Goal: Transaction & Acquisition: Purchase product/service

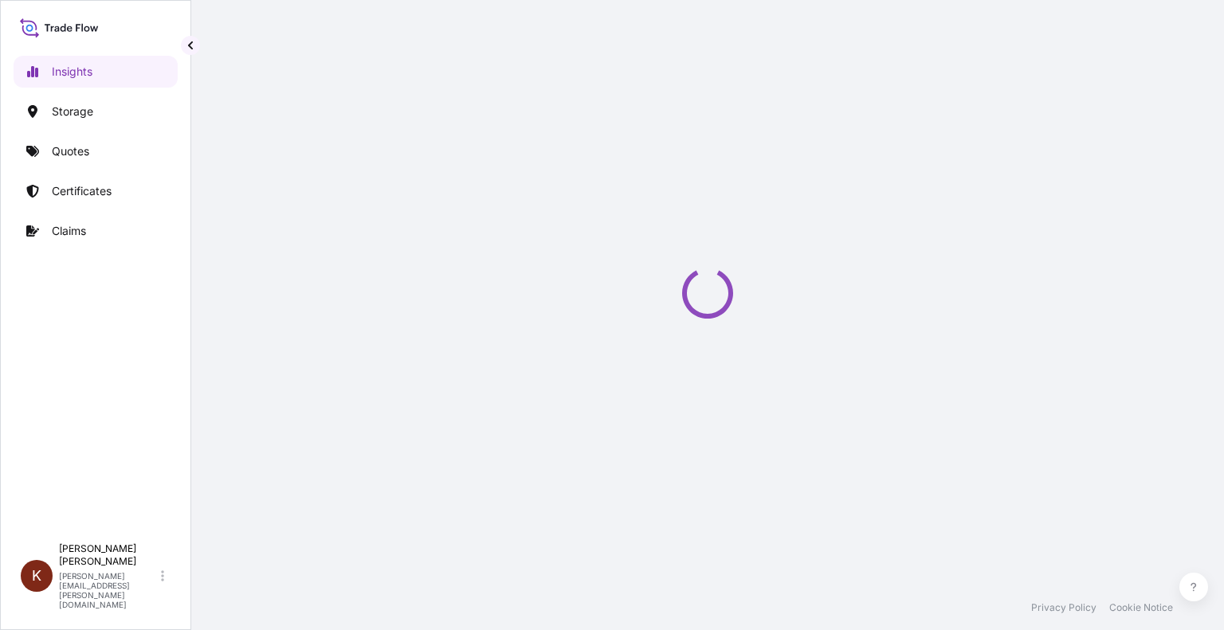
select select "2025"
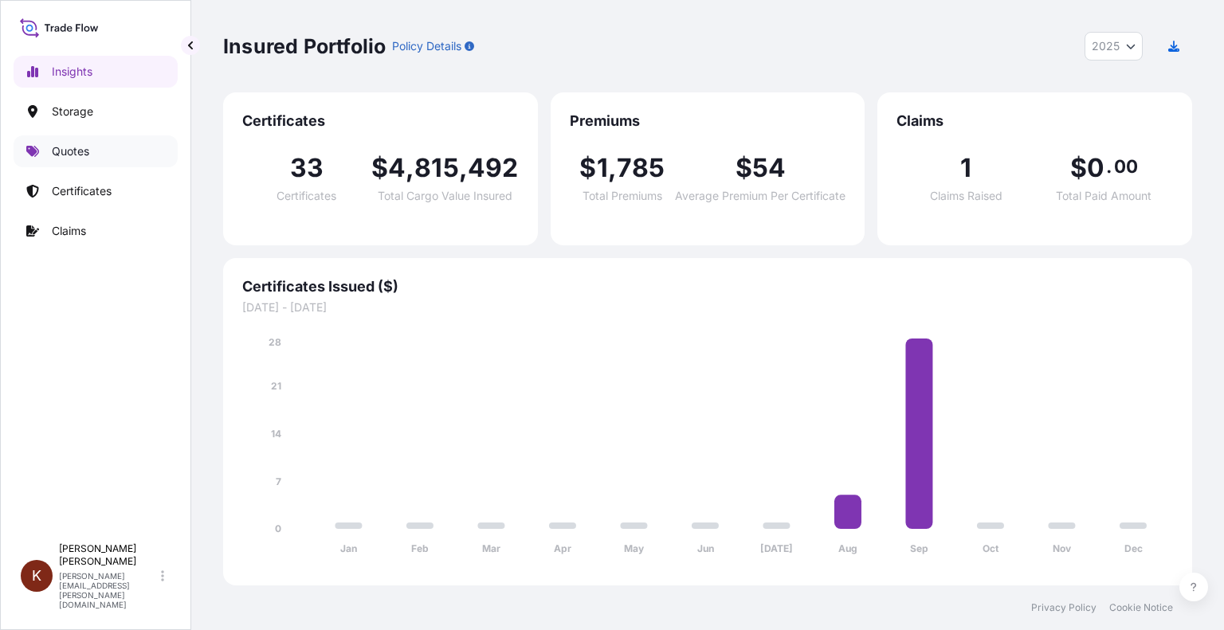
click at [76, 150] on p "Quotes" at bounding box center [70, 151] width 37 height 16
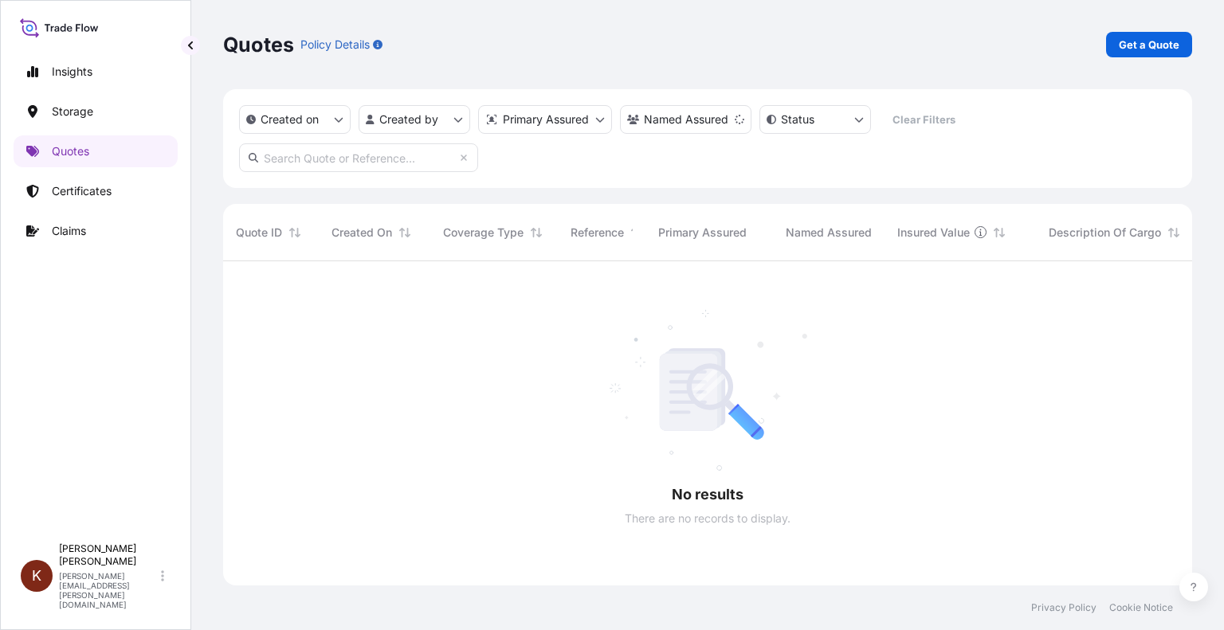
scroll to position [370, 956]
click at [1131, 39] on p "Get a Quote" at bounding box center [1149, 45] width 61 height 16
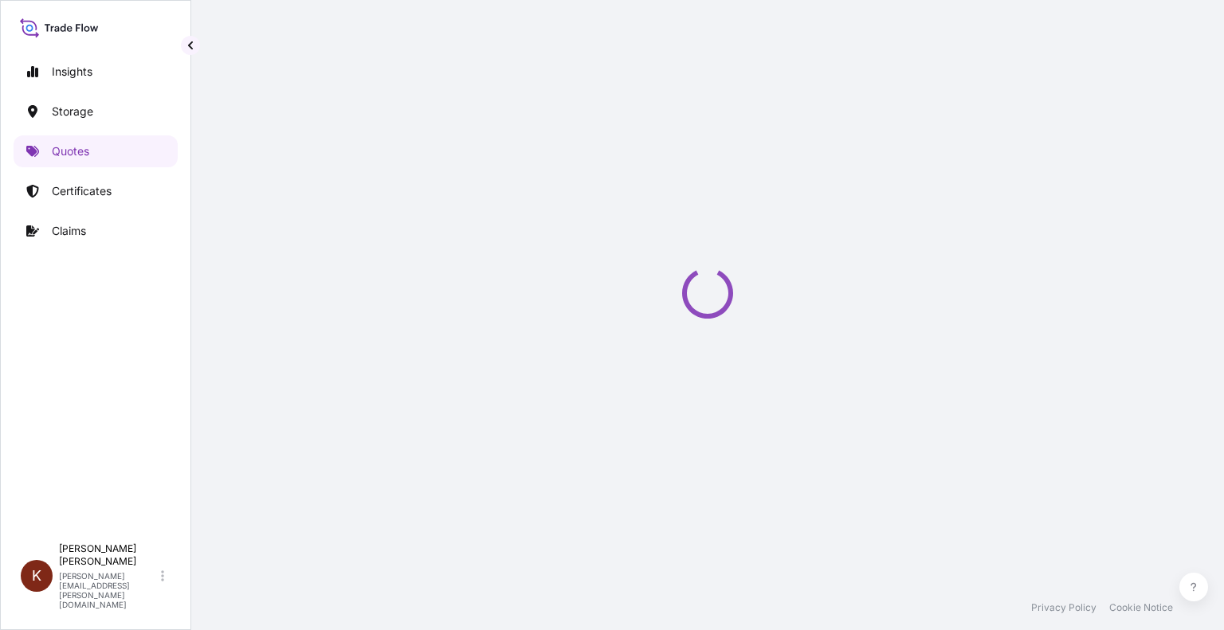
select select "Water"
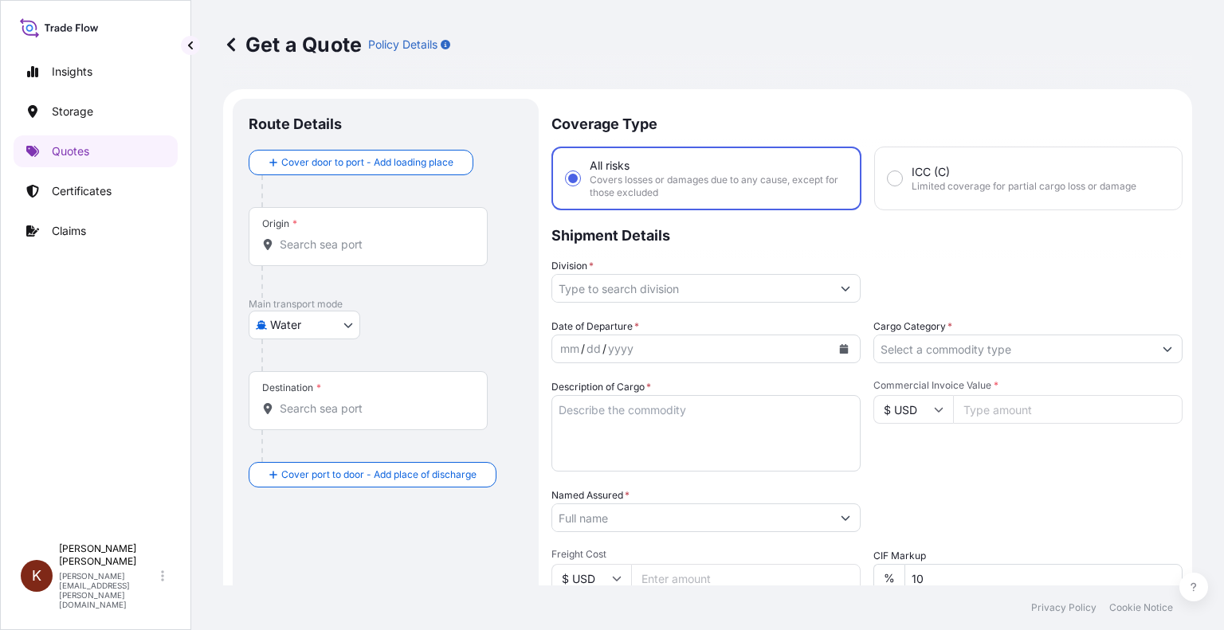
scroll to position [25, 0]
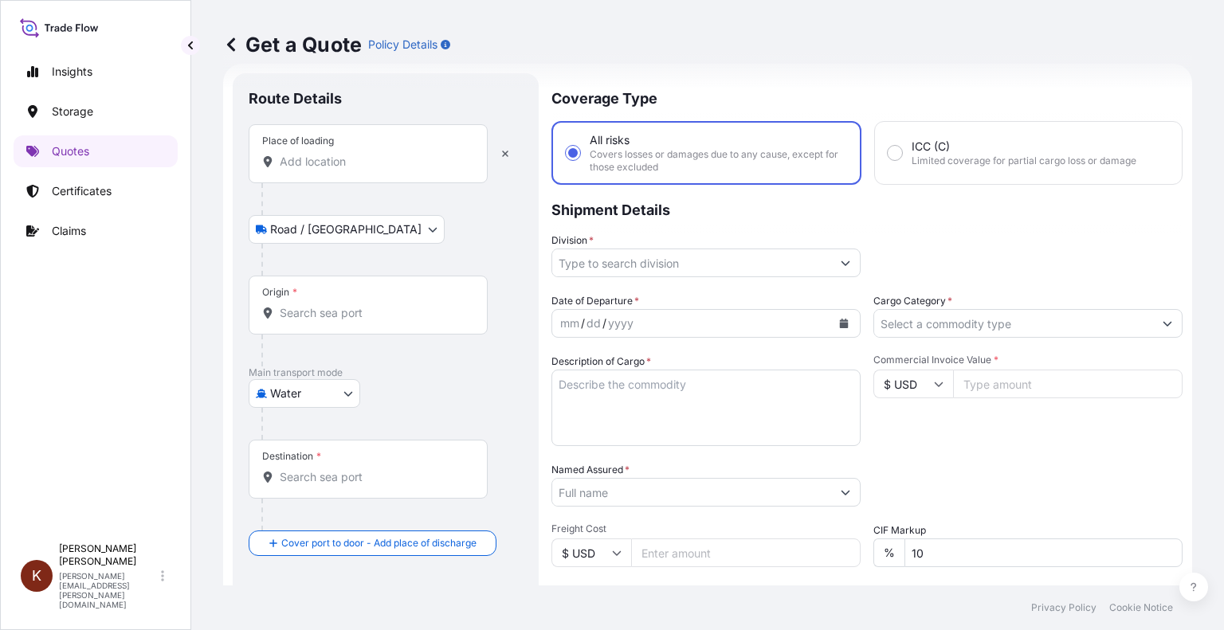
click at [312, 154] on input "Place of loading" at bounding box center [374, 162] width 188 height 16
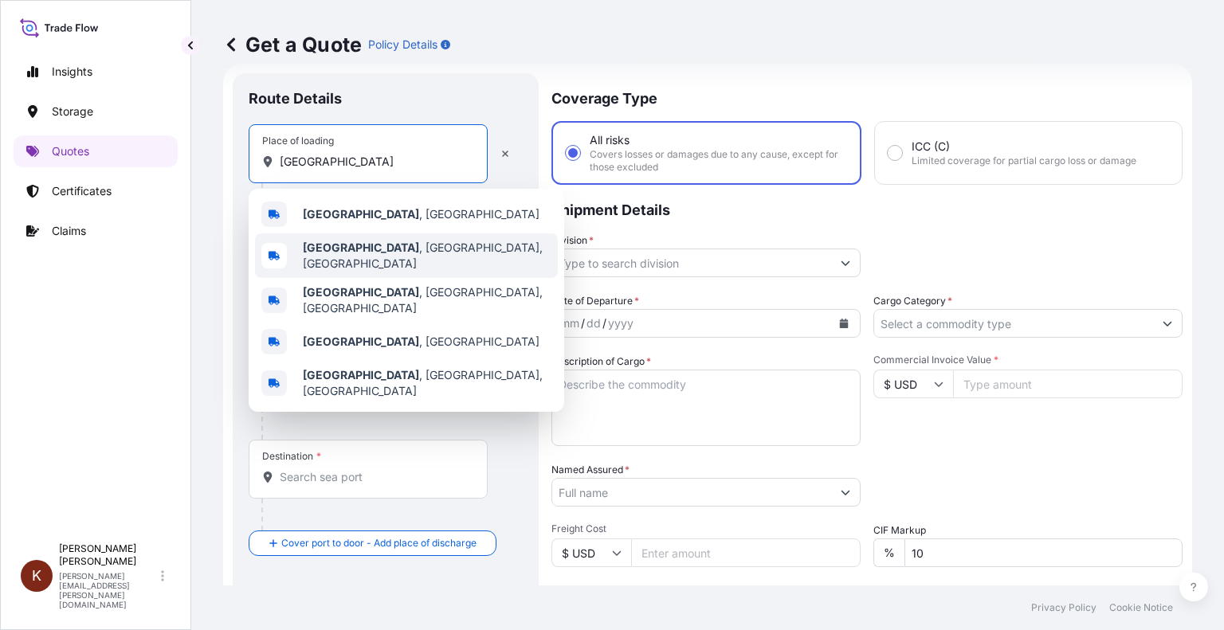
click at [345, 252] on b "[GEOGRAPHIC_DATA]" at bounding box center [361, 248] width 116 height 14
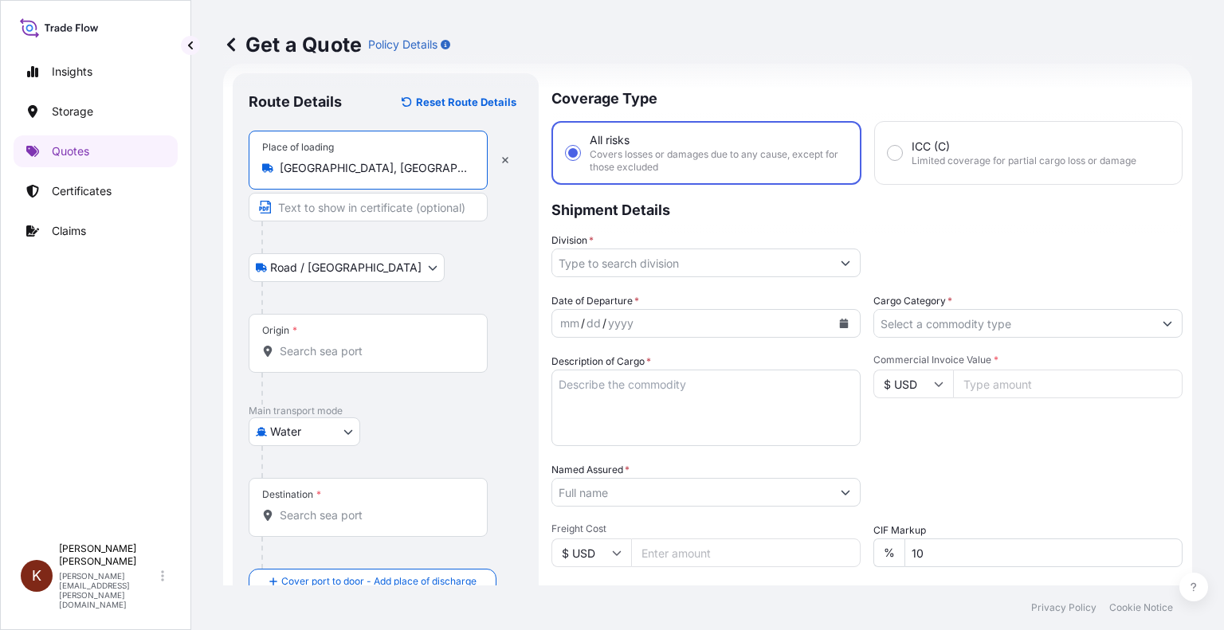
type input "[GEOGRAPHIC_DATA], [GEOGRAPHIC_DATA], [GEOGRAPHIC_DATA]"
click at [312, 353] on input "Origin *" at bounding box center [374, 351] width 188 height 16
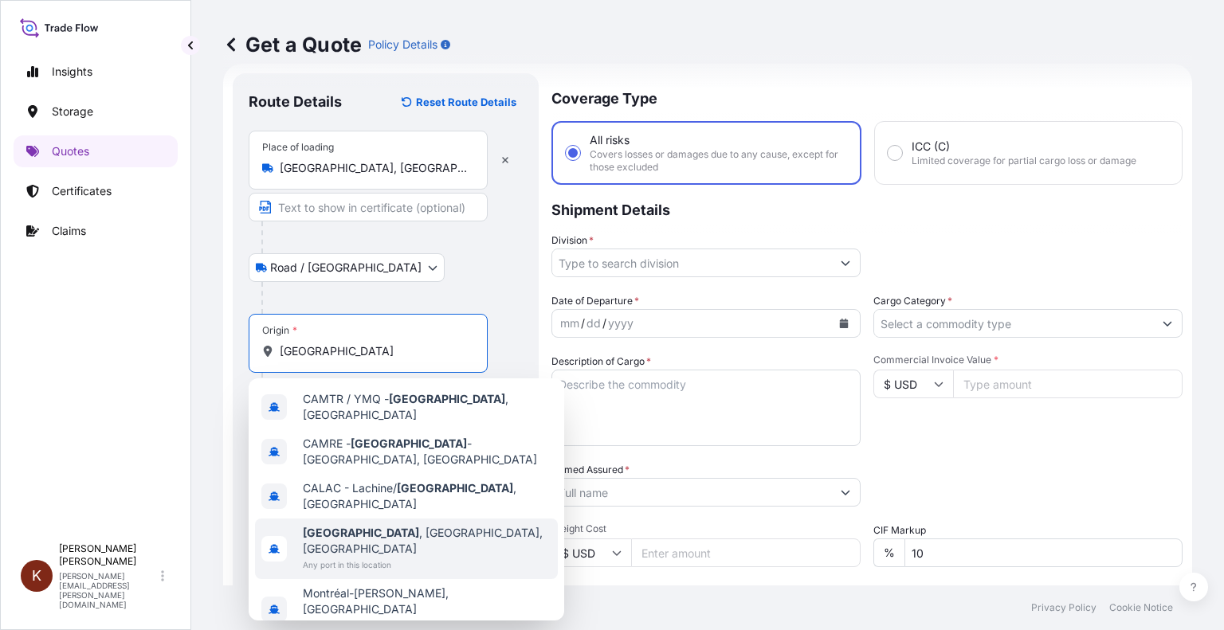
click at [361, 525] on span "[GEOGRAPHIC_DATA] , [GEOGRAPHIC_DATA], [GEOGRAPHIC_DATA]" at bounding box center [427, 541] width 249 height 32
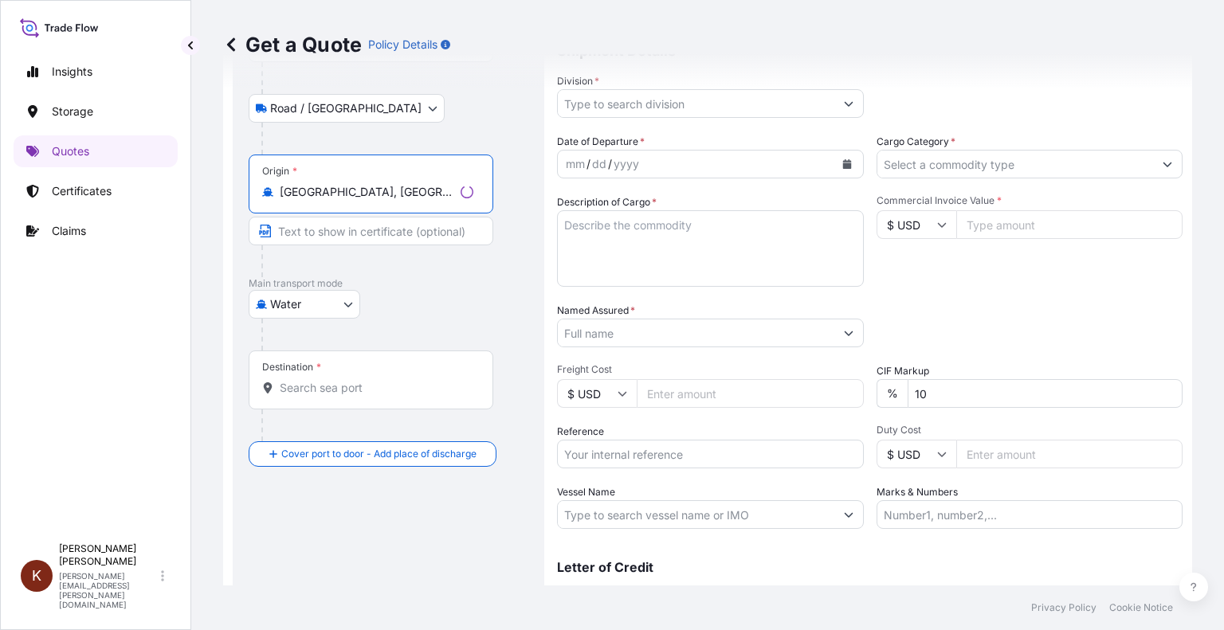
scroll to position [255, 0]
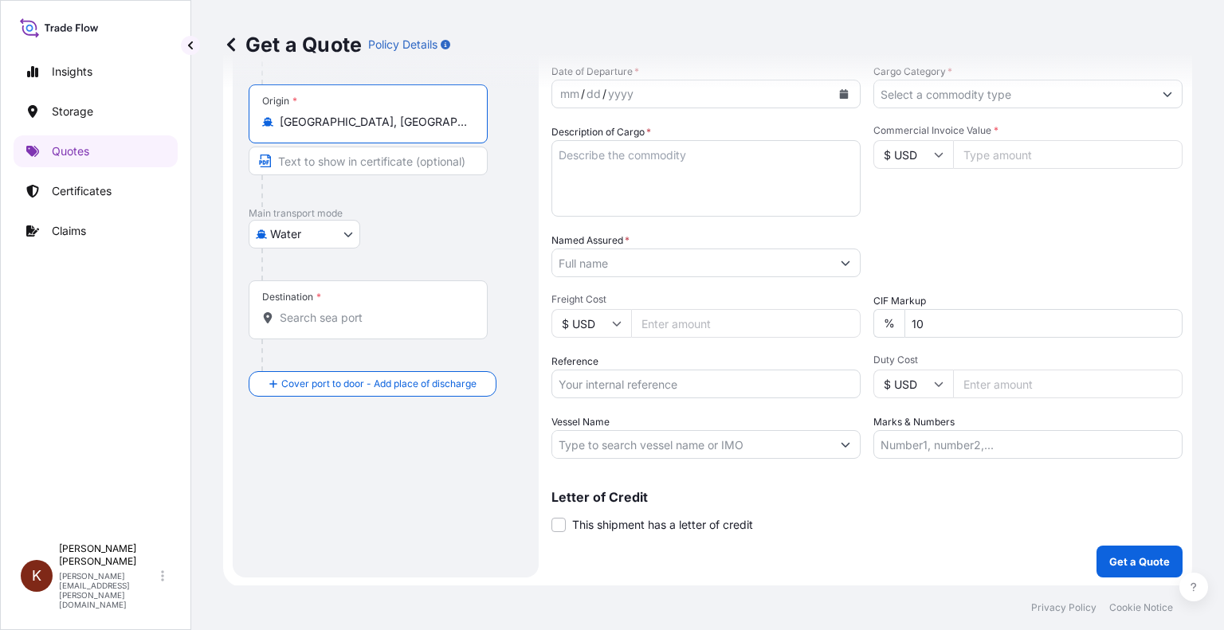
type input "[GEOGRAPHIC_DATA], [GEOGRAPHIC_DATA], [GEOGRAPHIC_DATA]"
click at [299, 312] on input "Destination *" at bounding box center [374, 318] width 188 height 16
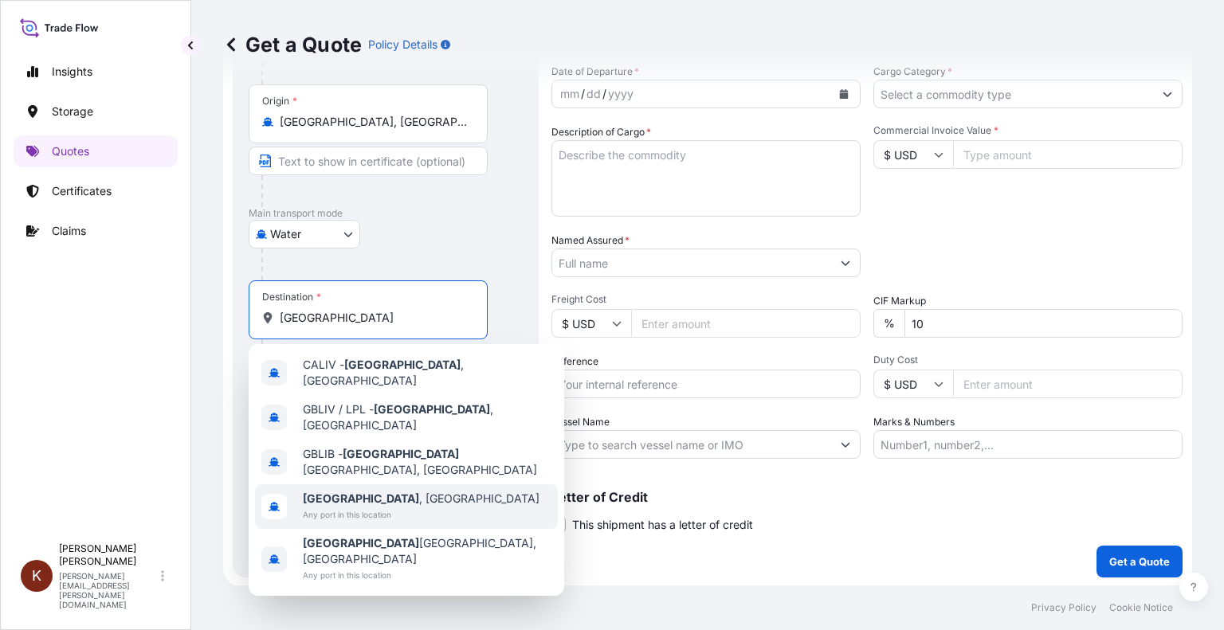
click at [354, 491] on span "[GEOGRAPHIC_DATA] , [GEOGRAPHIC_DATA]" at bounding box center [421, 499] width 237 height 16
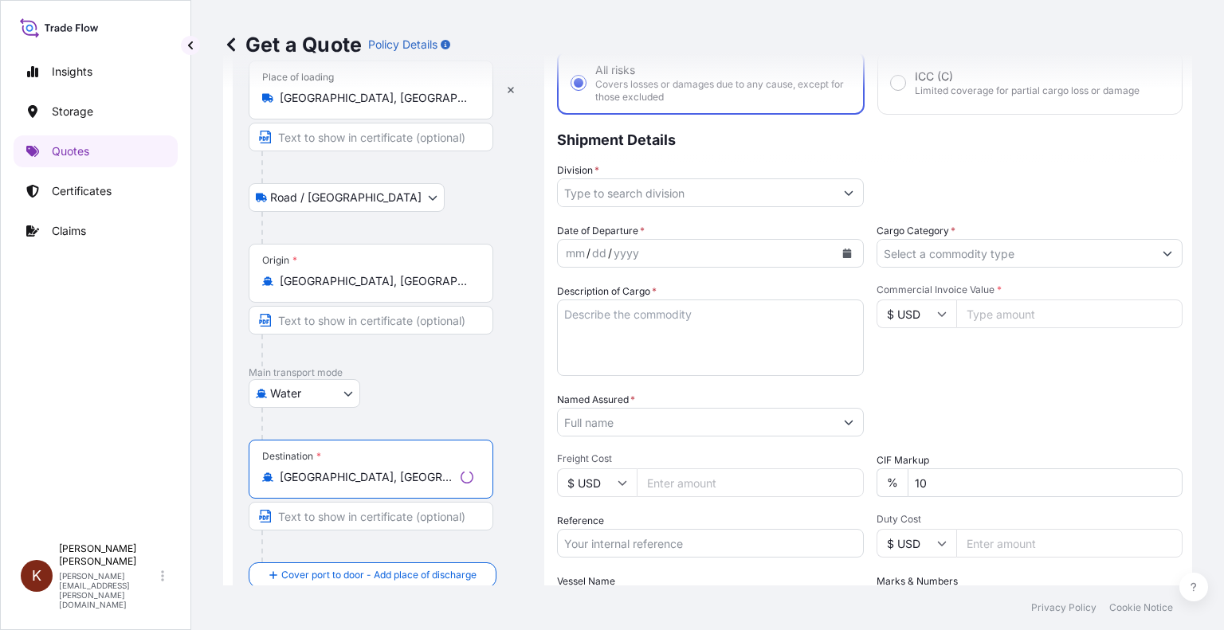
scroll to position [16, 0]
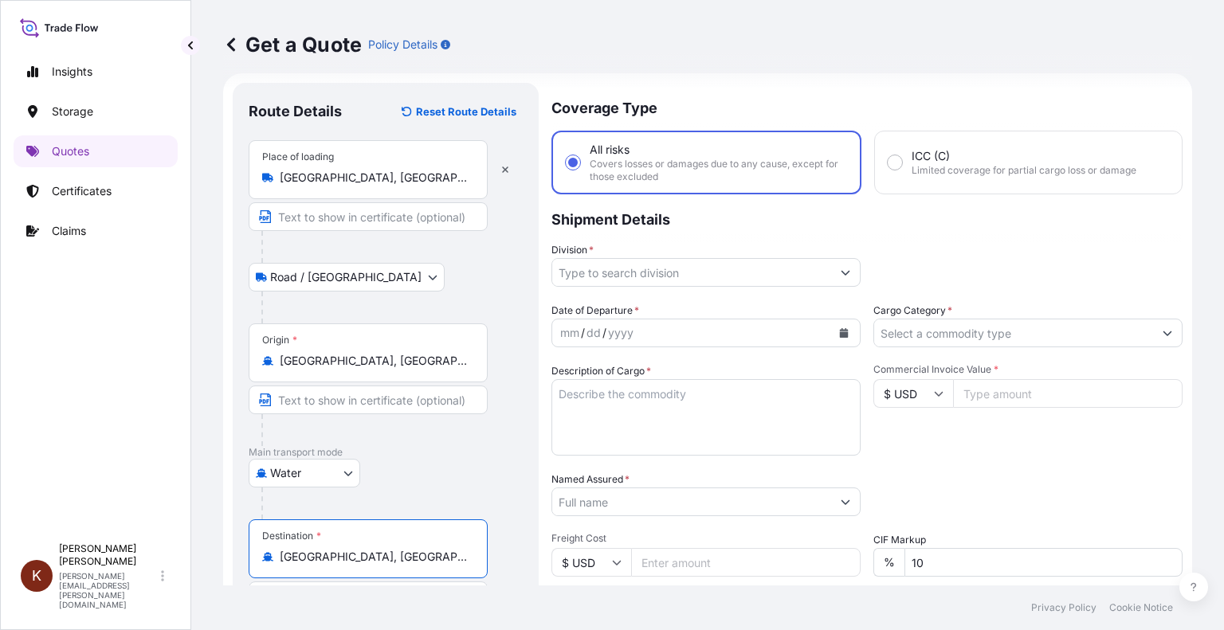
type input "[GEOGRAPHIC_DATA], [GEOGRAPHIC_DATA]"
click at [608, 271] on input "Division *" at bounding box center [691, 272] width 279 height 29
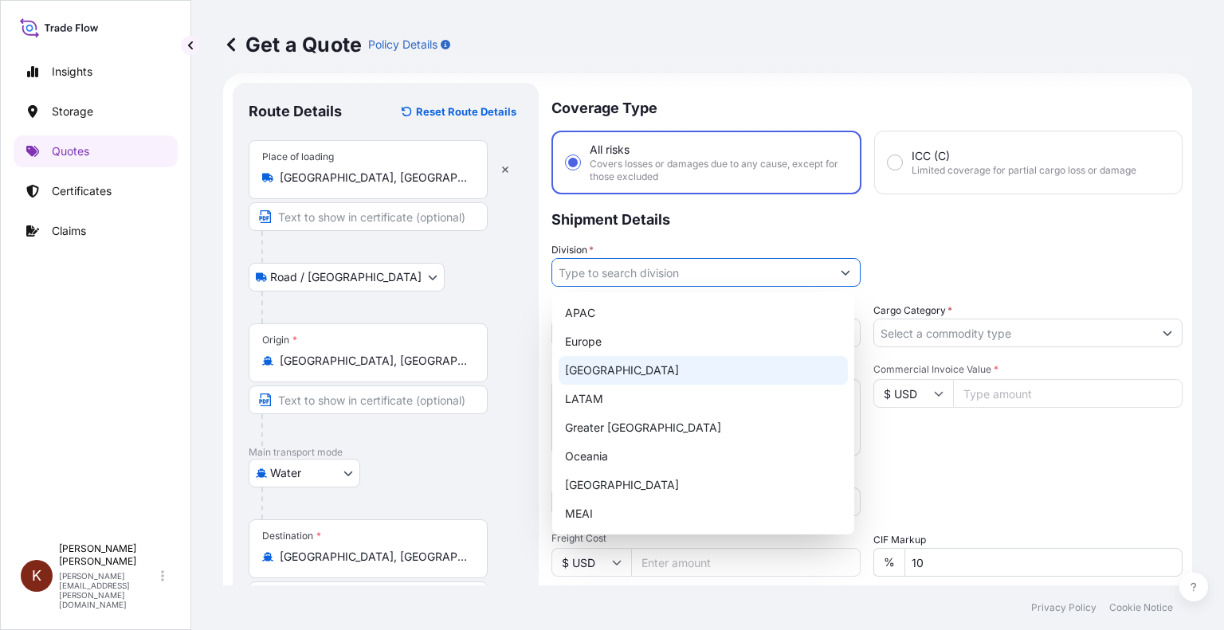
click at [608, 378] on div "[GEOGRAPHIC_DATA]" at bounding box center [703, 370] width 289 height 29
type input "[GEOGRAPHIC_DATA]"
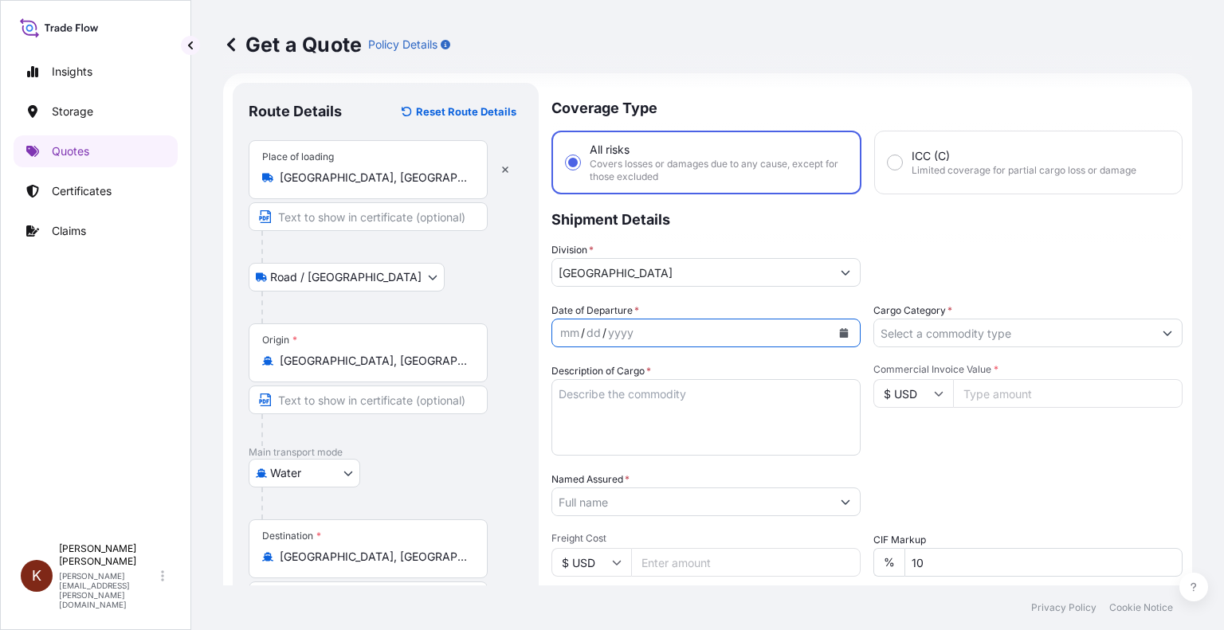
click at [840, 333] on icon "Calendar" at bounding box center [844, 333] width 9 height 10
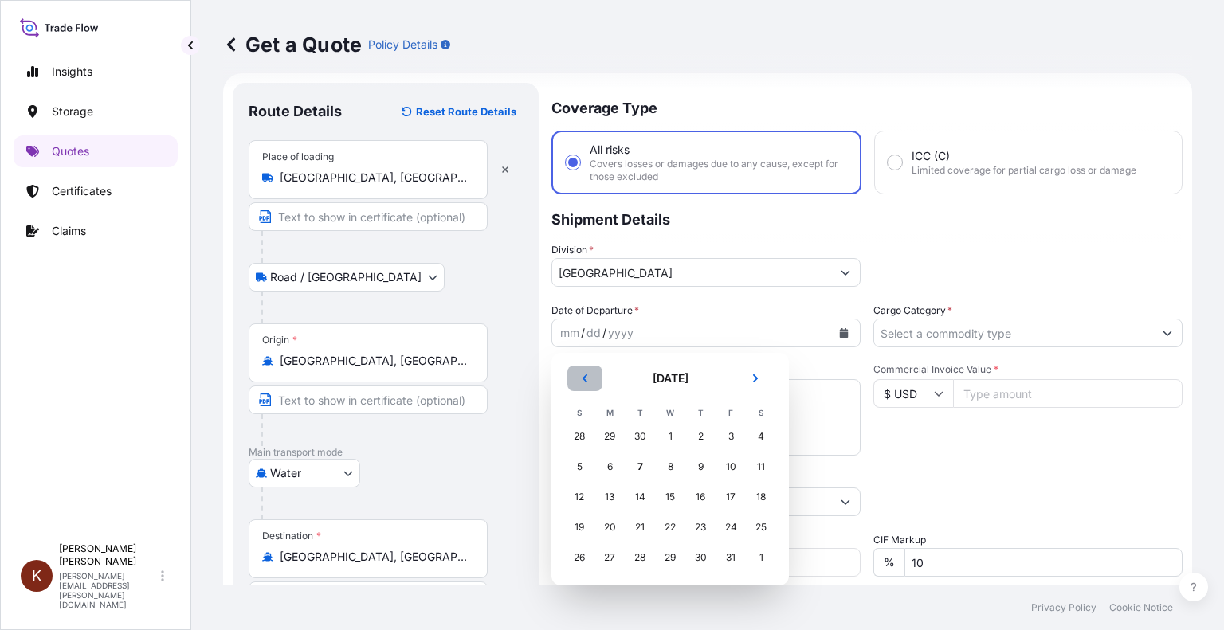
click at [582, 377] on icon "Previous" at bounding box center [585, 379] width 10 height 10
click at [586, 528] on div "21" at bounding box center [579, 527] width 29 height 29
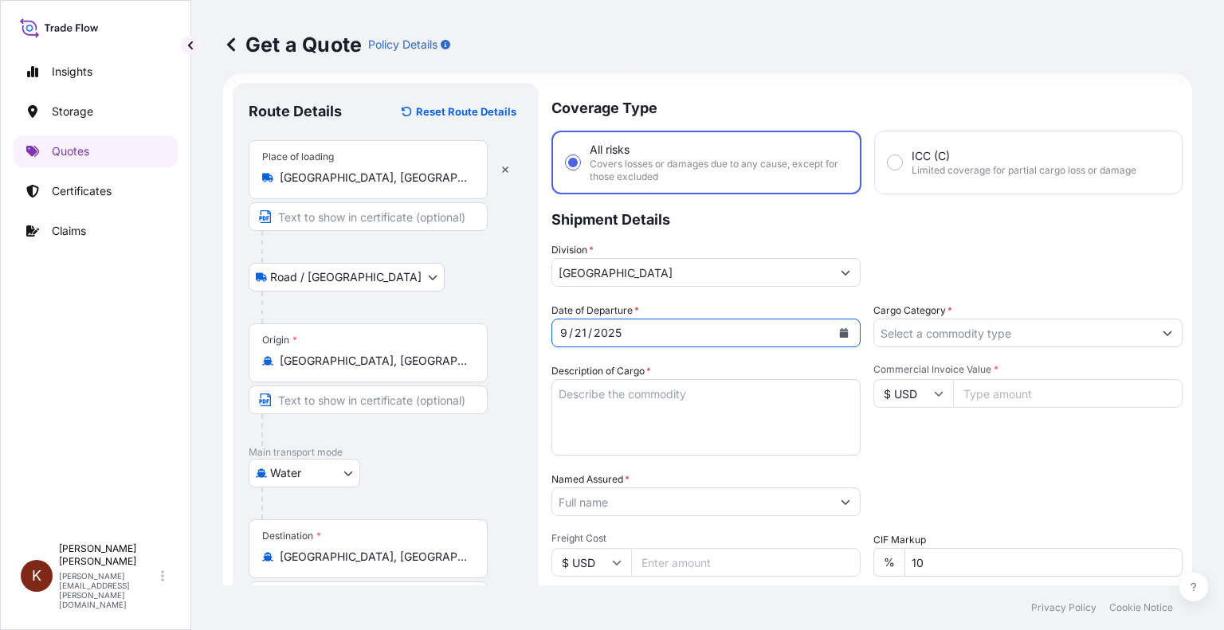
click at [864, 219] on p "Shipment Details" at bounding box center [866, 218] width 631 height 48
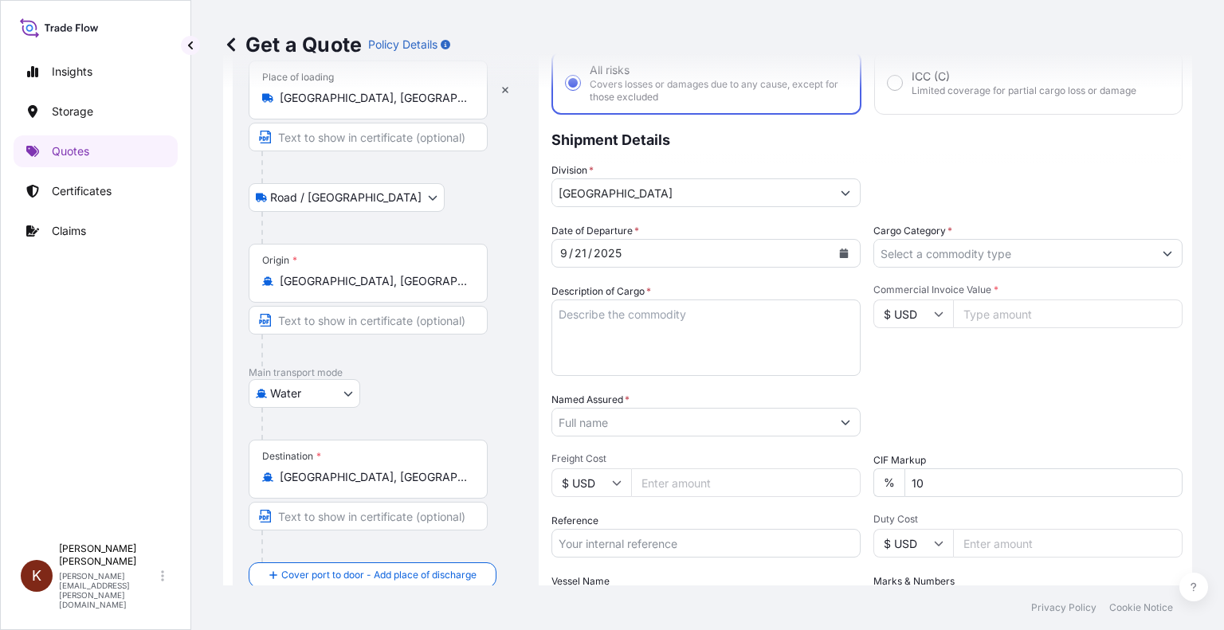
click at [596, 315] on textarea "Description of Cargo *" at bounding box center [705, 338] width 309 height 76
click at [720, 316] on textarea "1 x 40' HC STC Crackers /" at bounding box center [705, 338] width 309 height 76
paste textarea "HAMU3673611"
drag, startPoint x: 784, startPoint y: 315, endPoint x: 701, endPoint y: 313, distance: 82.9
click at [701, 313] on textarea "1 x 40' HC STC Crackers / HAMU3673611" at bounding box center [705, 338] width 309 height 76
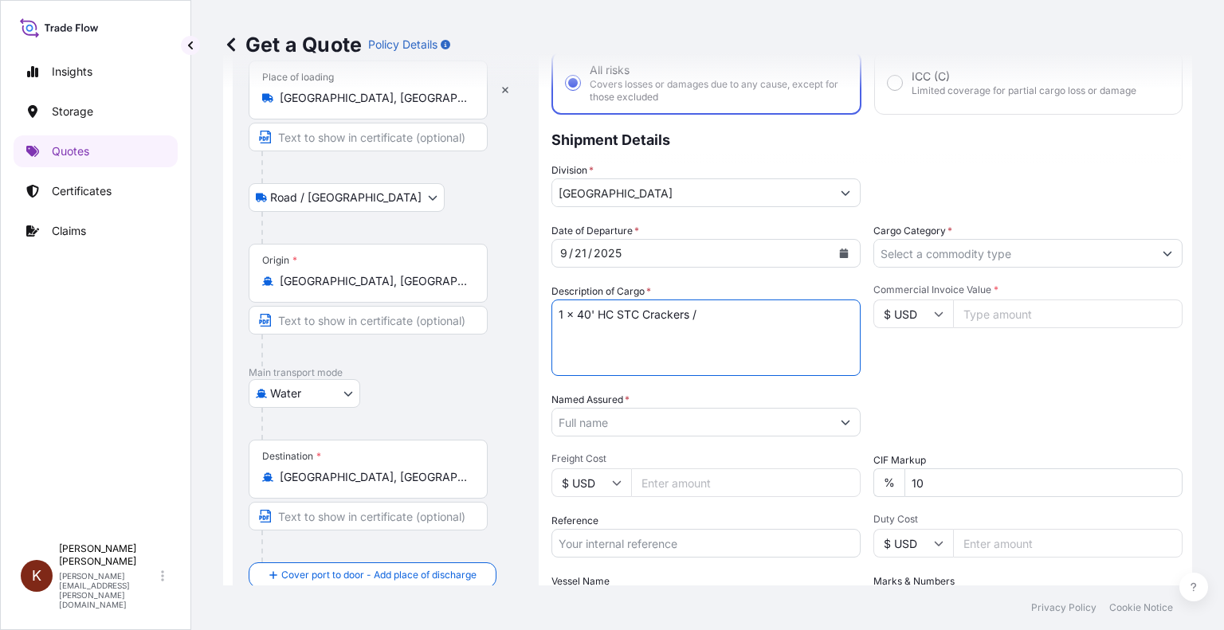
click at [725, 313] on textarea "1 x 40' HC STC Crackers /" at bounding box center [705, 338] width 309 height 76
paste textarea "OOCL ST. [PERSON_NAME] / 54E38"
paste textarea "HAMU3673611"
type textarea "1 x 40' HC STC Crackers / OOCL ST. [PERSON_NAME] / 54E38 HAMU3673611"
click at [590, 420] on input "Named Assured *" at bounding box center [691, 422] width 279 height 29
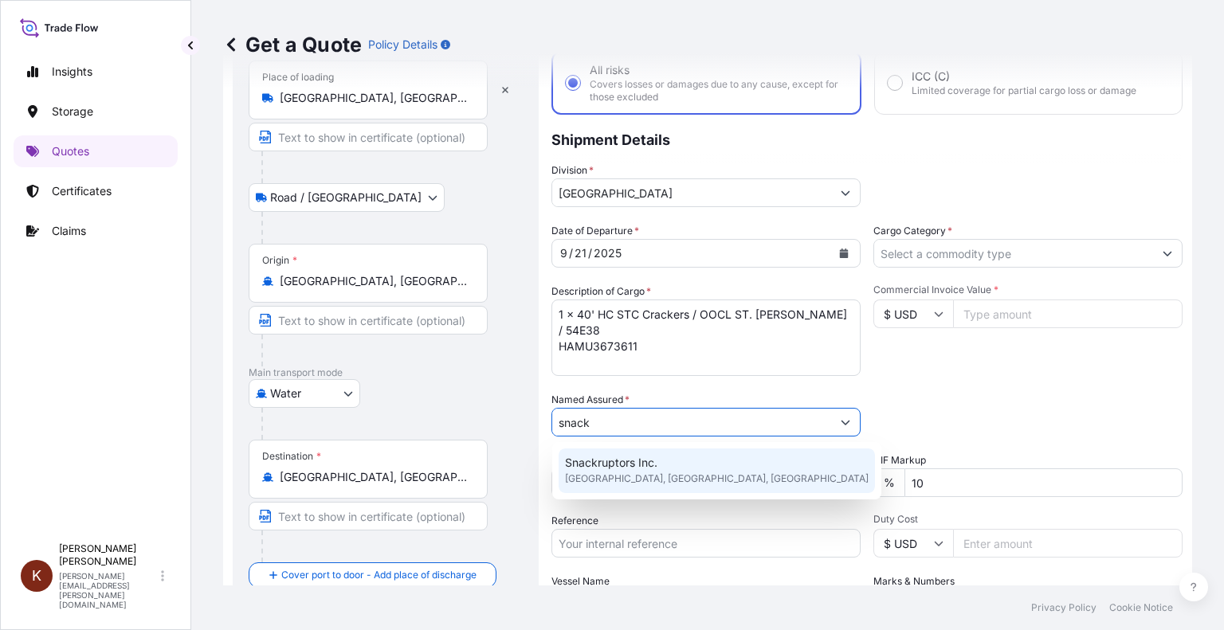
click at [614, 458] on span "Snackruptors Inc." at bounding box center [611, 463] width 92 height 16
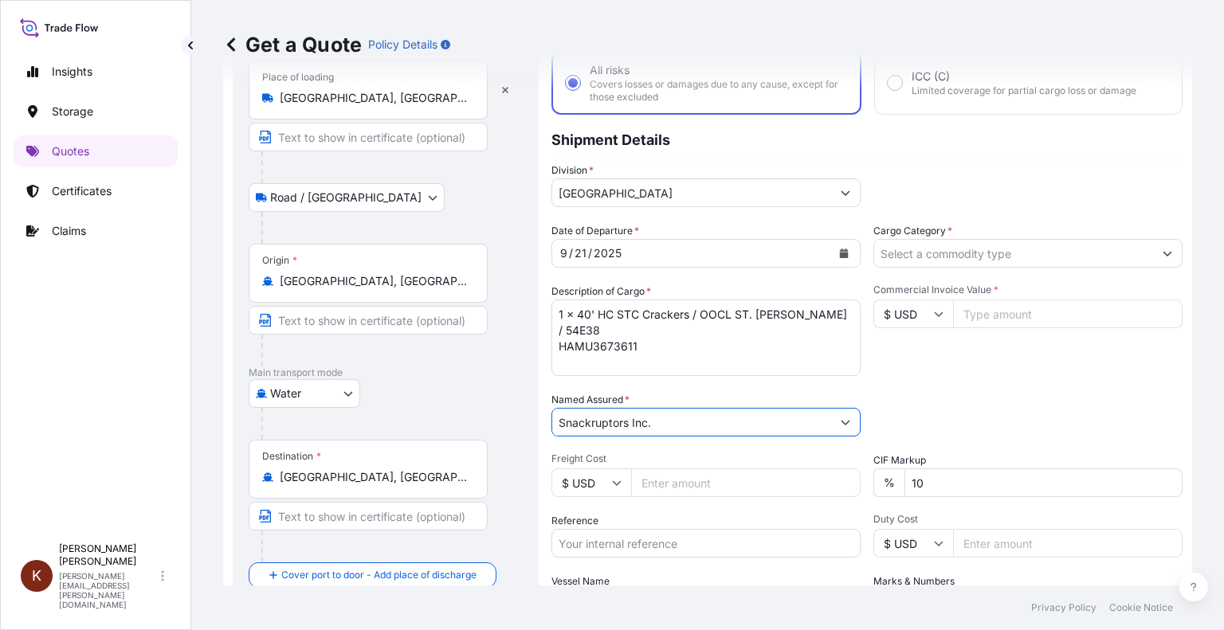
type input "Snackruptors Inc."
click at [919, 316] on input "$ USD" at bounding box center [913, 314] width 80 height 29
click at [903, 406] on div "$ CAD" at bounding box center [906, 398] width 67 height 30
type input "$ CAD"
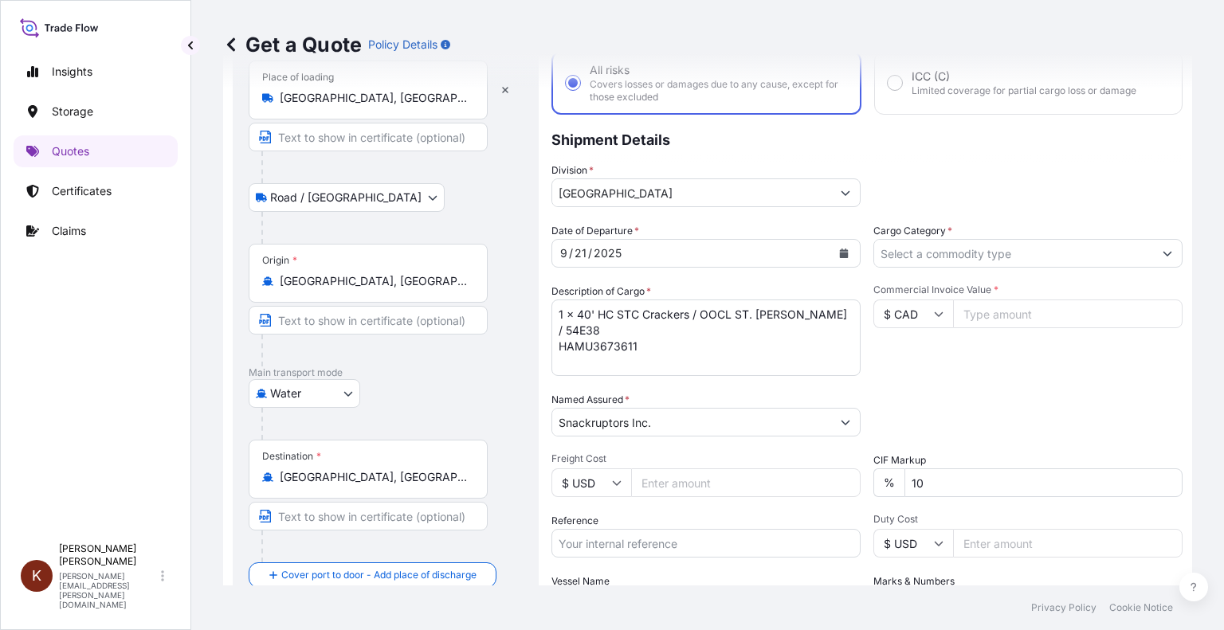
click at [894, 252] on input "Cargo Category *" at bounding box center [1013, 253] width 279 height 29
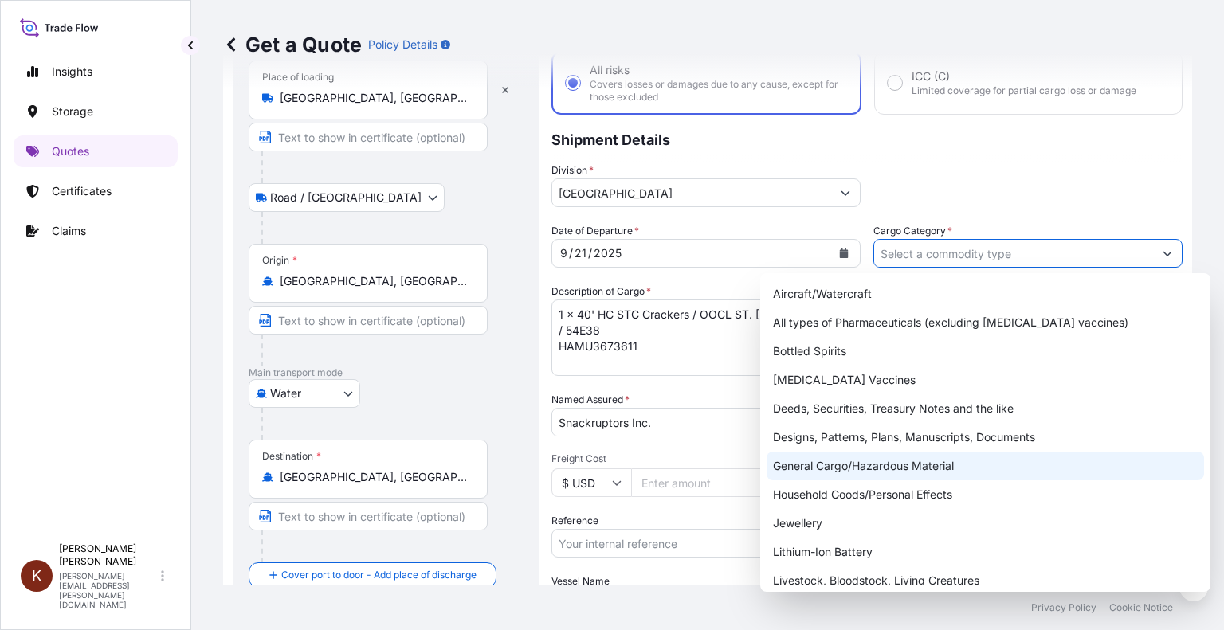
click at [816, 461] on div "General Cargo/Hazardous Material" at bounding box center [984, 466] width 437 height 29
type input "General Cargo/Hazardous Material"
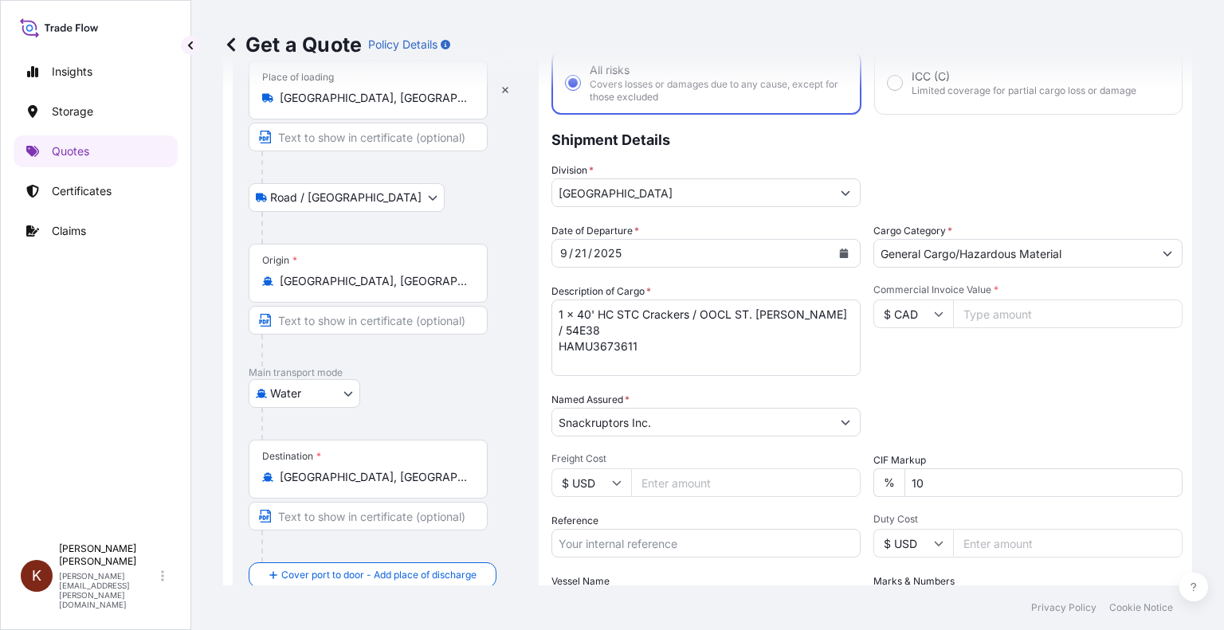
click at [995, 413] on div "Packing Category Type to search a container mode Please select a primary mode o…" at bounding box center [1027, 414] width 309 height 45
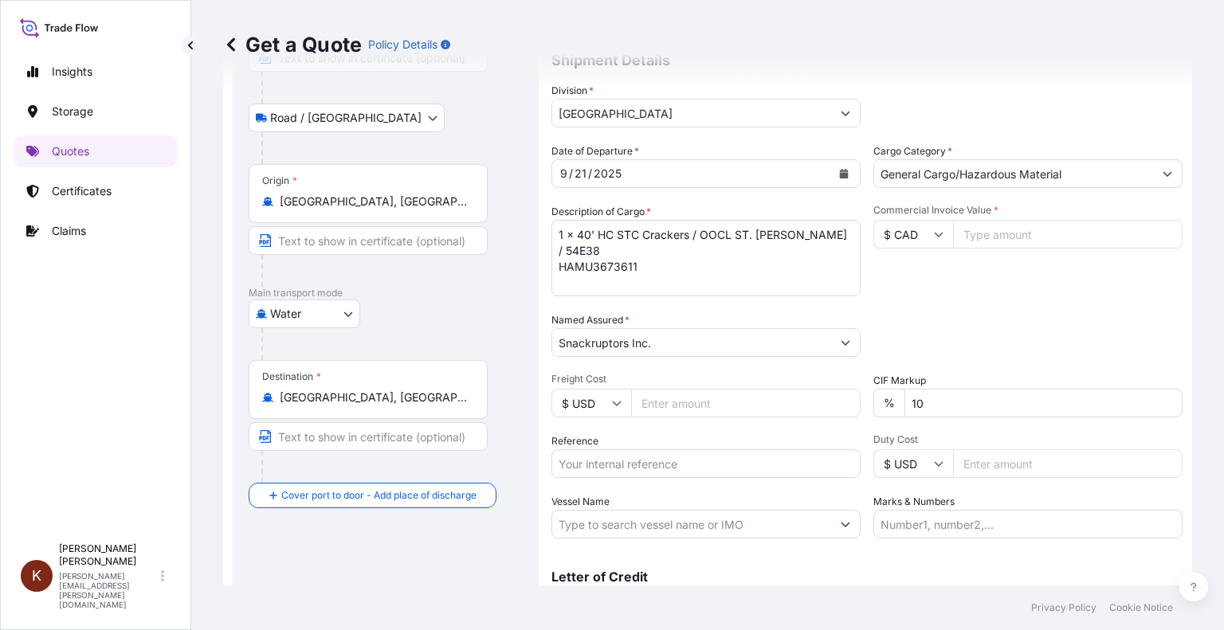
click at [604, 467] on input "Reference" at bounding box center [705, 463] width 309 height 29
paste input "STOR0154985"
type input "STOR0154985"
click at [722, 434] on div "Reference STOR0154985" at bounding box center [705, 455] width 309 height 45
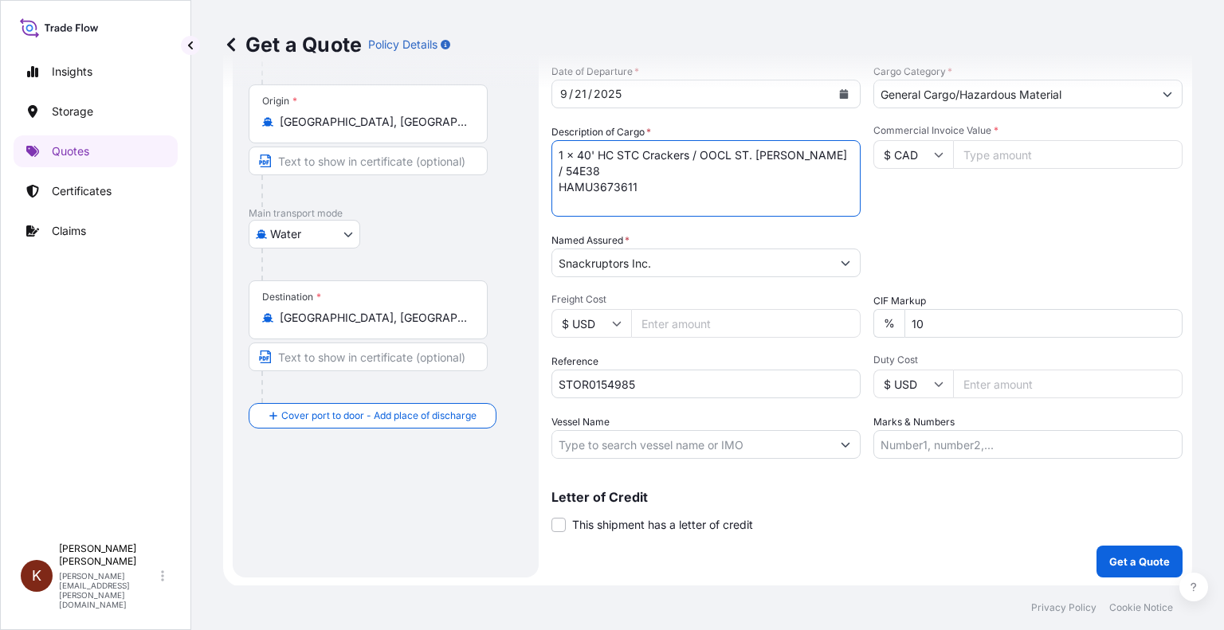
drag, startPoint x: 700, startPoint y: 155, endPoint x: 817, endPoint y: 158, distance: 116.3
click at [817, 158] on textarea "1 x 40' HC STC Crackers / OOCL ST. [PERSON_NAME] / 54E38 HAMU3673611" at bounding box center [705, 178] width 309 height 76
click at [575, 445] on input "Vessel Name" at bounding box center [691, 444] width 279 height 29
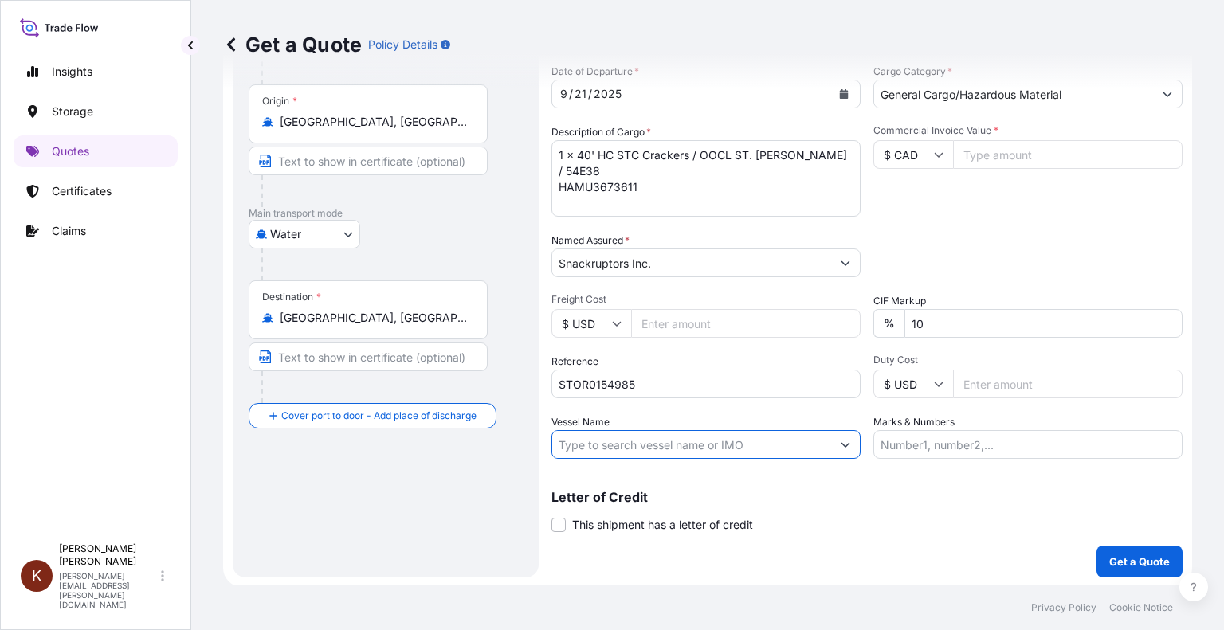
paste input "OOCL ST. [PERSON_NAME]"
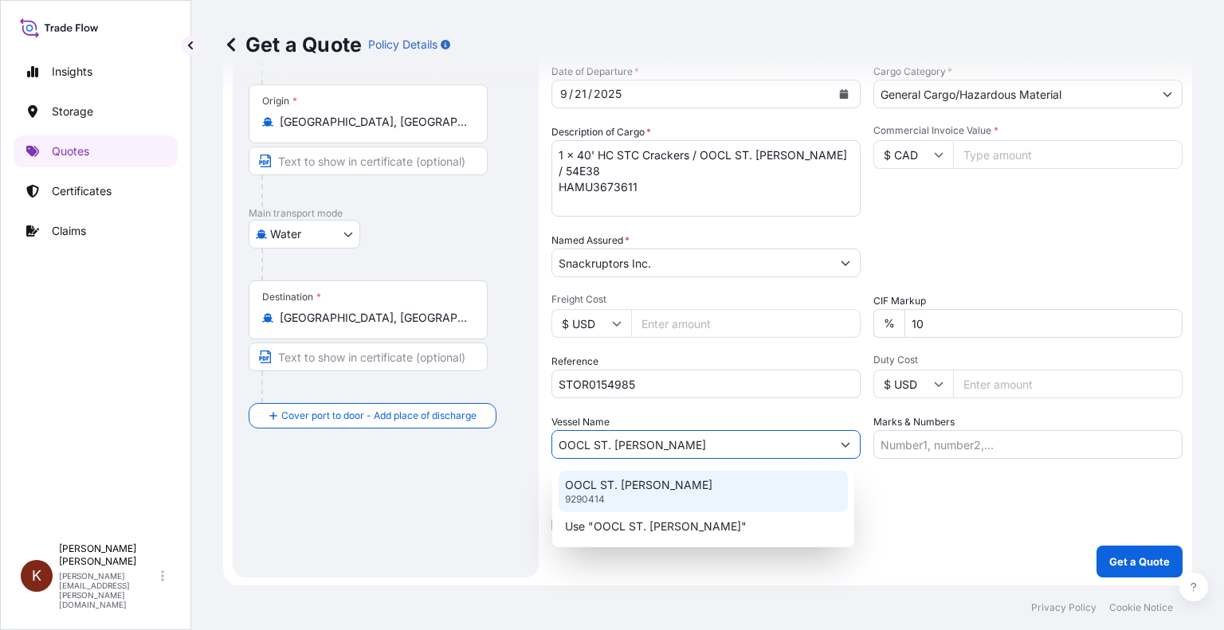
click at [600, 480] on p "OOCL ST. [PERSON_NAME]" at bounding box center [638, 485] width 147 height 16
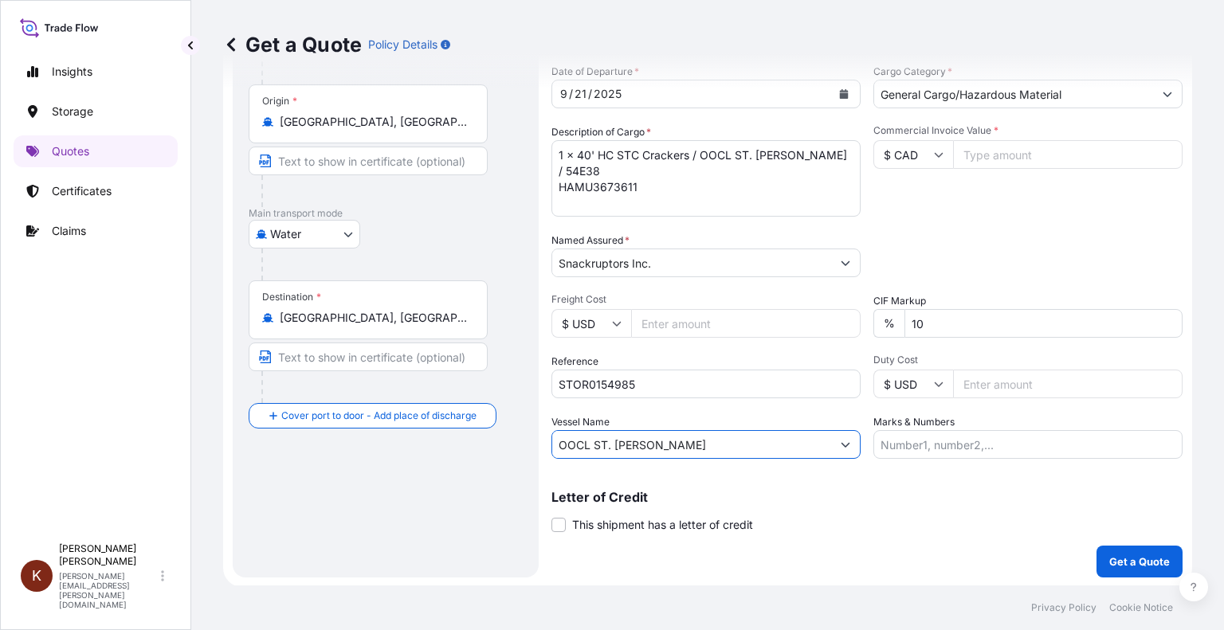
type input "OOCL ST. [PERSON_NAME]"
click at [827, 519] on div "Letter of Credit This shipment has a letter of credit Letter of credit * Letter…" at bounding box center [866, 512] width 631 height 42
click at [979, 151] on input "Commercial Invoice Value *" at bounding box center [1067, 154] width 229 height 29
paste input "38639.74"
type input "38639.74"
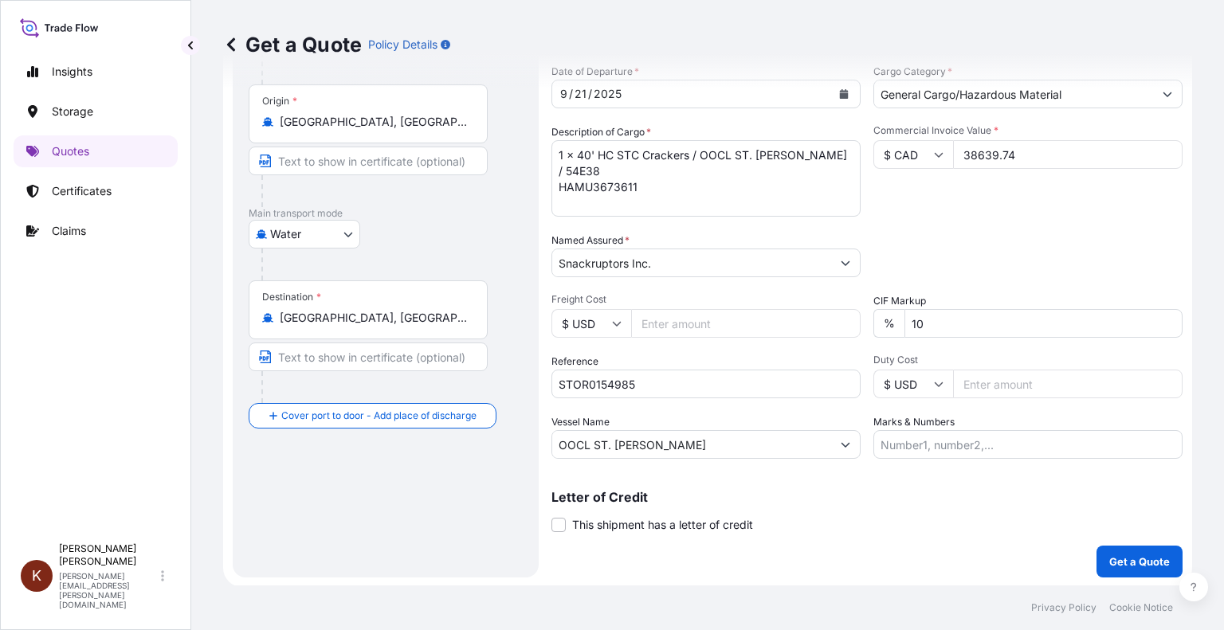
click at [978, 206] on div "Commercial Invoice Value * $ CAD 38639.74" at bounding box center [1027, 170] width 309 height 92
click at [1128, 559] on p "Get a Quote" at bounding box center [1139, 562] width 61 height 16
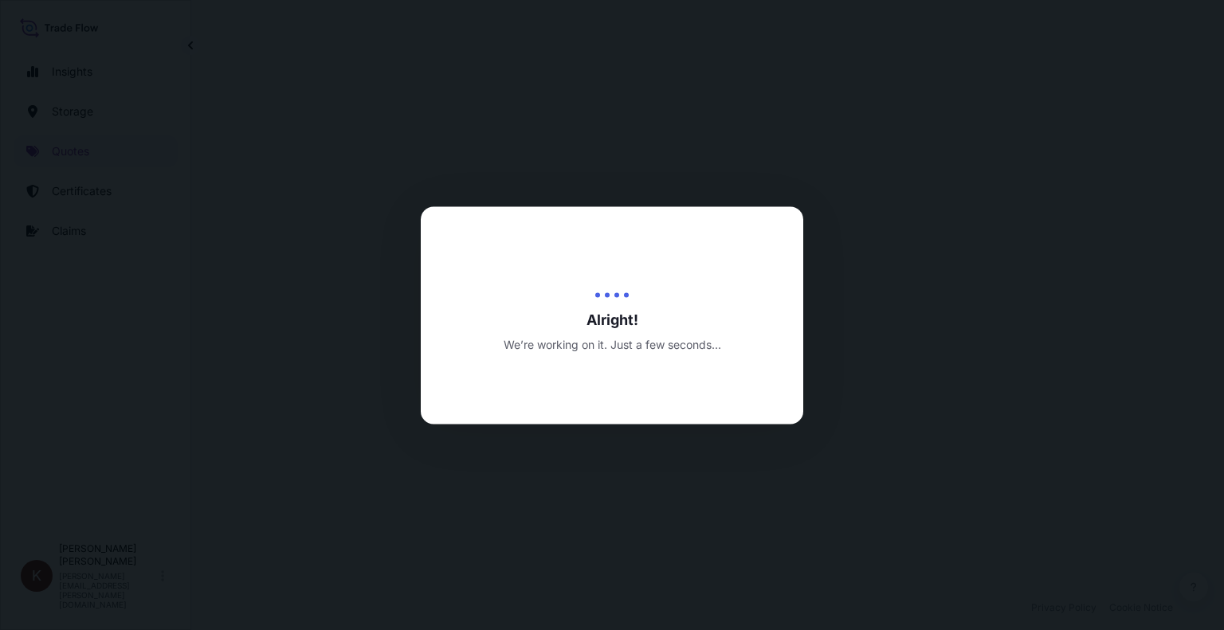
select select "Road / [GEOGRAPHIC_DATA]"
select select "Water"
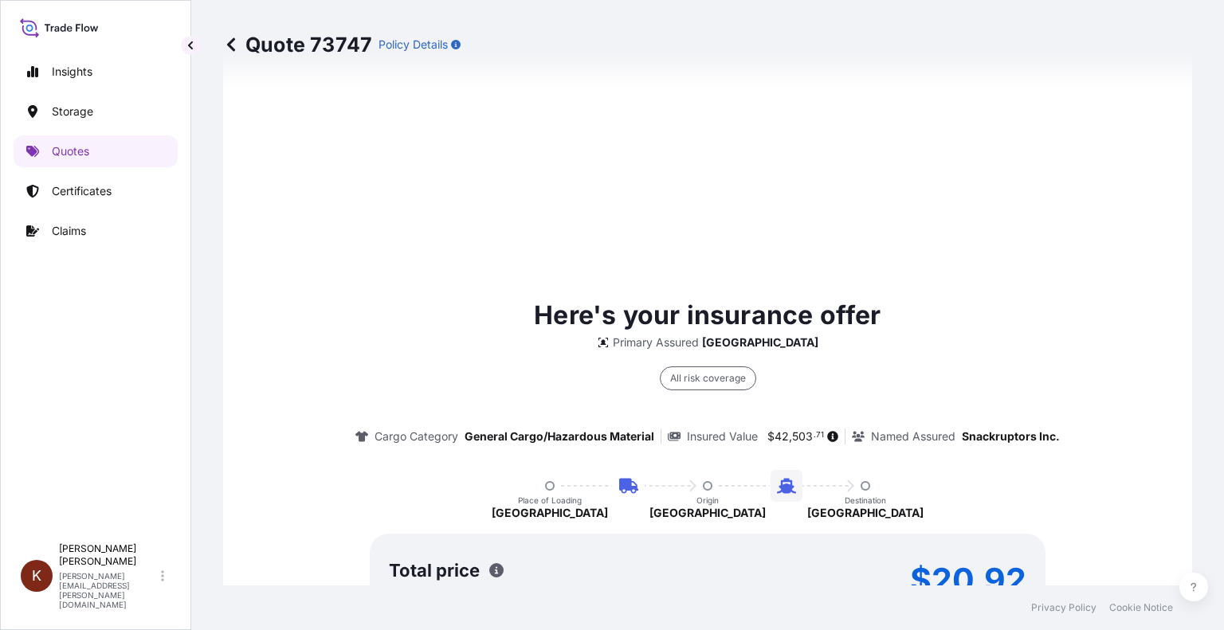
scroll to position [2538, 0]
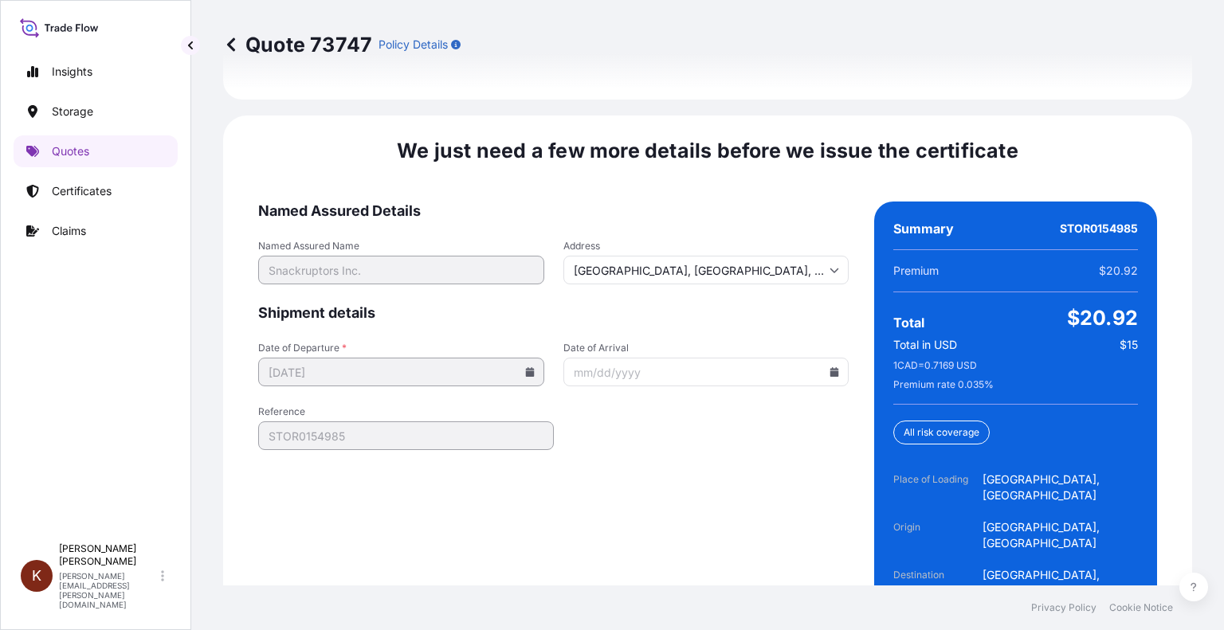
click at [830, 367] on icon at bounding box center [834, 372] width 9 height 10
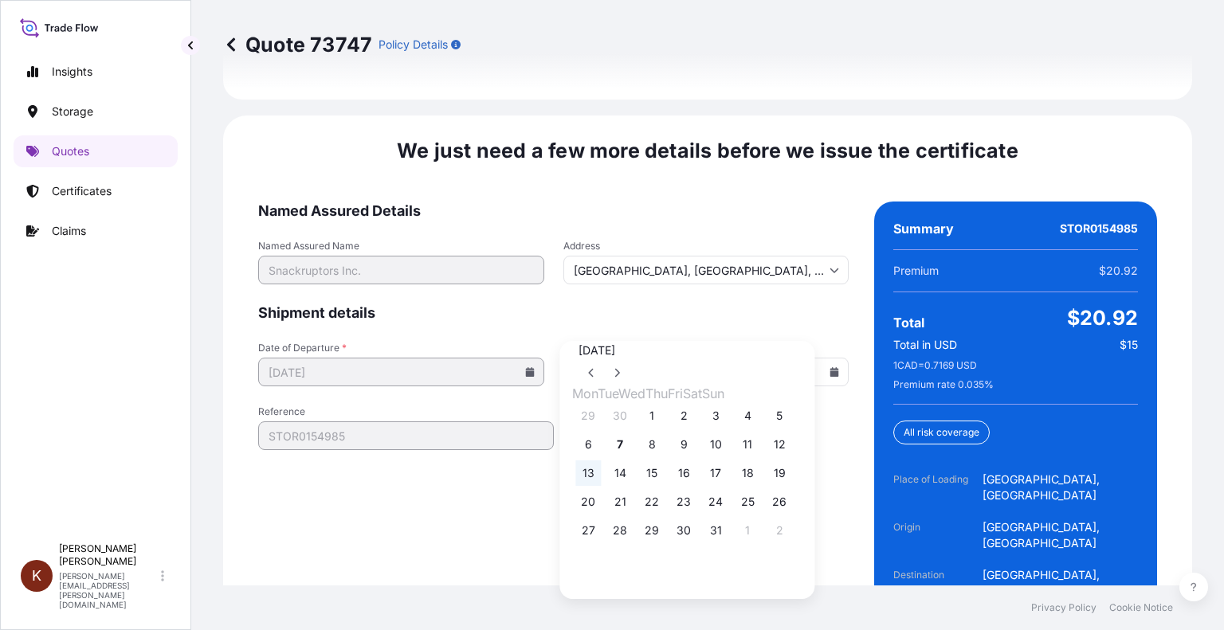
click at [586, 486] on button "13" at bounding box center [587, 473] width 25 height 25
type input "[DATE]"
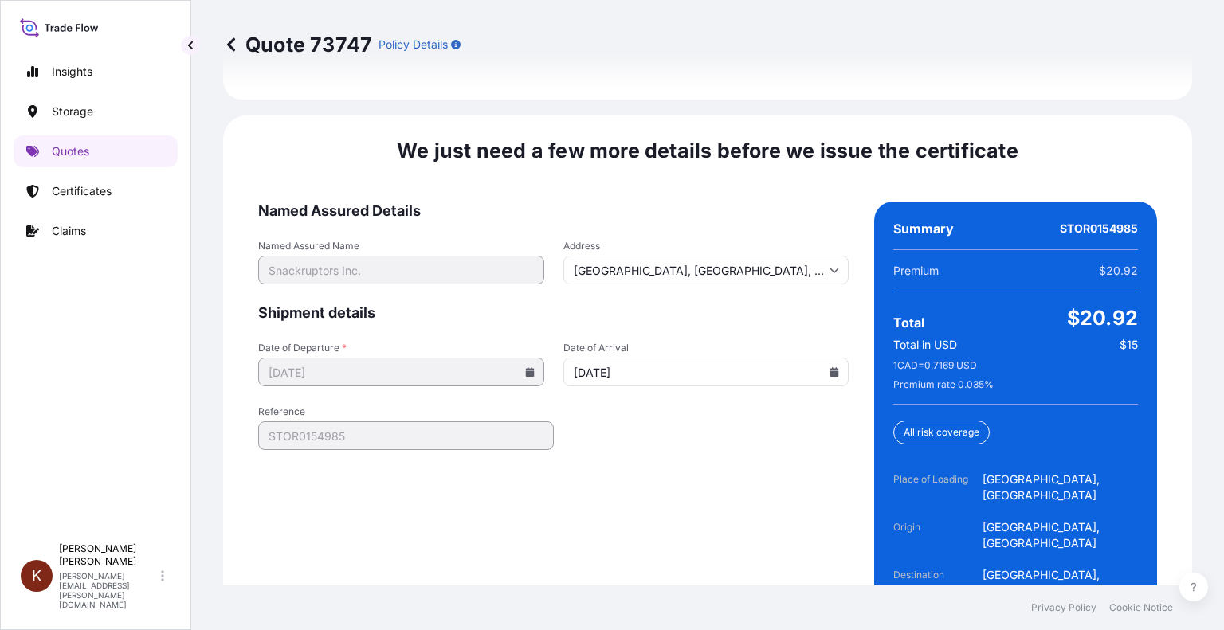
click at [526, 468] on form "Named Assured Details Named Assured Name Snackruptors Inc. Address [GEOGRAPHIC_…" at bounding box center [553, 434] width 590 height 464
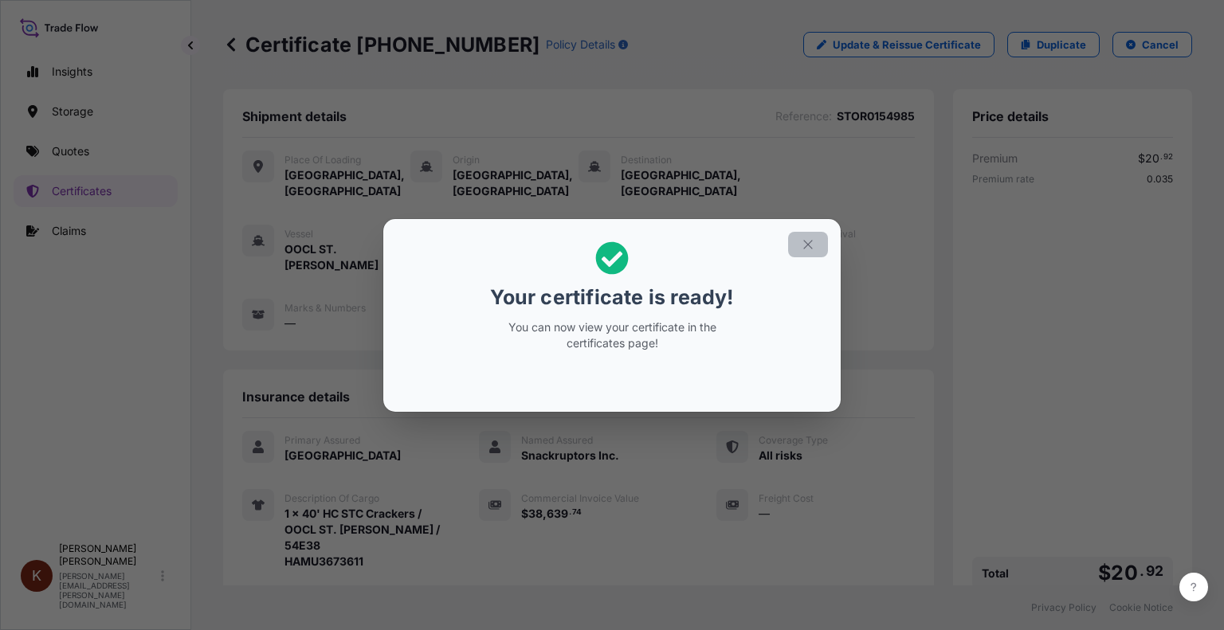
click at [807, 245] on icon "button" at bounding box center [807, 244] width 9 height 9
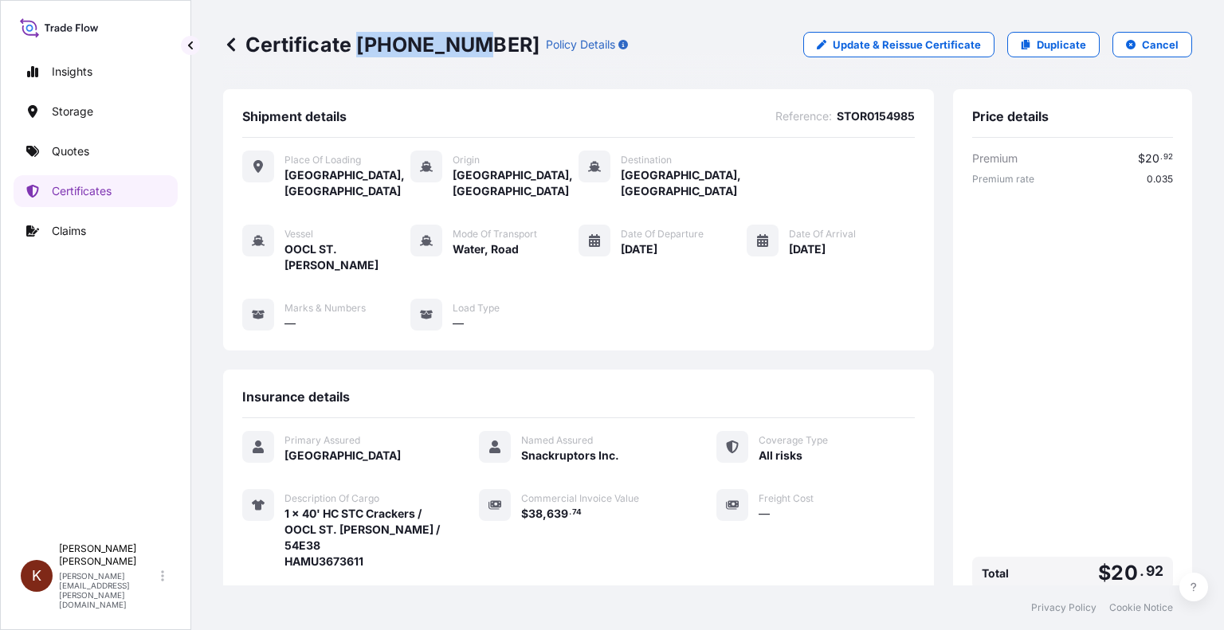
drag, startPoint x: 360, startPoint y: 41, endPoint x: 466, endPoint y: 46, distance: 106.1
click at [466, 46] on p "Certificate [PHONE_NUMBER]" at bounding box center [381, 44] width 316 height 25
copy p "[PHONE_NUMBER]"
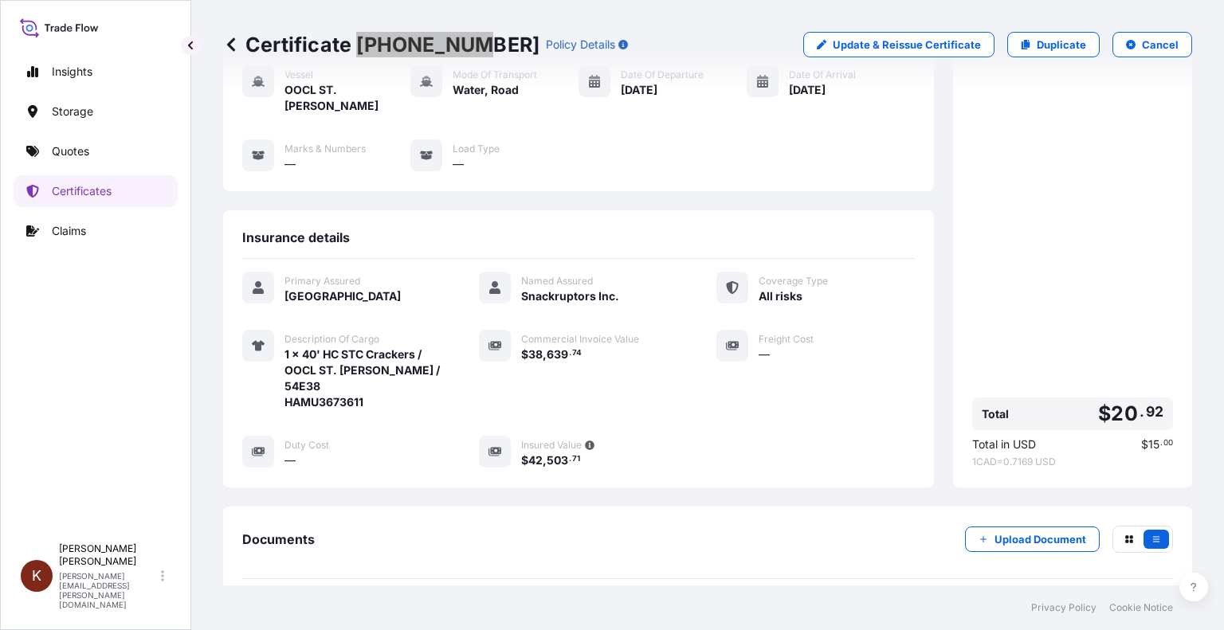
scroll to position [239, 0]
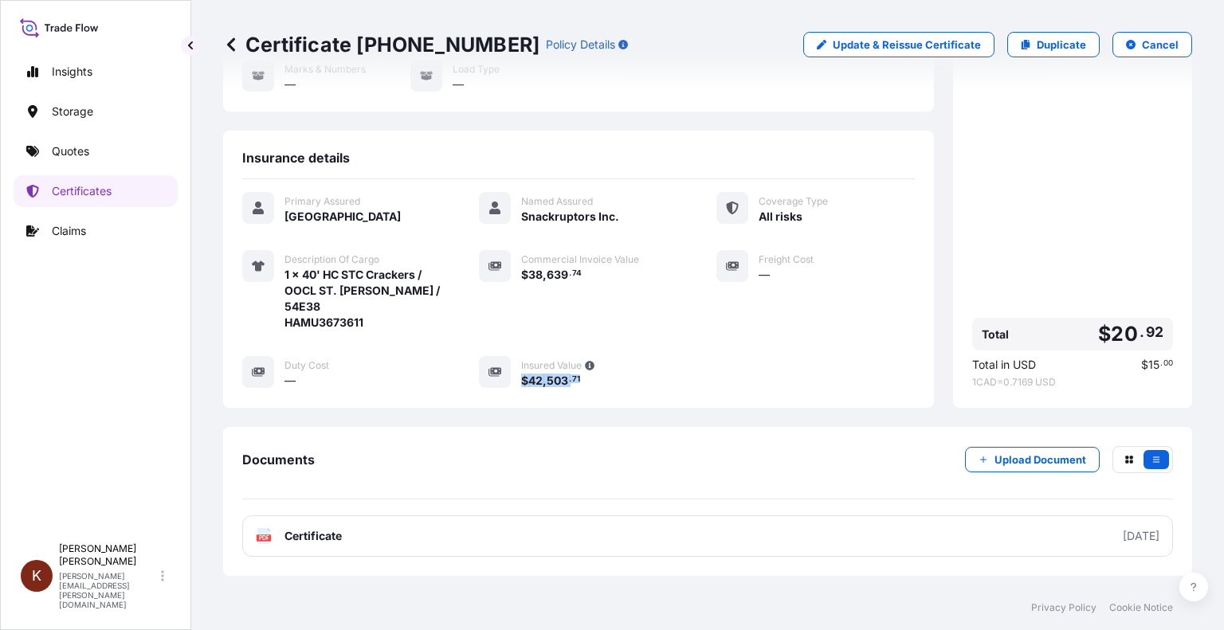
drag, startPoint x: 587, startPoint y: 365, endPoint x: 519, endPoint y: 361, distance: 67.8
click at [521, 372] on div "$ 42 , 503 . 71" at bounding box center [599, 380] width 156 height 17
copy span "$ 42 , 503 . 71"
click at [73, 148] on p "Quotes" at bounding box center [70, 151] width 37 height 16
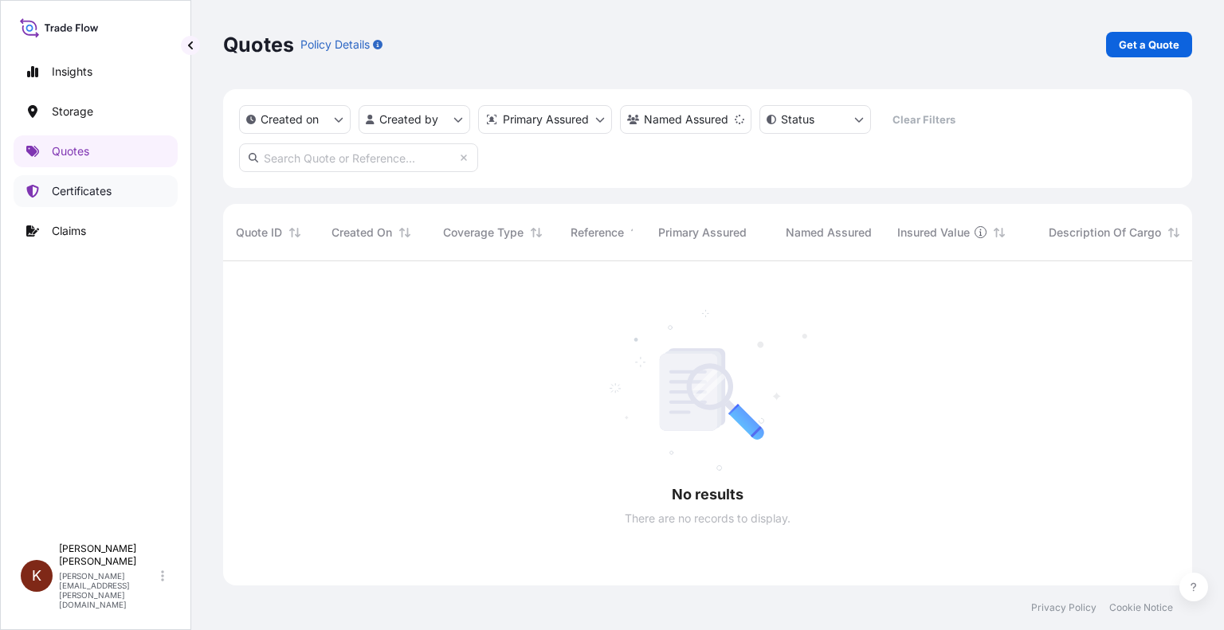
scroll to position [370, 956]
click at [77, 196] on p "Certificates" at bounding box center [82, 191] width 60 height 16
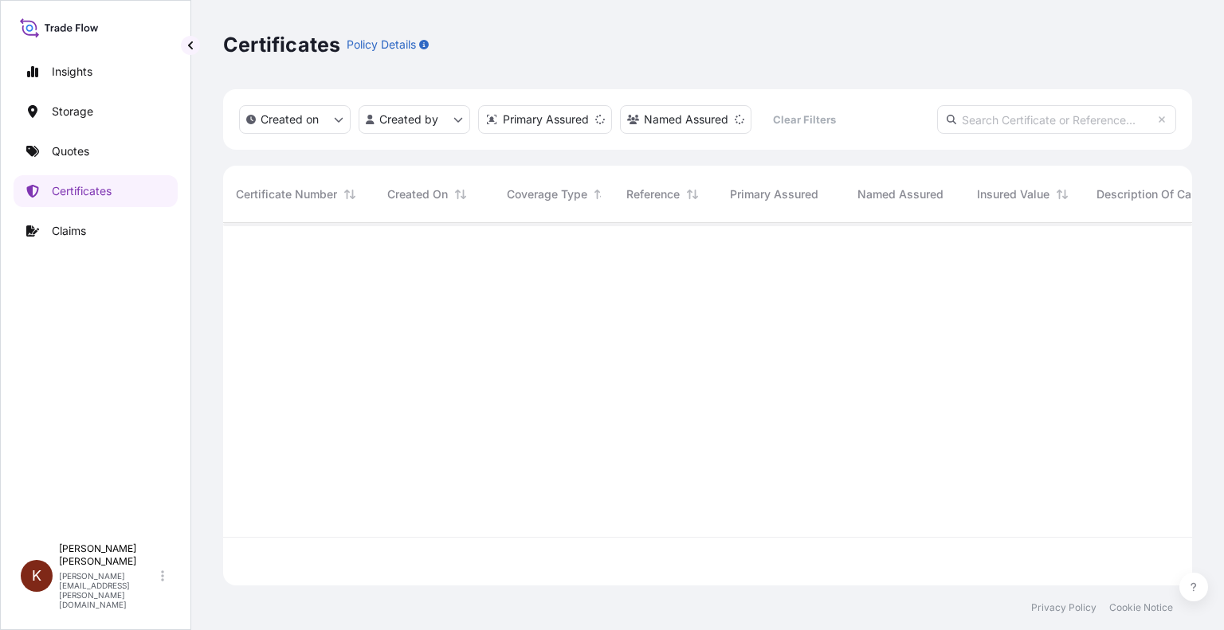
scroll to position [359, 956]
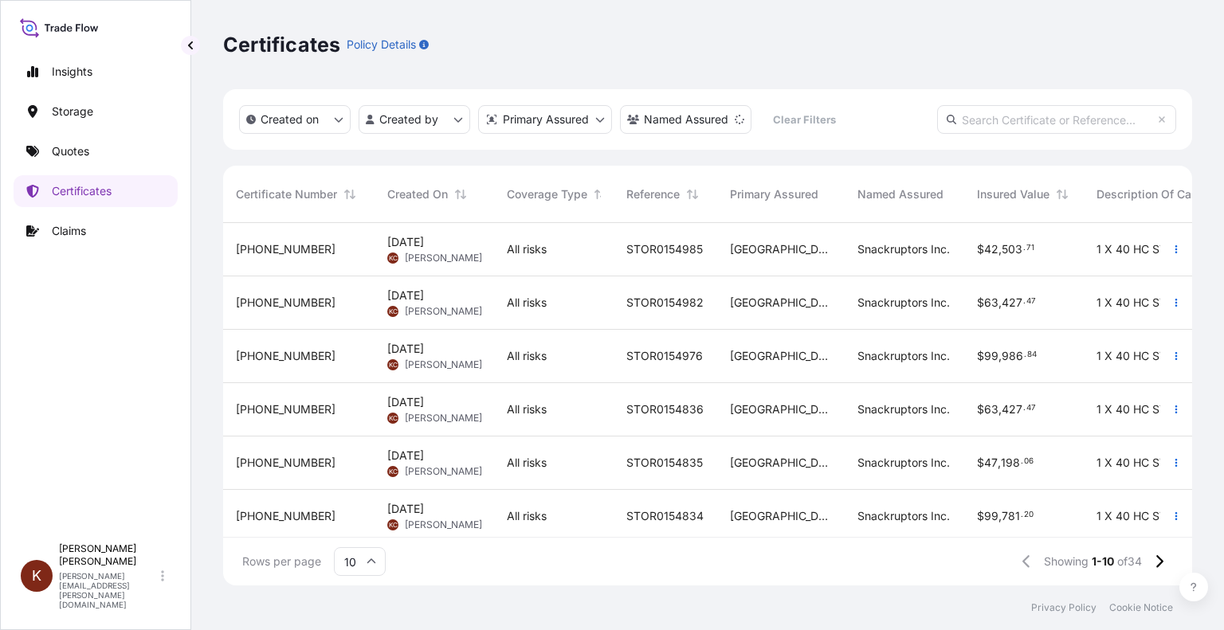
click at [344, 245] on div "[PHONE_NUMBER]" at bounding box center [299, 249] width 126 height 16
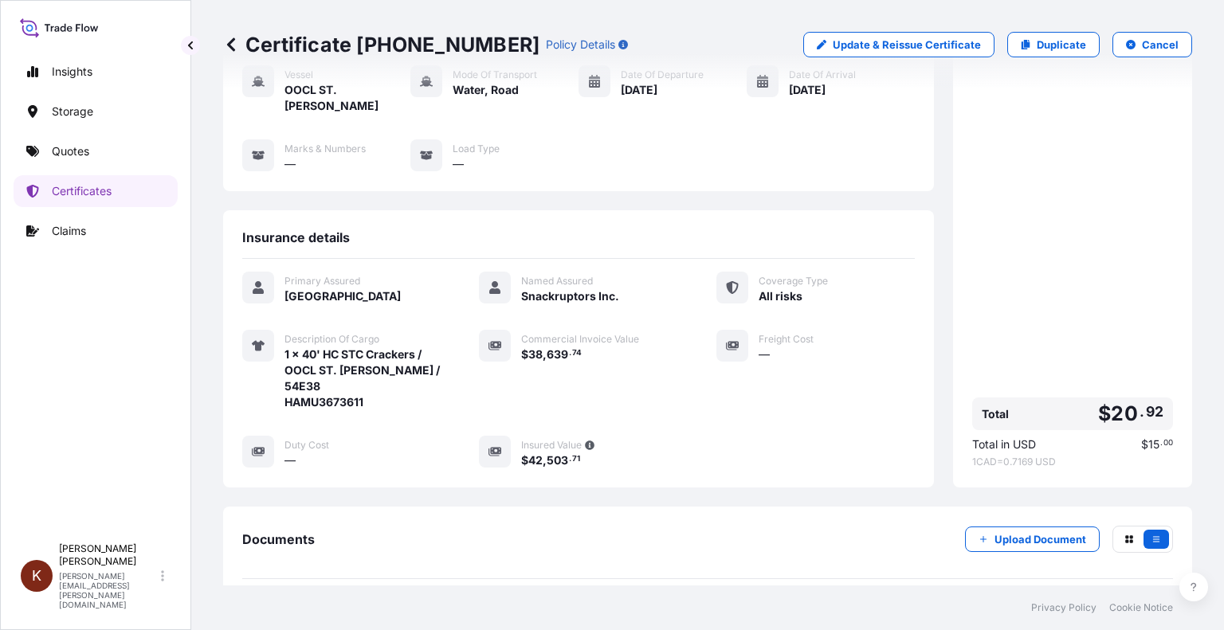
scroll to position [306, 0]
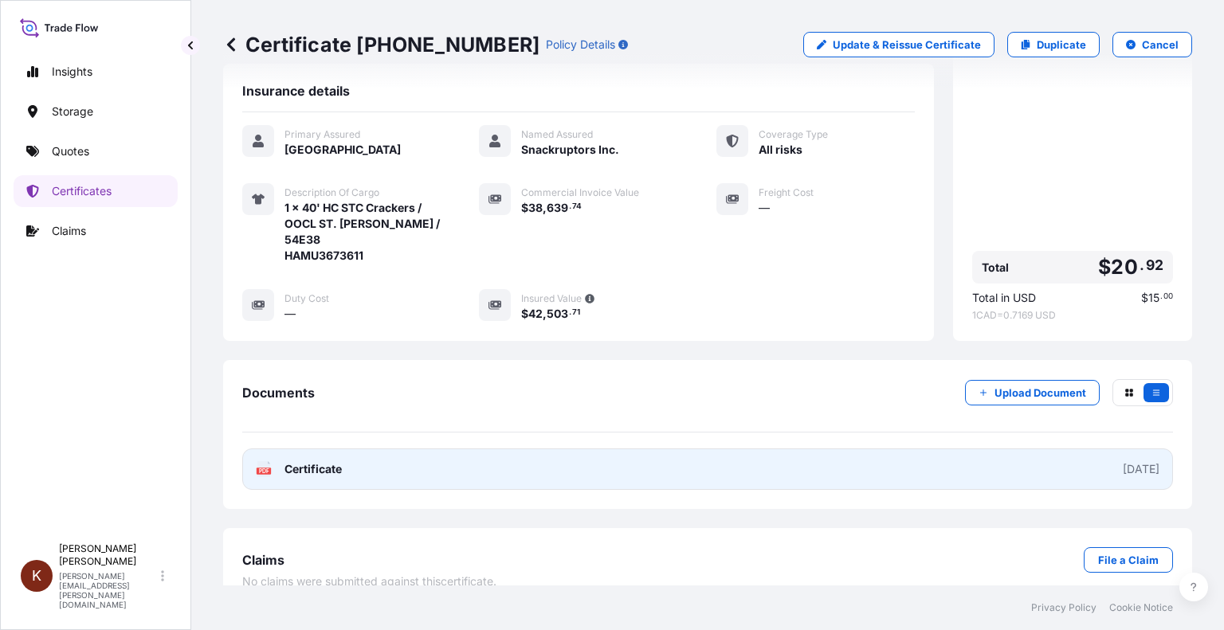
click at [331, 461] on span "Certificate" at bounding box center [312, 469] width 57 height 16
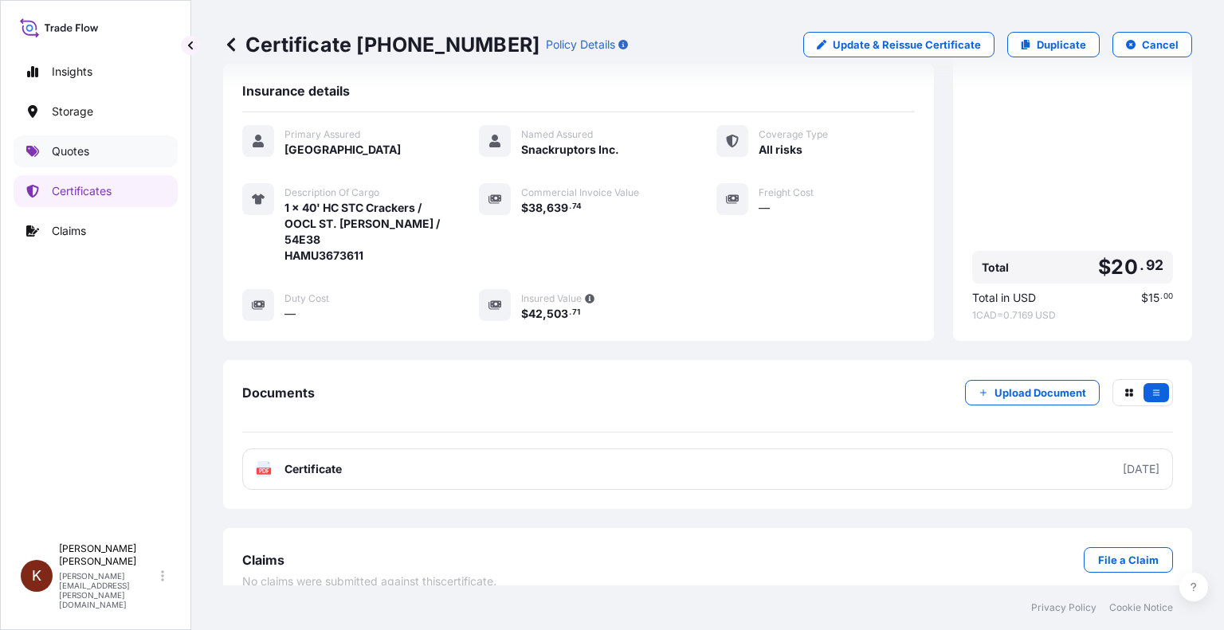
click at [58, 150] on p "Quotes" at bounding box center [70, 151] width 37 height 16
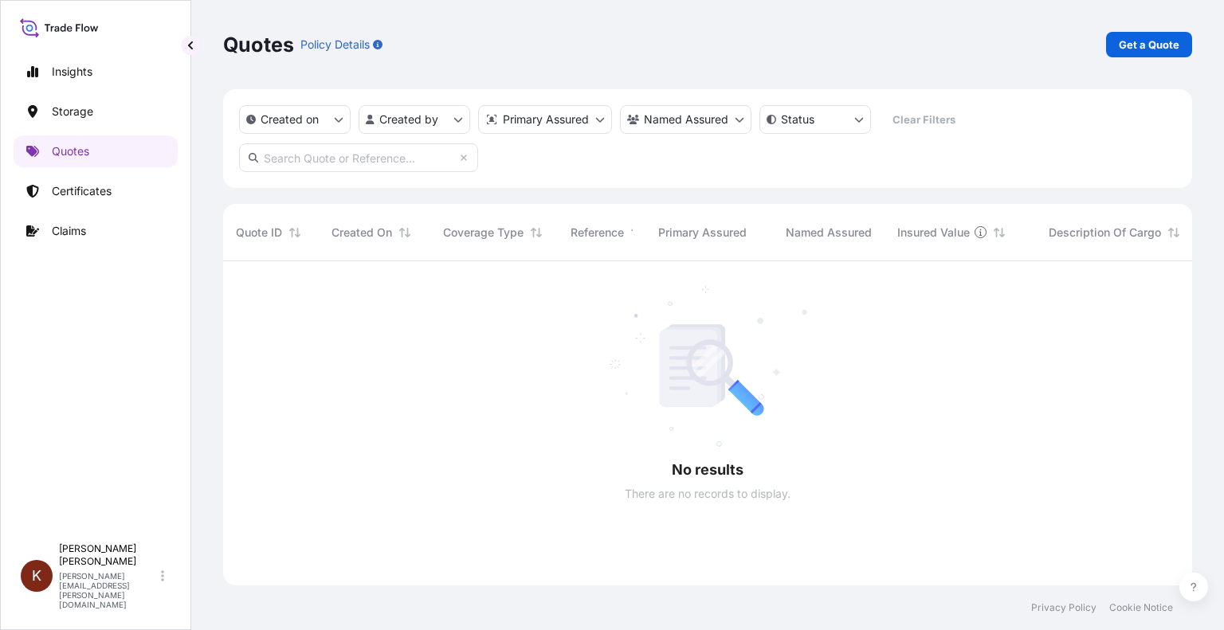
scroll to position [370, 956]
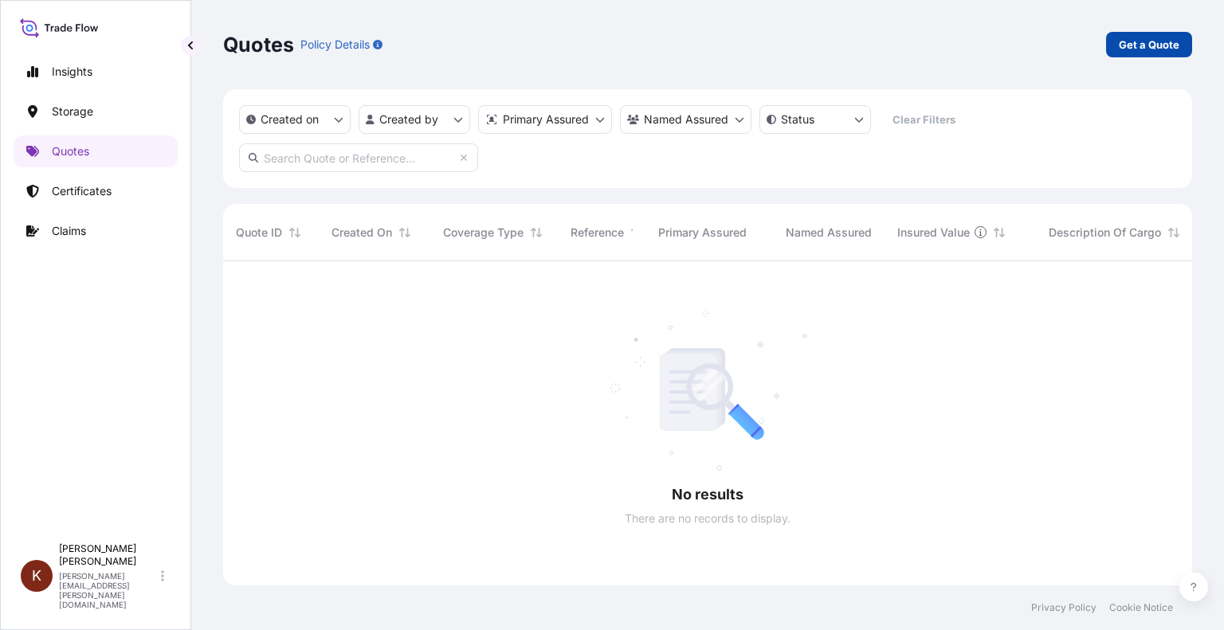
click at [1151, 47] on p "Get a Quote" at bounding box center [1149, 45] width 61 height 16
select select "Water"
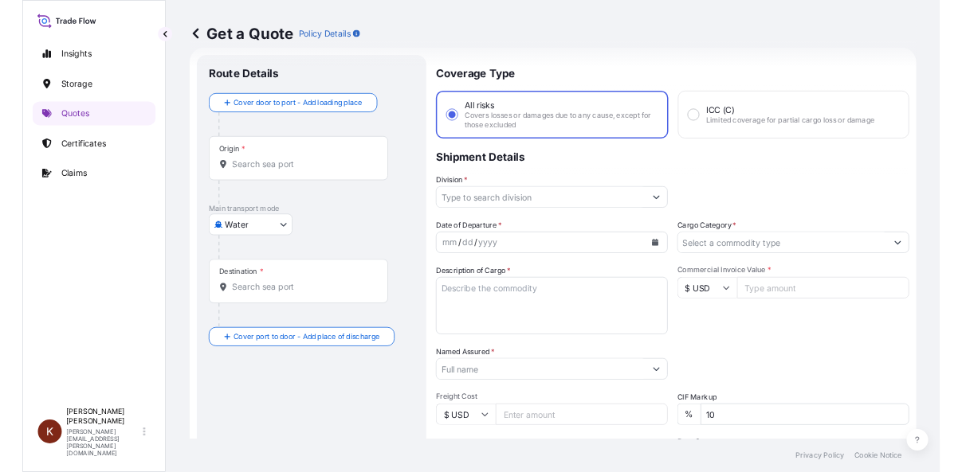
scroll to position [25, 0]
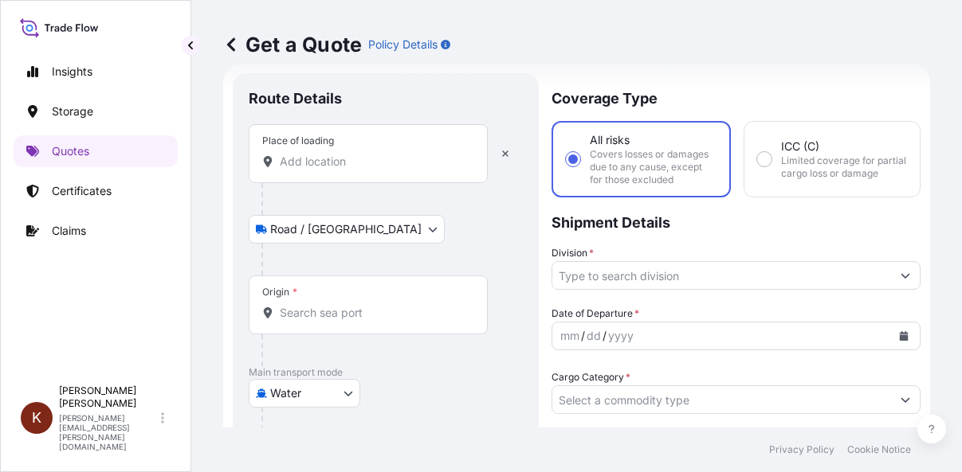
click at [284, 159] on input "Place of loading" at bounding box center [374, 162] width 188 height 16
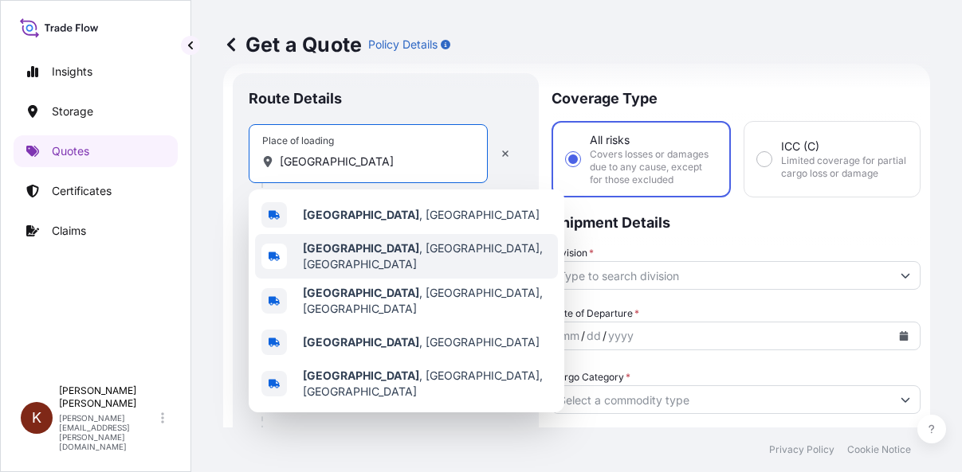
click at [353, 255] on b "[GEOGRAPHIC_DATA]" at bounding box center [361, 248] width 116 height 14
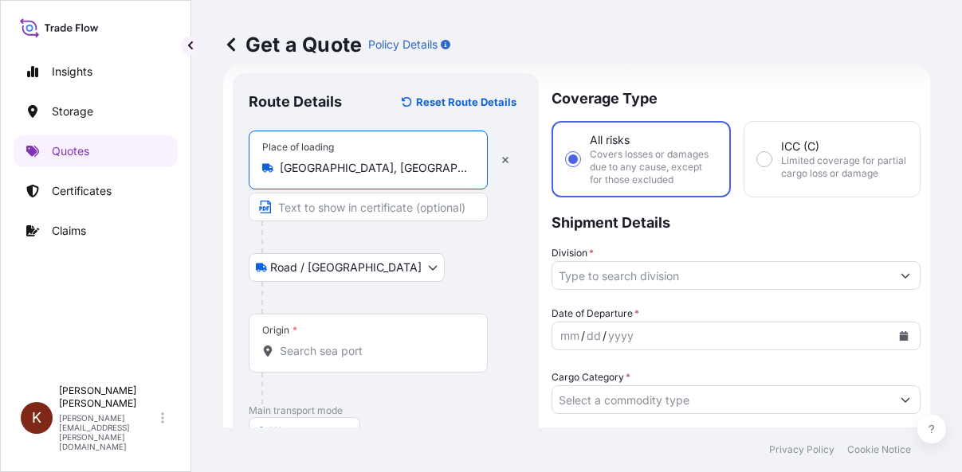
type input "[GEOGRAPHIC_DATA], [GEOGRAPHIC_DATA], [GEOGRAPHIC_DATA]"
click at [304, 348] on input "Origin *" at bounding box center [374, 351] width 188 height 16
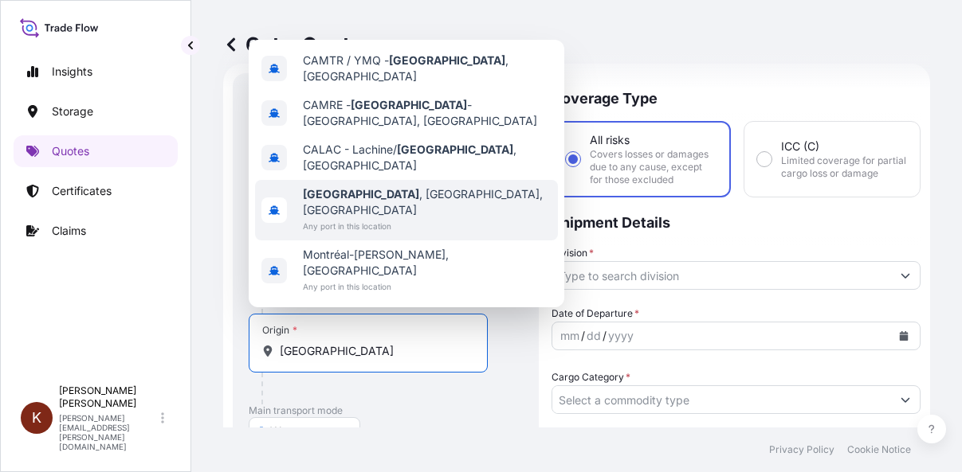
click at [360, 218] on span "[GEOGRAPHIC_DATA] , [GEOGRAPHIC_DATA], [GEOGRAPHIC_DATA]" at bounding box center [427, 202] width 249 height 32
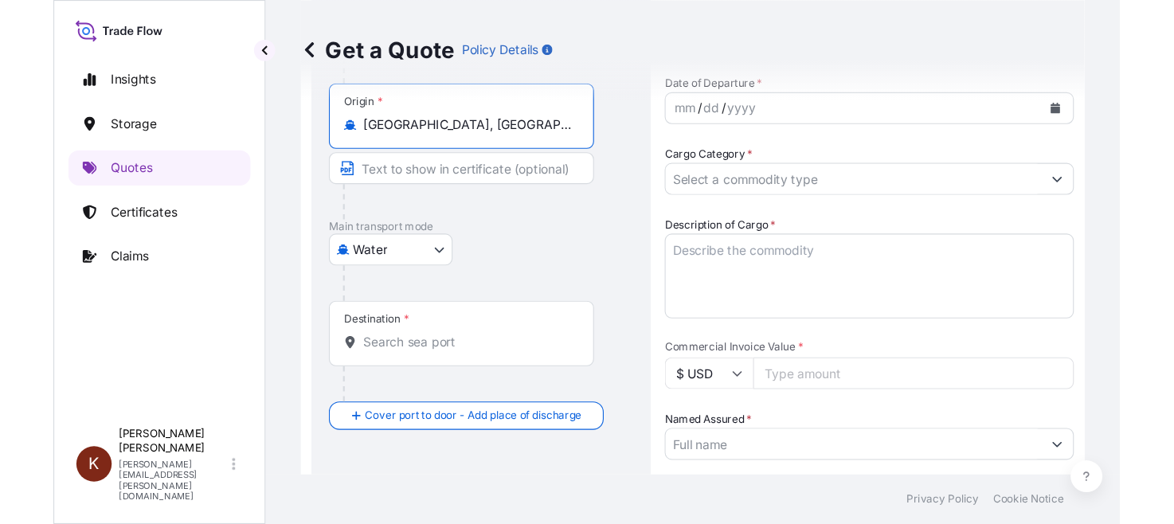
scroll to position [344, 0]
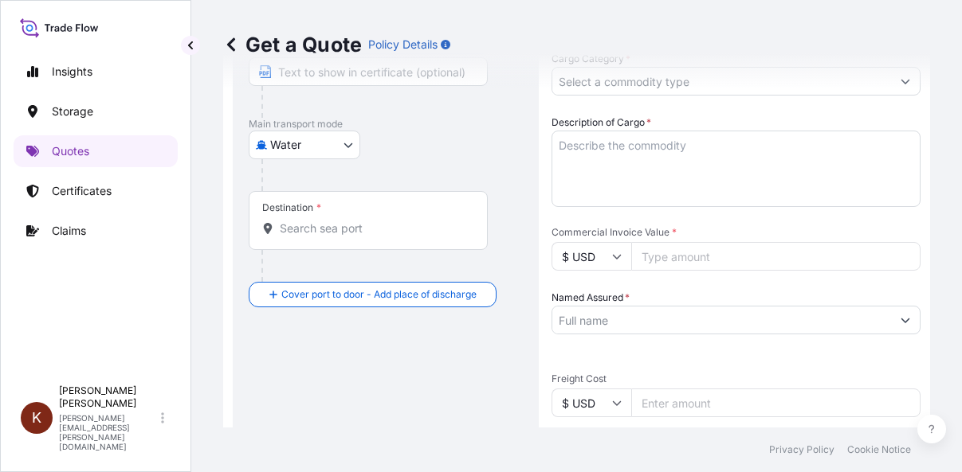
type input "[GEOGRAPHIC_DATA], [GEOGRAPHIC_DATA], [GEOGRAPHIC_DATA]"
click at [295, 228] on input "Destination *" at bounding box center [374, 229] width 188 height 16
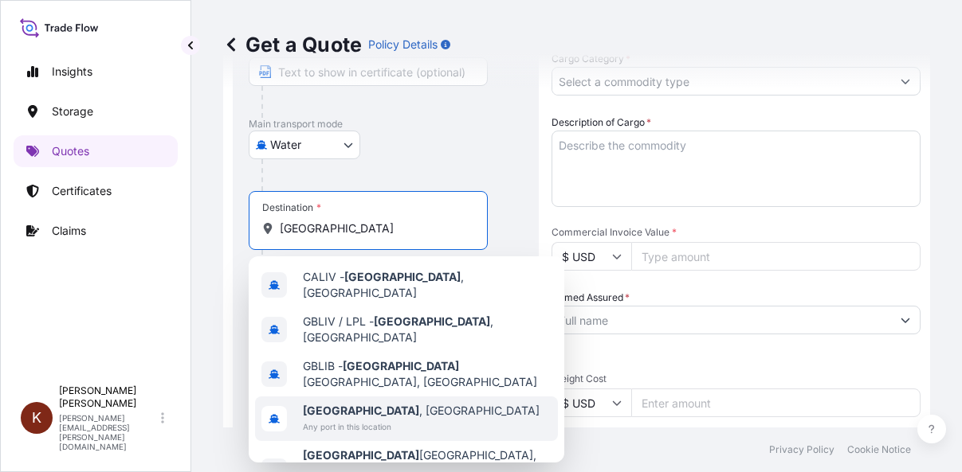
click at [359, 403] on span "[GEOGRAPHIC_DATA] , [GEOGRAPHIC_DATA]" at bounding box center [421, 411] width 237 height 16
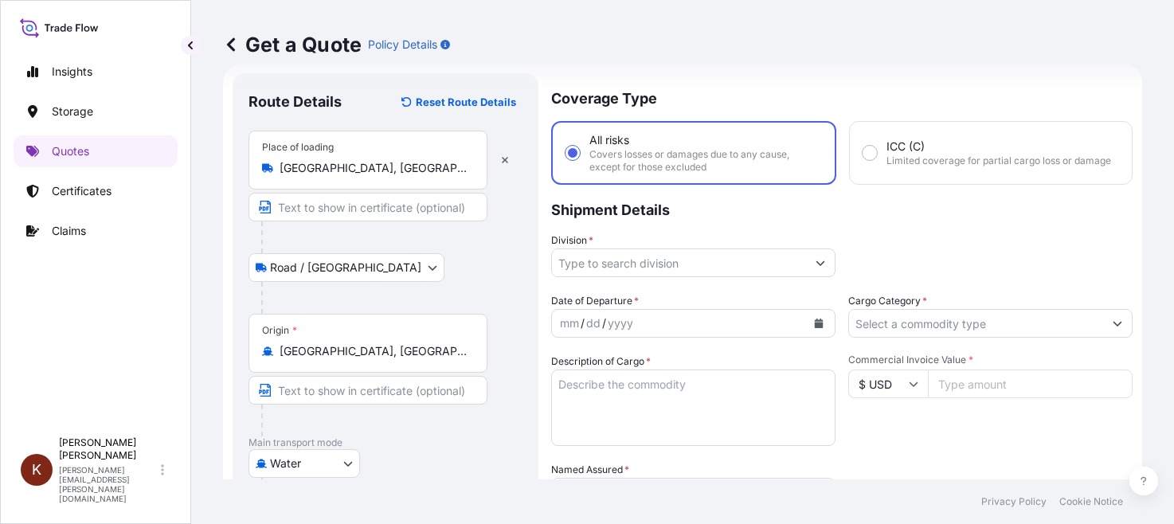
scroll to position [0, 0]
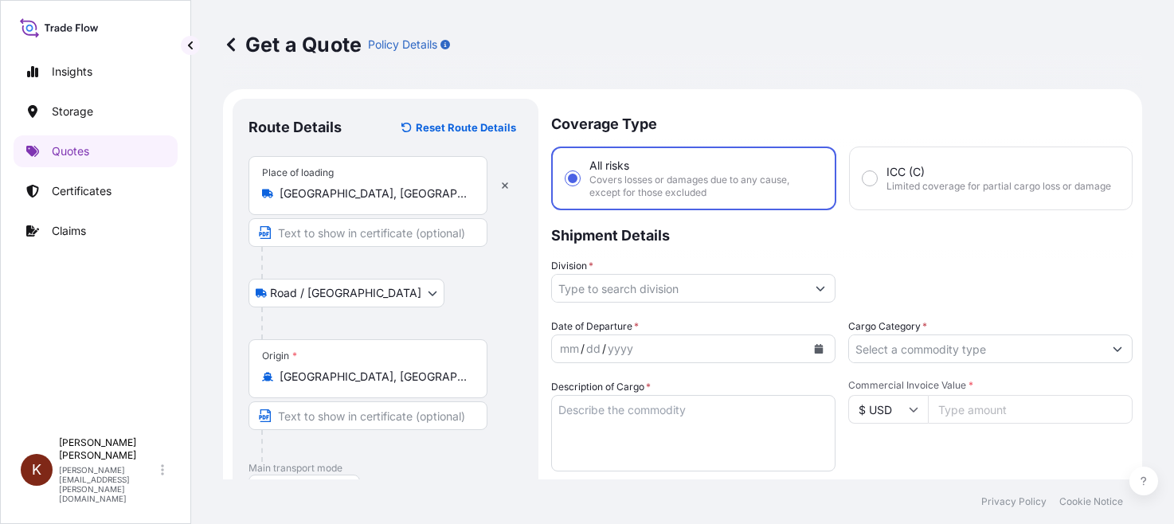
type input "[GEOGRAPHIC_DATA], [GEOGRAPHIC_DATA]"
click at [617, 280] on input "Division *" at bounding box center [679, 288] width 254 height 29
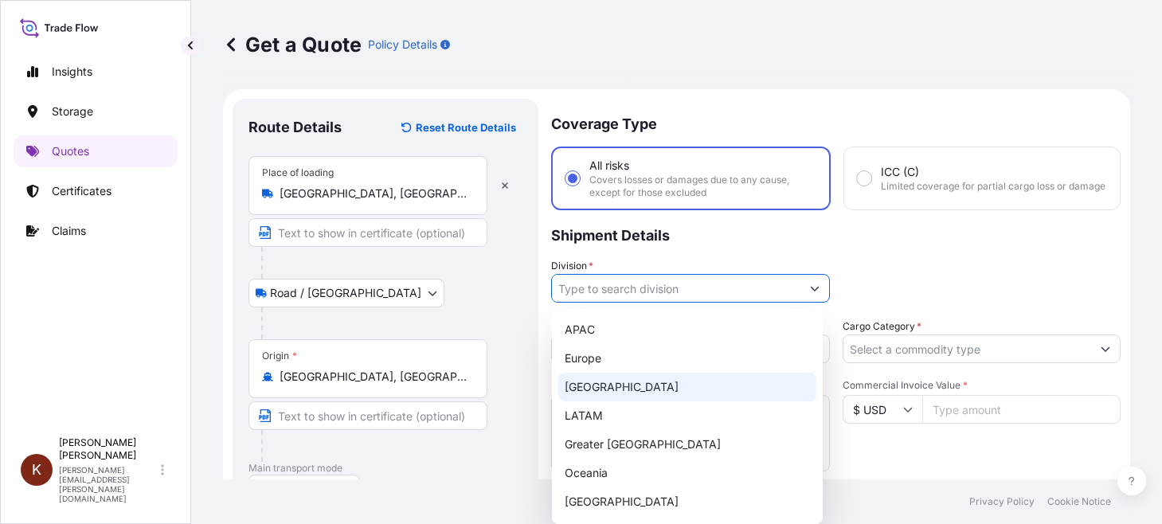
click at [585, 380] on div "[GEOGRAPHIC_DATA]" at bounding box center [688, 387] width 258 height 29
type input "[GEOGRAPHIC_DATA]"
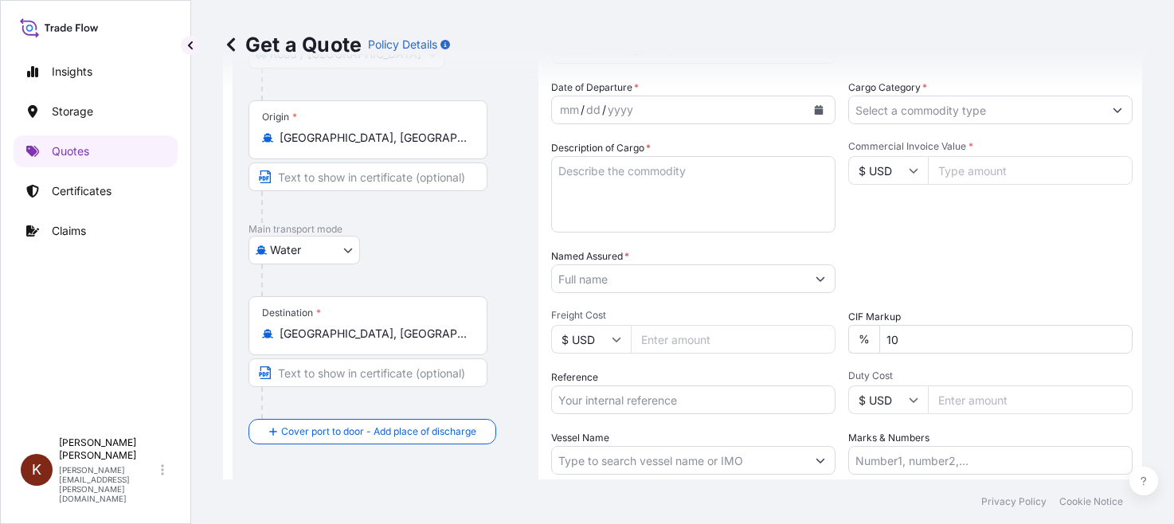
scroll to position [319, 0]
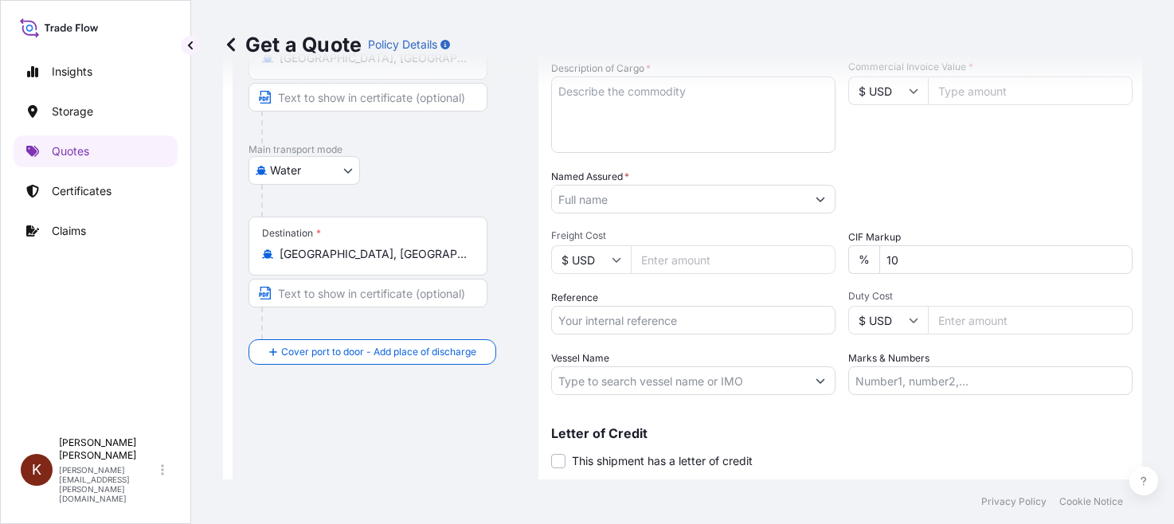
click at [574, 325] on input "Reference" at bounding box center [693, 320] width 284 height 29
paste input "STOR0154988"
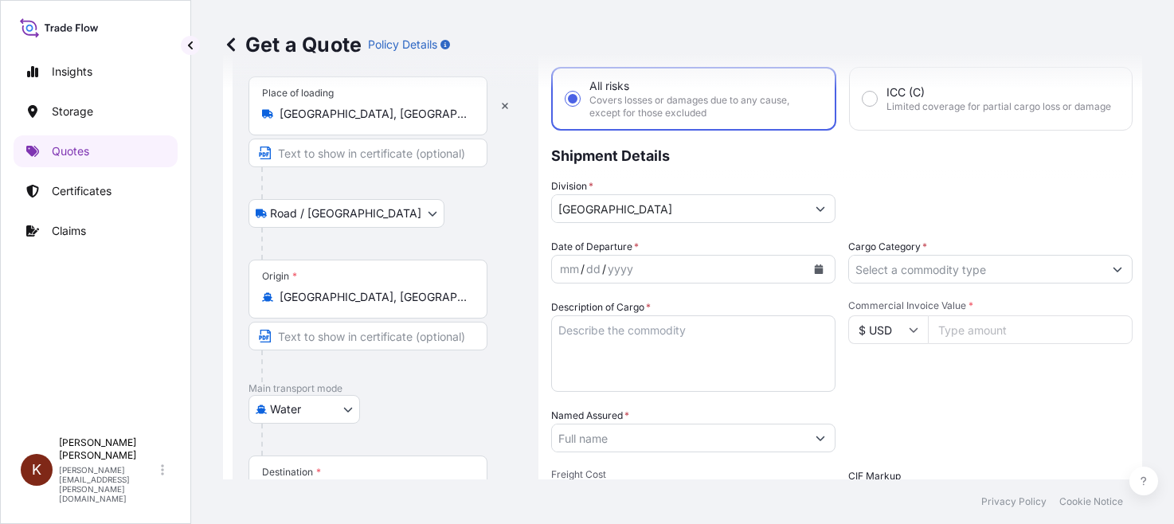
type input "STOR0154988"
click at [820, 265] on button "Calendar" at bounding box center [818, 269] width 25 height 25
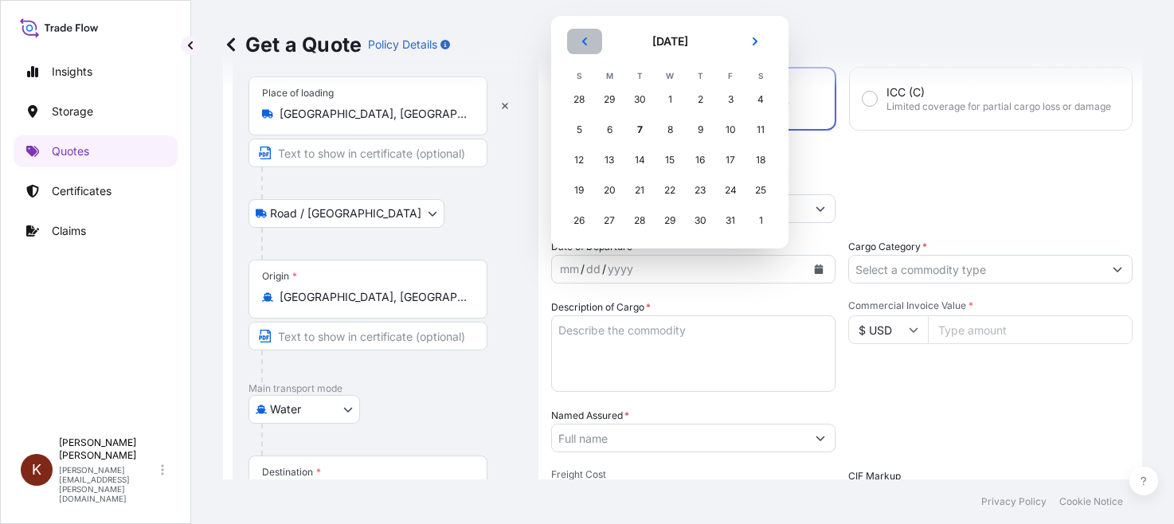
click at [588, 44] on icon "Previous" at bounding box center [585, 42] width 10 height 10
click at [578, 189] on div "21" at bounding box center [579, 190] width 29 height 29
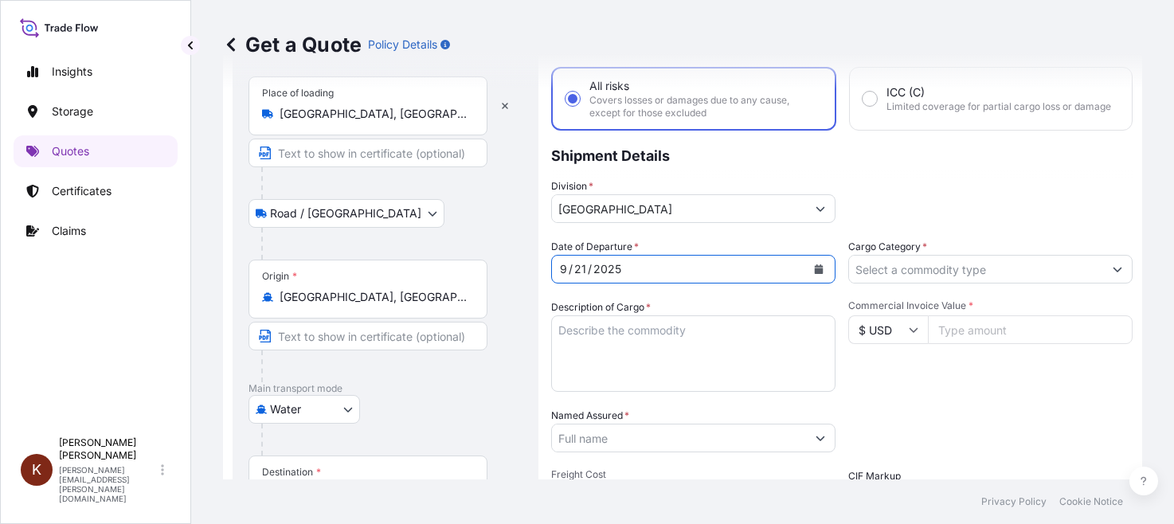
click at [891, 193] on div "Division * [GEOGRAPHIC_DATA]" at bounding box center [842, 200] width 582 height 45
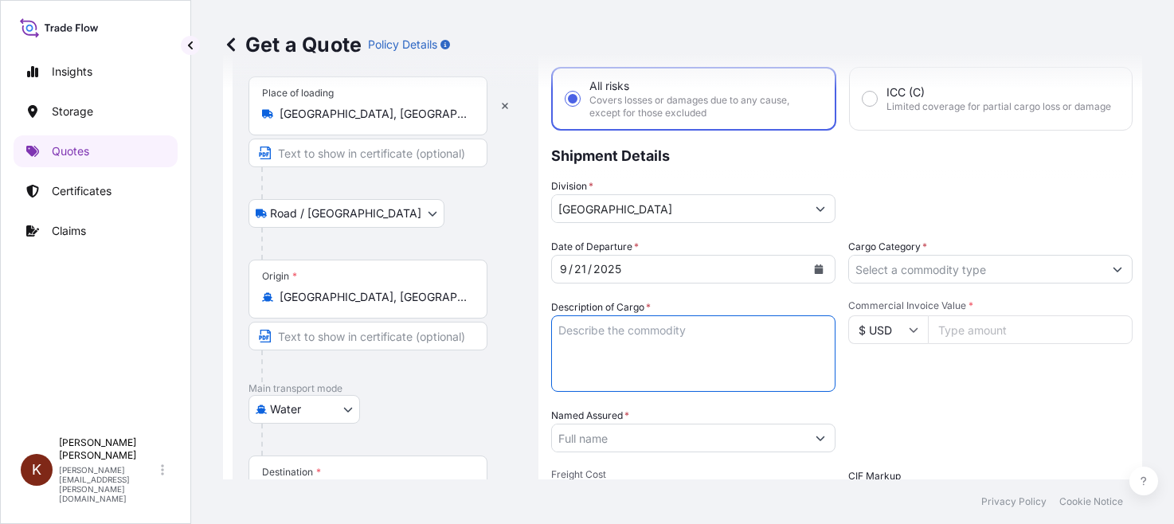
click at [594, 334] on textarea "Description of Cargo *" at bounding box center [693, 354] width 284 height 76
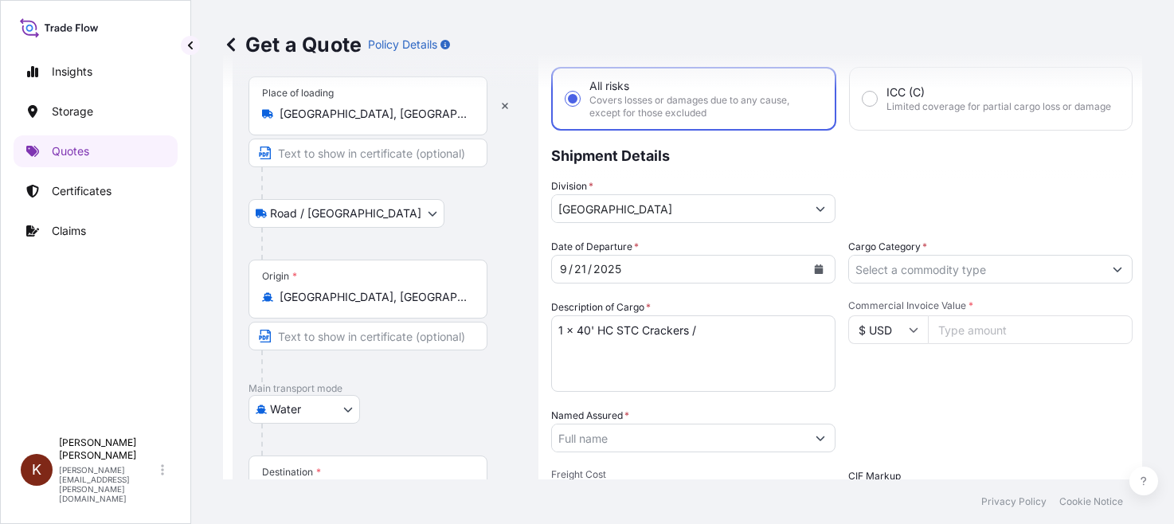
click at [747, 329] on textarea "1 x 40' HC STC Crackers /" at bounding box center [693, 354] width 284 height 76
paste textarea "OOCL ST. [PERSON_NAME] / 54E38"
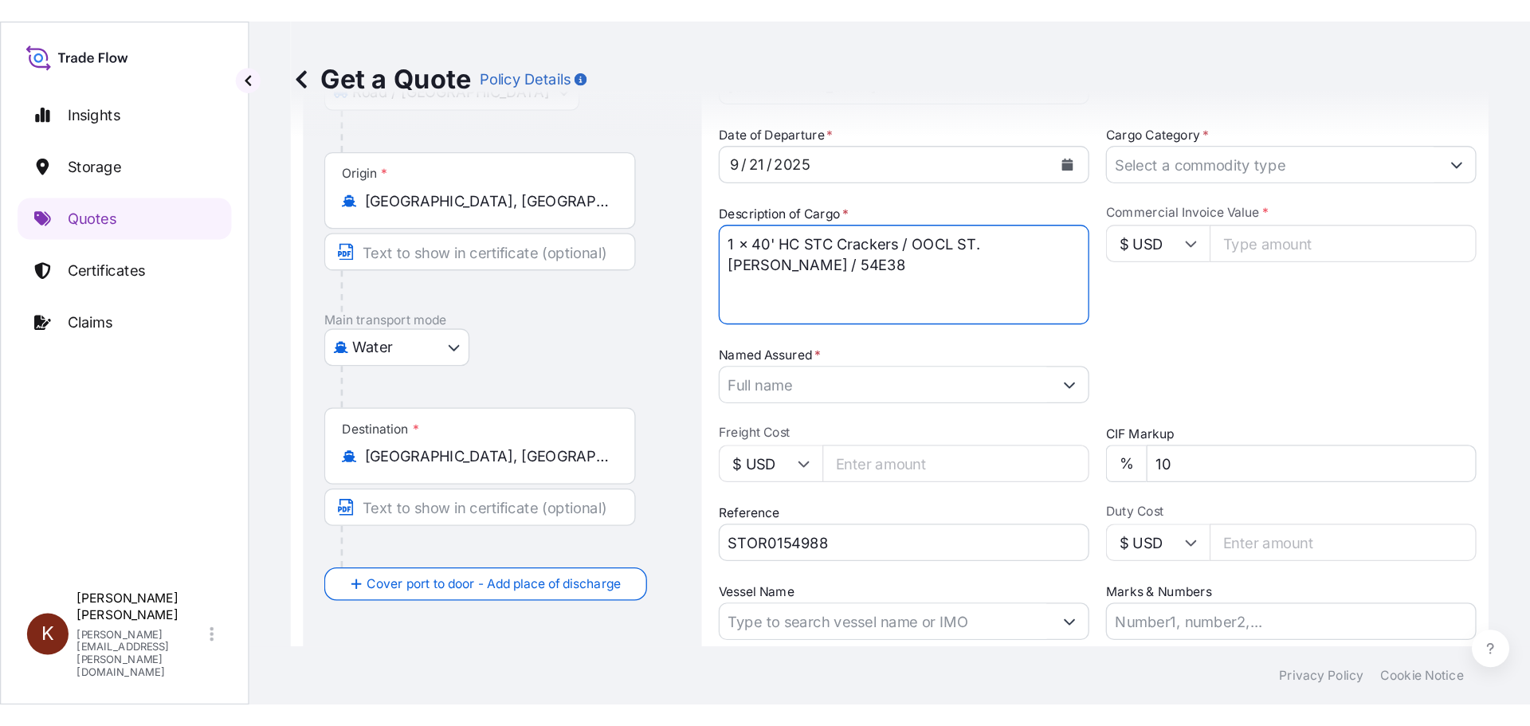
scroll to position [148, 0]
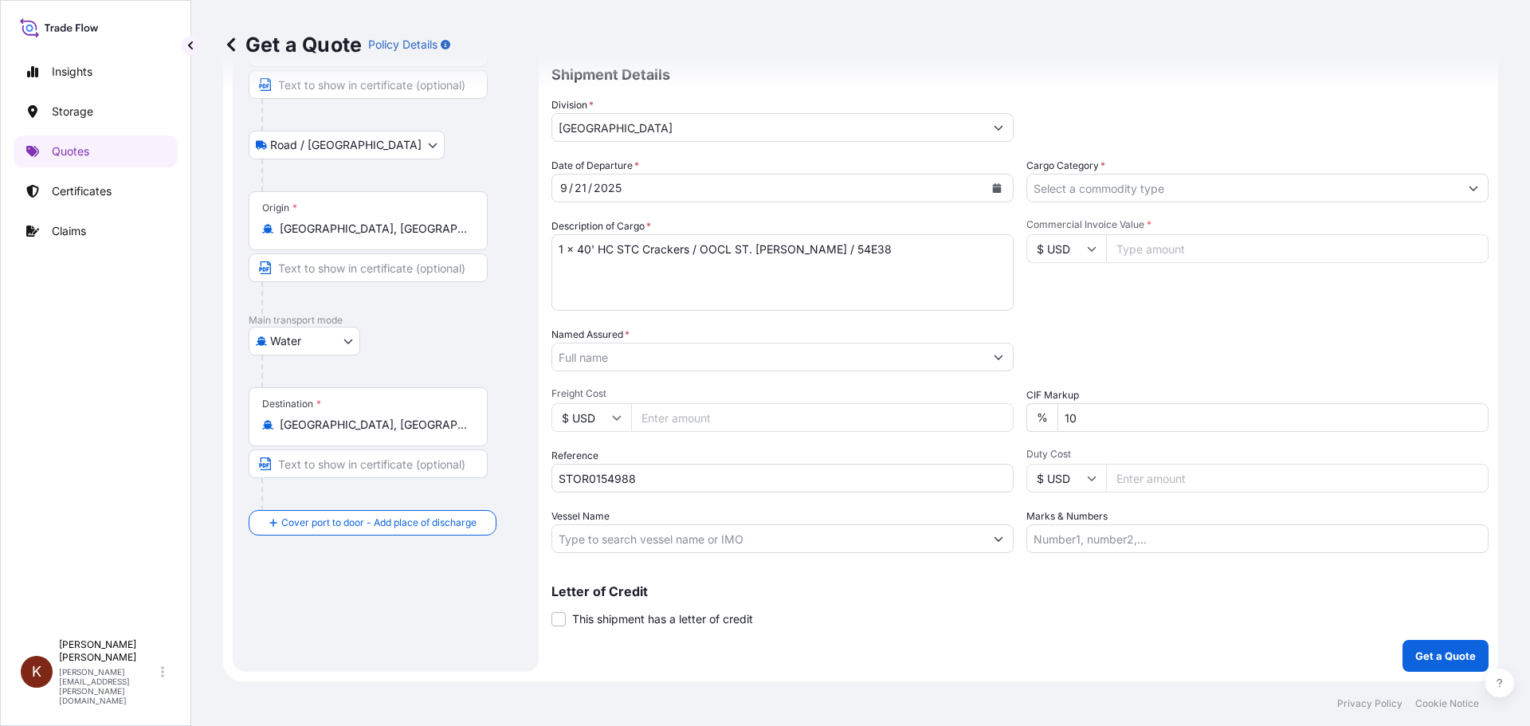
click at [594, 272] on textarea "1 x 40' HC STC Crackers / OOCL ST. [PERSON_NAME] / 54E38" at bounding box center [782, 272] width 462 height 76
paste textarea "FCIU7485860"
type textarea "1 x 40' HC STC Crackers / OOCL ST. [PERSON_NAME] / 54E38 FCIU7485860"
click at [751, 323] on div "Date of Departure * [DATE] Cargo Category * Description of Cargo * 1 x 40' HC S…" at bounding box center [1019, 355] width 937 height 395
click at [595, 357] on input "Named Assured *" at bounding box center [768, 357] width 432 height 29
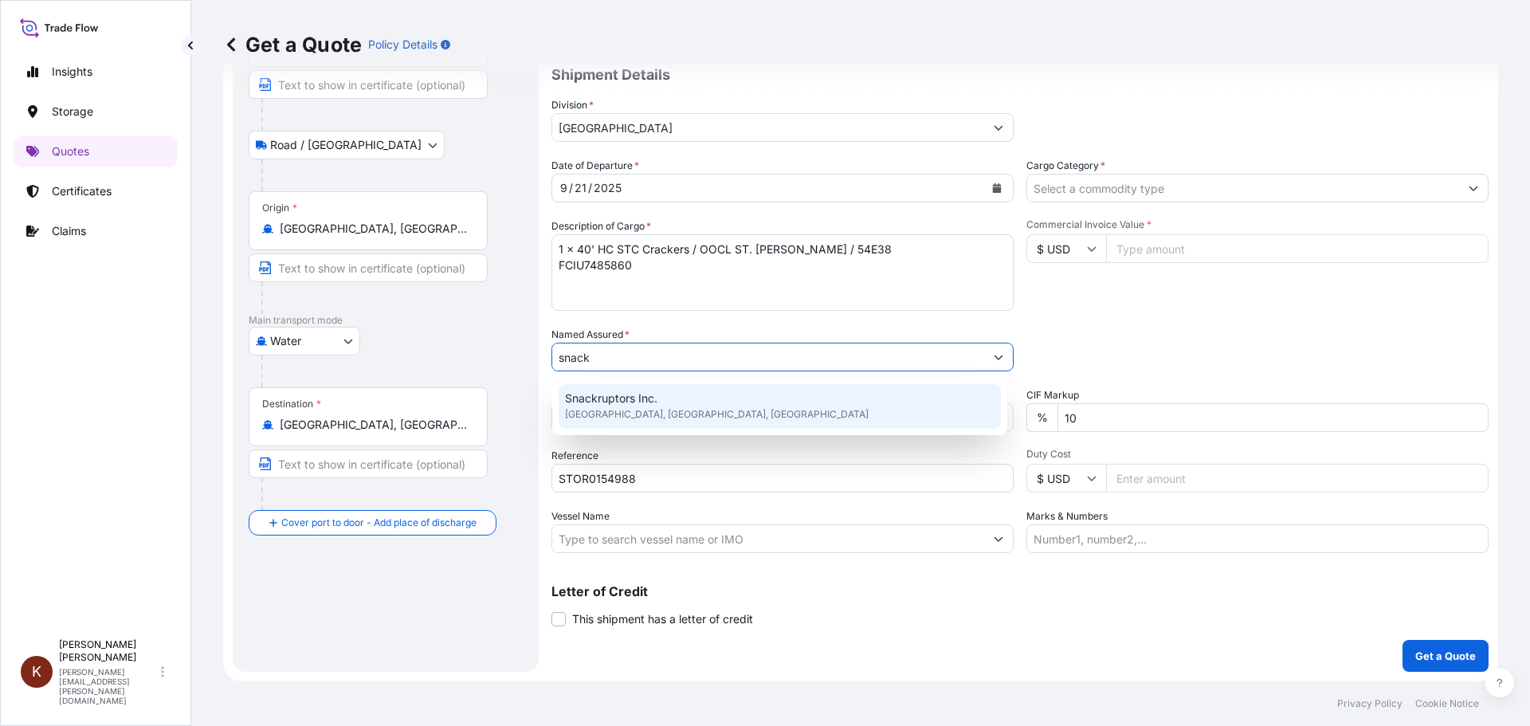
click at [625, 397] on span "Snackruptors Inc." at bounding box center [611, 398] width 92 height 16
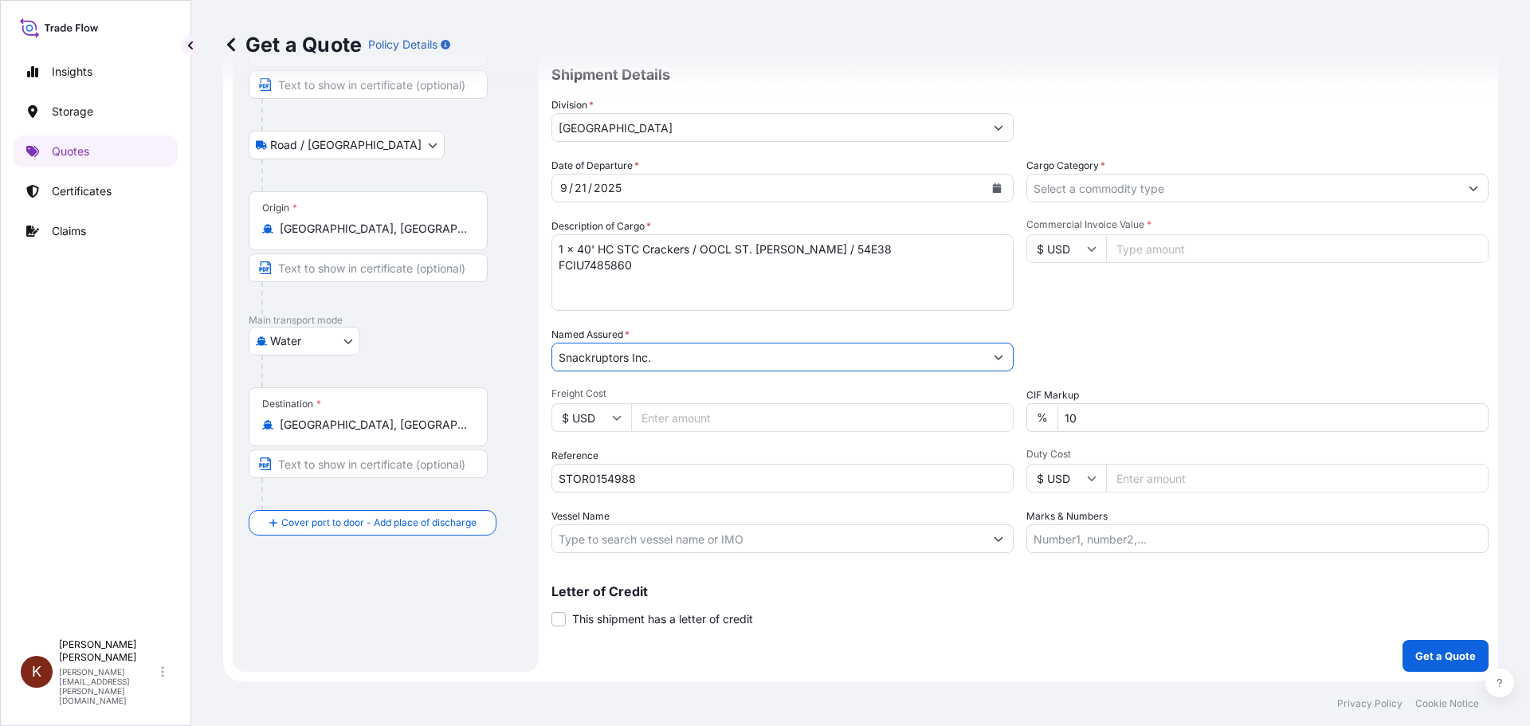
type input "Snackruptors Inc."
drag, startPoint x: 701, startPoint y: 249, endPoint x: 813, endPoint y: 251, distance: 112.4
click at [813, 251] on textarea "1 x 40' HC STC Crackers / OOCL ST. [PERSON_NAME] / 54E38 FCIU7485860" at bounding box center [782, 272] width 462 height 76
click at [566, 534] on input "Vessel Name" at bounding box center [768, 538] width 432 height 29
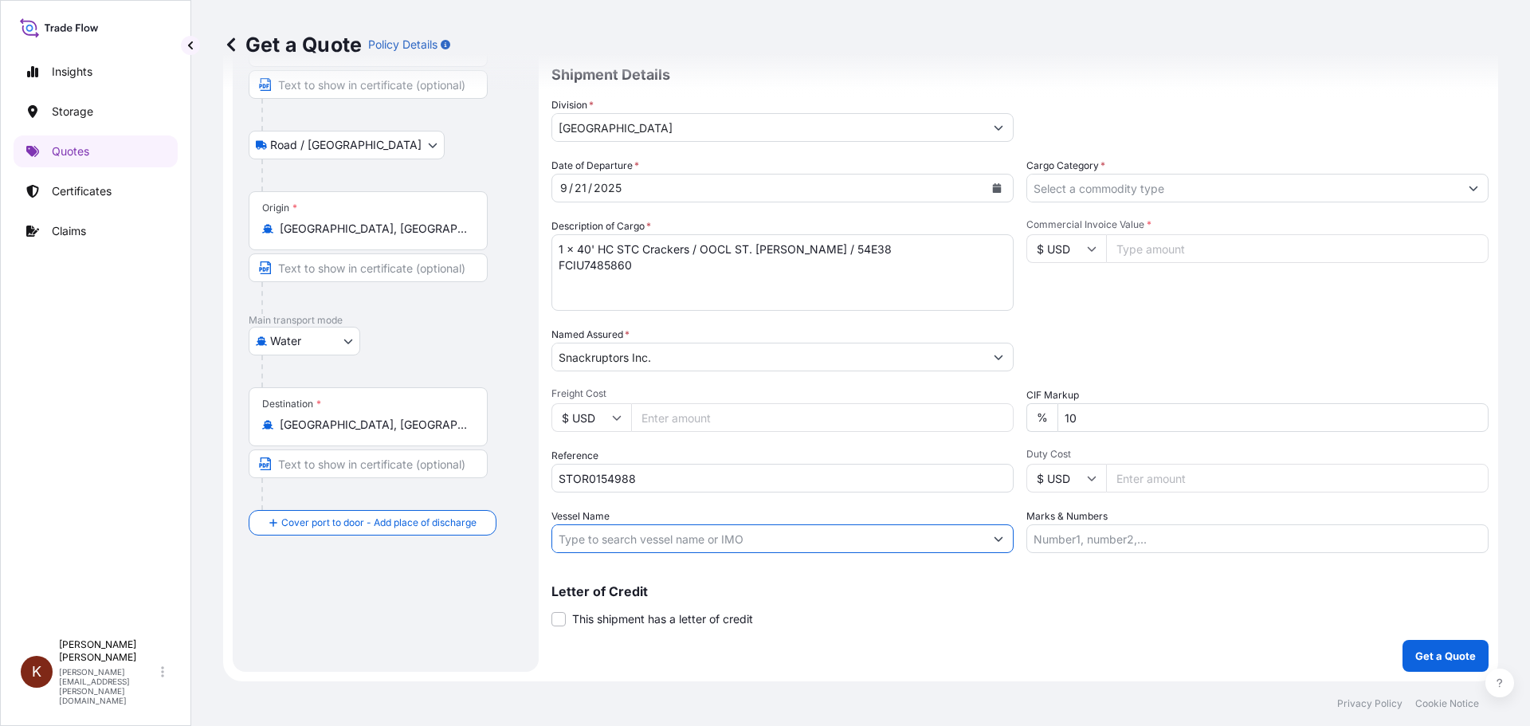
paste input "OOCL ST. [PERSON_NAME]"
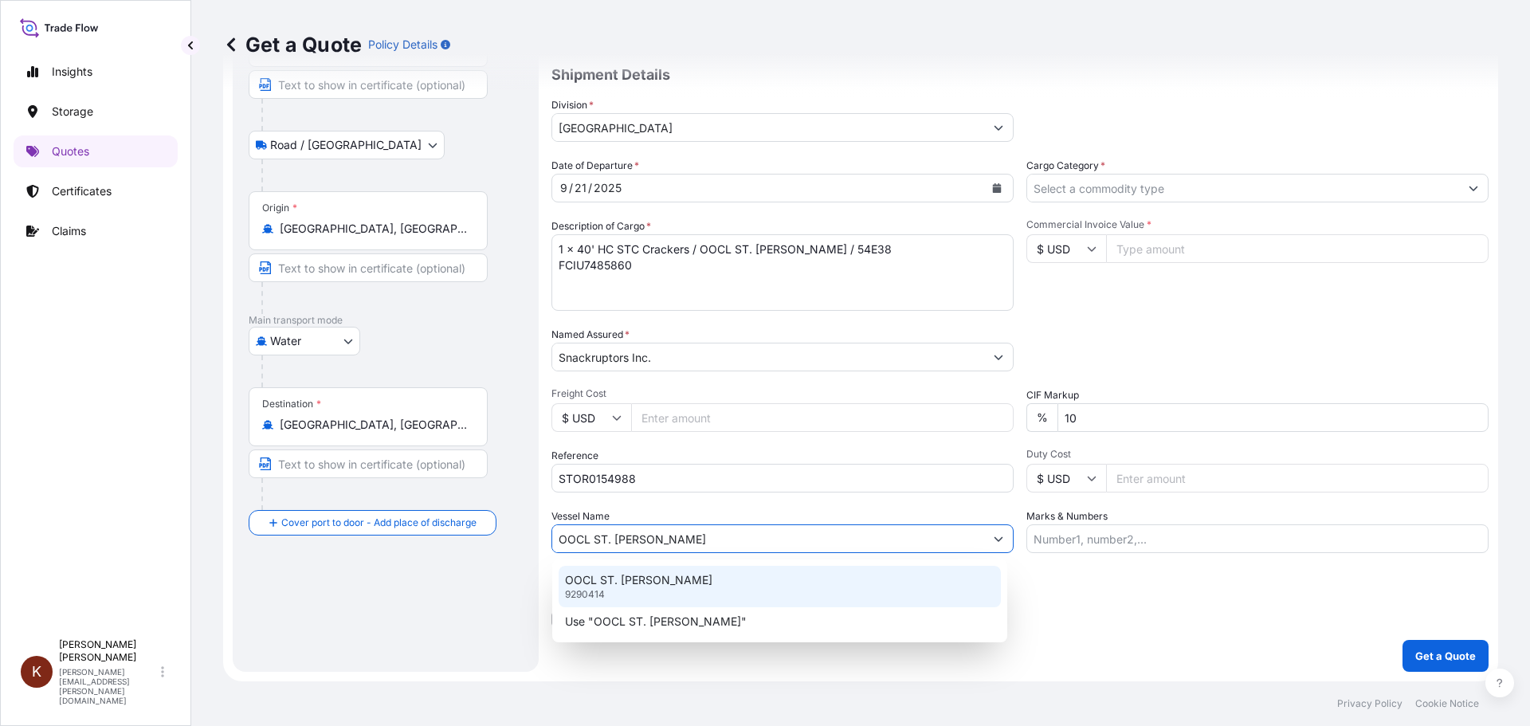
click at [606, 574] on p "OOCL ST. [PERSON_NAME]" at bounding box center [638, 580] width 147 height 16
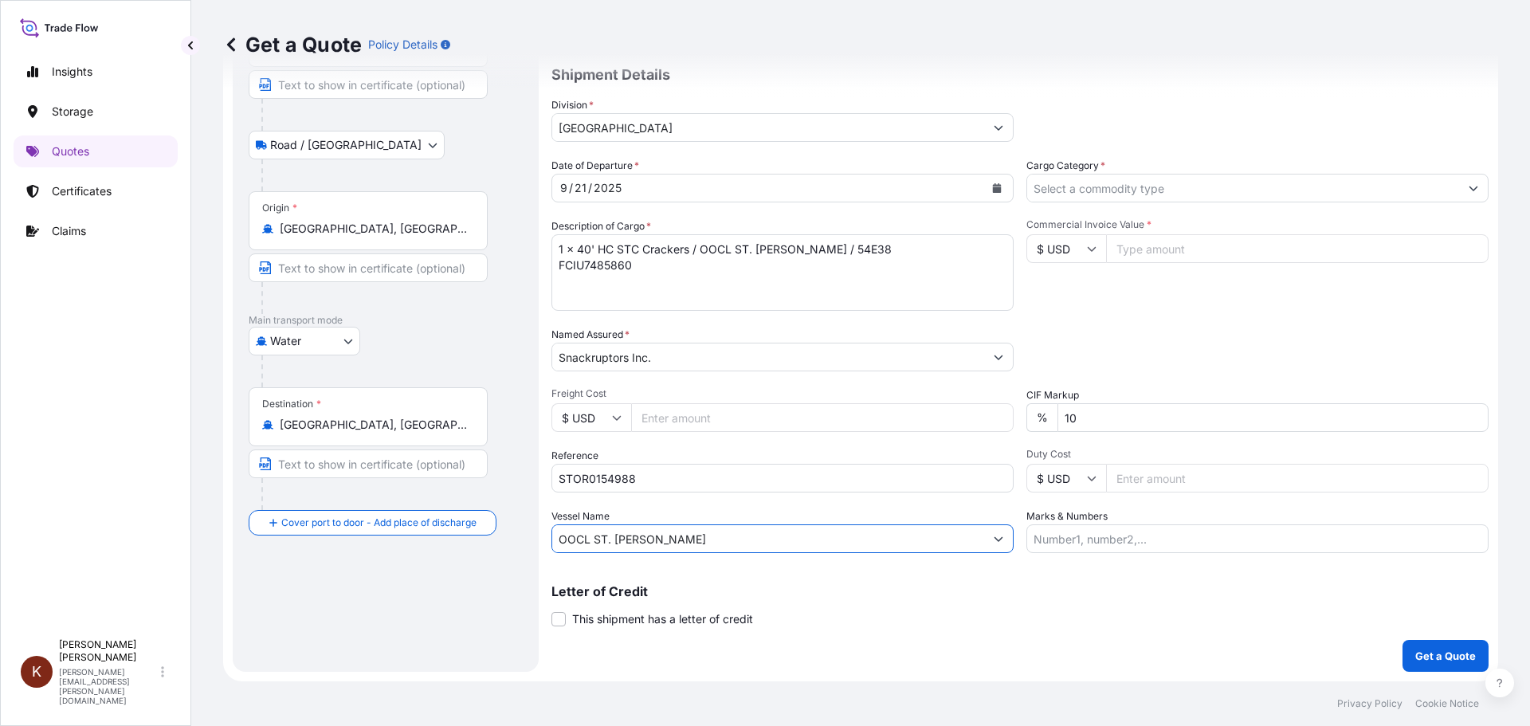
type input "OOCL ST. [PERSON_NAME]"
click at [749, 505] on div "Date of Departure * [DATE] Cargo Category * Description of Cargo * 1 x 40' HC S…" at bounding box center [1019, 355] width 937 height 395
click at [1061, 182] on input "Cargo Category *" at bounding box center [1243, 188] width 432 height 29
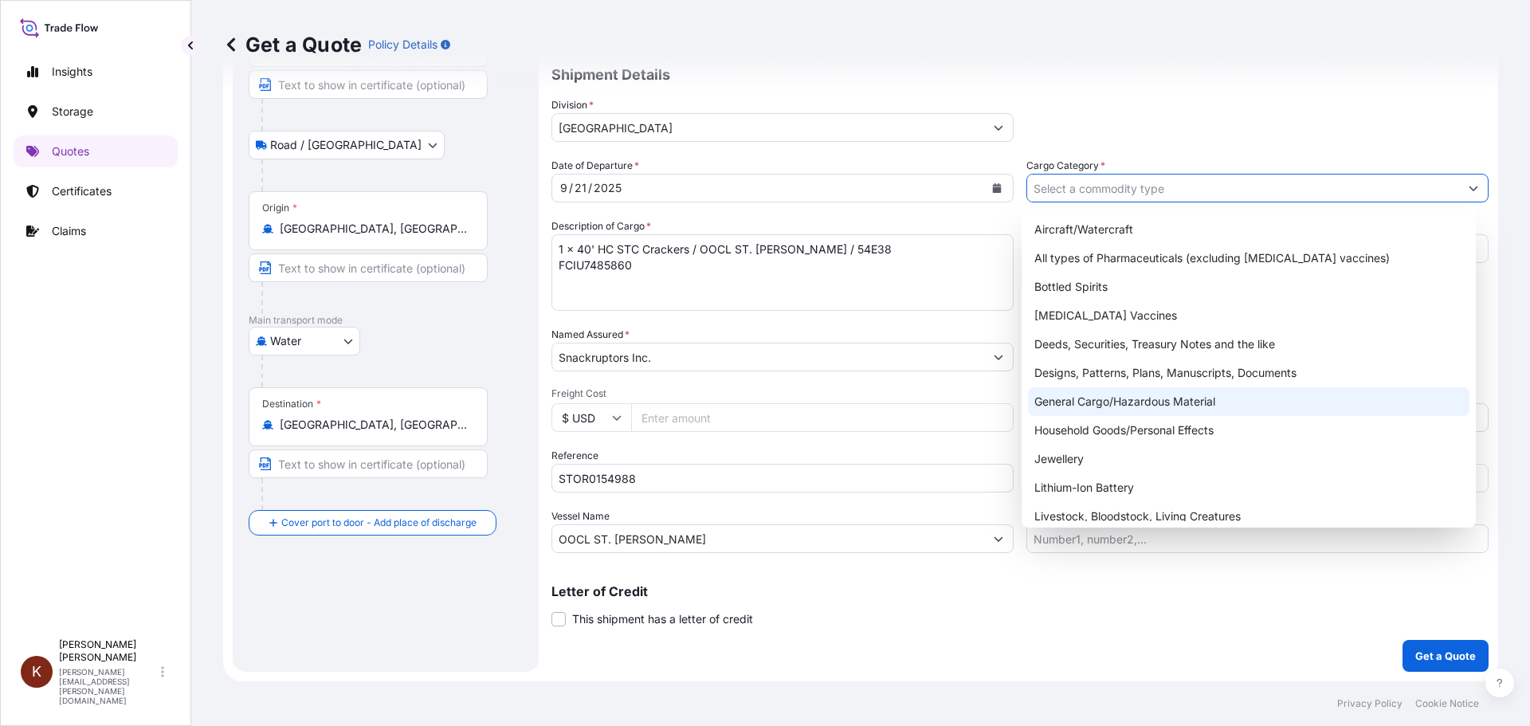
click at [1055, 399] on div "General Cargo/Hazardous Material" at bounding box center [1249, 401] width 442 height 29
type input "General Cargo/Hazardous Material"
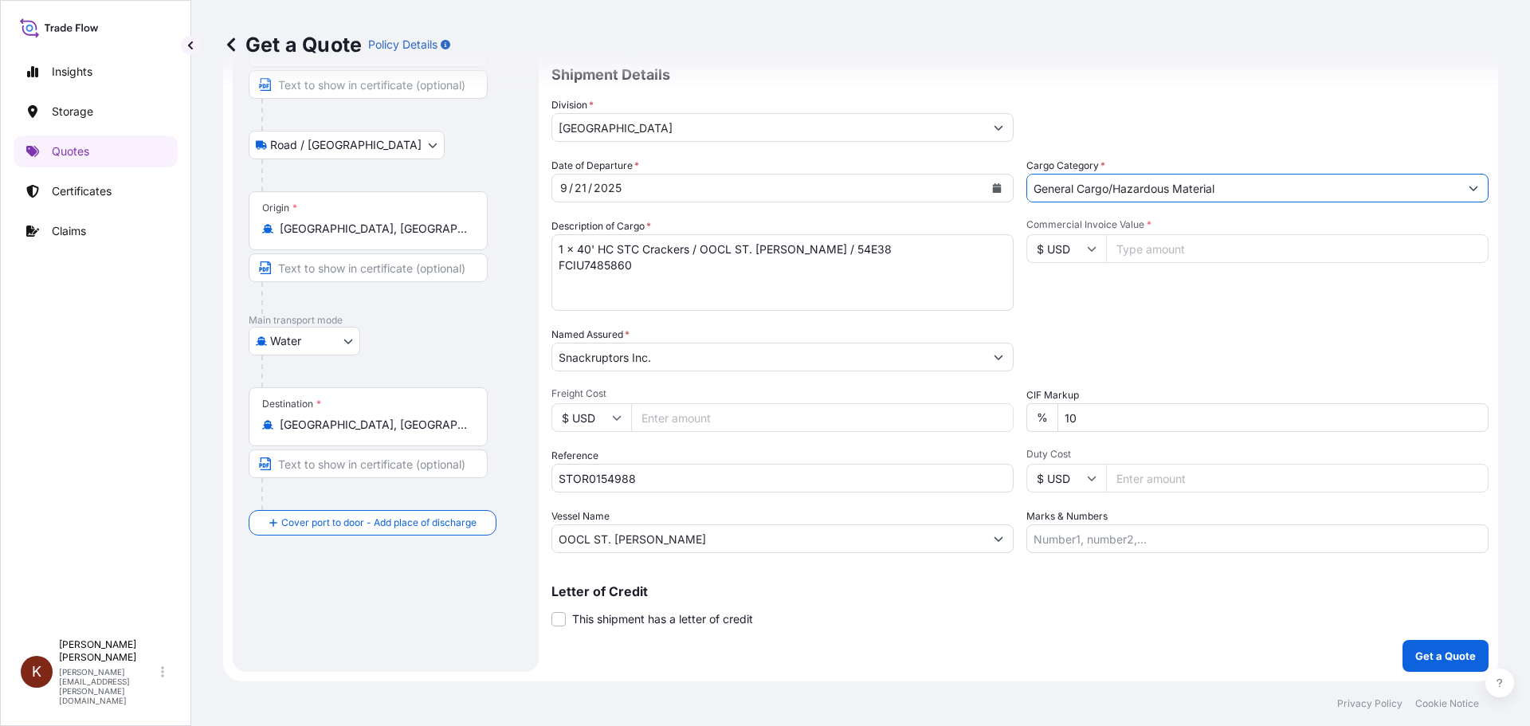
click at [1080, 248] on div "$ USD" at bounding box center [1066, 248] width 80 height 29
click at [1059, 346] on div "$ CAD" at bounding box center [1060, 334] width 67 height 30
type input "$ CAD"
click at [1131, 255] on input "Commercial Invoice Value *" at bounding box center [1297, 248] width 382 height 29
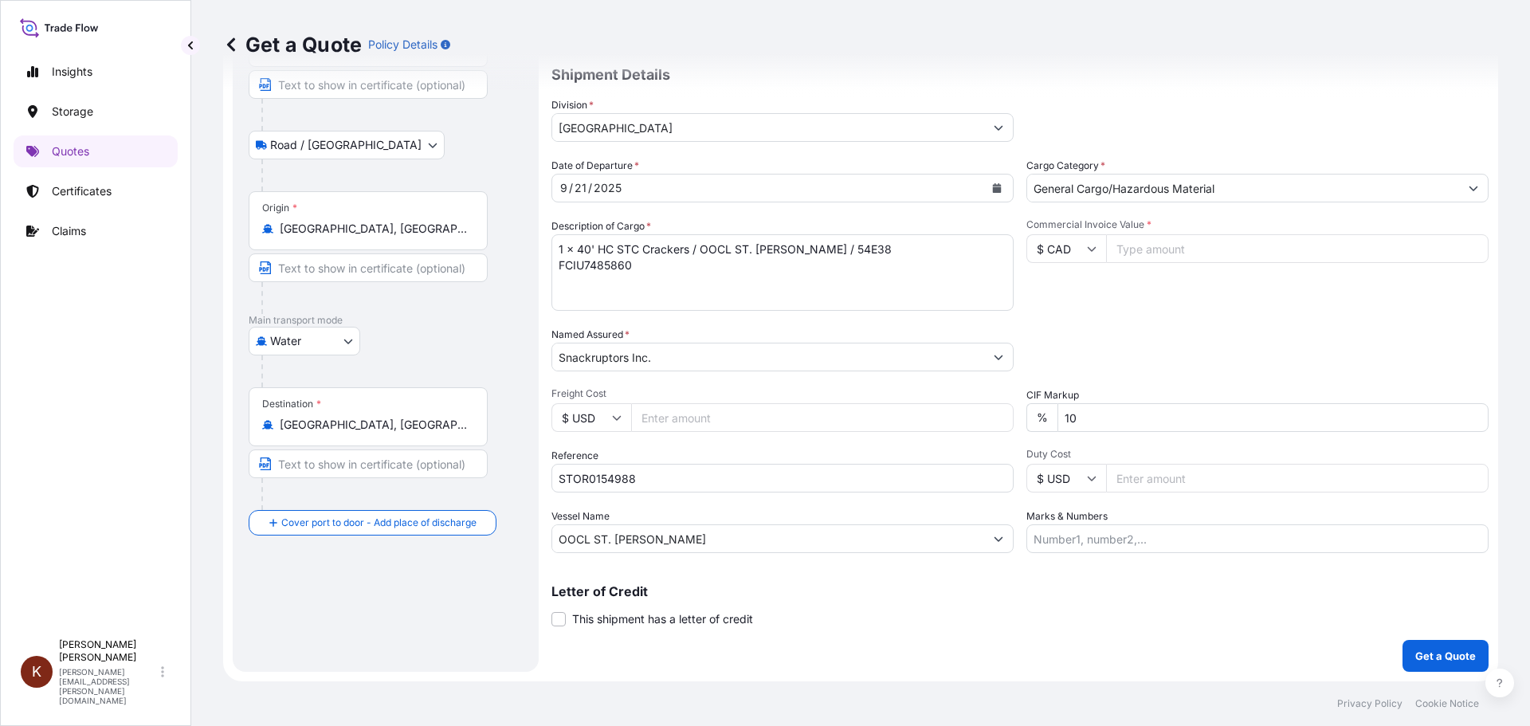
click at [1127, 246] on input "Commercial Invoice Value *" at bounding box center [1297, 248] width 382 height 29
paste input "38639.74"
type input "38639.74"
click at [1043, 315] on div "Date of Departure * [DATE] Cargo Category * General Cargo/Hazardous Material De…" at bounding box center [1019, 355] width 937 height 395
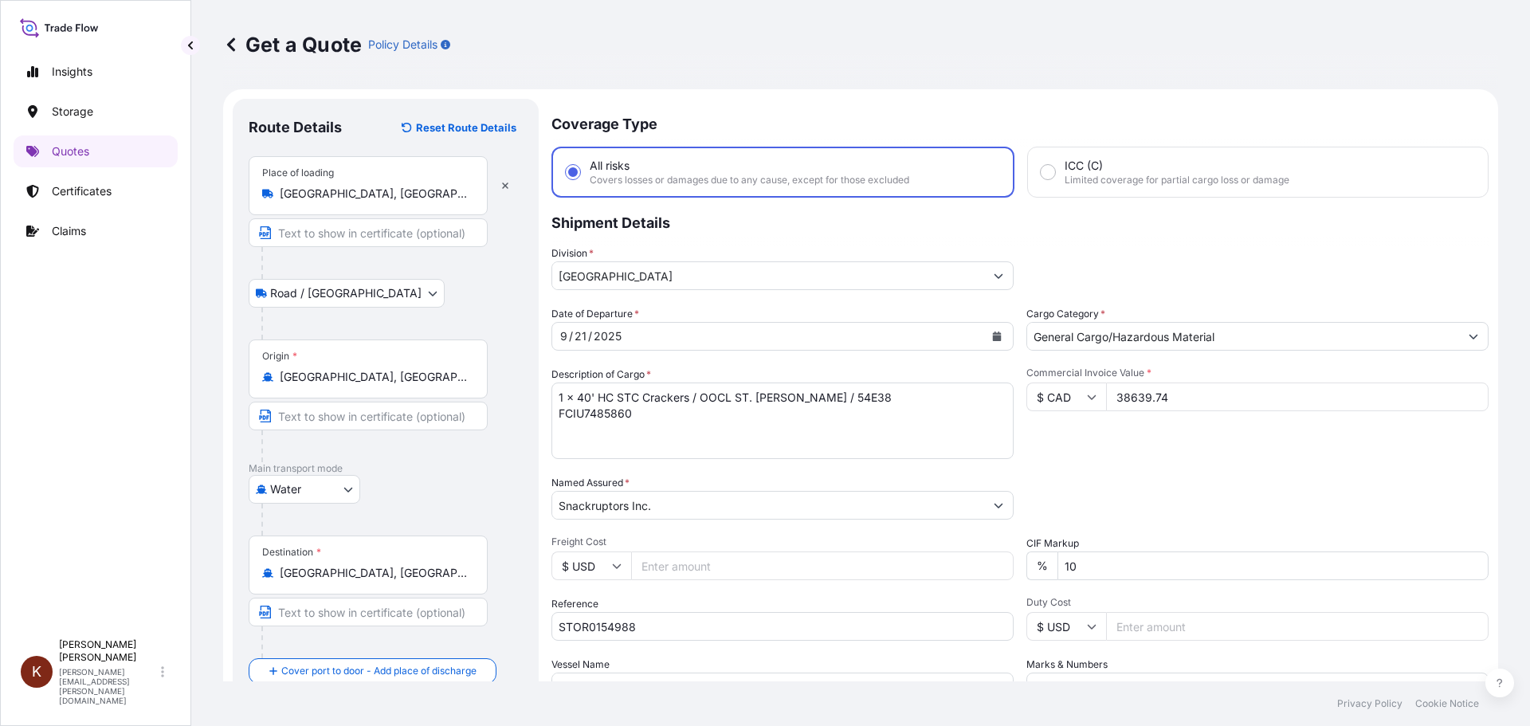
scroll to position [148, 0]
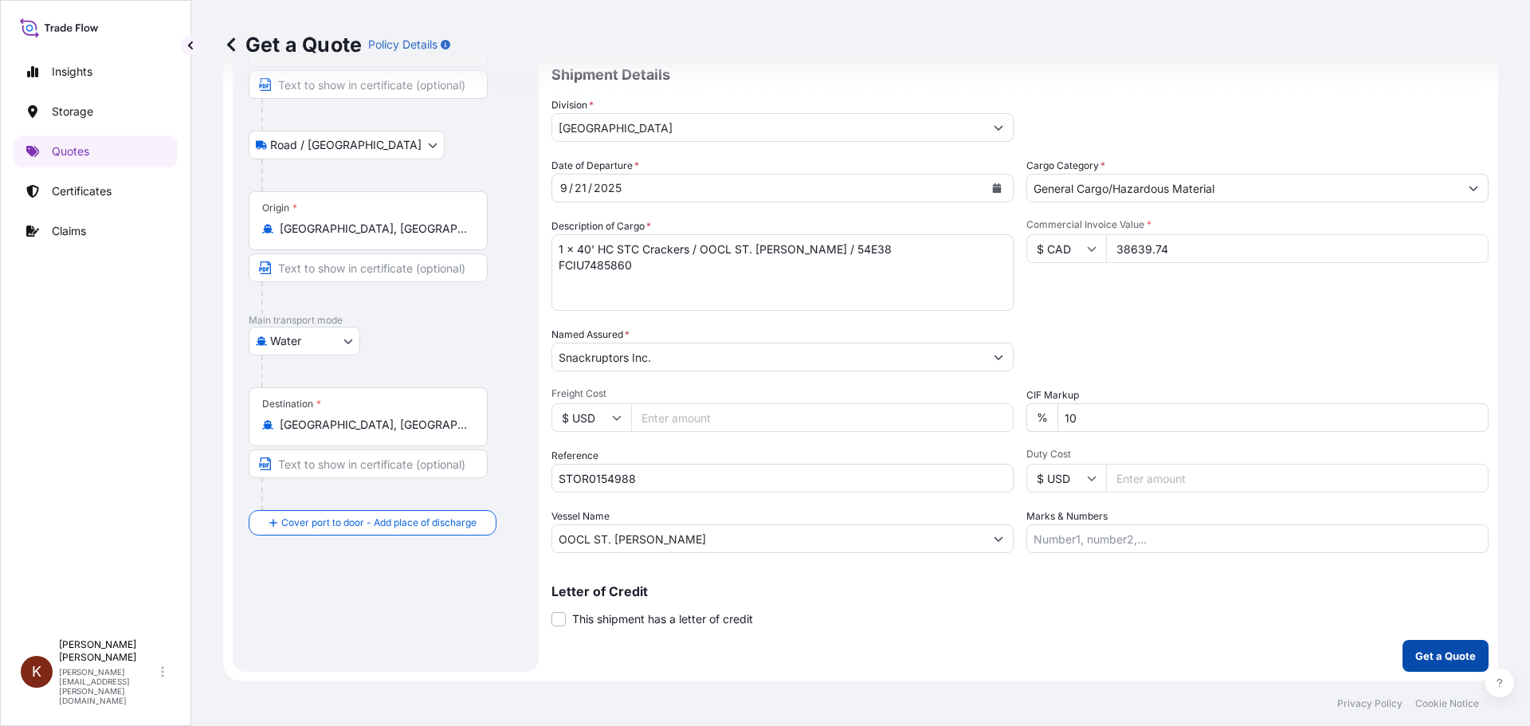
click at [1223, 629] on p "Get a Quote" at bounding box center [1445, 656] width 61 height 16
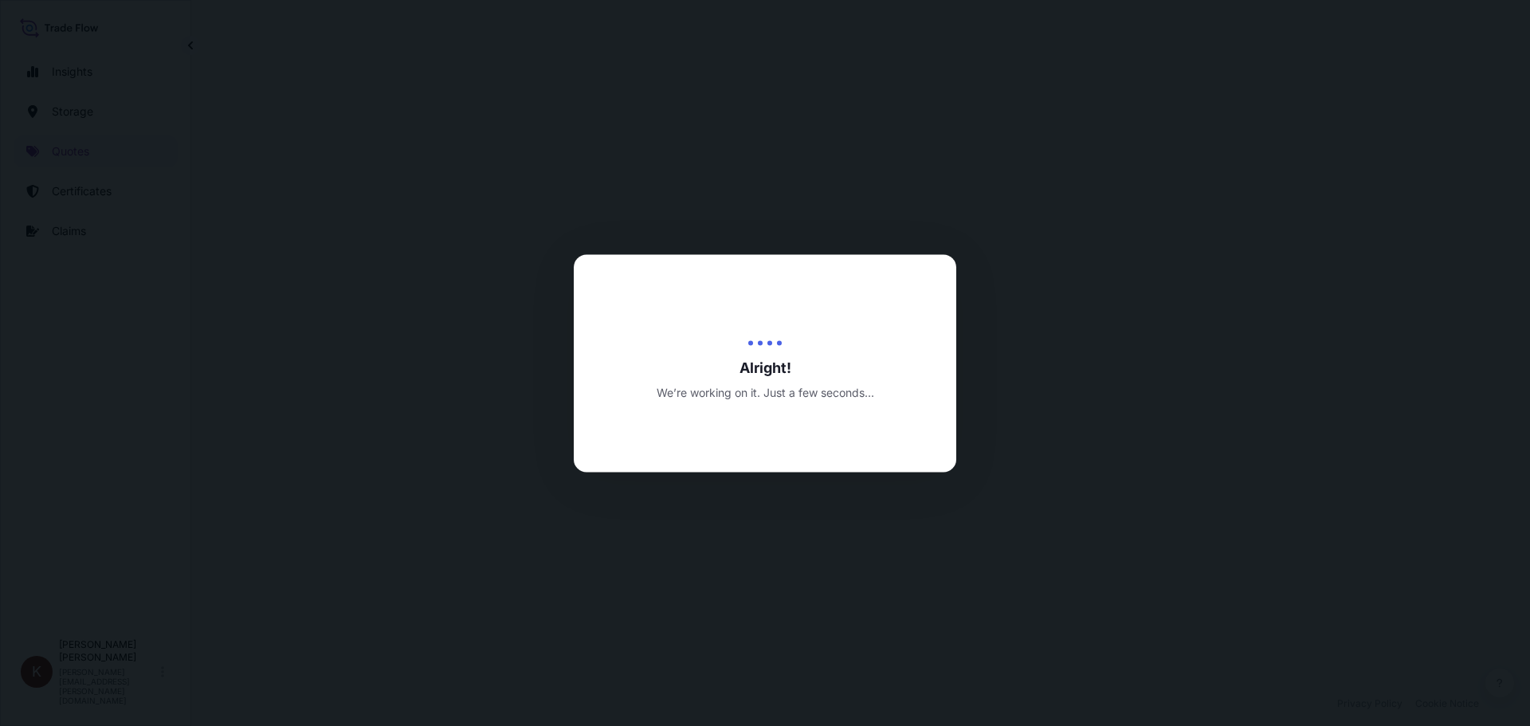
select select "Road / [GEOGRAPHIC_DATA]"
select select "Water"
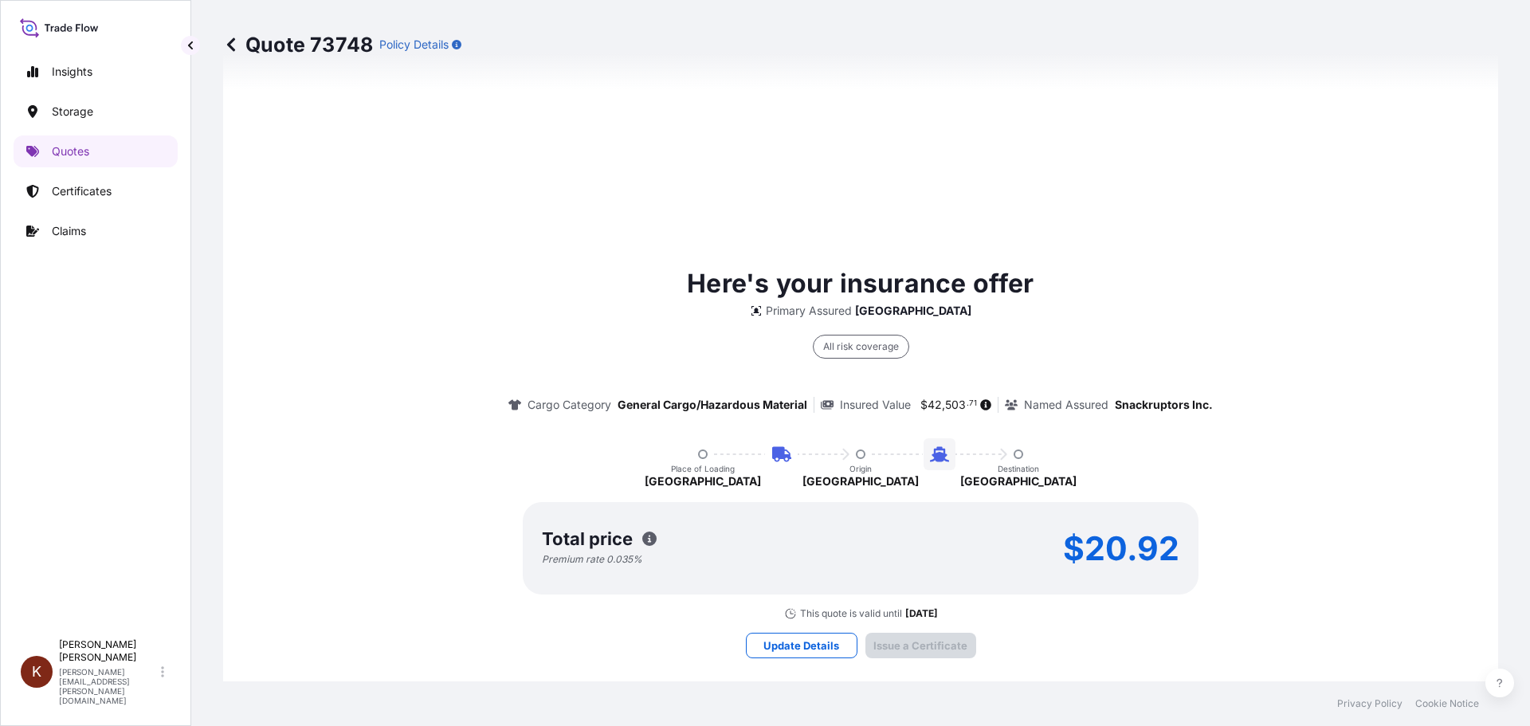
scroll to position [2424, 0]
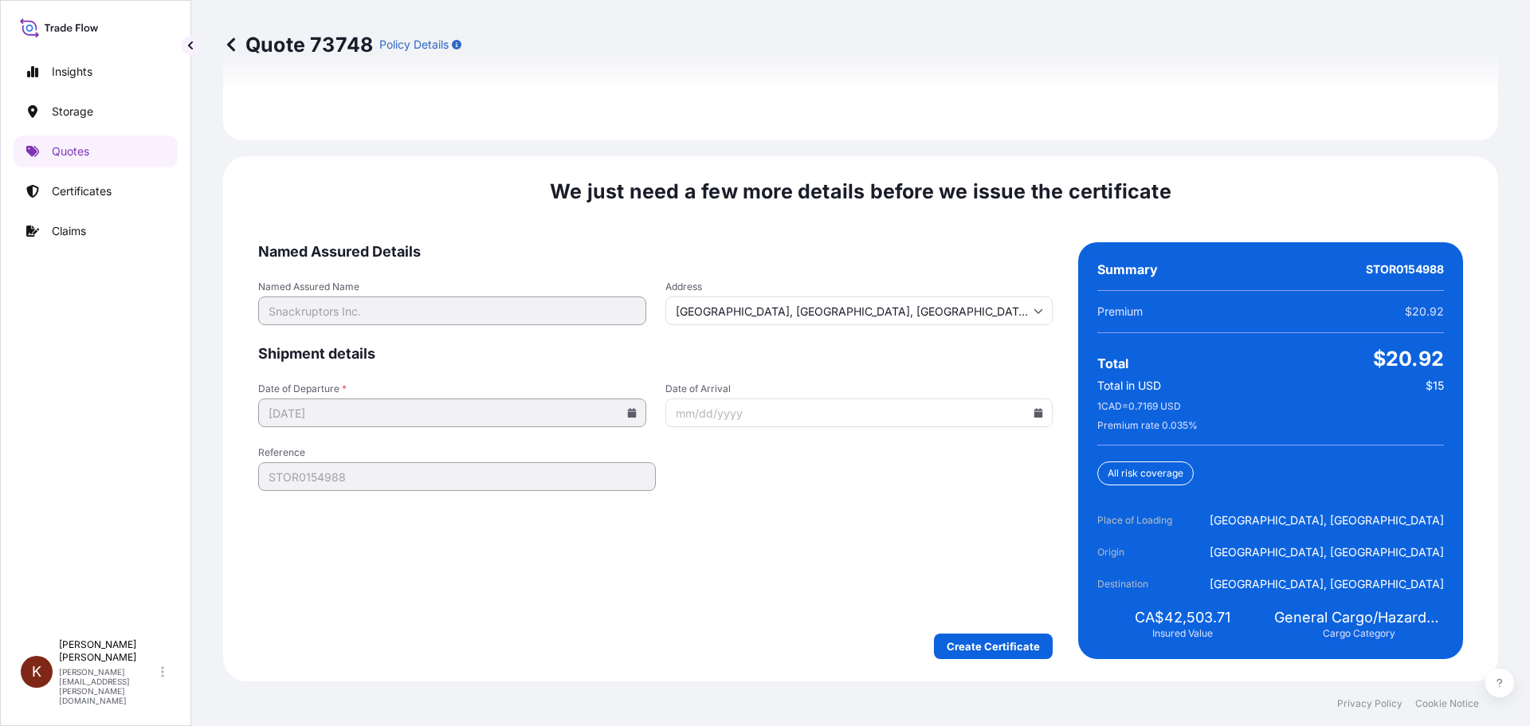
click at [1035, 409] on icon at bounding box center [1038, 413] width 10 height 10
click at [742, 578] on button "13" at bounding box center [741, 565] width 25 height 25
type input "[DATE]"
click at [698, 520] on form "Named Assured Details Named Assured Name Snackruptors Inc. Address [GEOGRAPHIC_…" at bounding box center [655, 450] width 794 height 417
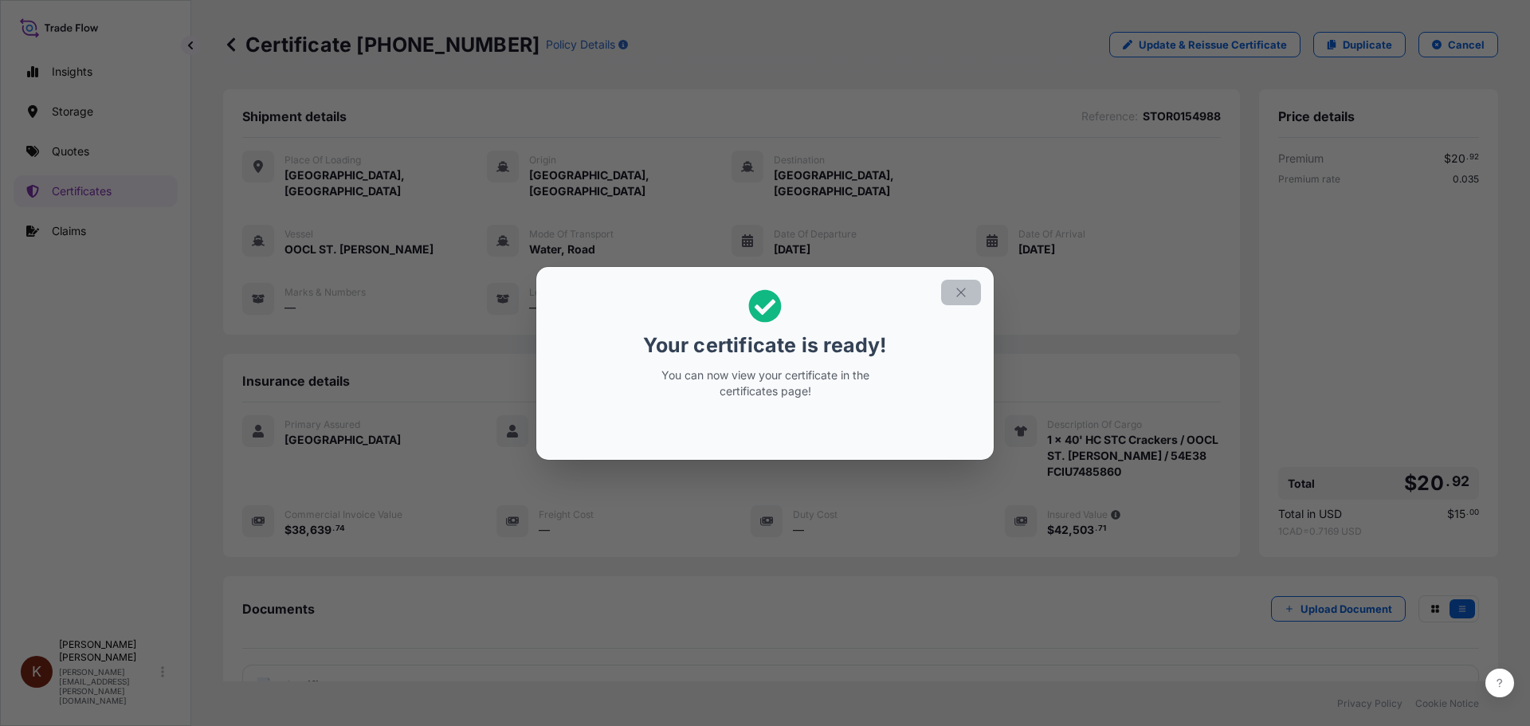
click at [958, 287] on icon "button" at bounding box center [961, 292] width 14 height 14
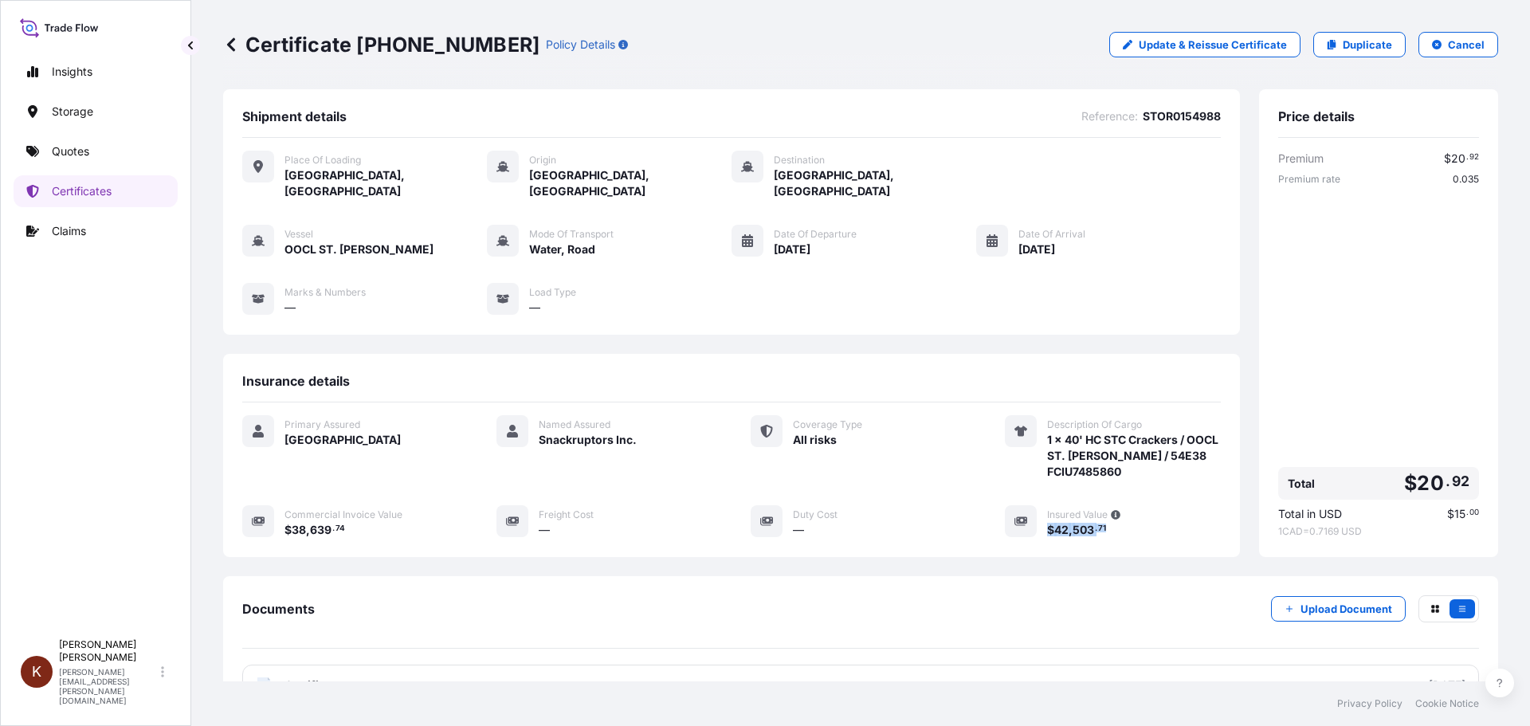
drag, startPoint x: 1108, startPoint y: 515, endPoint x: 1039, endPoint y: 514, distance: 69.3
click at [1047, 521] on div "$ 42 , 503 . 71" at bounding box center [1134, 529] width 174 height 17
copy span "$ 42 , 503 . 71"
drag, startPoint x: 360, startPoint y: 44, endPoint x: 467, endPoint y: 48, distance: 106.8
click at [467, 48] on p "Certificate [PHONE_NUMBER]" at bounding box center [381, 44] width 316 height 25
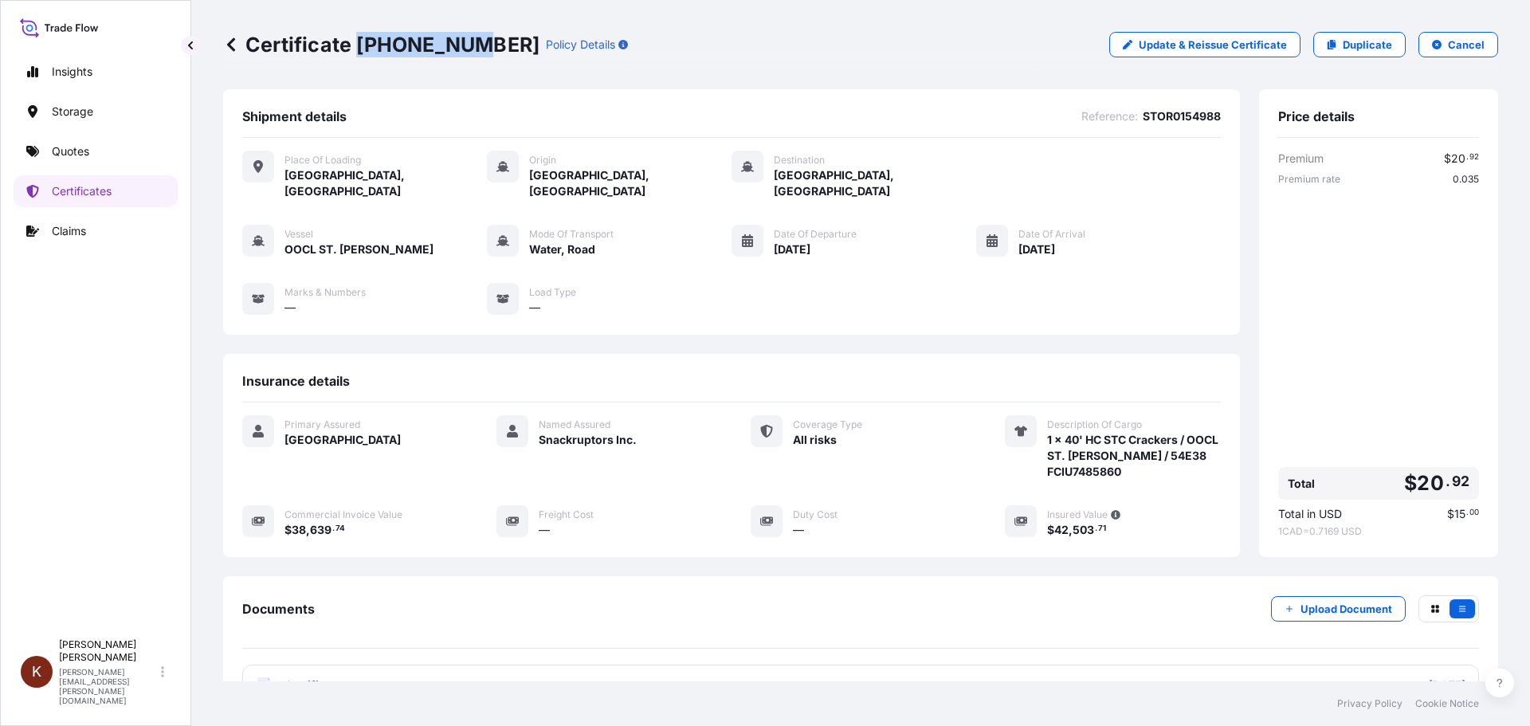
copy p "[PHONE_NUMBER]"
click at [688, 45] on div "Certificate [PHONE_NUMBER] Policy Details Update & Reissue Certificate Duplicat…" at bounding box center [860, 44] width 1275 height 25
click at [706, 39] on div "Certificate [PHONE_NUMBER] Policy Details Update & Reissue Certificate Duplicat…" at bounding box center [860, 44] width 1275 height 25
click at [62, 149] on p "Quotes" at bounding box center [70, 151] width 37 height 16
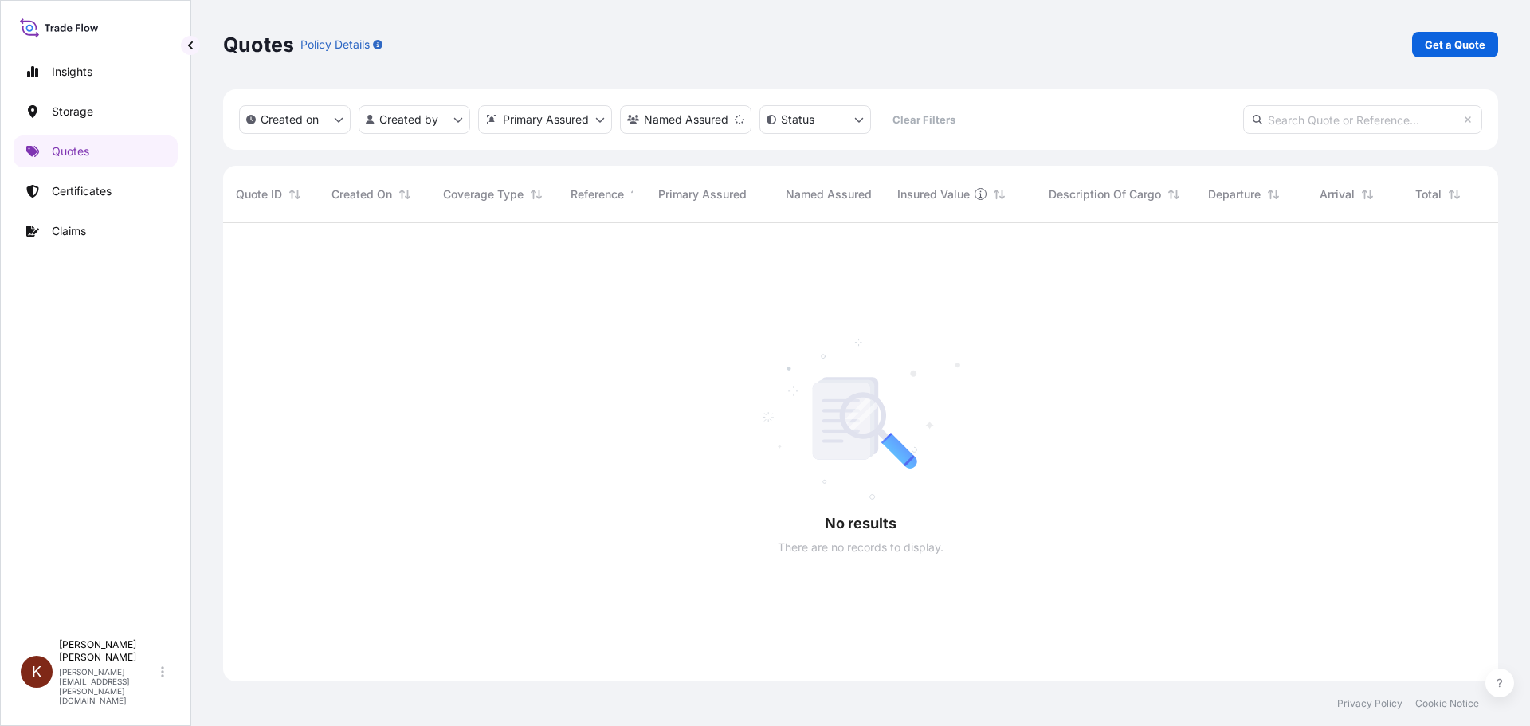
scroll to position [504, 1263]
click at [1223, 40] on p "Get a Quote" at bounding box center [1455, 45] width 61 height 16
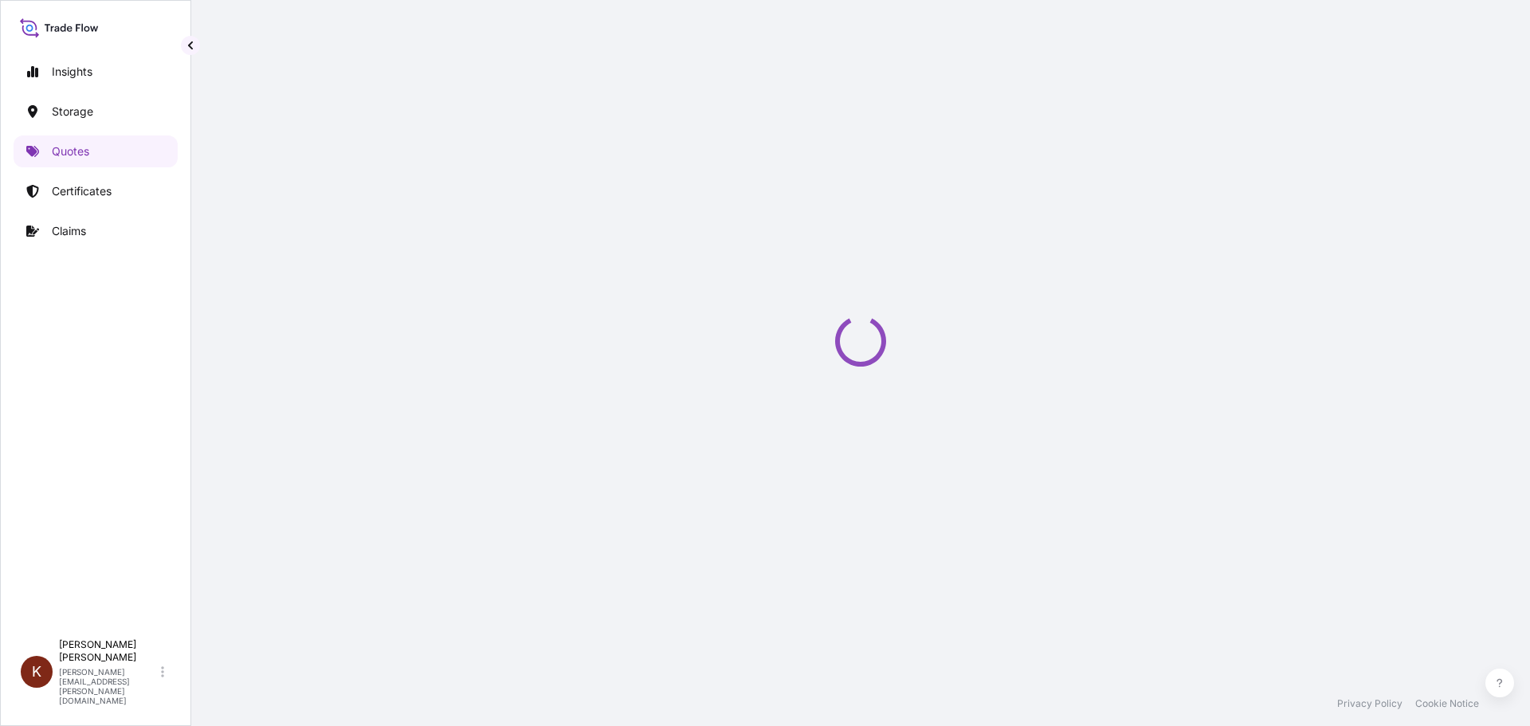
select select "Water"
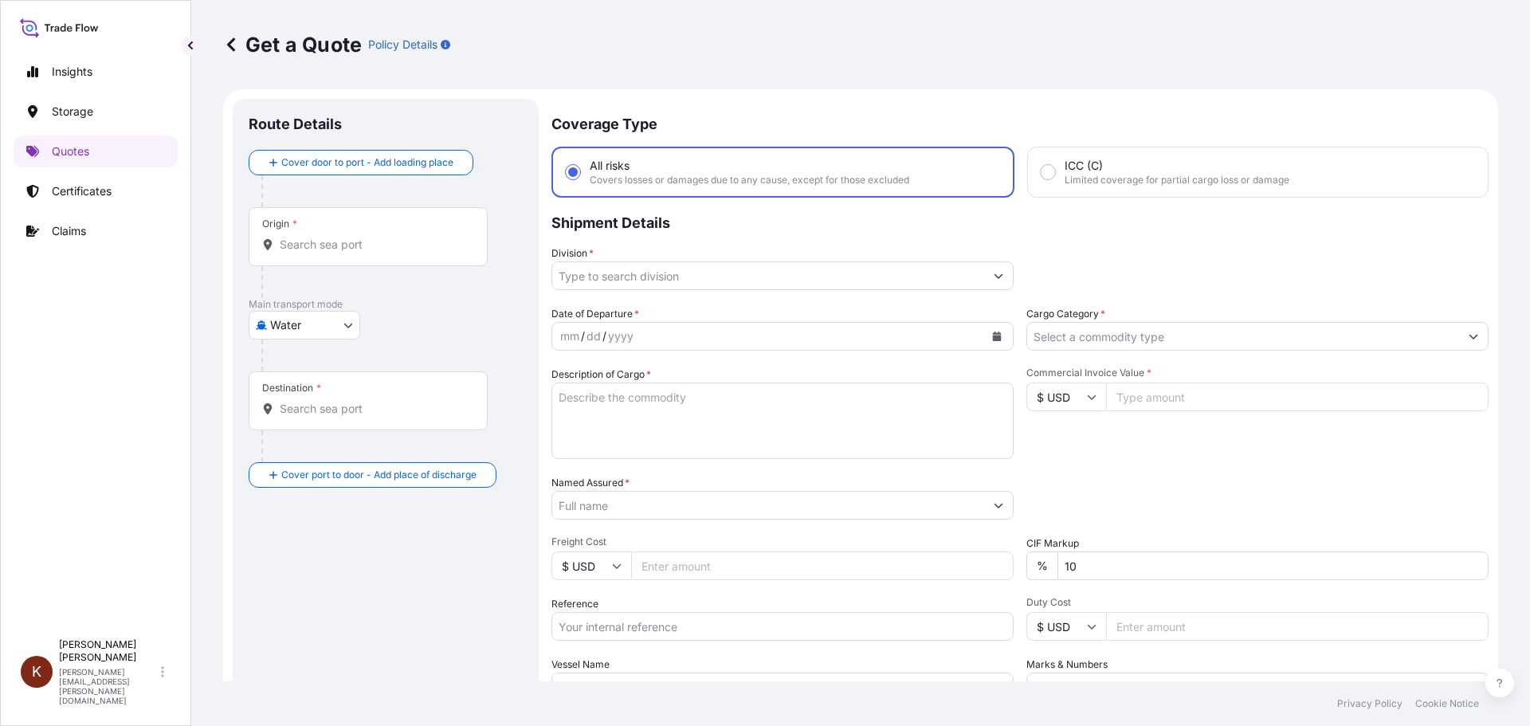
scroll to position [25, 0]
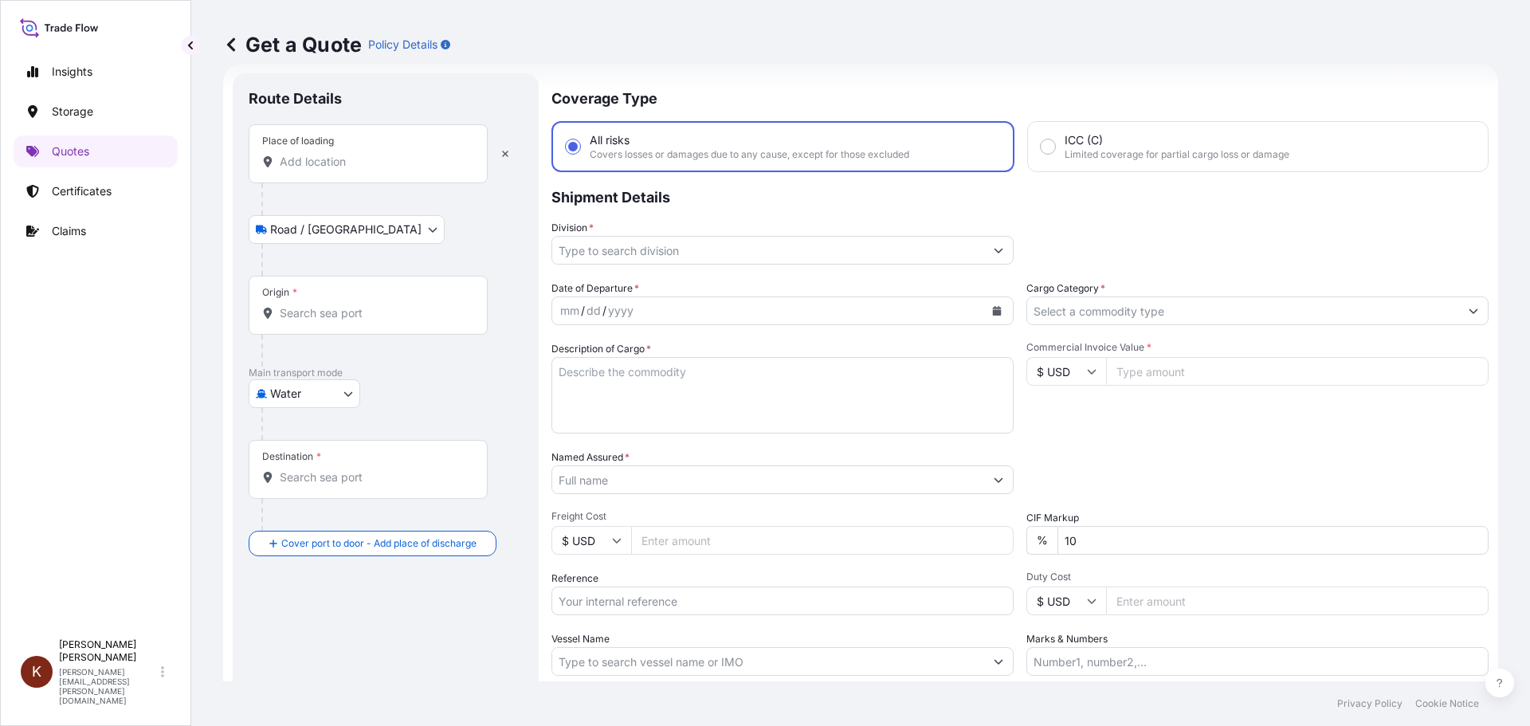
click at [296, 161] on input "Place of loading" at bounding box center [374, 162] width 188 height 16
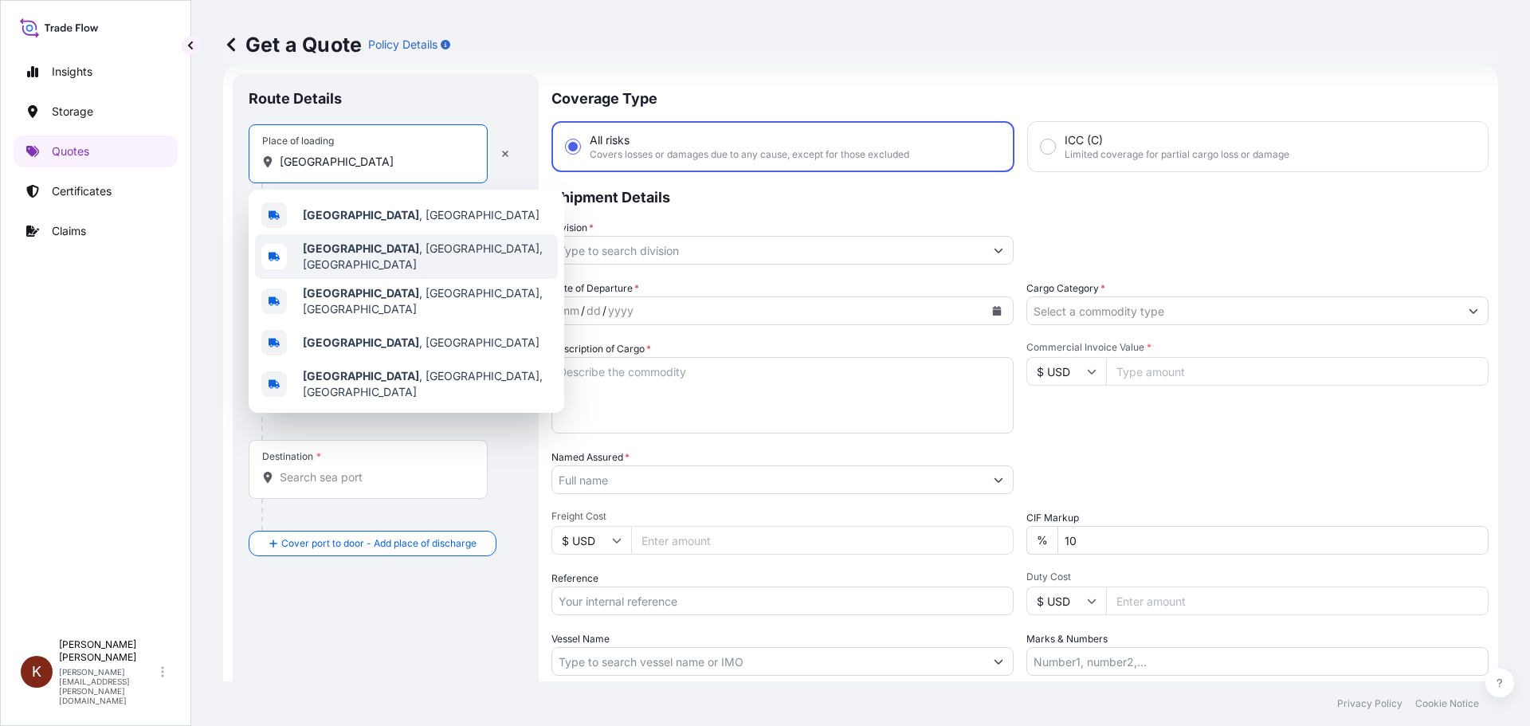
click at [342, 253] on b "[GEOGRAPHIC_DATA]" at bounding box center [361, 248] width 116 height 14
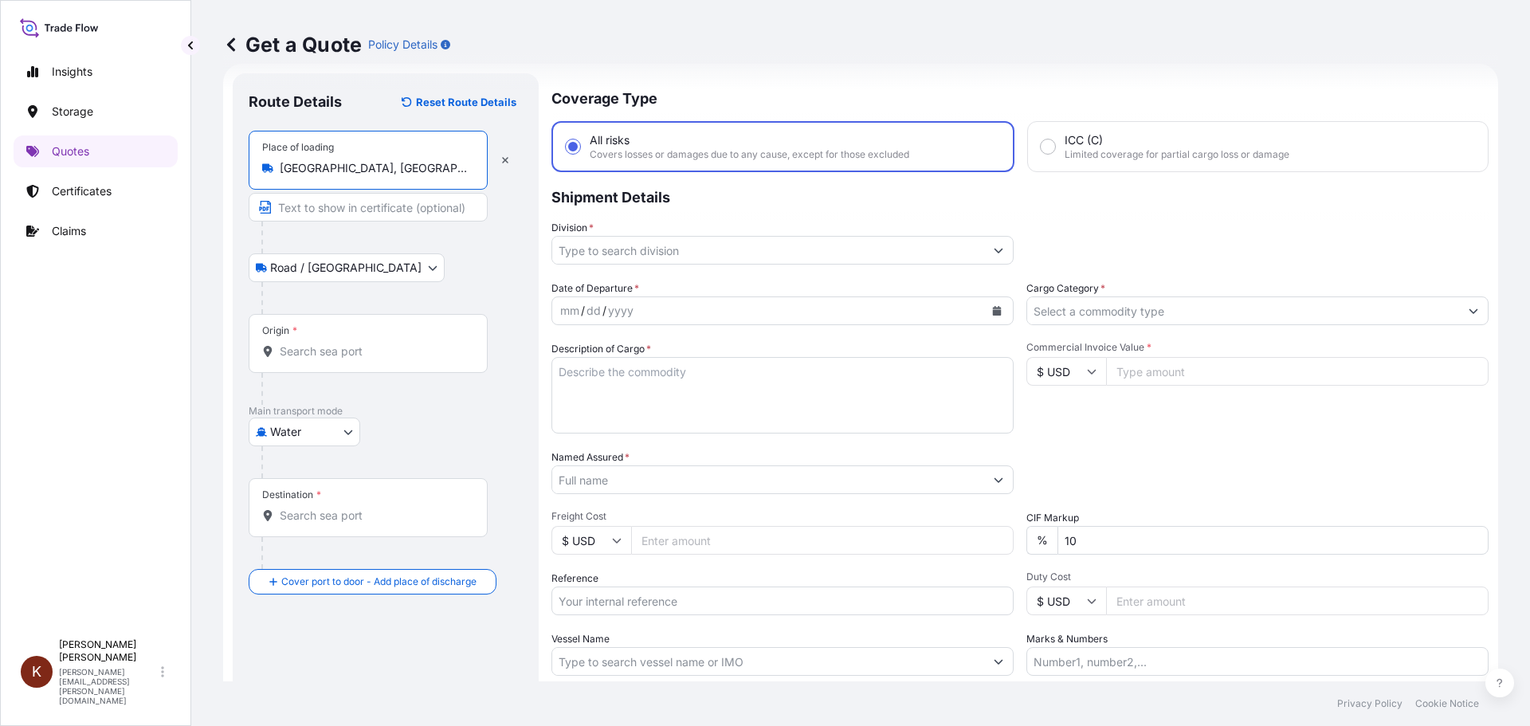
type input "[GEOGRAPHIC_DATA], [GEOGRAPHIC_DATA], [GEOGRAPHIC_DATA]"
click at [296, 350] on input "Origin *" at bounding box center [374, 351] width 188 height 16
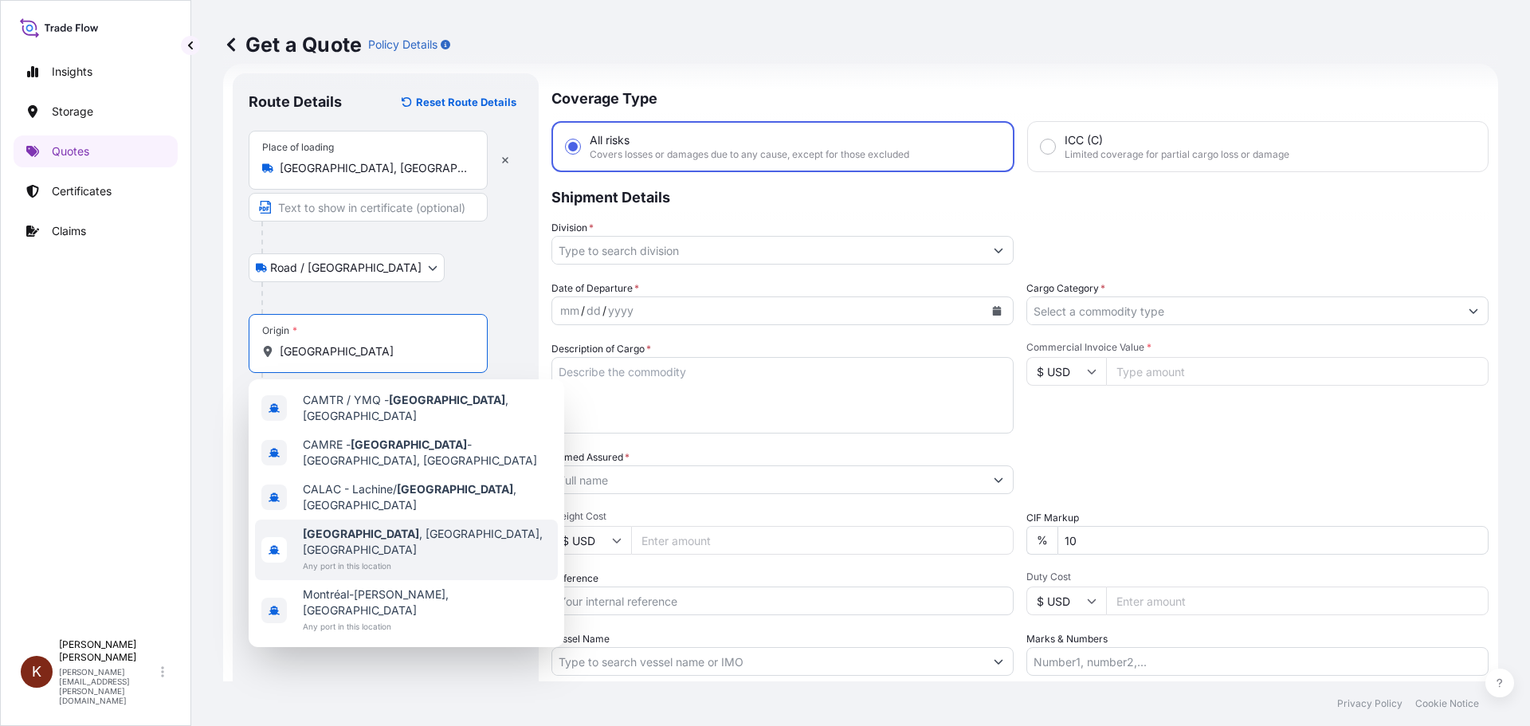
click at [355, 526] on span "[GEOGRAPHIC_DATA] , [GEOGRAPHIC_DATA], [GEOGRAPHIC_DATA]" at bounding box center [427, 542] width 249 height 32
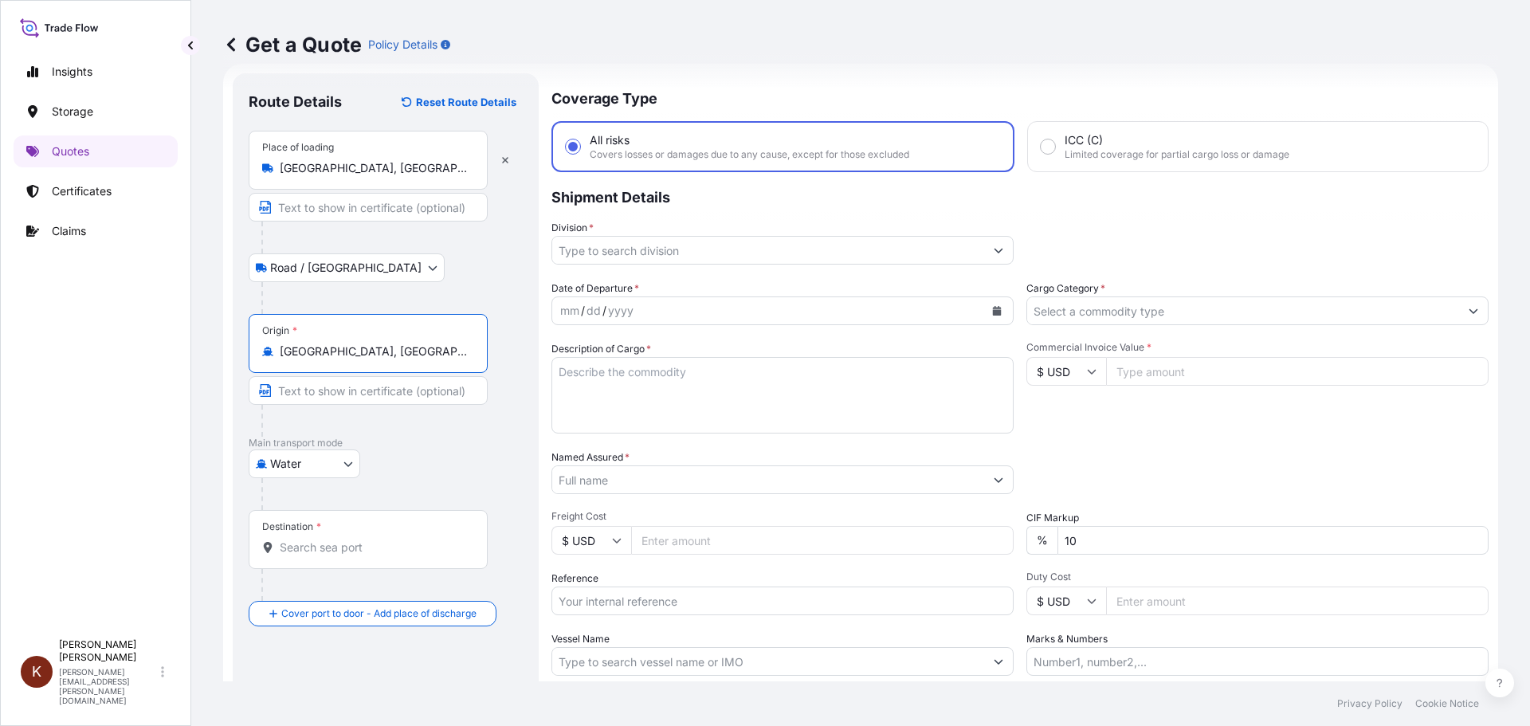
type input "[GEOGRAPHIC_DATA], [GEOGRAPHIC_DATA], [GEOGRAPHIC_DATA]"
click at [508, 407] on div "Origin * [GEOGRAPHIC_DATA], [GEOGRAPHIC_DATA], [GEOGRAPHIC_DATA]" at bounding box center [386, 375] width 274 height 123
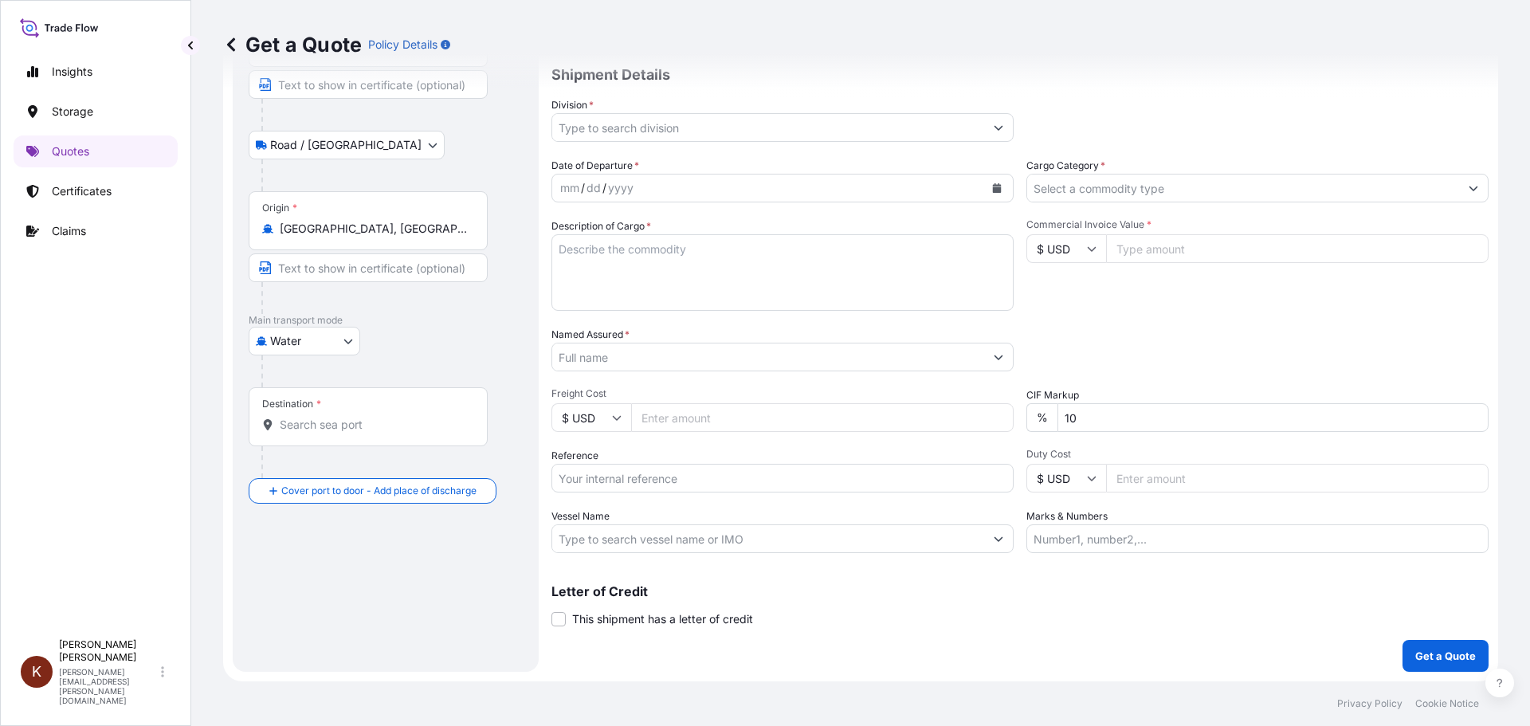
click at [309, 419] on input "Destination *" at bounding box center [374, 425] width 188 height 16
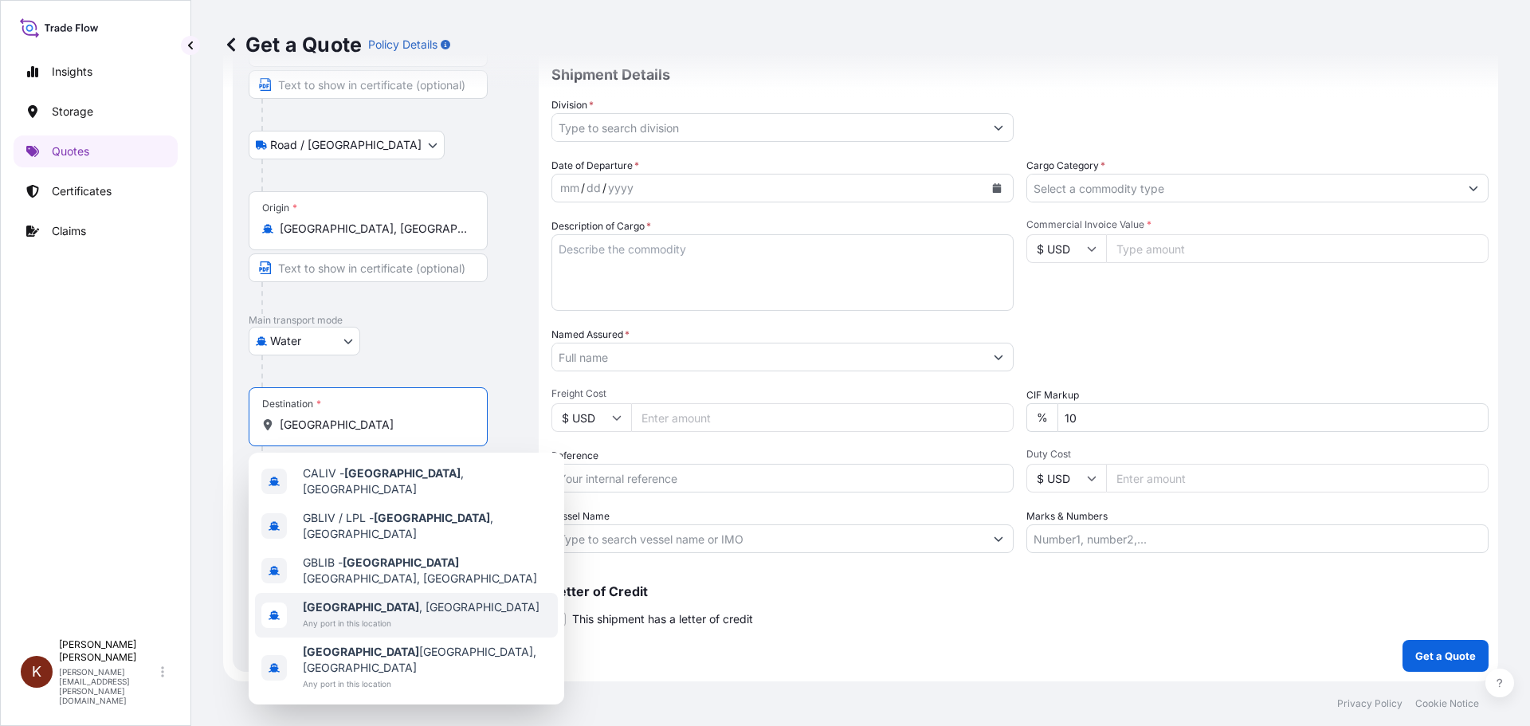
click at [348, 600] on b "[GEOGRAPHIC_DATA]" at bounding box center [361, 607] width 116 height 14
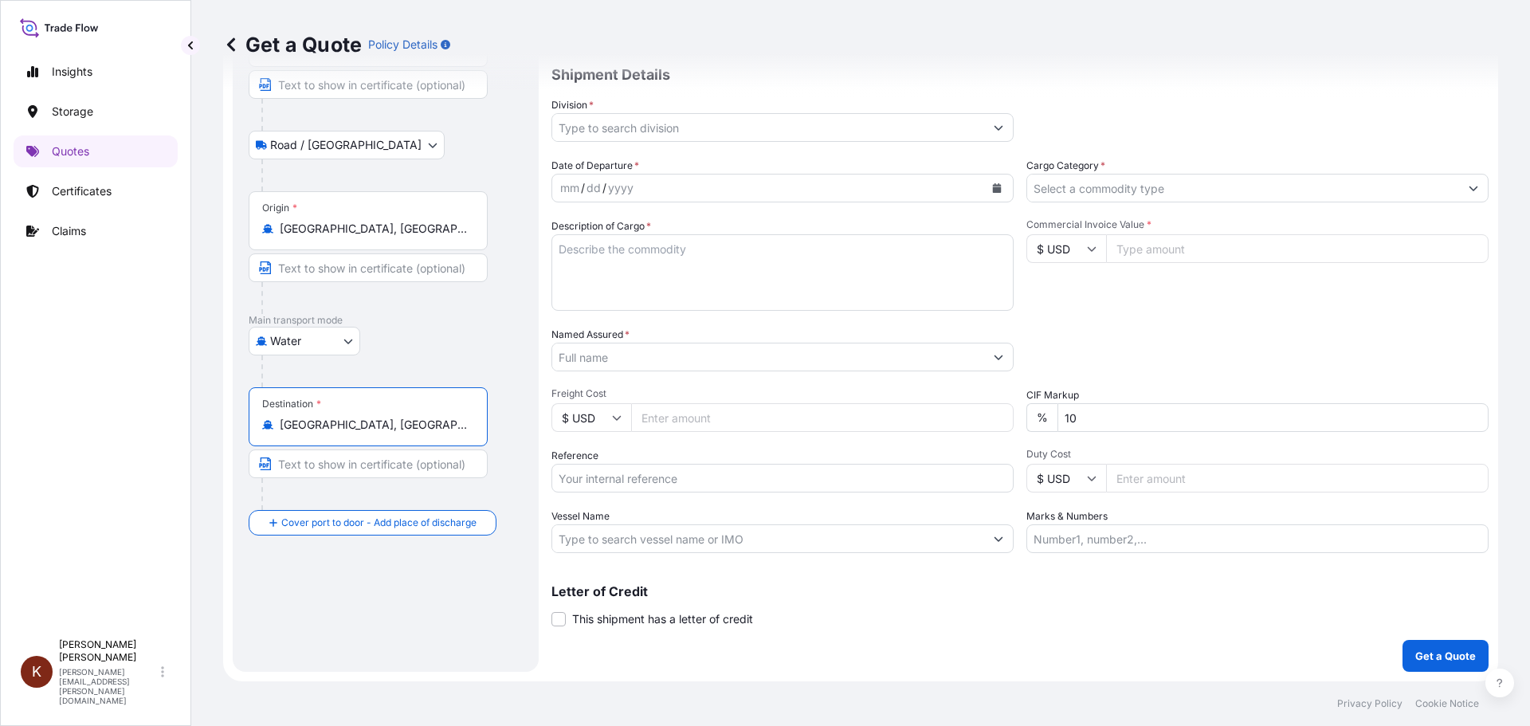
type input "[GEOGRAPHIC_DATA], [GEOGRAPHIC_DATA]"
click at [514, 302] on div "Origin * [GEOGRAPHIC_DATA], [GEOGRAPHIC_DATA], [GEOGRAPHIC_DATA]" at bounding box center [386, 252] width 274 height 123
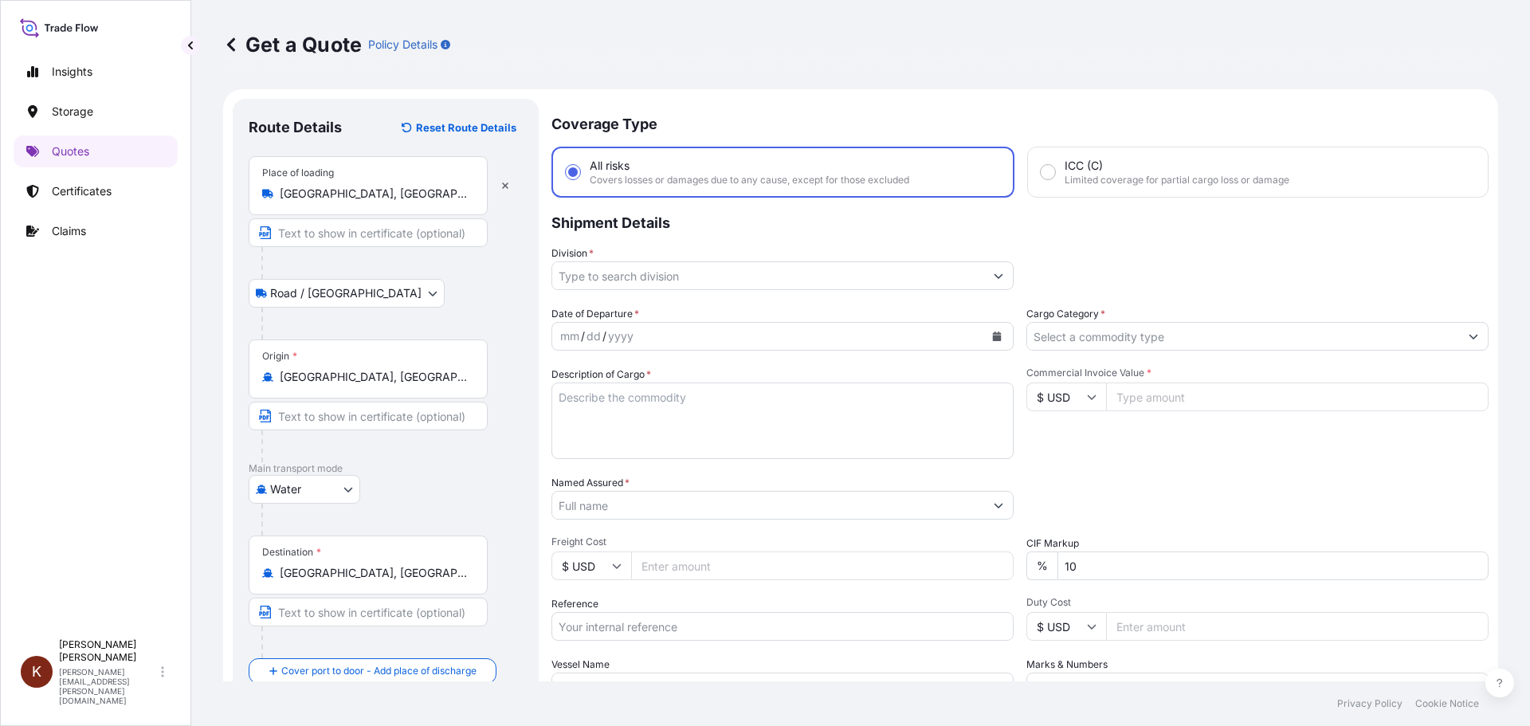
click at [660, 276] on input "Division *" at bounding box center [768, 275] width 432 height 29
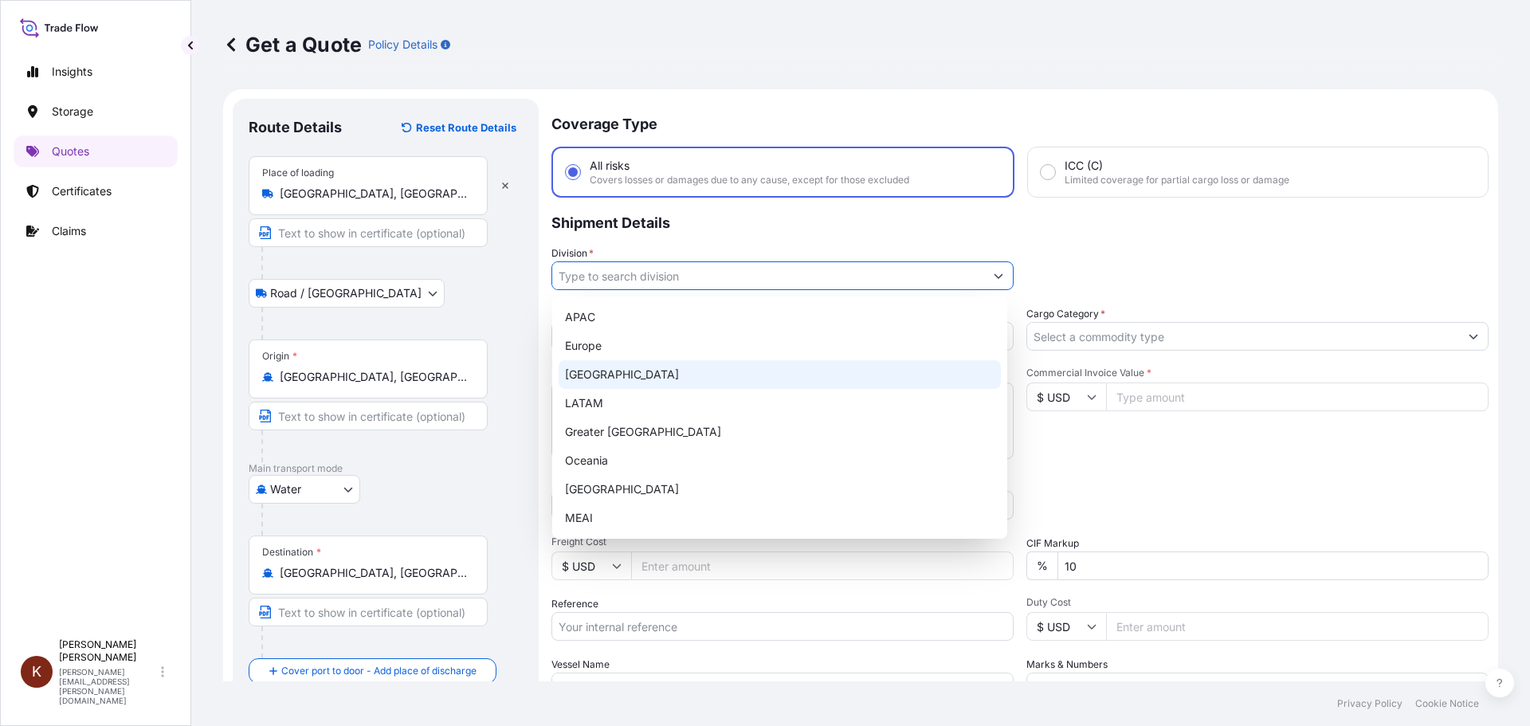
click at [590, 374] on div "[GEOGRAPHIC_DATA]" at bounding box center [780, 374] width 442 height 29
type input "[GEOGRAPHIC_DATA]"
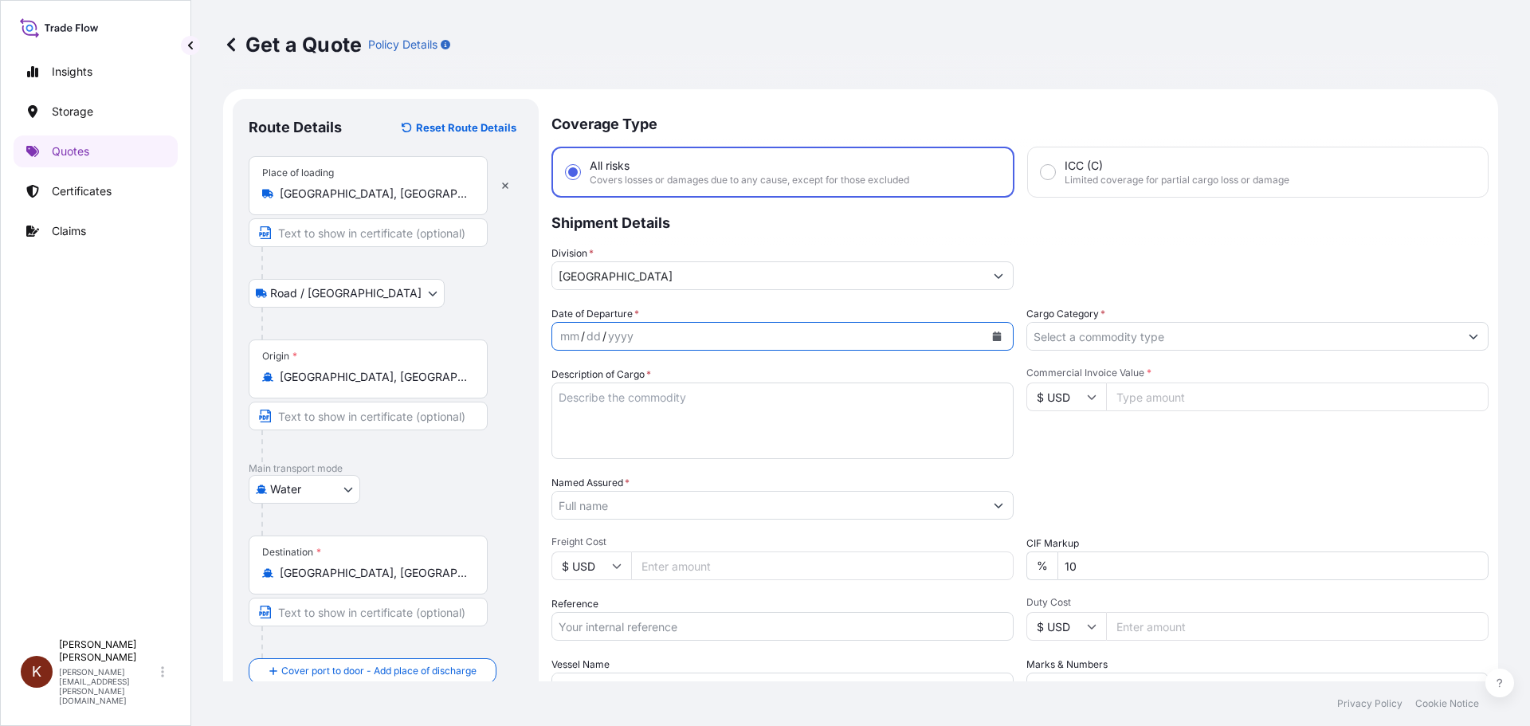
click at [993, 334] on icon "Calendar" at bounding box center [997, 336] width 9 height 10
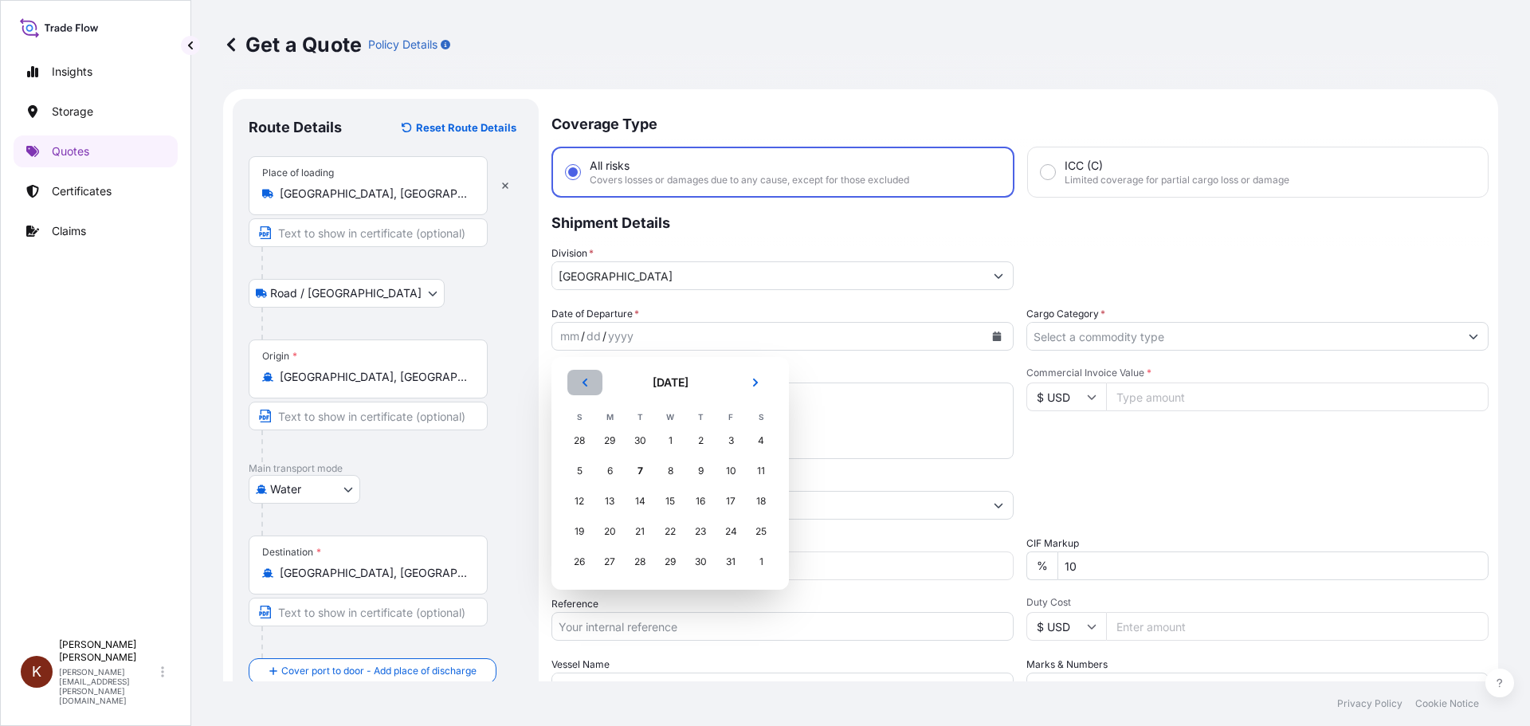
click at [590, 380] on button "Previous" at bounding box center [584, 382] width 35 height 25
click at [579, 531] on div "21" at bounding box center [579, 531] width 29 height 29
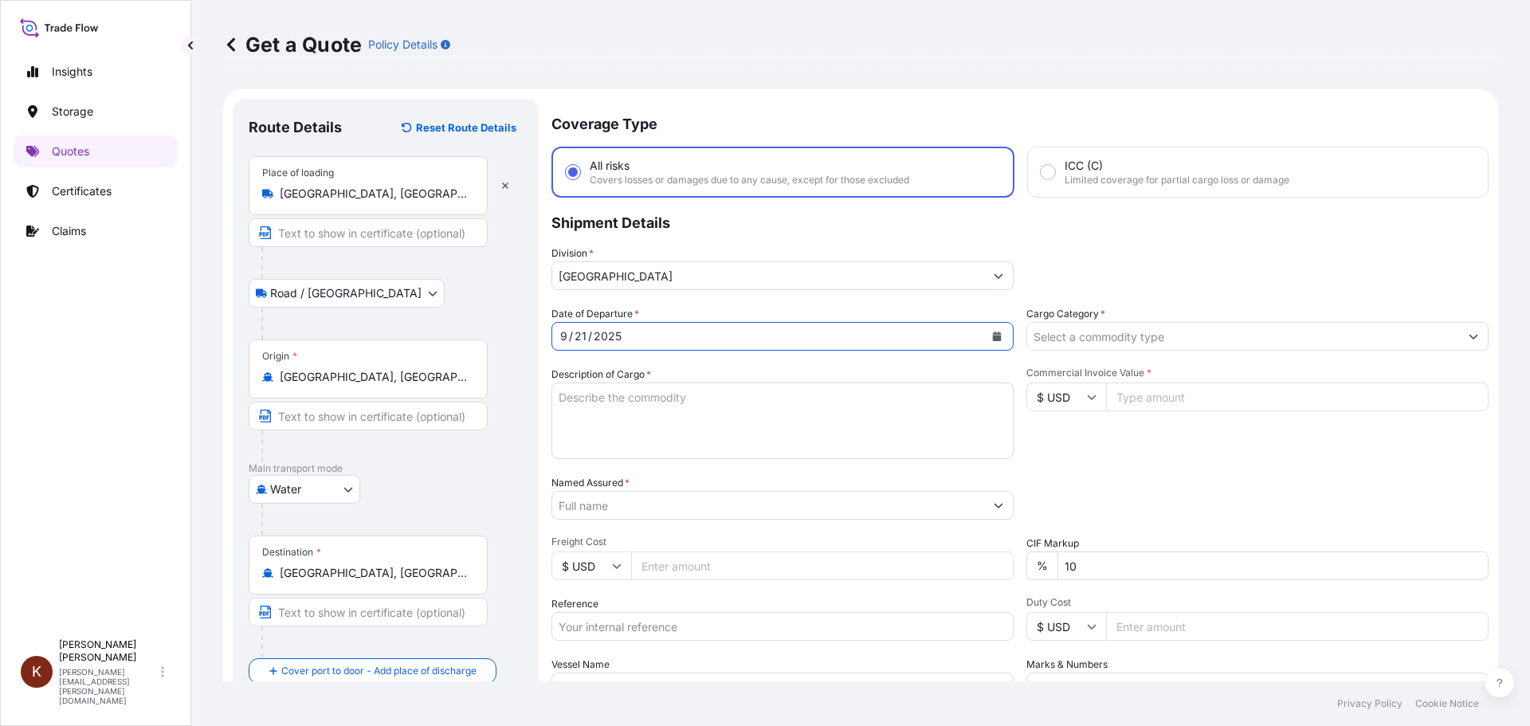
click at [754, 236] on p "Shipment Details" at bounding box center [1019, 222] width 937 height 48
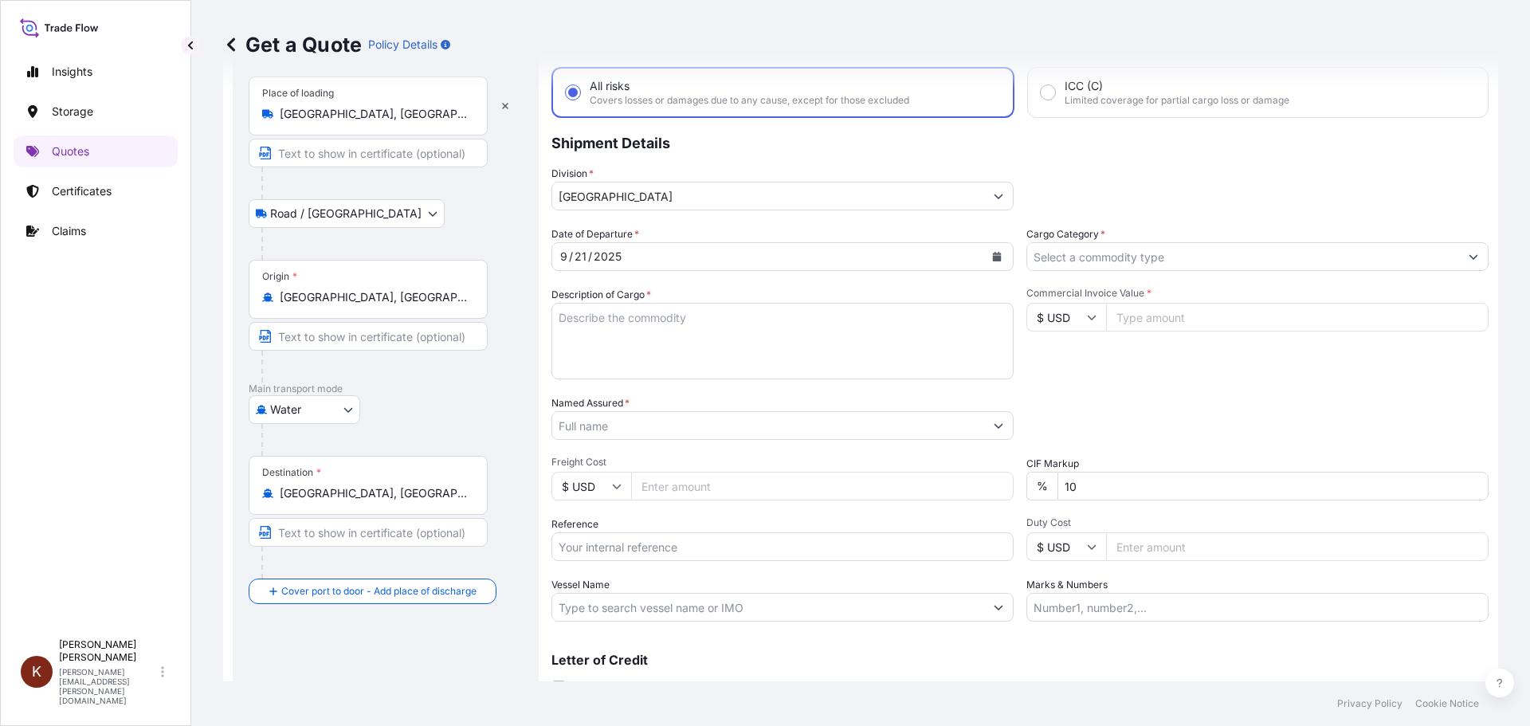
click at [592, 327] on textarea "Description of Cargo *" at bounding box center [782, 341] width 462 height 76
click at [707, 316] on textarea "1 x 40' HC STC Crackers /" at bounding box center [782, 341] width 462 height 76
paste textarea "OOCL ST. [PERSON_NAME] / 54E38"
click at [570, 339] on textarea "1 x 40' HC STC Crackers / OOCL ST. [PERSON_NAME] / 54E38" at bounding box center [782, 341] width 462 height 76
paste textarea "GAOU6484351"
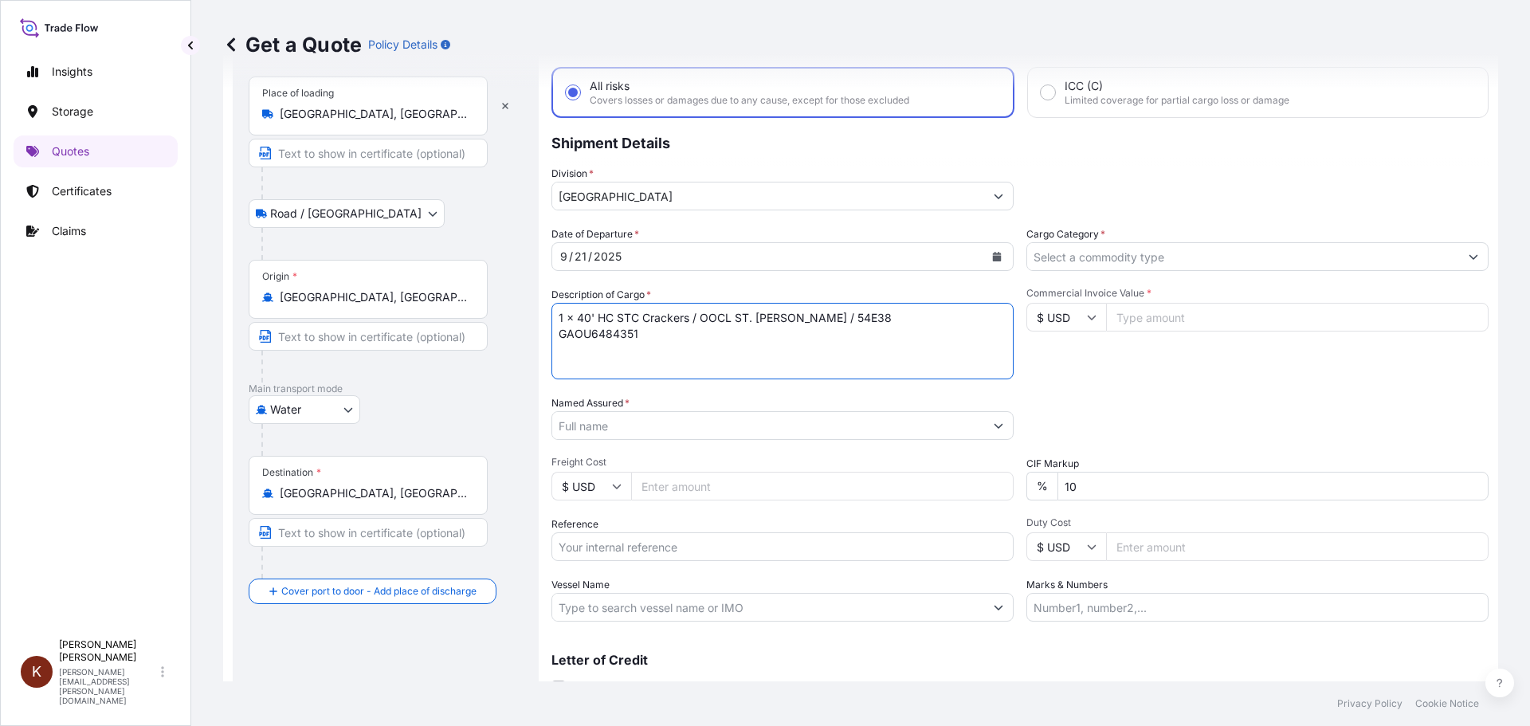
type textarea "1 x 40' HC STC Crackers / OOCL ST. [PERSON_NAME] / 54E38 GAOU6484351"
click at [574, 426] on input "Named Assured *" at bounding box center [768, 425] width 432 height 29
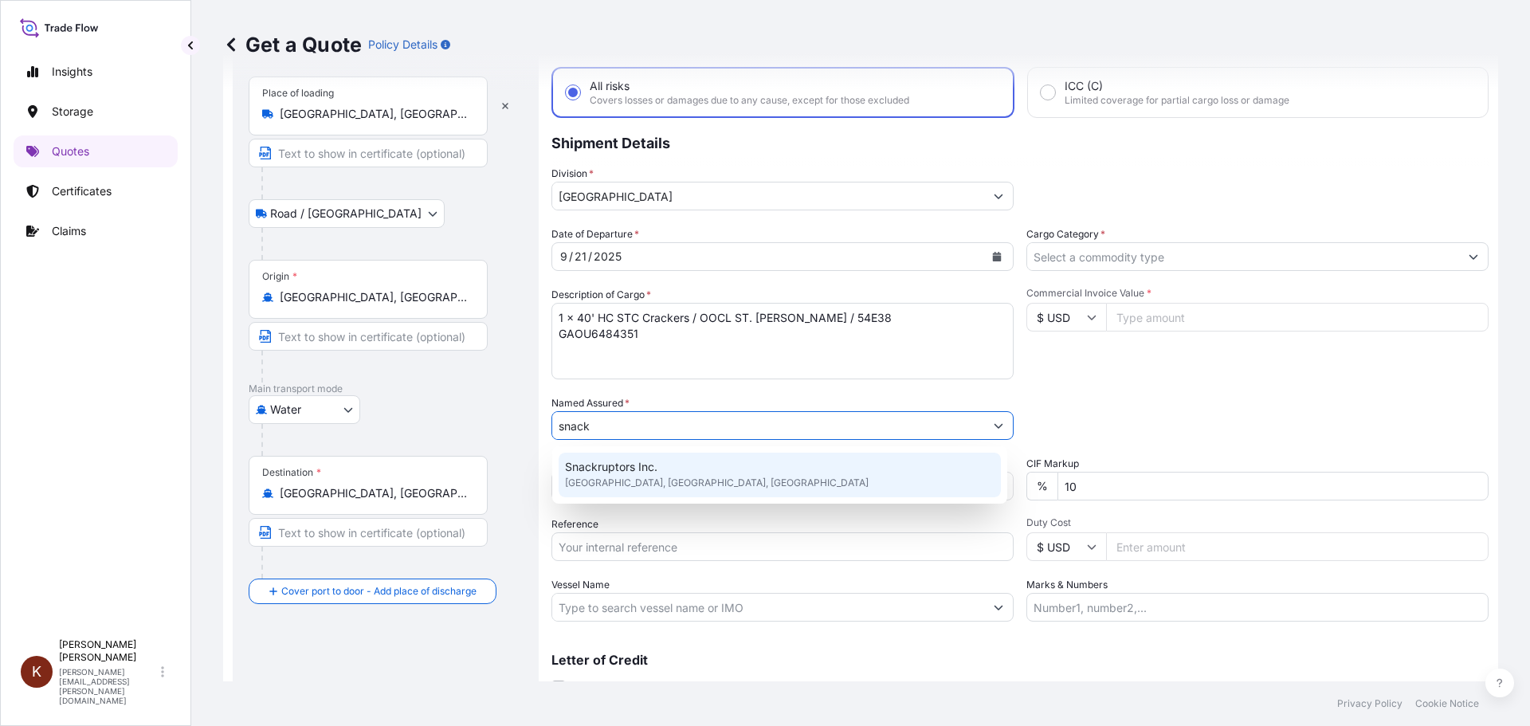
click at [614, 468] on span "Snackruptors Inc." at bounding box center [611, 467] width 92 height 16
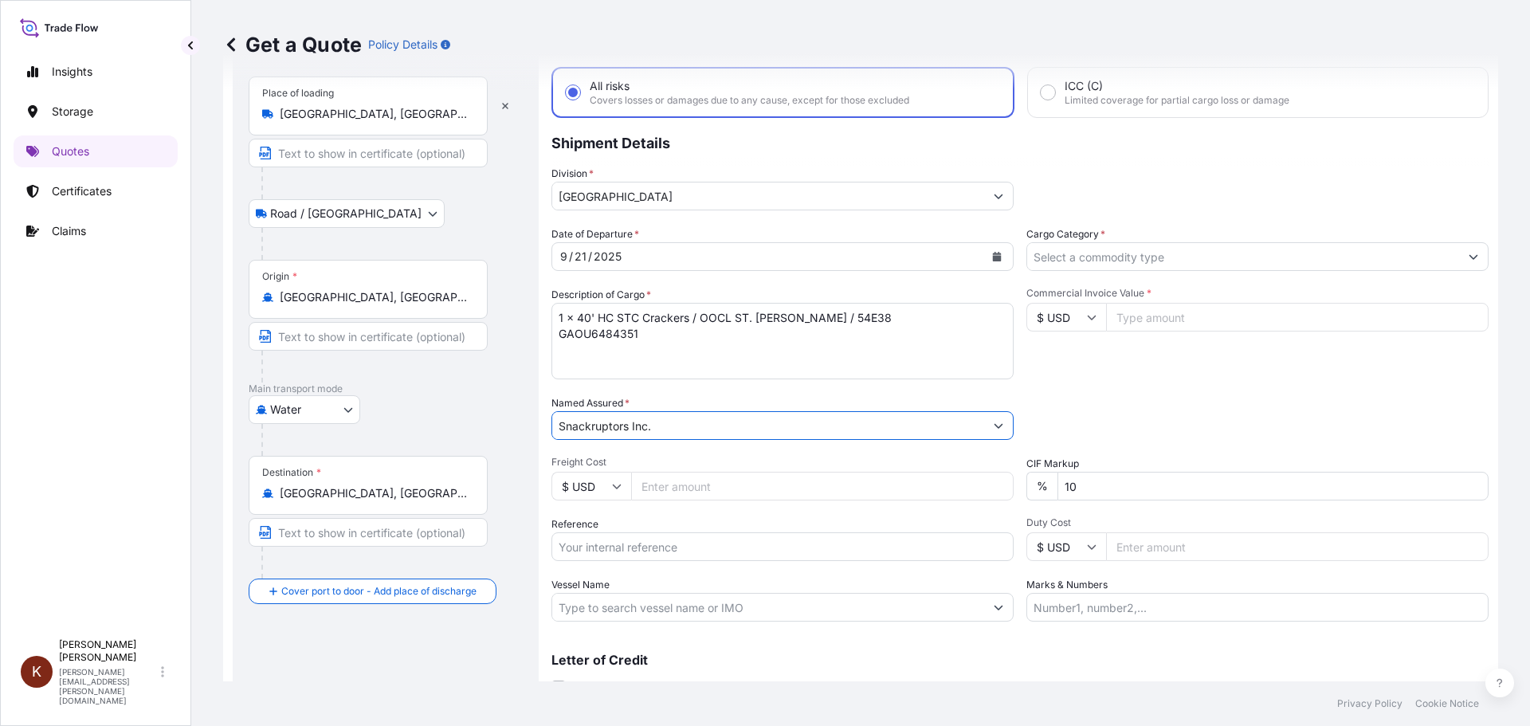
scroll to position [148, 0]
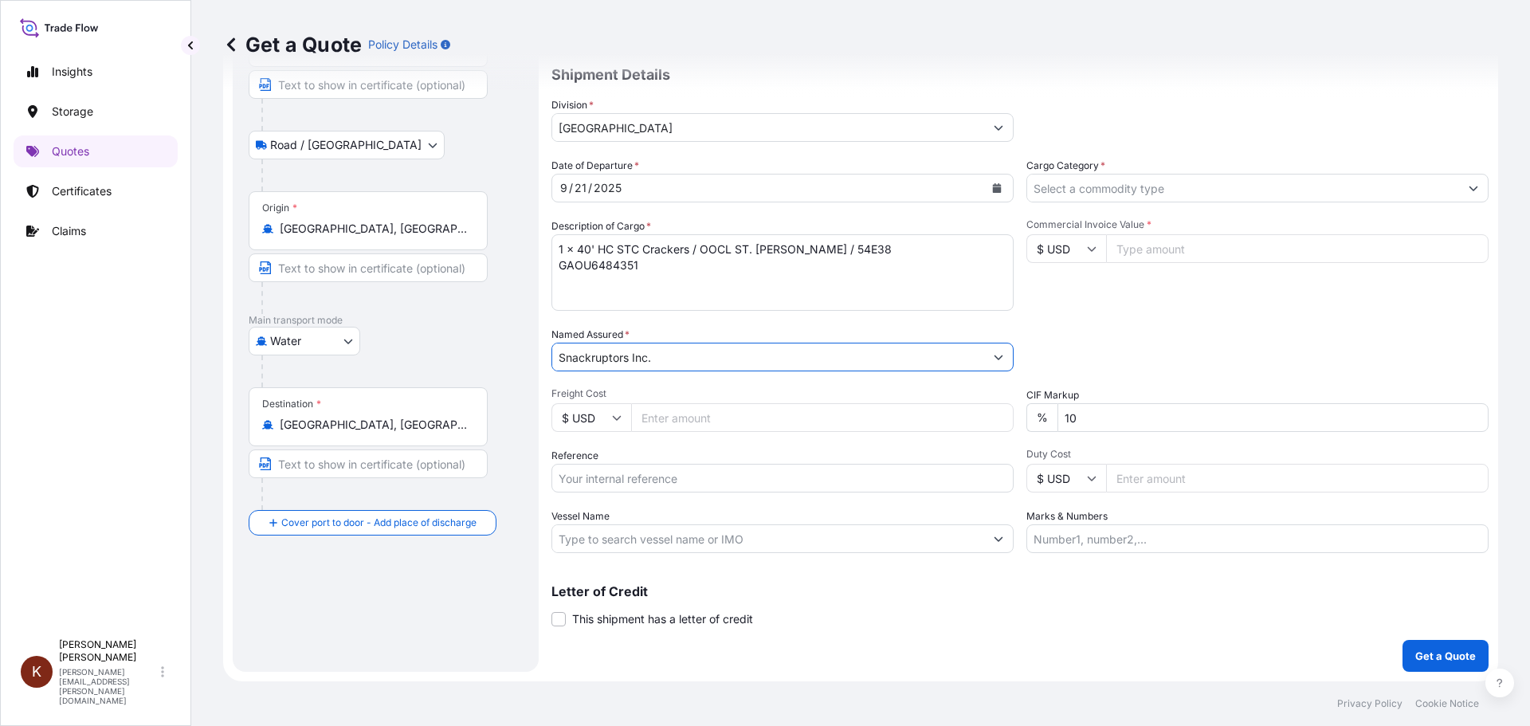
type input "Snackruptors Inc."
click at [564, 475] on input "Reference" at bounding box center [782, 478] width 462 height 29
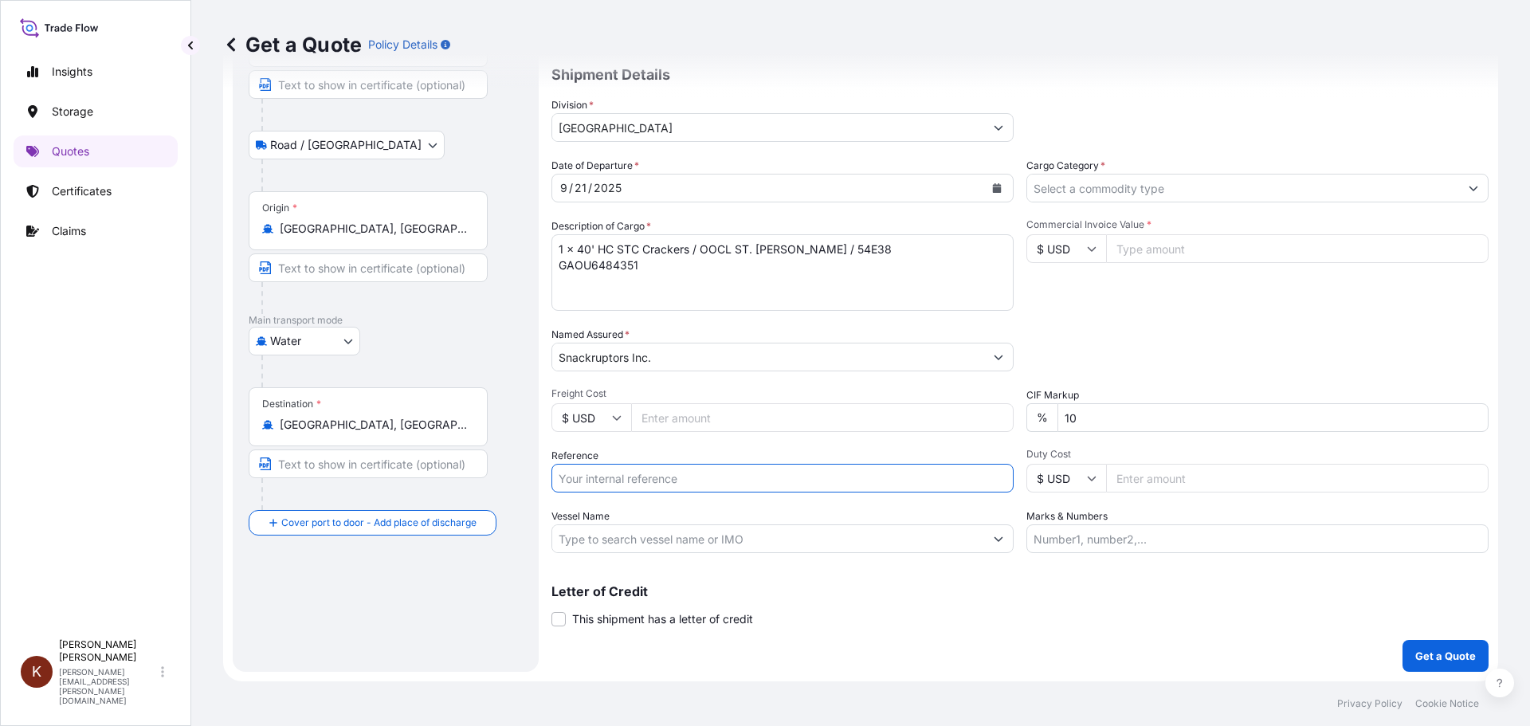
paste input "STOR0155001"
type input "STOR0155001"
click at [566, 527] on input "Vessel Name" at bounding box center [768, 538] width 432 height 29
paste input "OOCL ST. [PERSON_NAME]"
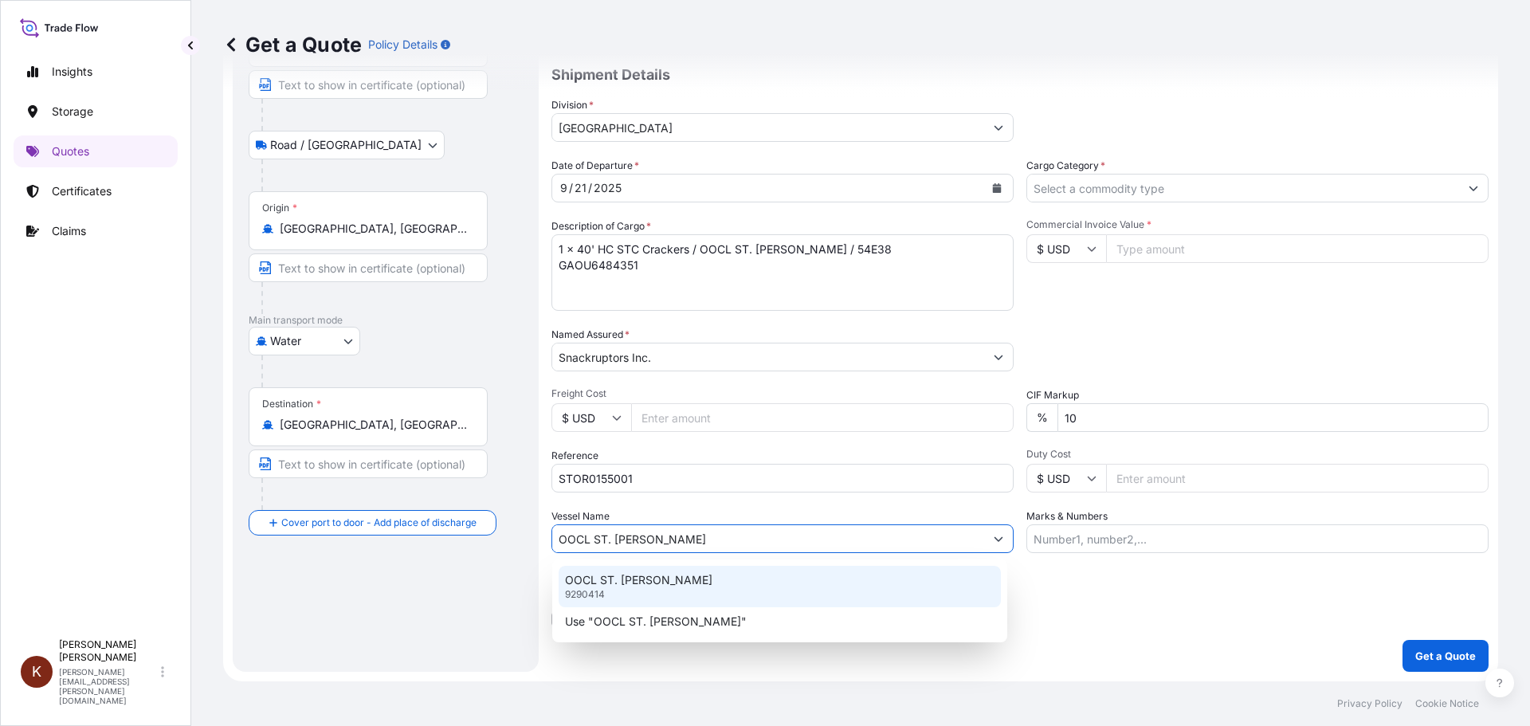
click at [602, 582] on p "OOCL ST. [PERSON_NAME]" at bounding box center [638, 580] width 147 height 16
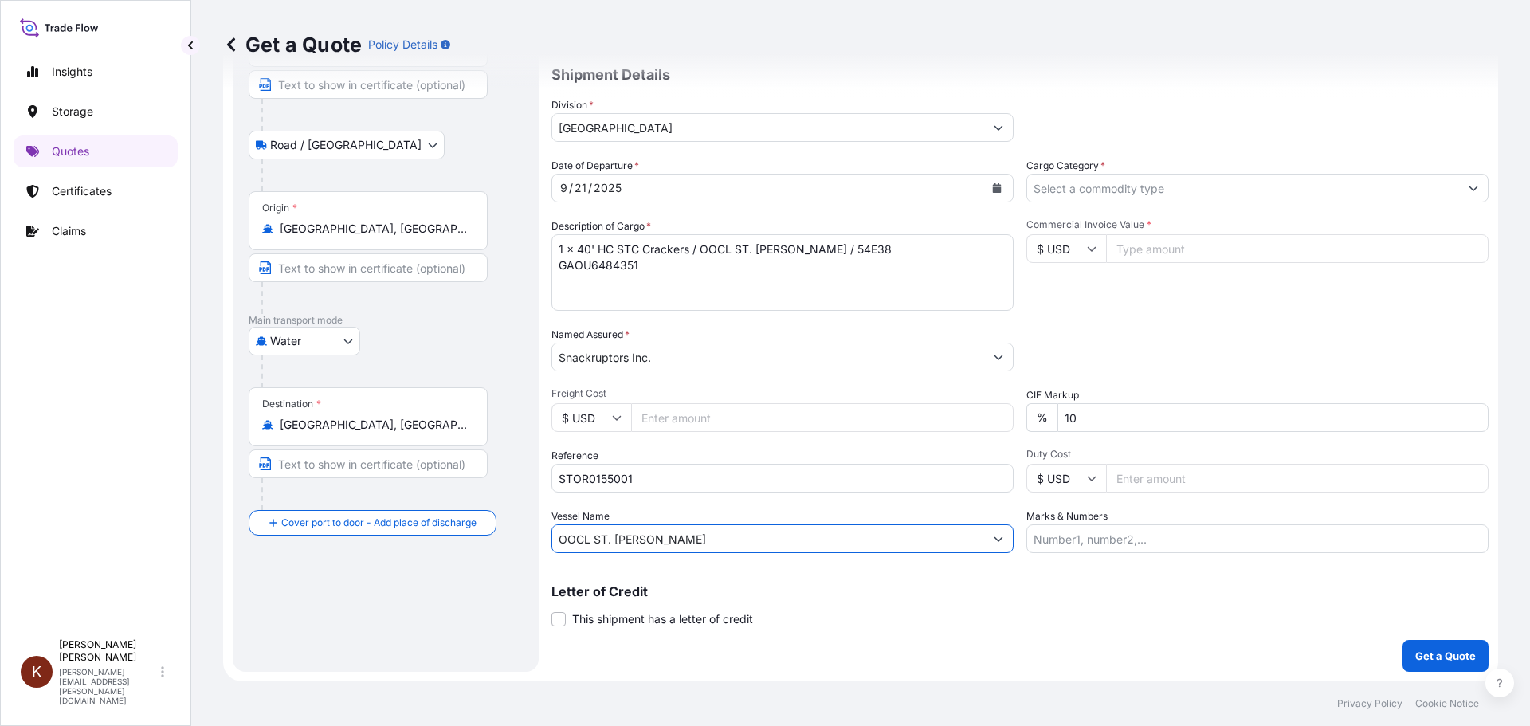
type input "OOCL ST. [PERSON_NAME]"
click at [1077, 193] on input "Cargo Category *" at bounding box center [1243, 188] width 432 height 29
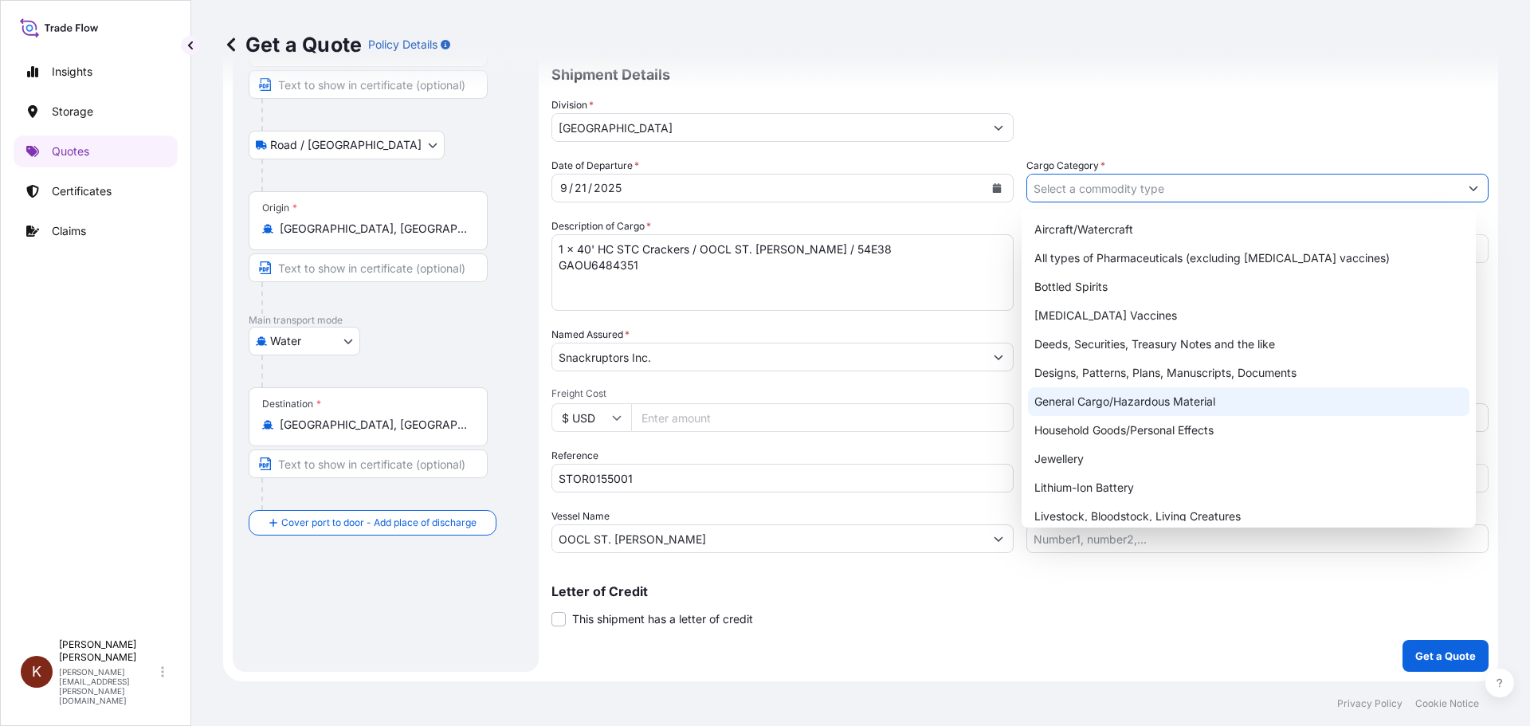
click at [1056, 397] on div "General Cargo/Hazardous Material" at bounding box center [1249, 401] width 442 height 29
type input "General Cargo/Hazardous Material"
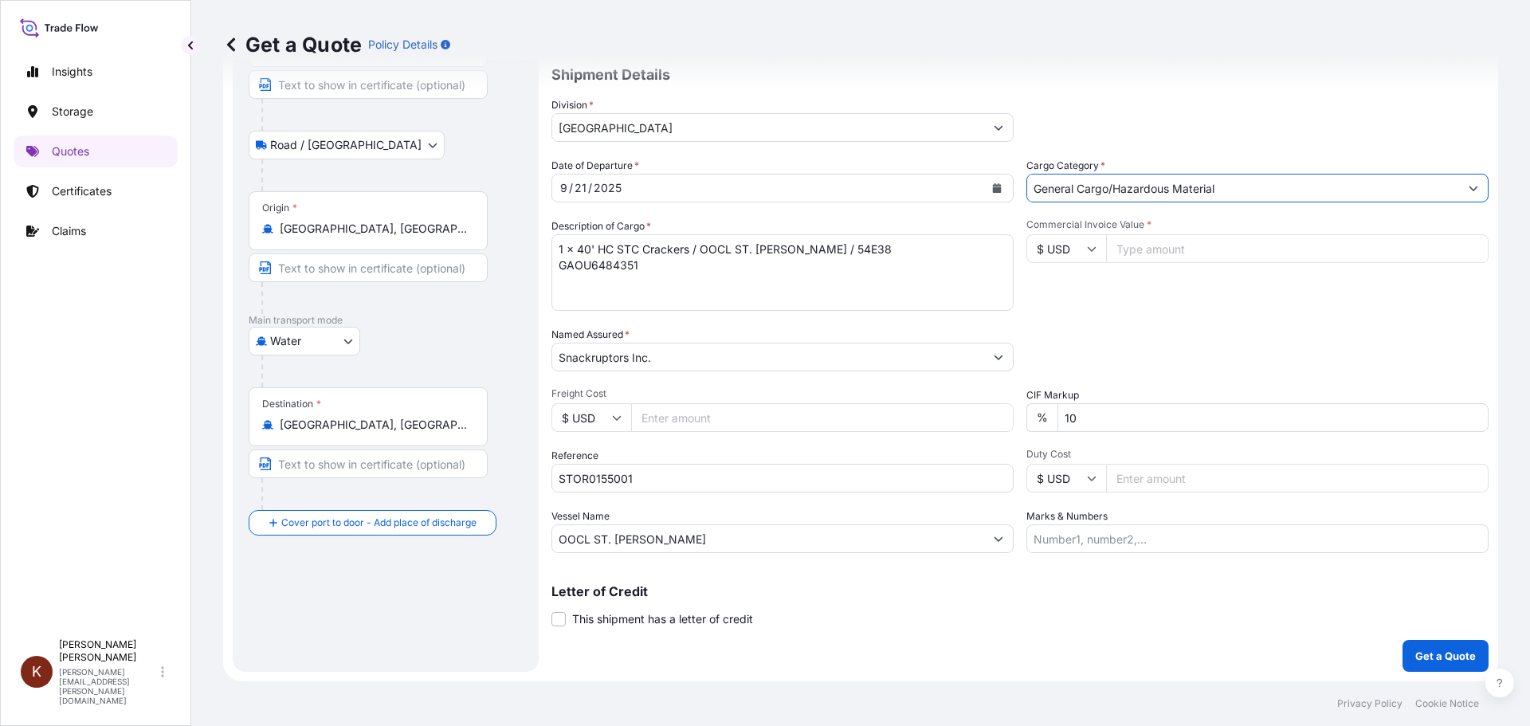
click at [1087, 250] on icon at bounding box center [1092, 249] width 10 height 10
click at [1047, 347] on div "$ CAD" at bounding box center [1060, 334] width 67 height 30
type input "$ CAD"
click at [1127, 245] on input "Commercial Invoice Value *" at bounding box center [1297, 248] width 382 height 29
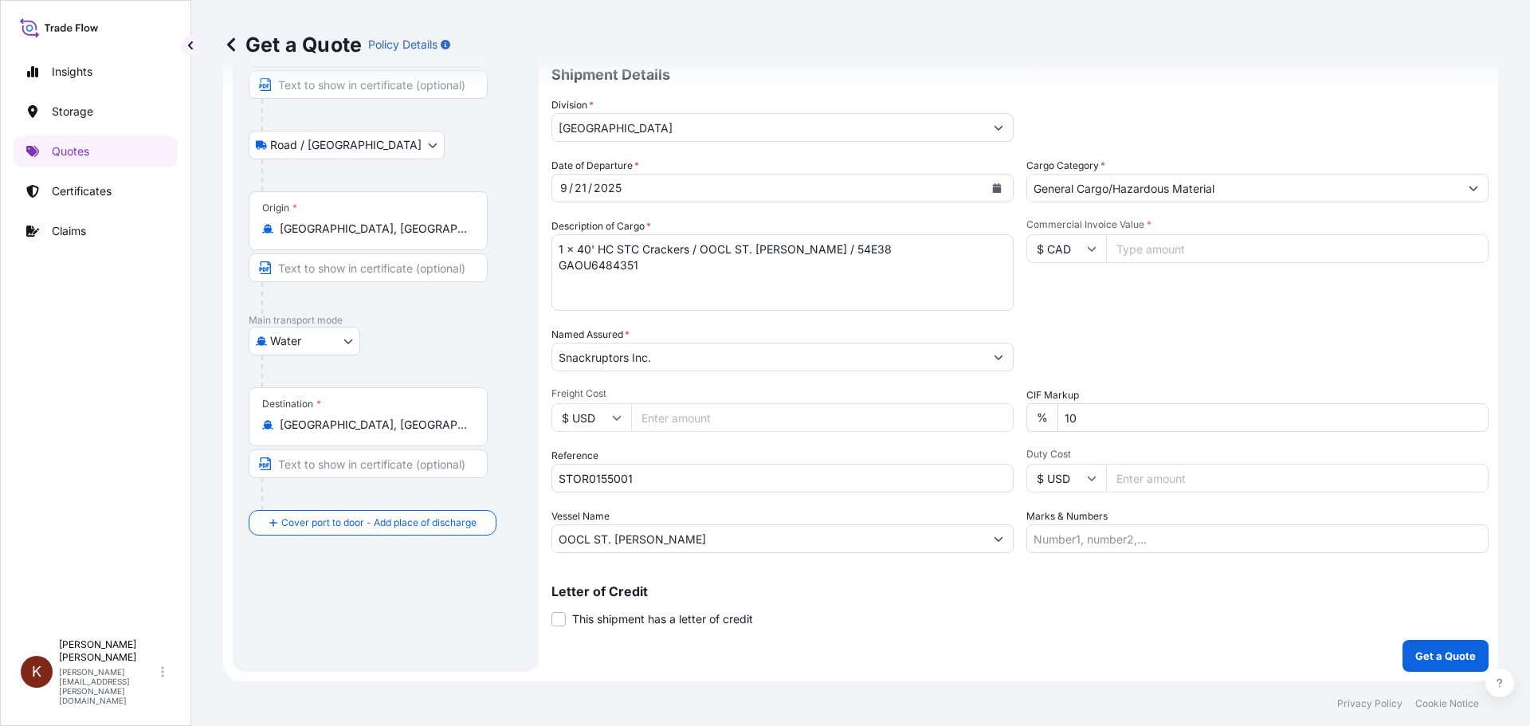
click at [1118, 256] on input "Commercial Invoice Value *" at bounding box center [1297, 248] width 382 height 29
paste input "32693.78"
type input "32693.78"
click at [1103, 304] on div "Commercial Invoice Value * $ CAD 32693.78" at bounding box center [1257, 264] width 462 height 92
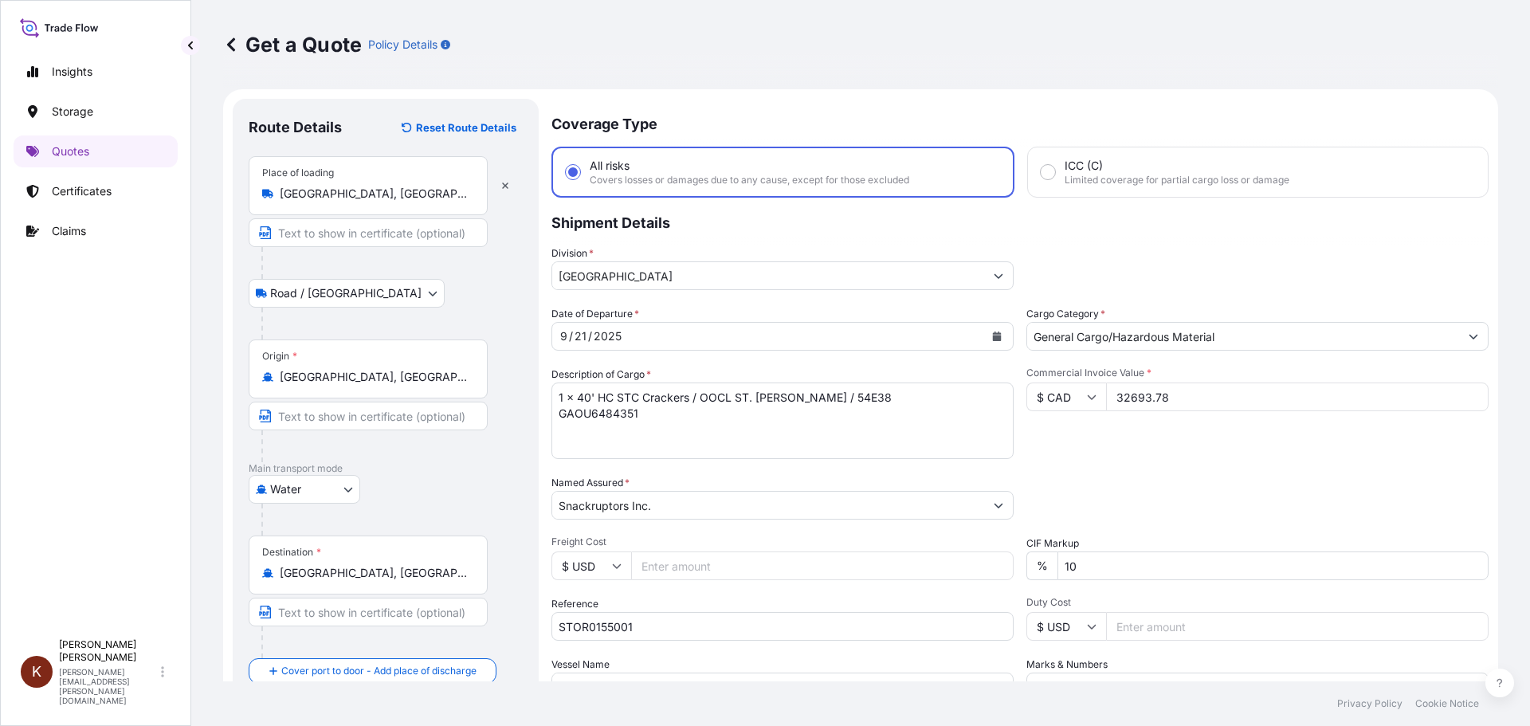
scroll to position [148, 0]
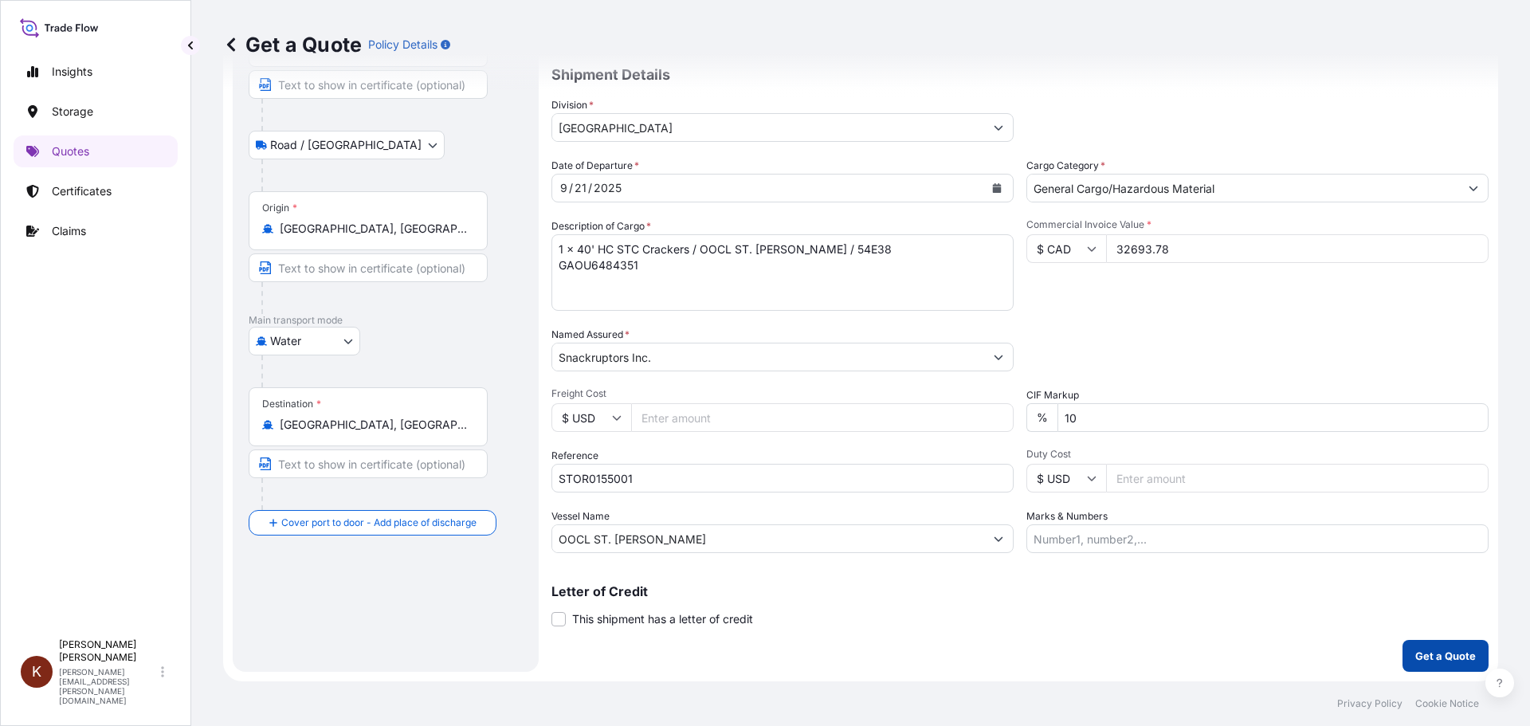
click at [1223, 629] on p "Get a Quote" at bounding box center [1445, 656] width 61 height 16
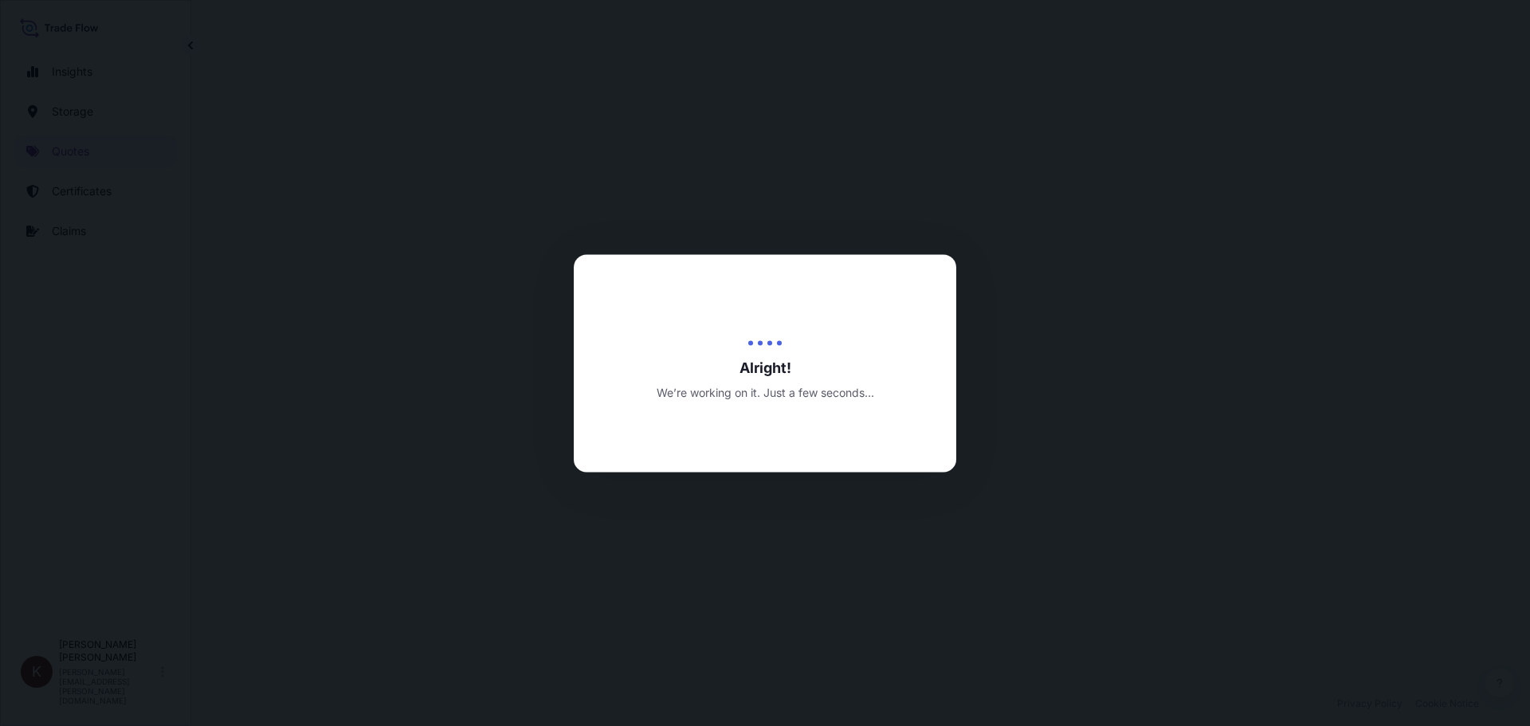
select select "Road / [GEOGRAPHIC_DATA]"
select select "Water"
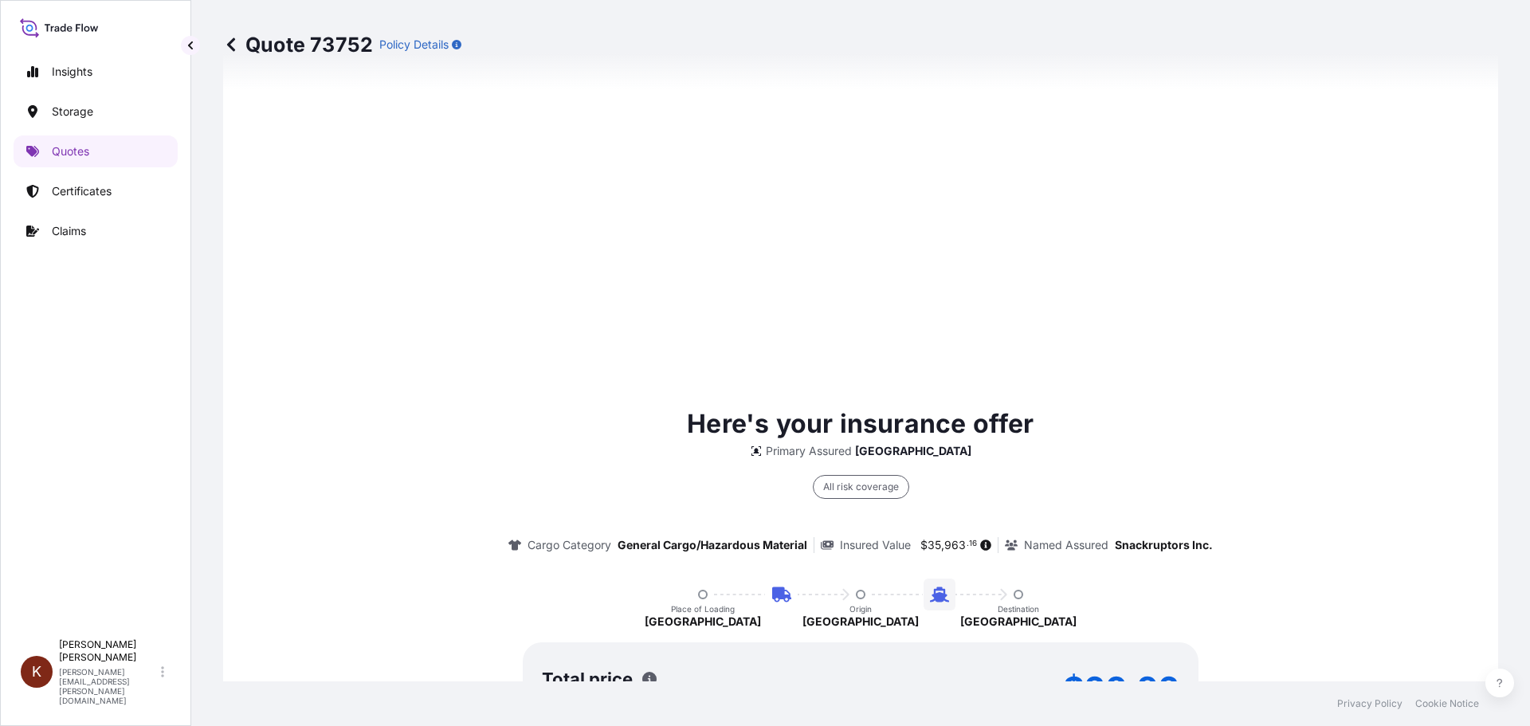
scroll to position [2424, 0]
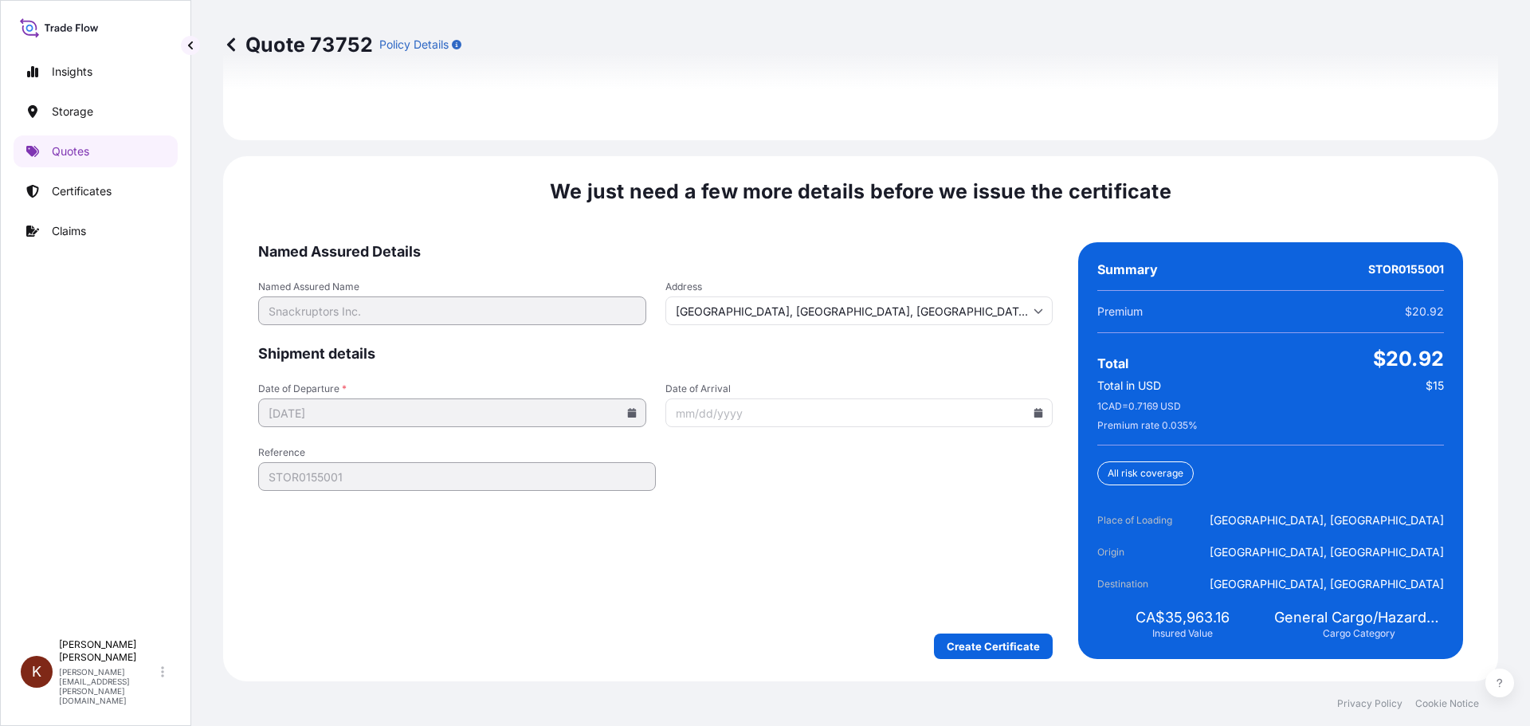
click at [1033, 409] on icon at bounding box center [1038, 413] width 10 height 10
click at [758, 456] on button at bounding box center [744, 465] width 25 height 25
click at [783, 454] on button at bounding box center [770, 465] width 25 height 25
click at [743, 578] on button "13" at bounding box center [741, 565] width 25 height 25
type input "[DATE]"
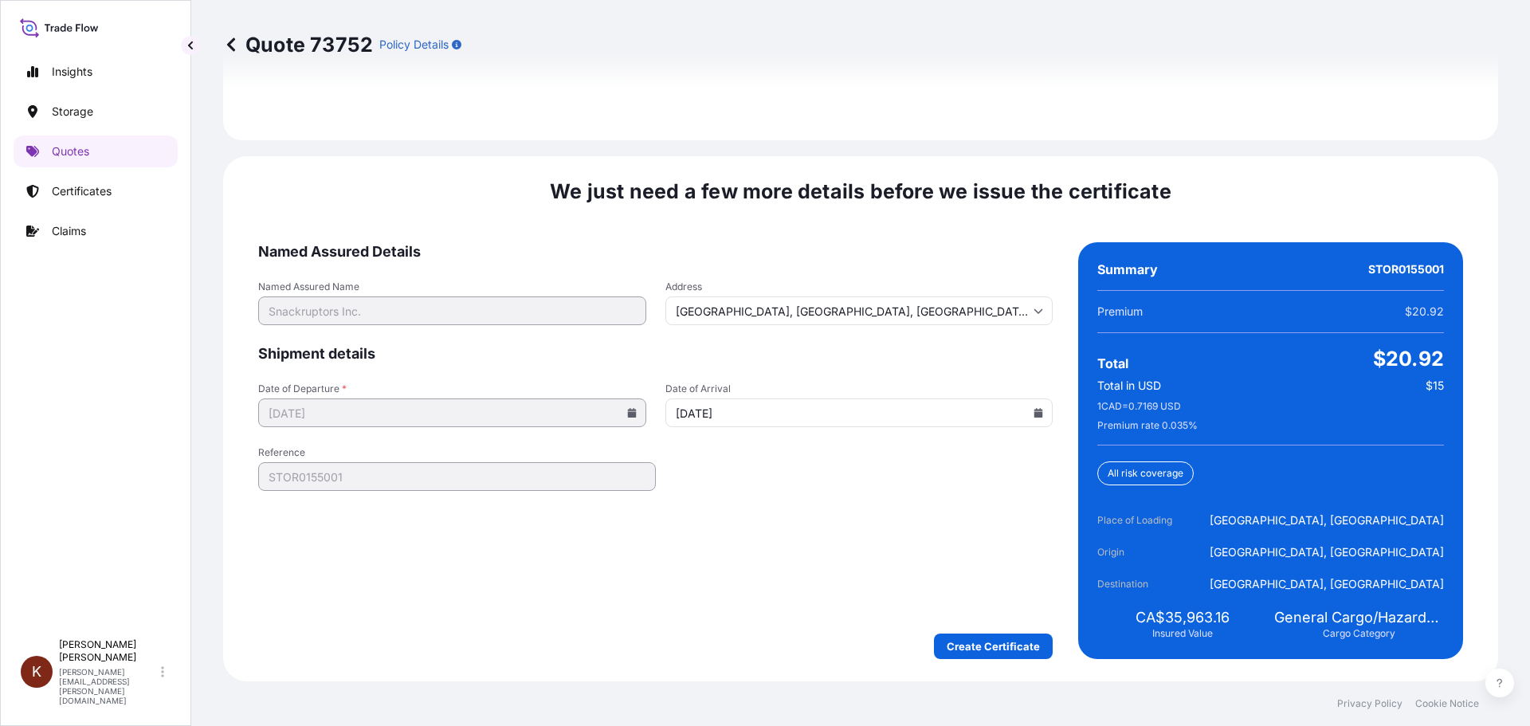
click at [740, 484] on form "Named Assured Details Named Assured Name Snackruptors Inc. Address [GEOGRAPHIC_…" at bounding box center [655, 450] width 794 height 417
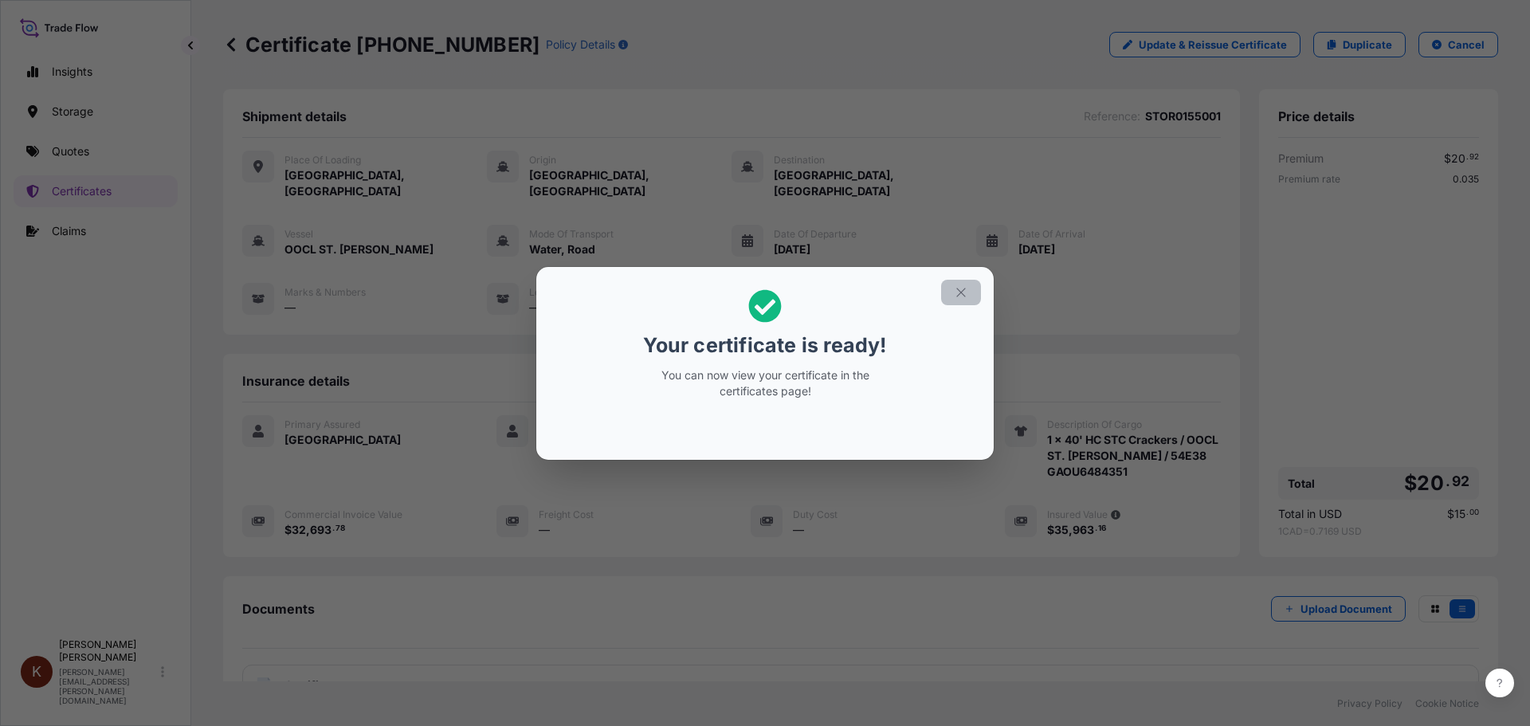
click at [958, 290] on icon "button" at bounding box center [960, 292] width 9 height 9
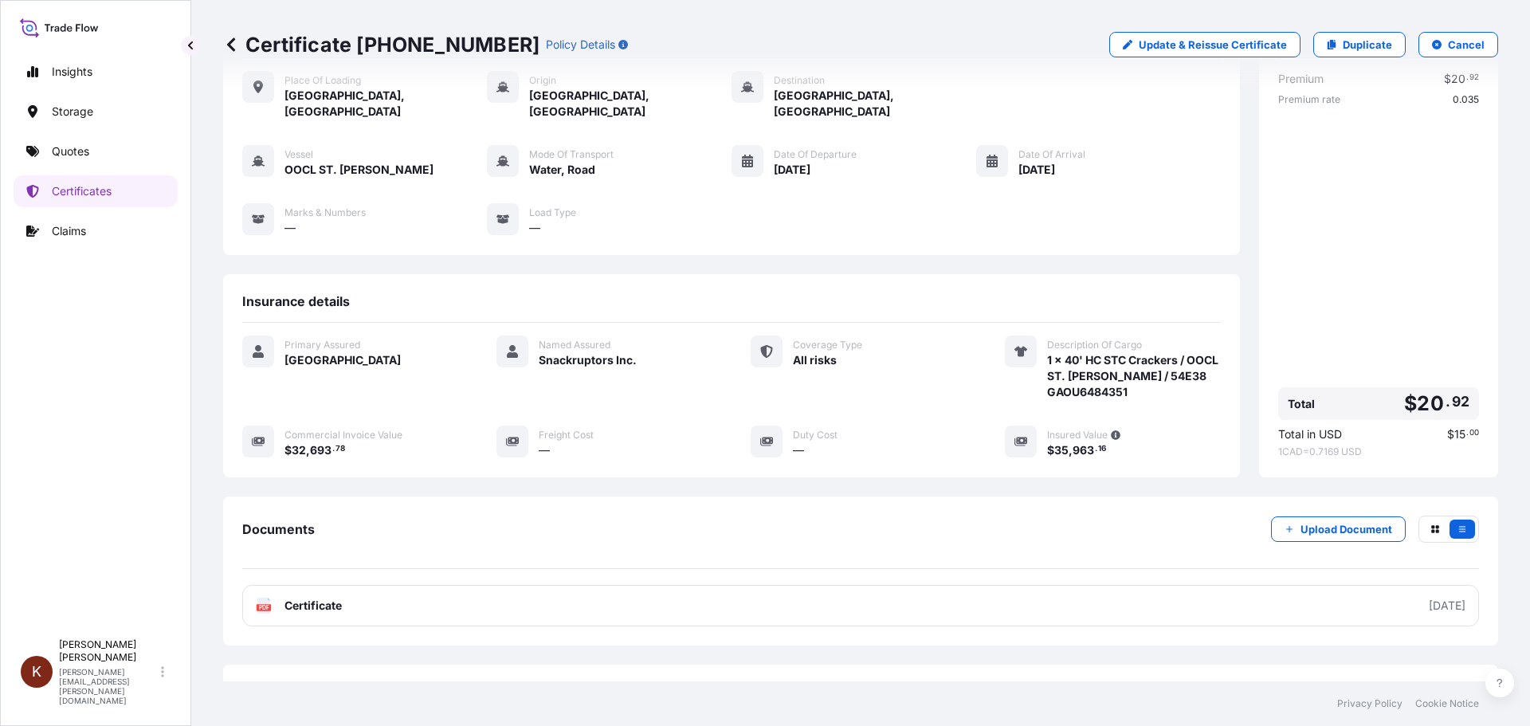
scroll to position [127, 0]
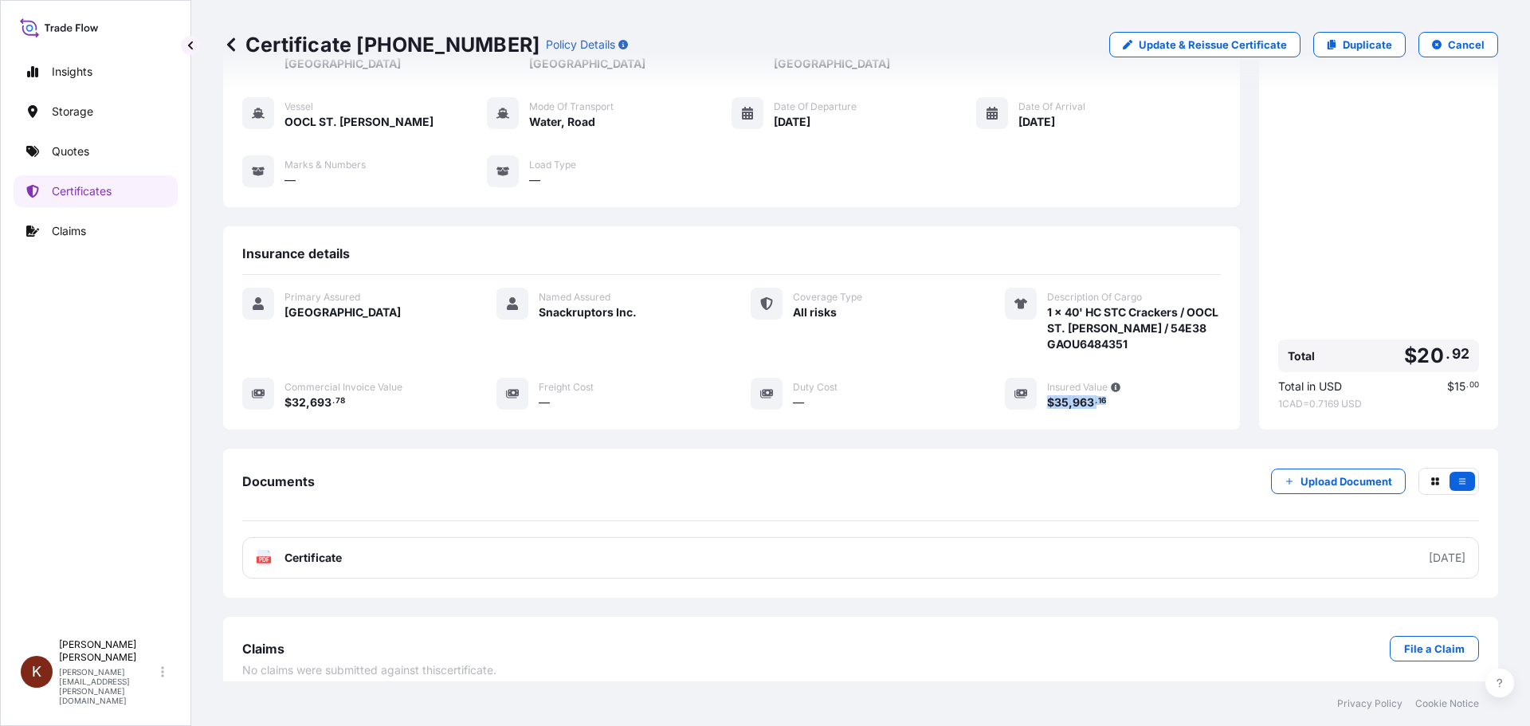
drag, startPoint x: 1105, startPoint y: 386, endPoint x: 1033, endPoint y: 390, distance: 72.6
click at [1033, 390] on div "Insured Value $ 35 , 963 . 16" at bounding box center [1113, 394] width 216 height 33
copy span "$ 35 , 963 . 16"
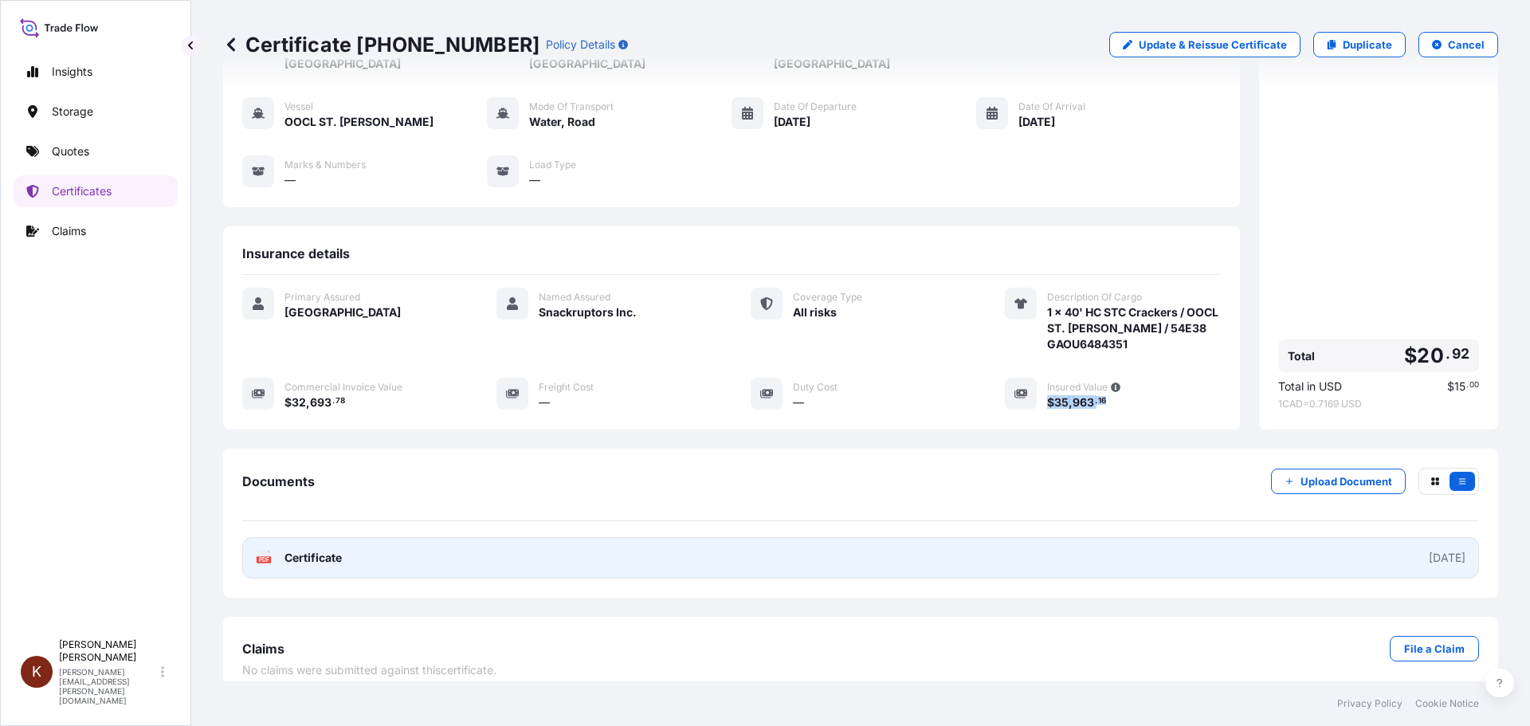
click at [319, 550] on span "Certificate" at bounding box center [312, 558] width 57 height 16
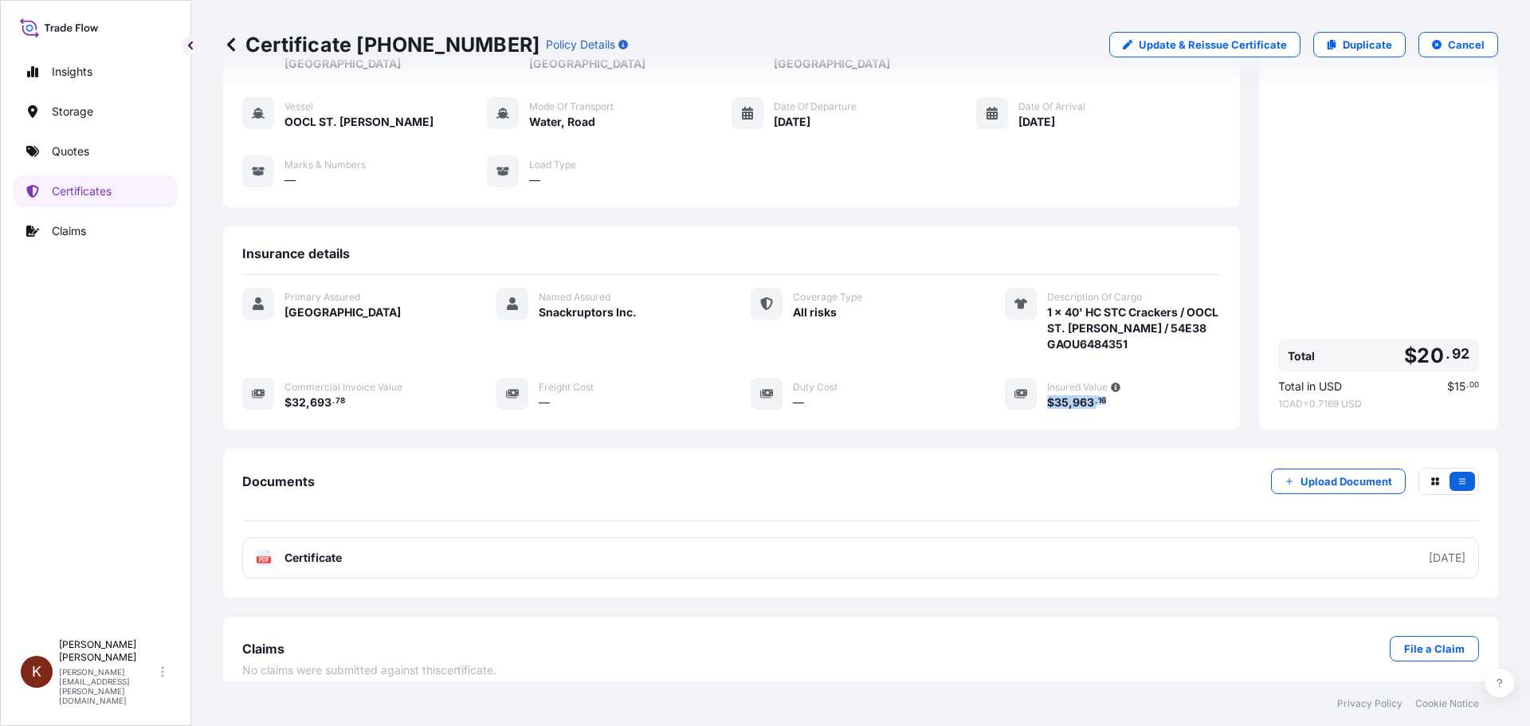
scroll to position [0, 0]
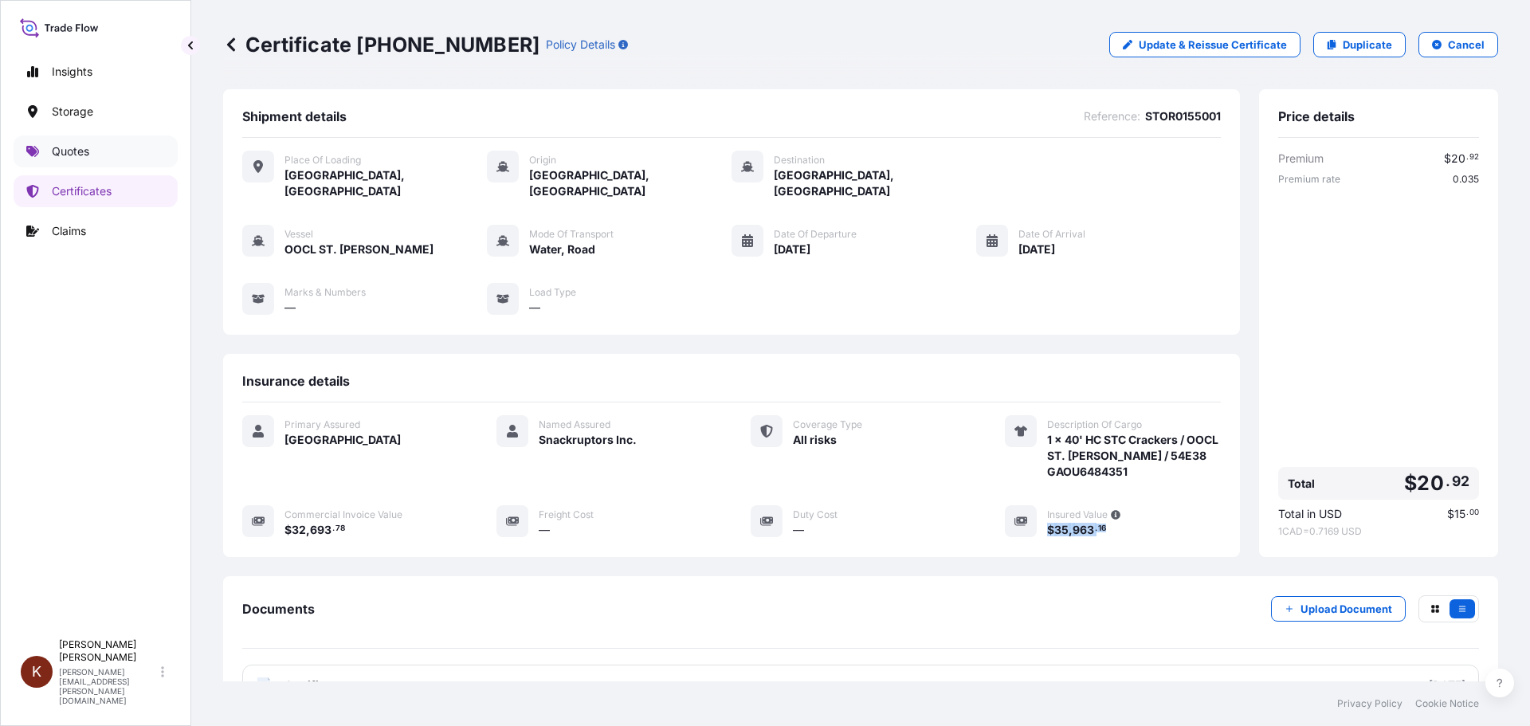
click at [71, 149] on p "Quotes" at bounding box center [70, 151] width 37 height 16
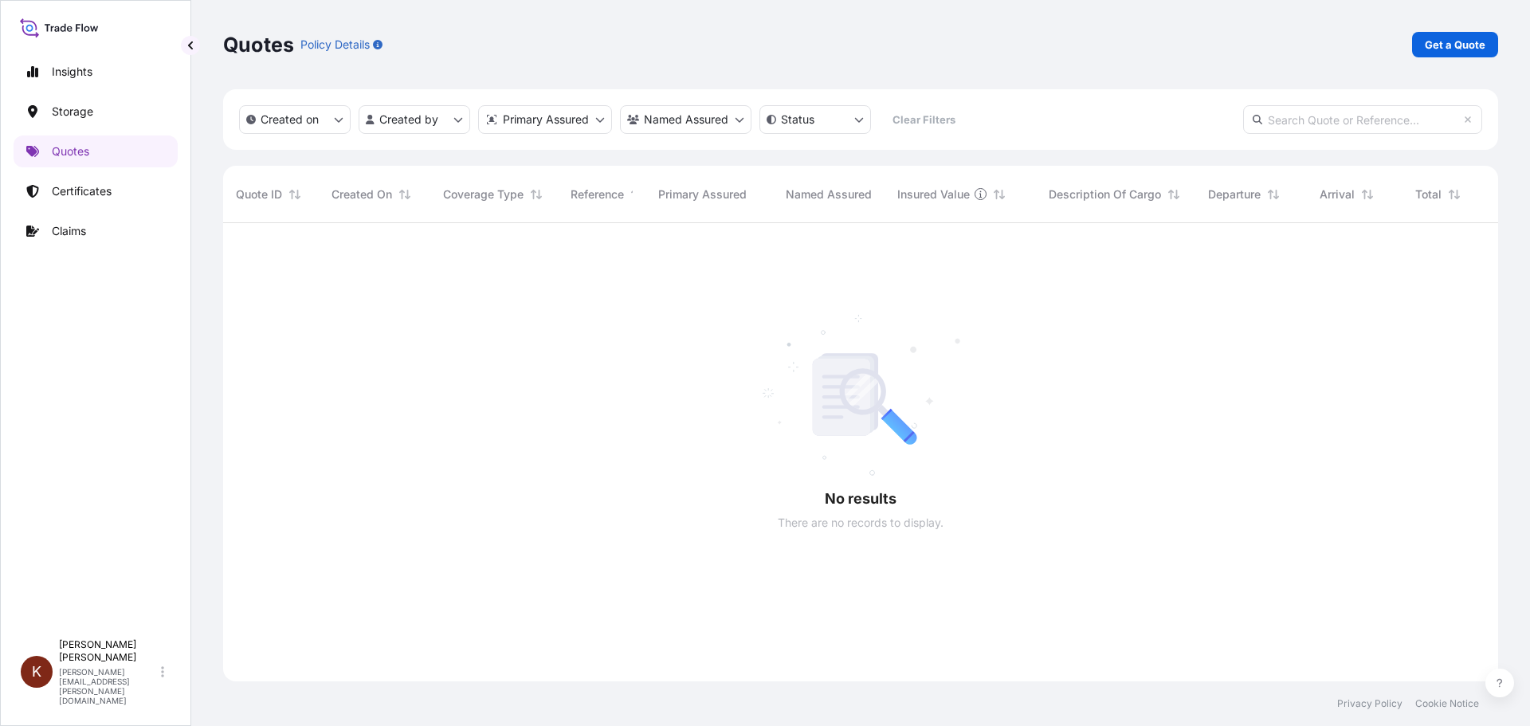
scroll to position [504, 1263]
click at [1223, 47] on p "Get a Quote" at bounding box center [1455, 45] width 61 height 16
select select "Water"
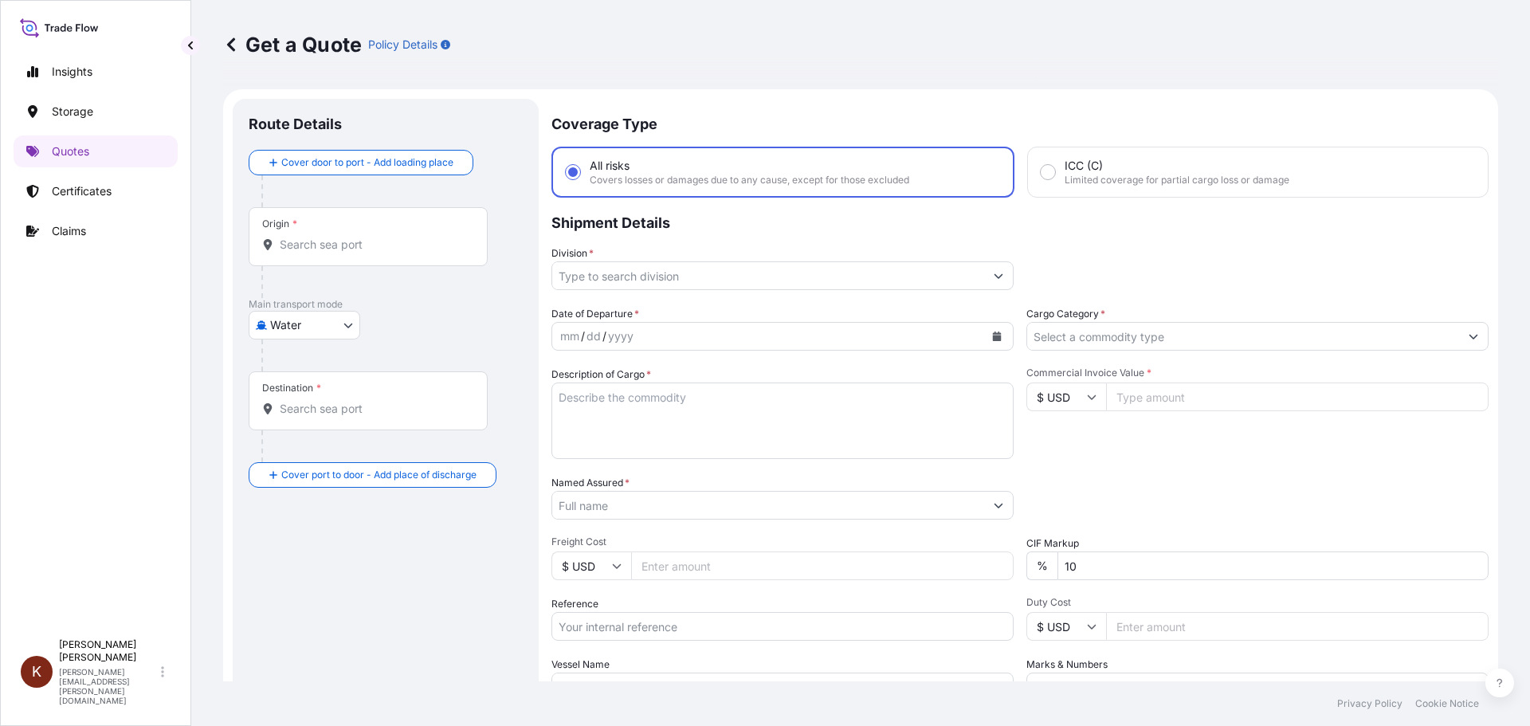
scroll to position [25, 0]
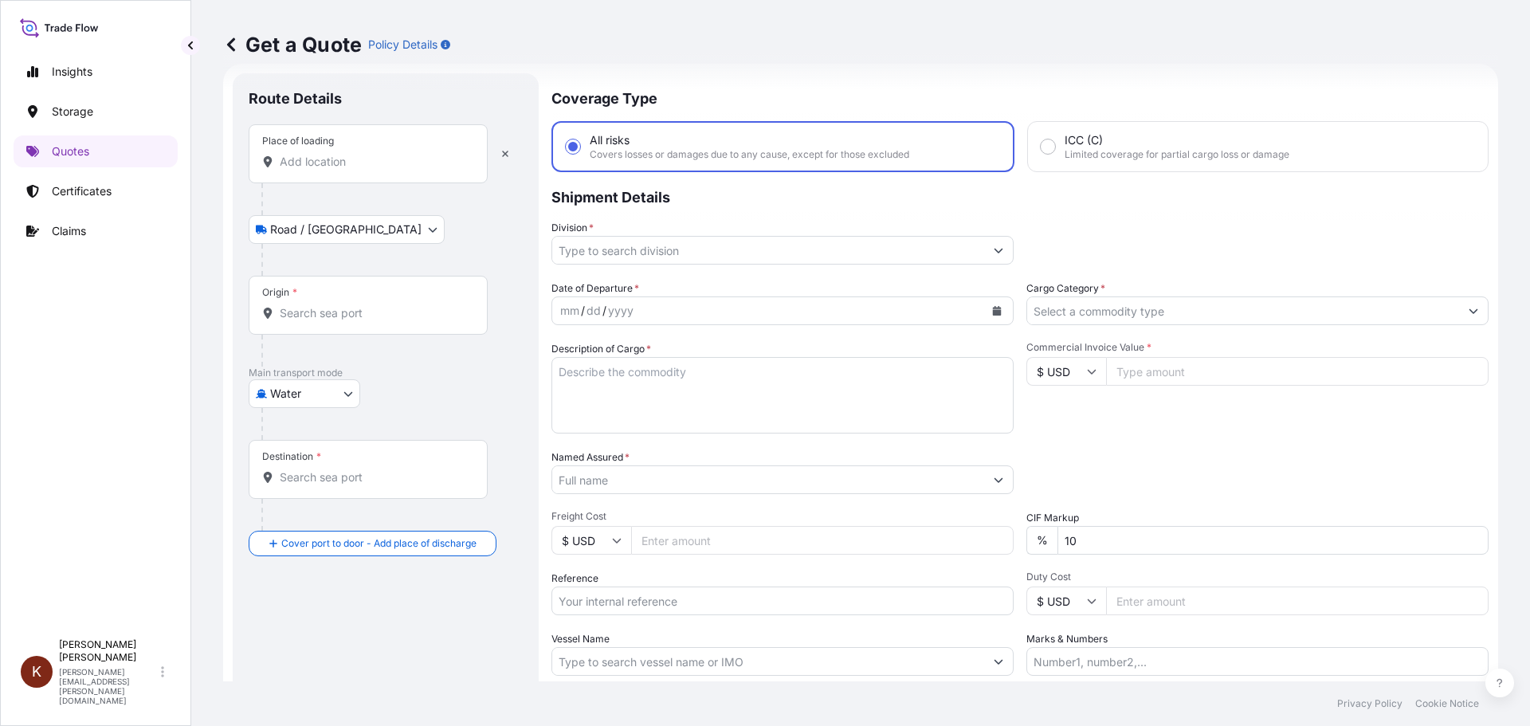
click at [295, 161] on input "Place of loading" at bounding box center [374, 162] width 188 height 16
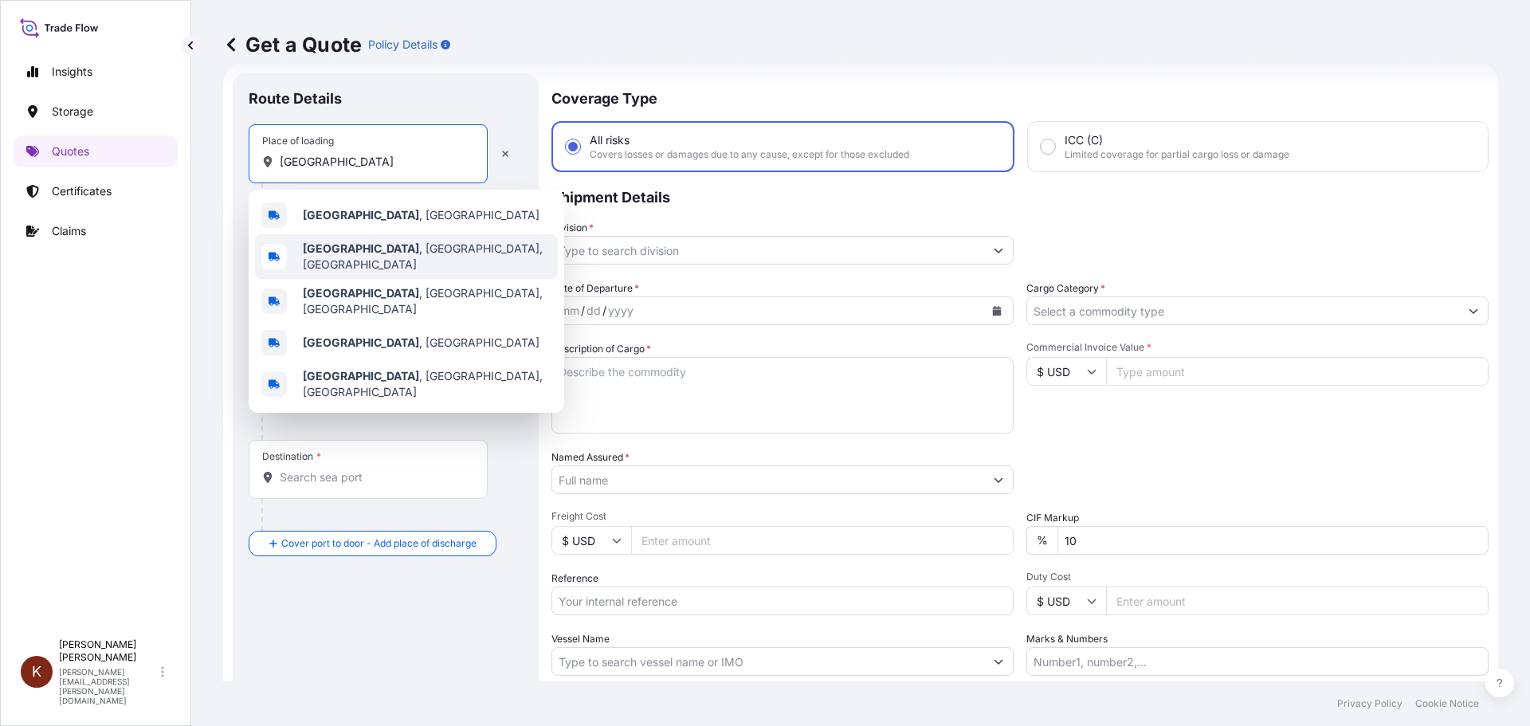
click at [352, 251] on b "[GEOGRAPHIC_DATA]" at bounding box center [361, 248] width 116 height 14
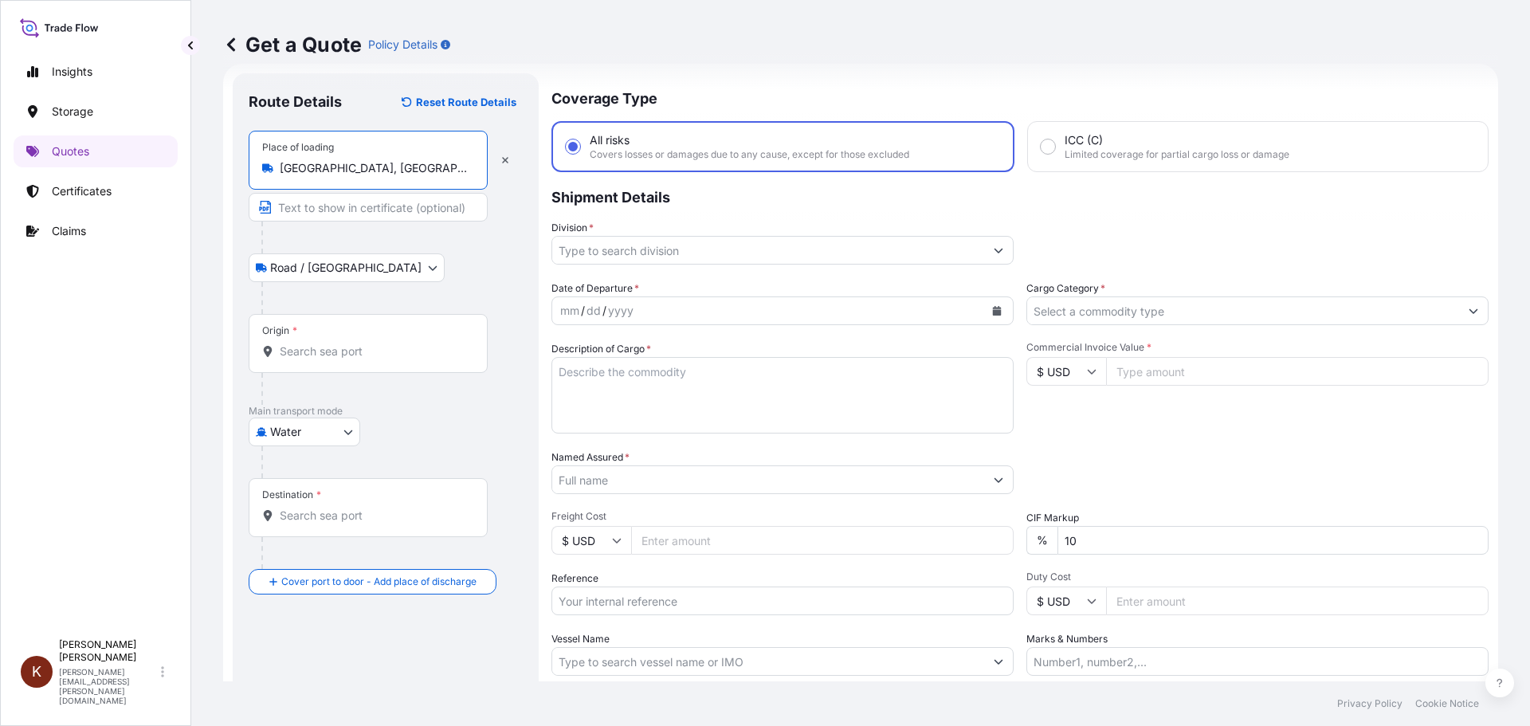
type input "[GEOGRAPHIC_DATA], [GEOGRAPHIC_DATA], [GEOGRAPHIC_DATA]"
click at [295, 358] on input "Origin *" at bounding box center [374, 351] width 188 height 16
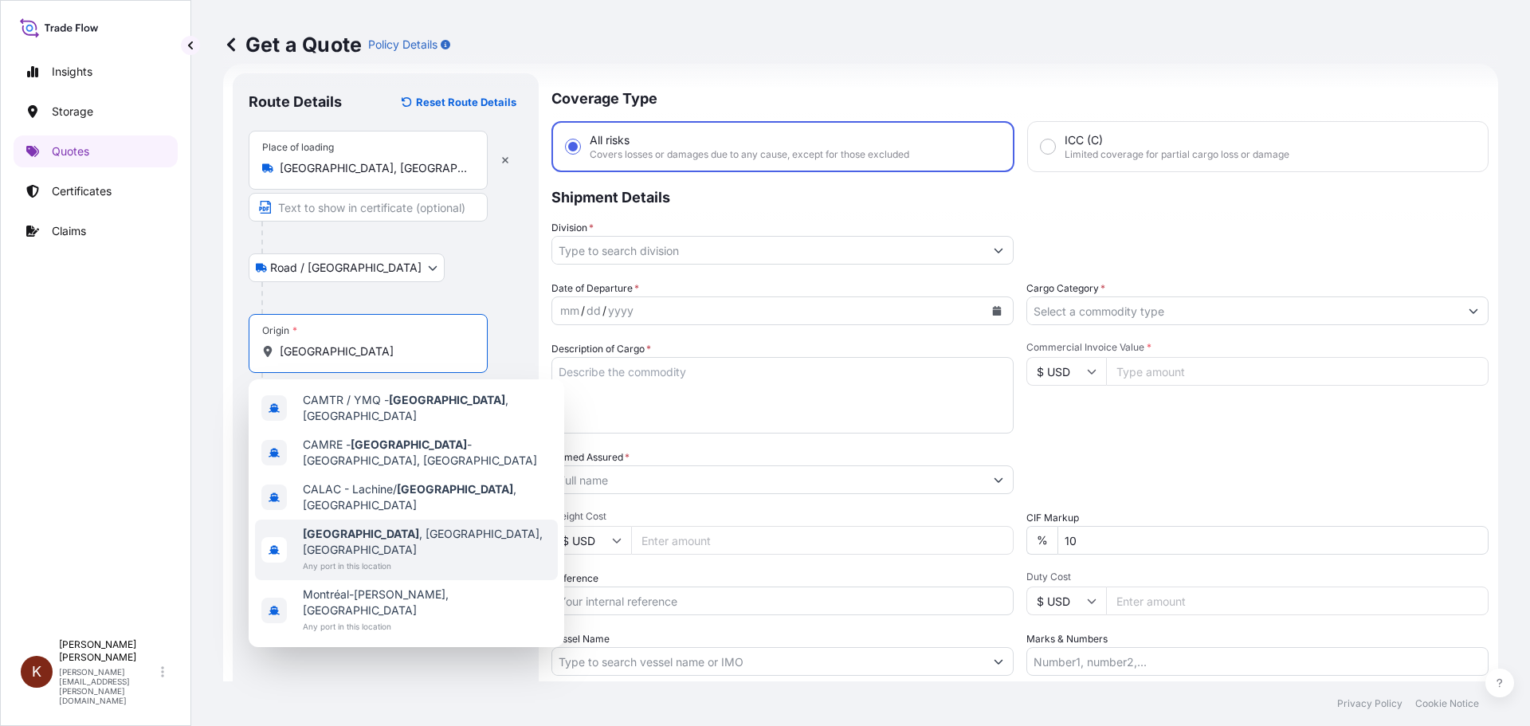
click at [368, 558] on span "Any port in this location" at bounding box center [427, 566] width 249 height 16
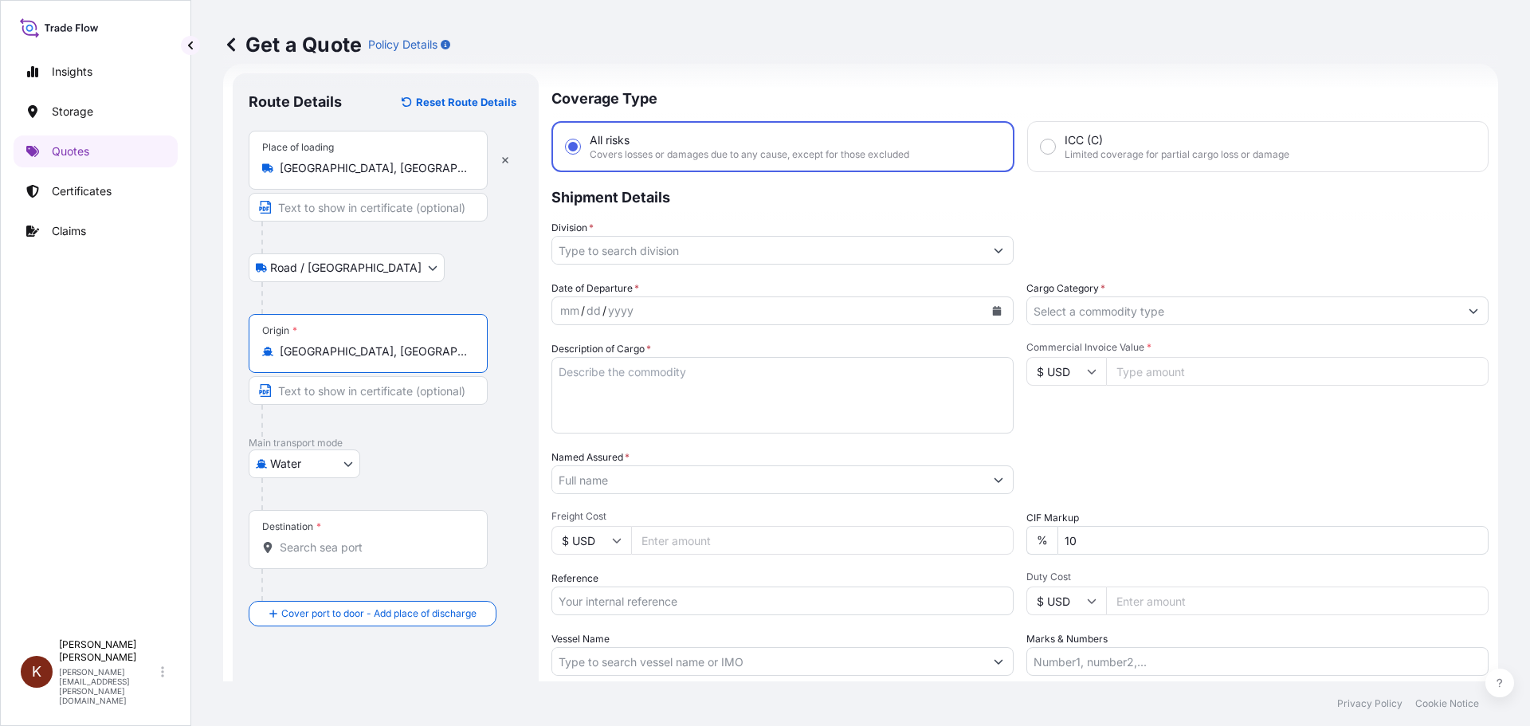
type input "[GEOGRAPHIC_DATA], [GEOGRAPHIC_DATA], [GEOGRAPHIC_DATA]"
click at [288, 544] on input "Destination *" at bounding box center [374, 547] width 188 height 16
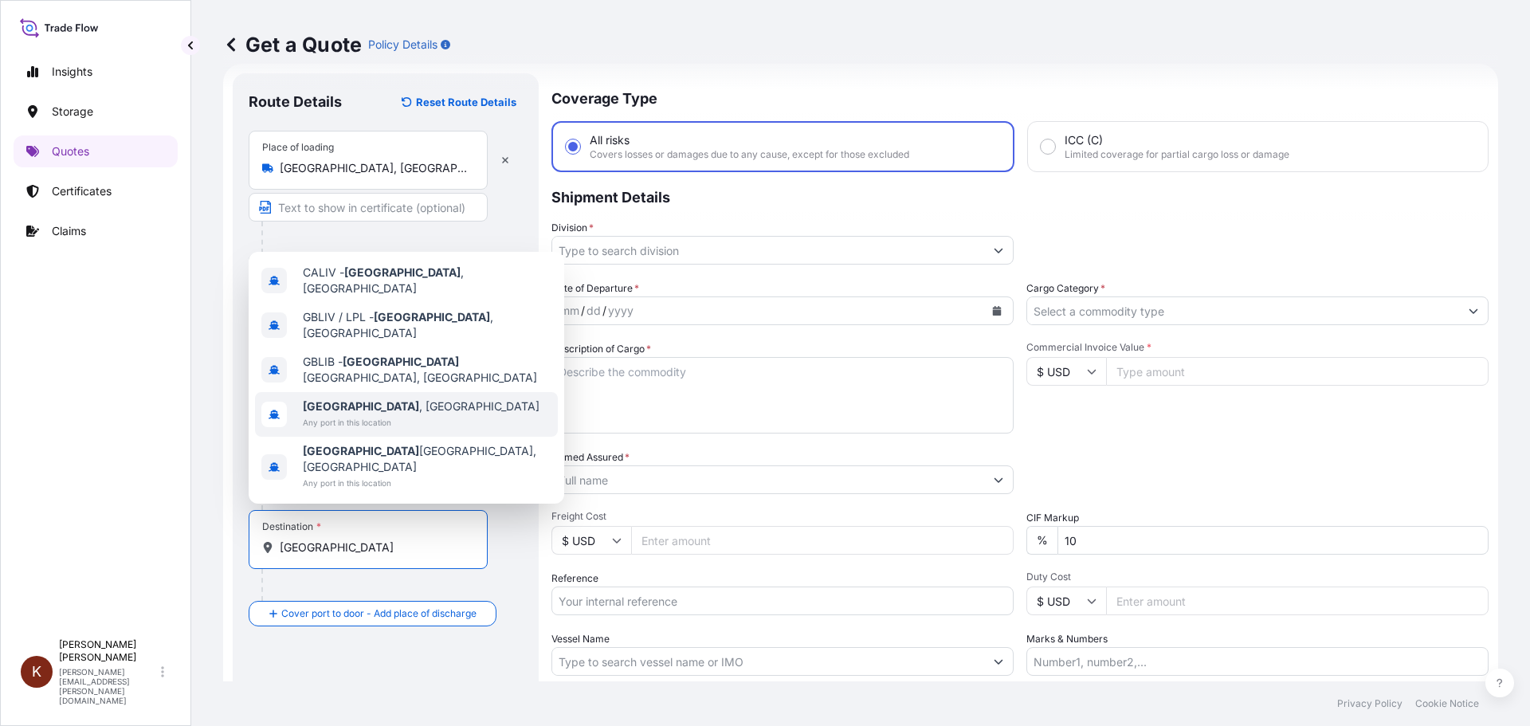
click at [333, 413] on b "[GEOGRAPHIC_DATA]" at bounding box center [361, 406] width 116 height 14
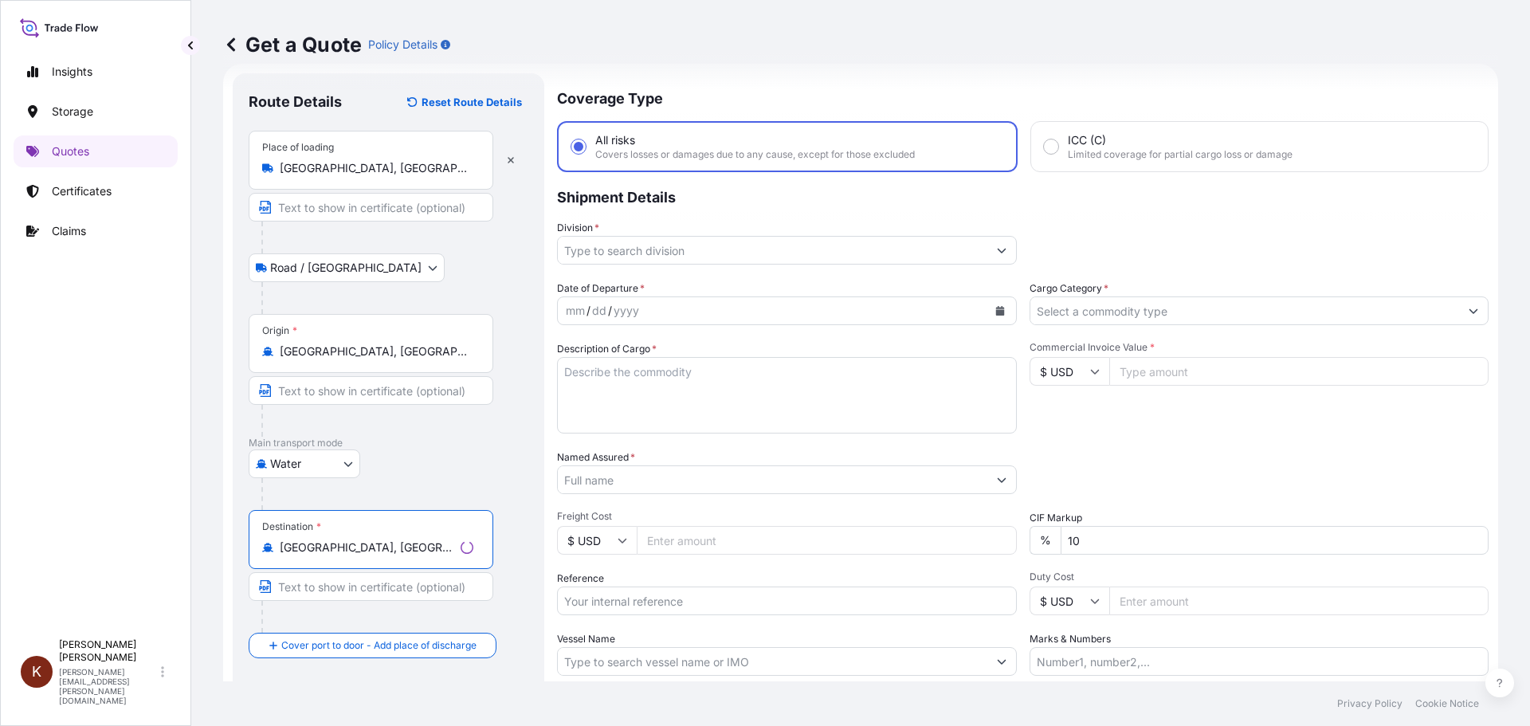
type input "[GEOGRAPHIC_DATA], [GEOGRAPHIC_DATA]"
click at [488, 440] on p "Main transport mode" at bounding box center [389, 443] width 280 height 13
click at [590, 253] on input "Division *" at bounding box center [768, 250] width 432 height 29
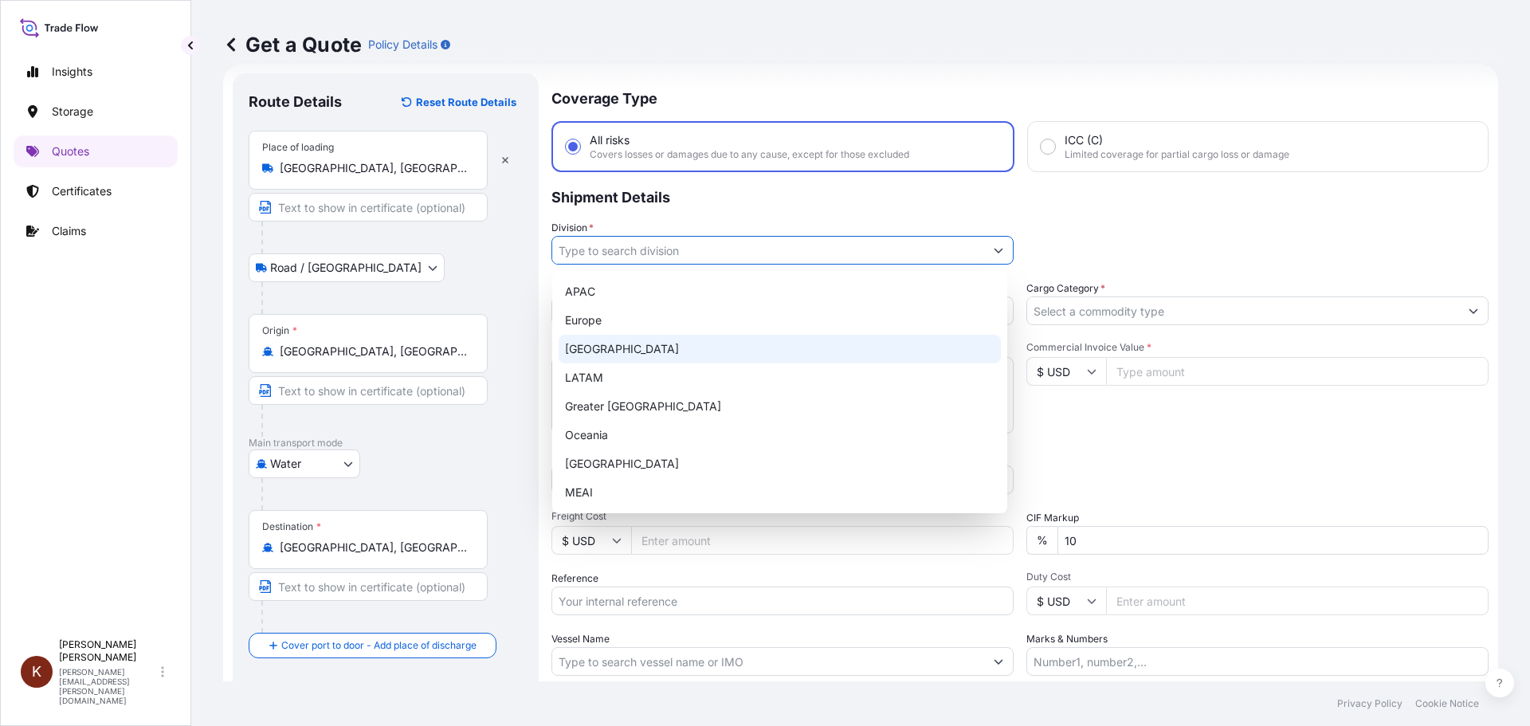
click at [592, 348] on div "[GEOGRAPHIC_DATA]" at bounding box center [780, 349] width 442 height 29
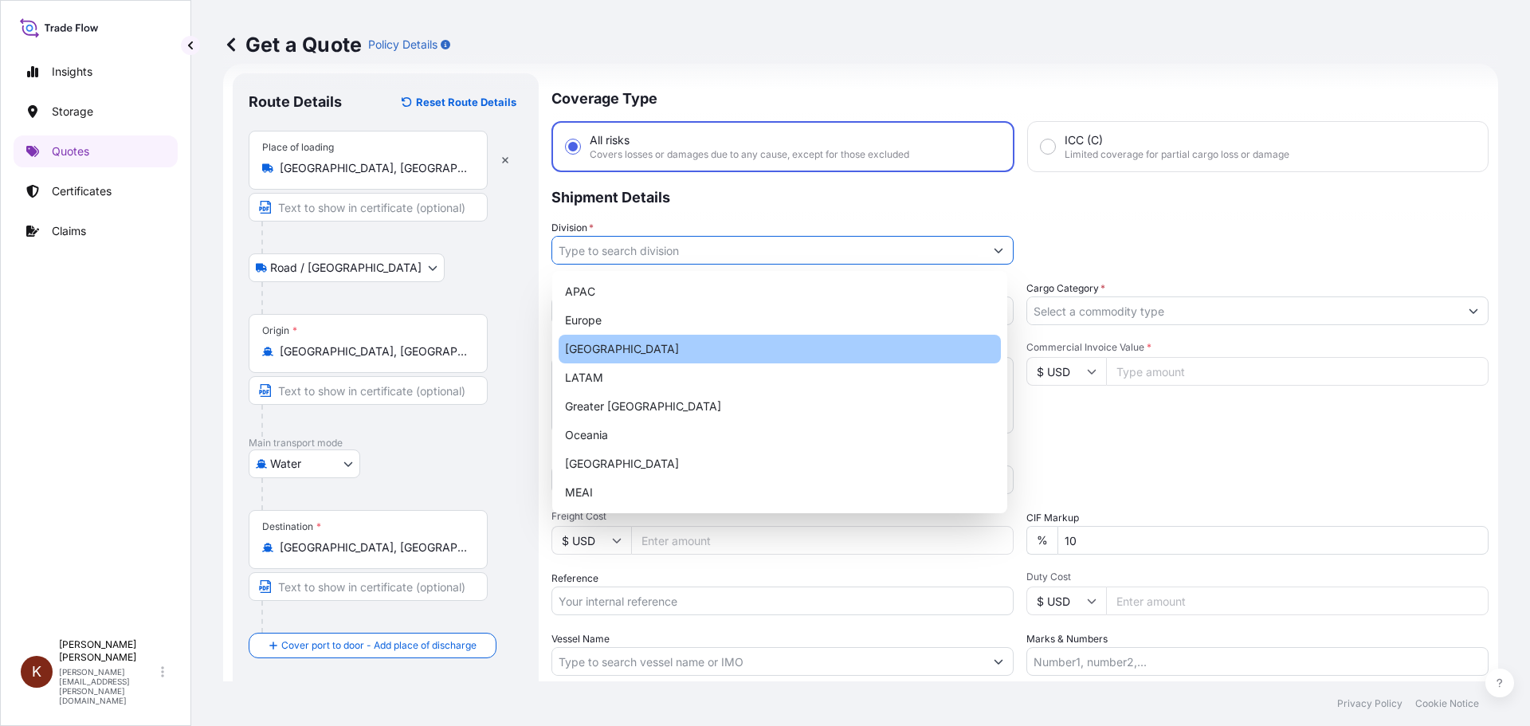
type input "[GEOGRAPHIC_DATA]"
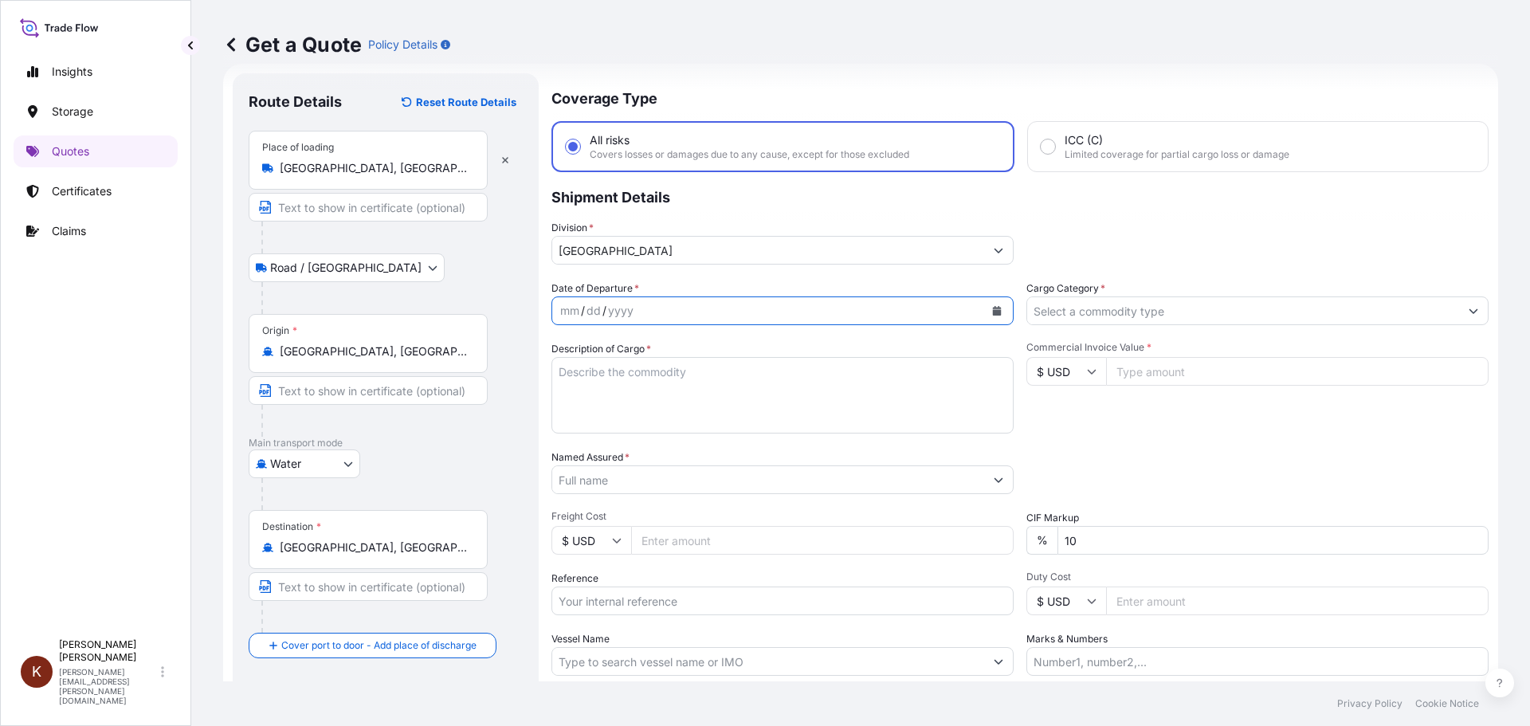
click at [990, 304] on button "Calendar" at bounding box center [996, 310] width 25 height 25
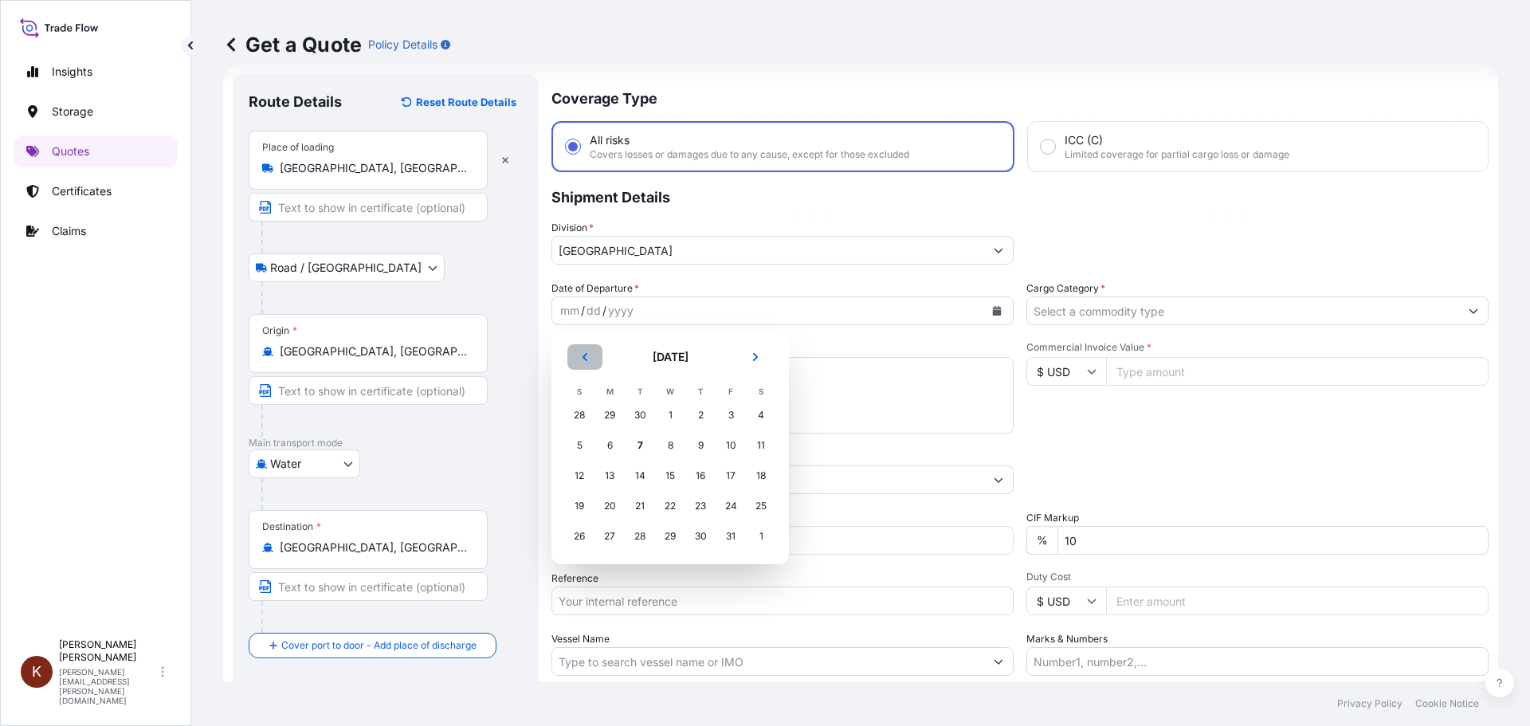
click at [582, 358] on icon "Previous" at bounding box center [585, 357] width 10 height 10
click at [578, 505] on div "21" at bounding box center [579, 506] width 29 height 29
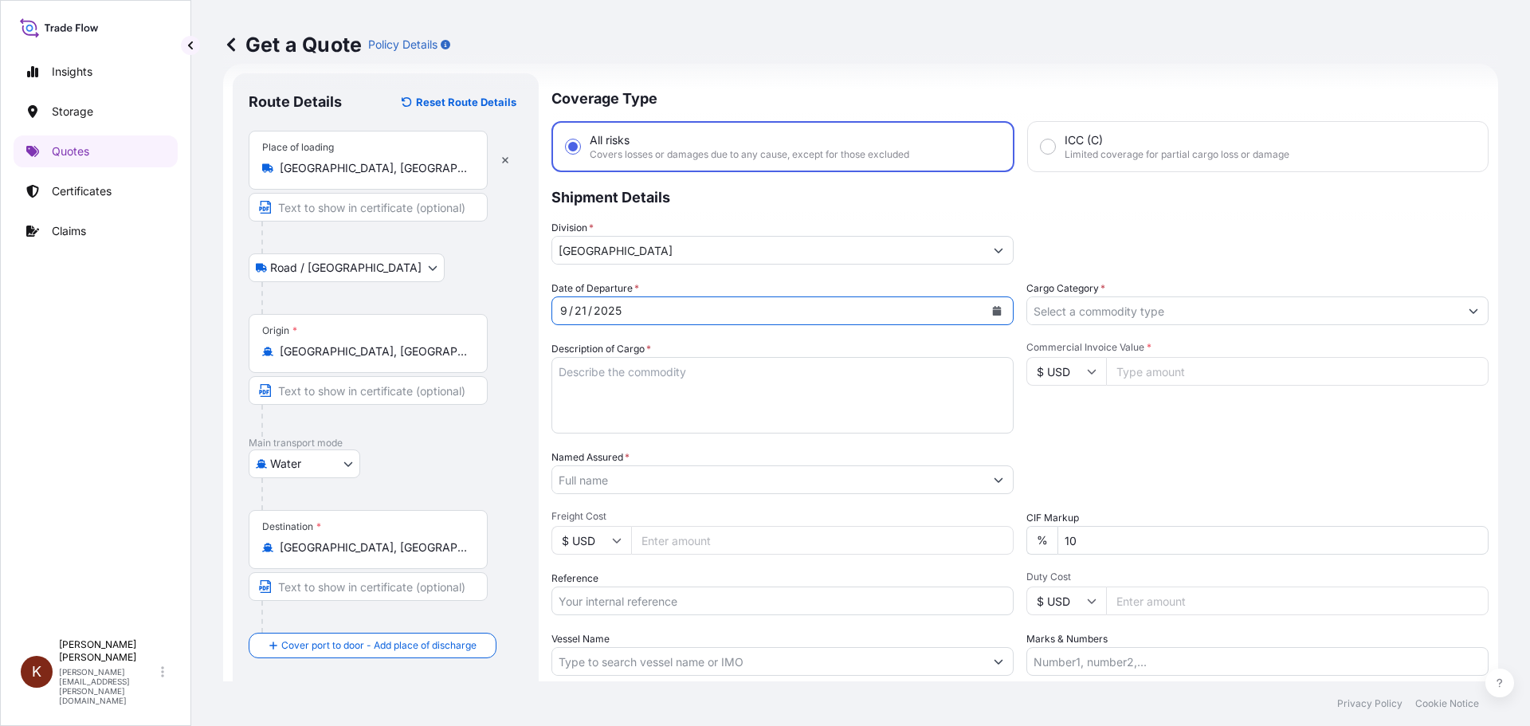
click at [588, 372] on textarea "Description of Cargo *" at bounding box center [782, 395] width 462 height 76
click at [724, 372] on textarea "1 x 40' HC STC Crackers /" at bounding box center [782, 395] width 462 height 76
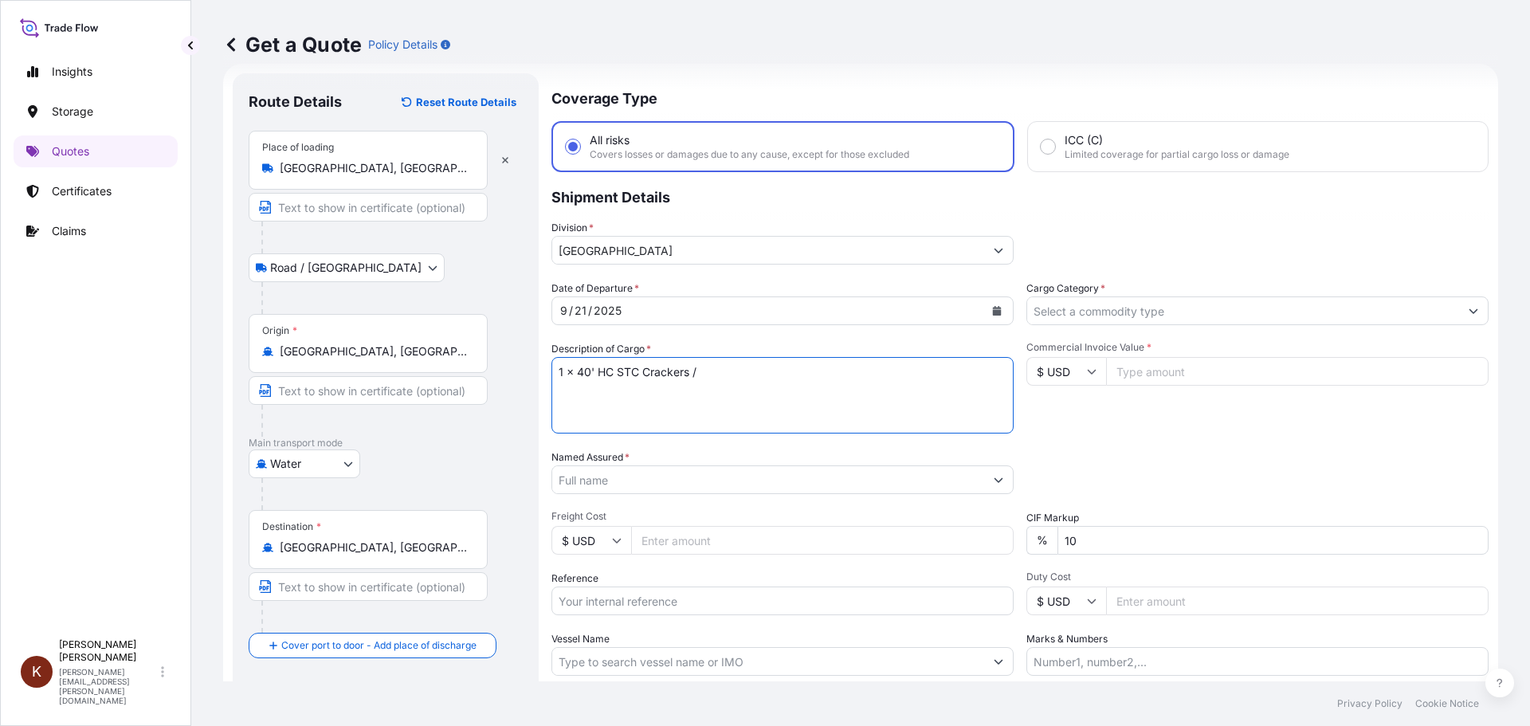
paste textarea "OOCL ST. [PERSON_NAME] / 54E38"
click at [579, 392] on textarea "1 x 40' HC STC Crackers / OOCL ST. [PERSON_NAME] / 54E38" at bounding box center [782, 395] width 462 height 76
paste textarea "HLBU2200337"
type textarea "1 x 40' HC STC Crackers / OOCL ST. [PERSON_NAME] / 54E38 HLBU2200337"
click at [1069, 445] on div "Date of Departure * [DATE] Cargo Category * Description of Cargo * 1 x 40' HC S…" at bounding box center [1019, 477] width 937 height 395
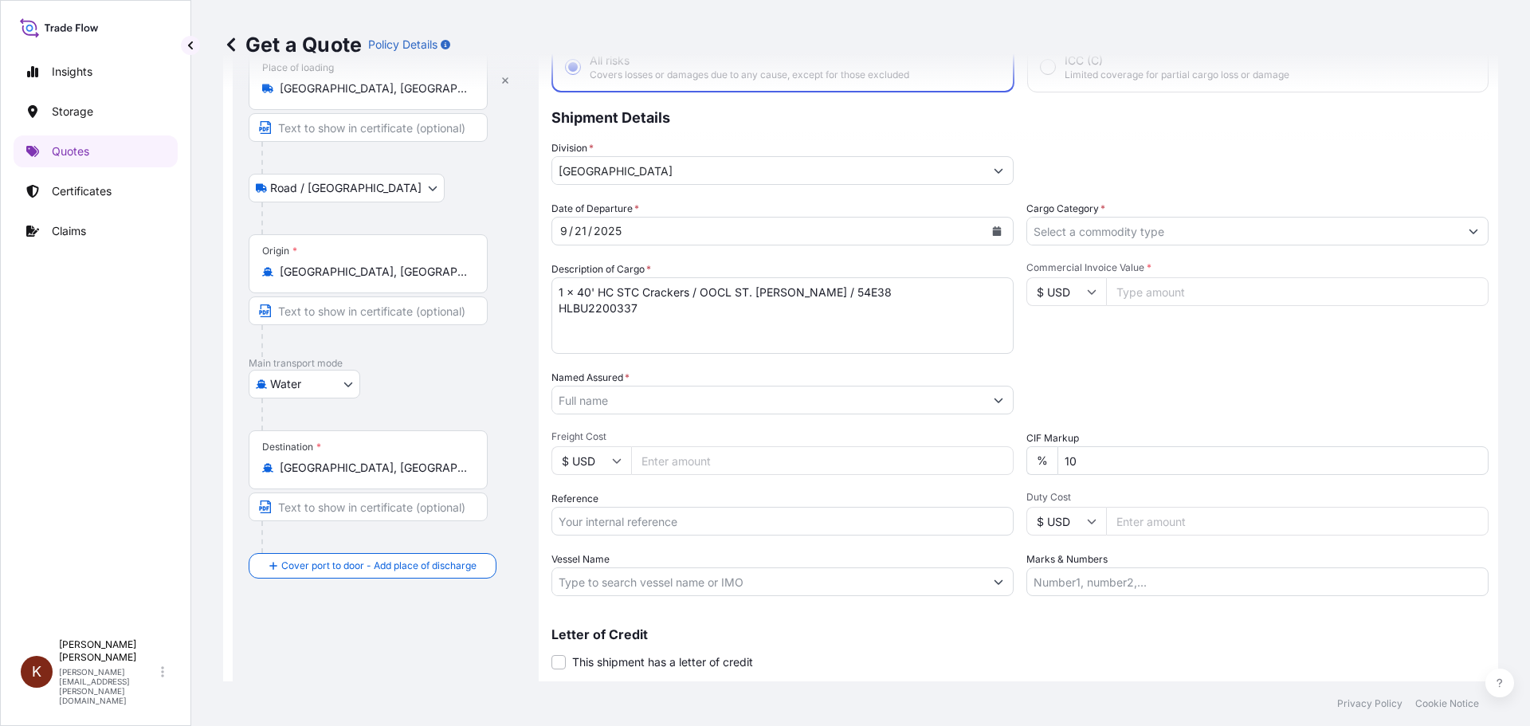
scroll to position [148, 0]
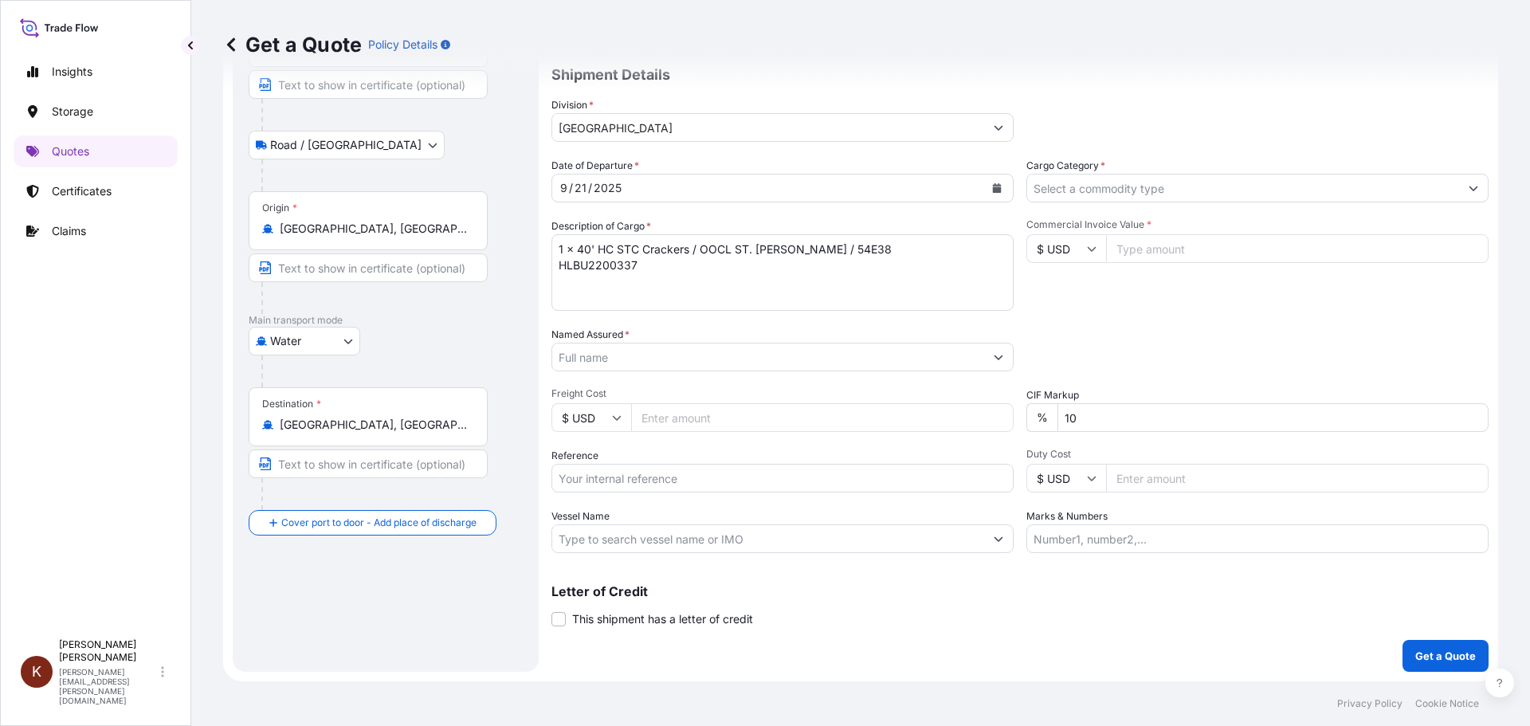
click at [613, 353] on input "Named Assured *" at bounding box center [768, 357] width 432 height 29
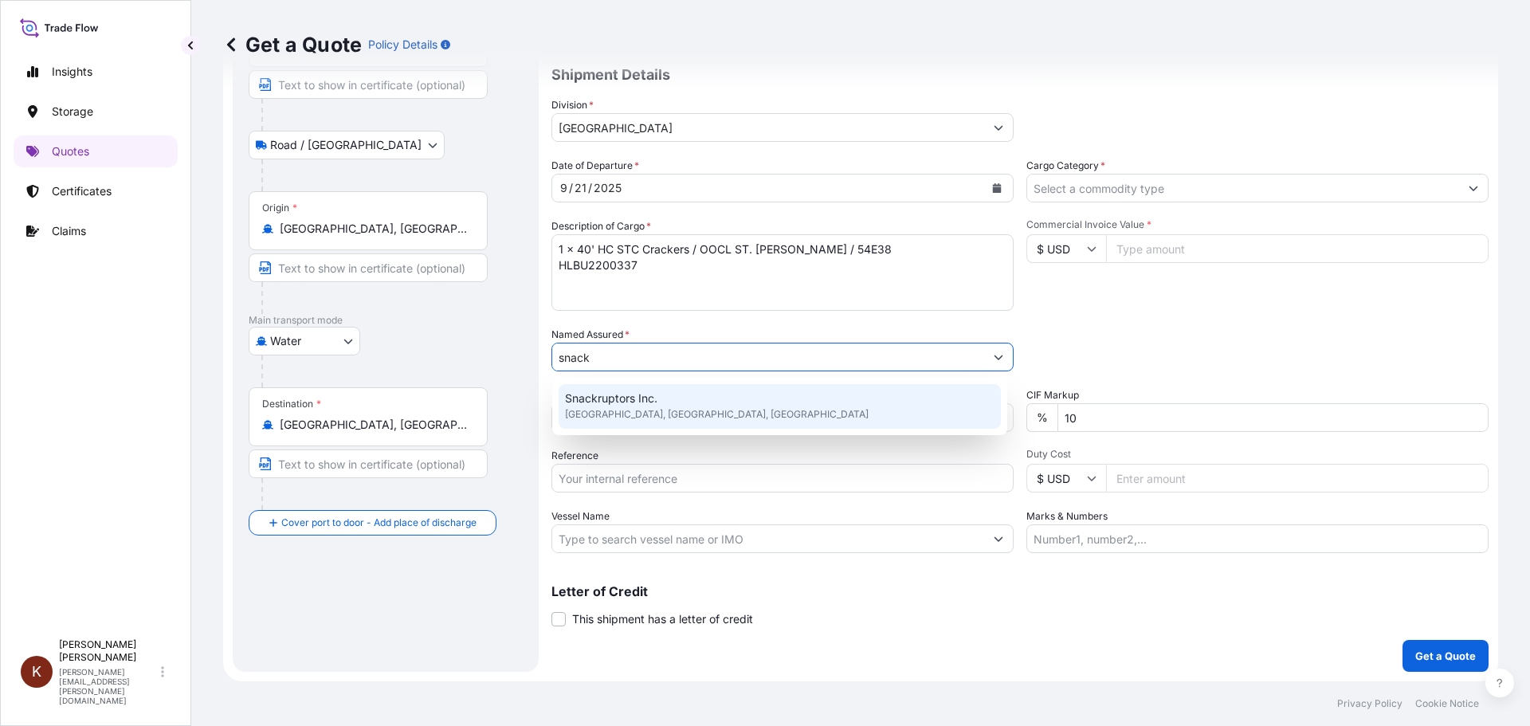
click at [613, 404] on span "Snackruptors Inc." at bounding box center [611, 398] width 92 height 16
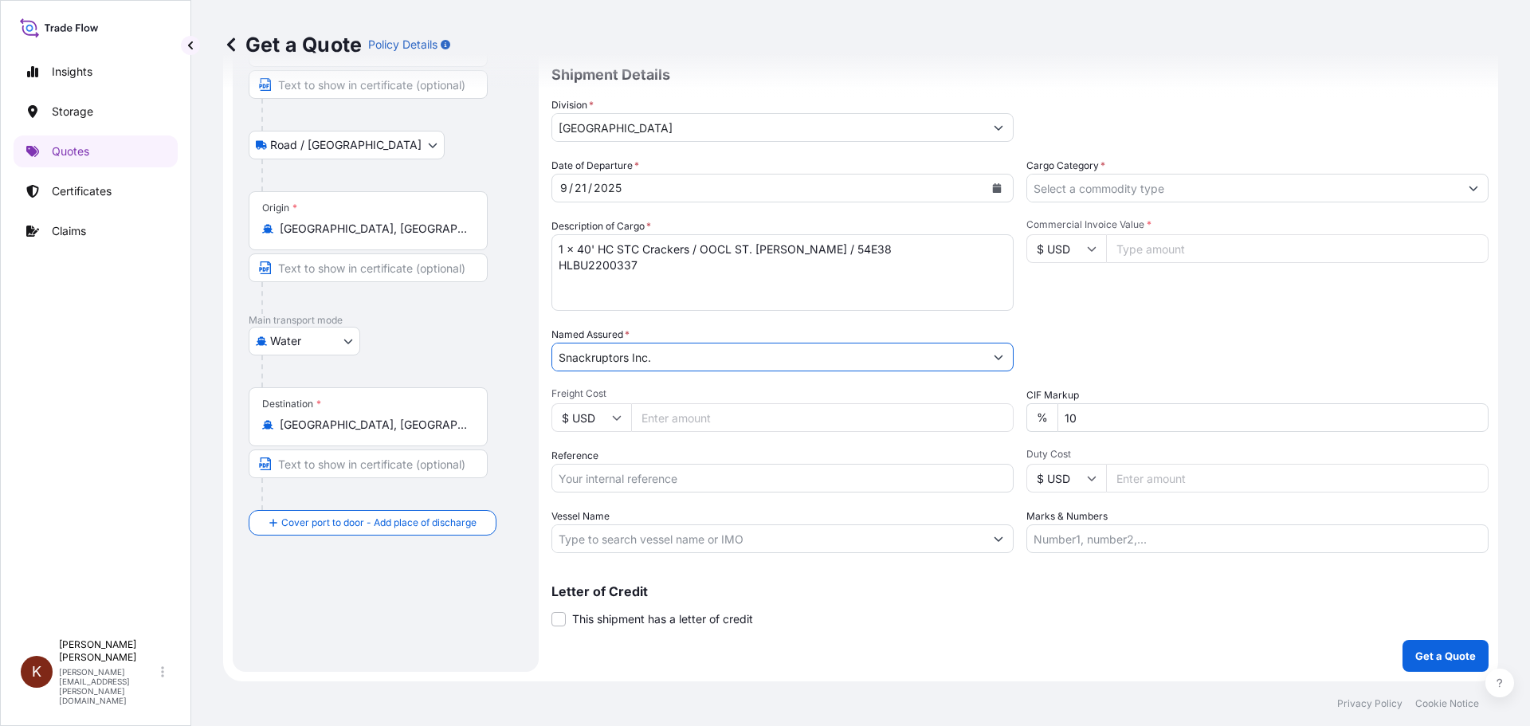
type input "Snackruptors Inc."
click at [566, 476] on input "Reference" at bounding box center [782, 478] width 462 height 29
click at [595, 481] on input "Reference" at bounding box center [782, 478] width 462 height 29
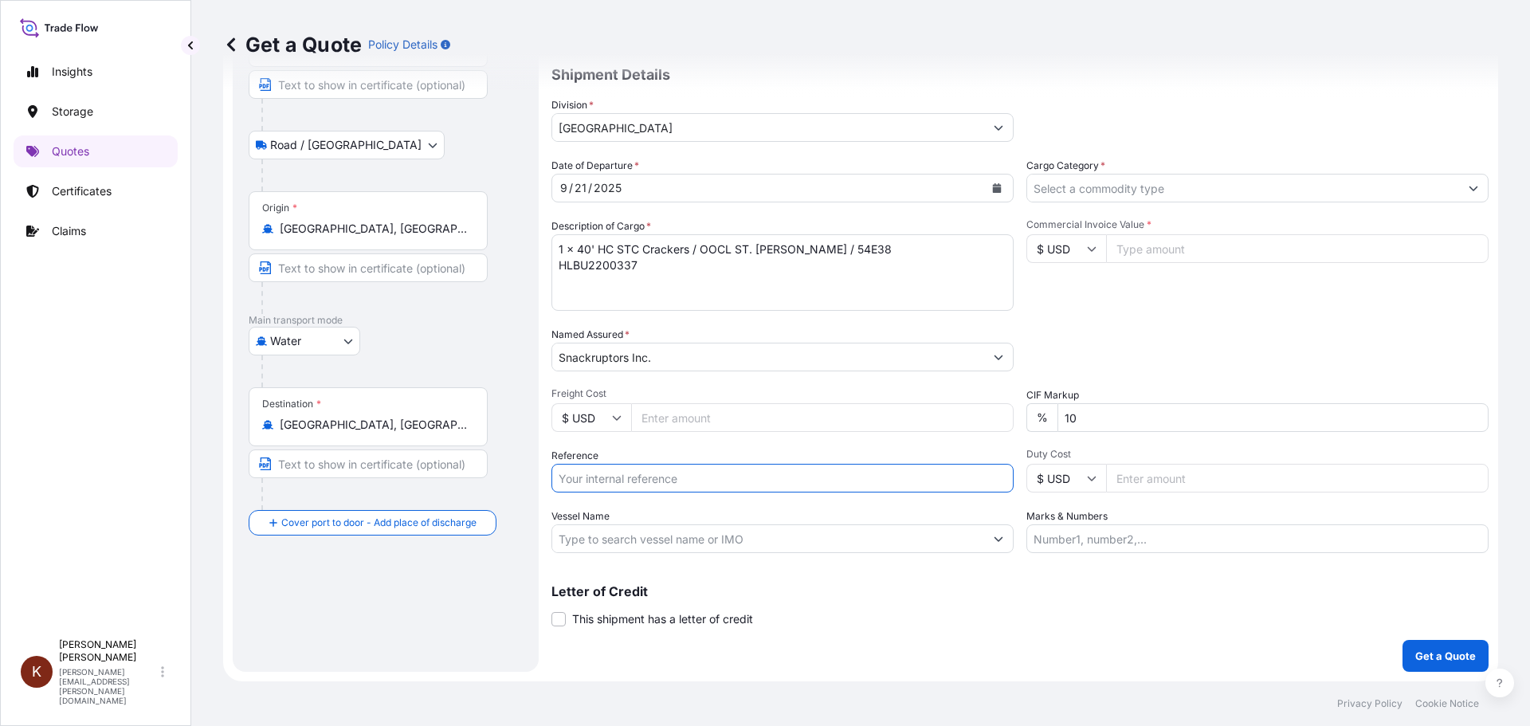
paste input "STOR0155047"
type input "STOR0155047"
click at [593, 535] on input "Vessel Name" at bounding box center [768, 538] width 432 height 29
click at [615, 547] on input "Vessel Name" at bounding box center [768, 538] width 432 height 29
paste input "OOCL ST. [PERSON_NAME]"
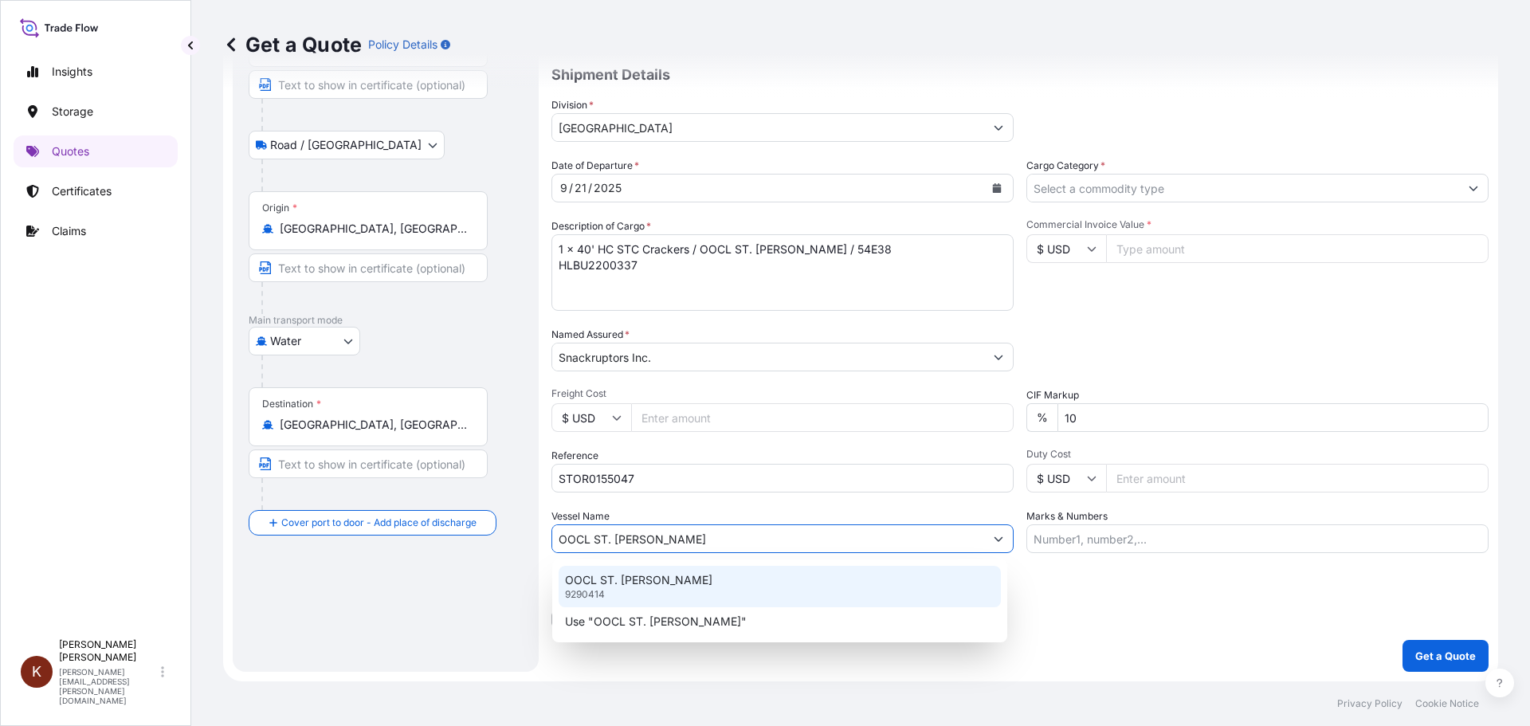
click at [606, 582] on p "OOCL ST. [PERSON_NAME]" at bounding box center [638, 580] width 147 height 16
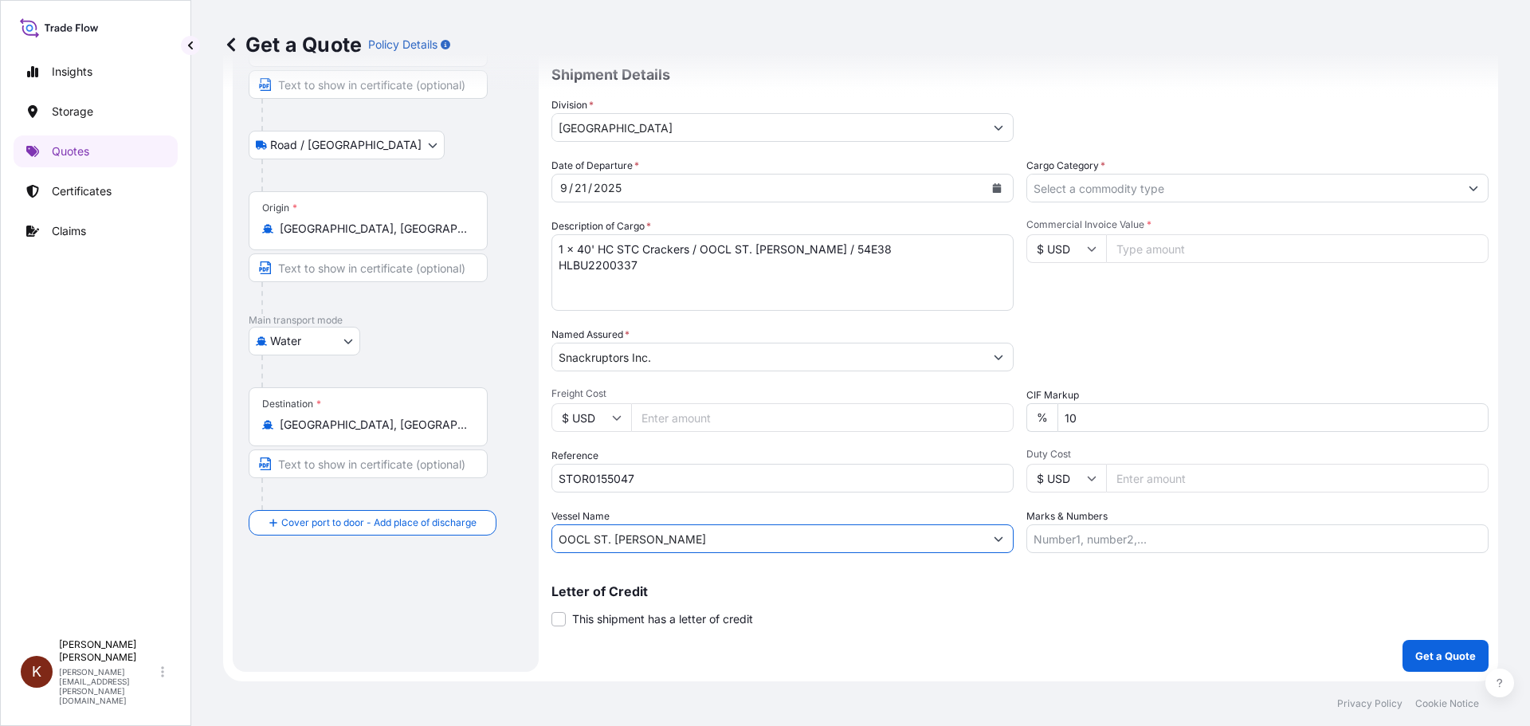
type input "OOCL ST. [PERSON_NAME]"
click at [1079, 190] on input "Cargo Category *" at bounding box center [1243, 188] width 432 height 29
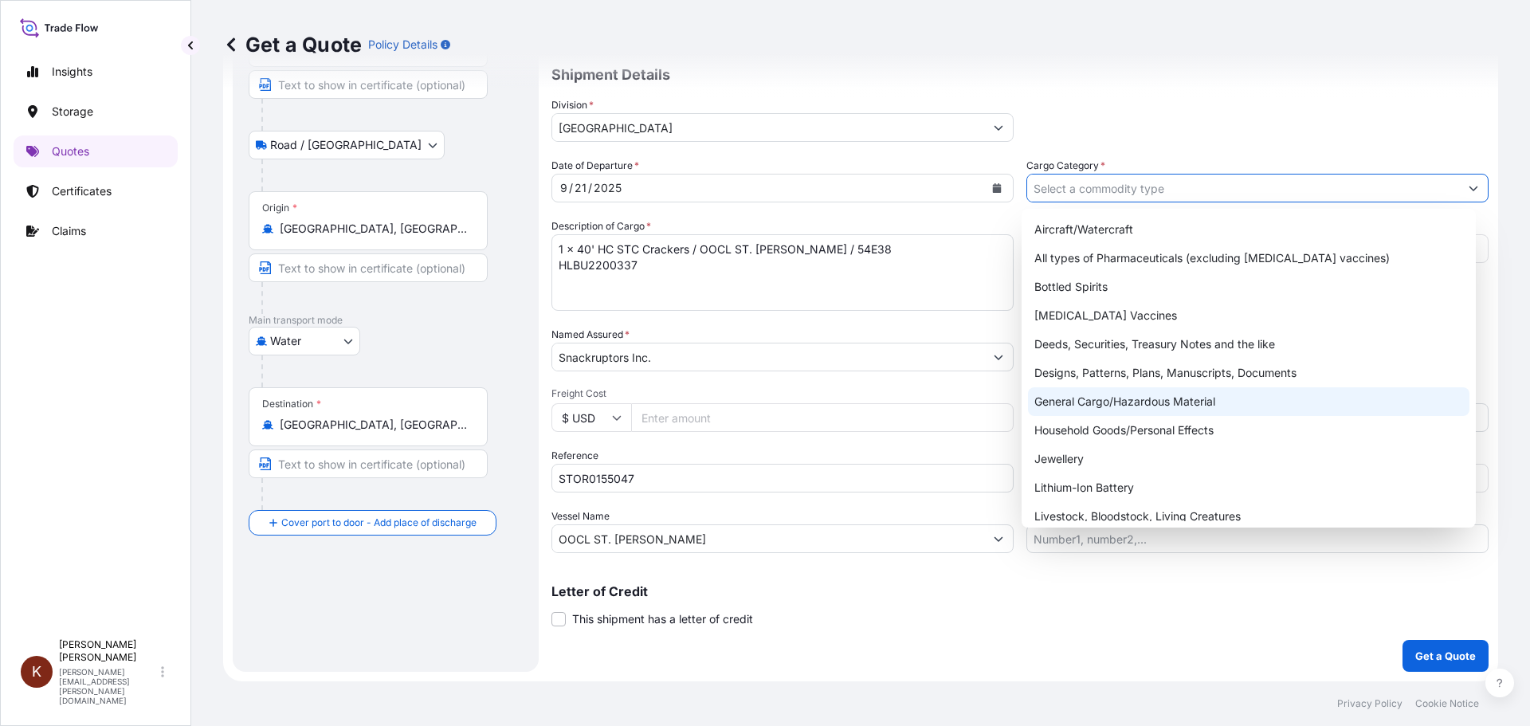
click at [1063, 395] on div "General Cargo/Hazardous Material" at bounding box center [1249, 401] width 442 height 29
type input "General Cargo/Hazardous Material"
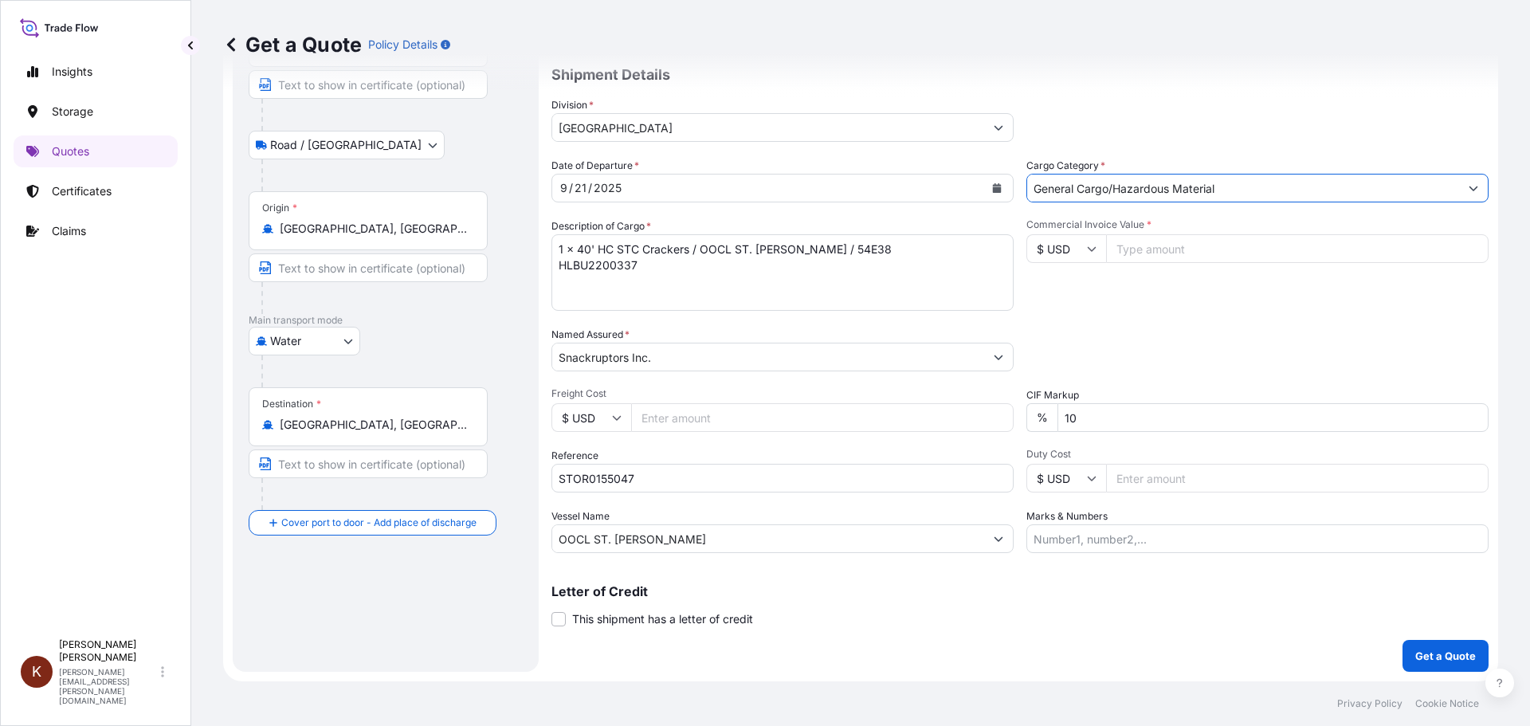
click at [1066, 239] on input "$ USD" at bounding box center [1066, 248] width 80 height 29
click at [1059, 343] on div "$ CAD" at bounding box center [1060, 334] width 67 height 30
type input "$ CAD"
click at [1115, 331] on div "Packing Category Type to search a container mode Please select a primary mode o…" at bounding box center [1257, 349] width 462 height 45
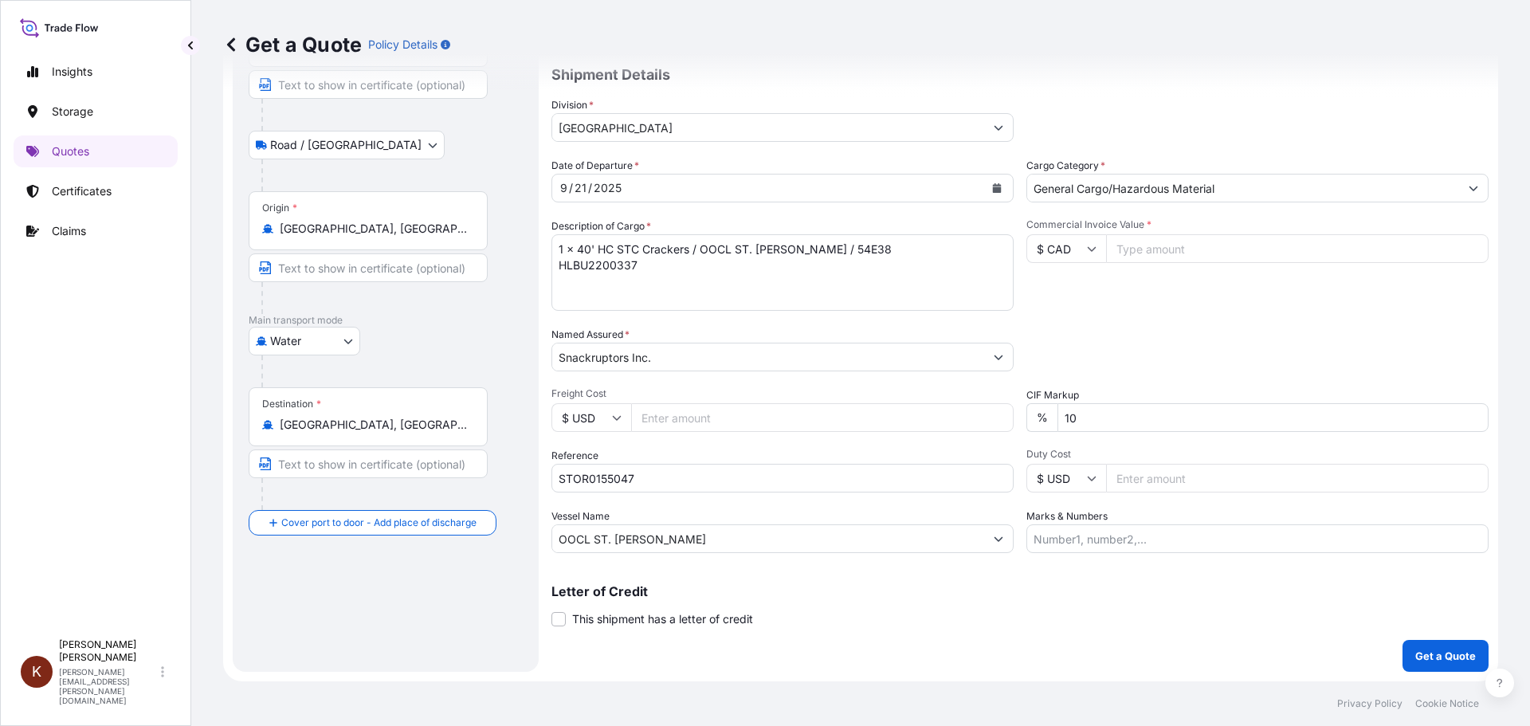
click at [1119, 241] on input "Commercial Invoice Value *" at bounding box center [1297, 248] width 382 height 29
paste input "33829.08"
type input "33829.08"
click at [1155, 307] on div "Commercial Invoice Value * $ CAD 33829.08" at bounding box center [1257, 264] width 462 height 92
click at [1223, 629] on p "Get a Quote" at bounding box center [1445, 656] width 61 height 16
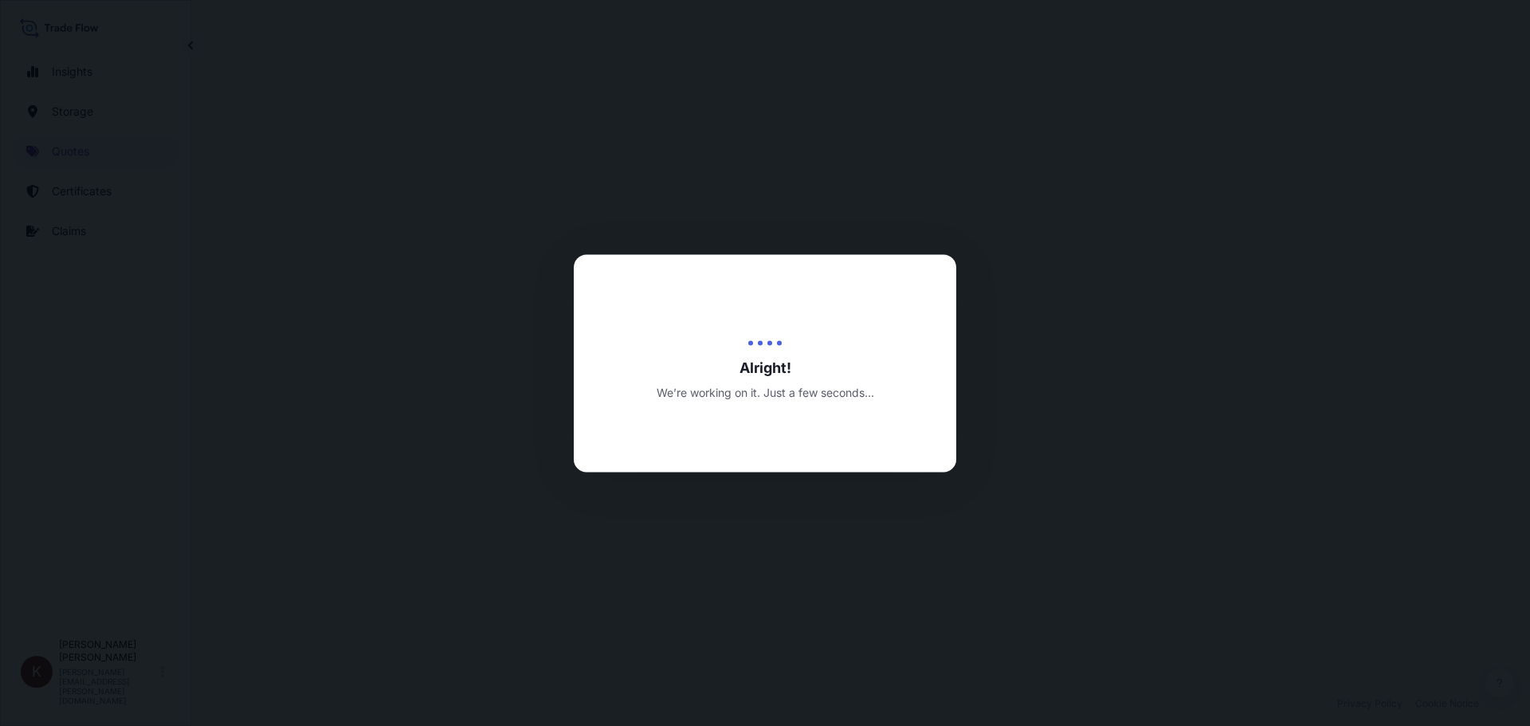
select select "Road / [GEOGRAPHIC_DATA]"
select select "Water"
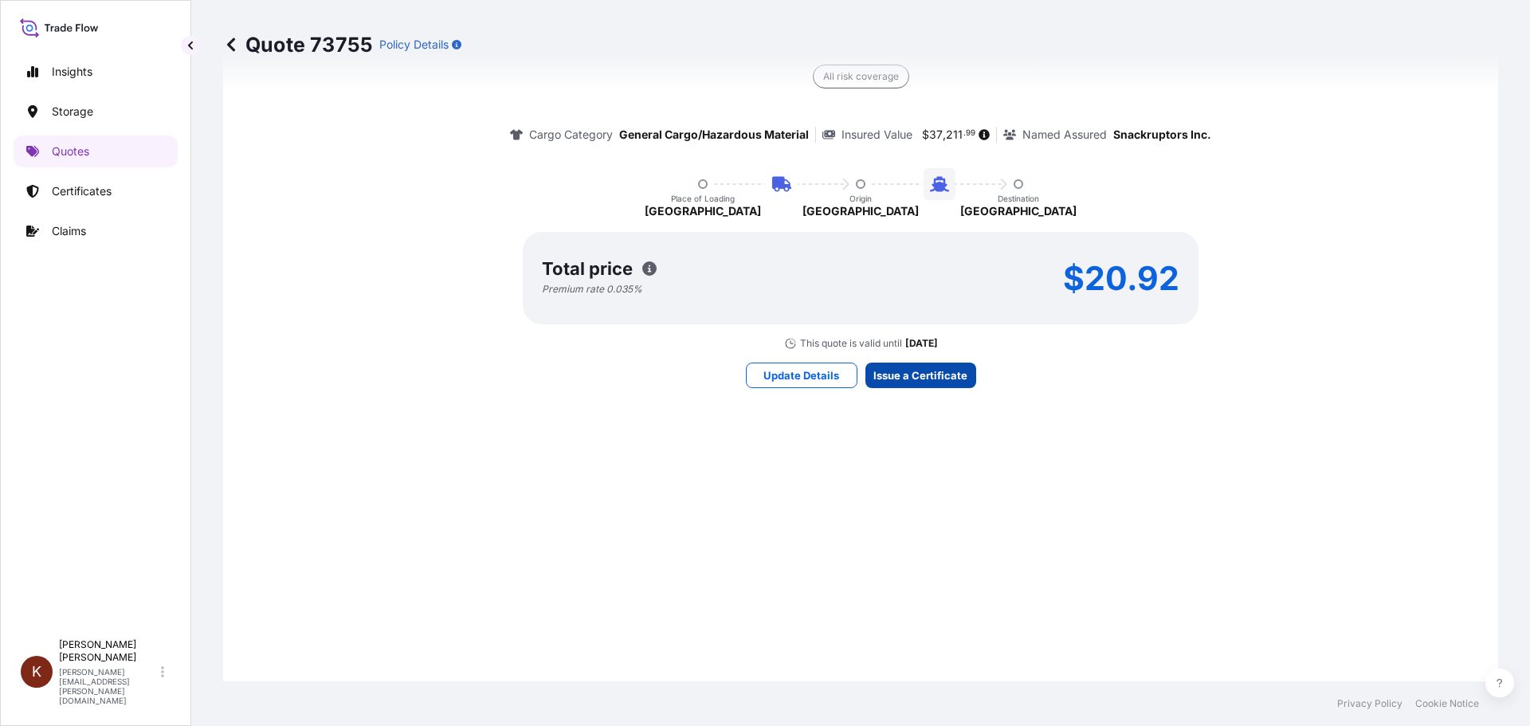
scroll to position [2424, 0]
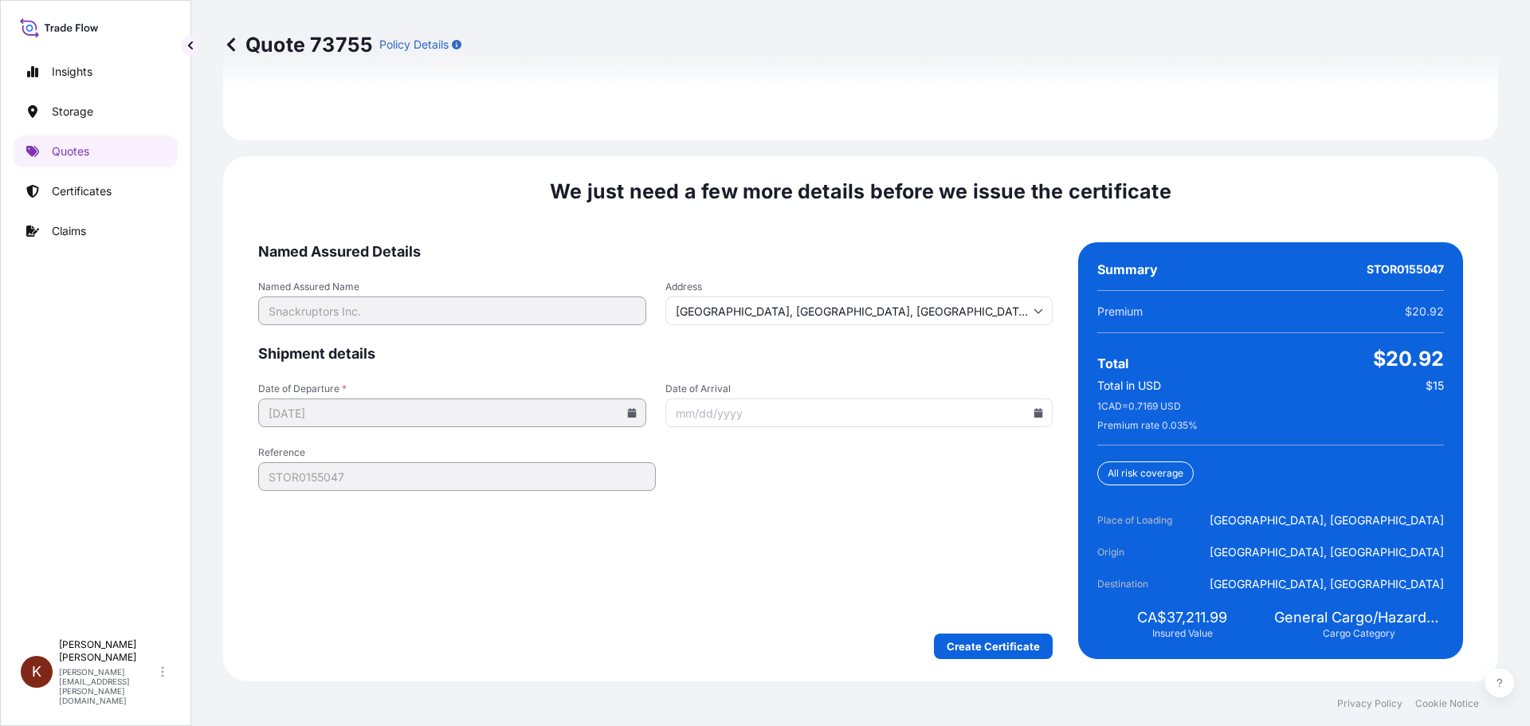
click at [1034, 416] on icon at bounding box center [1038, 413] width 9 height 10
click at [742, 578] on button "13" at bounding box center [741, 565] width 25 height 25
type input "[DATE]"
click at [691, 557] on form "Named Assured Details Named Assured Name Snackruptors Inc. Address [GEOGRAPHIC_…" at bounding box center [655, 450] width 794 height 417
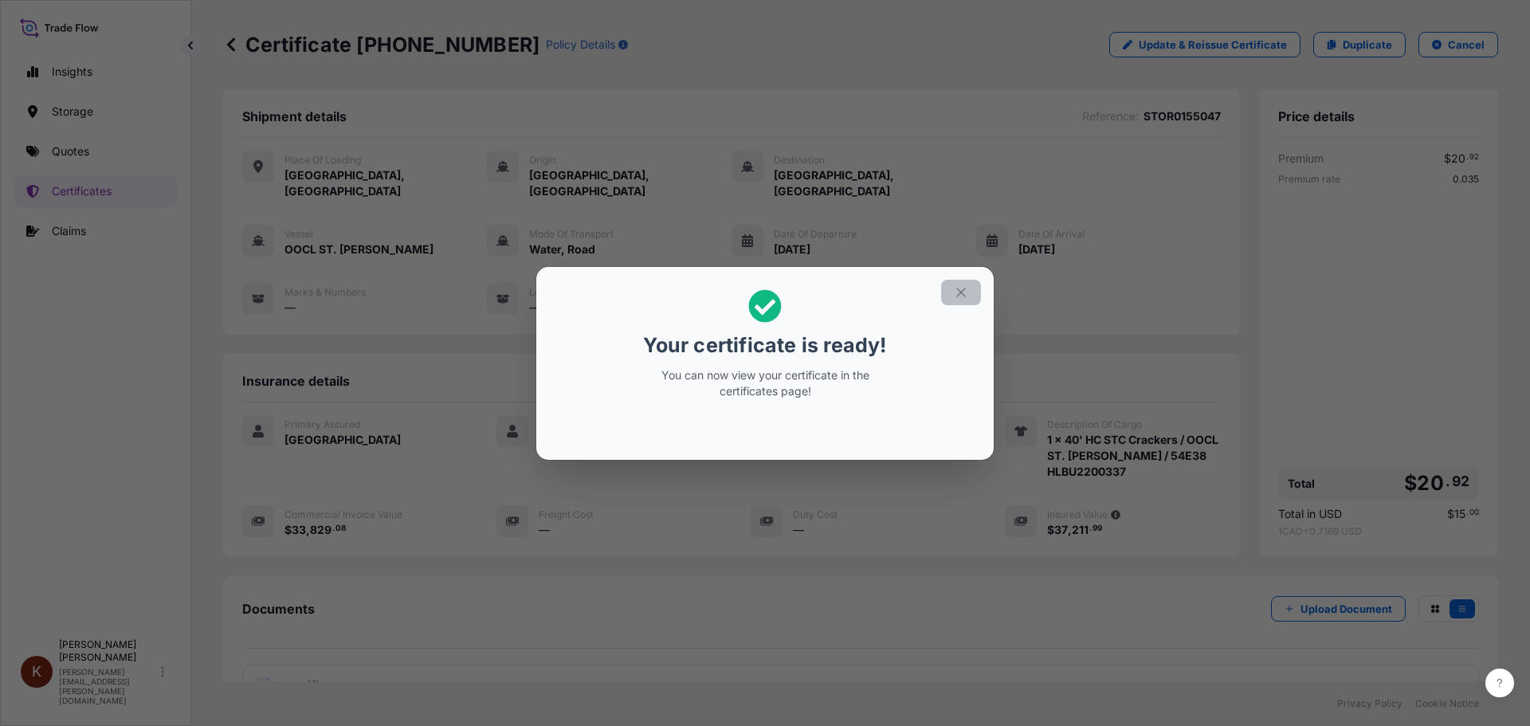
click at [964, 289] on icon "button" at bounding box center [960, 292] width 9 height 9
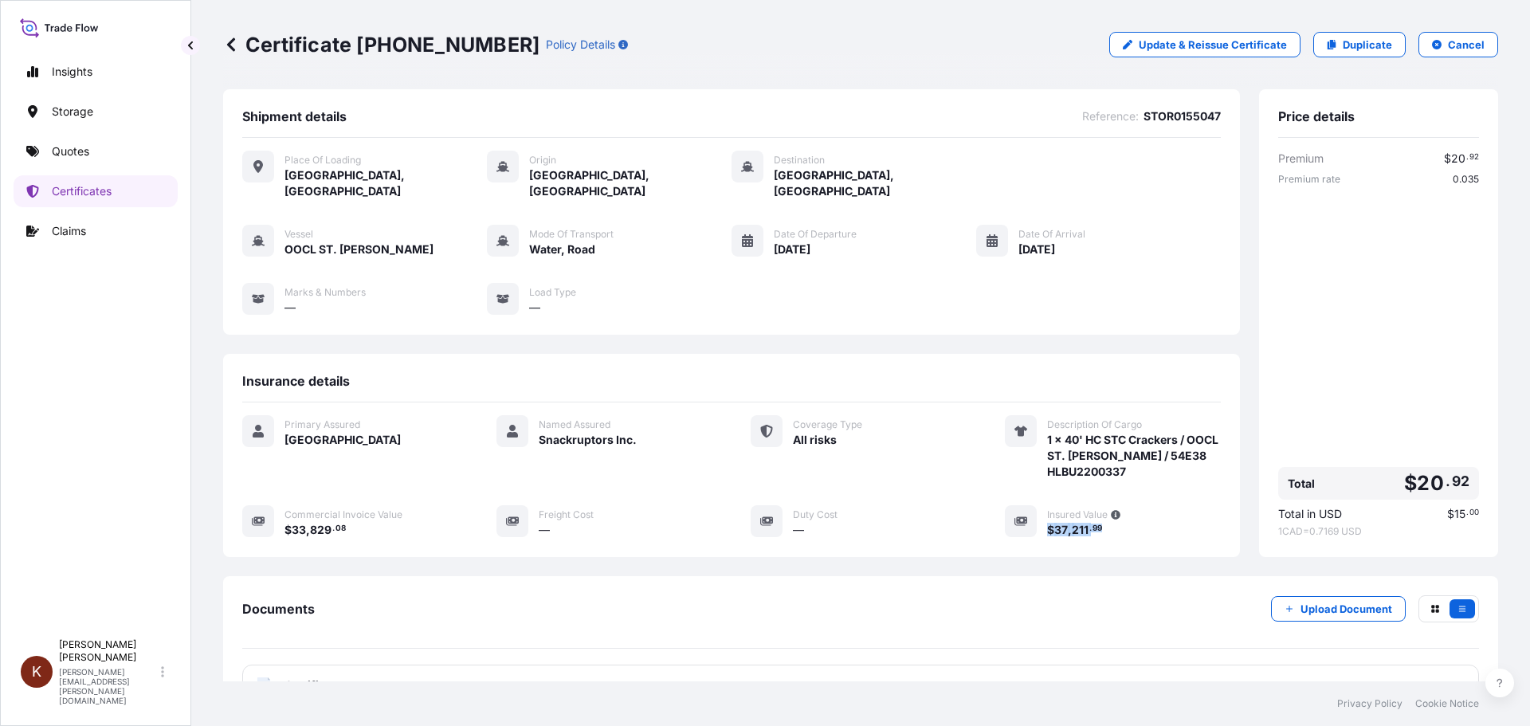
drag, startPoint x: 1107, startPoint y: 515, endPoint x: 1038, endPoint y: 515, distance: 69.3
click at [1047, 521] on div "$ 37 , 211 . 99" at bounding box center [1134, 529] width 174 height 17
copy span "$ 37 , 211 . 99"
drag, startPoint x: 359, startPoint y: 51, endPoint x: 464, endPoint y: 52, distance: 105.2
click at [464, 52] on p "Certificate [PHONE_NUMBER]" at bounding box center [381, 44] width 316 height 25
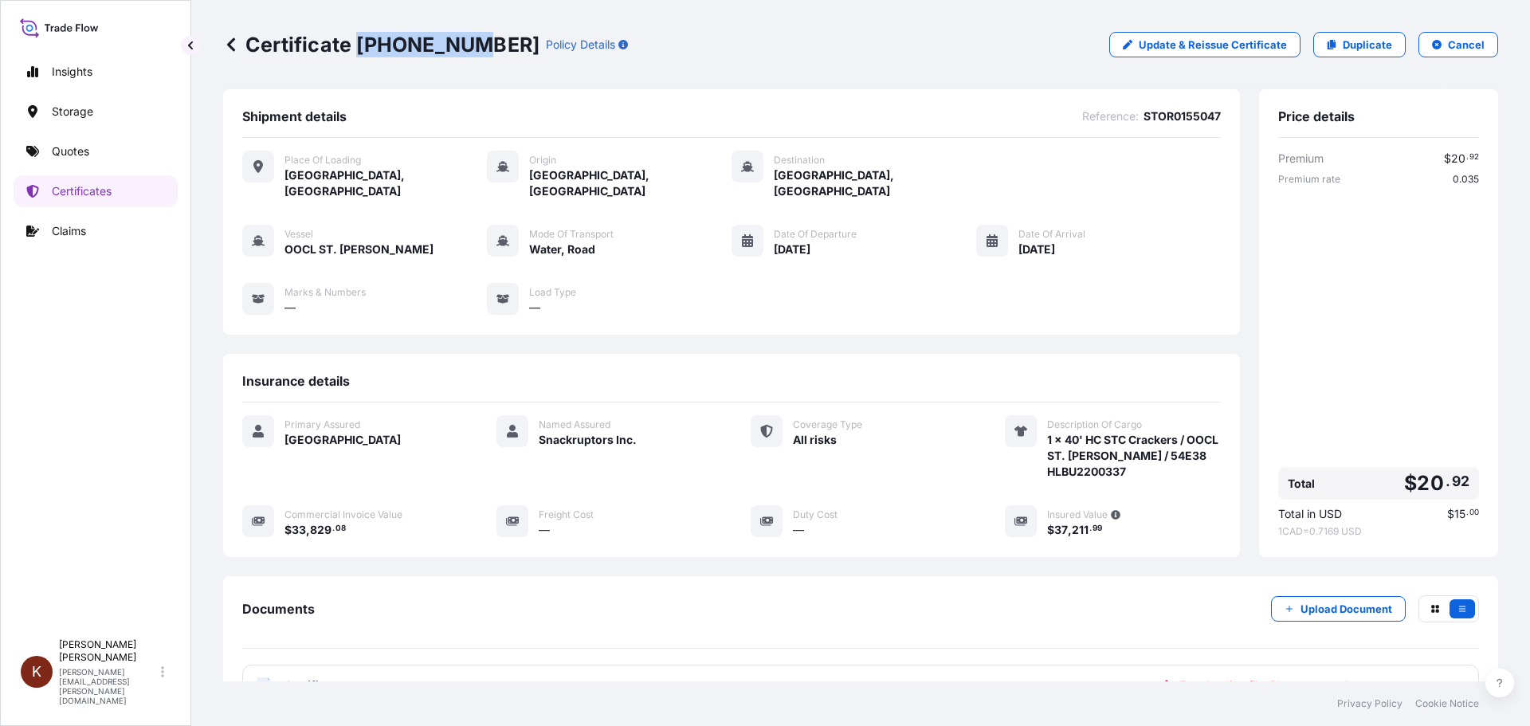
copy p "[PHONE_NUMBER]"
click at [74, 144] on p "Quotes" at bounding box center [70, 151] width 37 height 16
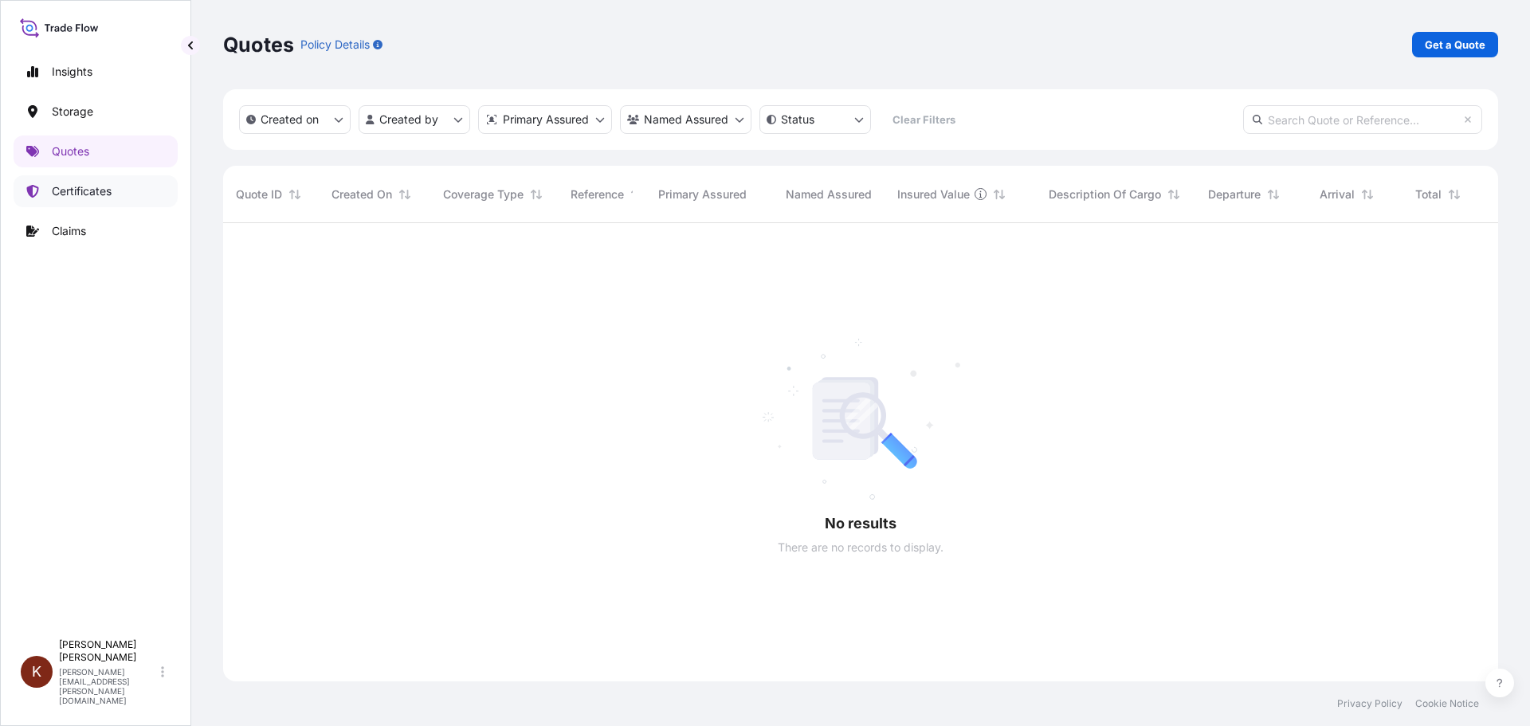
scroll to position [504, 1263]
click at [76, 190] on p "Certificates" at bounding box center [82, 191] width 60 height 16
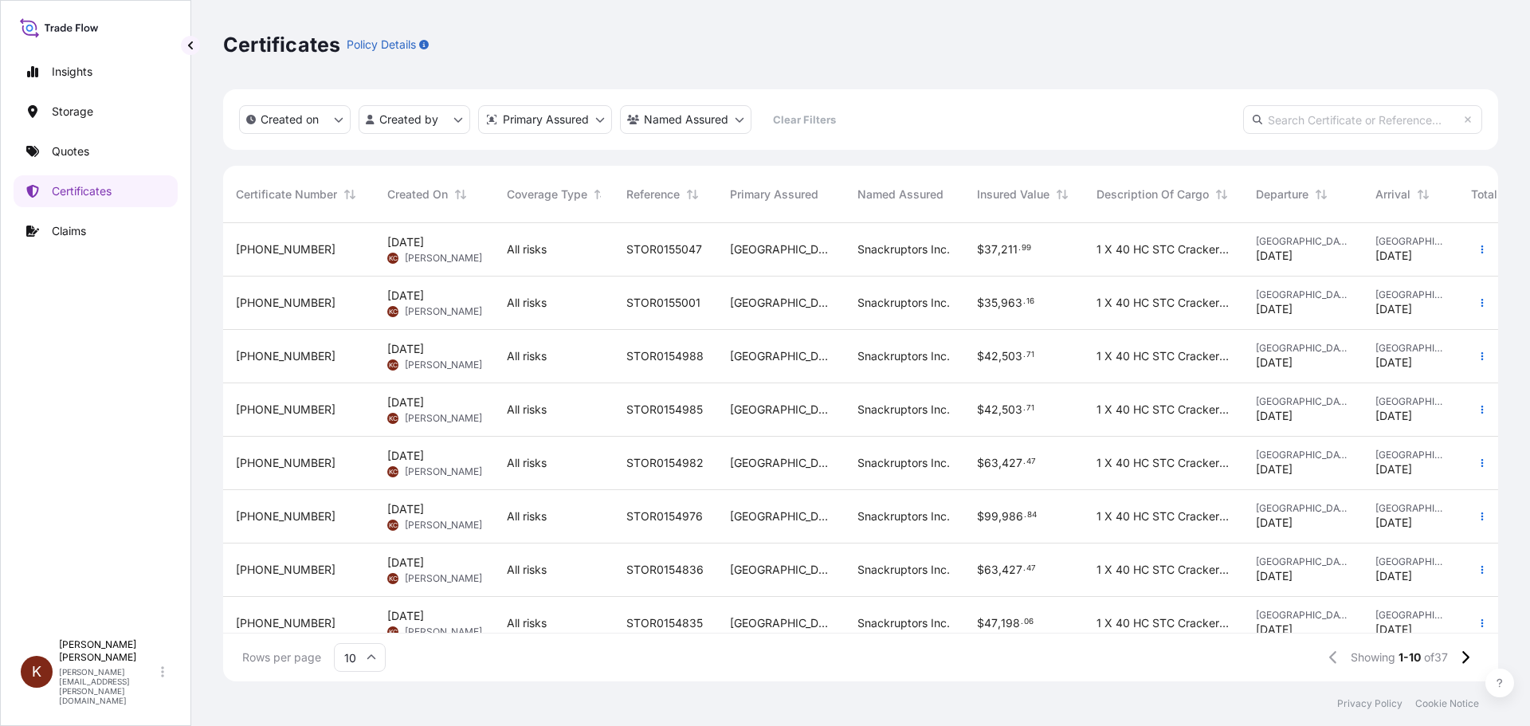
click at [306, 301] on div "[PHONE_NUMBER]" at bounding box center [299, 303] width 126 height 16
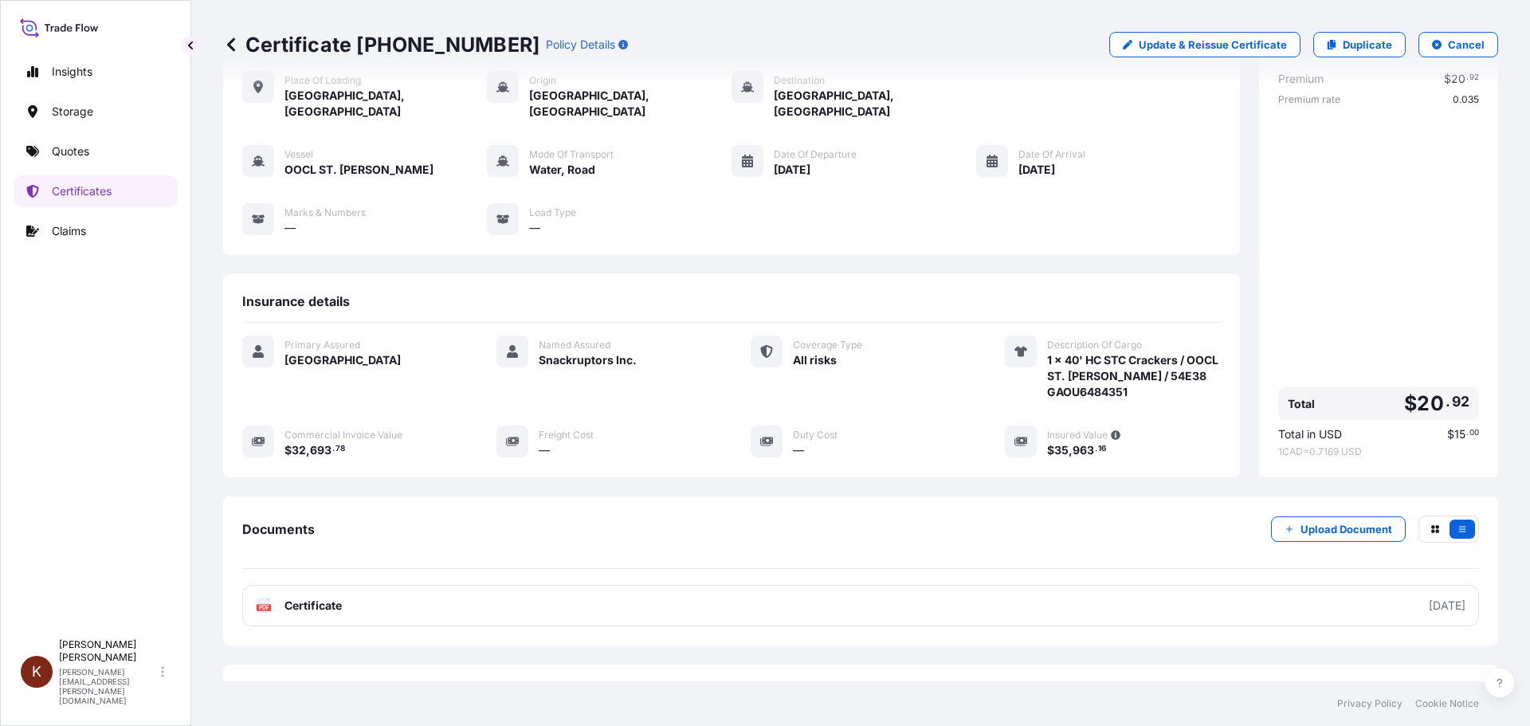
scroll to position [127, 0]
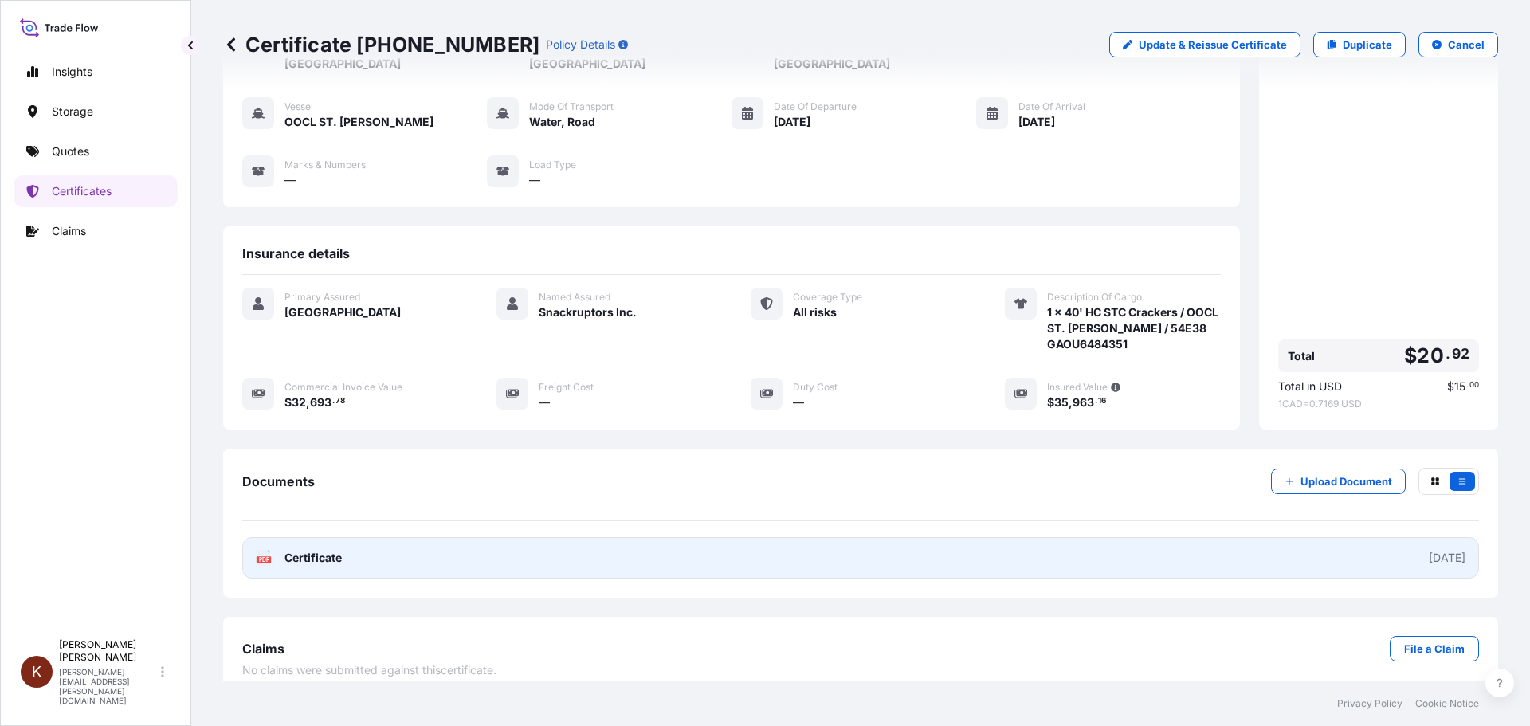
click at [319, 550] on span "Certificate" at bounding box center [312, 558] width 57 height 16
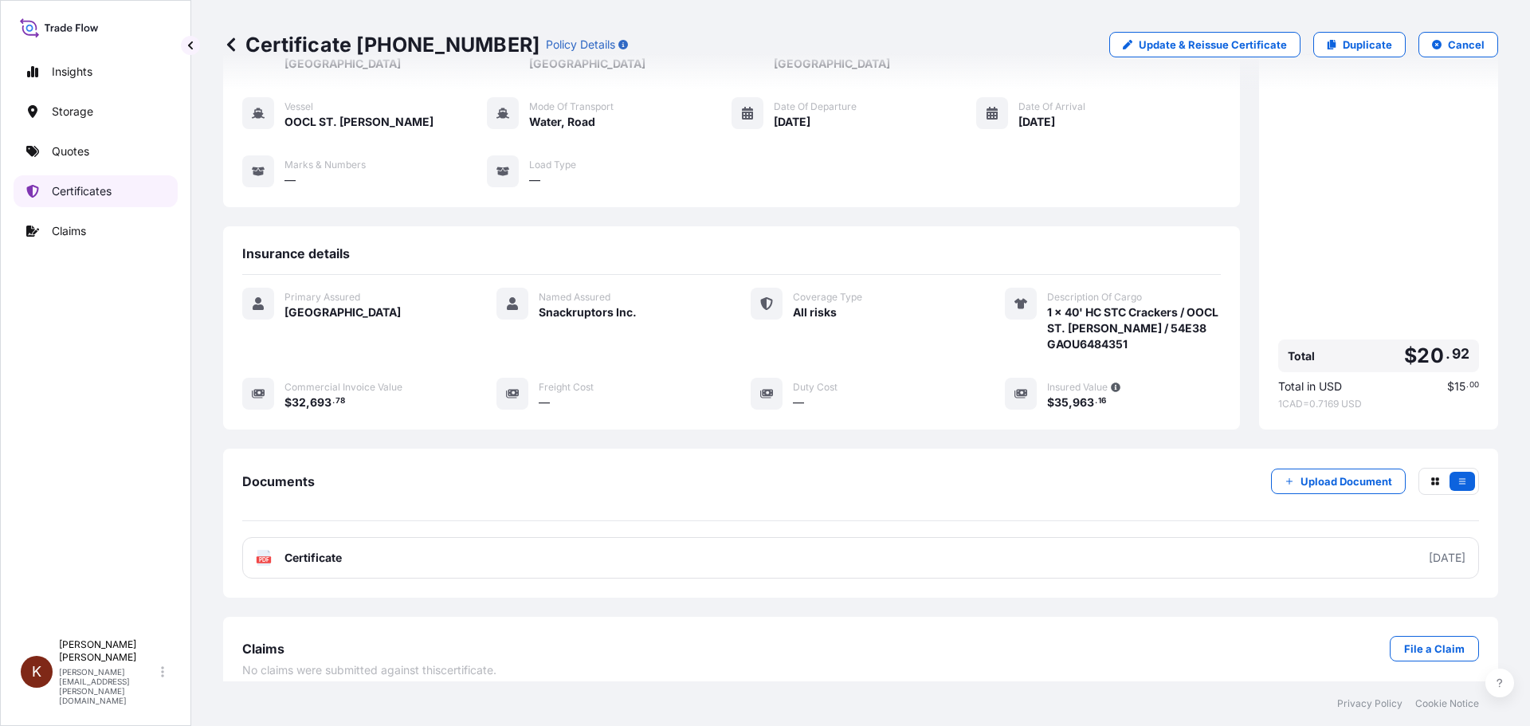
click at [65, 191] on p "Certificates" at bounding box center [82, 191] width 60 height 16
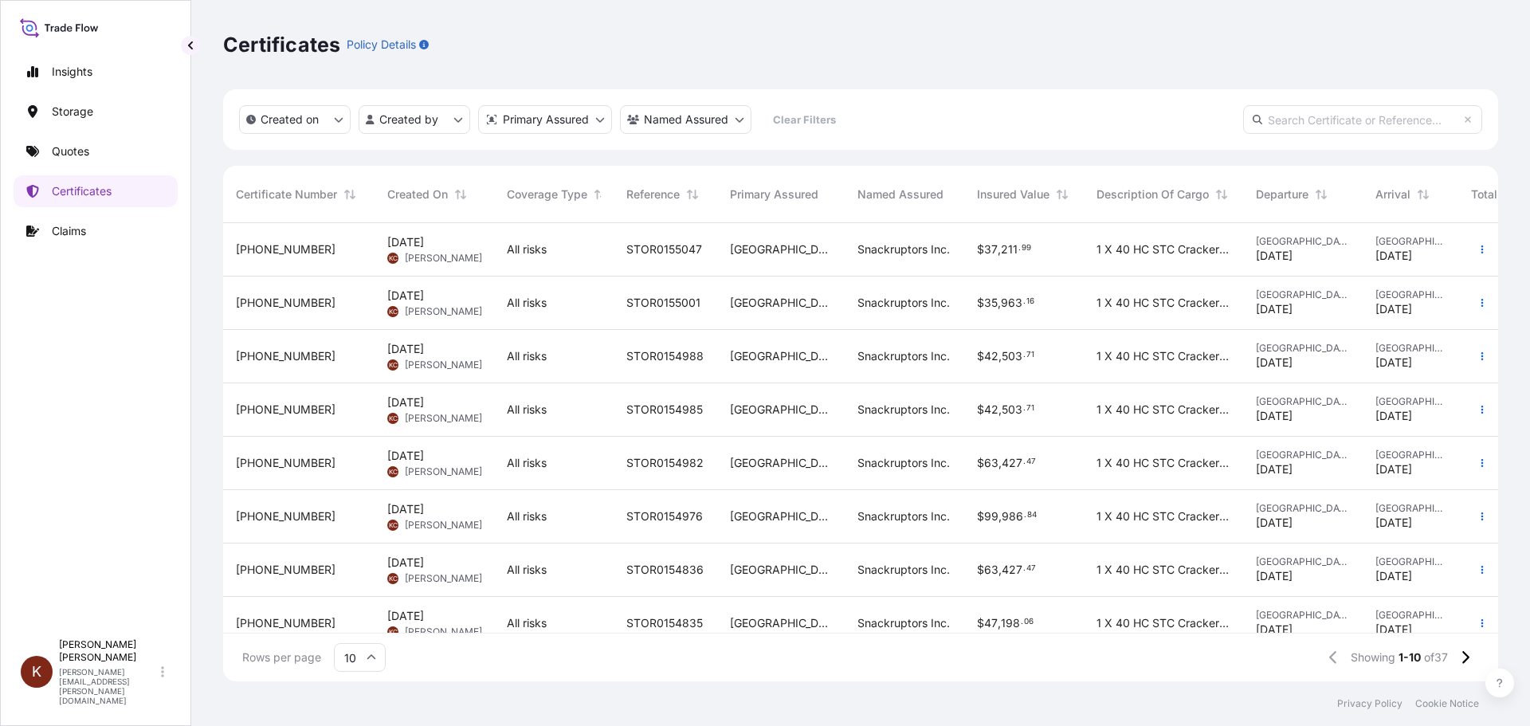
click at [284, 349] on span "[PHONE_NUMBER]" at bounding box center [286, 356] width 100 height 16
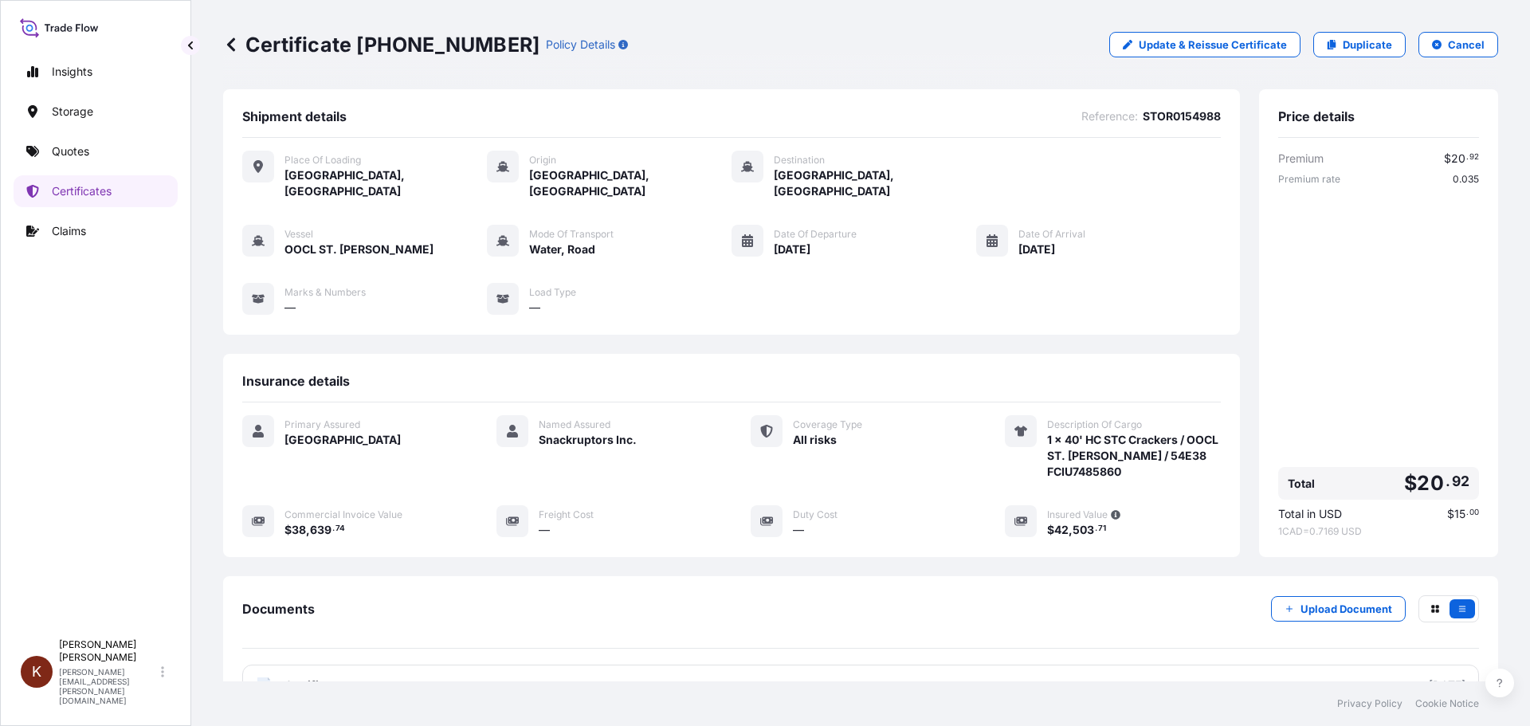
scroll to position [127, 0]
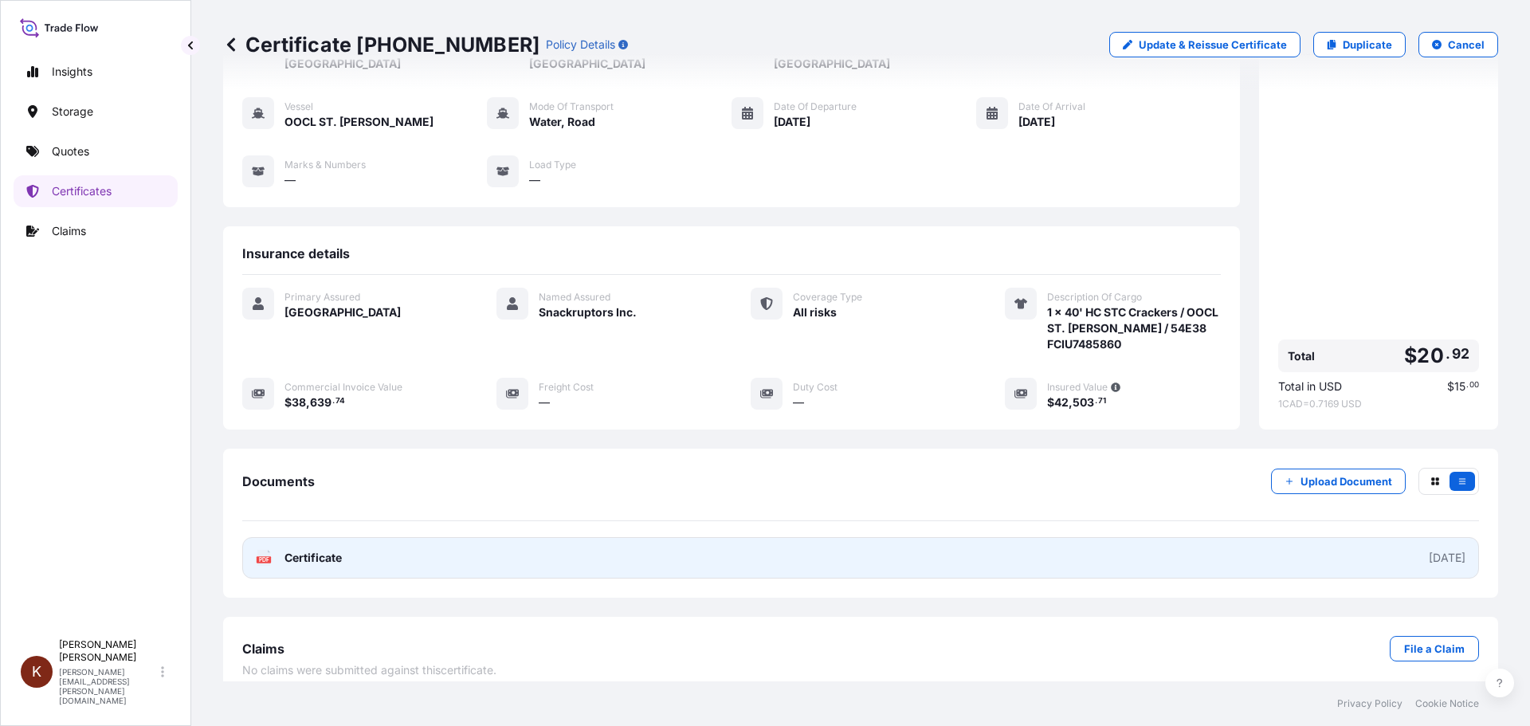
click at [307, 550] on span "Certificate" at bounding box center [312, 558] width 57 height 16
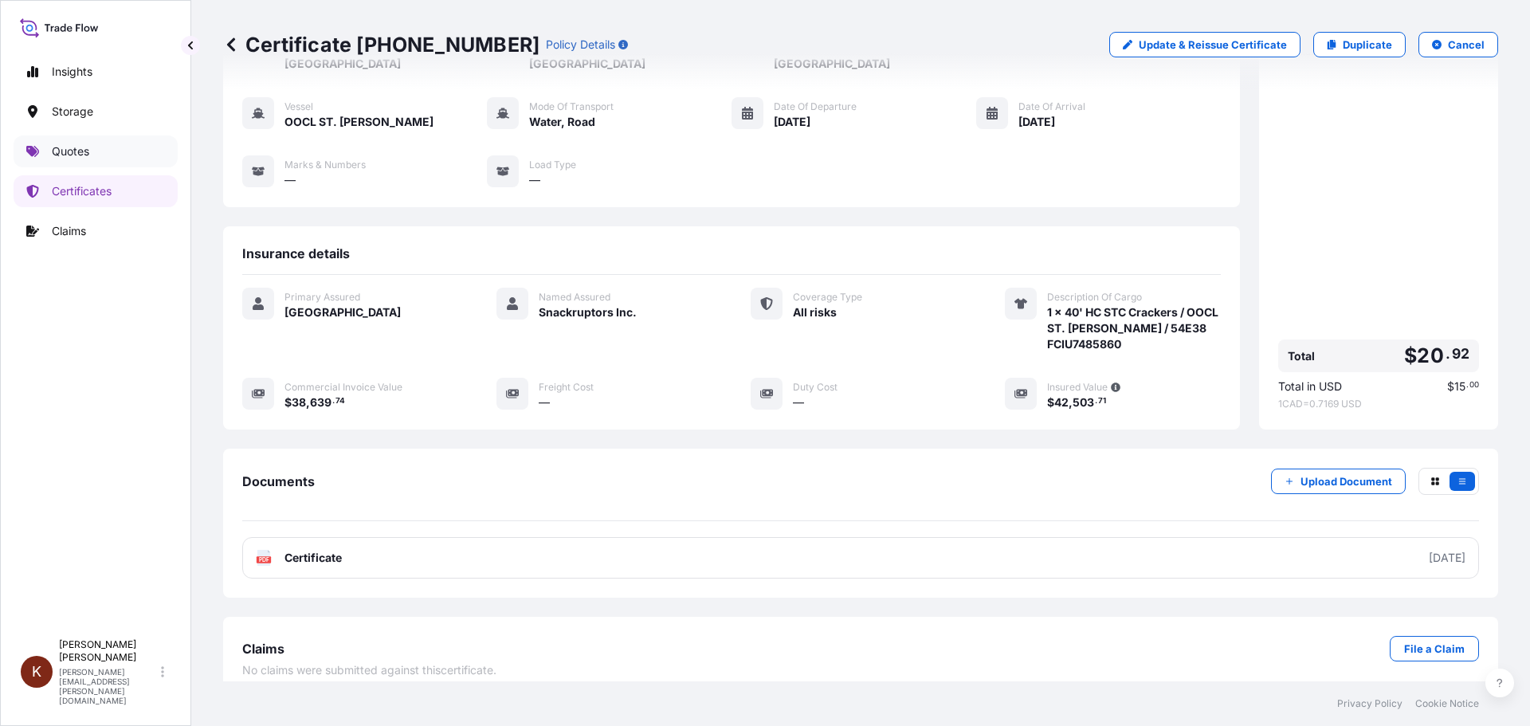
click at [69, 151] on p "Quotes" at bounding box center [70, 151] width 37 height 16
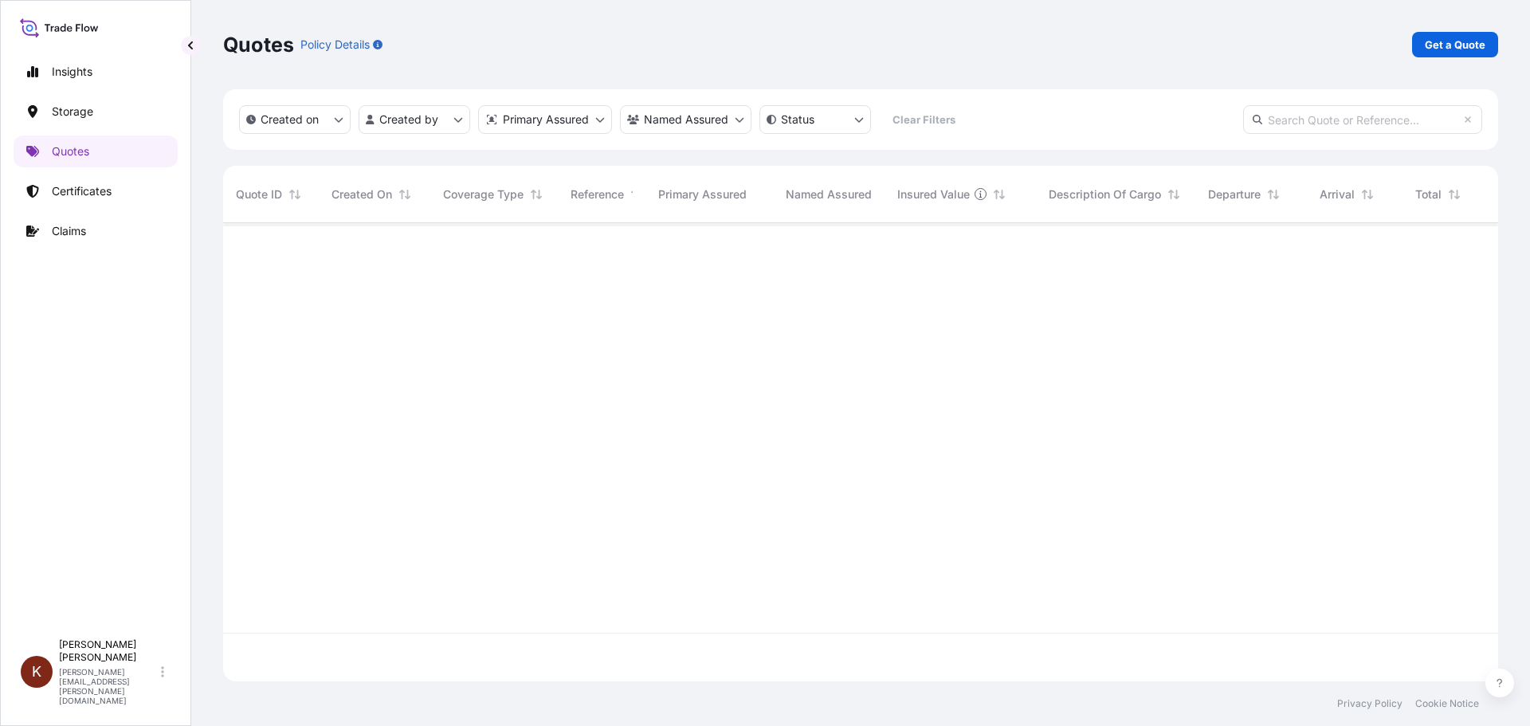
scroll to position [504, 1263]
click at [151, 198] on link "Certificates" at bounding box center [96, 191] width 164 height 32
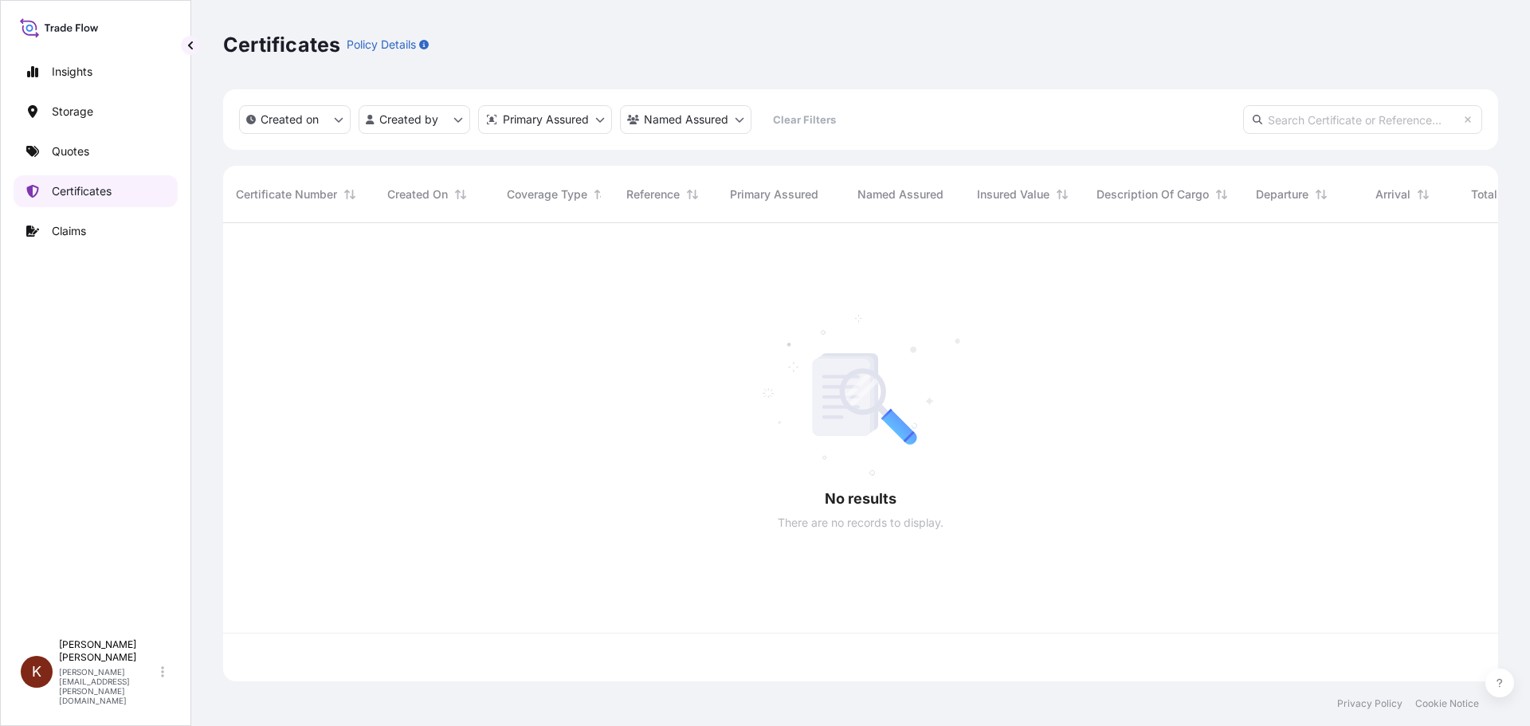
scroll to position [455, 1263]
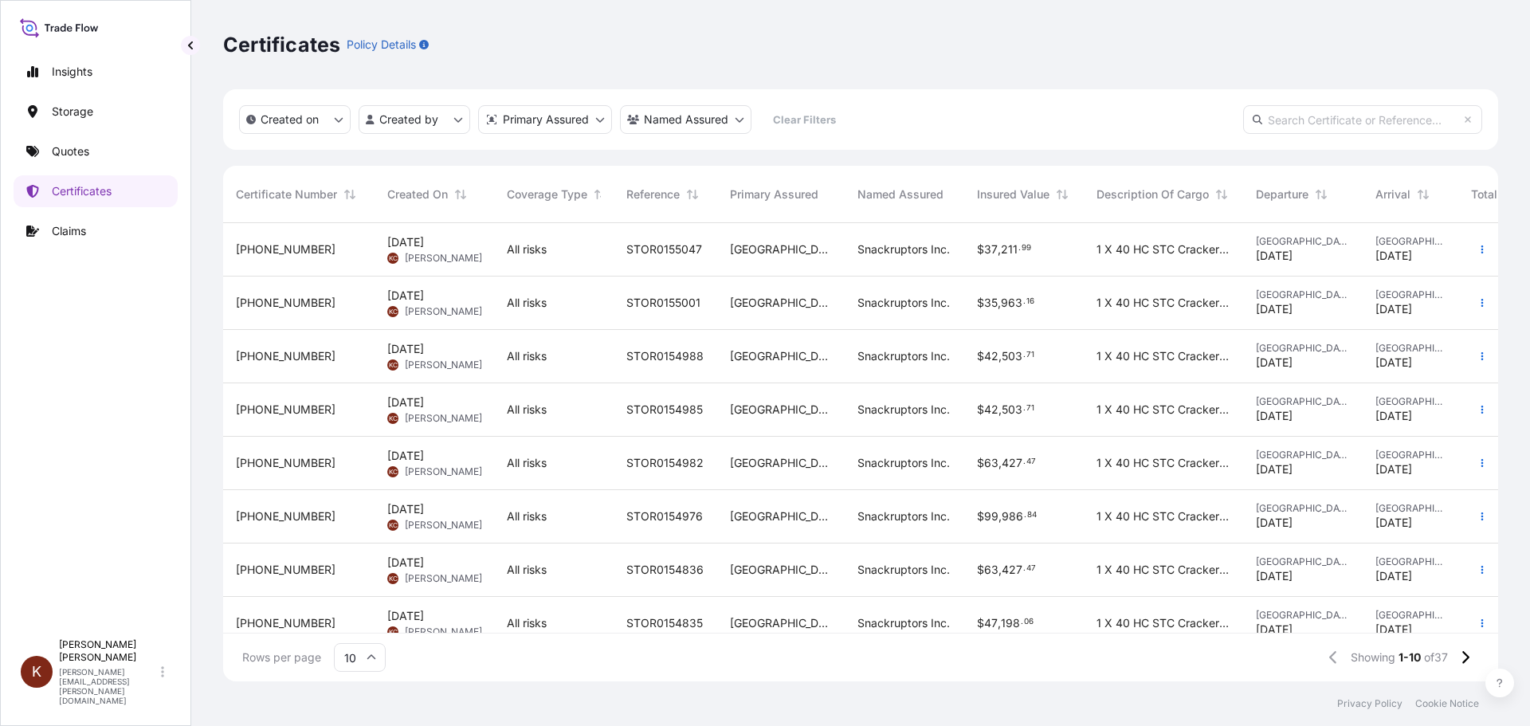
click at [289, 245] on span "[PHONE_NUMBER]" at bounding box center [286, 249] width 100 height 16
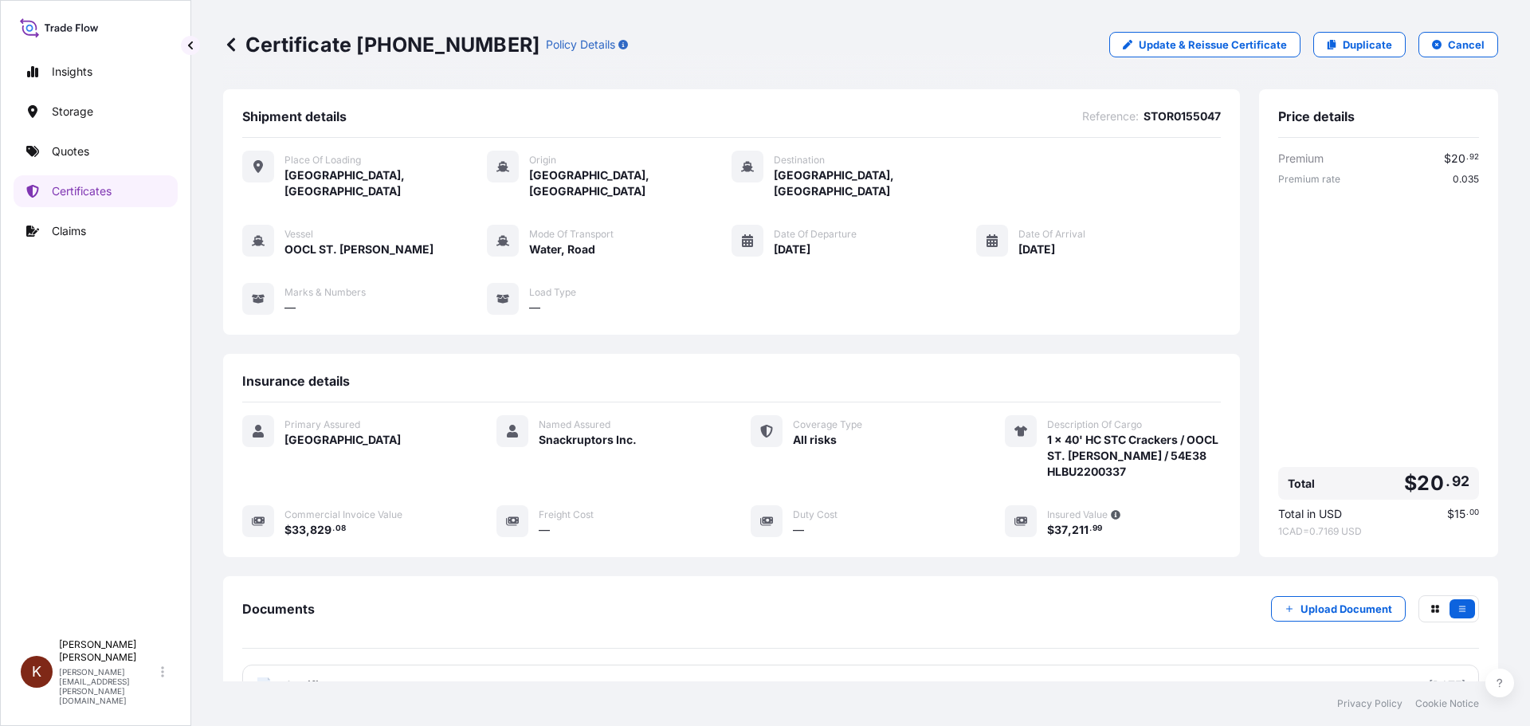
scroll to position [127, 0]
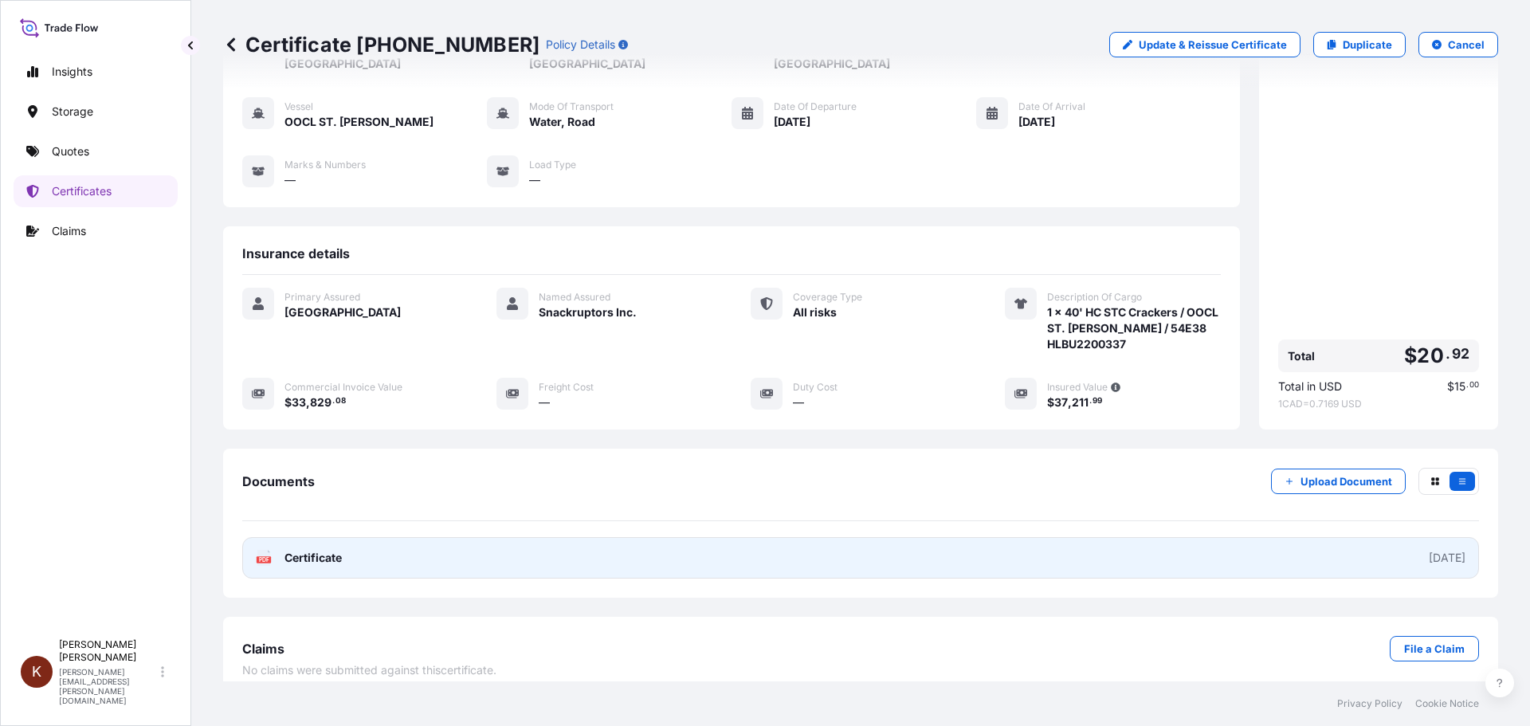
click at [323, 550] on span "Certificate" at bounding box center [312, 558] width 57 height 16
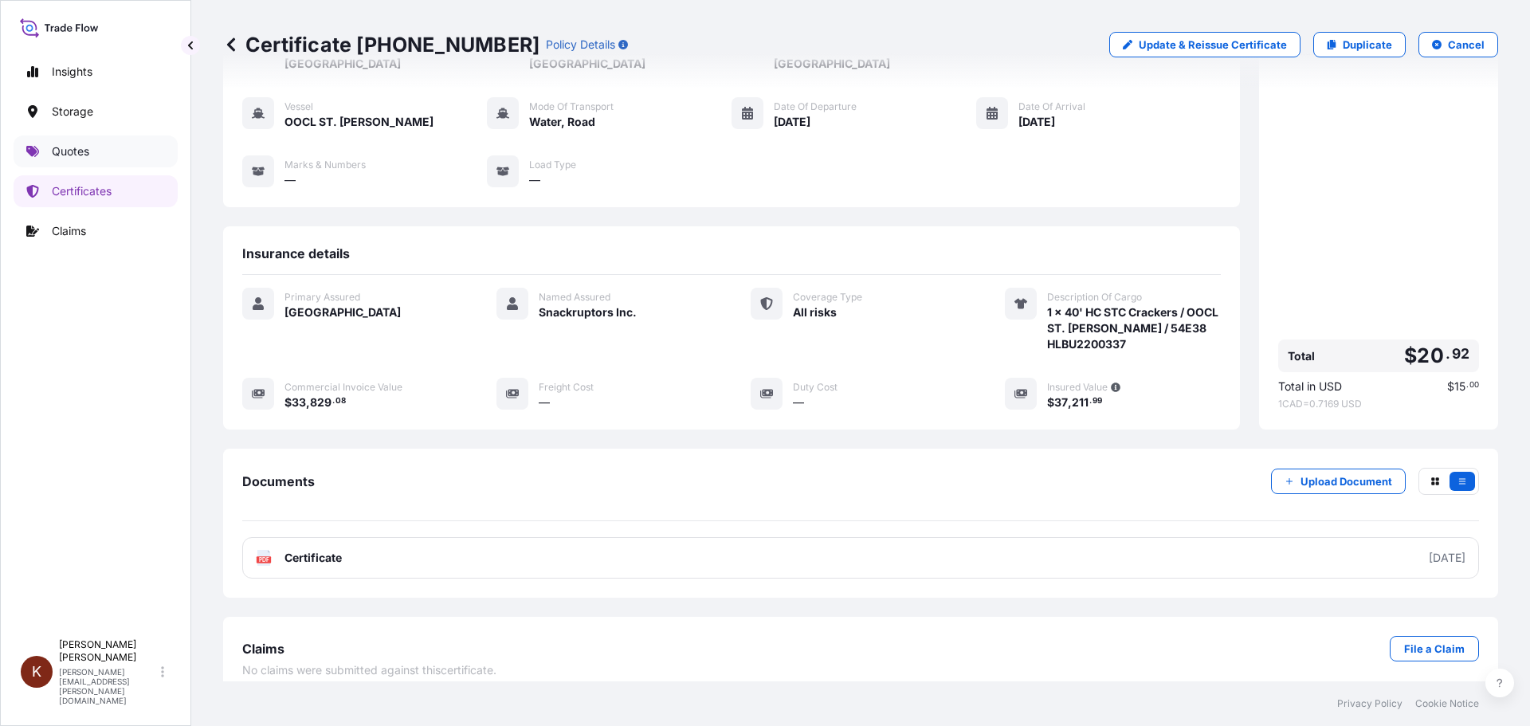
click at [54, 151] on p "Quotes" at bounding box center [70, 151] width 37 height 16
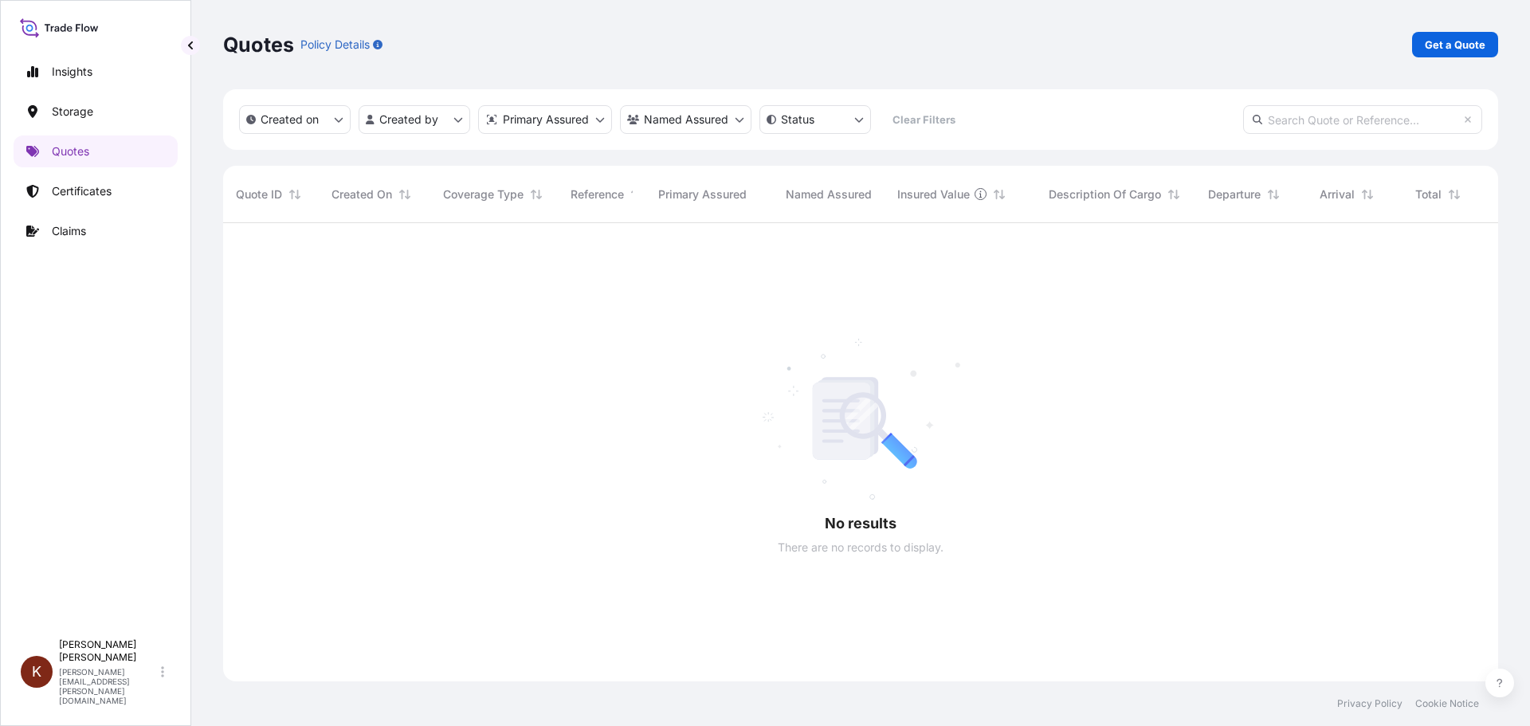
scroll to position [504, 1263]
click at [1223, 45] on link "Get a Quote" at bounding box center [1455, 44] width 86 height 25
select select "Water"
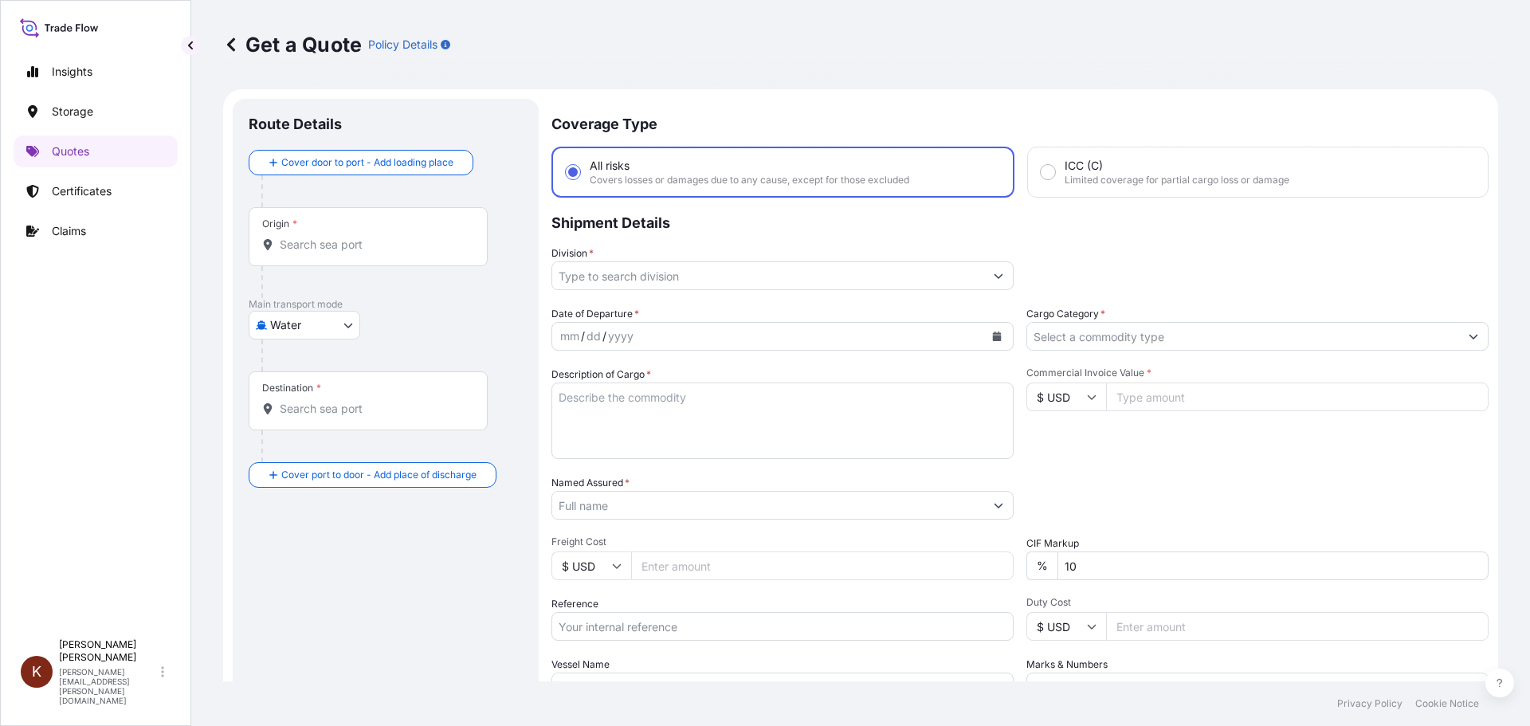
scroll to position [25, 0]
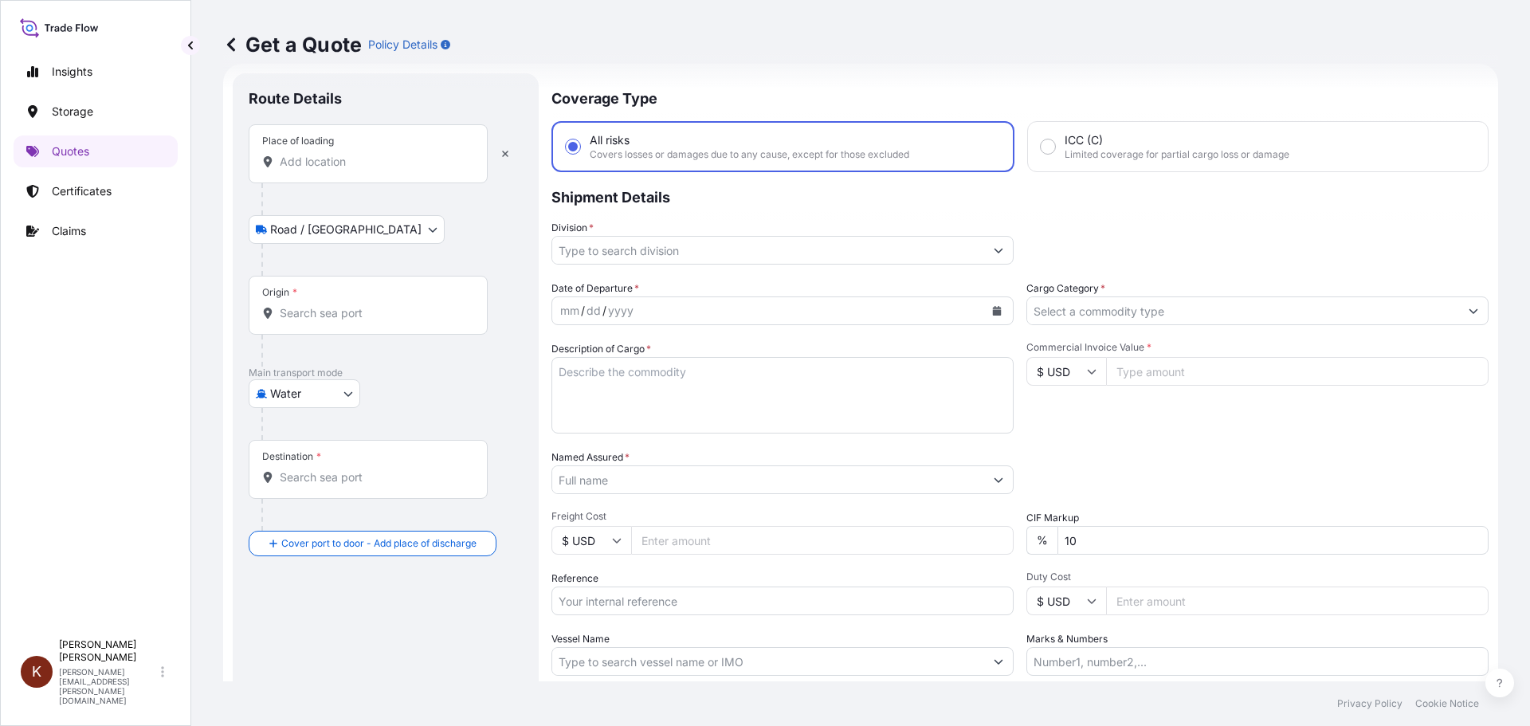
click at [302, 165] on input "Place of loading" at bounding box center [374, 162] width 188 height 16
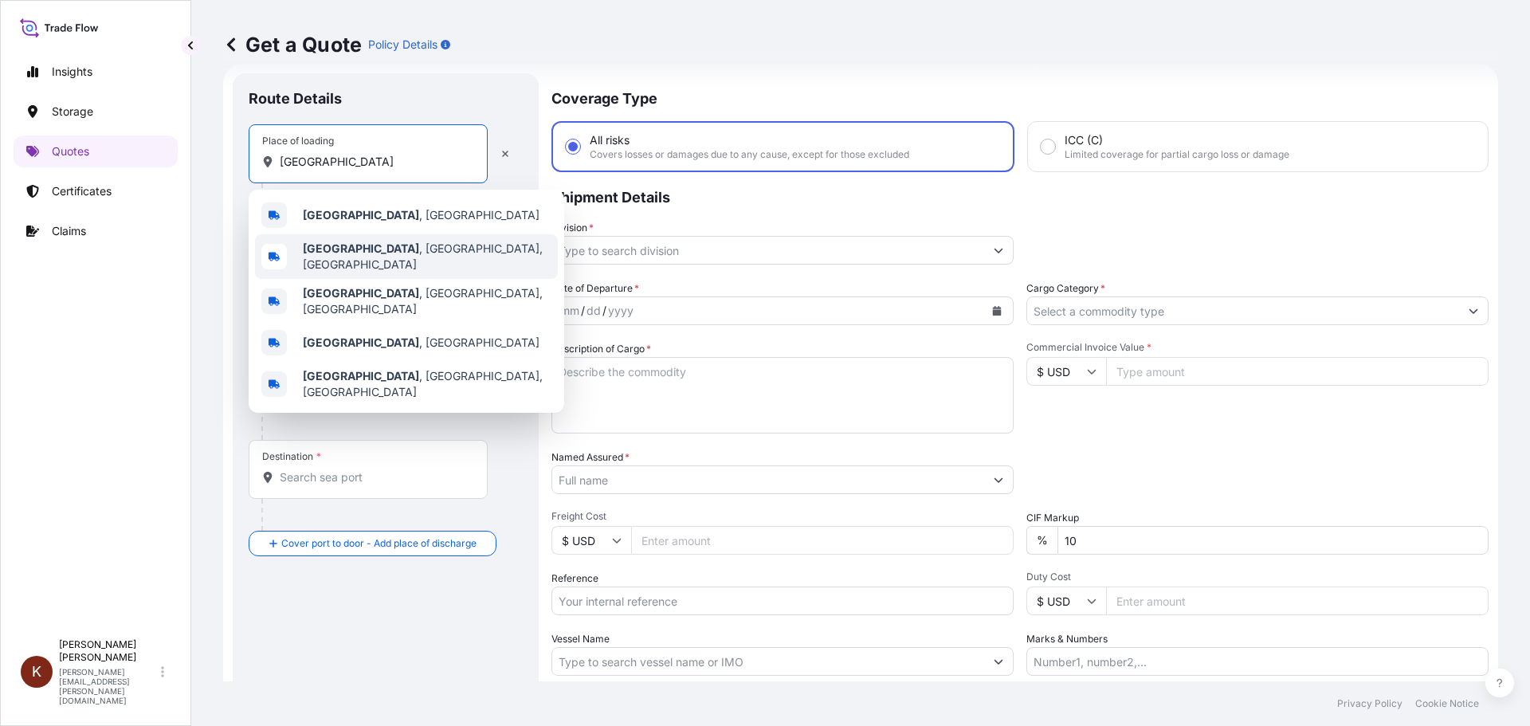
click at [355, 251] on b "[GEOGRAPHIC_DATA]" at bounding box center [361, 248] width 116 height 14
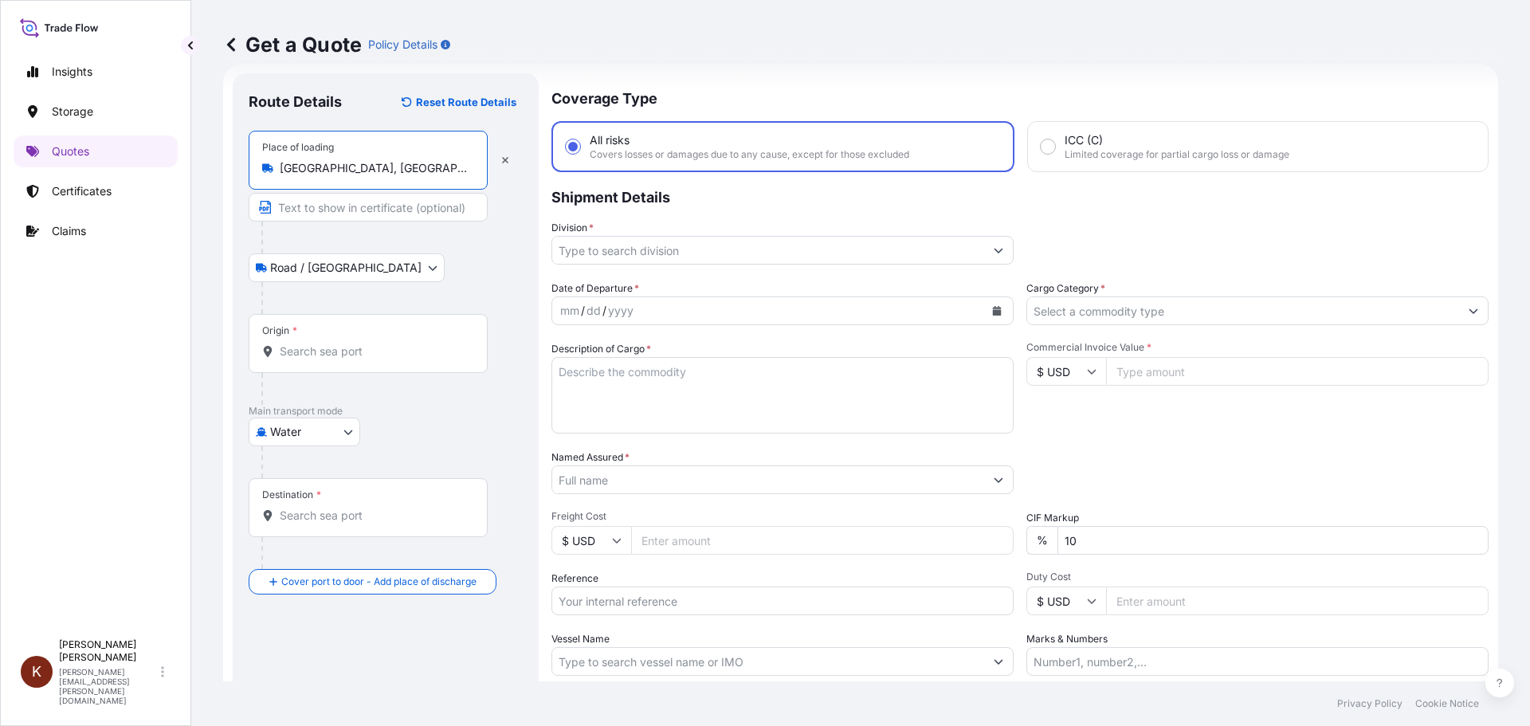
type input "[GEOGRAPHIC_DATA], [GEOGRAPHIC_DATA], [GEOGRAPHIC_DATA]"
click at [287, 352] on input "Origin *" at bounding box center [374, 351] width 188 height 16
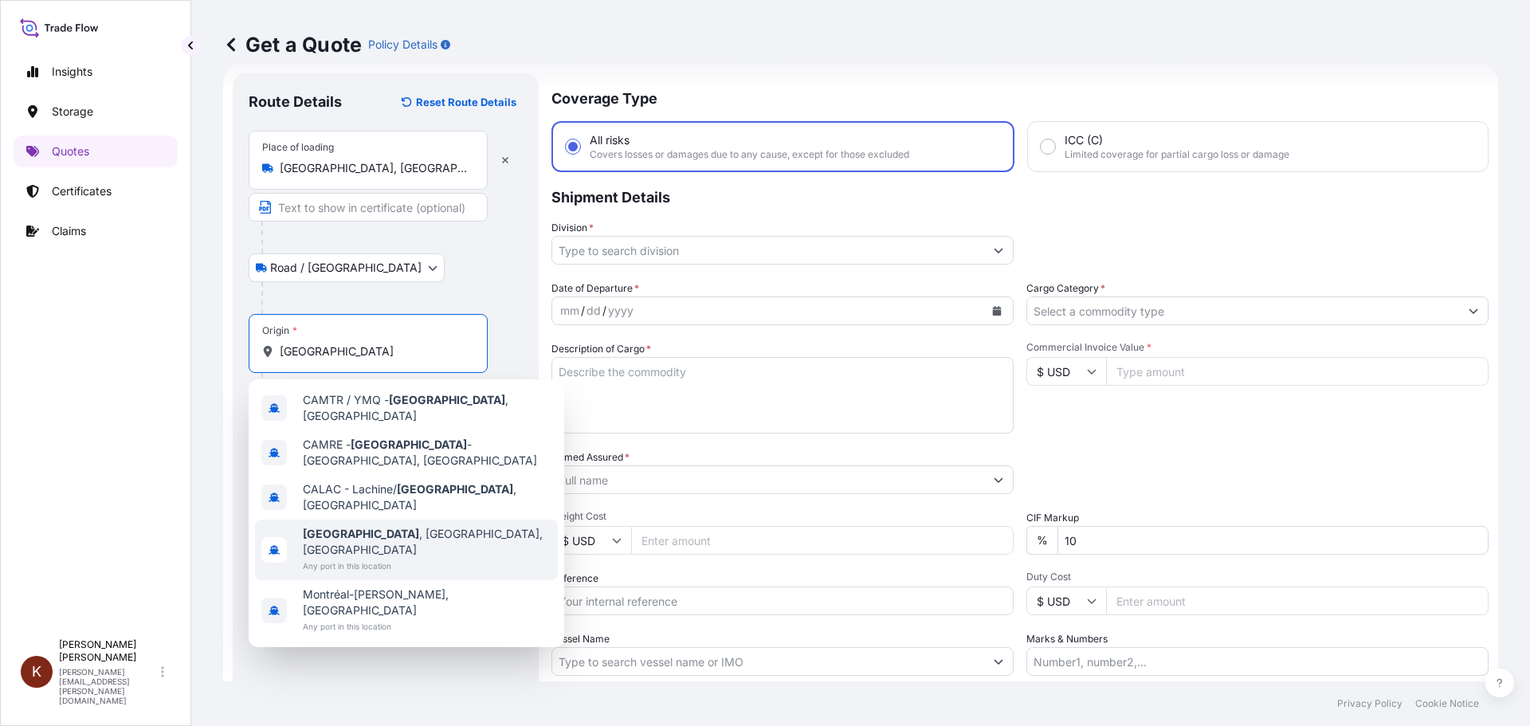
click at [347, 527] on b "[GEOGRAPHIC_DATA]" at bounding box center [361, 534] width 116 height 14
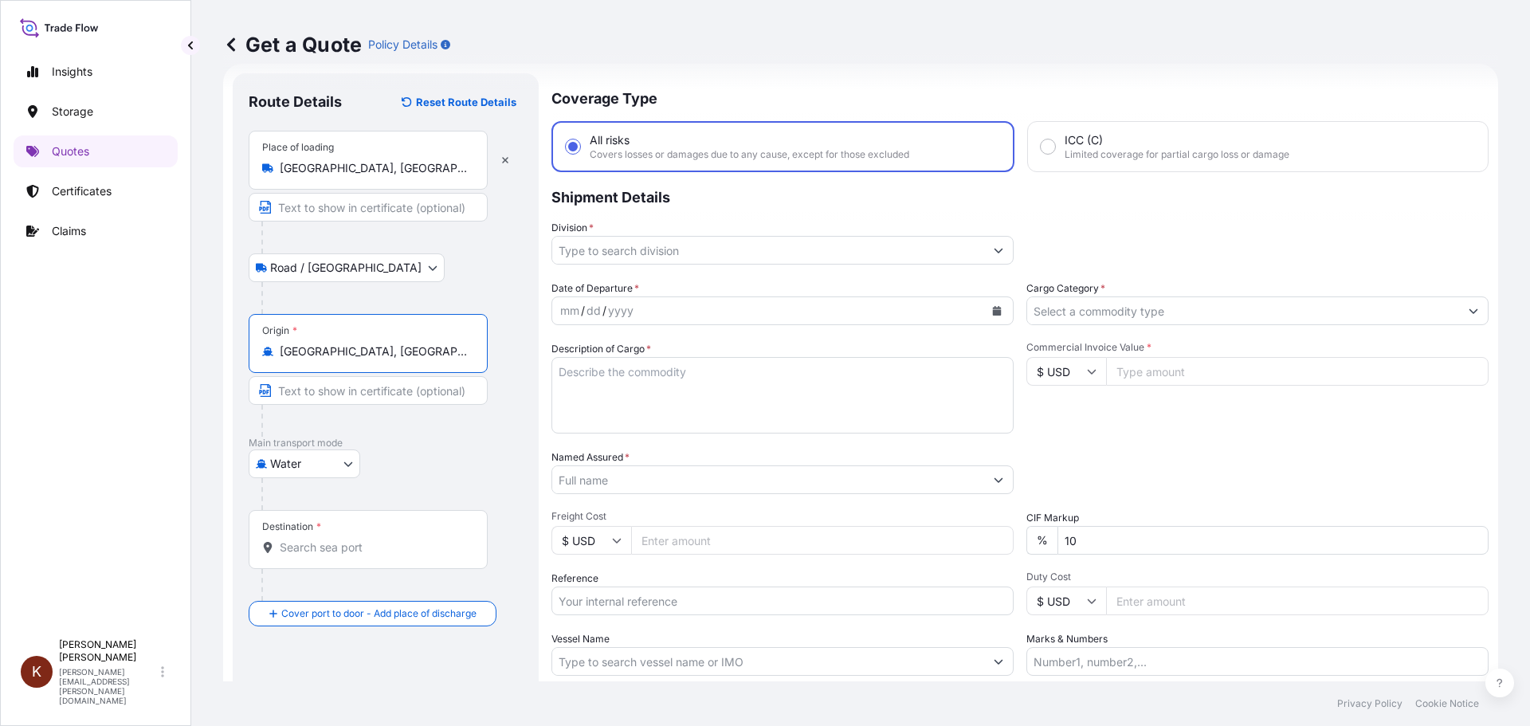
type input "[GEOGRAPHIC_DATA], [GEOGRAPHIC_DATA], [GEOGRAPHIC_DATA]"
click at [304, 553] on input "Destination *" at bounding box center [374, 547] width 188 height 16
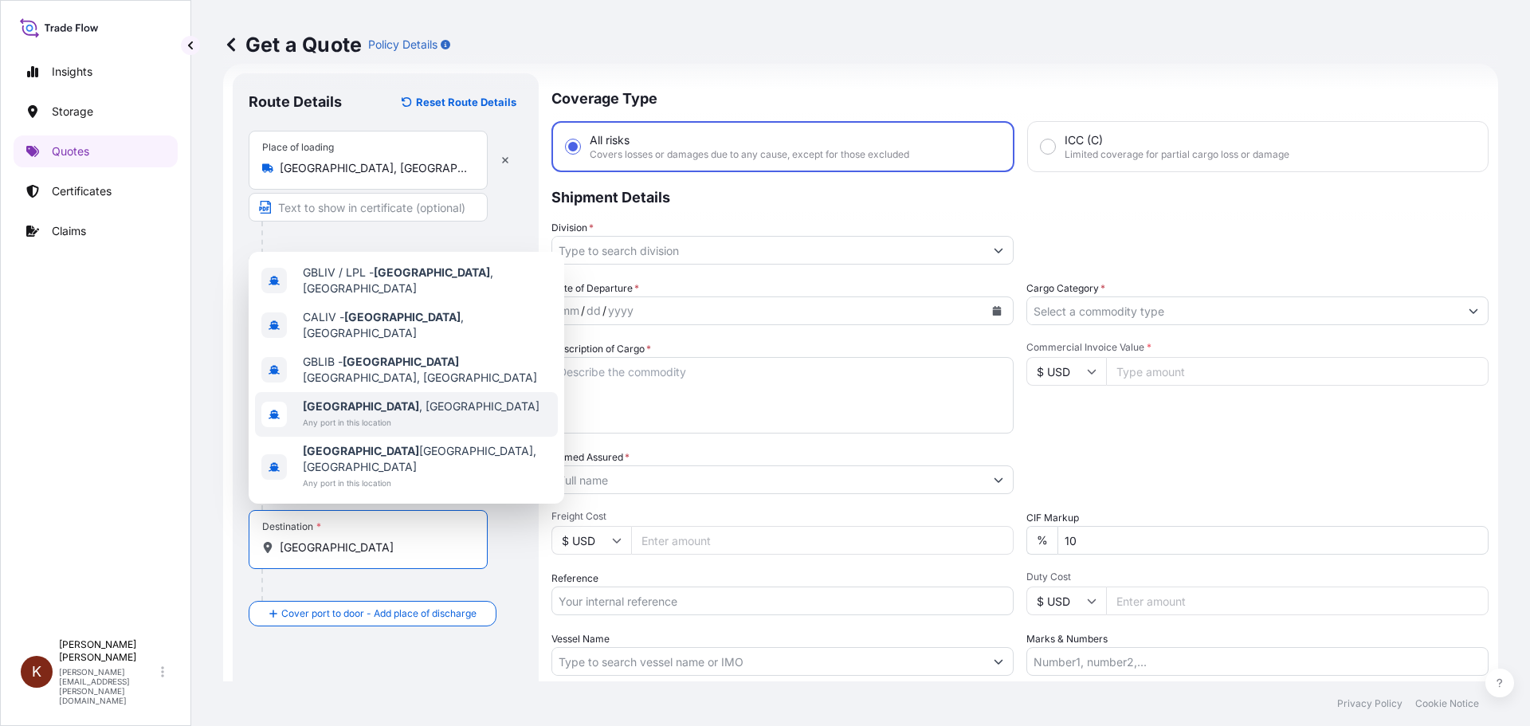
click at [340, 413] on b "[GEOGRAPHIC_DATA]" at bounding box center [361, 406] width 116 height 14
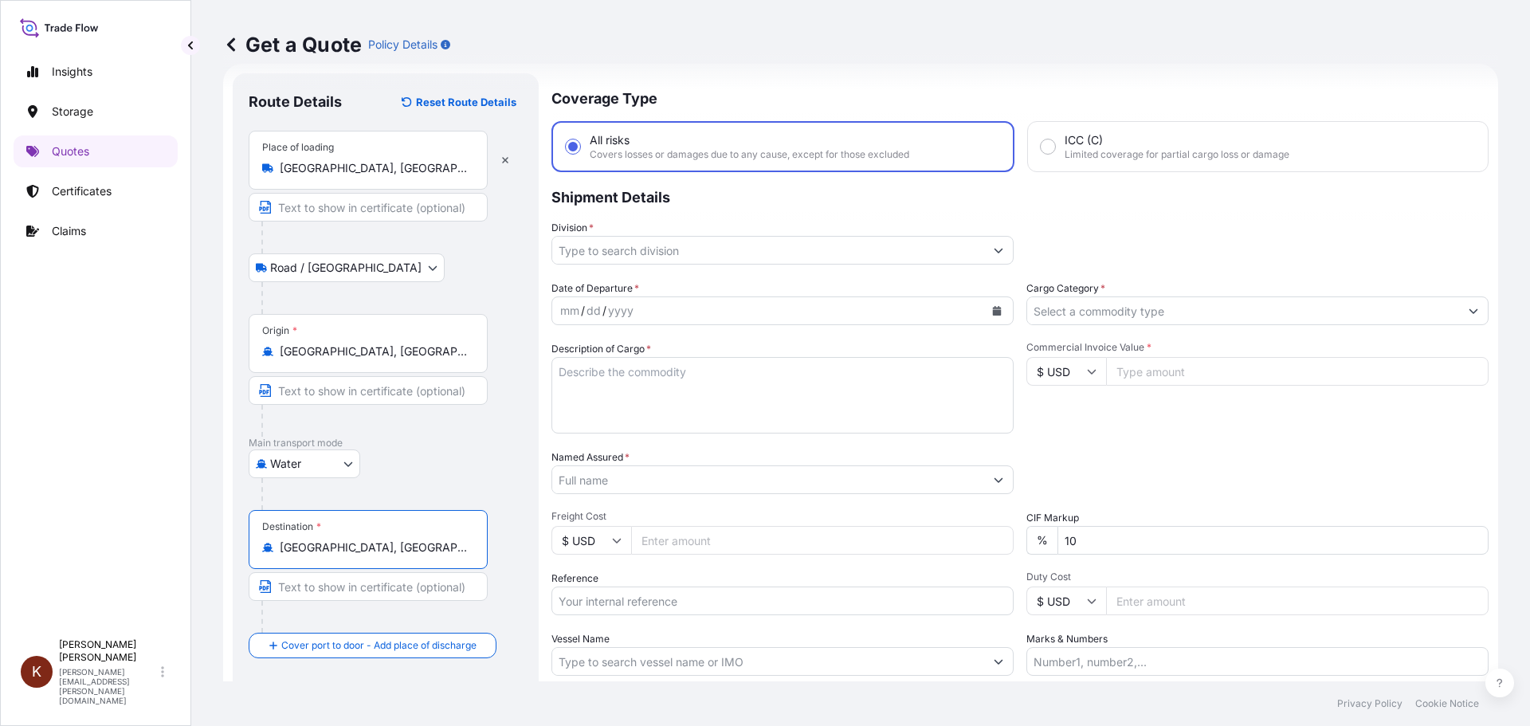
type input "[GEOGRAPHIC_DATA], [GEOGRAPHIC_DATA]"
click at [486, 432] on div at bounding box center [374, 421] width 226 height 32
click at [581, 249] on input "Division *" at bounding box center [768, 250] width 432 height 29
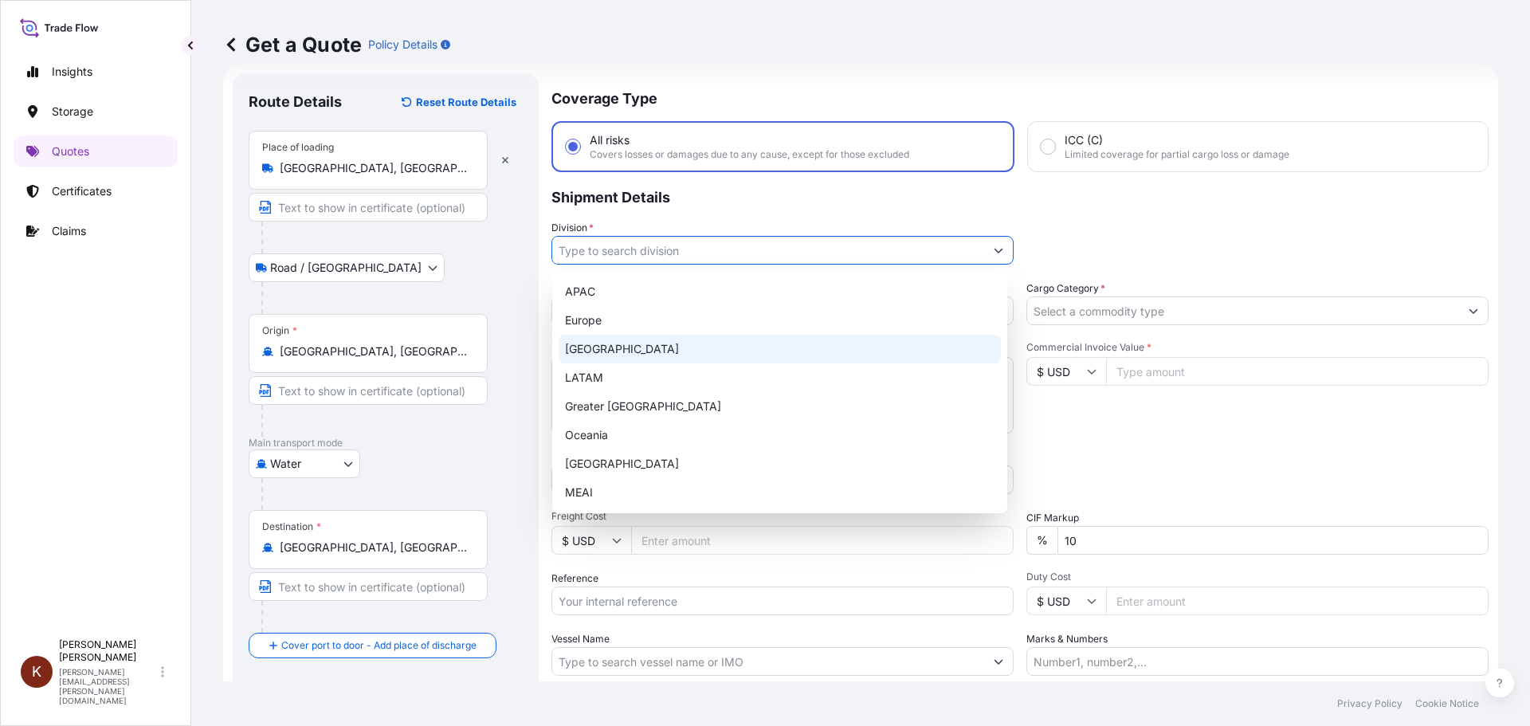
click at [580, 343] on div "[GEOGRAPHIC_DATA]" at bounding box center [780, 349] width 442 height 29
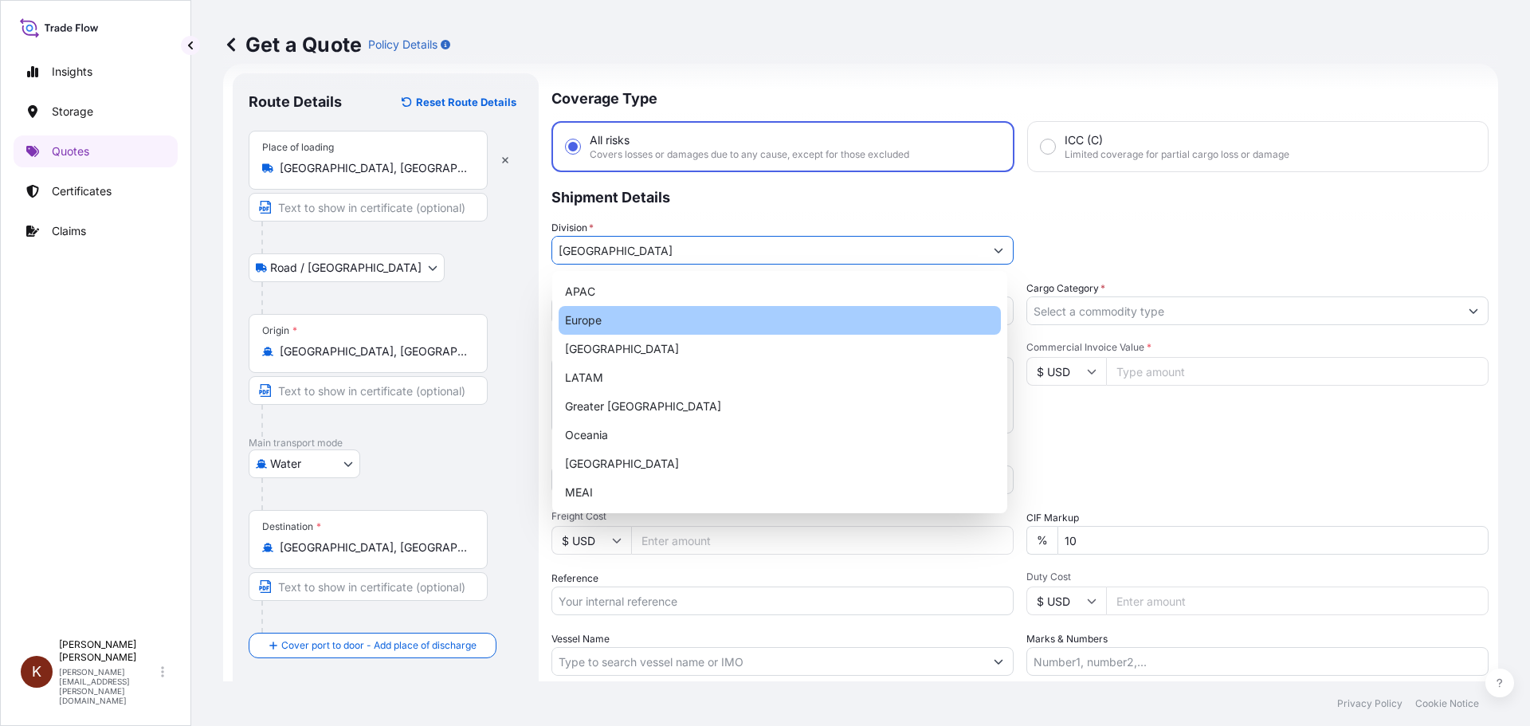
type input "Europe"
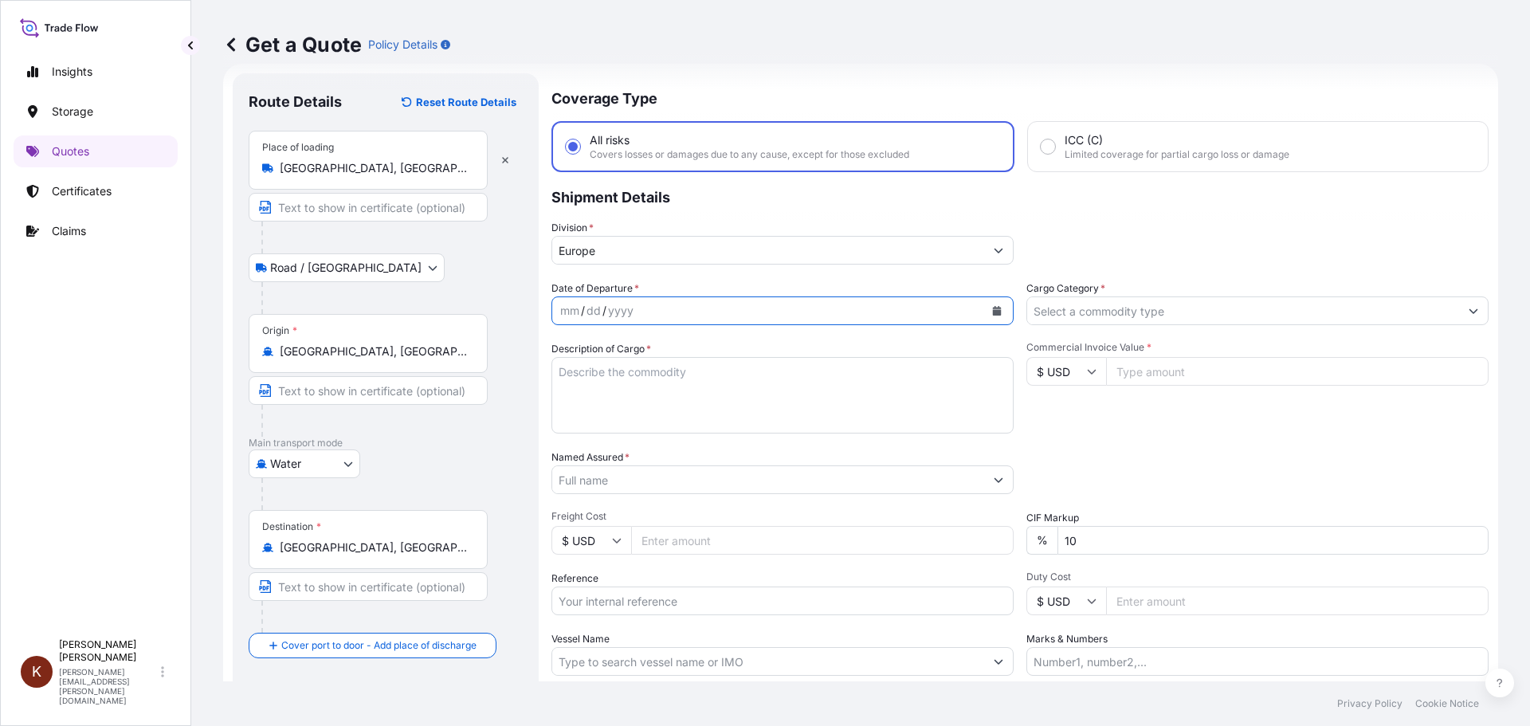
click at [993, 308] on icon "Calendar" at bounding box center [997, 311] width 9 height 10
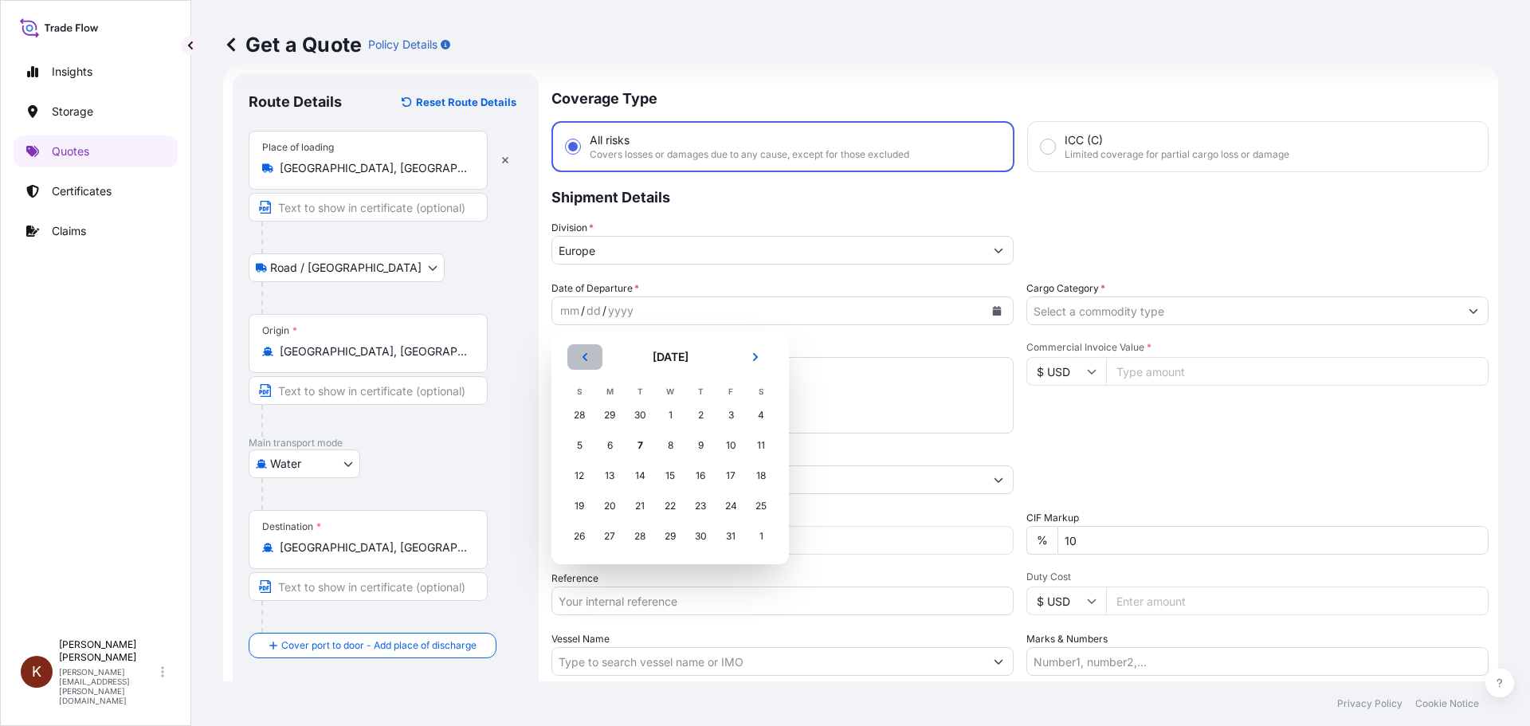
click at [586, 355] on icon "Previous" at bounding box center [585, 357] width 10 height 10
click at [582, 538] on div "28" at bounding box center [579, 536] width 29 height 29
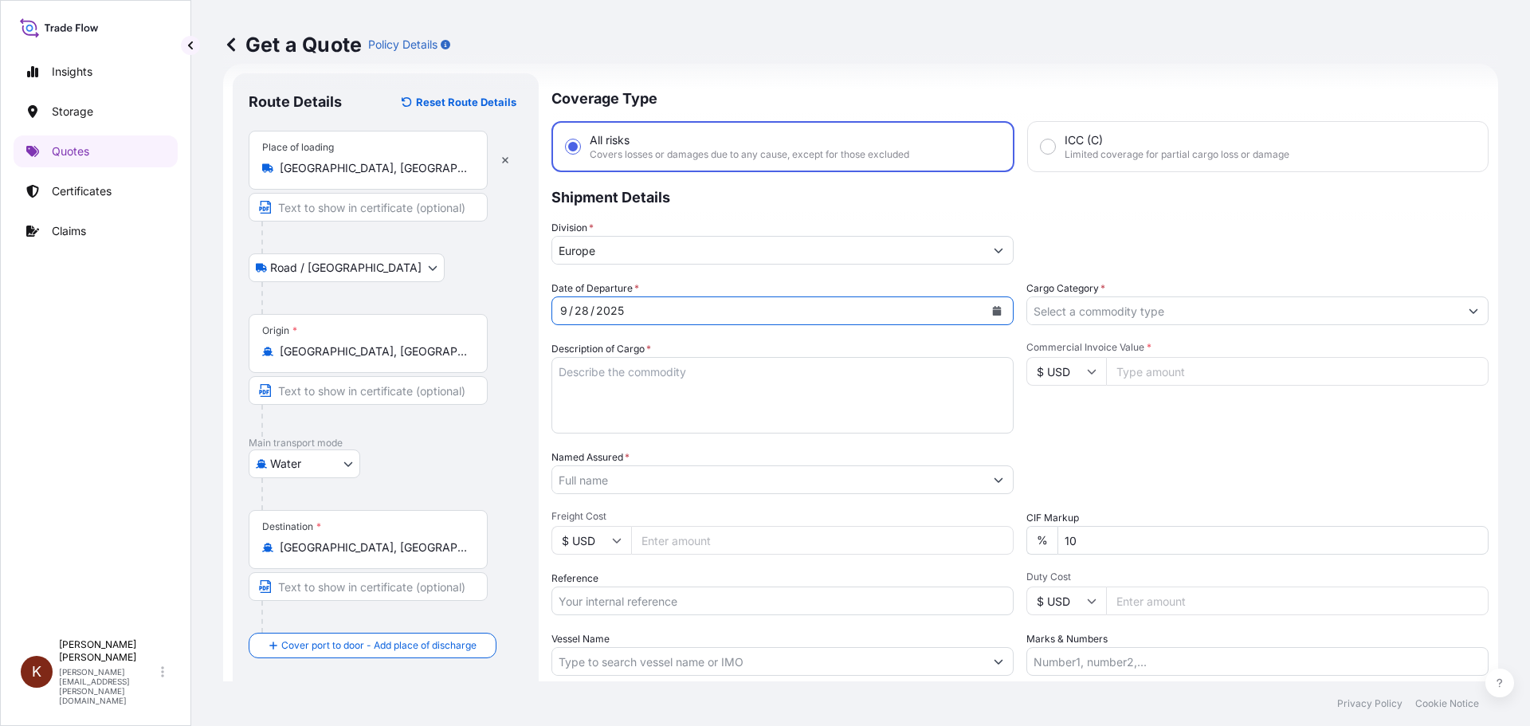
click at [597, 377] on textarea "Description of Cargo *" at bounding box center [782, 395] width 462 height 76
click at [723, 372] on textarea "1 x 40' HC STC Crackers /" at bounding box center [782, 395] width 462 height 76
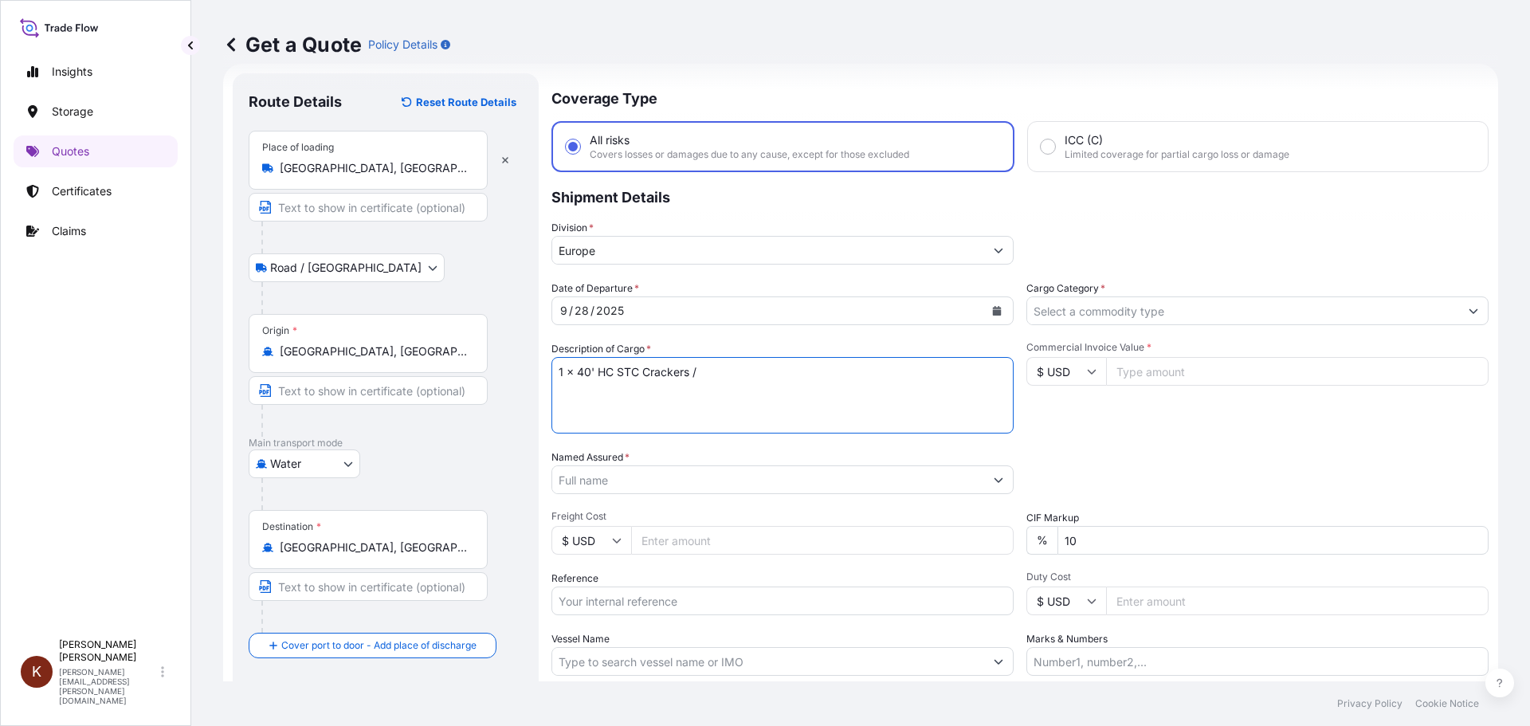
paste textarea "MSC [PERSON_NAME] / 03E39"
click at [574, 393] on textarea "1 x 40' HC STC Crackers / MSC [PERSON_NAME] V / 03E39" at bounding box center [782, 395] width 462 height 76
paste textarea "CCLU7451693"
type textarea "1 x 40' HC STC Crackers / MSC [PERSON_NAME] V / 03E39 CCLU7451693"
click at [611, 476] on input "Named Assured *" at bounding box center [768, 479] width 432 height 29
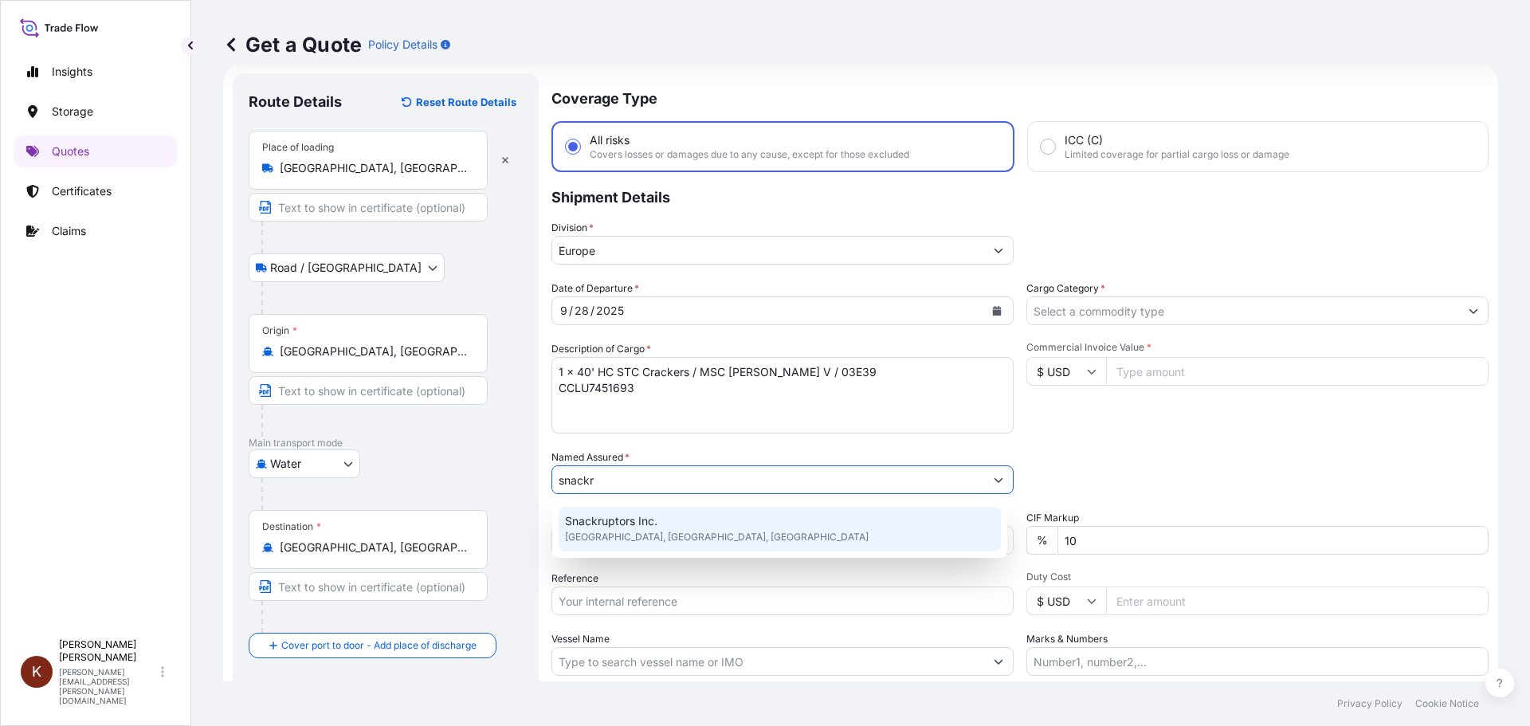
click at [617, 527] on span "Snackruptors Inc." at bounding box center [611, 521] width 92 height 16
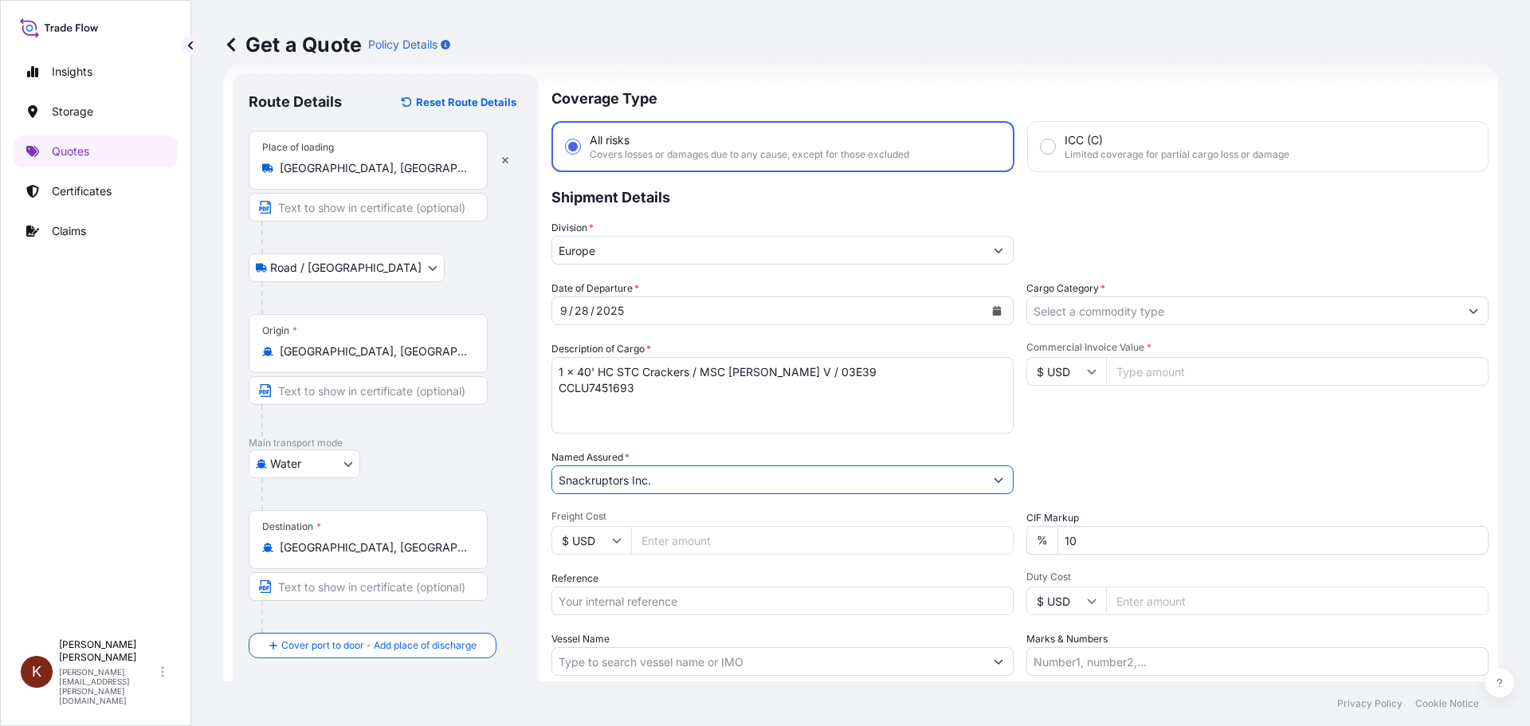
type input "Snackruptors Inc."
click at [1064, 311] on input "Cargo Category *" at bounding box center [1243, 310] width 432 height 29
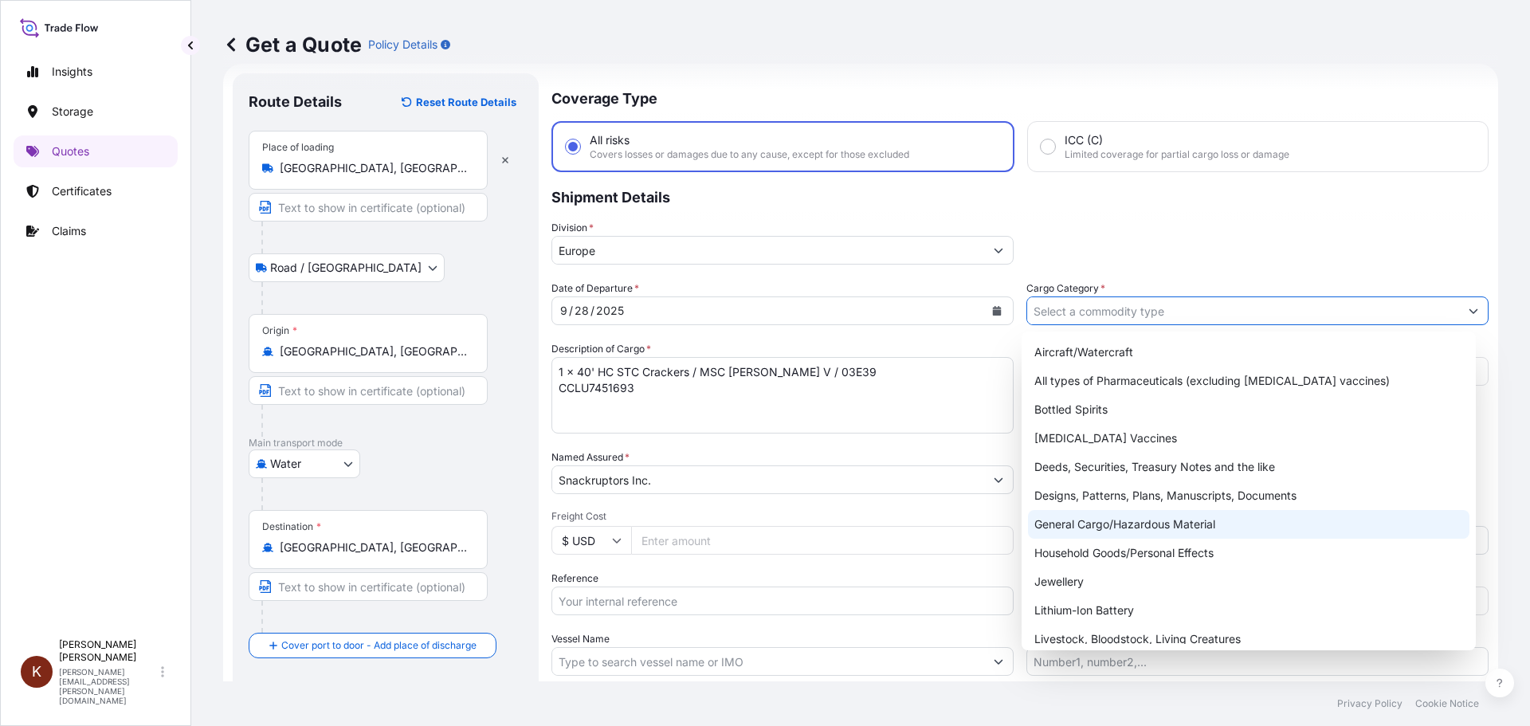
click at [1062, 525] on div "General Cargo/Hazardous Material" at bounding box center [1249, 524] width 442 height 29
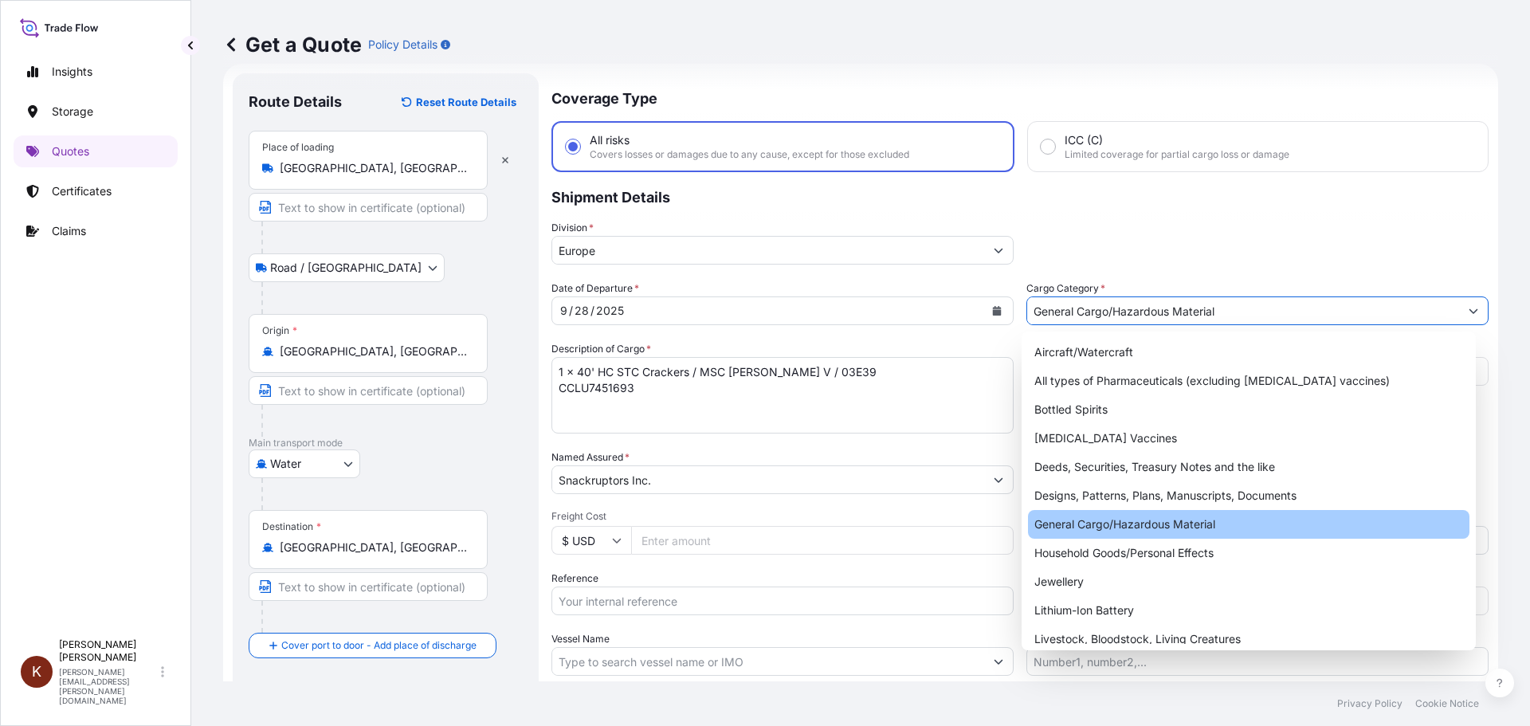
type input "General Cargo/Hazardous Material"
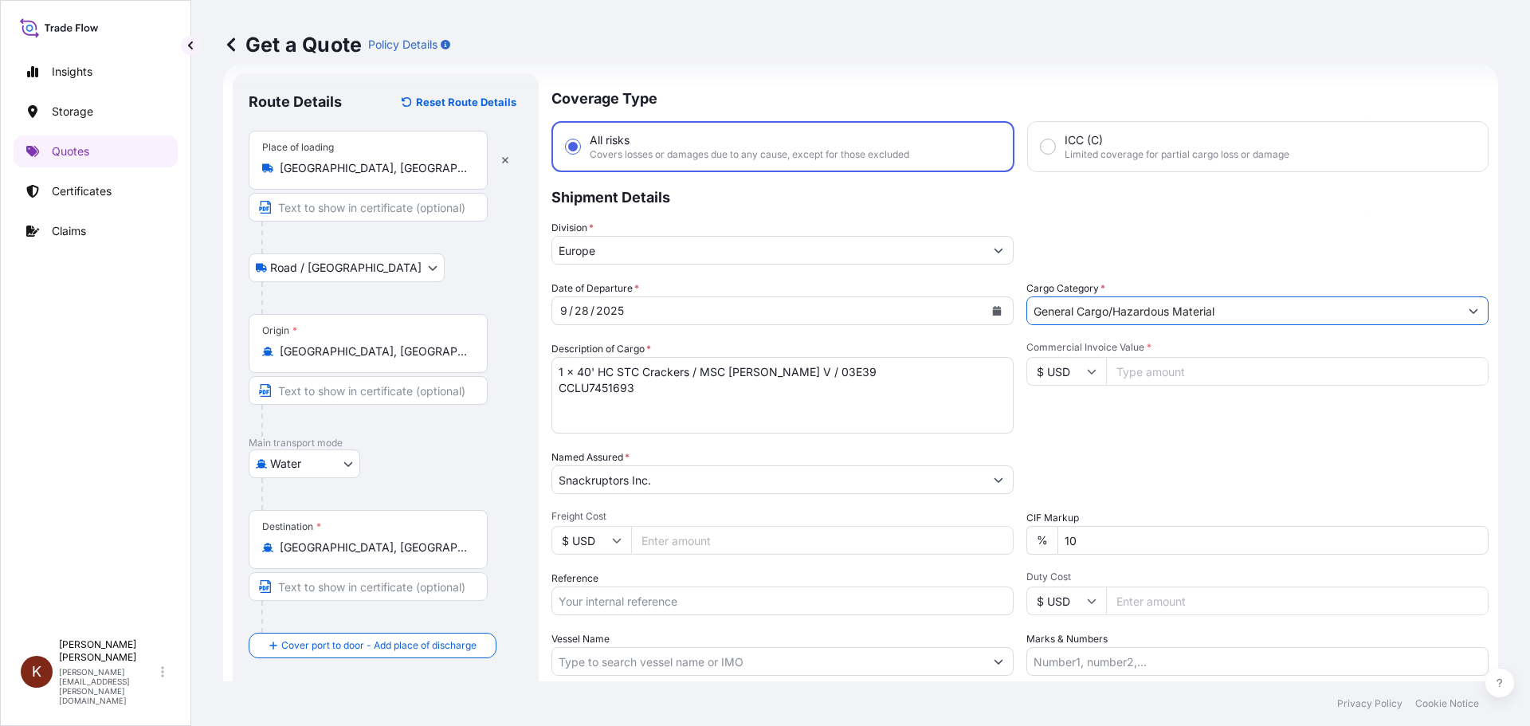
click at [1088, 373] on icon at bounding box center [1092, 372] width 9 height 5
click at [1049, 468] on div "$ CAD" at bounding box center [1060, 456] width 67 height 30
type input "$ CAD"
click at [1173, 421] on div "Commercial Invoice Value * $ CAD" at bounding box center [1257, 387] width 462 height 92
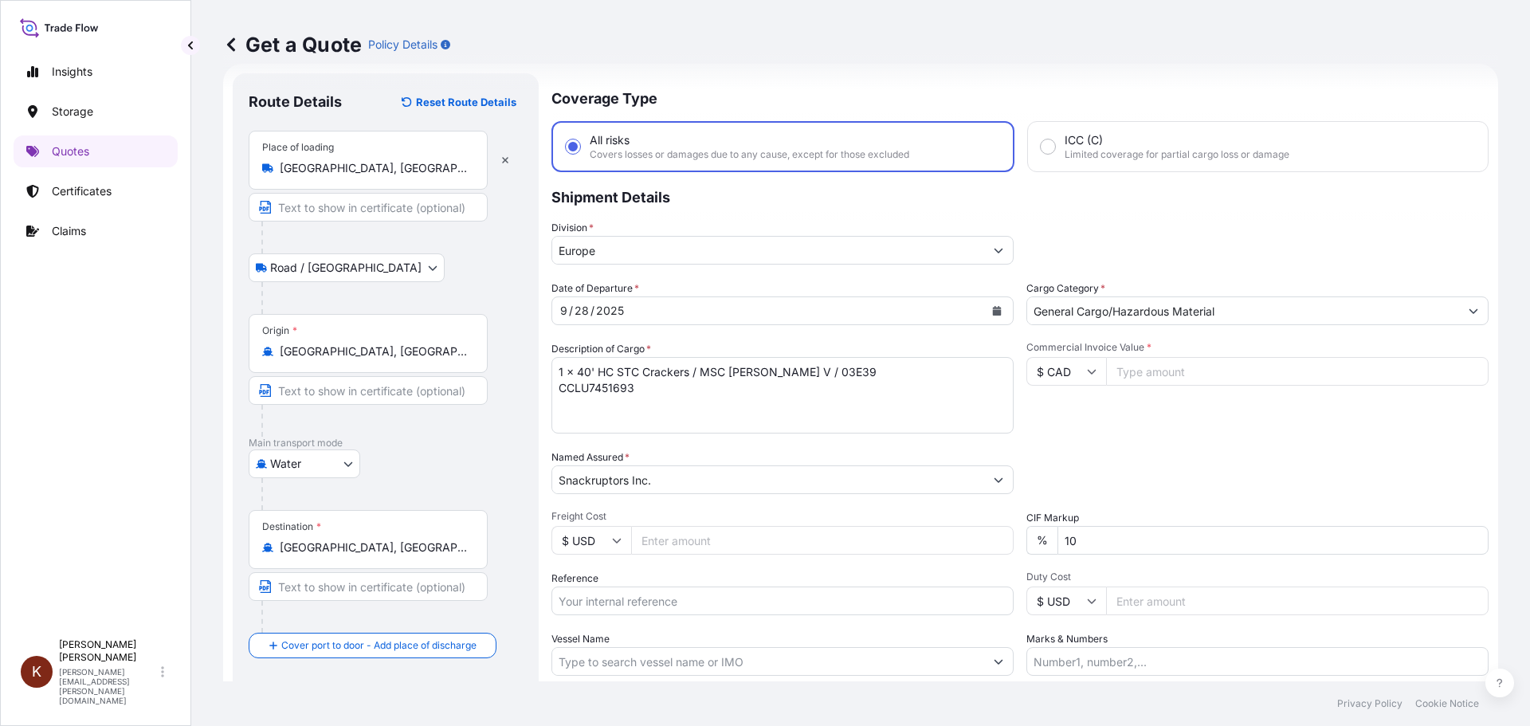
scroll to position [105, 0]
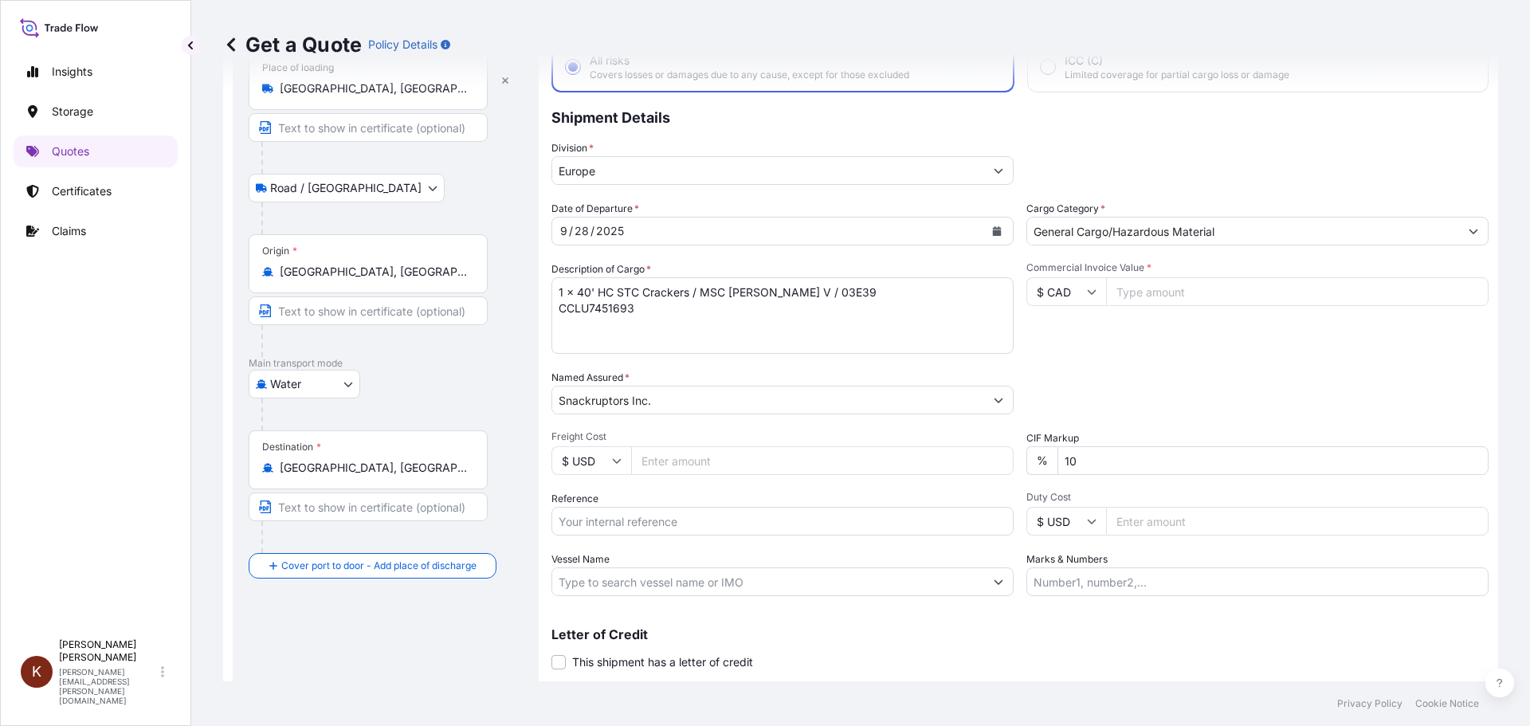
click at [598, 522] on input "Reference" at bounding box center [782, 521] width 462 height 29
paste input "STOR0155050"
type input "STOR0155050"
click at [704, 481] on div "Date of Departure * [DATE] Cargo Category * General Cargo/Hazardous Material De…" at bounding box center [1019, 398] width 937 height 395
drag, startPoint x: 700, startPoint y: 297, endPoint x: 774, endPoint y: 297, distance: 74.1
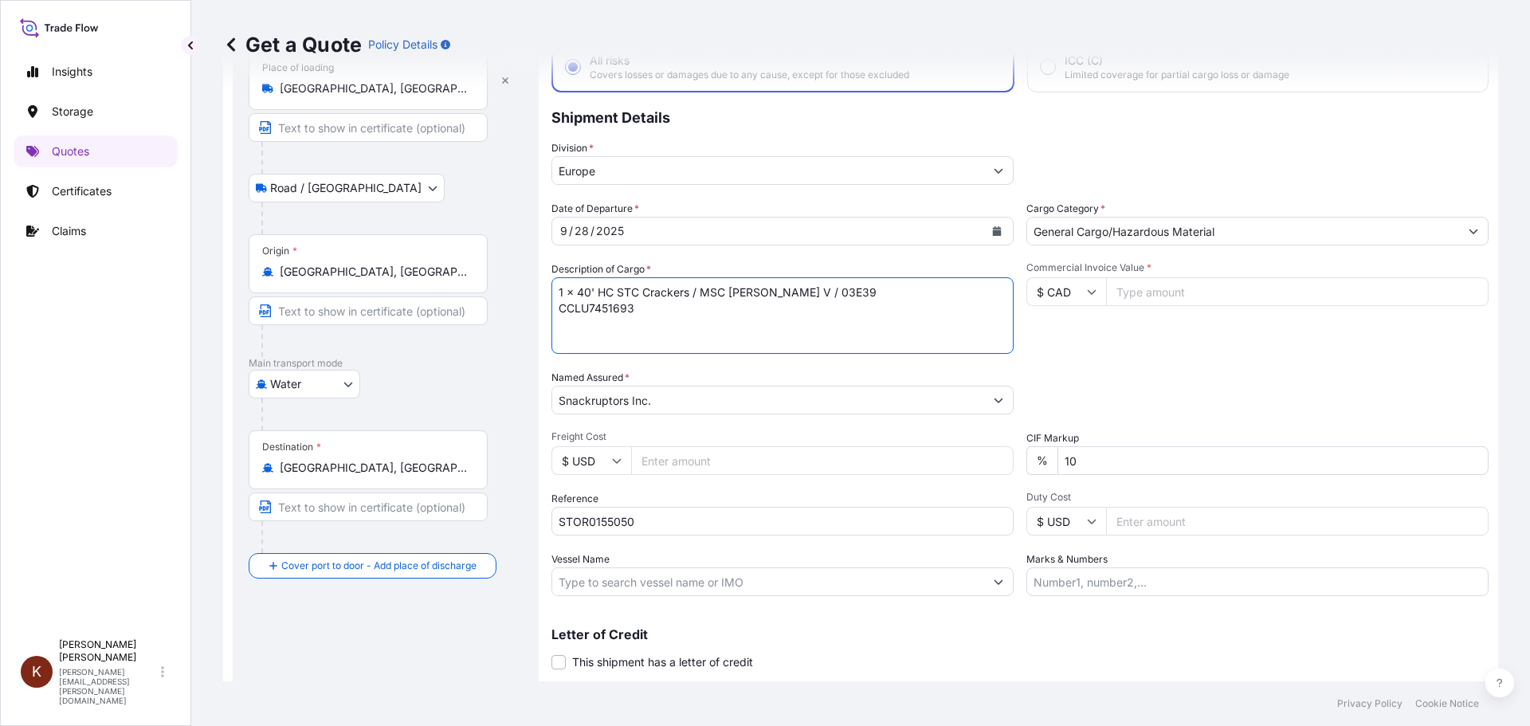
click at [774, 297] on textarea "1 x 40' HC STC Crackers / MSC [PERSON_NAME] V / 03E39 CCLU7451693" at bounding box center [782, 315] width 462 height 76
drag, startPoint x: 584, startPoint y: 590, endPoint x: 571, endPoint y: 586, distance: 13.1
click at [583, 590] on input "Vessel Name" at bounding box center [768, 581] width 432 height 29
paste input "MSC [PERSON_NAME]"
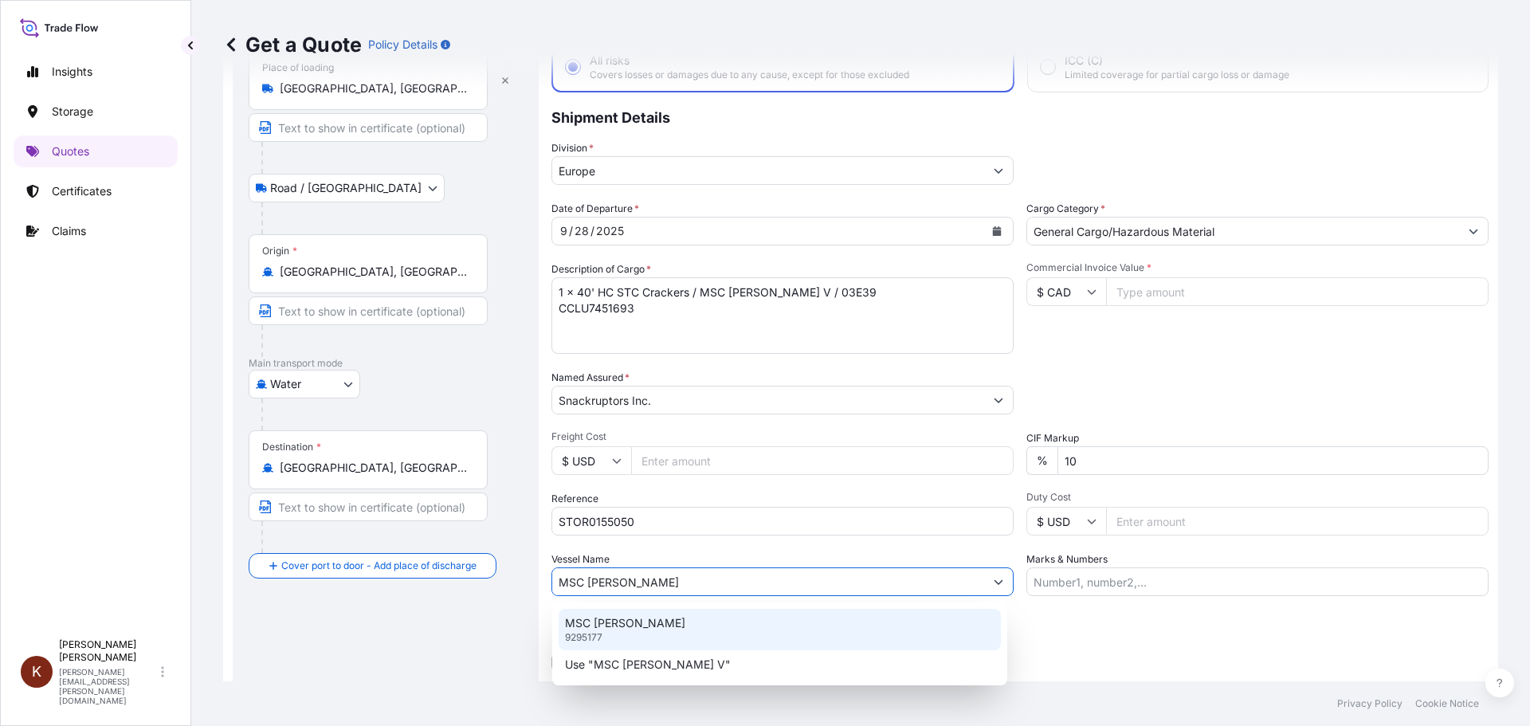
click at [609, 624] on p "MSC [PERSON_NAME]" at bounding box center [625, 623] width 120 height 16
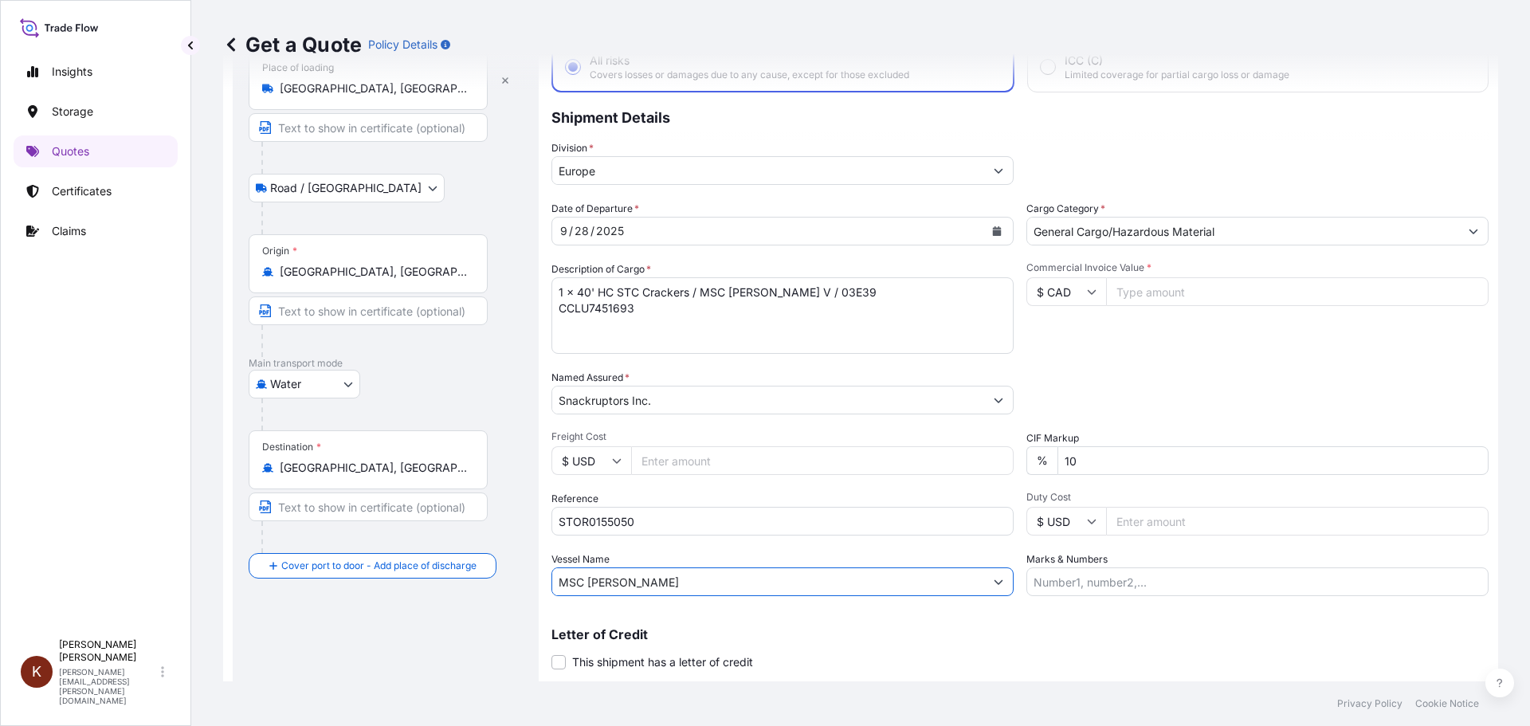
type input "MSC [PERSON_NAME]"
click at [1075, 345] on div "Commercial Invoice Value * $ CAD" at bounding box center [1257, 307] width 462 height 92
click at [1135, 292] on input "Commercial Invoice Value *" at bounding box center [1297, 291] width 382 height 29
paste input "45649.76"
type input "45649.76"
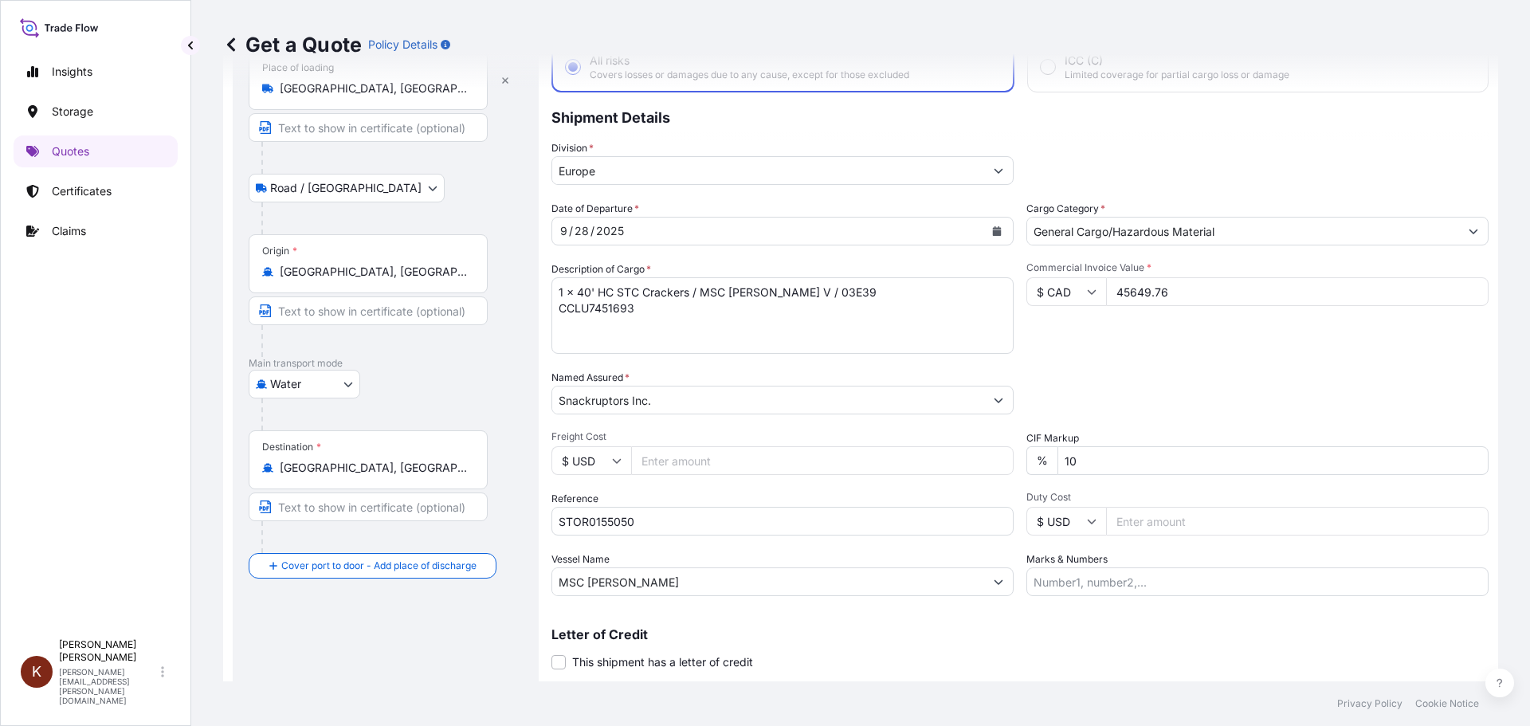
click at [1123, 356] on div "Date of Departure * [DATE] Cargo Category * General Cargo/Hazardous Material De…" at bounding box center [1019, 398] width 937 height 395
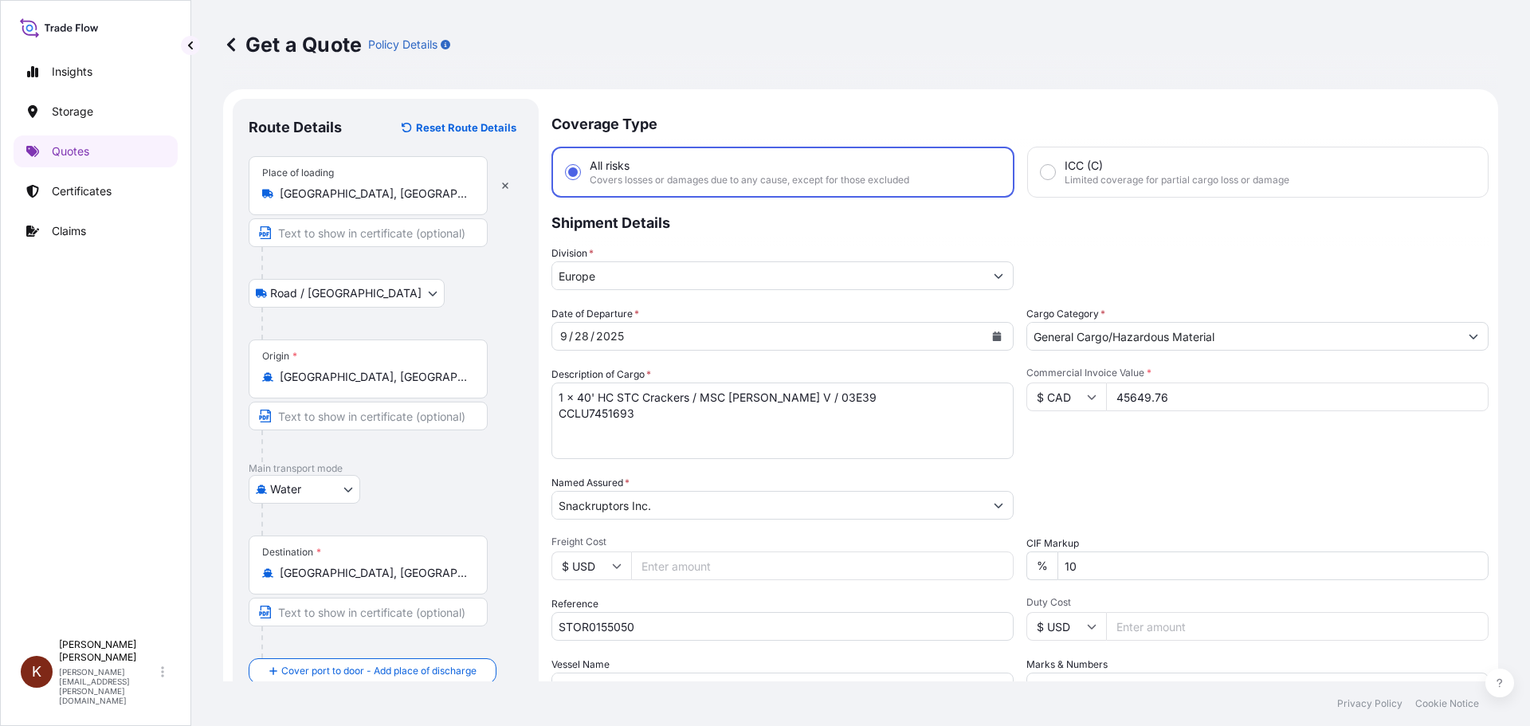
click at [714, 272] on input "Europe" at bounding box center [768, 275] width 432 height 29
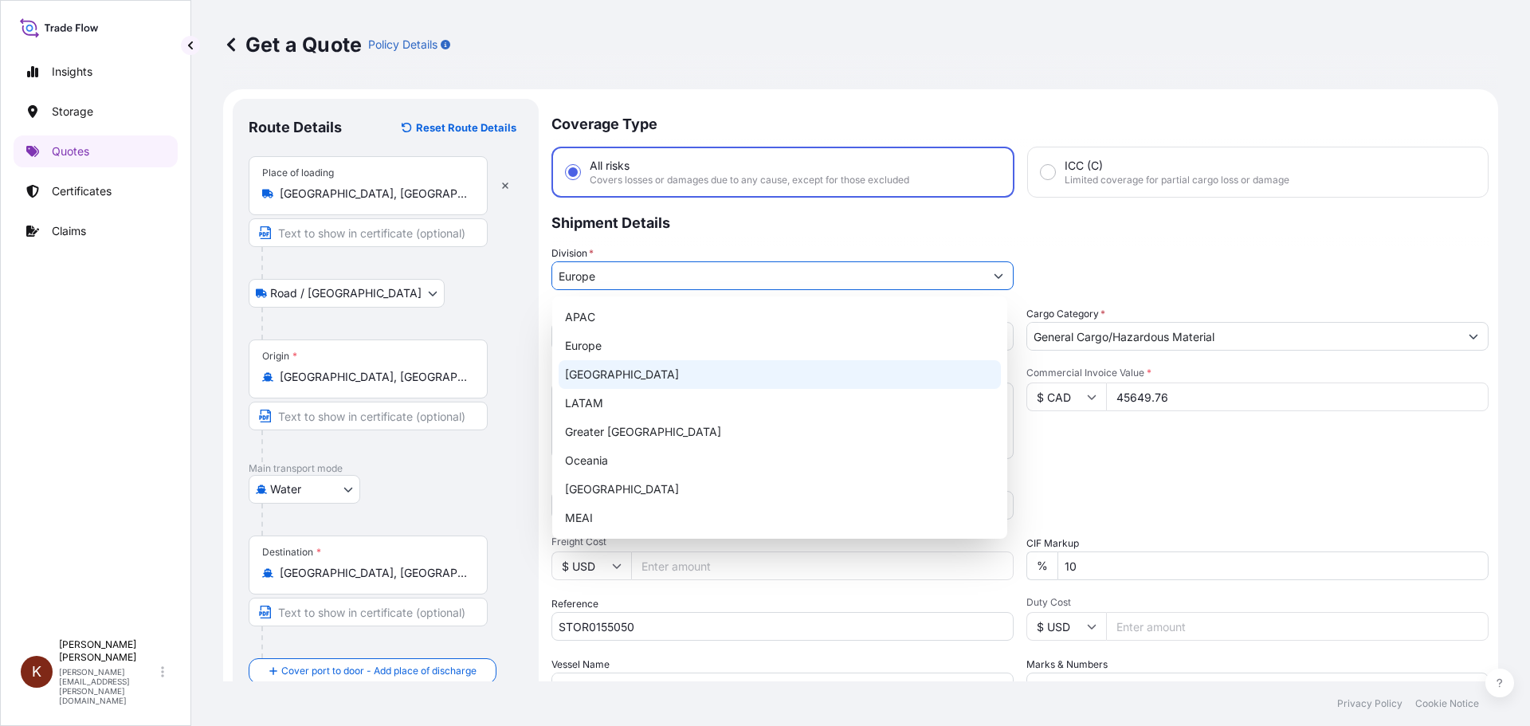
click at [571, 374] on div "[GEOGRAPHIC_DATA]" at bounding box center [780, 374] width 442 height 29
type input "[GEOGRAPHIC_DATA]"
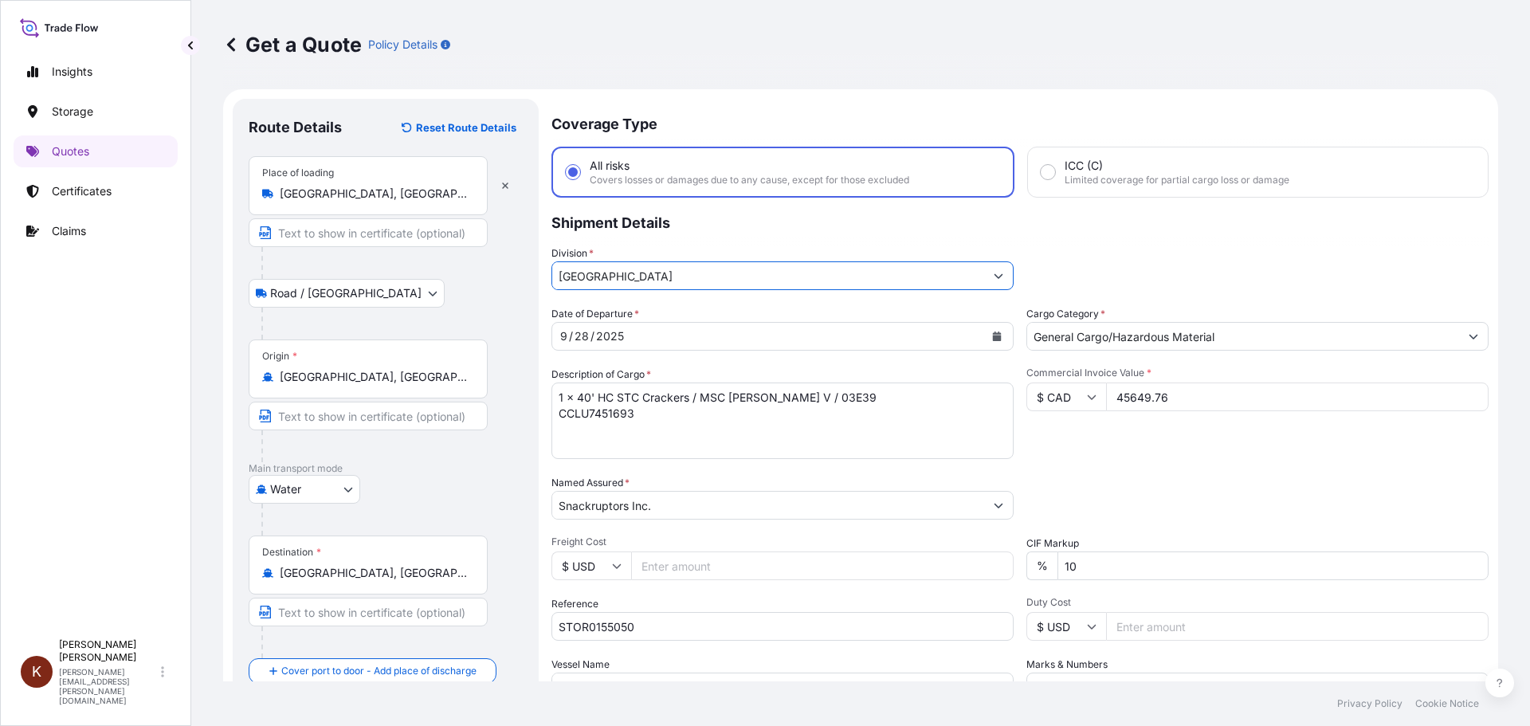
click at [1038, 265] on div "Division * [GEOGRAPHIC_DATA]" at bounding box center [1019, 267] width 937 height 45
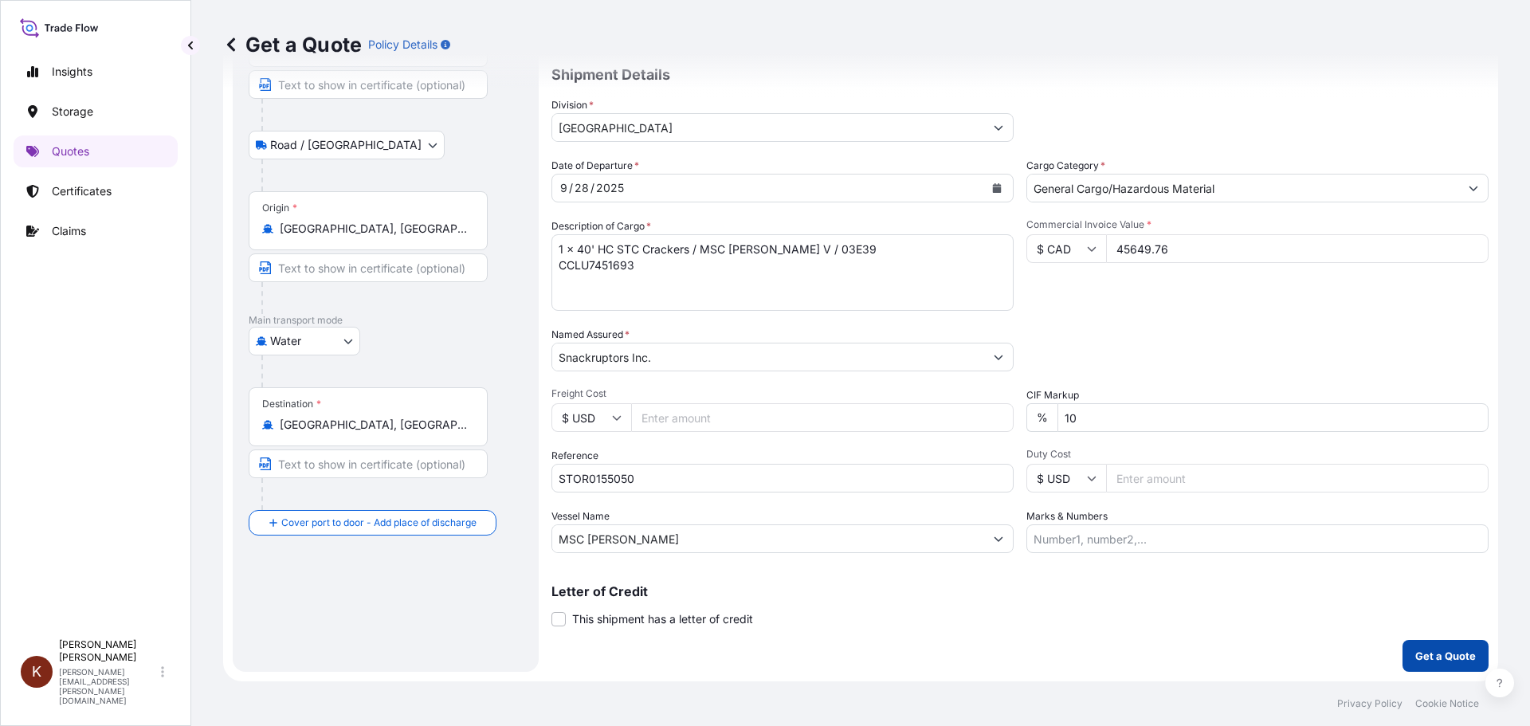
click at [1223, 629] on p "Get a Quote" at bounding box center [1445, 656] width 61 height 16
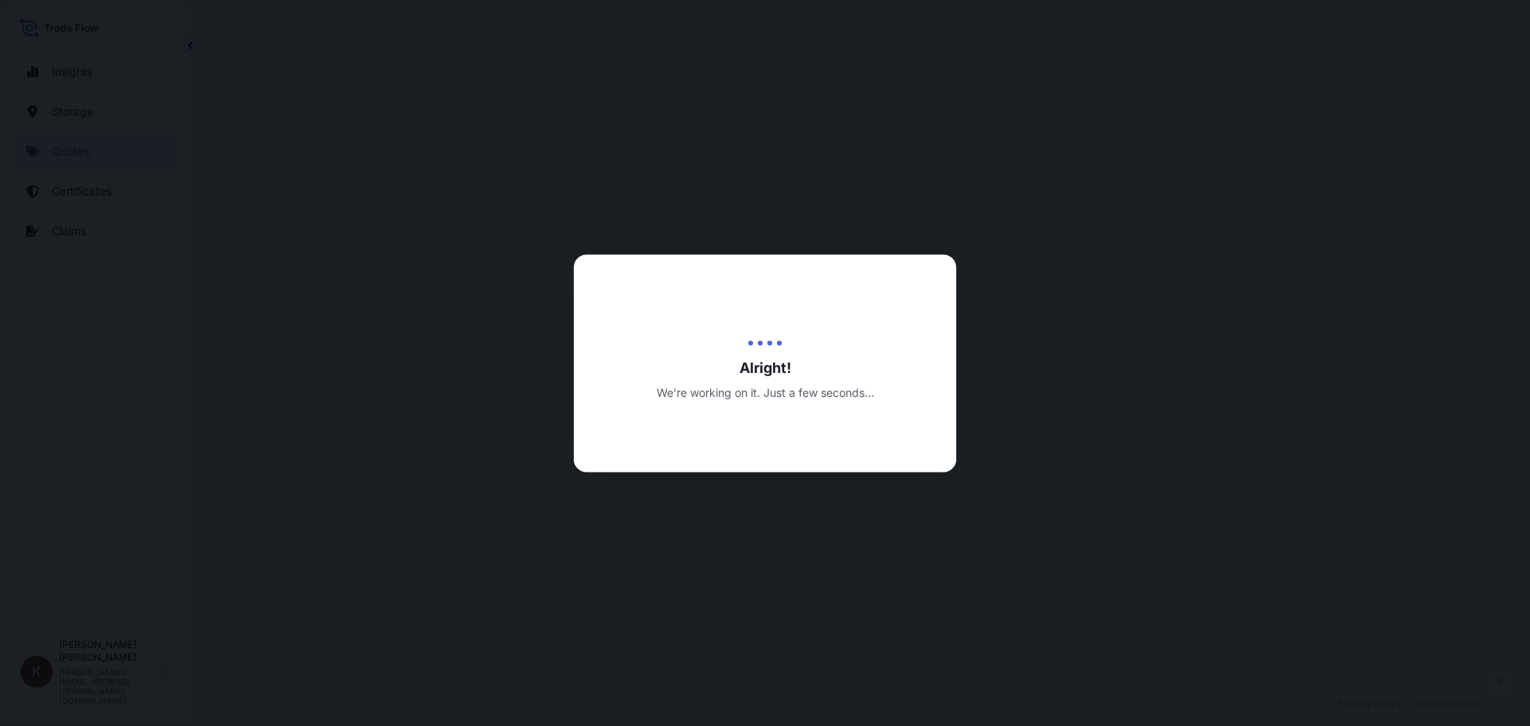
select select "Road / [GEOGRAPHIC_DATA]"
select select "Water"
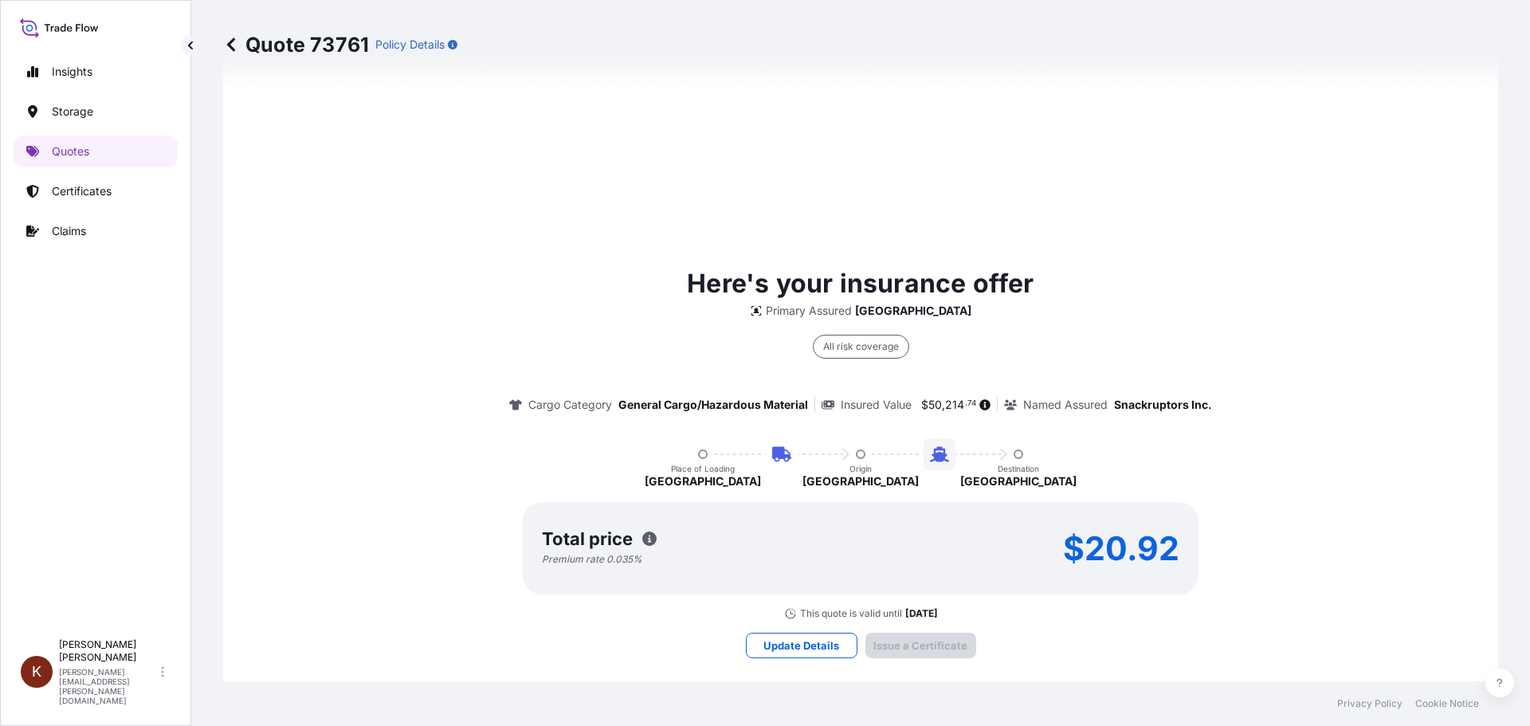
scroll to position [2424, 0]
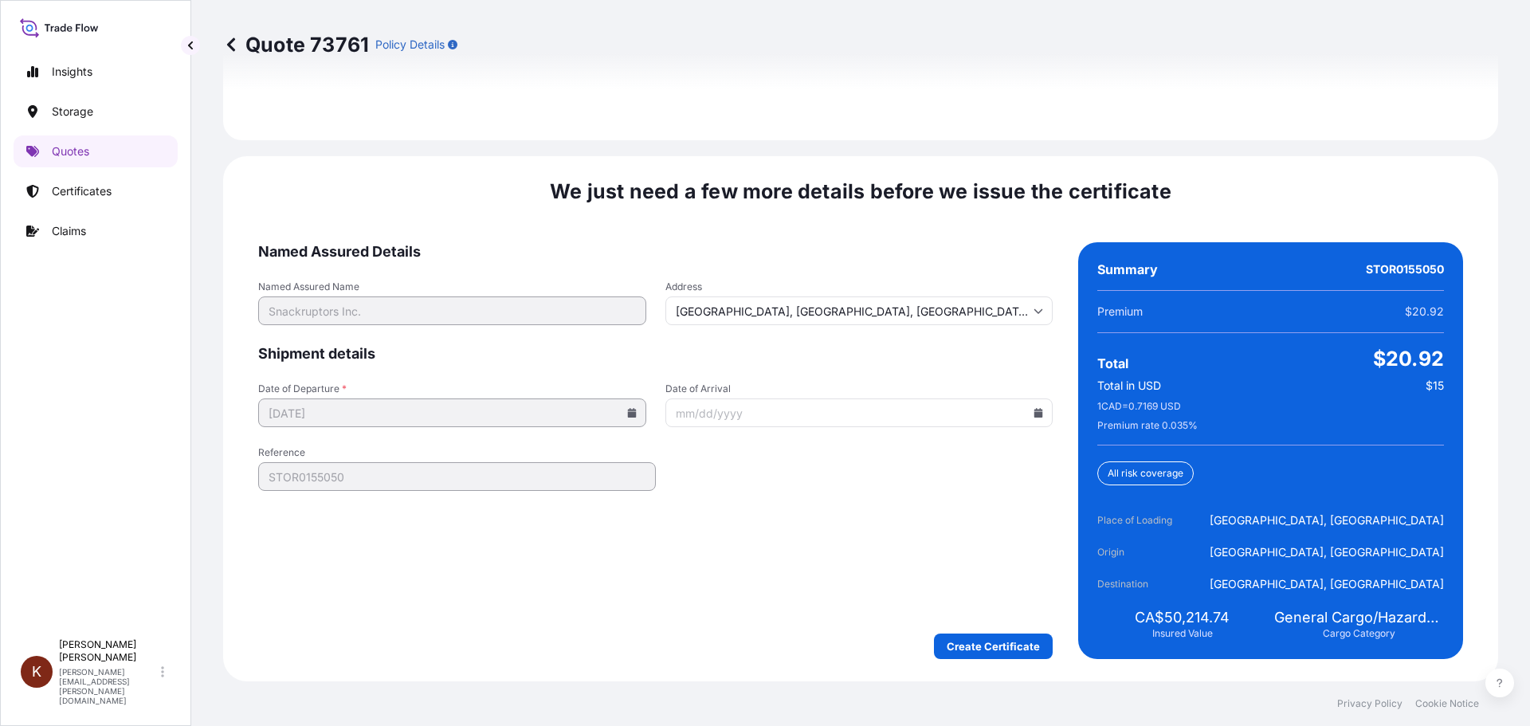
click at [1022, 411] on input "Date of Arrival" at bounding box center [859, 412] width 388 height 29
click at [1037, 411] on input "Date of Arrival" at bounding box center [859, 412] width 388 height 29
click at [1025, 412] on input "Date of Arrival" at bounding box center [859, 412] width 388 height 29
click at [1033, 410] on icon at bounding box center [1038, 413] width 10 height 10
click at [744, 607] on button "20" at bounding box center [741, 594] width 25 height 25
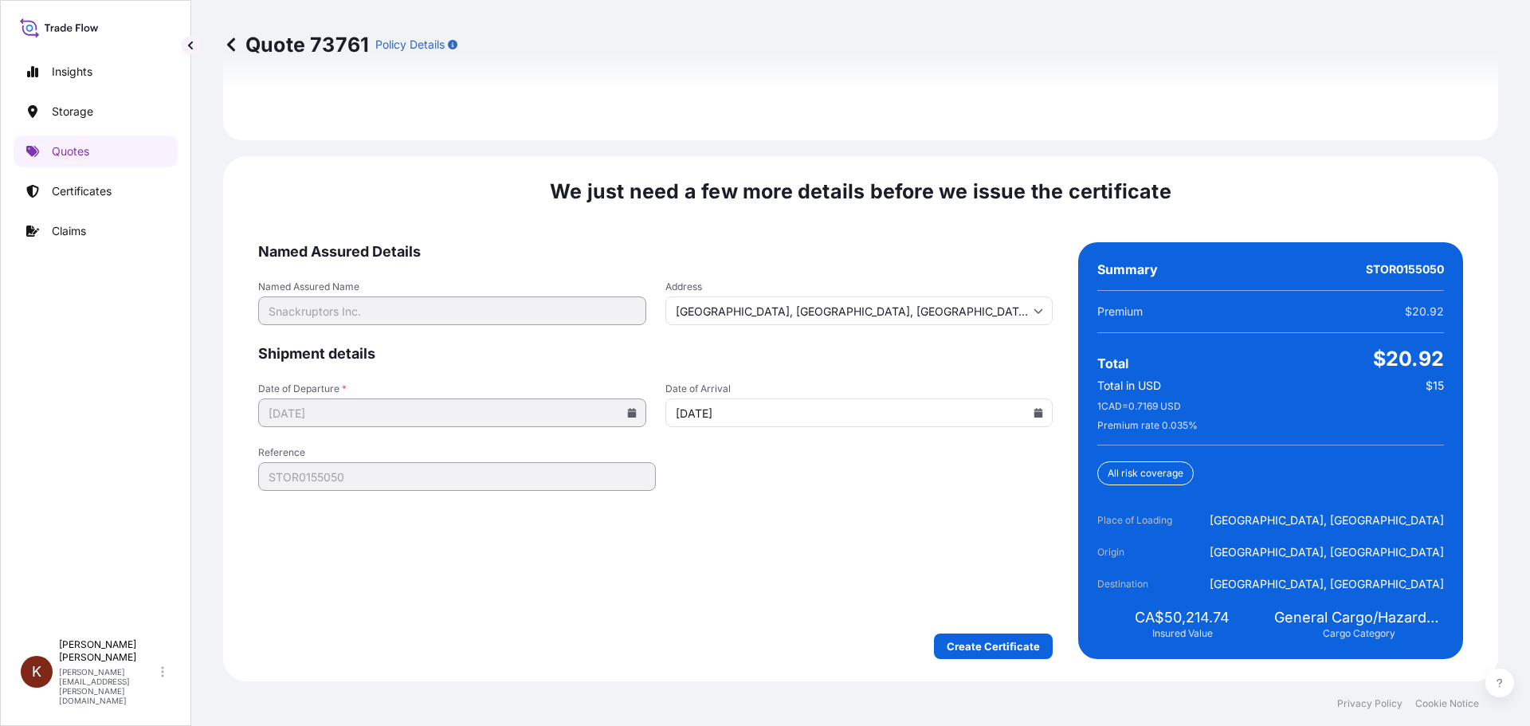
type input "[DATE]"
click at [710, 523] on form "Named Assured Details Named Assured Name Snackruptors Inc. Address [GEOGRAPHIC_…" at bounding box center [655, 450] width 794 height 417
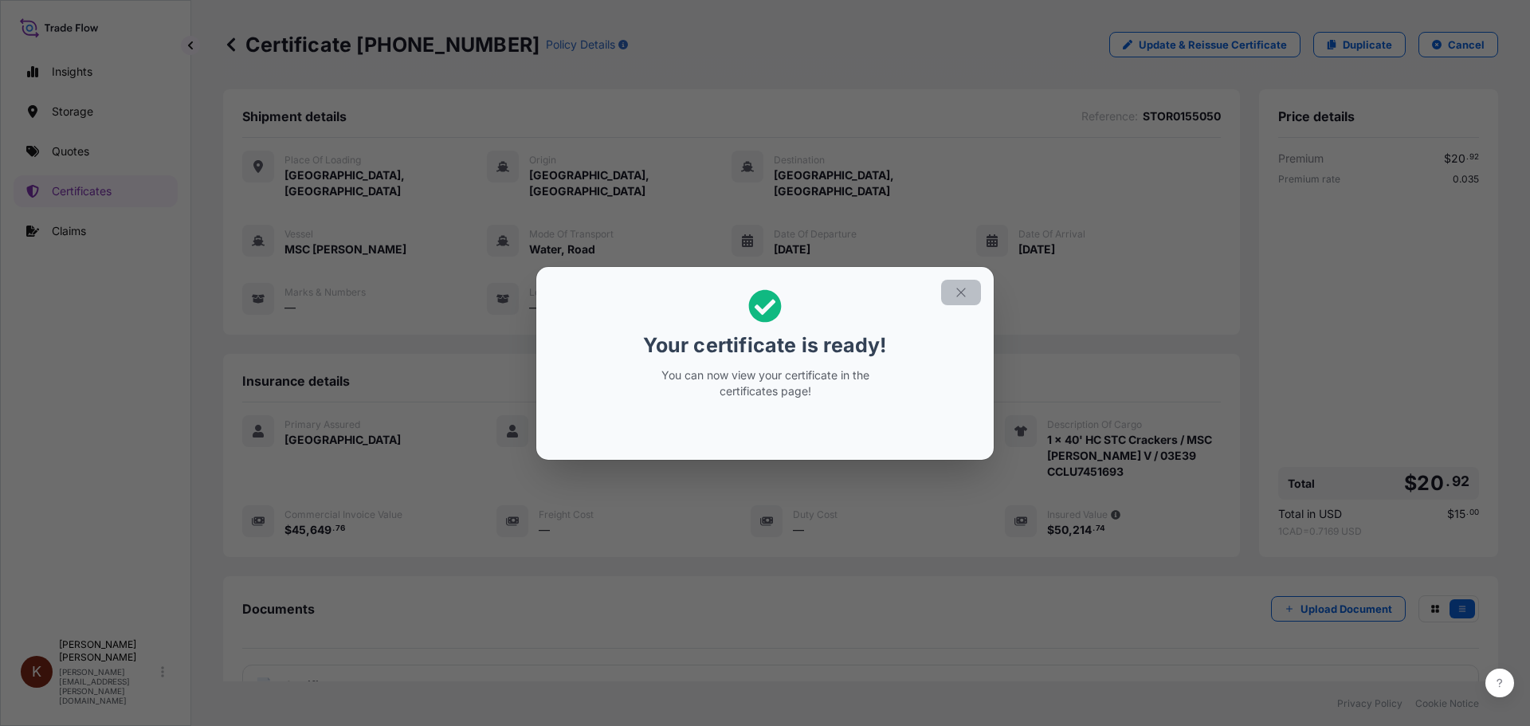
click at [958, 292] on icon "button" at bounding box center [961, 292] width 14 height 14
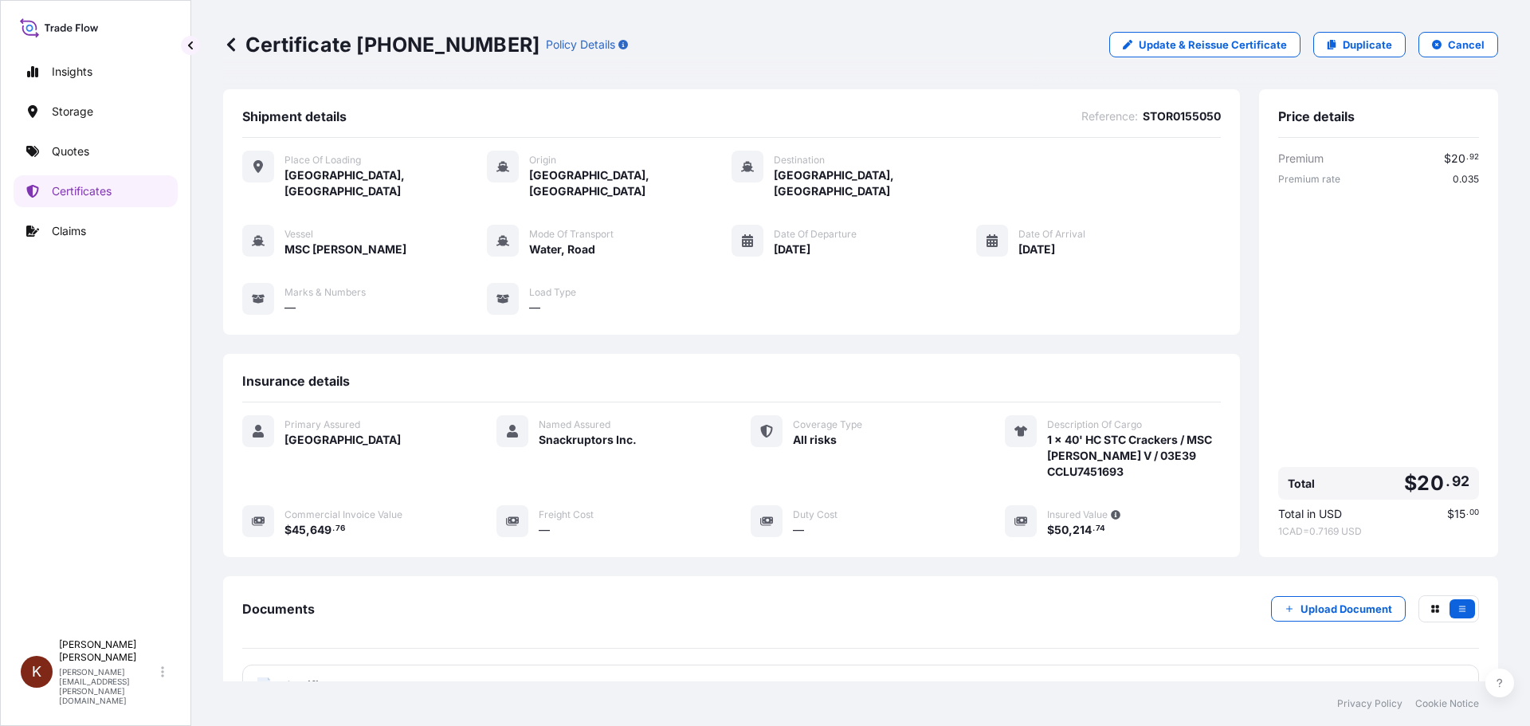
scroll to position [127, 0]
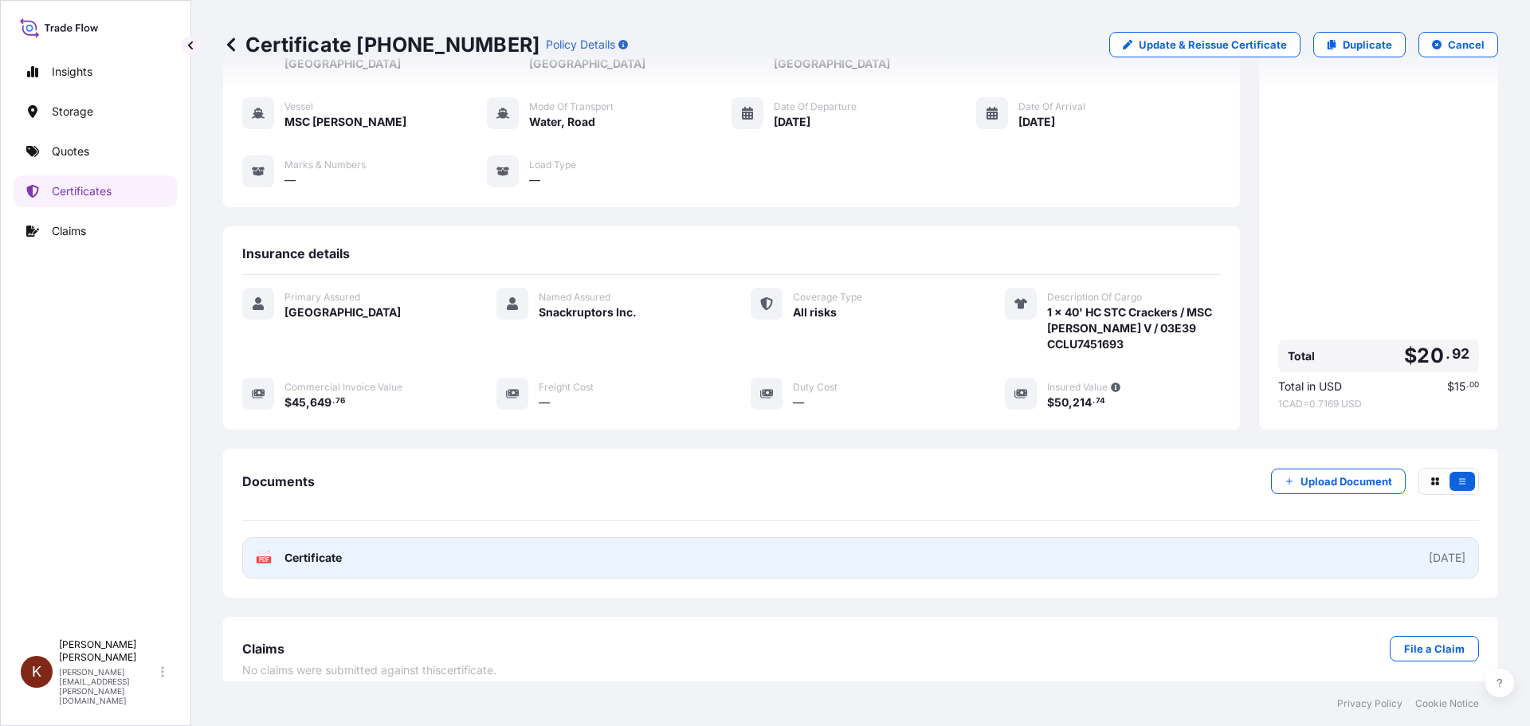
click at [312, 550] on span "Certificate" at bounding box center [312, 558] width 57 height 16
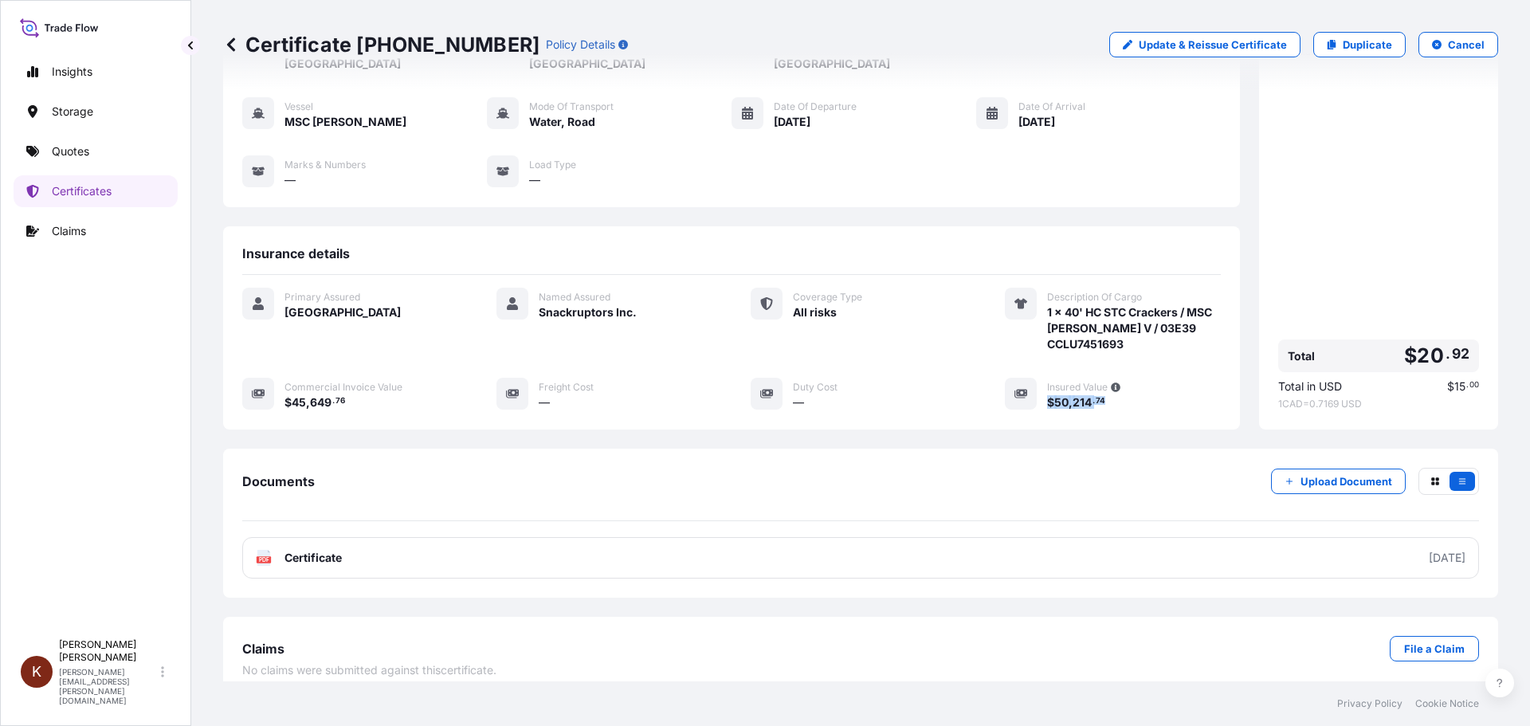
drag, startPoint x: 1103, startPoint y: 384, endPoint x: 1037, endPoint y: 384, distance: 65.3
click at [1047, 394] on div "$ 50 , 214 . 74" at bounding box center [1134, 402] width 174 height 17
copy span "$ 50 , 214 . 74"
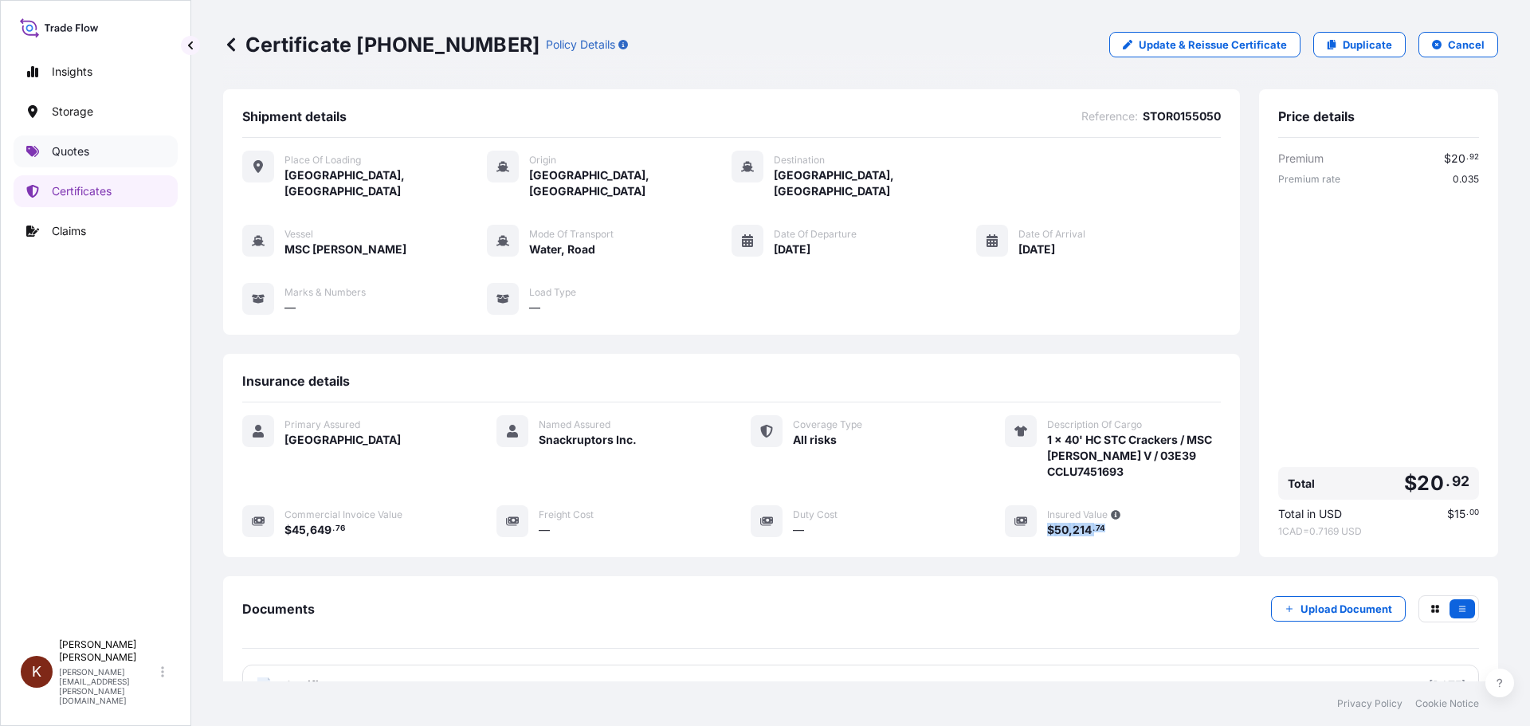
click at [62, 147] on p "Quotes" at bounding box center [70, 151] width 37 height 16
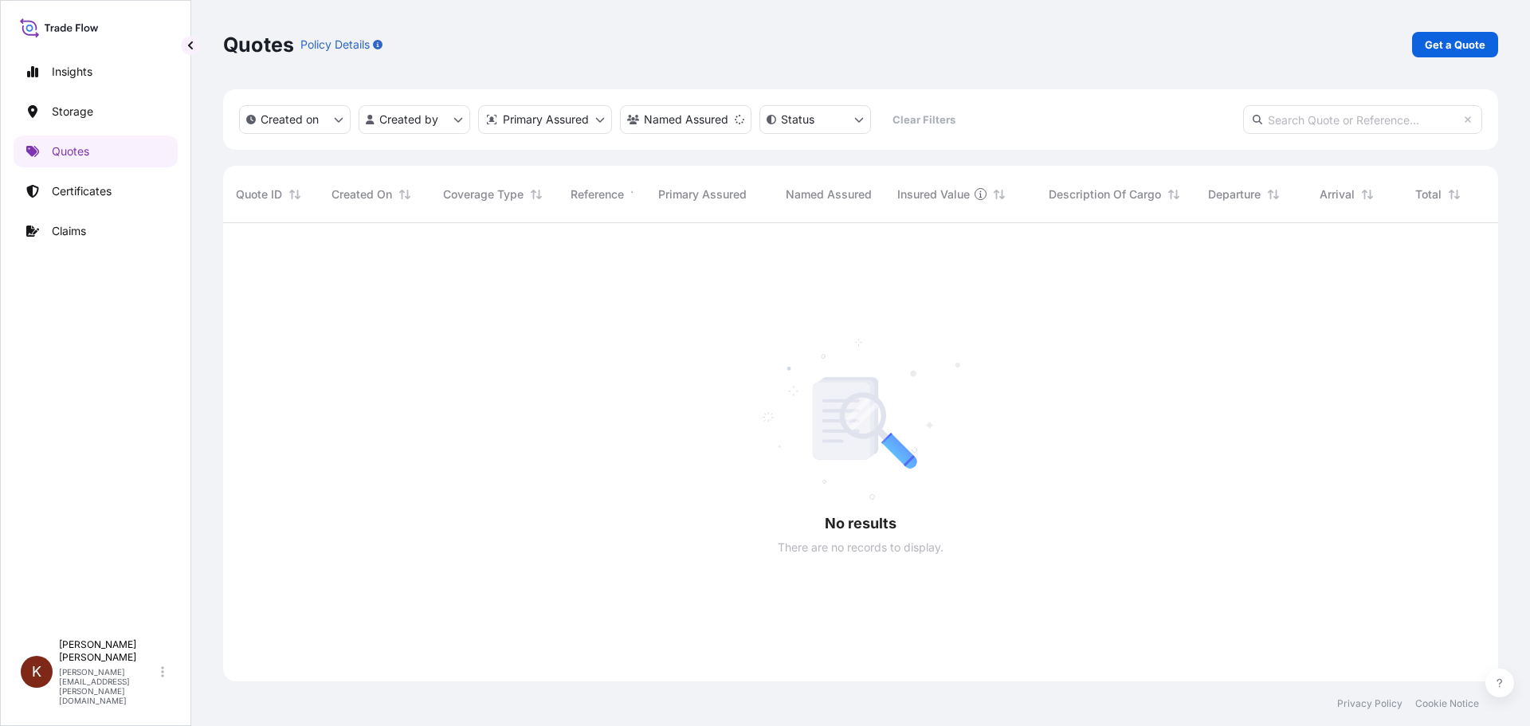
scroll to position [504, 1263]
click at [1223, 40] on p "Get a Quote" at bounding box center [1455, 45] width 61 height 16
select select "Water"
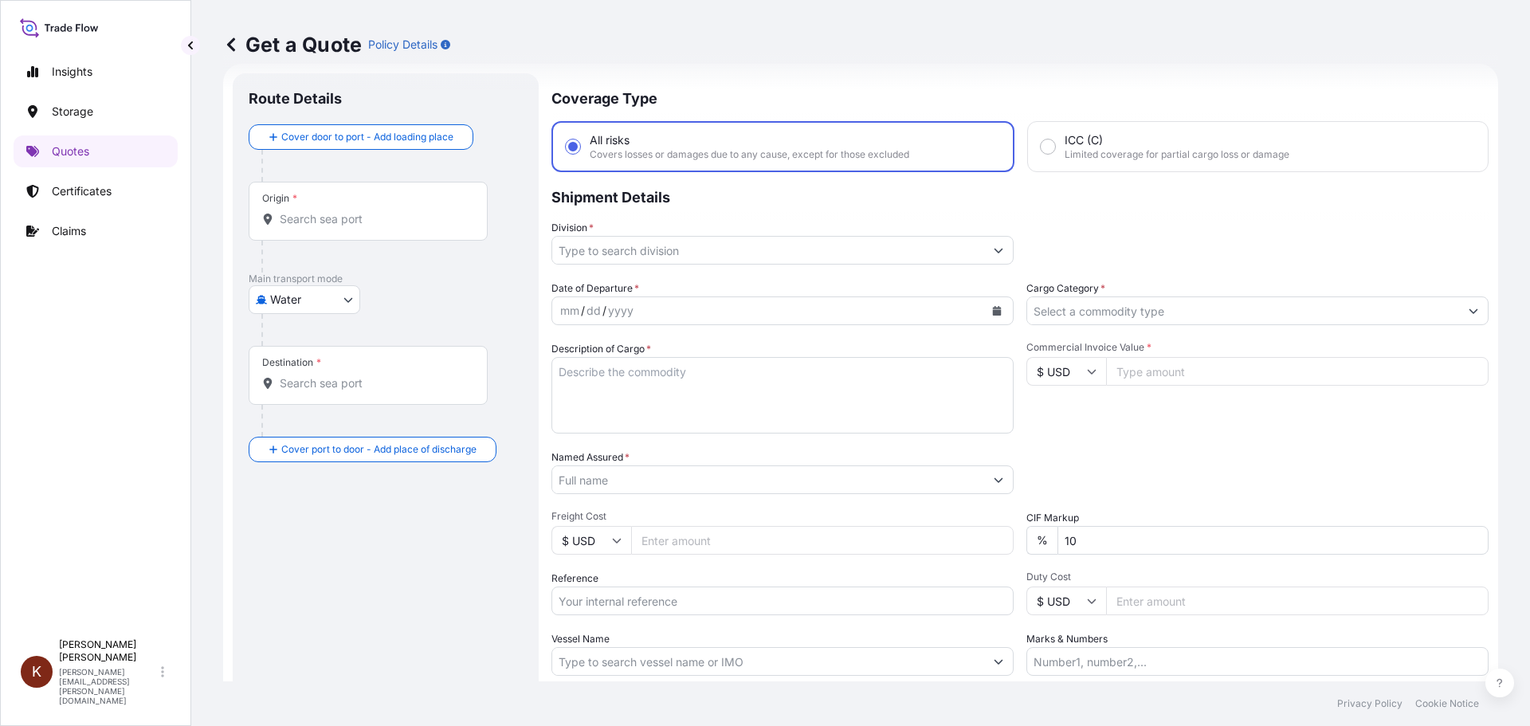
scroll to position [148, 0]
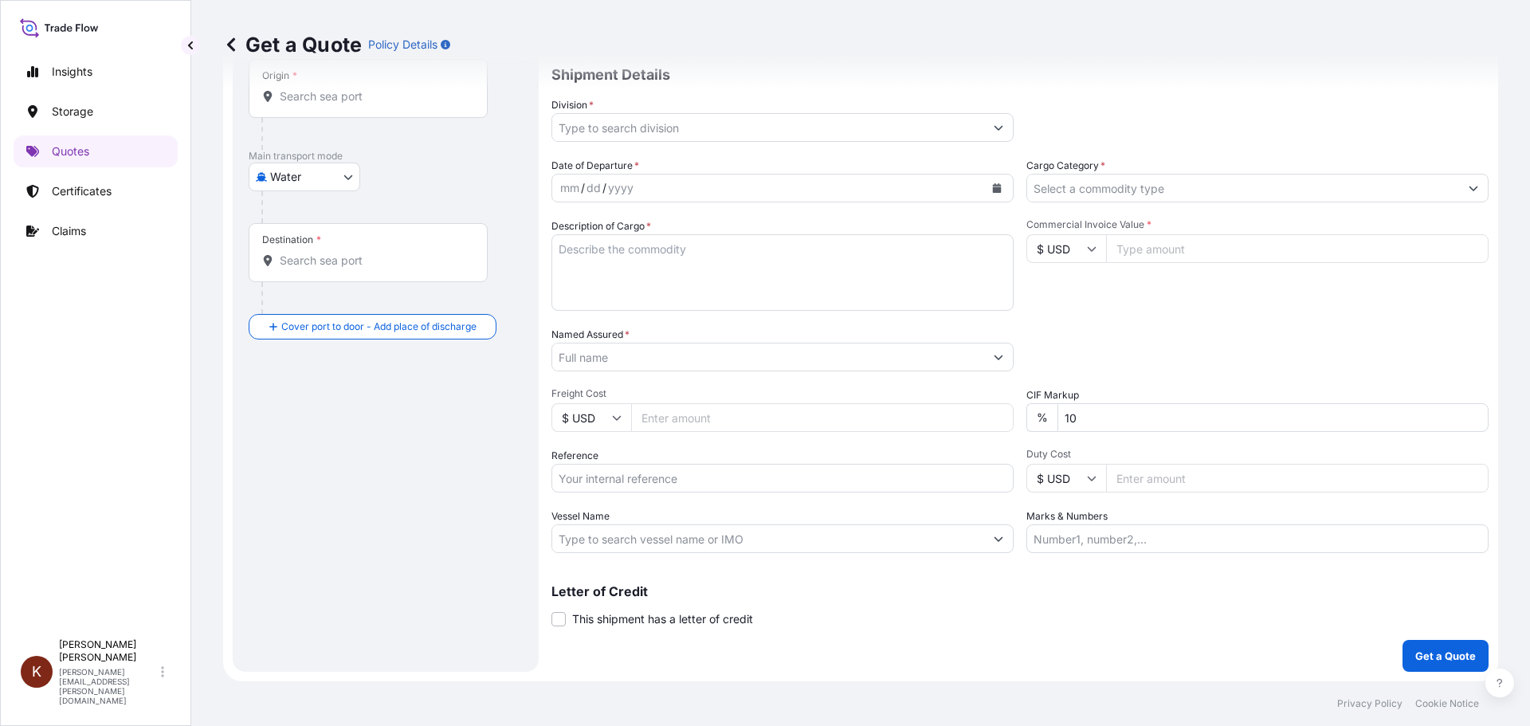
click at [585, 488] on input "Reference" at bounding box center [782, 478] width 462 height 29
paste input "STOR0155071"
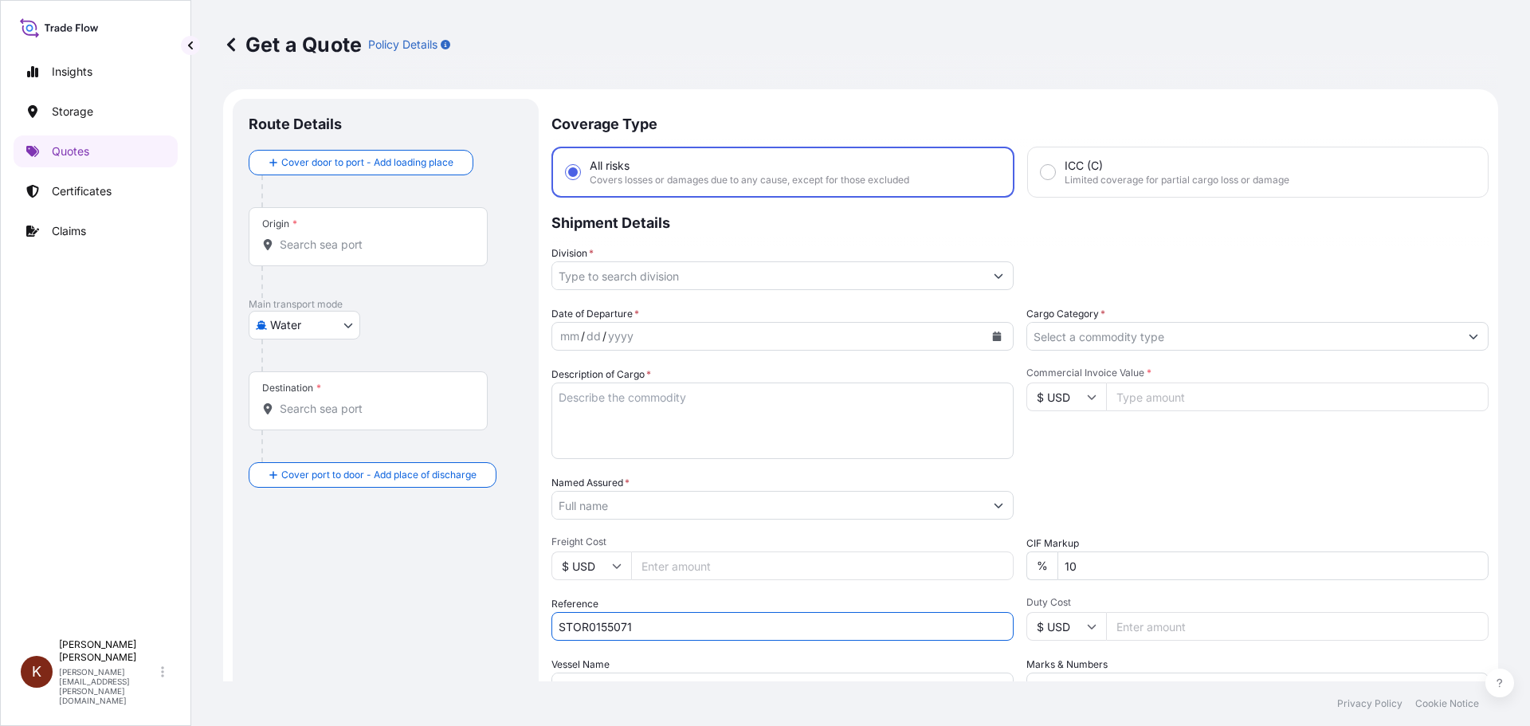
type input "STOR0155071"
click at [569, 503] on input "Named Assured *" at bounding box center [768, 505] width 432 height 29
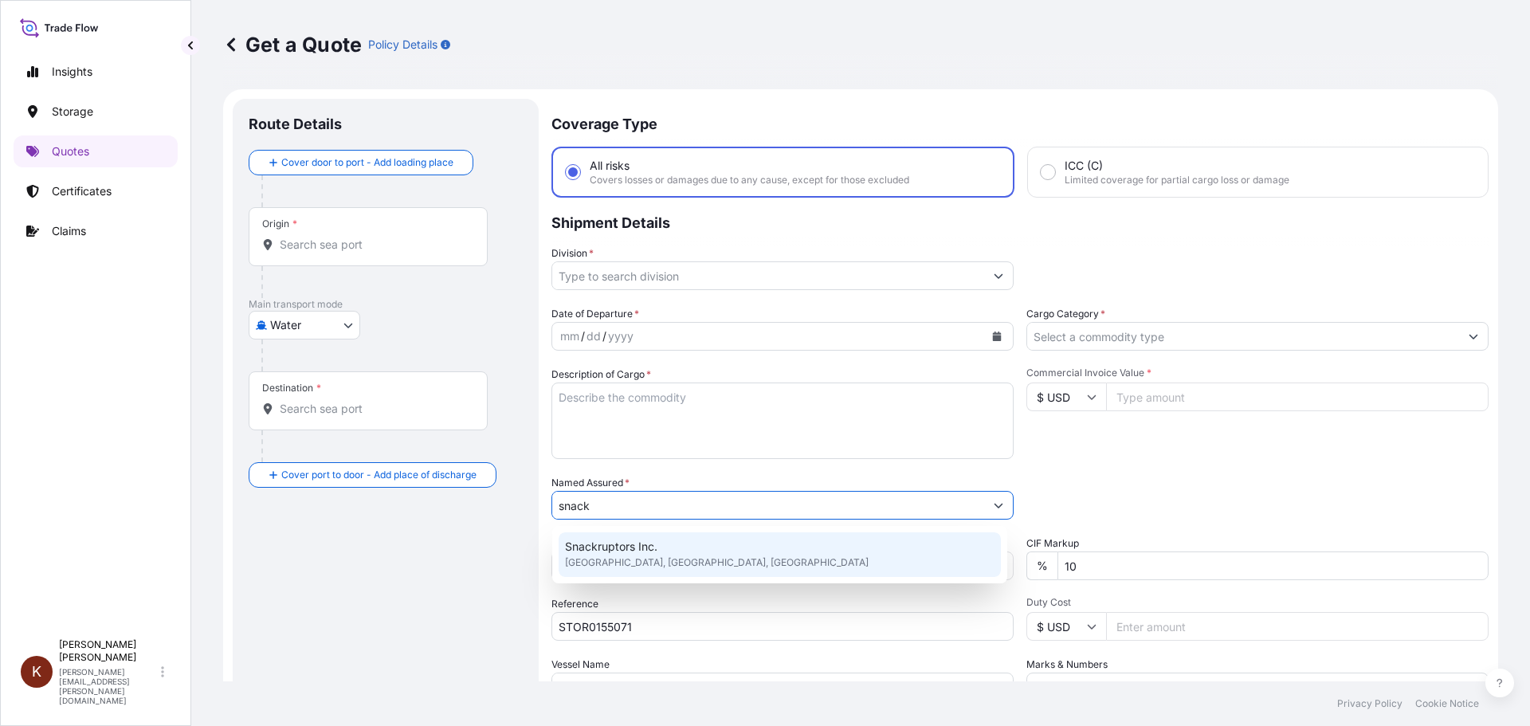
click at [634, 547] on span "Snackruptors Inc." at bounding box center [611, 547] width 92 height 16
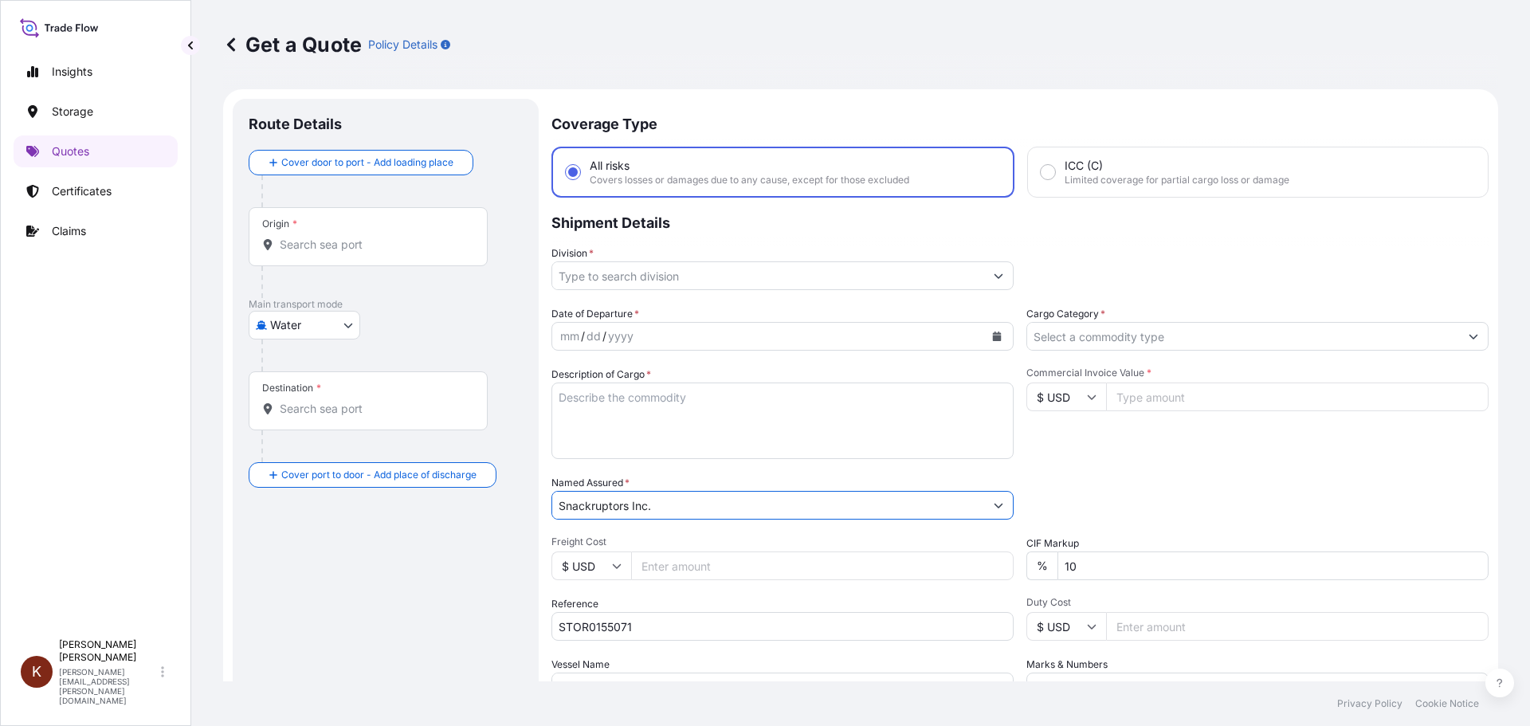
type input "Snackruptors Inc."
click at [644, 278] on input "Division *" at bounding box center [768, 275] width 432 height 29
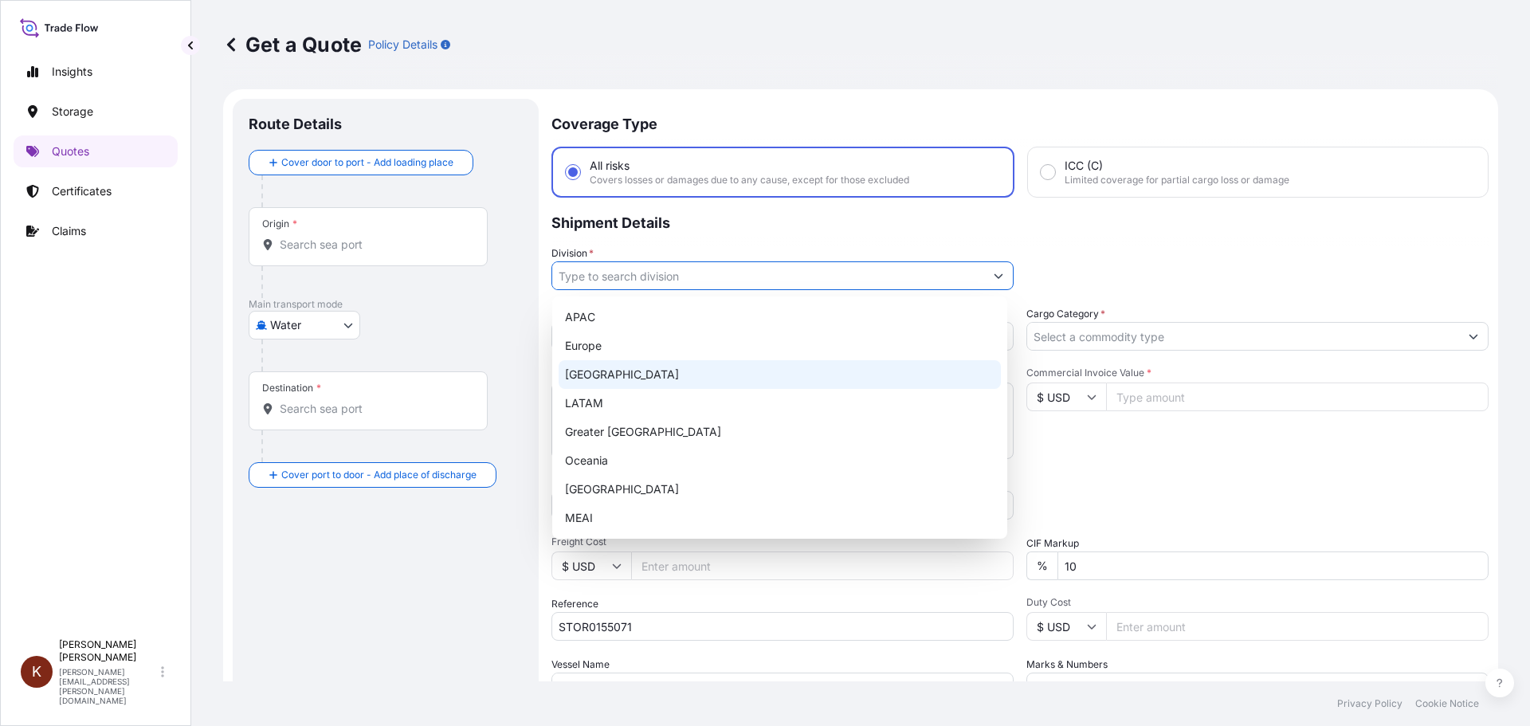
click at [593, 376] on div "[GEOGRAPHIC_DATA]" at bounding box center [780, 374] width 442 height 29
type input "[GEOGRAPHIC_DATA]"
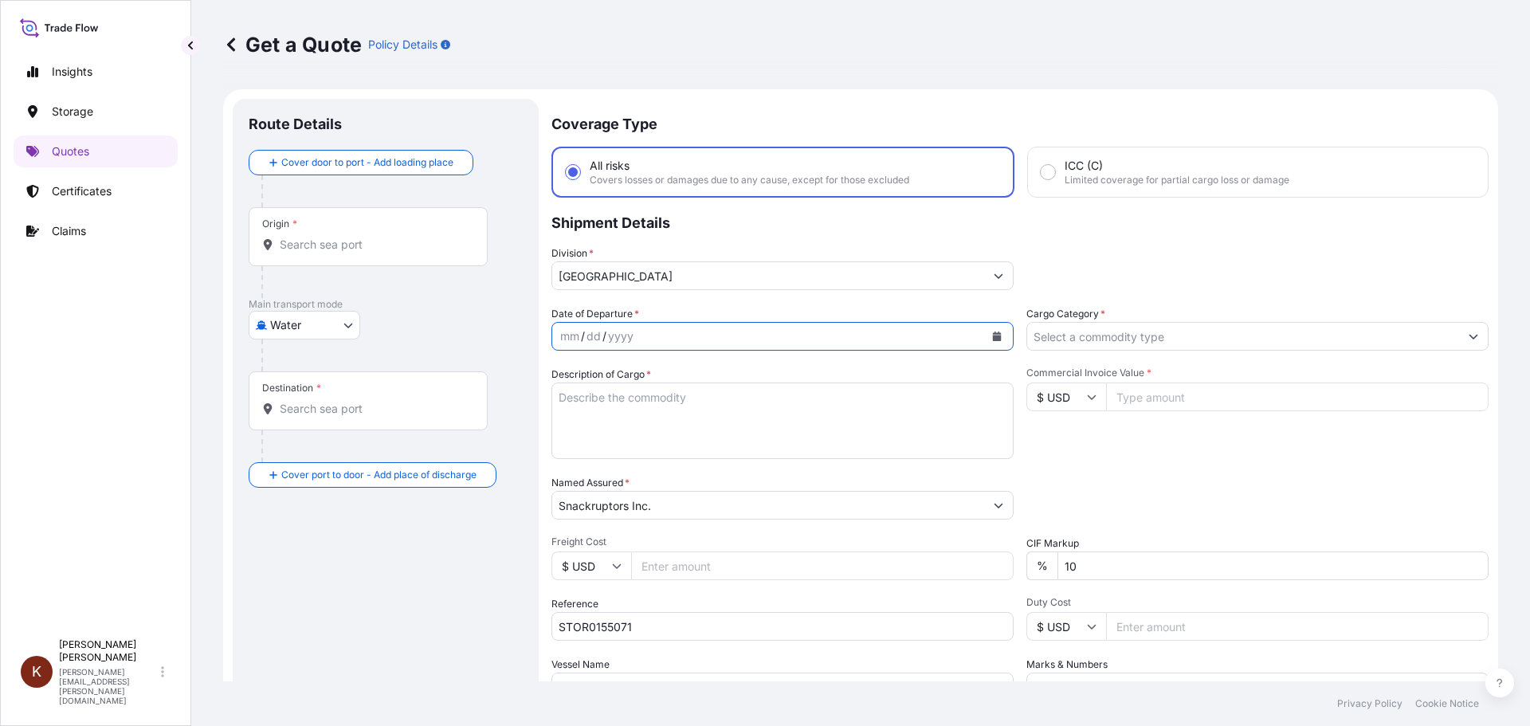
click at [995, 335] on icon "Calendar" at bounding box center [997, 336] width 10 height 10
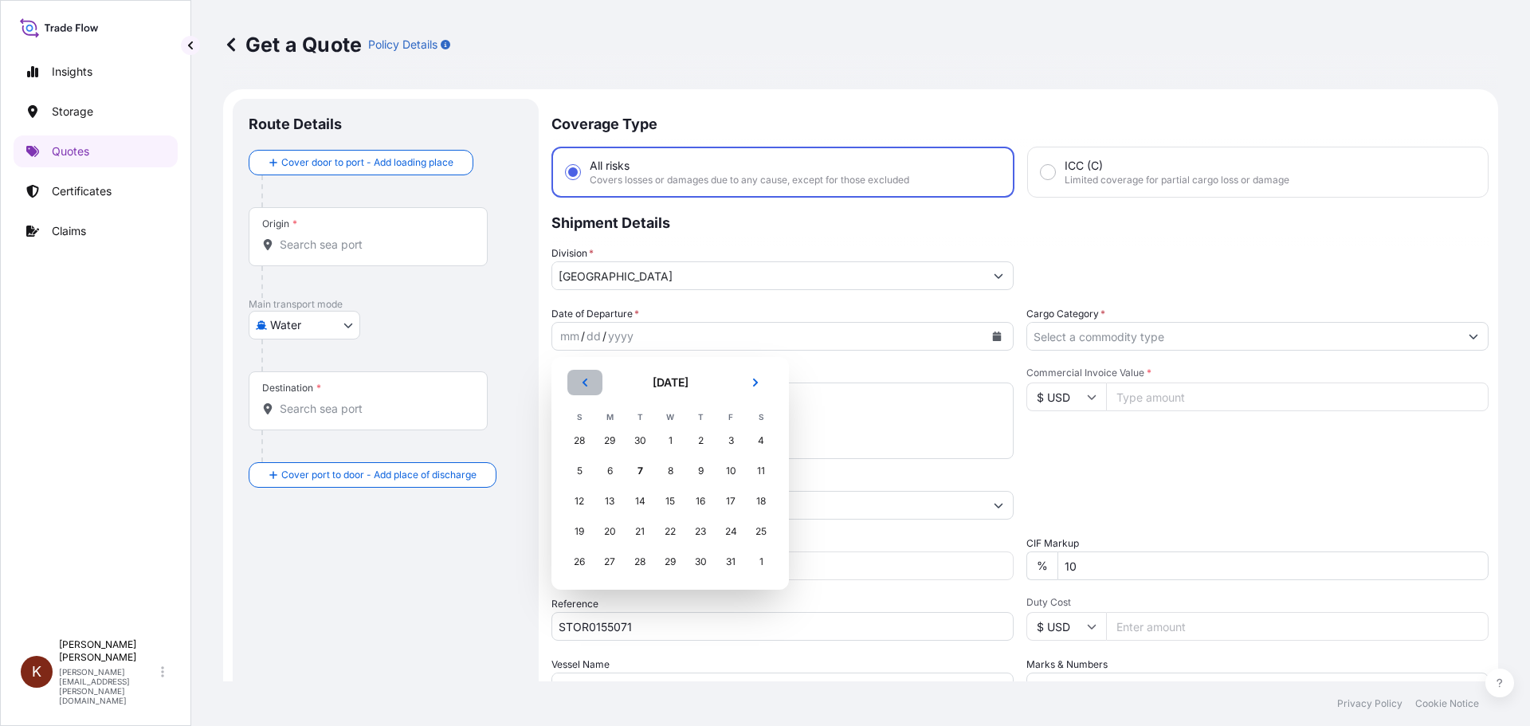
click at [580, 381] on icon "Previous" at bounding box center [585, 383] width 10 height 10
click at [582, 561] on div "28" at bounding box center [579, 561] width 29 height 29
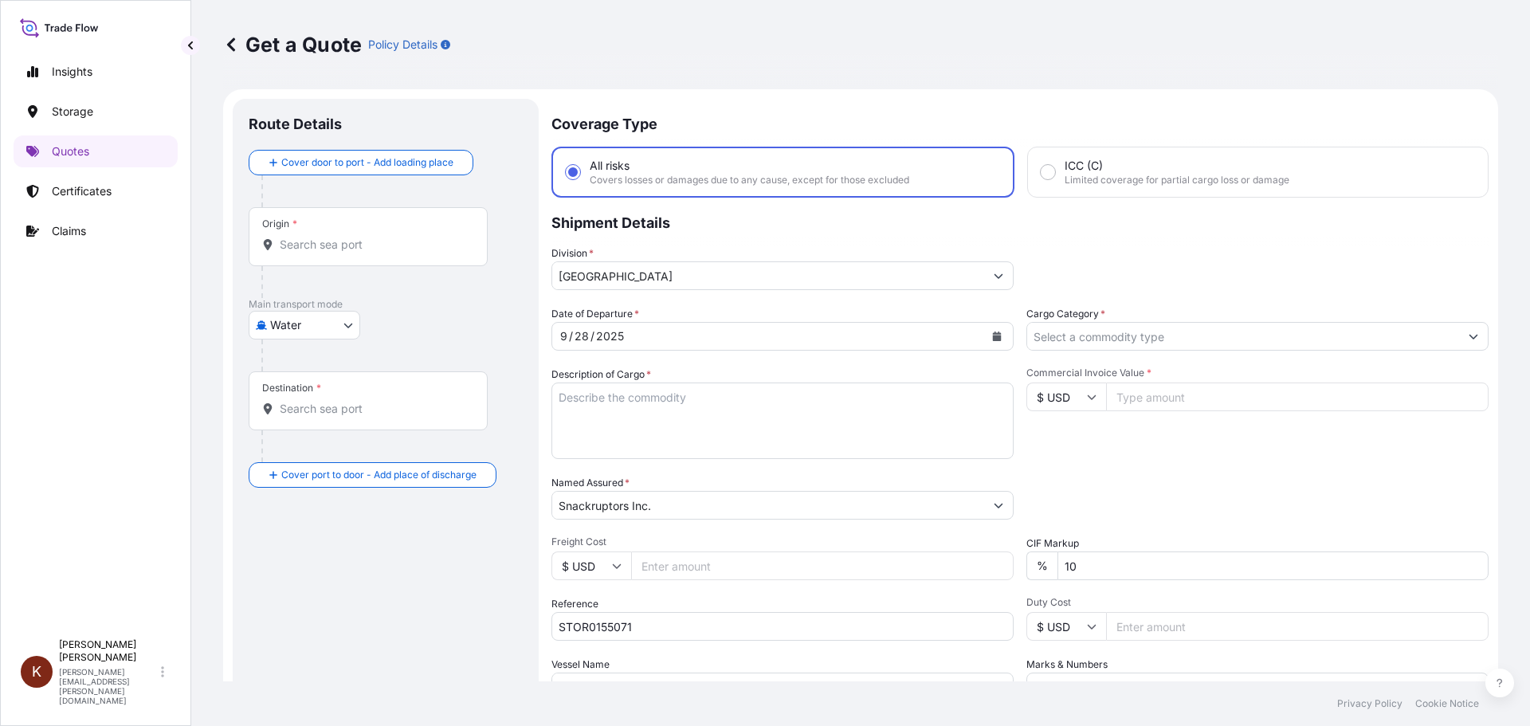
click at [602, 416] on textarea "Description of Cargo *" at bounding box center [782, 420] width 462 height 76
paste textarea "TIIU5371375"
click at [557, 397] on textarea "TIIU5371375" at bounding box center [782, 420] width 462 height 76
drag, startPoint x: 745, startPoint y: 407, endPoint x: 733, endPoint y: 405, distance: 12.2
click at [739, 407] on textarea "1 x 40' HC STC Crackers / TIIU5371375" at bounding box center [782, 420] width 462 height 76
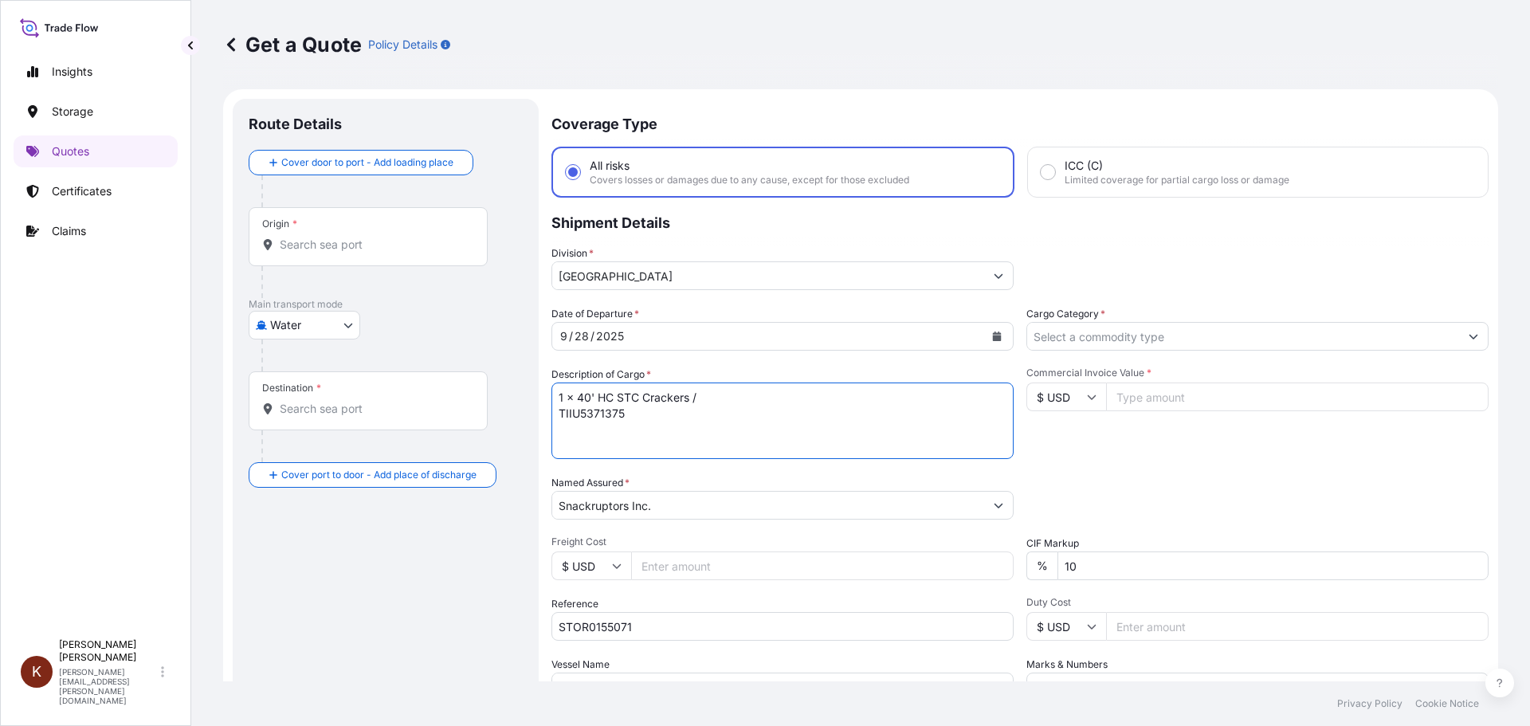
click at [726, 397] on textarea "1 x 40' HC STC Crackers / TIIU5371375" at bounding box center [782, 420] width 462 height 76
paste textarea "MSC [PERSON_NAME] / 03E39"
type textarea "1 x 40' HC STC Crackers / MSC [PERSON_NAME] V / 03E39 TIIU5371375"
click at [1071, 346] on input "Cargo Category *" at bounding box center [1243, 336] width 432 height 29
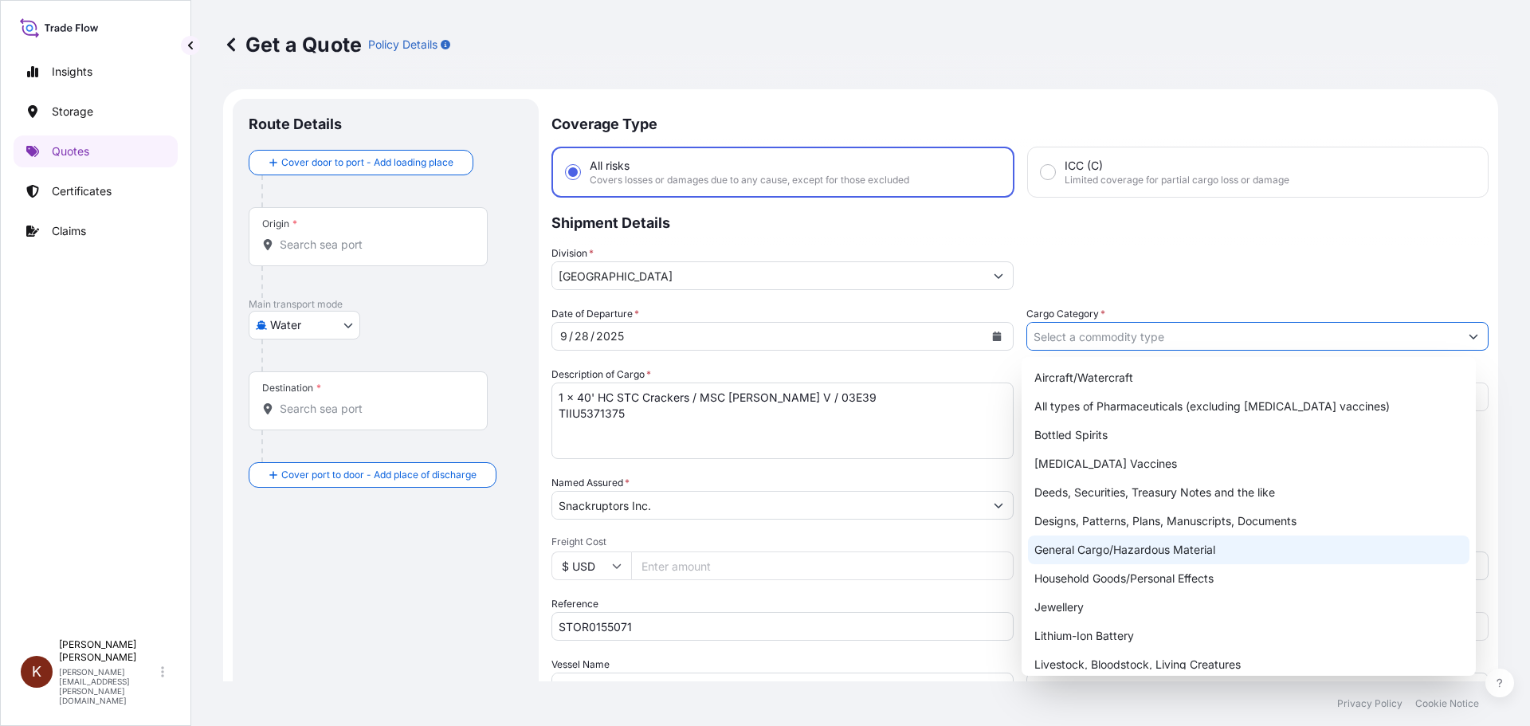
click at [1067, 547] on div "General Cargo/Hazardous Material" at bounding box center [1249, 549] width 442 height 29
type input "General Cargo/Hazardous Material"
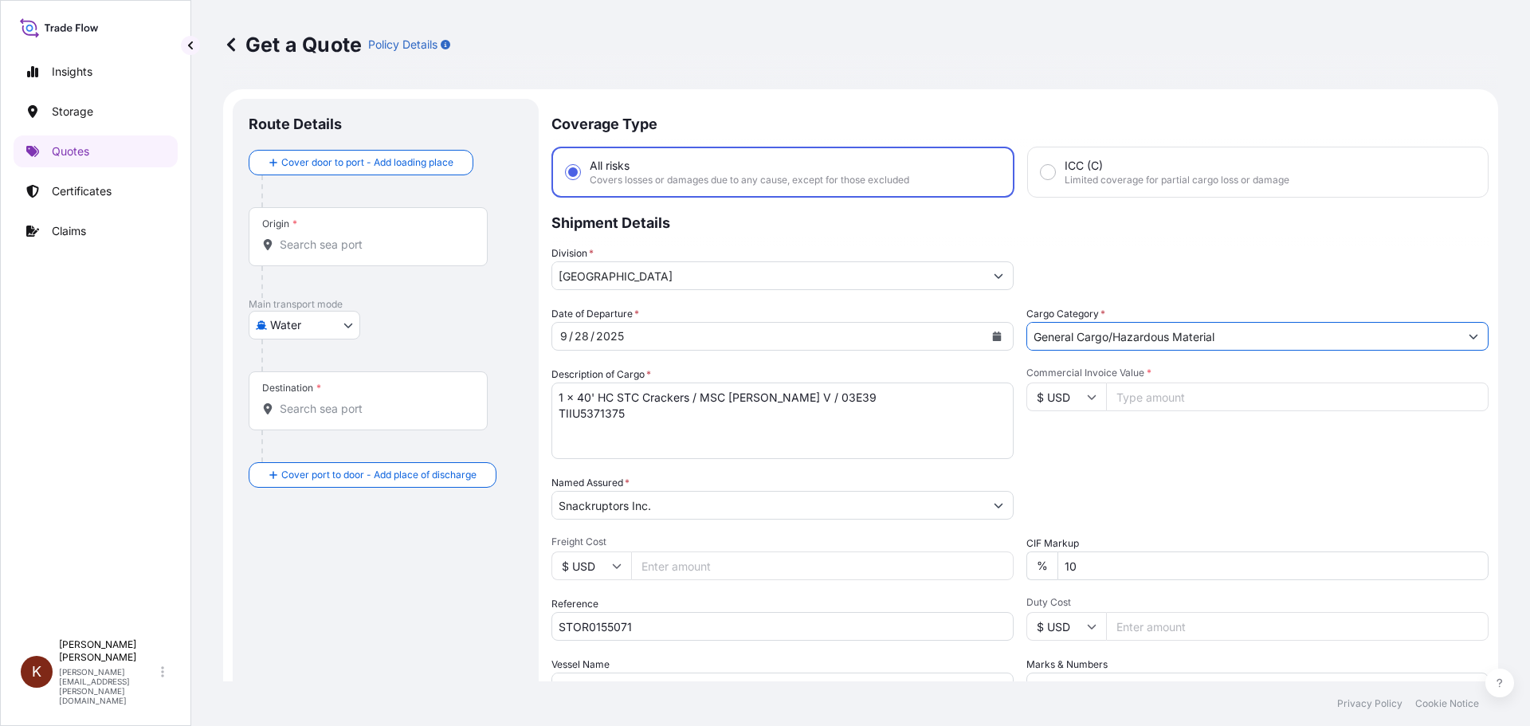
scroll to position [148, 0]
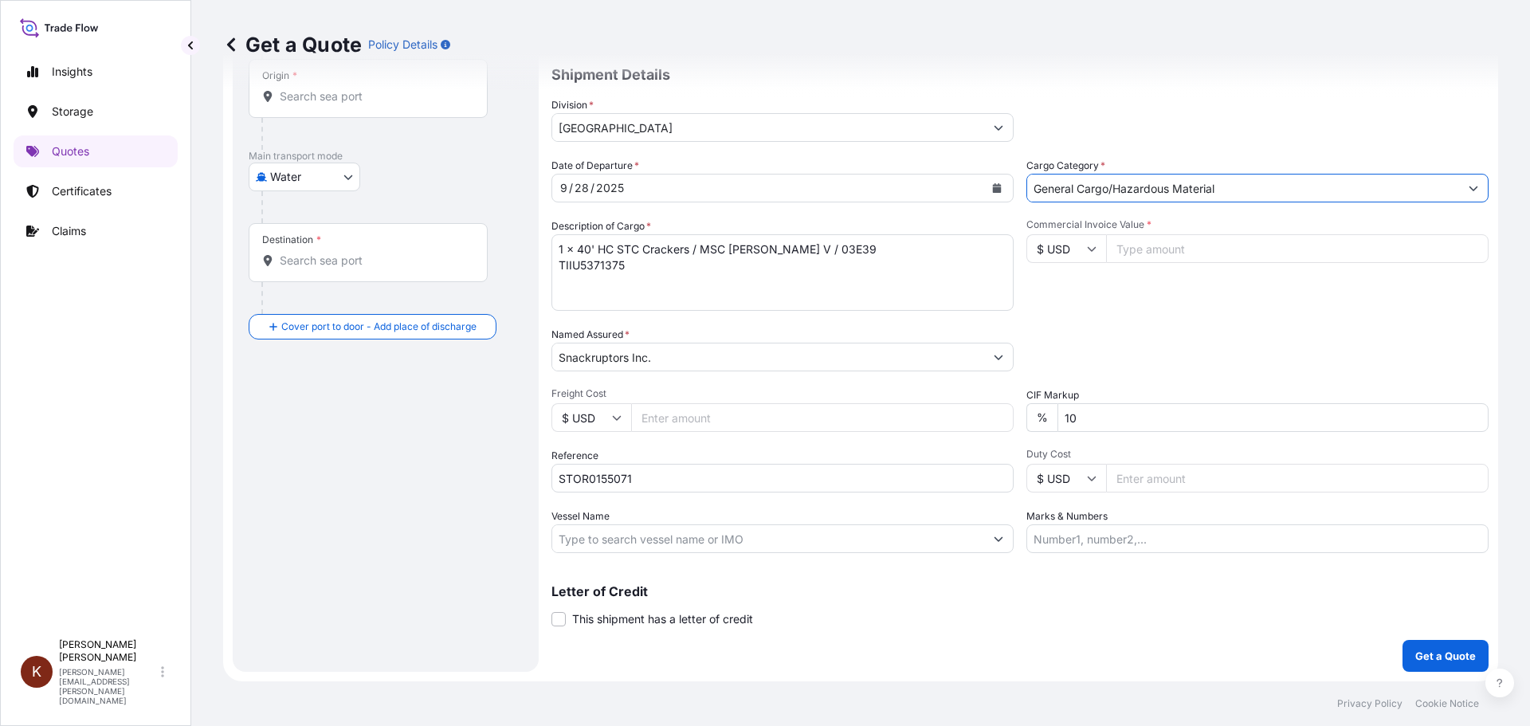
click at [1078, 249] on input "$ USD" at bounding box center [1066, 248] width 80 height 29
click at [1055, 344] on div "$ CAD" at bounding box center [1060, 334] width 67 height 30
type input "$ CAD"
click at [1180, 335] on div "Packing Category Type to search a container mode Please select a primary mode o…" at bounding box center [1257, 349] width 462 height 45
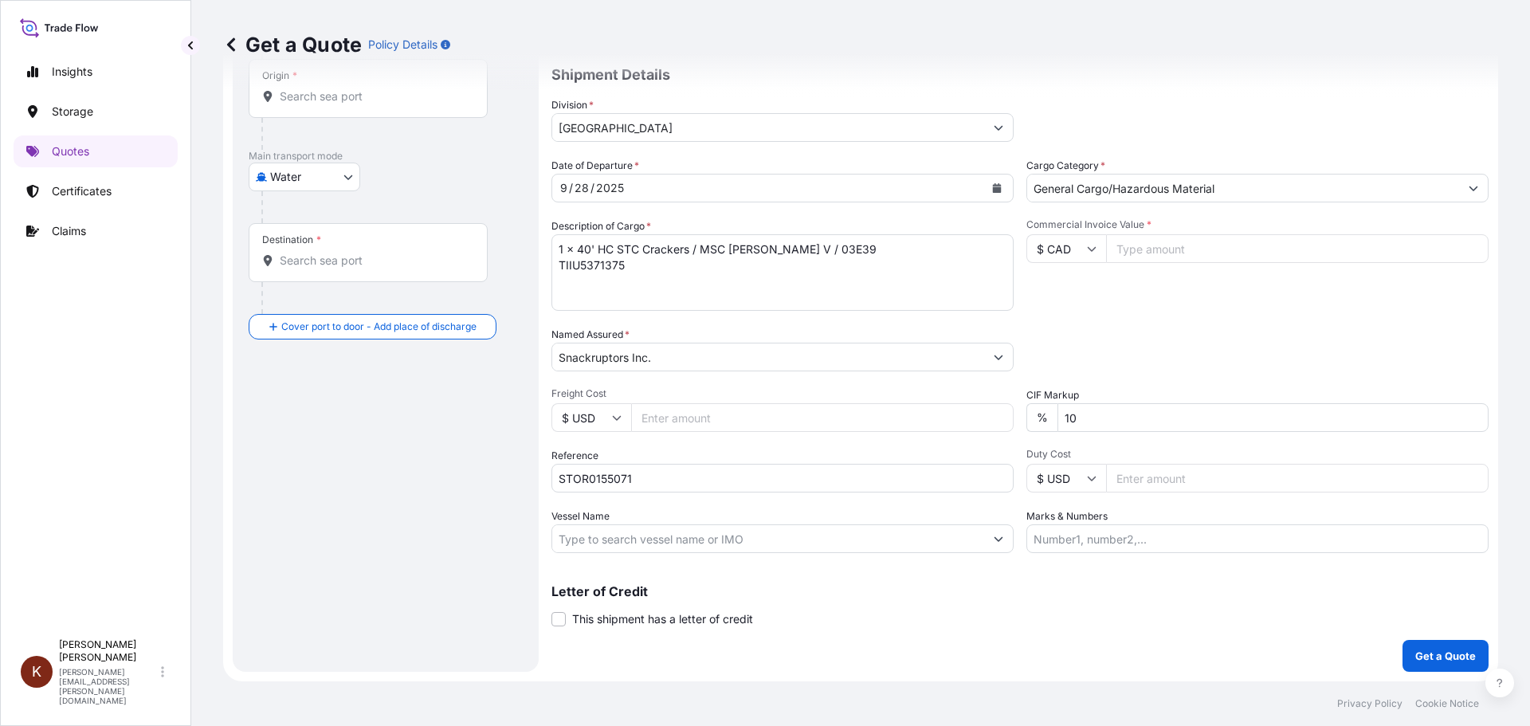
click at [575, 540] on input "Vessel Name" at bounding box center [768, 538] width 432 height 29
paste input "MSC [PERSON_NAME]"
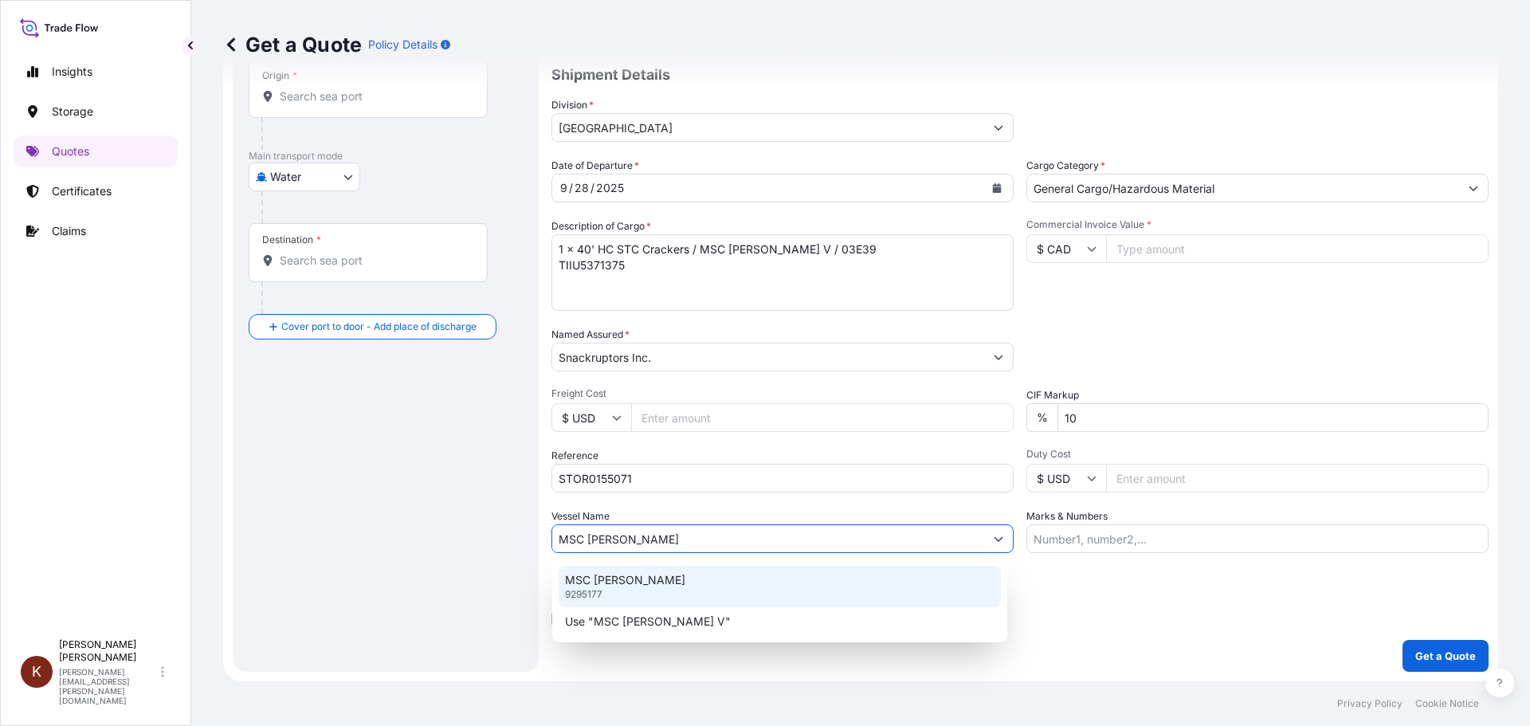
click at [578, 586] on p "MSC [PERSON_NAME]" at bounding box center [625, 580] width 120 height 16
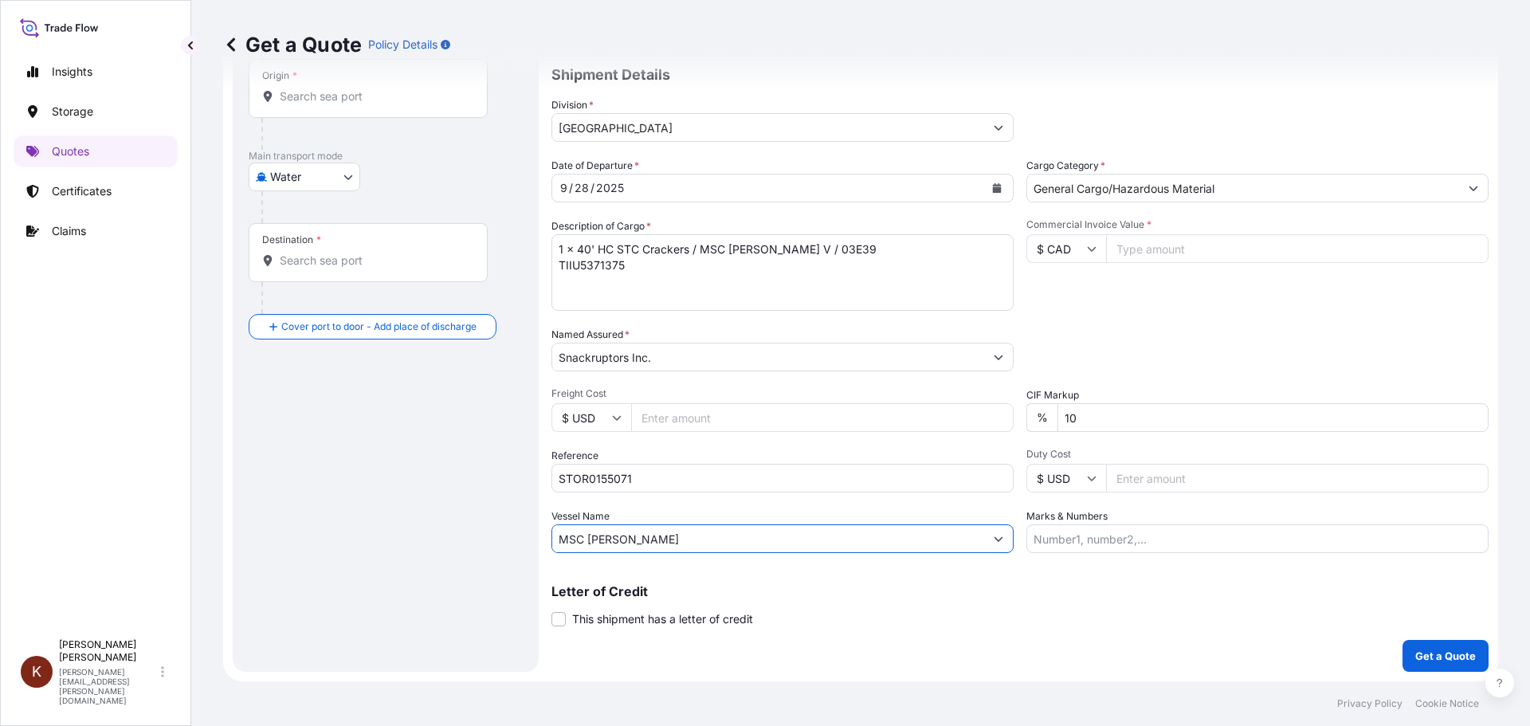
type input "MSC [PERSON_NAME]"
click at [1042, 595] on p "Letter of Credit" at bounding box center [1019, 591] width 937 height 13
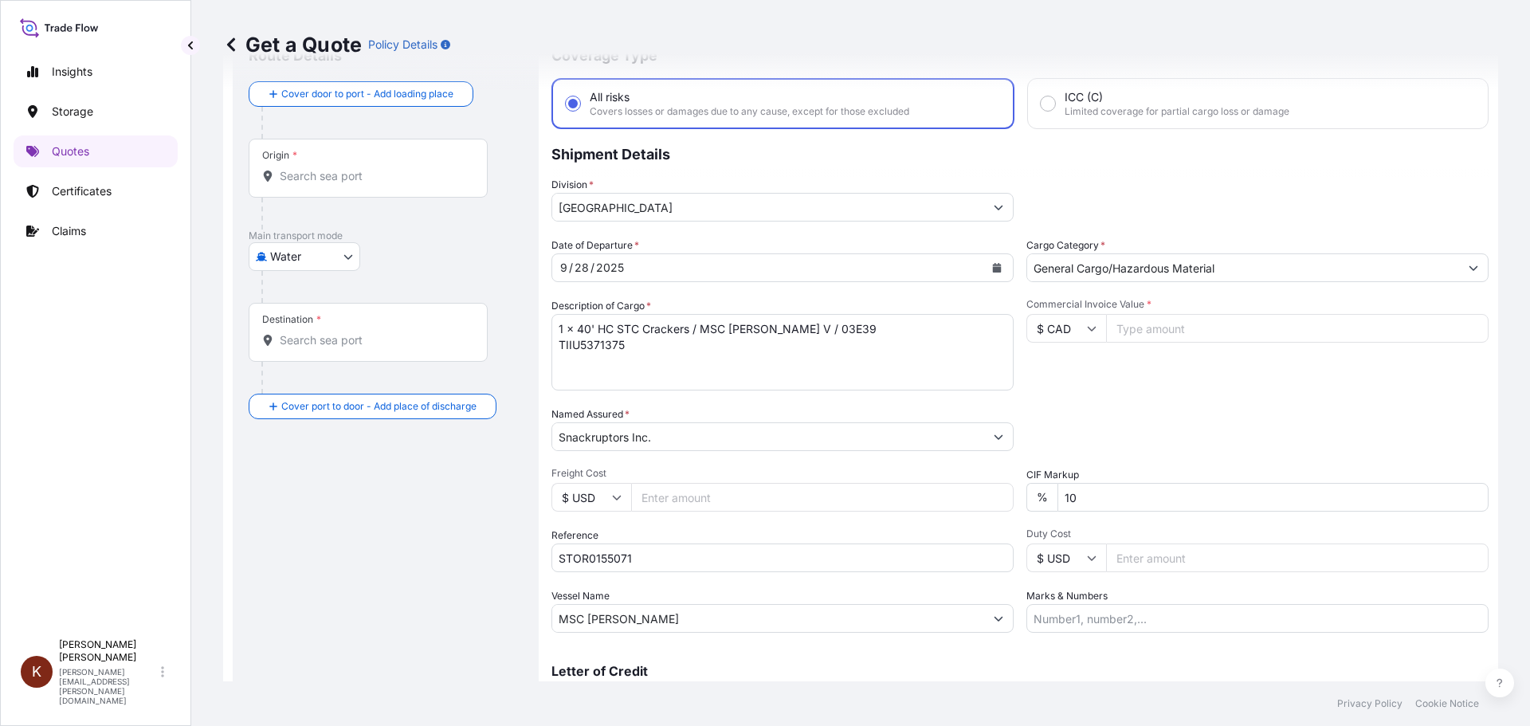
scroll to position [0, 0]
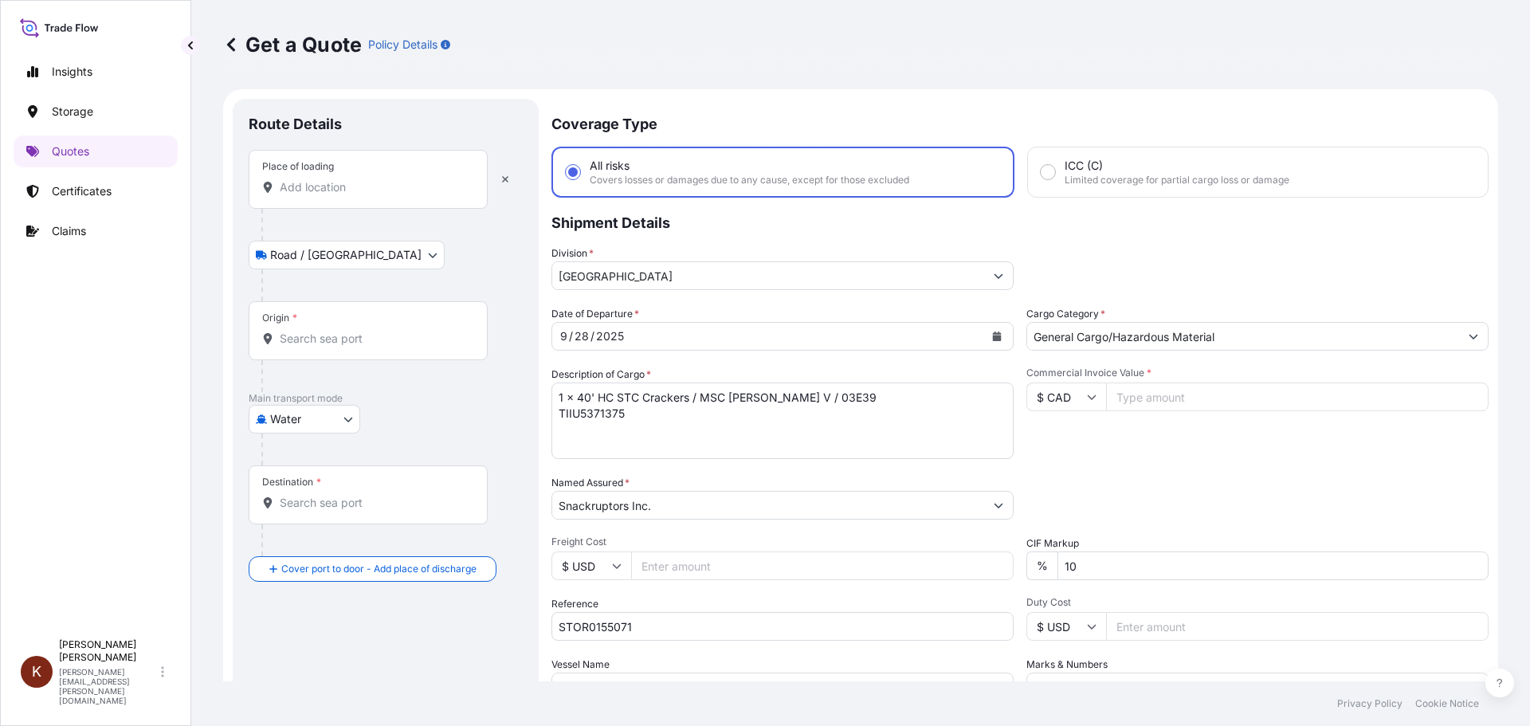
click at [301, 189] on input "Place of loading" at bounding box center [374, 187] width 188 height 16
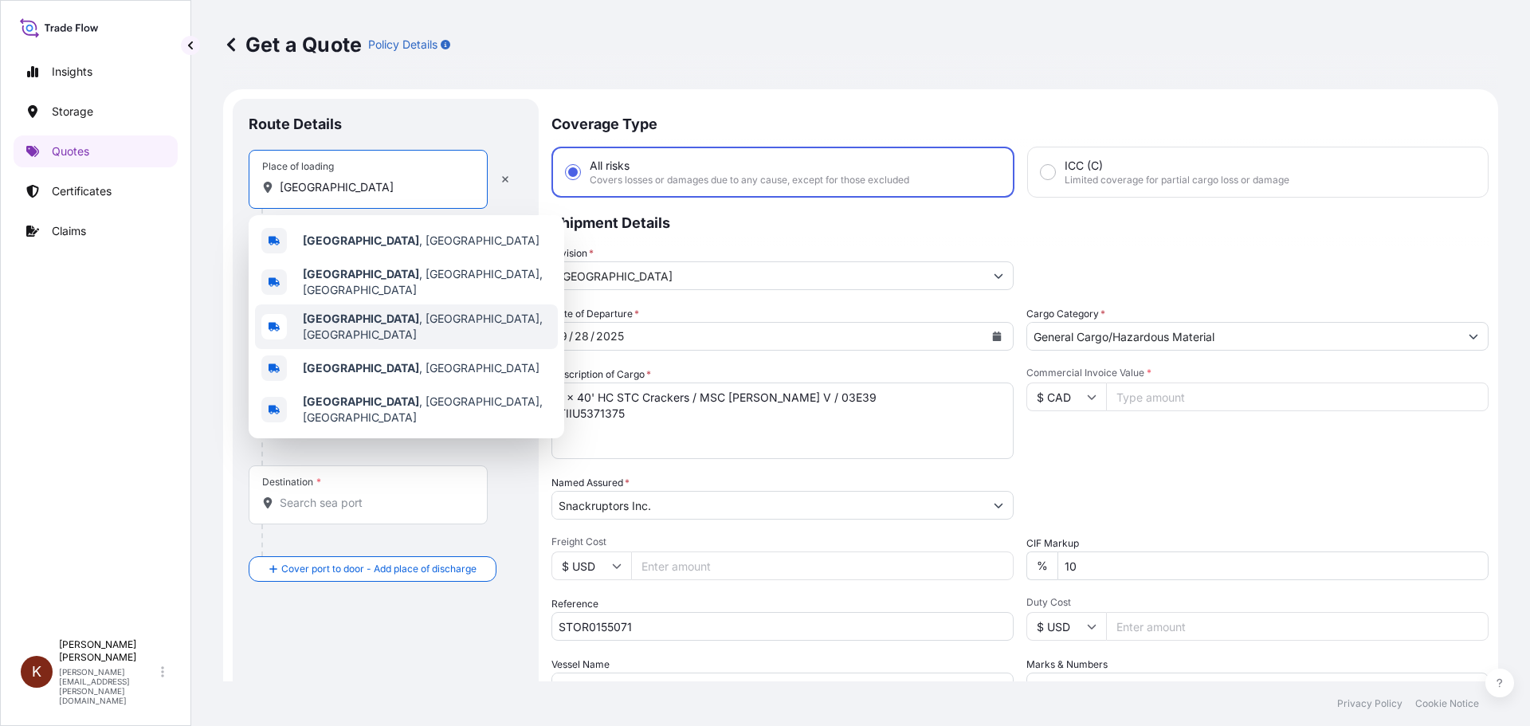
click at [347, 319] on b "[GEOGRAPHIC_DATA]" at bounding box center [361, 319] width 116 height 14
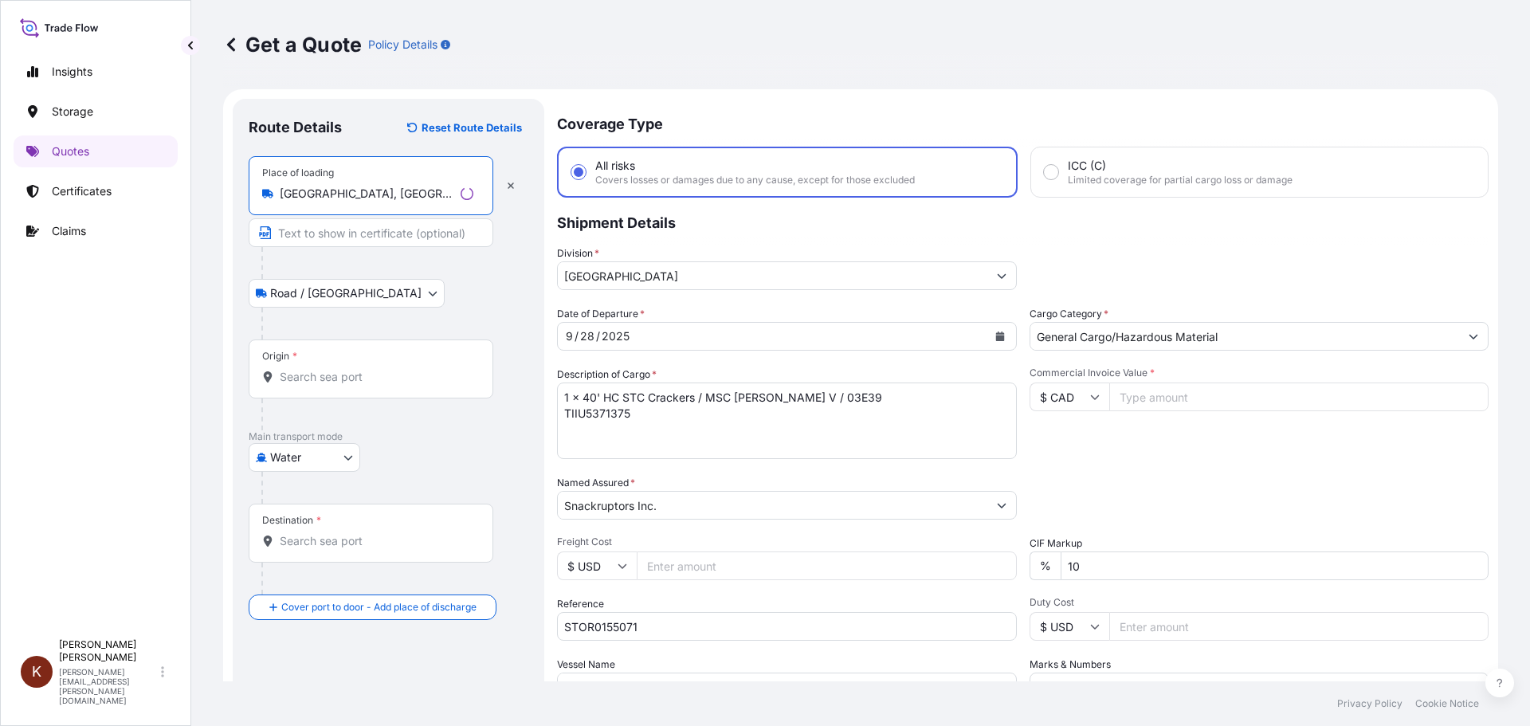
click at [382, 197] on input "[GEOGRAPHIC_DATA], [GEOGRAPHIC_DATA], [GEOGRAPHIC_DATA]" at bounding box center [367, 194] width 174 height 16
click at [410, 195] on input "[GEOGRAPHIC_DATA], [GEOGRAPHIC_DATA], [GEOGRAPHIC_DATA]" at bounding box center [374, 194] width 188 height 16
drag, startPoint x: 343, startPoint y: 196, endPoint x: 492, endPoint y: 193, distance: 149.0
click at [471, 193] on div "[GEOGRAPHIC_DATA], [GEOGRAPHIC_DATA], [GEOGRAPHIC_DATA]" at bounding box center [368, 194] width 212 height 16
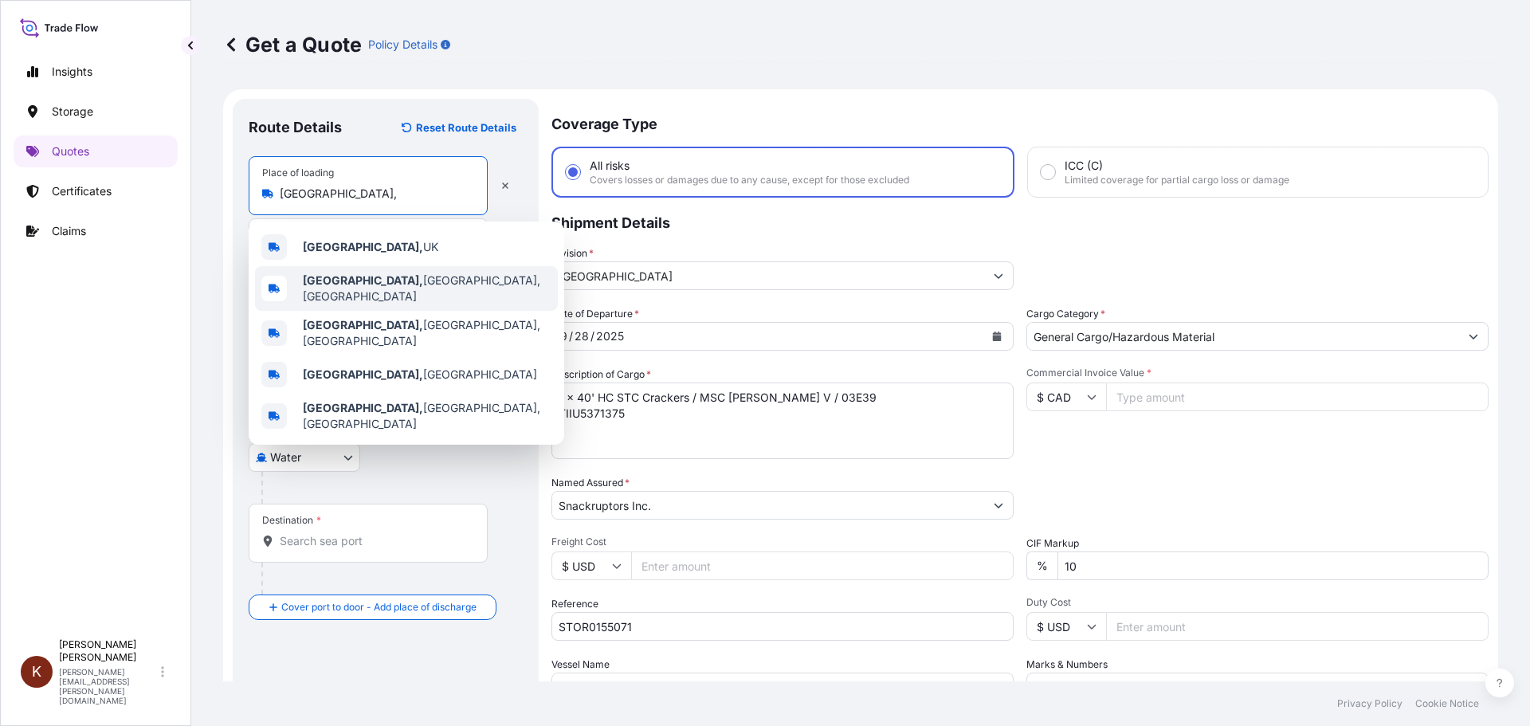
click at [345, 287] on b "[GEOGRAPHIC_DATA]," at bounding box center [363, 280] width 120 height 14
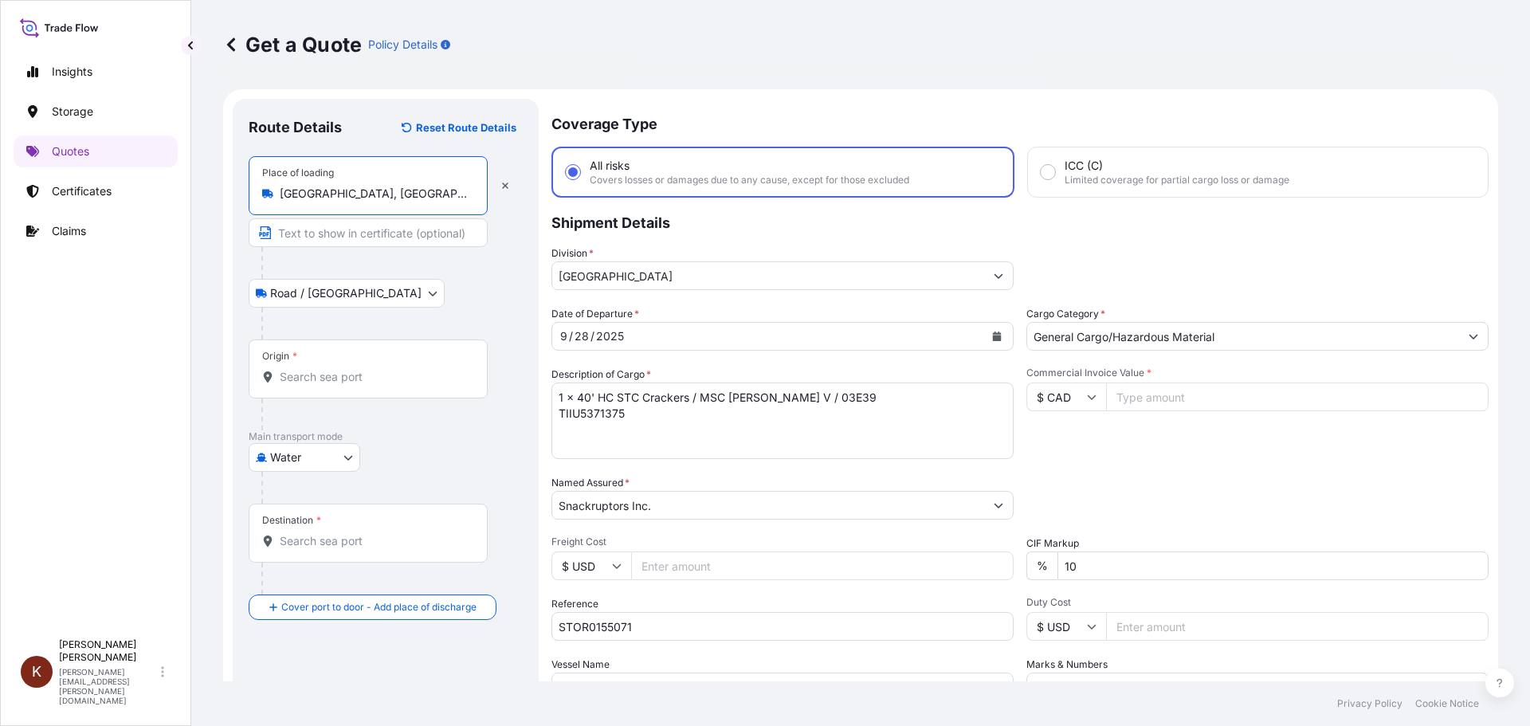
type input "[GEOGRAPHIC_DATA], [GEOGRAPHIC_DATA], [GEOGRAPHIC_DATA]"
click at [310, 383] on input "Origin *" at bounding box center [374, 377] width 188 height 16
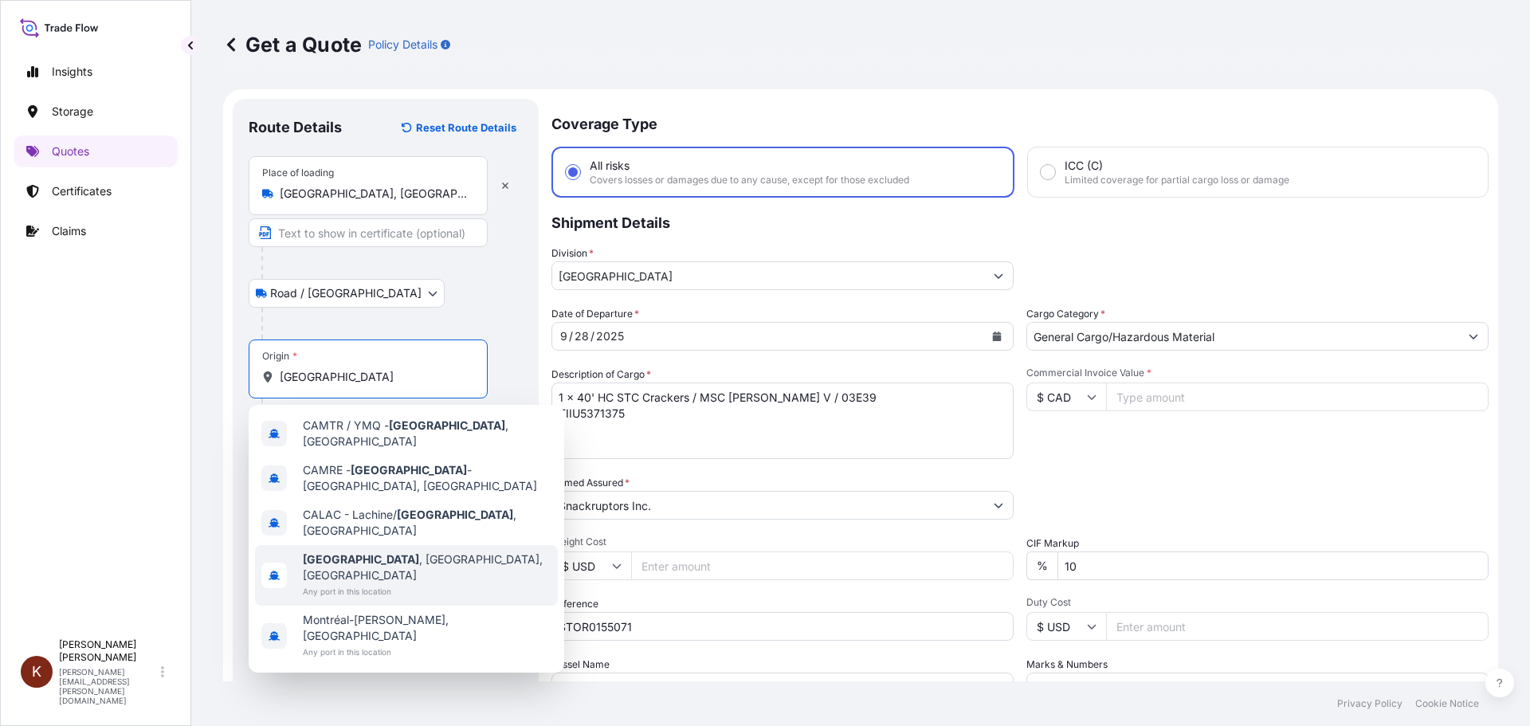
click at [332, 552] on b "[GEOGRAPHIC_DATA]" at bounding box center [361, 559] width 116 height 14
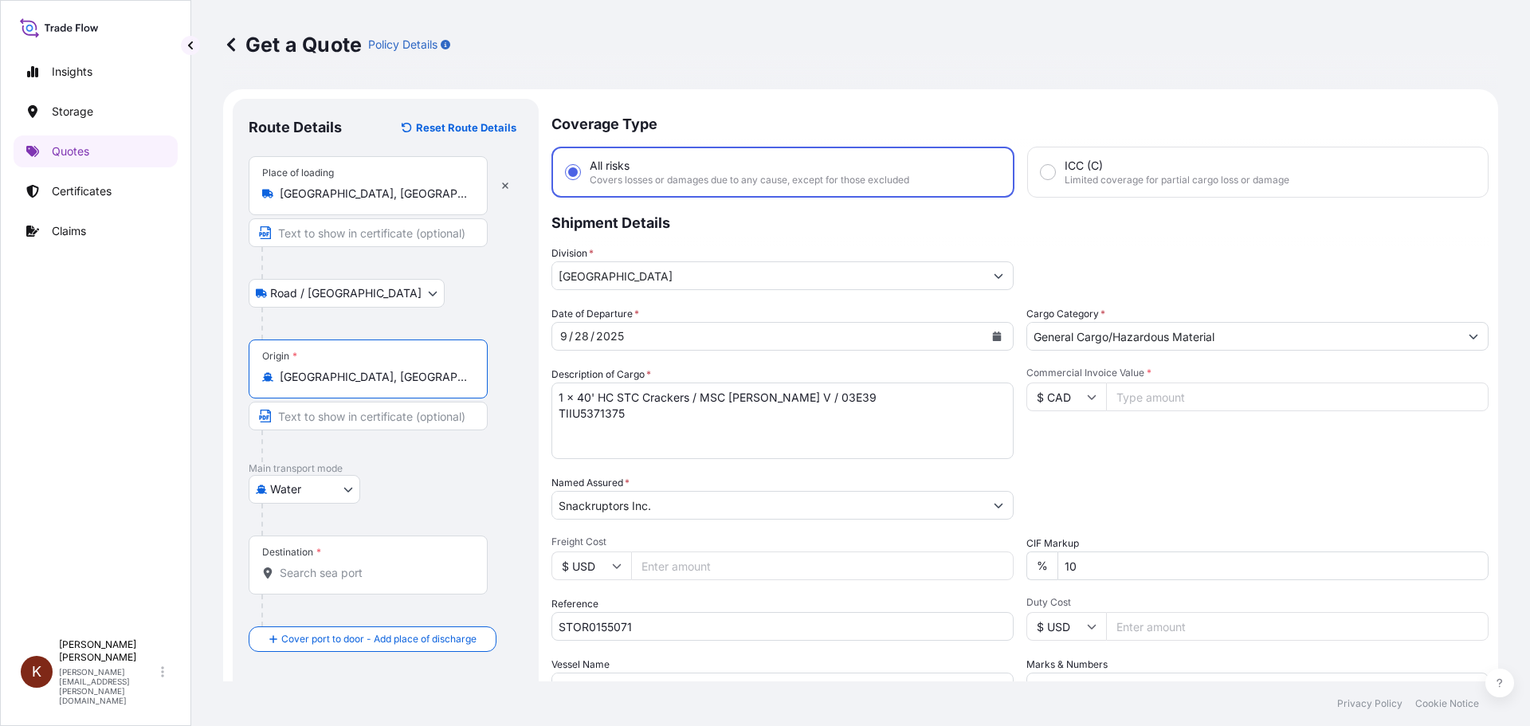
type input "[GEOGRAPHIC_DATA], [GEOGRAPHIC_DATA], [GEOGRAPHIC_DATA]"
click at [289, 578] on input "Destination *" at bounding box center [374, 573] width 188 height 16
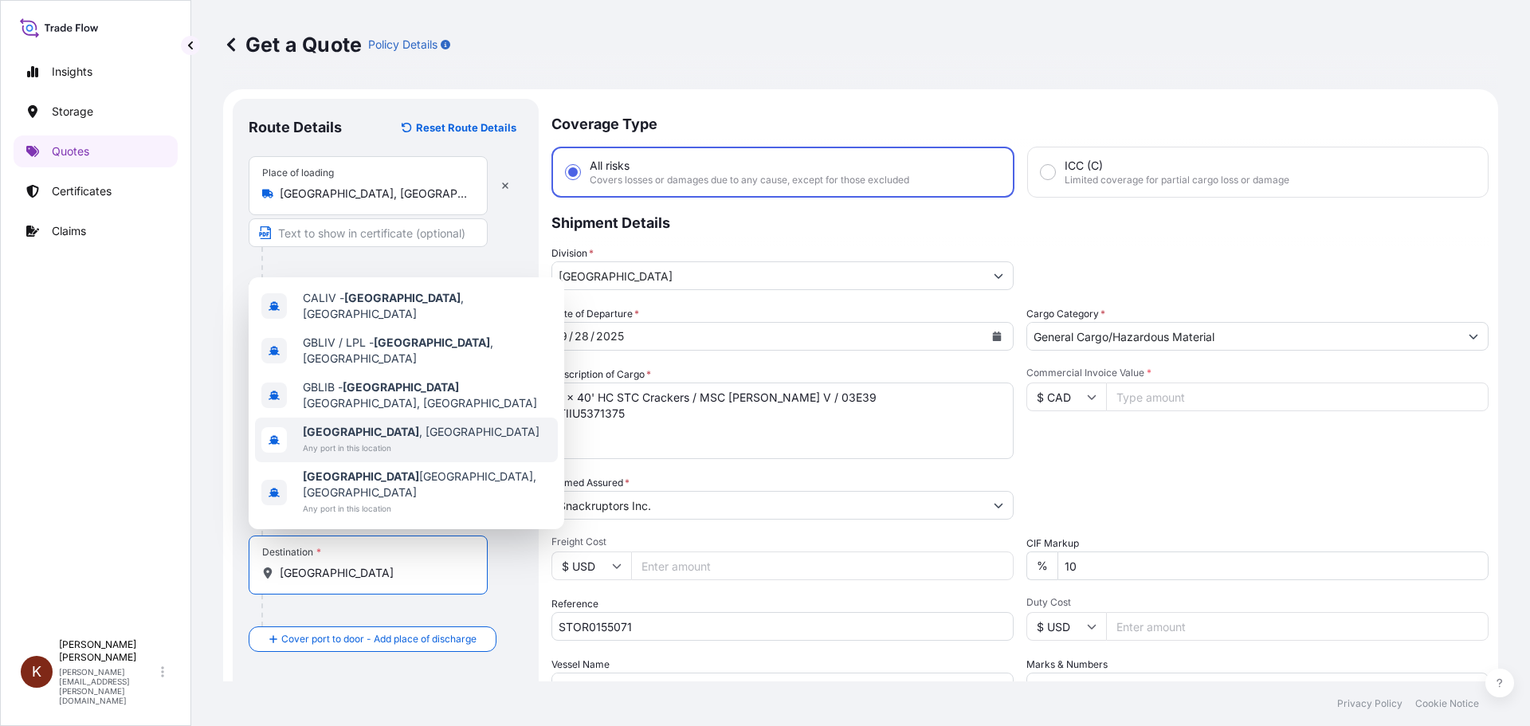
click at [350, 438] on b "[GEOGRAPHIC_DATA]" at bounding box center [361, 432] width 116 height 14
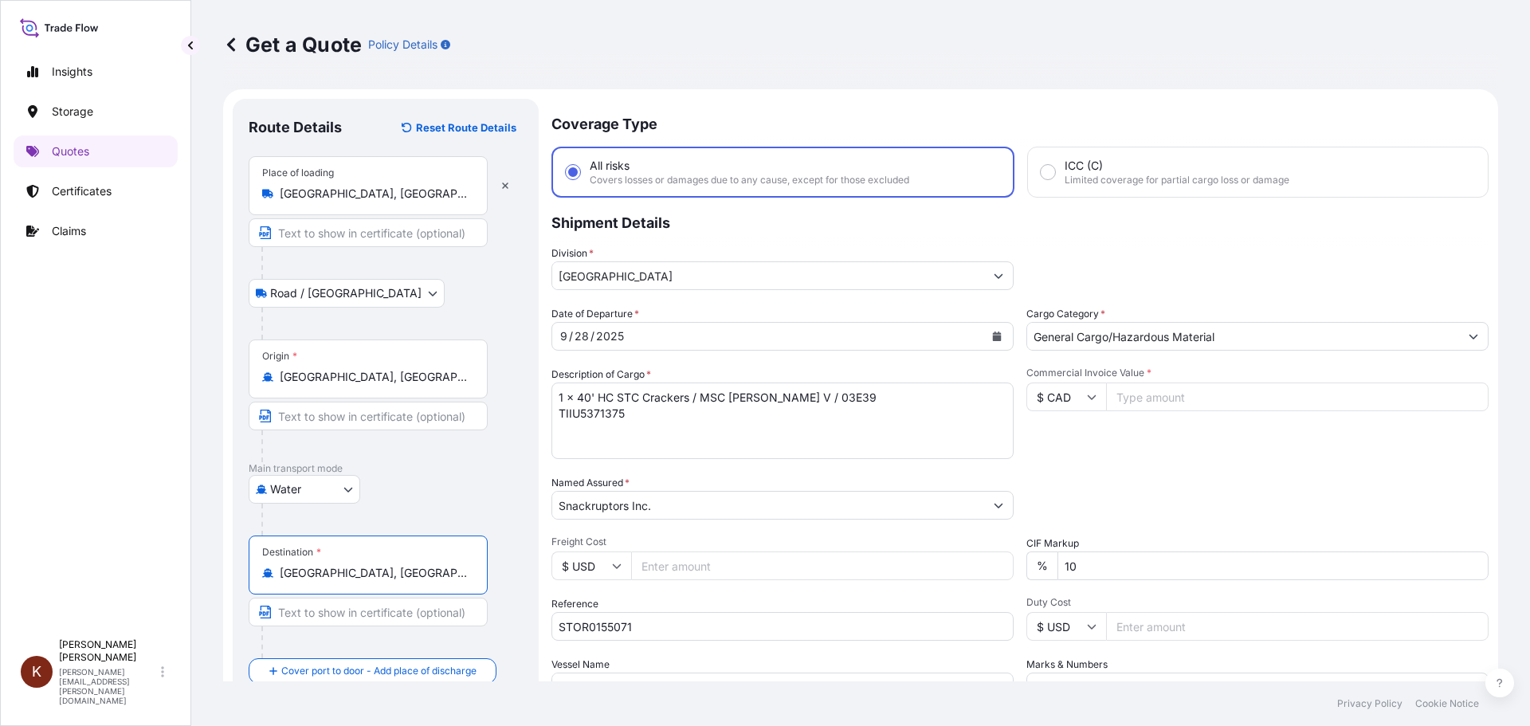
type input "[GEOGRAPHIC_DATA], [GEOGRAPHIC_DATA]"
click at [500, 481] on div "Water Air Water Inland" at bounding box center [386, 489] width 274 height 29
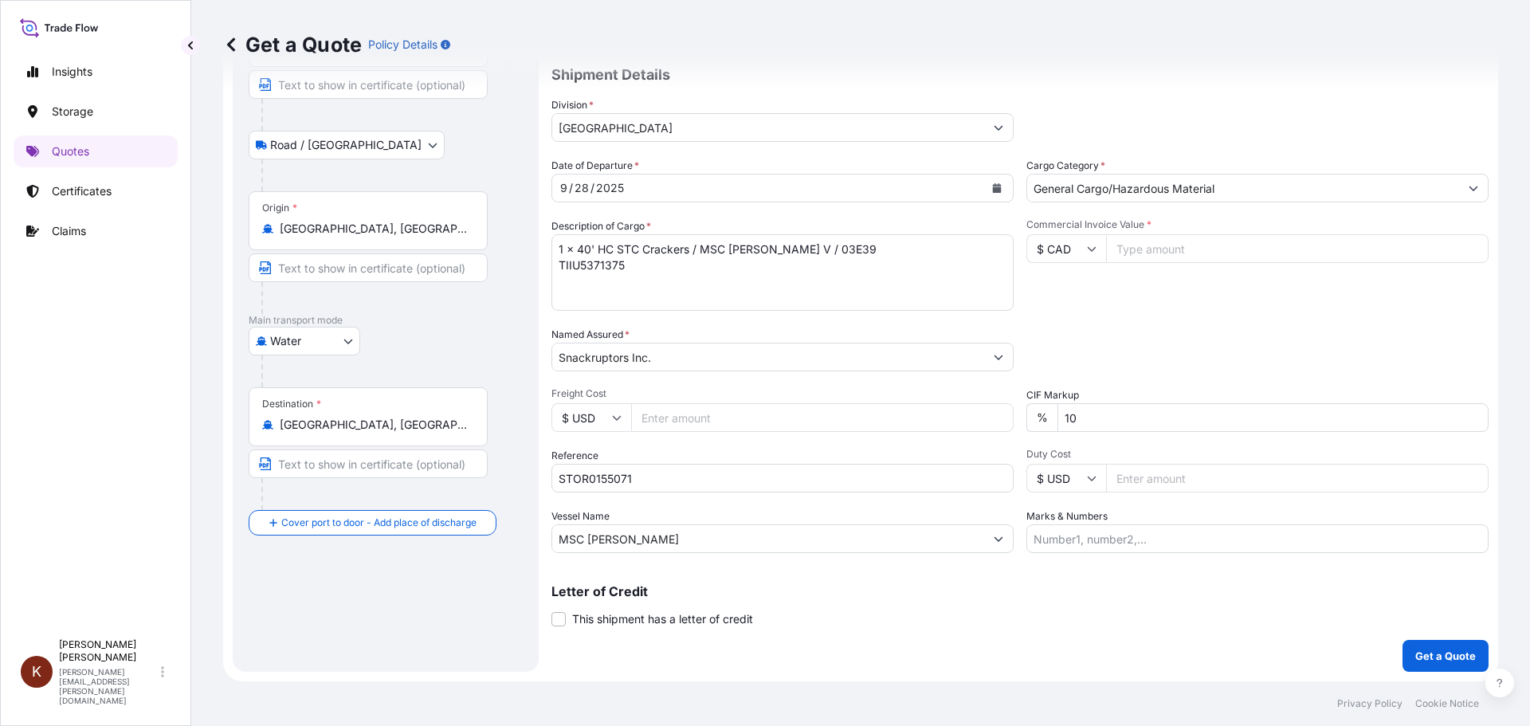
scroll to position [69, 0]
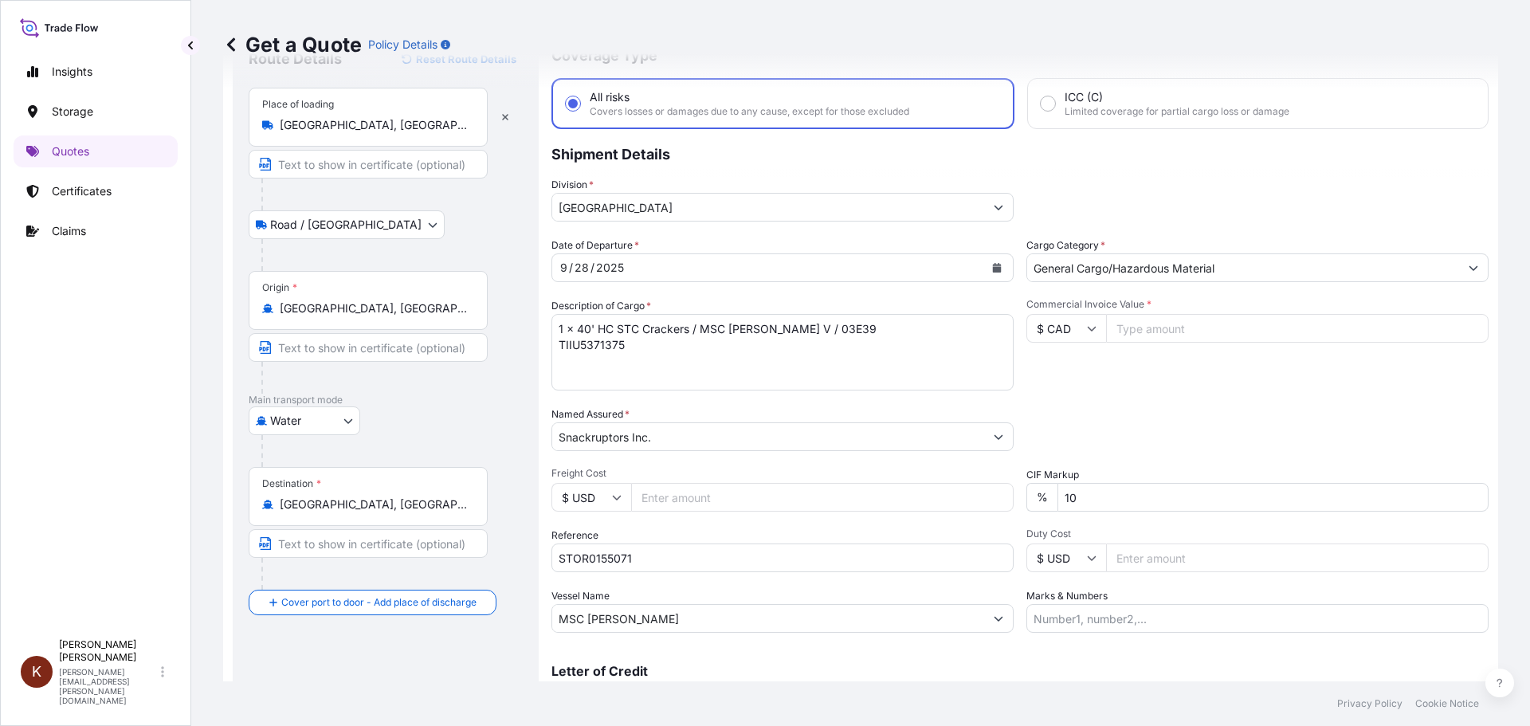
click at [1139, 332] on input "Commercial Invoice Value *" at bounding box center [1297, 328] width 382 height 29
paste input "79087.00"
type input "79087.00"
click at [1082, 398] on div "Date of Departure * [DATE] Cargo Category * General Cargo/Hazardous Material De…" at bounding box center [1019, 434] width 937 height 395
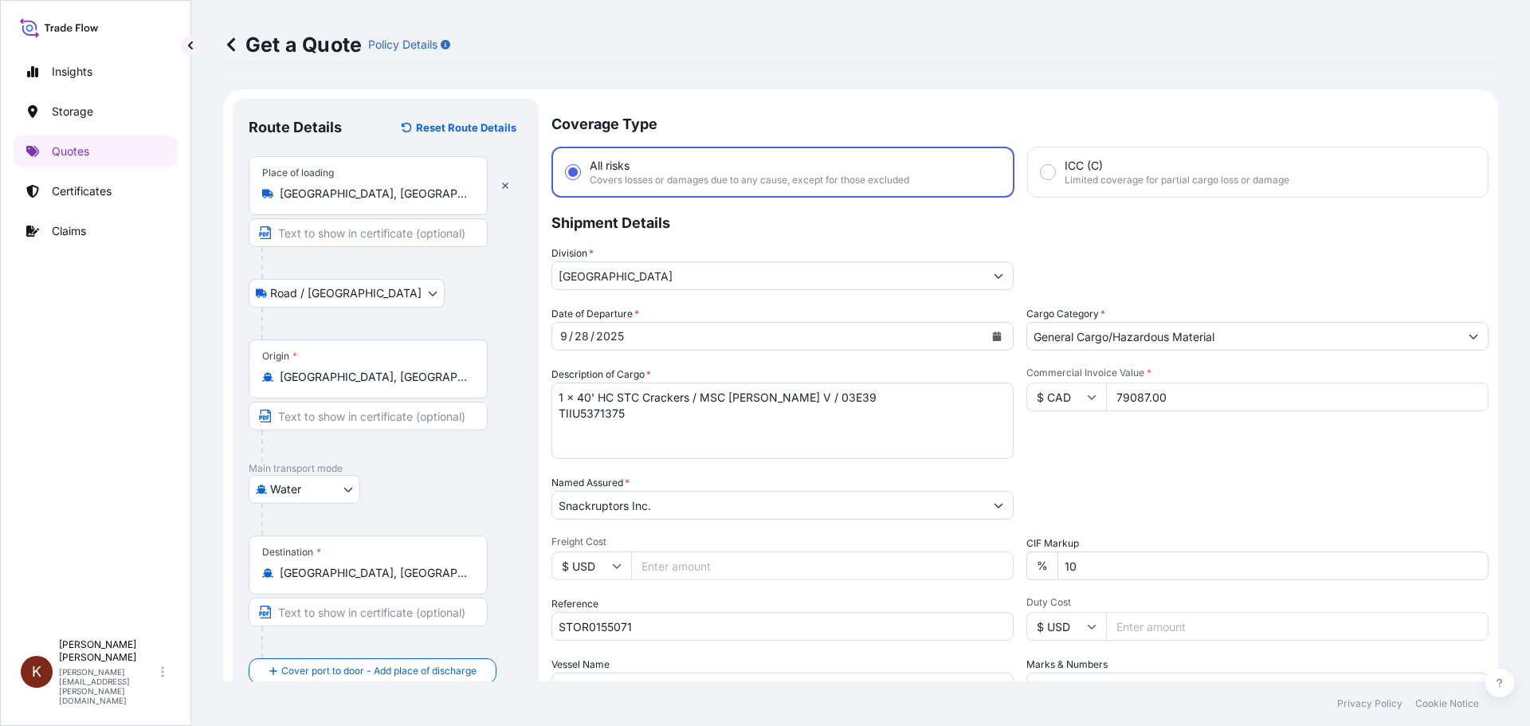
scroll to position [148, 0]
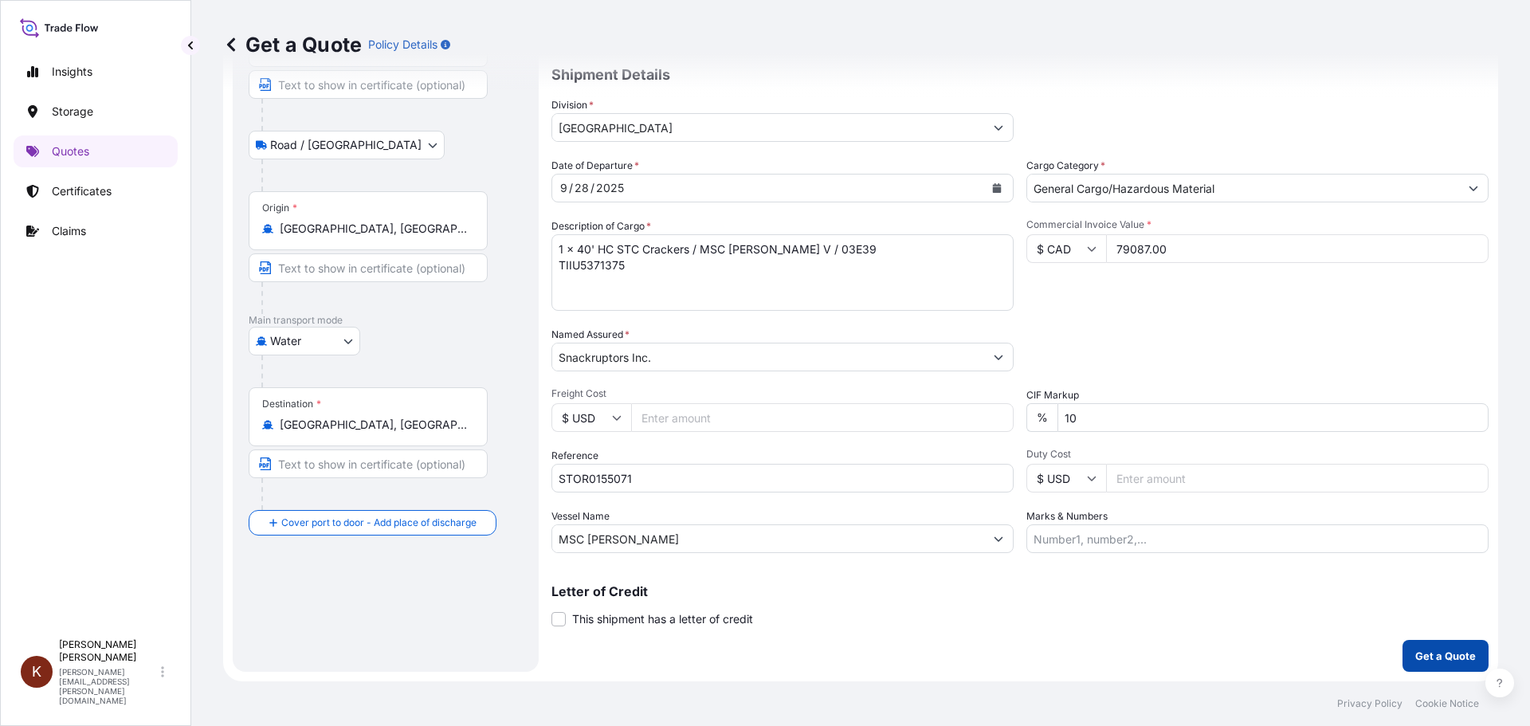
click at [1223, 629] on p "Get a Quote" at bounding box center [1445, 656] width 61 height 16
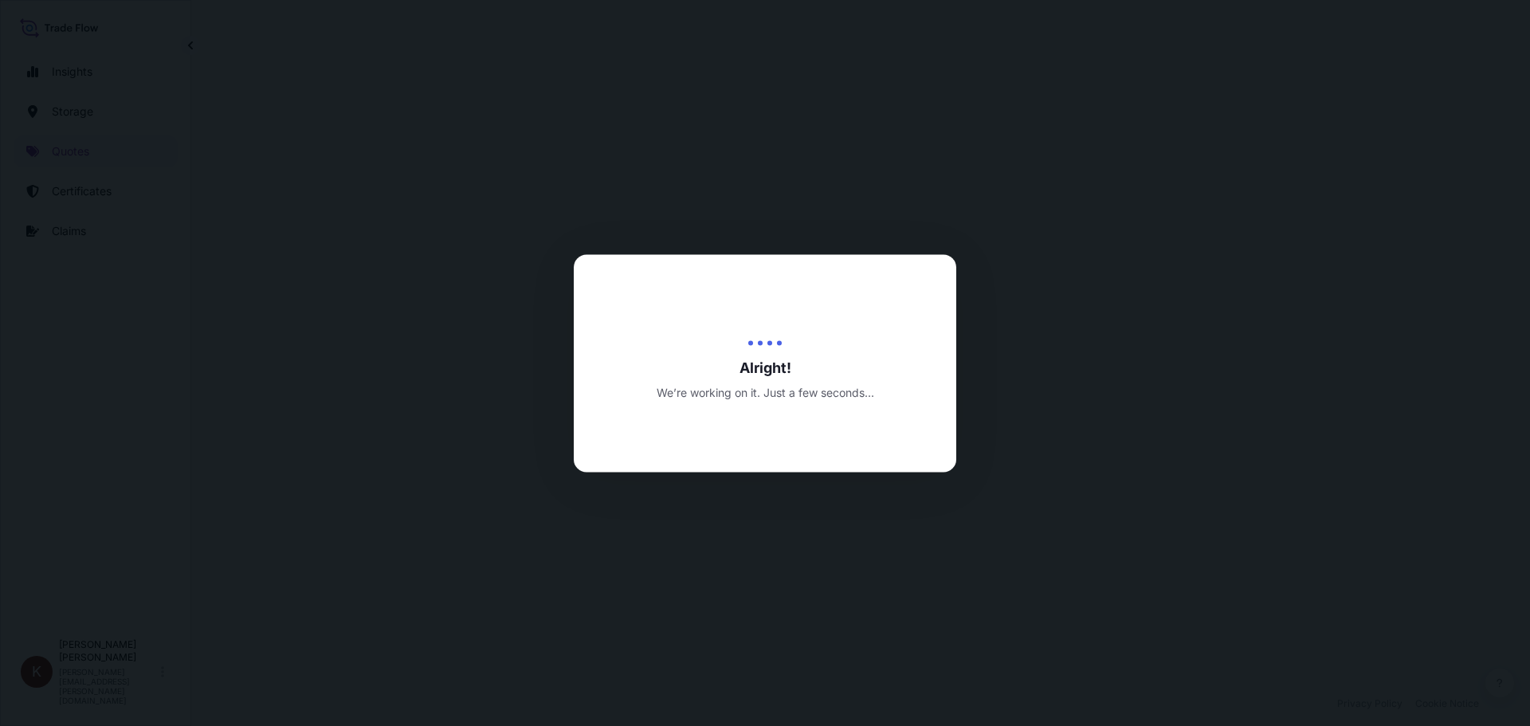
select select "Road / [GEOGRAPHIC_DATA]"
select select "Water"
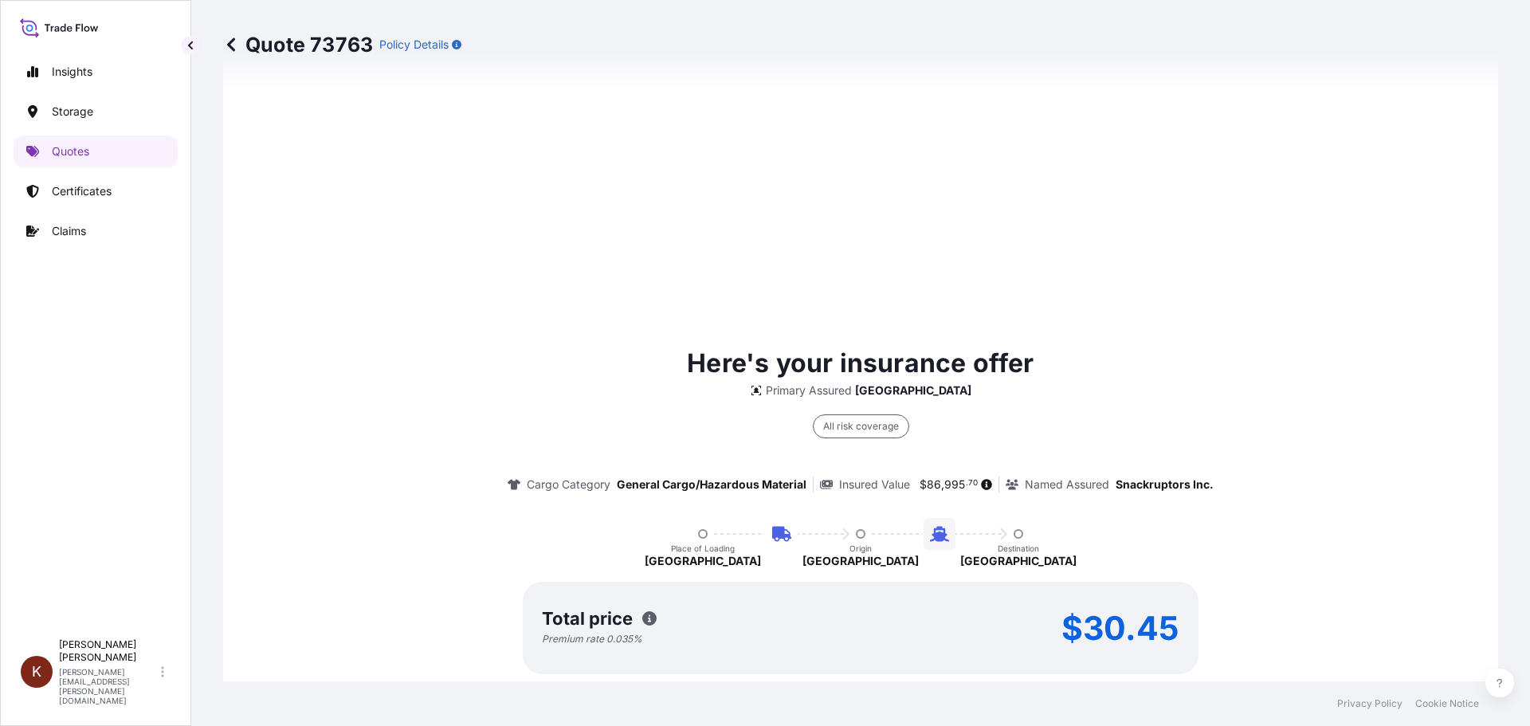
scroll to position [2424, 0]
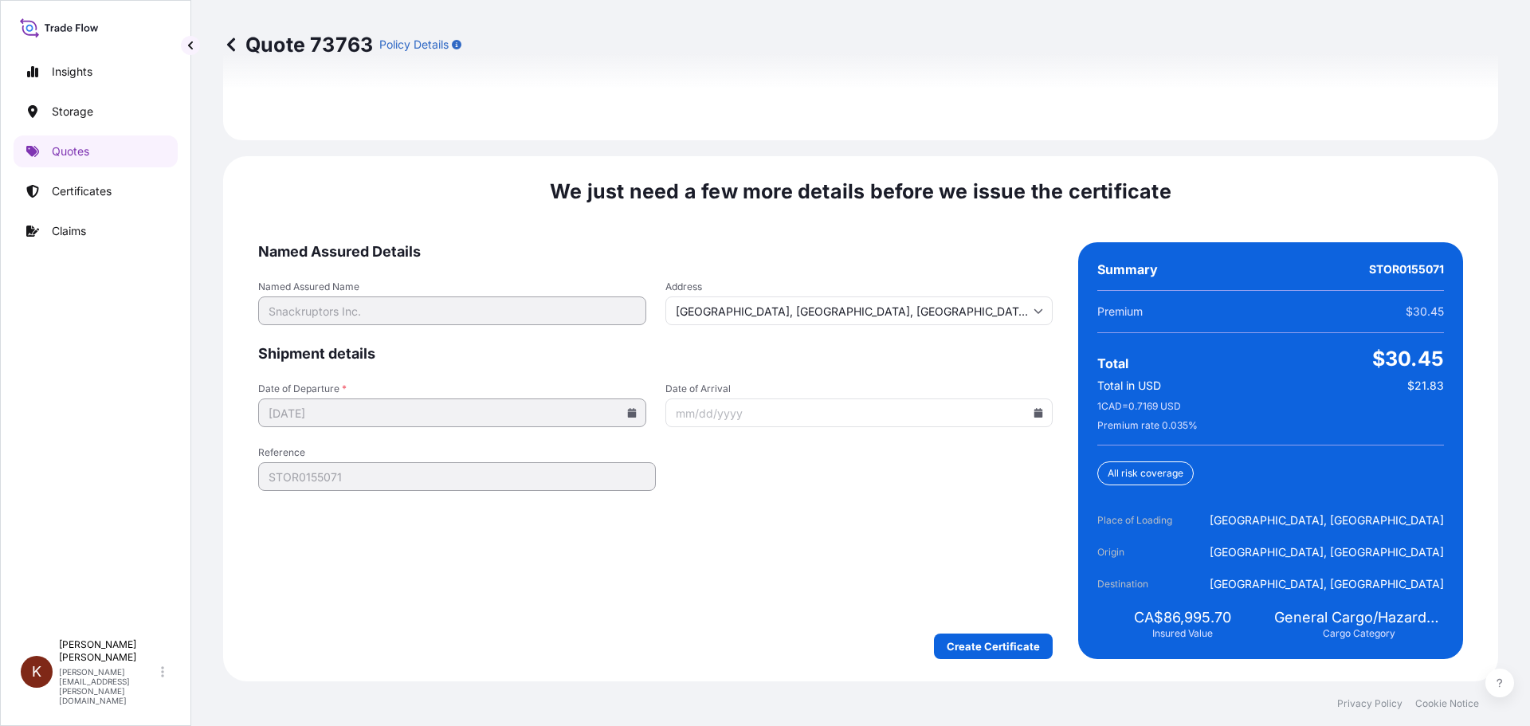
click at [1034, 414] on icon at bounding box center [1038, 413] width 9 height 10
click at [742, 607] on button "20" at bounding box center [741, 594] width 25 height 25
type input "[DATE]"
click at [672, 600] on form "Named Assured Details Named Assured Name Snackruptors Inc. Address [GEOGRAPHIC_…" at bounding box center [655, 450] width 794 height 417
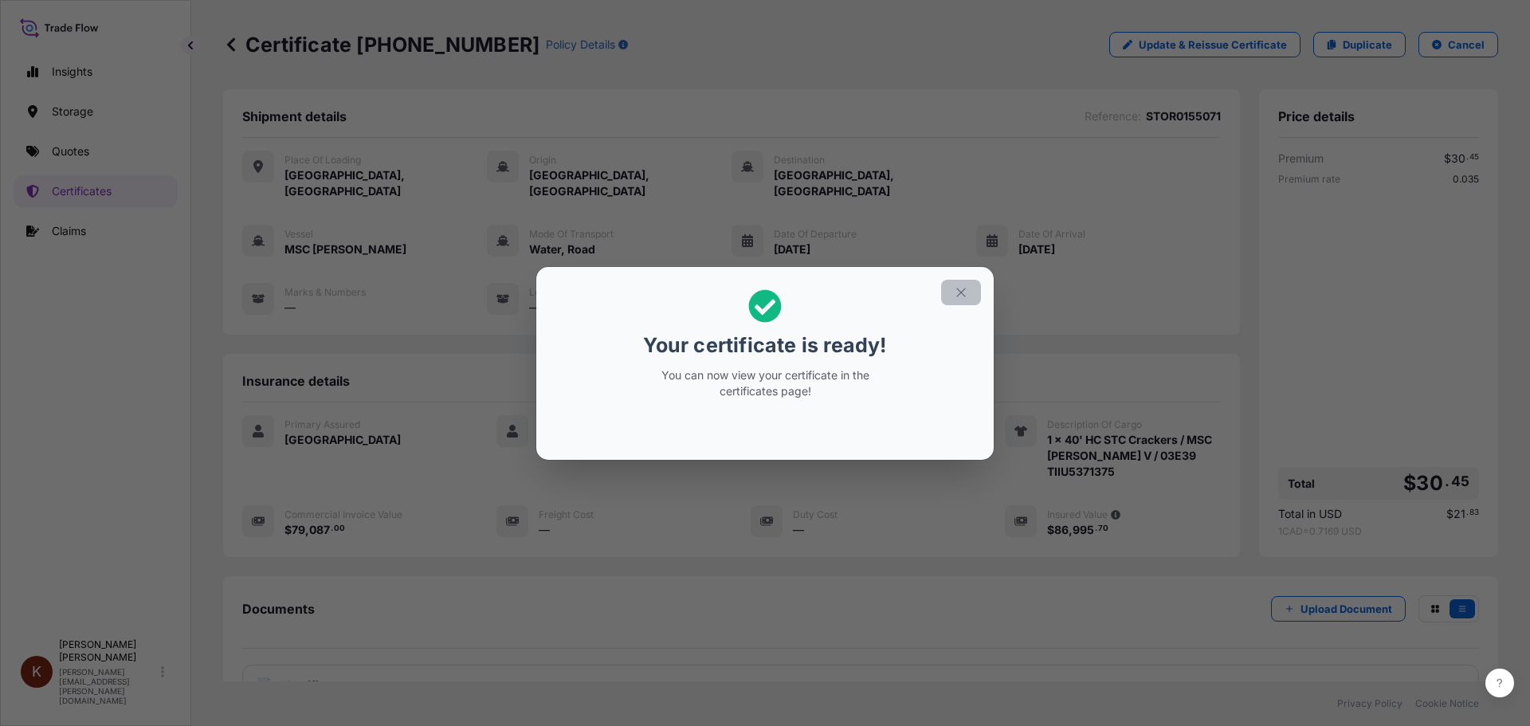
click at [960, 291] on icon "button" at bounding box center [960, 292] width 9 height 9
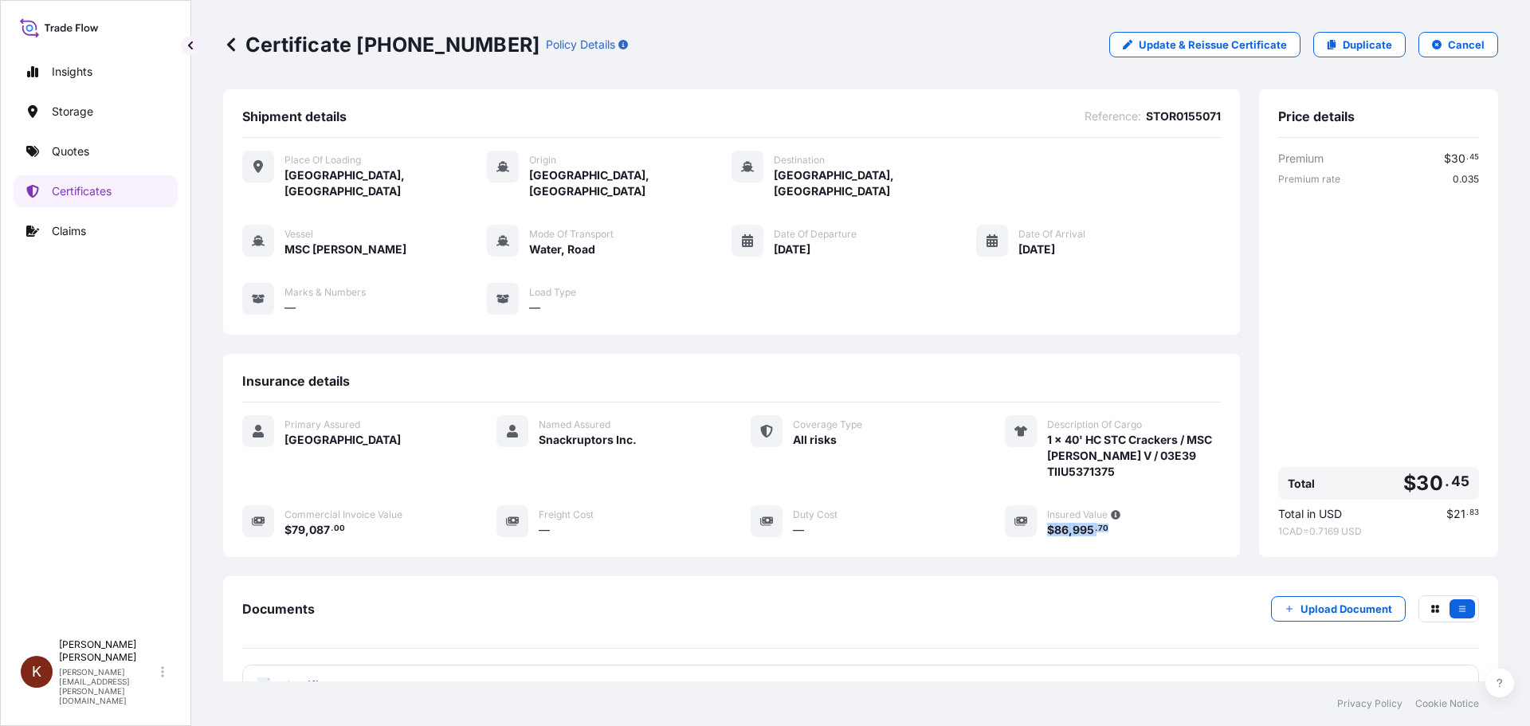
drag, startPoint x: 1110, startPoint y: 511, endPoint x: 1039, endPoint y: 512, distance: 70.9
click at [1047, 521] on div "$ 86 , 995 . 70" at bounding box center [1134, 529] width 174 height 17
copy span "$ 86 , 995 . 70"
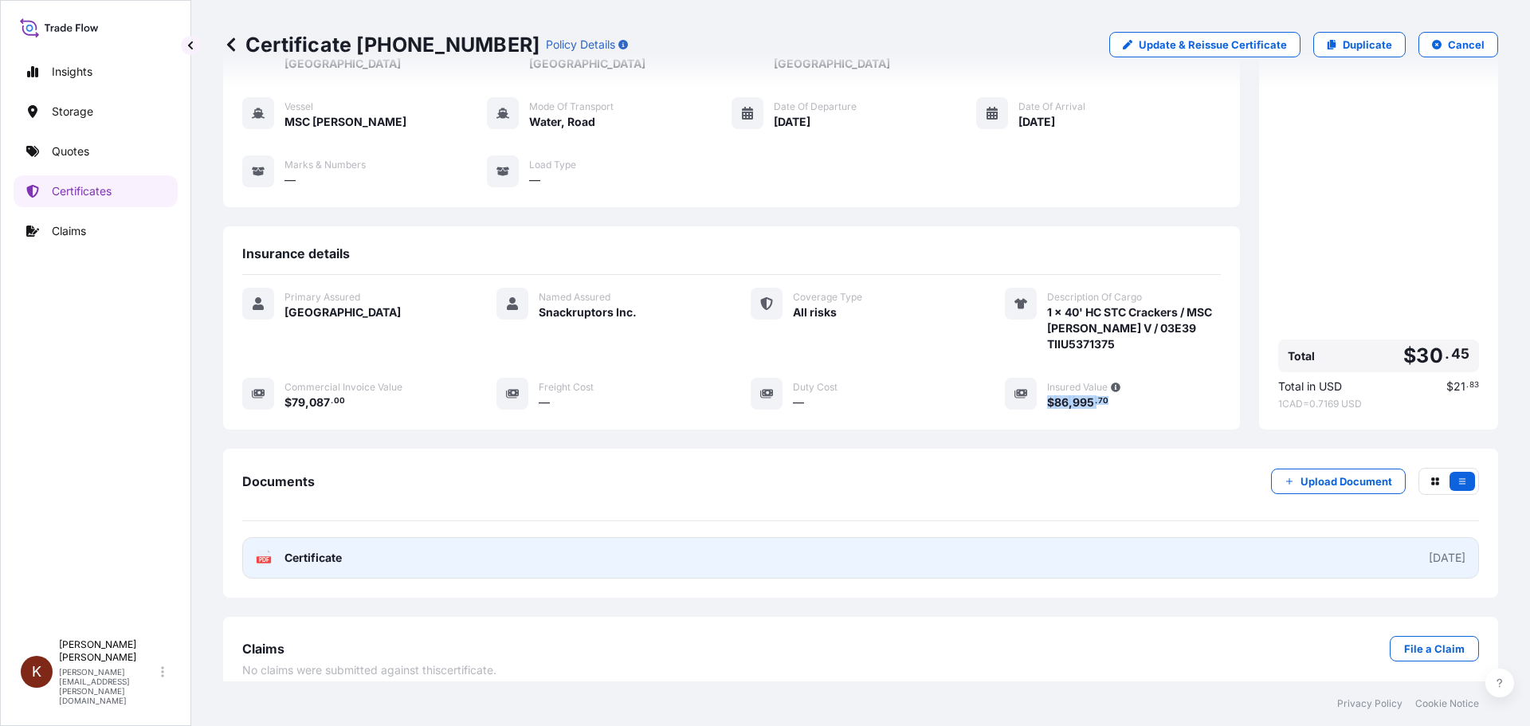
click at [333, 550] on span "Certificate" at bounding box center [312, 558] width 57 height 16
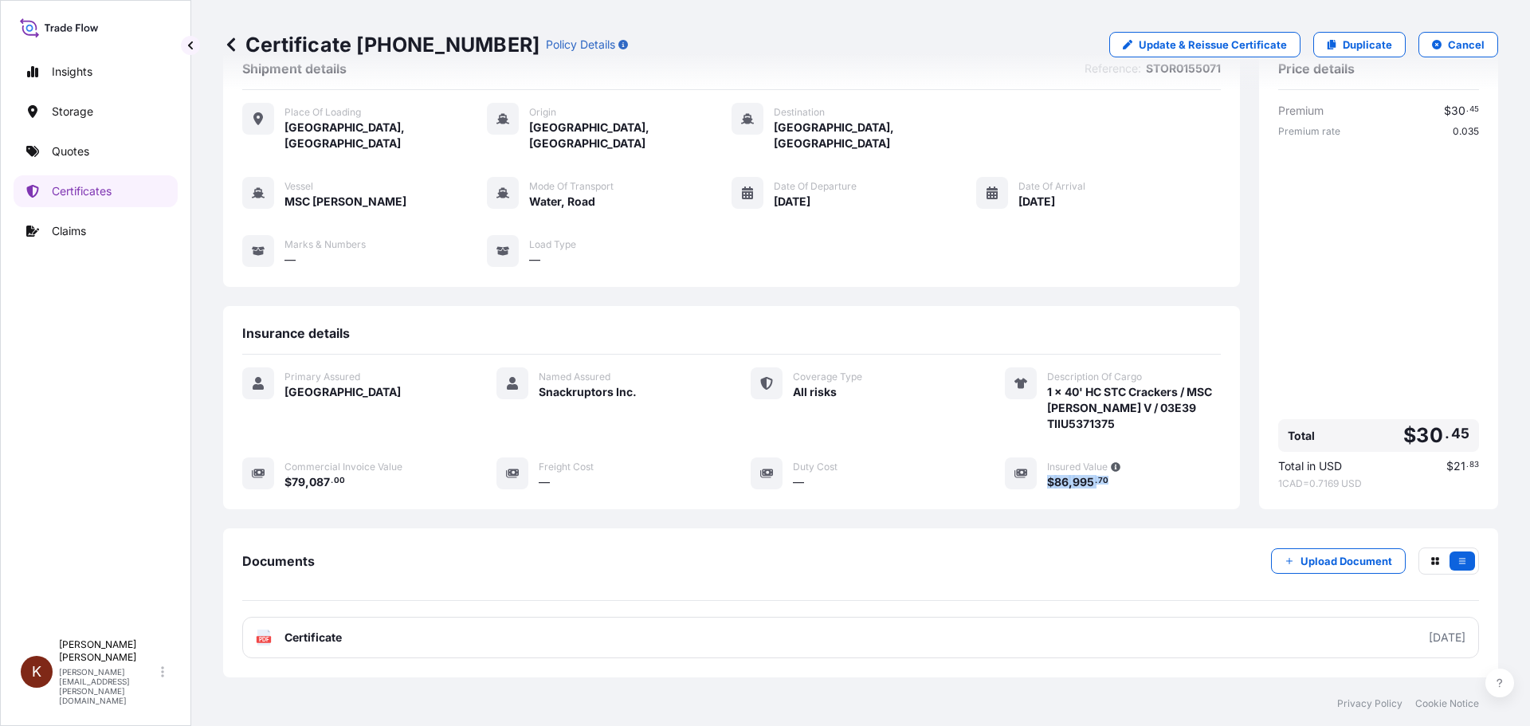
scroll to position [0, 0]
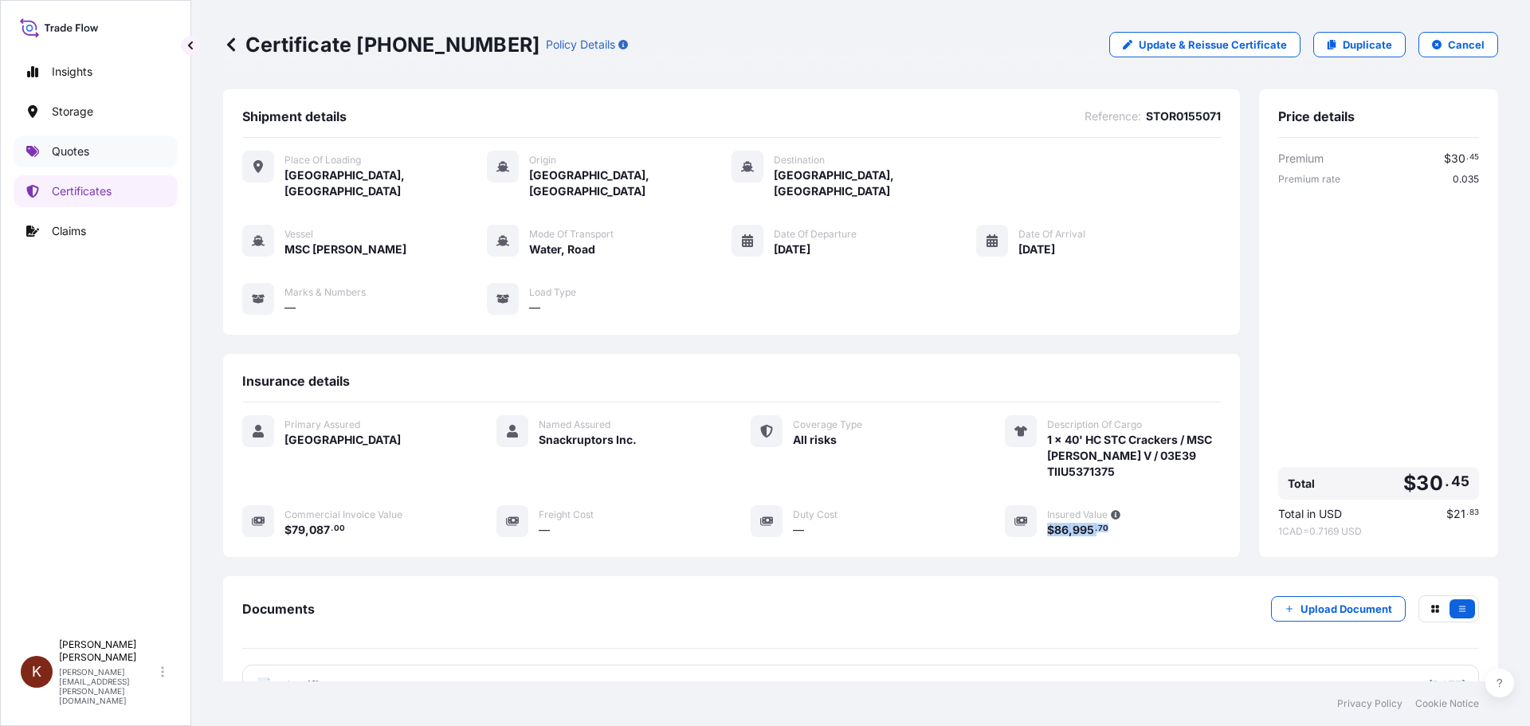
click at [65, 147] on p "Quotes" at bounding box center [70, 151] width 37 height 16
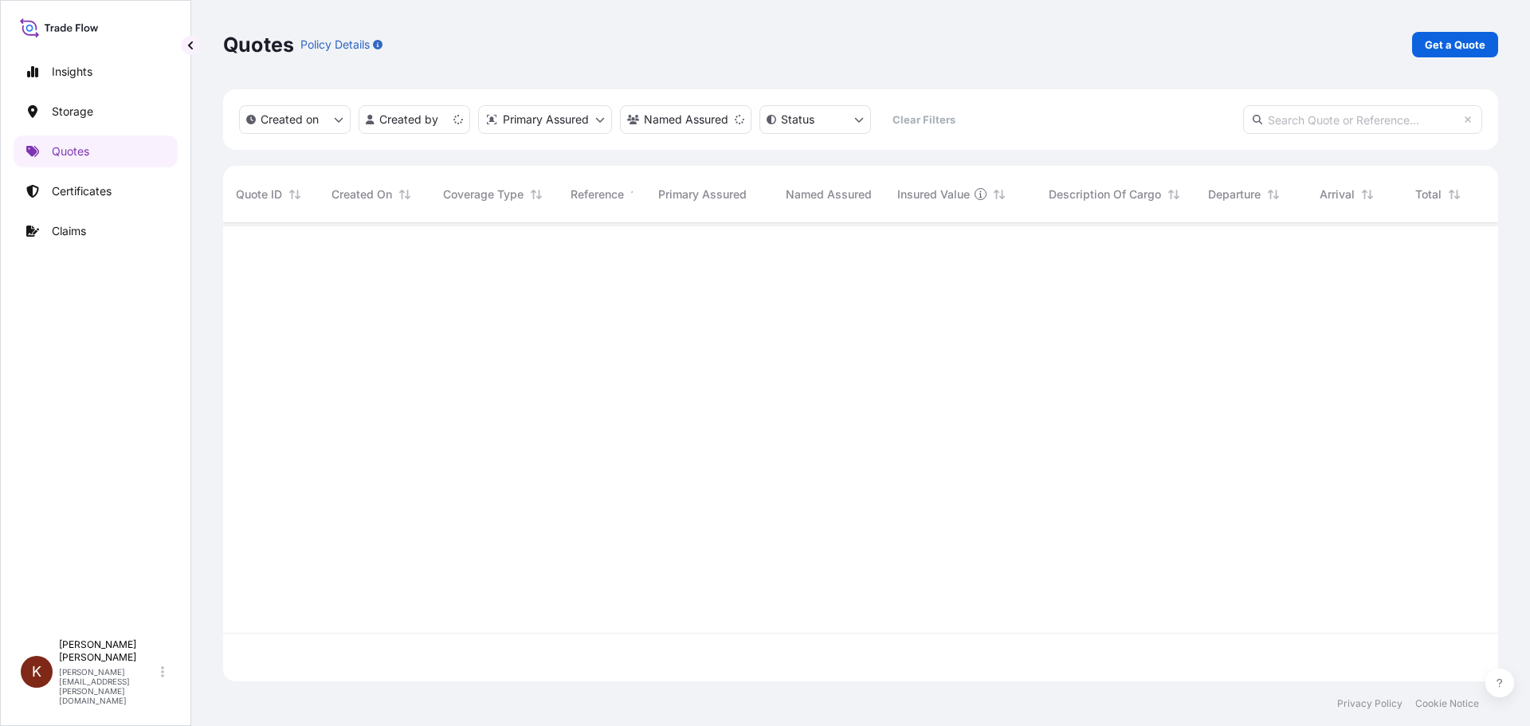
scroll to position [504, 1263]
click at [1223, 45] on p "Get a Quote" at bounding box center [1455, 45] width 61 height 16
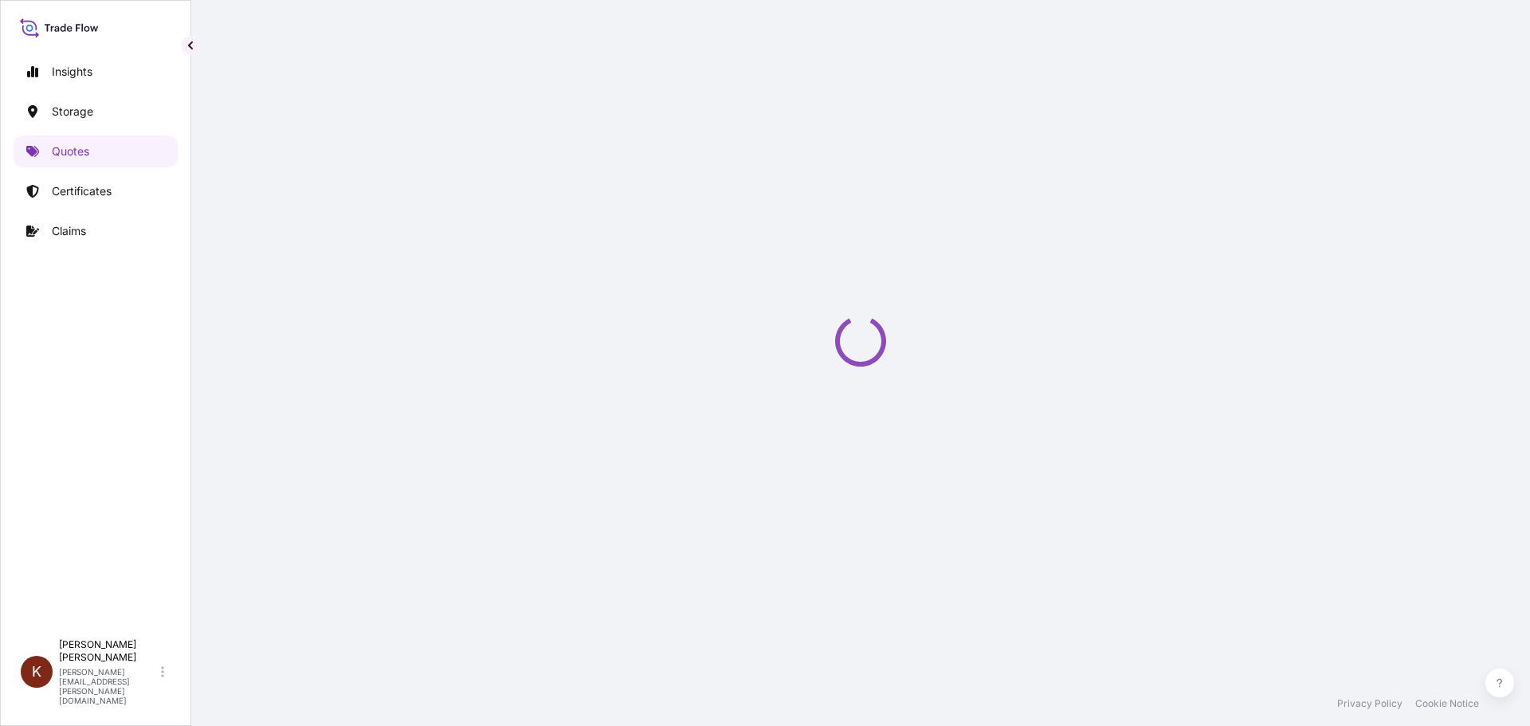
select select "Water"
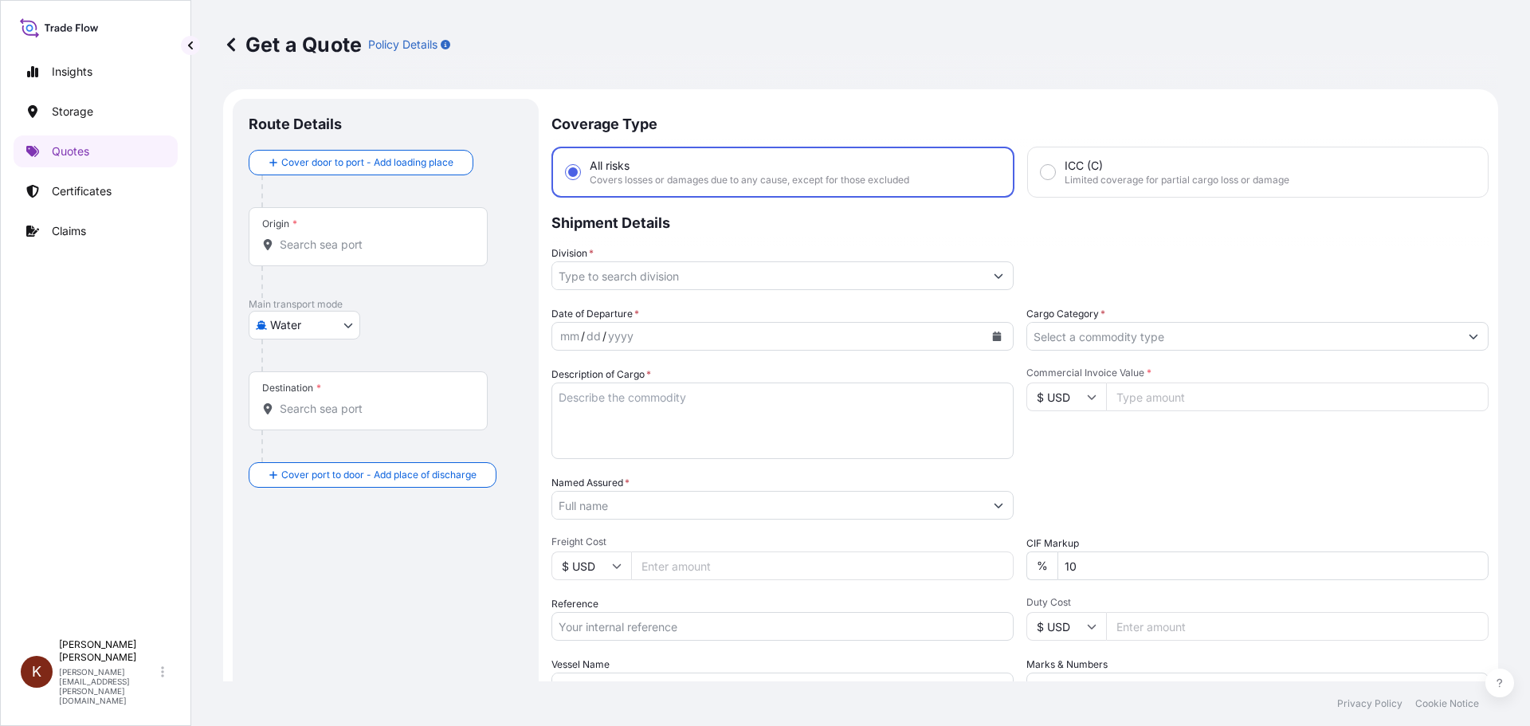
scroll to position [25, 0]
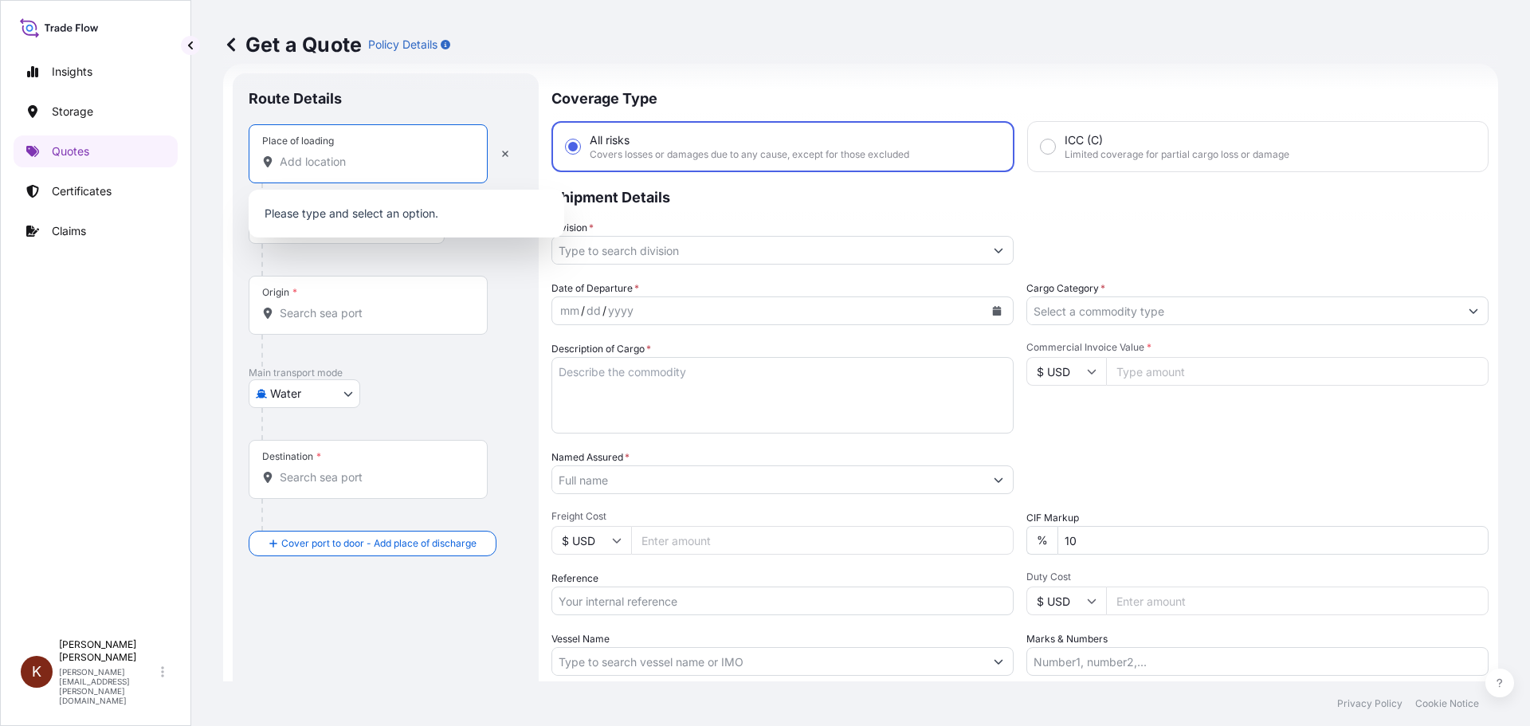
click at [282, 159] on input "Place of loading" at bounding box center [374, 162] width 188 height 16
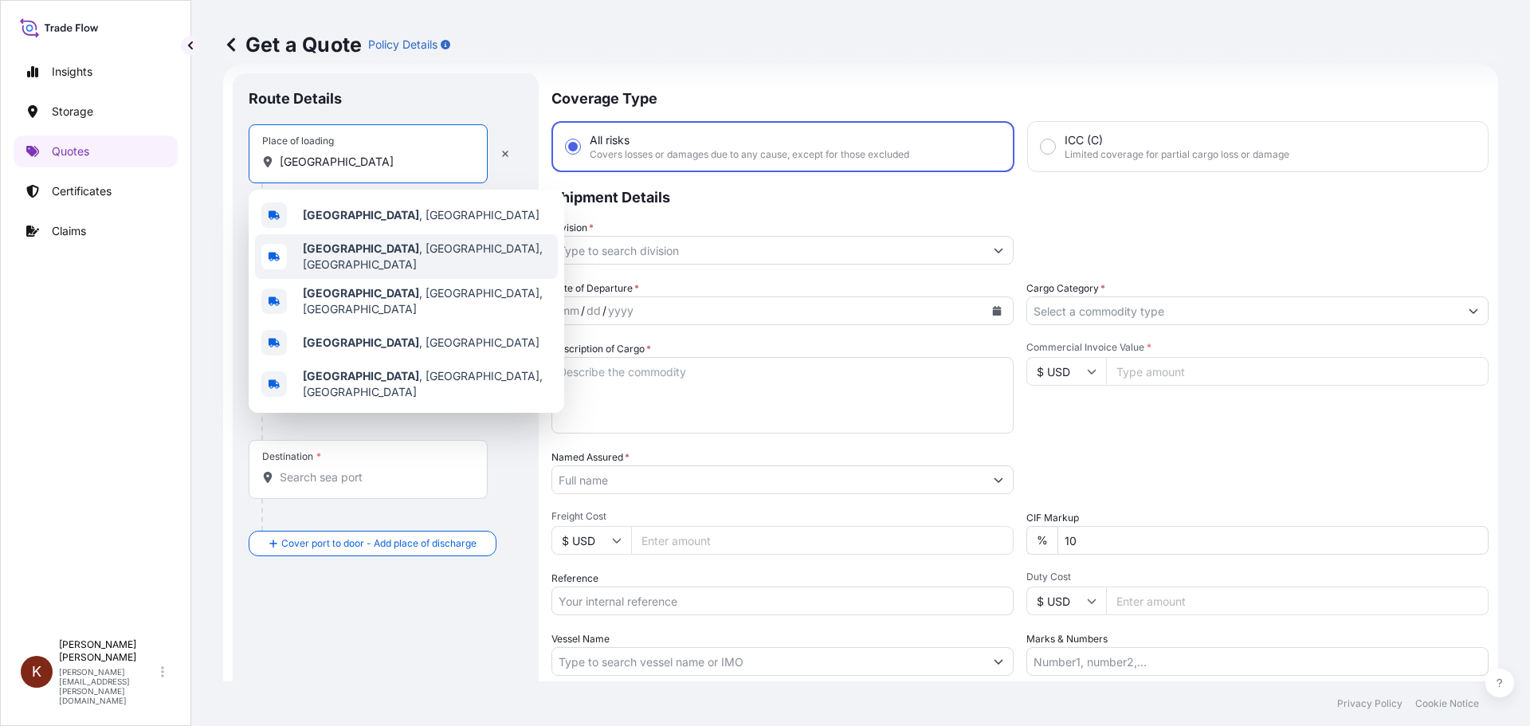
click at [348, 251] on b "[GEOGRAPHIC_DATA]" at bounding box center [361, 248] width 116 height 14
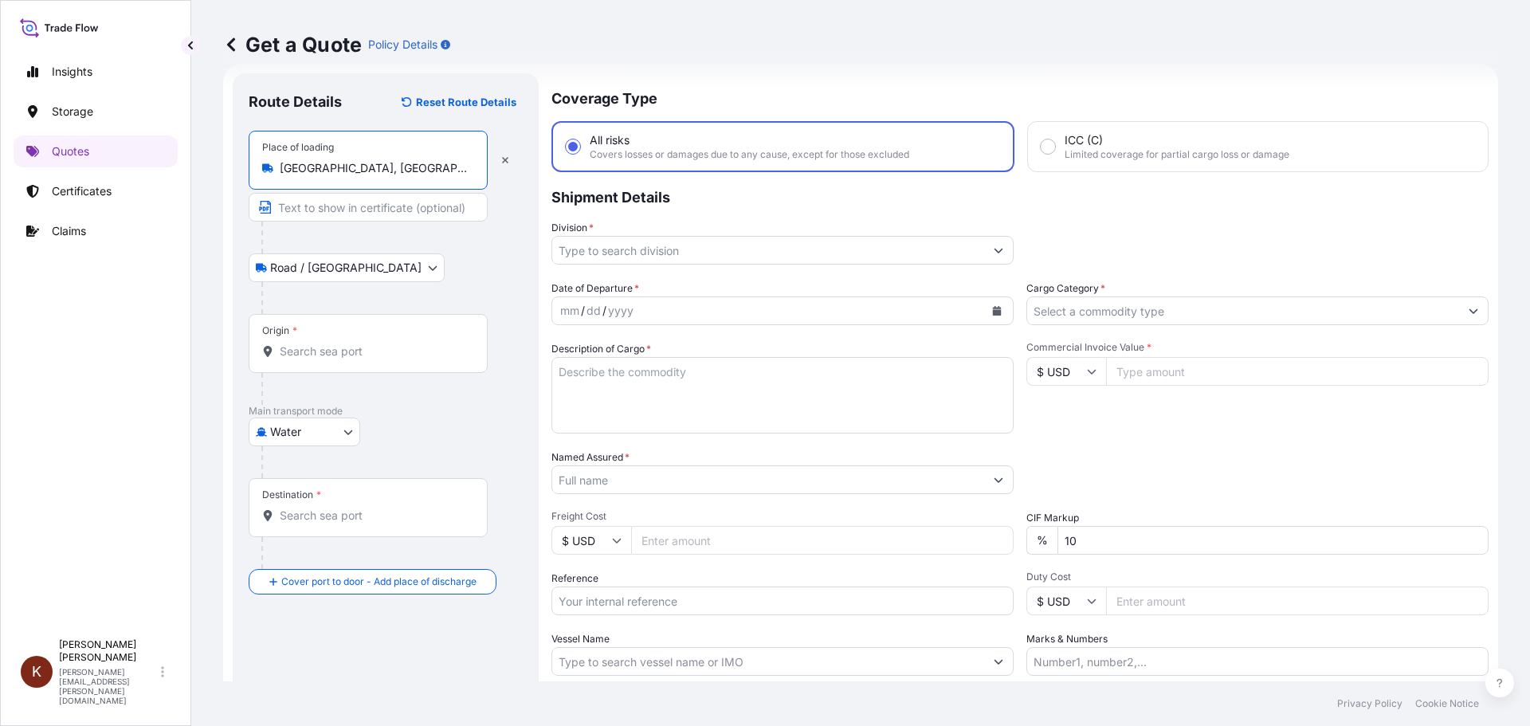
type input "[GEOGRAPHIC_DATA], [GEOGRAPHIC_DATA], [GEOGRAPHIC_DATA]"
click at [293, 349] on input "Origin *" at bounding box center [374, 351] width 188 height 16
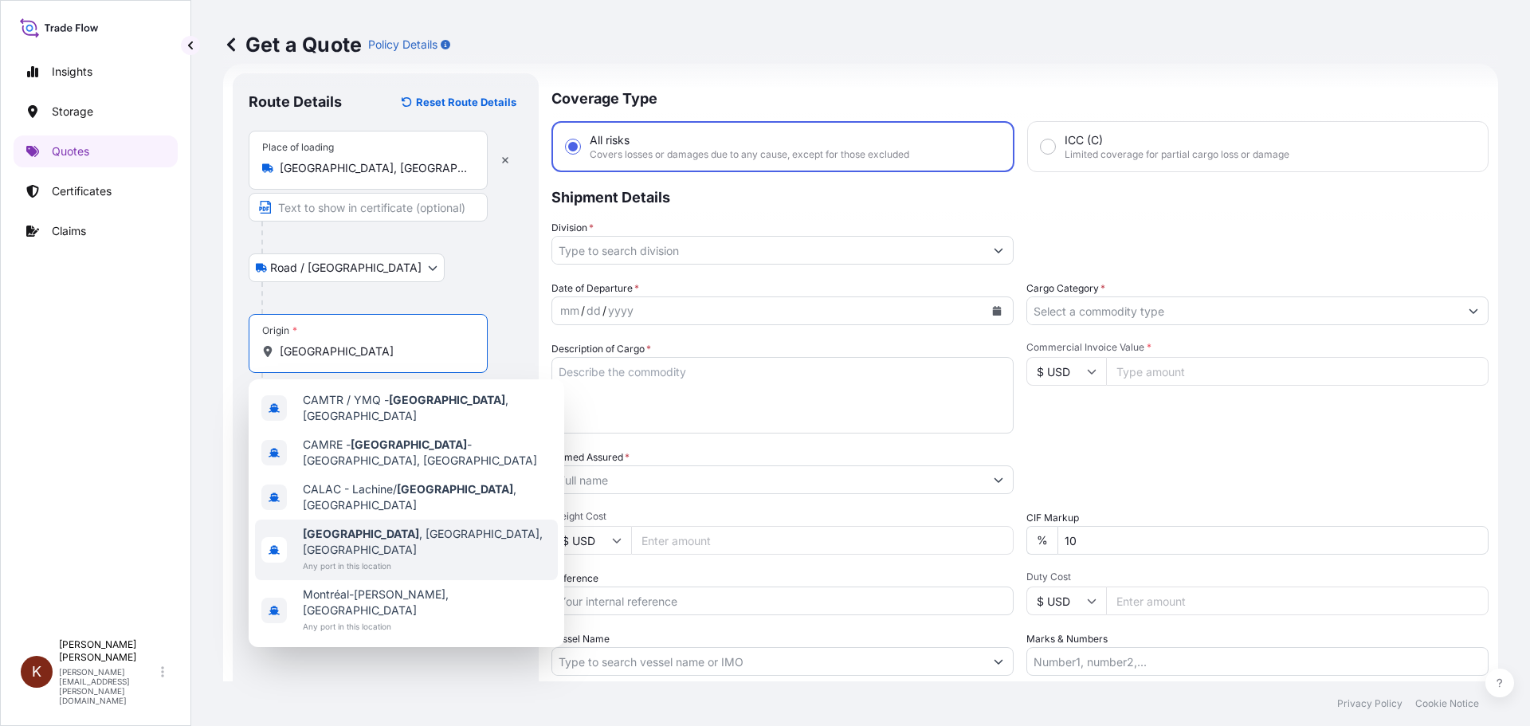
click at [339, 527] on b "[GEOGRAPHIC_DATA]" at bounding box center [361, 534] width 116 height 14
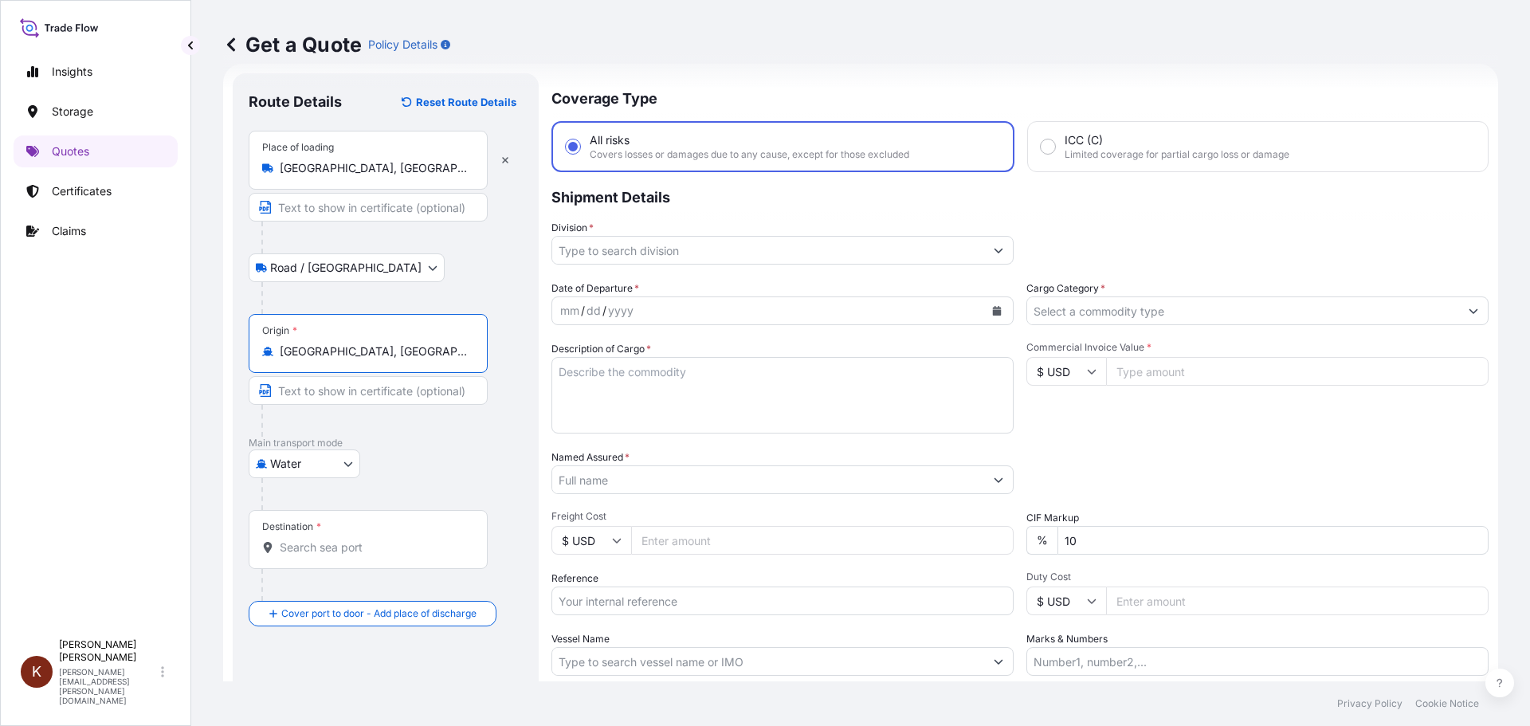
type input "[GEOGRAPHIC_DATA], [GEOGRAPHIC_DATA], [GEOGRAPHIC_DATA]"
click at [292, 551] on input "Destination *" at bounding box center [374, 547] width 188 height 16
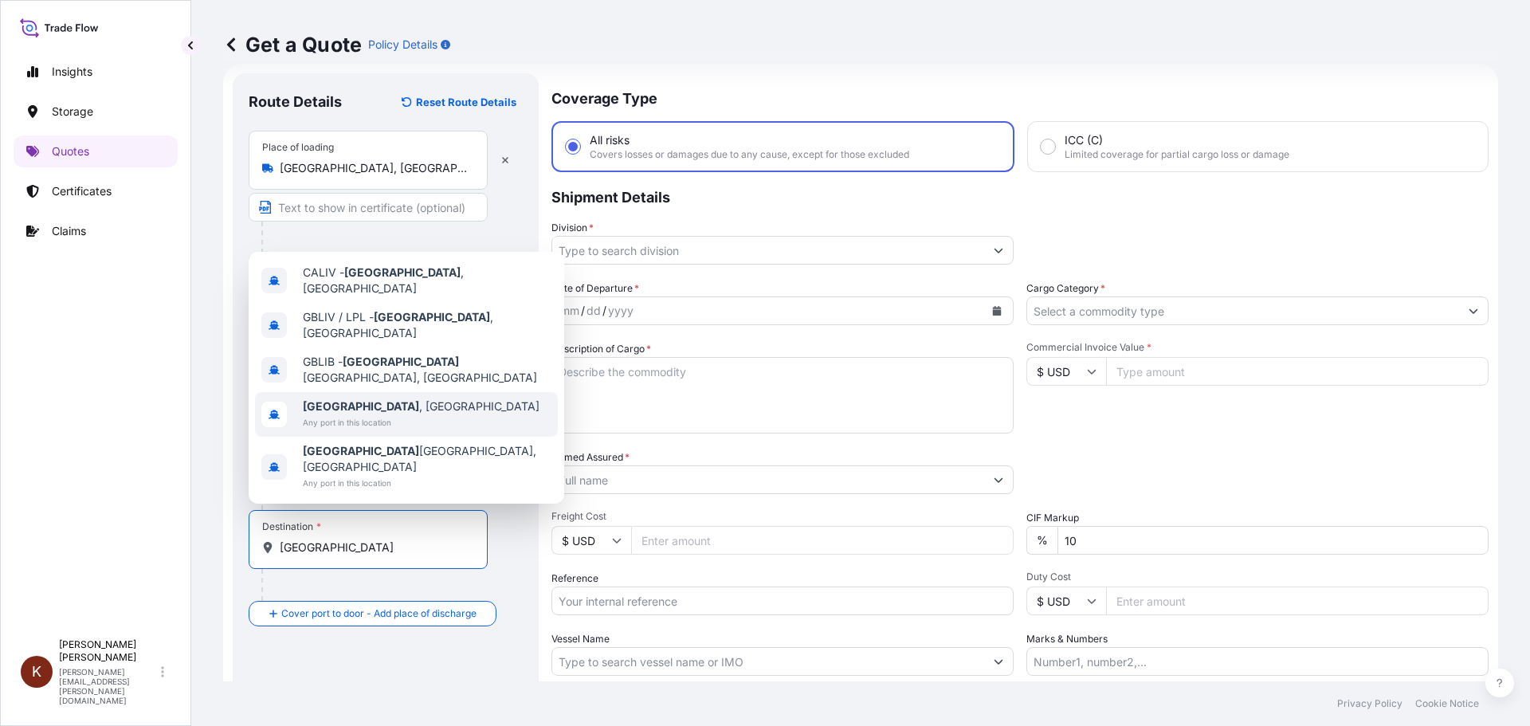
click at [341, 413] on b "[GEOGRAPHIC_DATA]" at bounding box center [361, 406] width 116 height 14
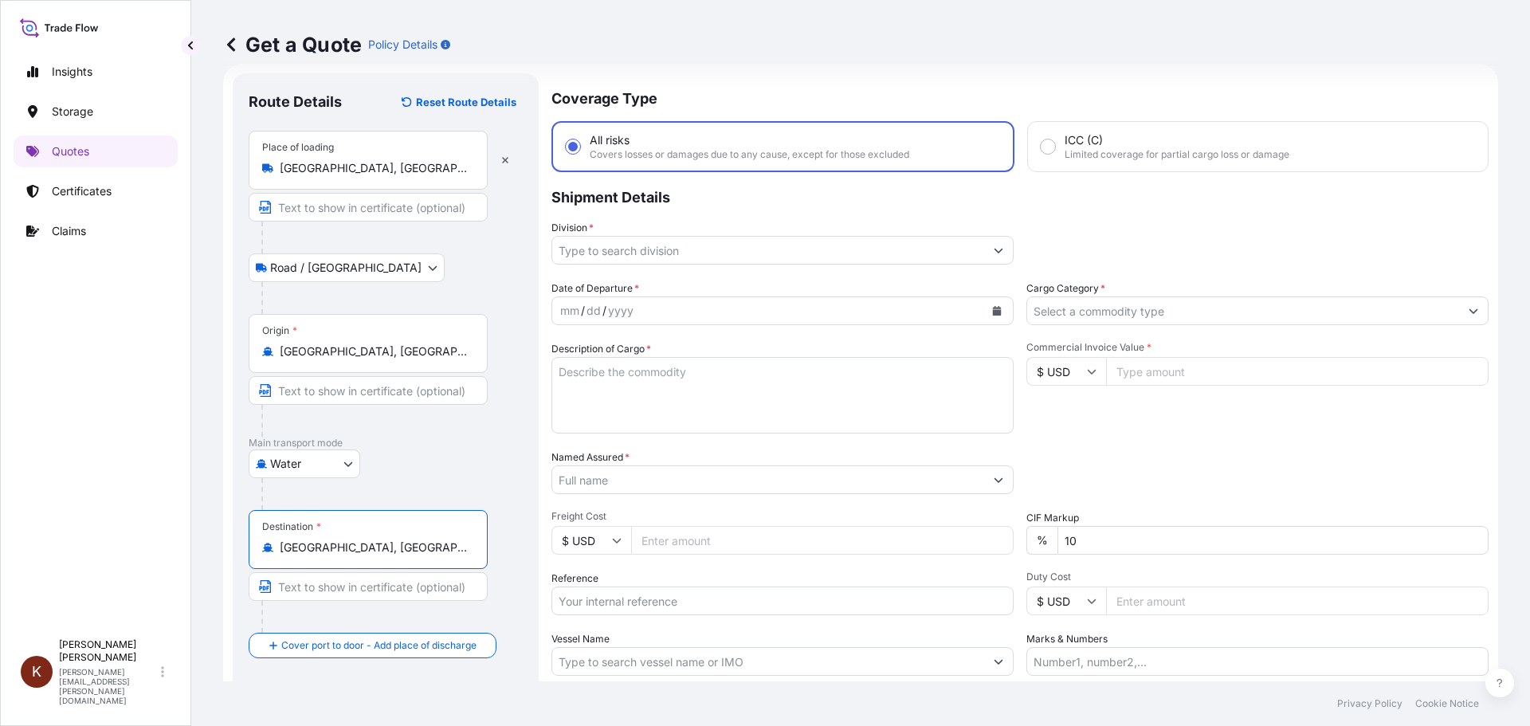
type input "[GEOGRAPHIC_DATA], [GEOGRAPHIC_DATA]"
click at [612, 257] on input "Division *" at bounding box center [768, 250] width 432 height 29
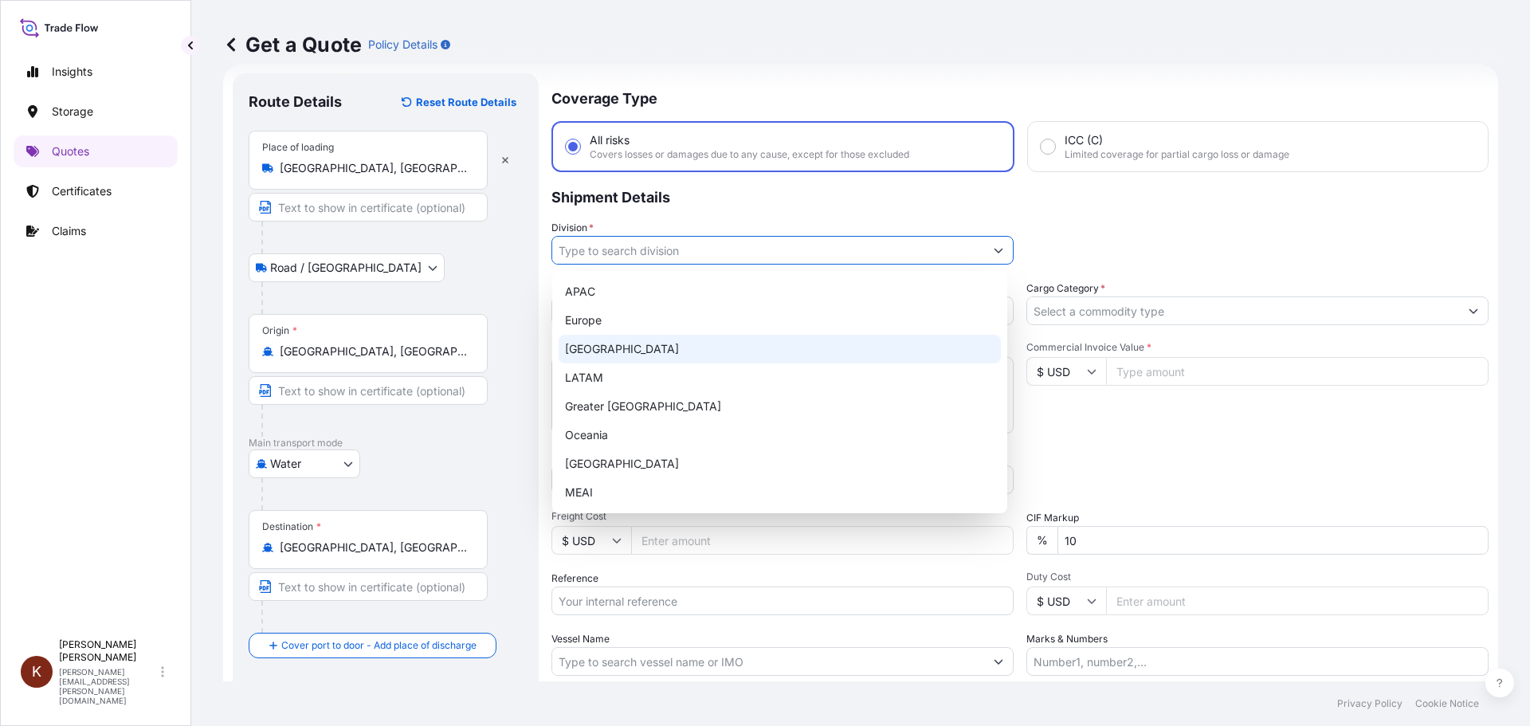
click at [603, 349] on div "[GEOGRAPHIC_DATA]" at bounding box center [780, 349] width 442 height 29
type input "[GEOGRAPHIC_DATA]"
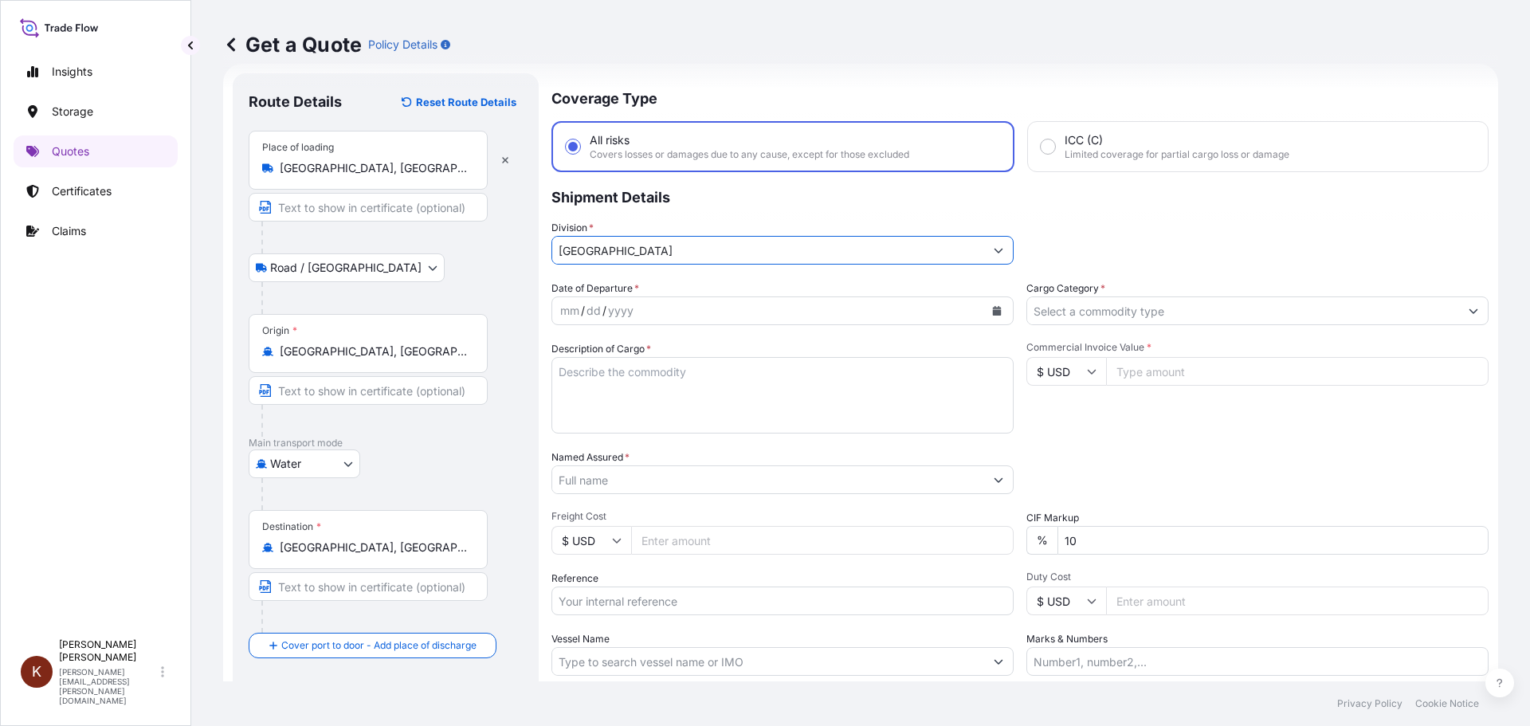
click at [594, 310] on div "dd" at bounding box center [594, 310] width 18 height 19
click at [986, 305] on button "Calendar" at bounding box center [996, 310] width 25 height 25
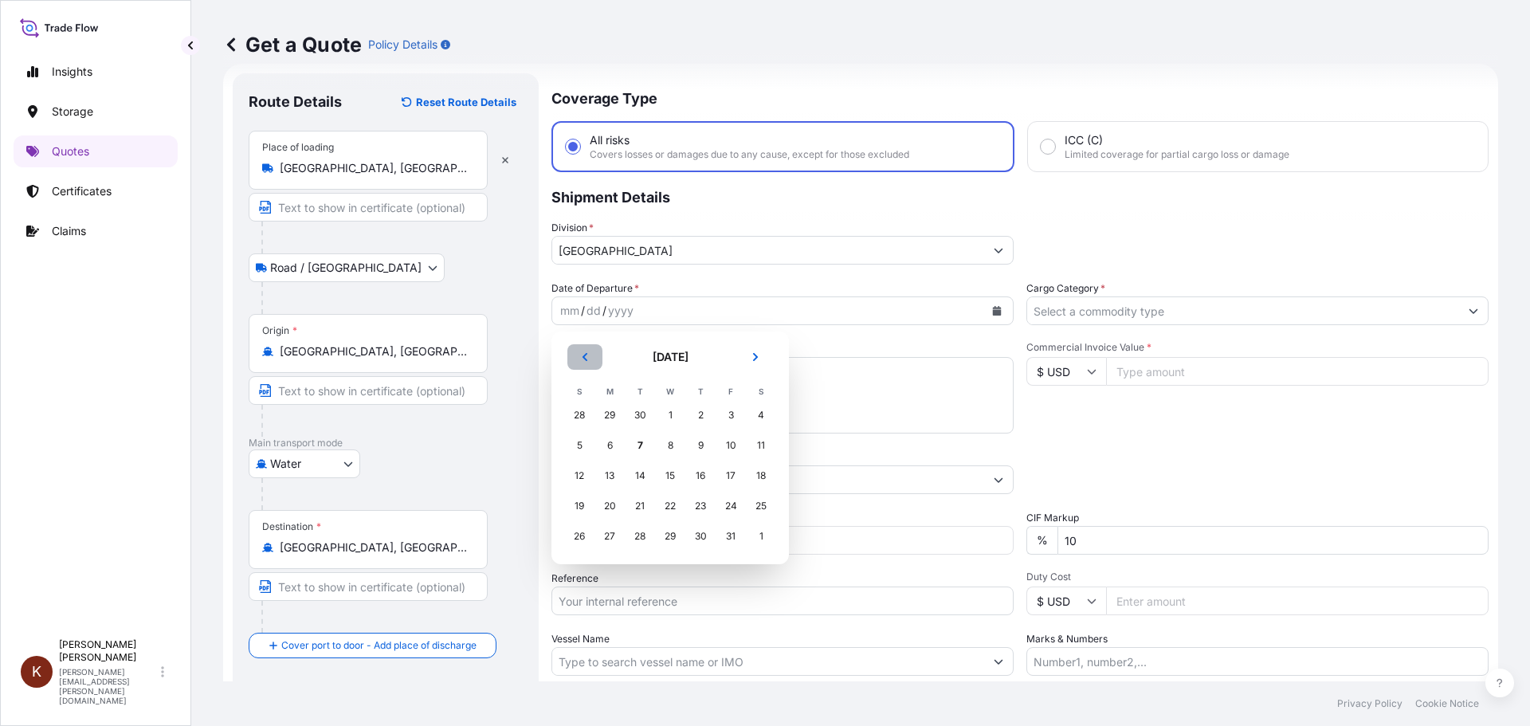
click at [588, 354] on icon "Previous" at bounding box center [585, 357] width 10 height 10
click at [580, 535] on div "28" at bounding box center [579, 536] width 29 height 29
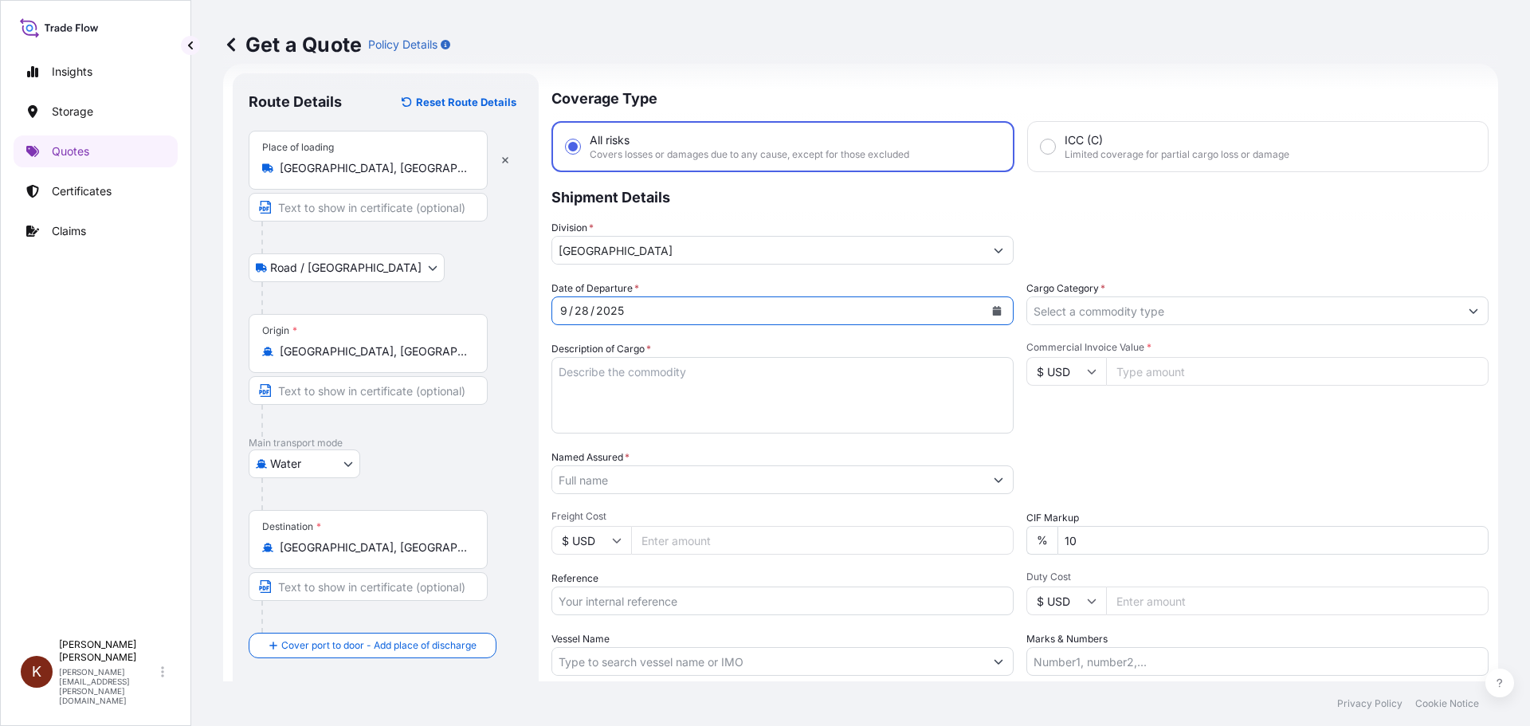
click at [566, 371] on textarea "Description of Cargo *" at bounding box center [782, 395] width 462 height 76
click at [737, 375] on textarea "1 x 40' HC STC Crackers /" at bounding box center [782, 395] width 462 height 76
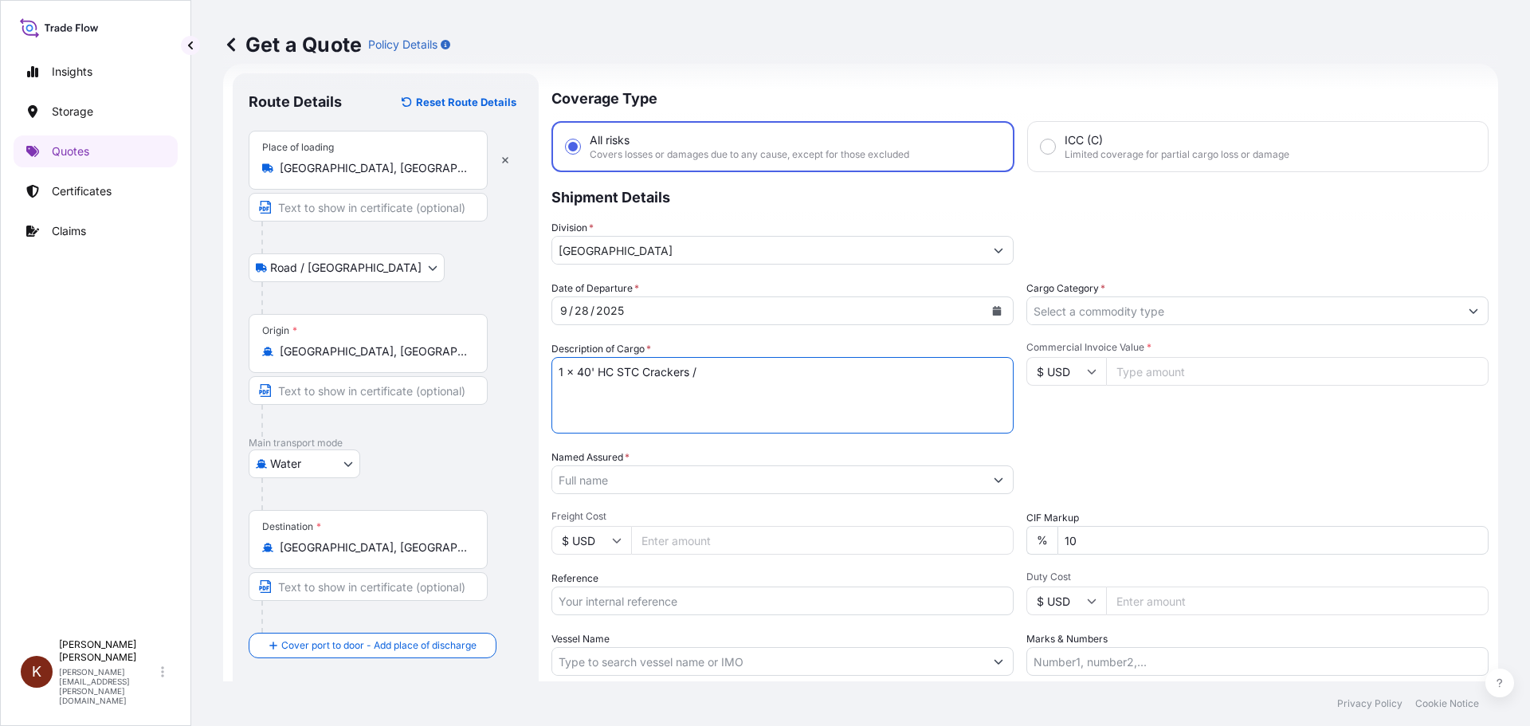
paste textarea "MSC [PERSON_NAME] / 03E39"
click at [578, 389] on textarea "1 x 40' HC STC Crackers / MSC [PERSON_NAME] V / 03E39" at bounding box center [782, 395] width 462 height 76
paste textarea "TIIU5497907"
type textarea "1 x 40' HC STC Crackers / MSC [PERSON_NAME] V / 03E39 TIIU5497907"
click at [606, 479] on input "Named Assured *" at bounding box center [768, 479] width 432 height 29
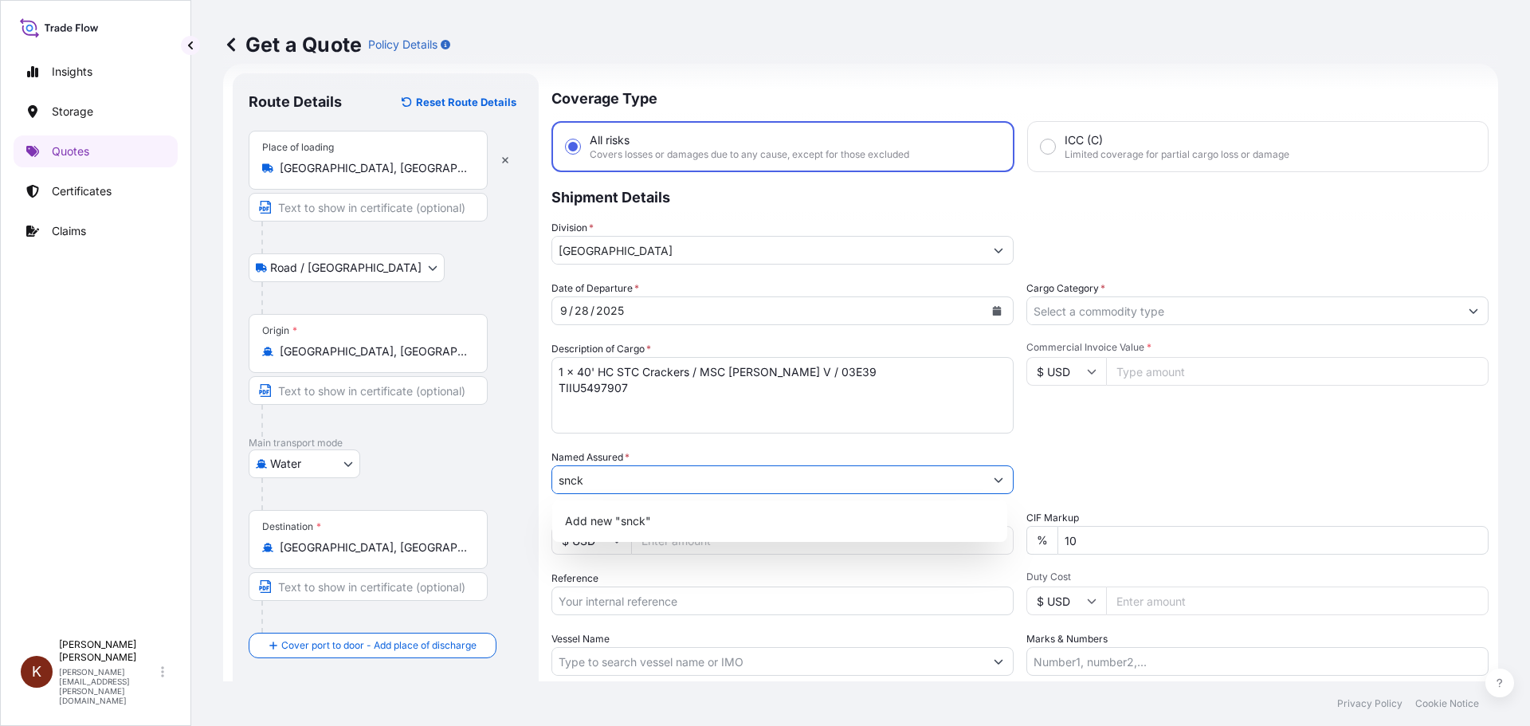
click at [572, 479] on input "snck" at bounding box center [768, 479] width 432 height 29
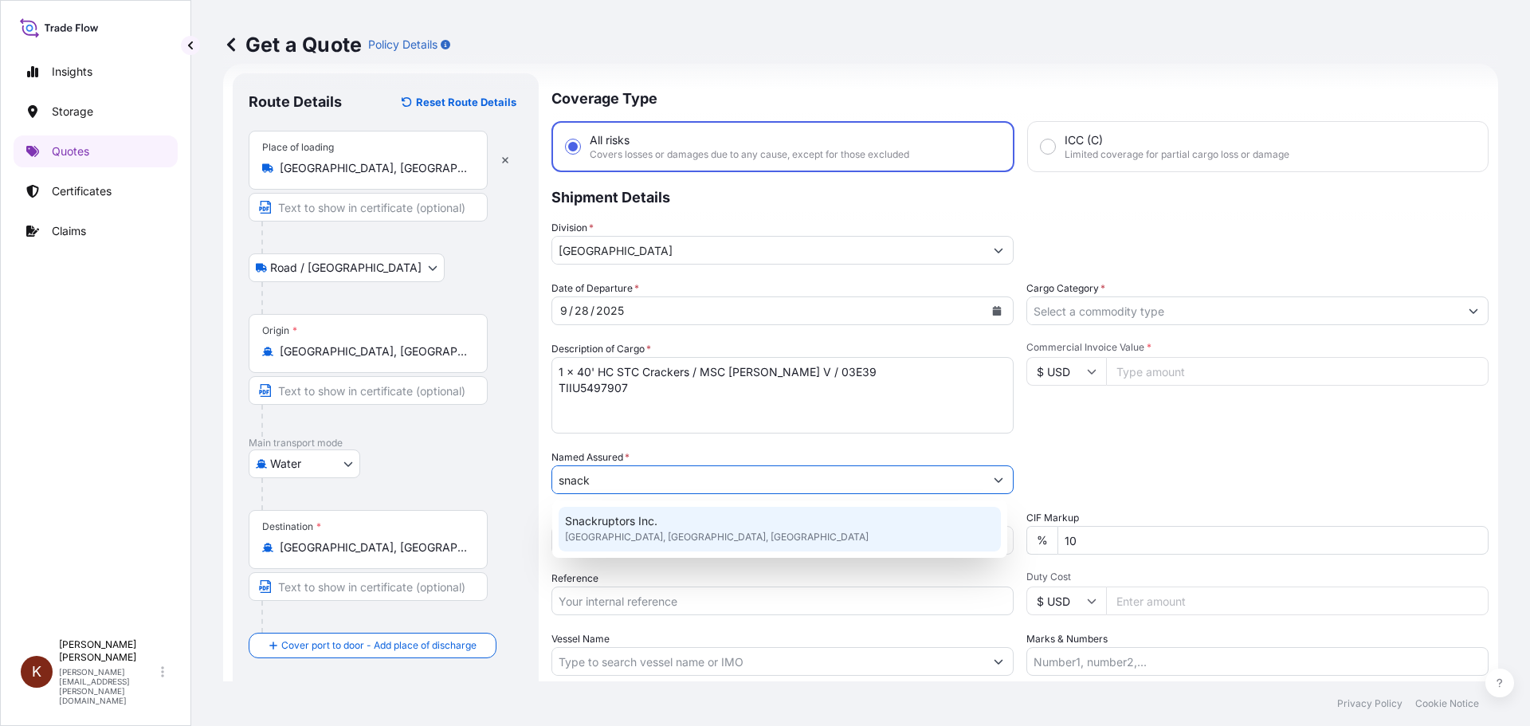
click at [623, 519] on span "Snackruptors Inc." at bounding box center [611, 521] width 92 height 16
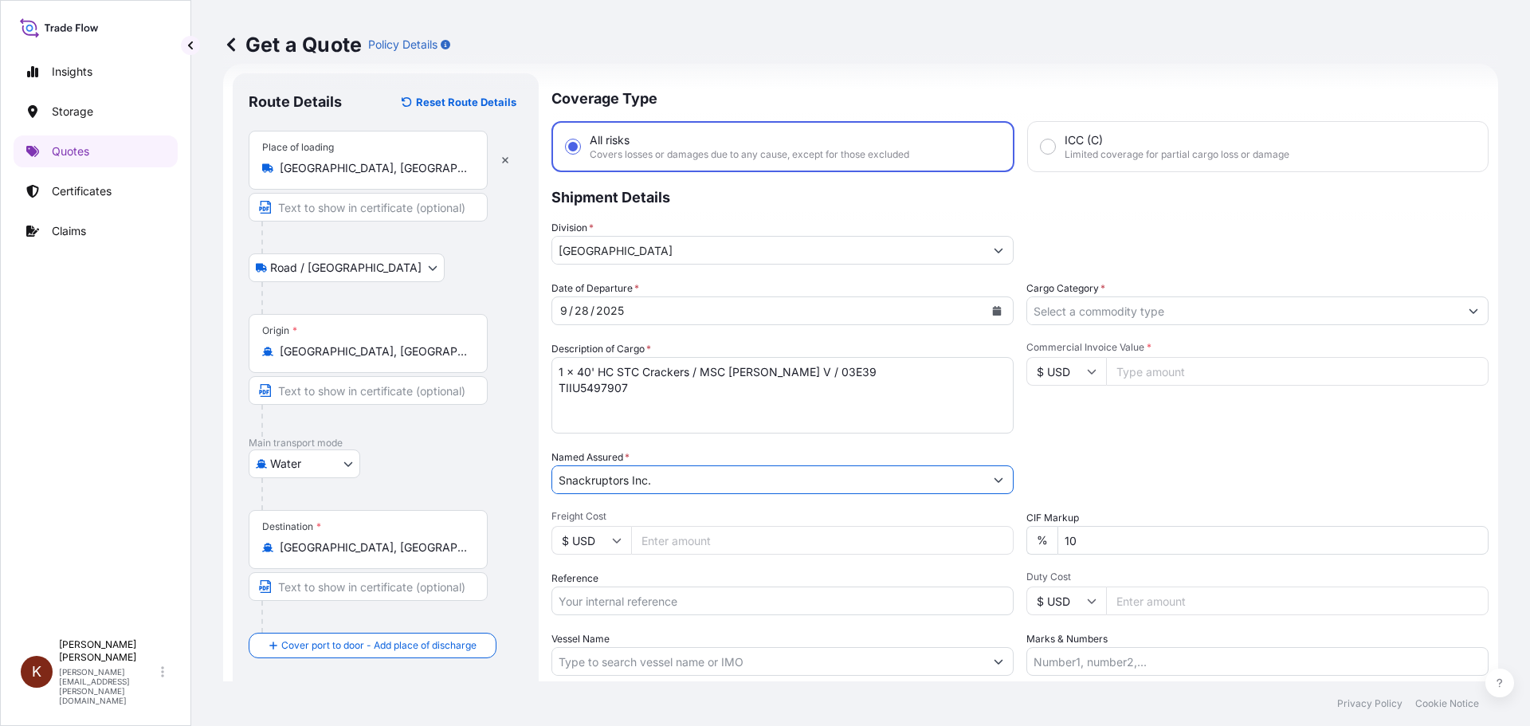
scroll to position [148, 0]
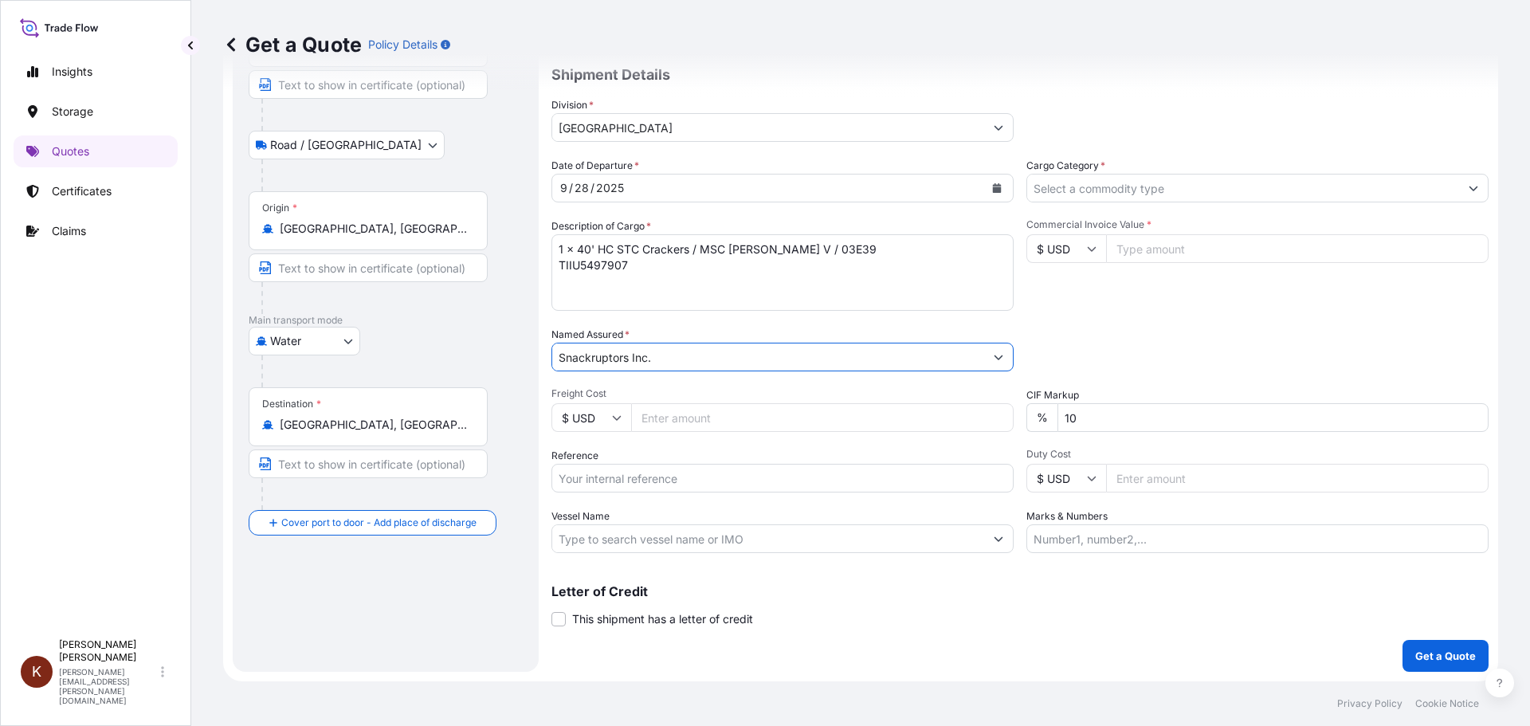
type input "Snackruptors Inc."
click at [564, 480] on input "Reference" at bounding box center [782, 478] width 462 height 29
click at [580, 477] on input "Reference" at bounding box center [782, 478] width 462 height 29
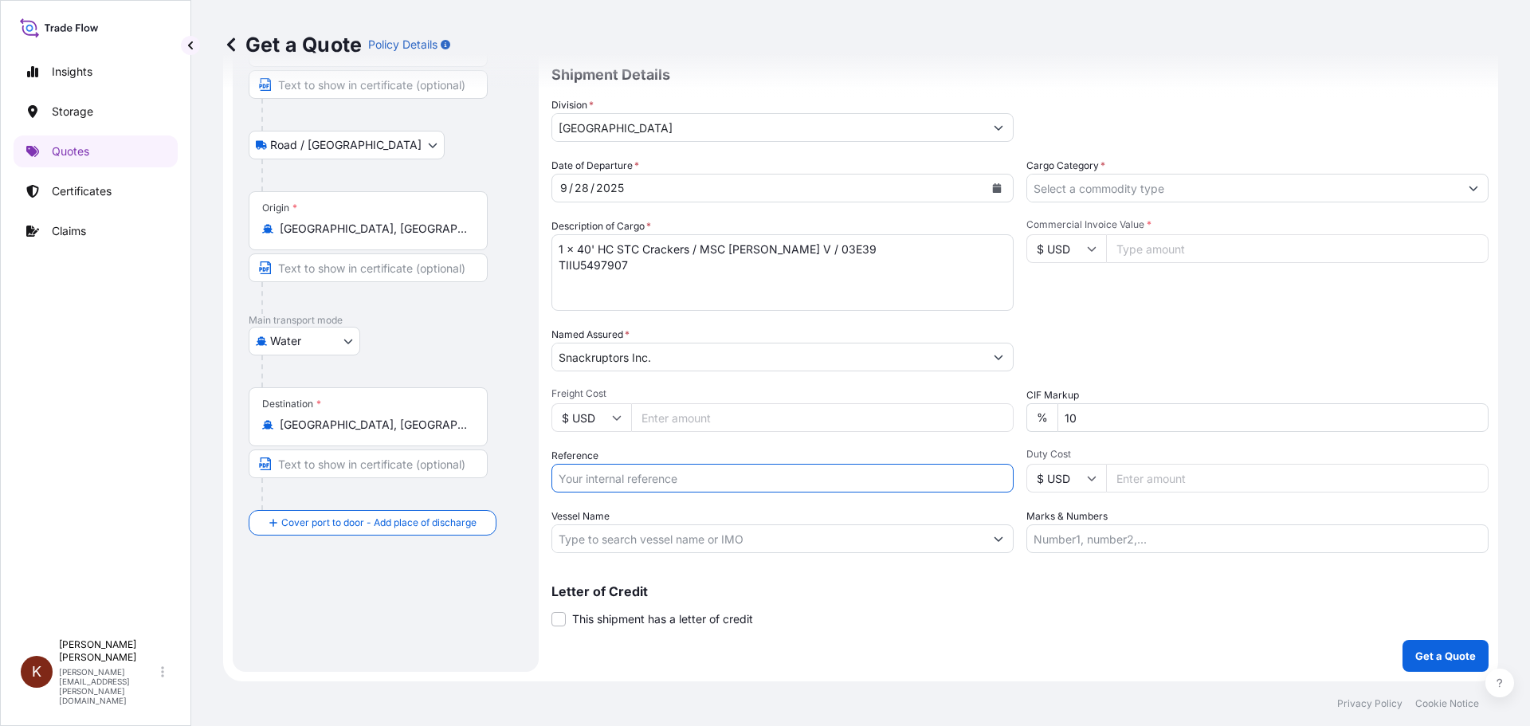
paste input "STOR0155073"
type input "STOR0155073"
click at [587, 541] on input "Vessel Name" at bounding box center [768, 538] width 432 height 29
click at [607, 549] on input "Vessel Name" at bounding box center [768, 538] width 432 height 29
paste input "MSC [PERSON_NAME]"
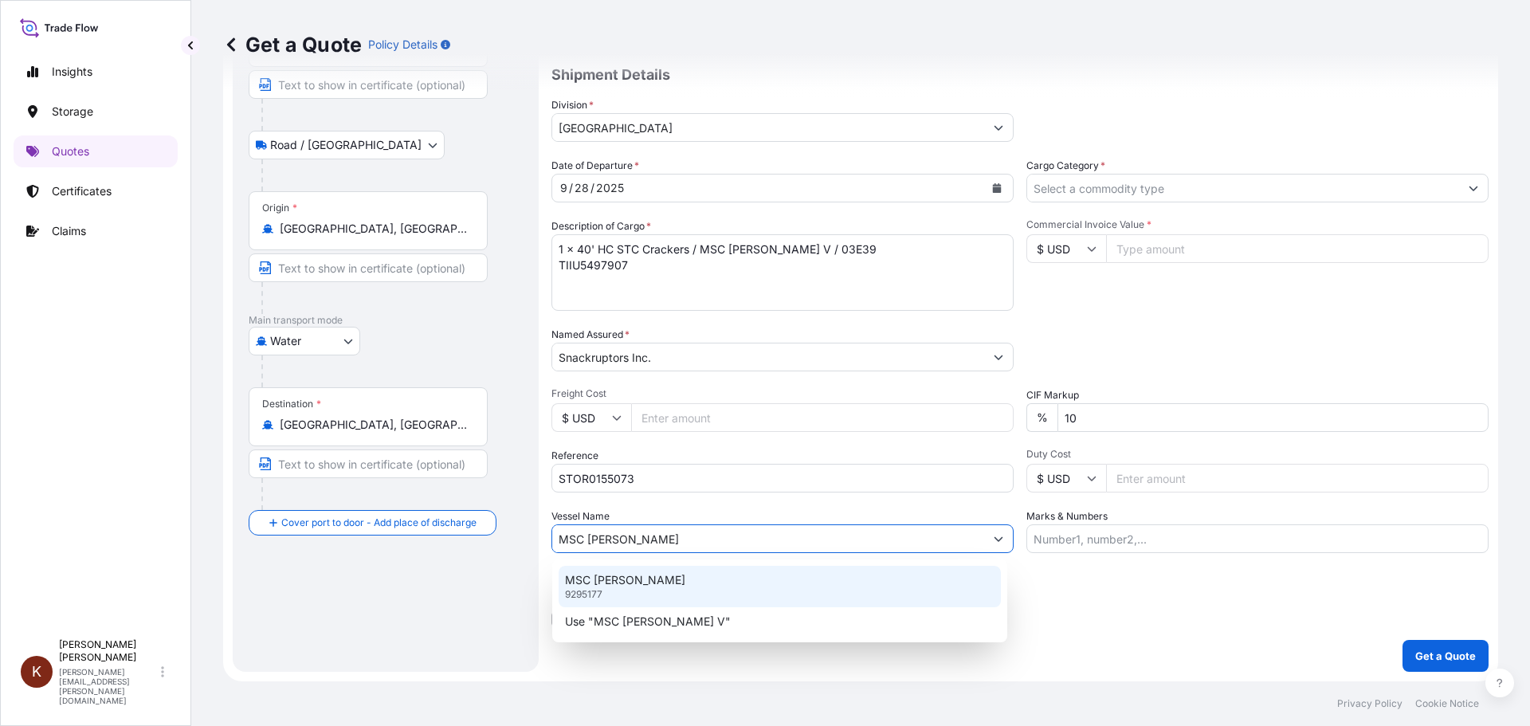
click at [594, 592] on p "9295177" at bounding box center [583, 594] width 37 height 13
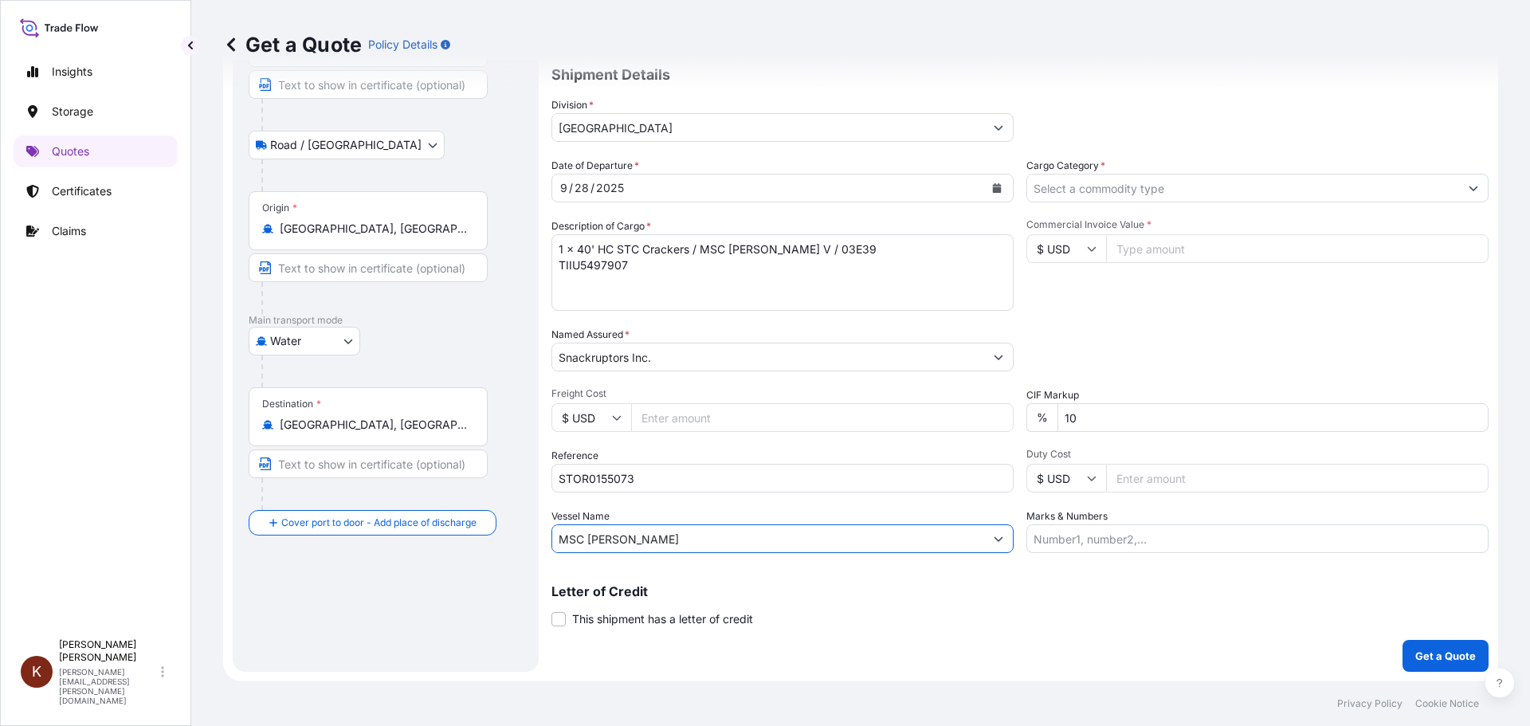
type input "MSC [PERSON_NAME]"
click at [1072, 188] on input "Cargo Category *" at bounding box center [1243, 188] width 432 height 29
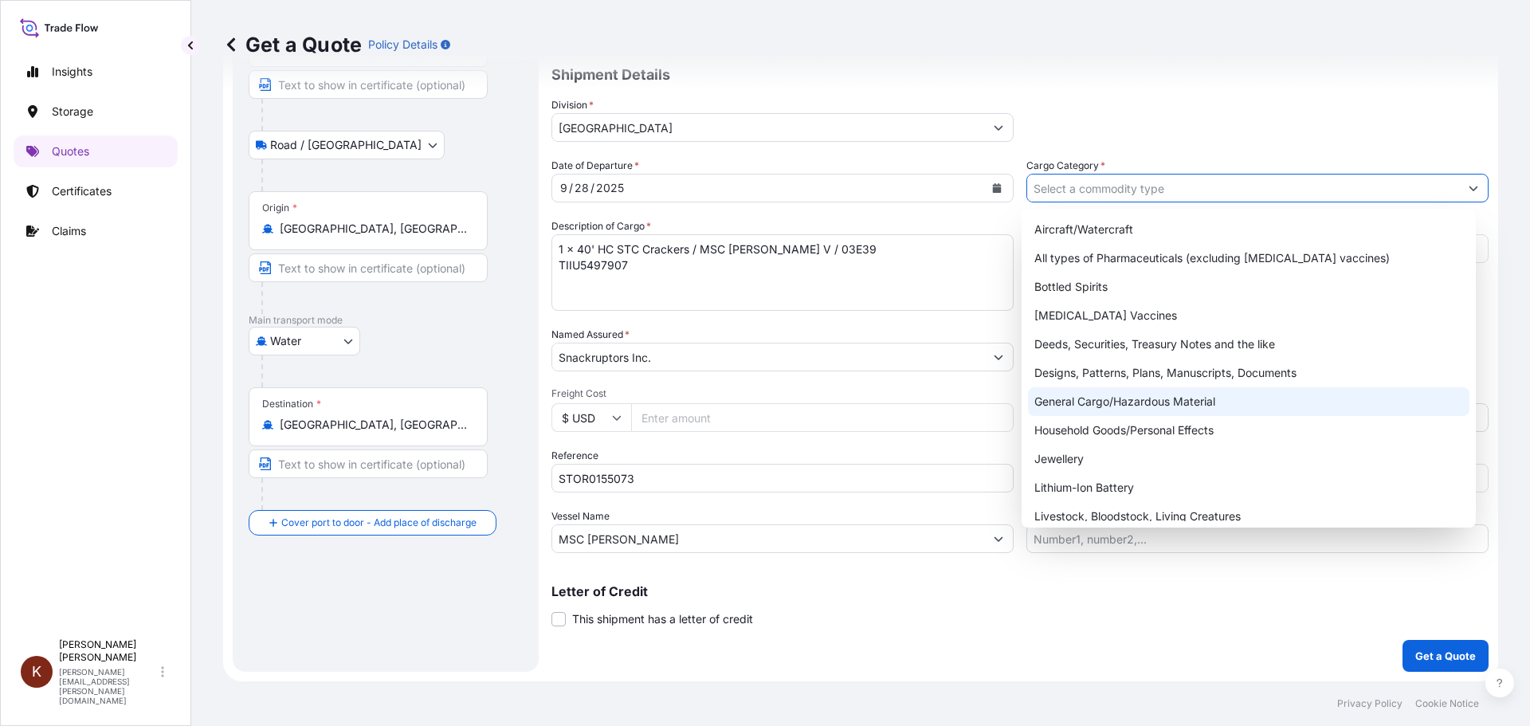
click at [1072, 397] on div "General Cargo/Hazardous Material" at bounding box center [1249, 401] width 442 height 29
type input "General Cargo/Hazardous Material"
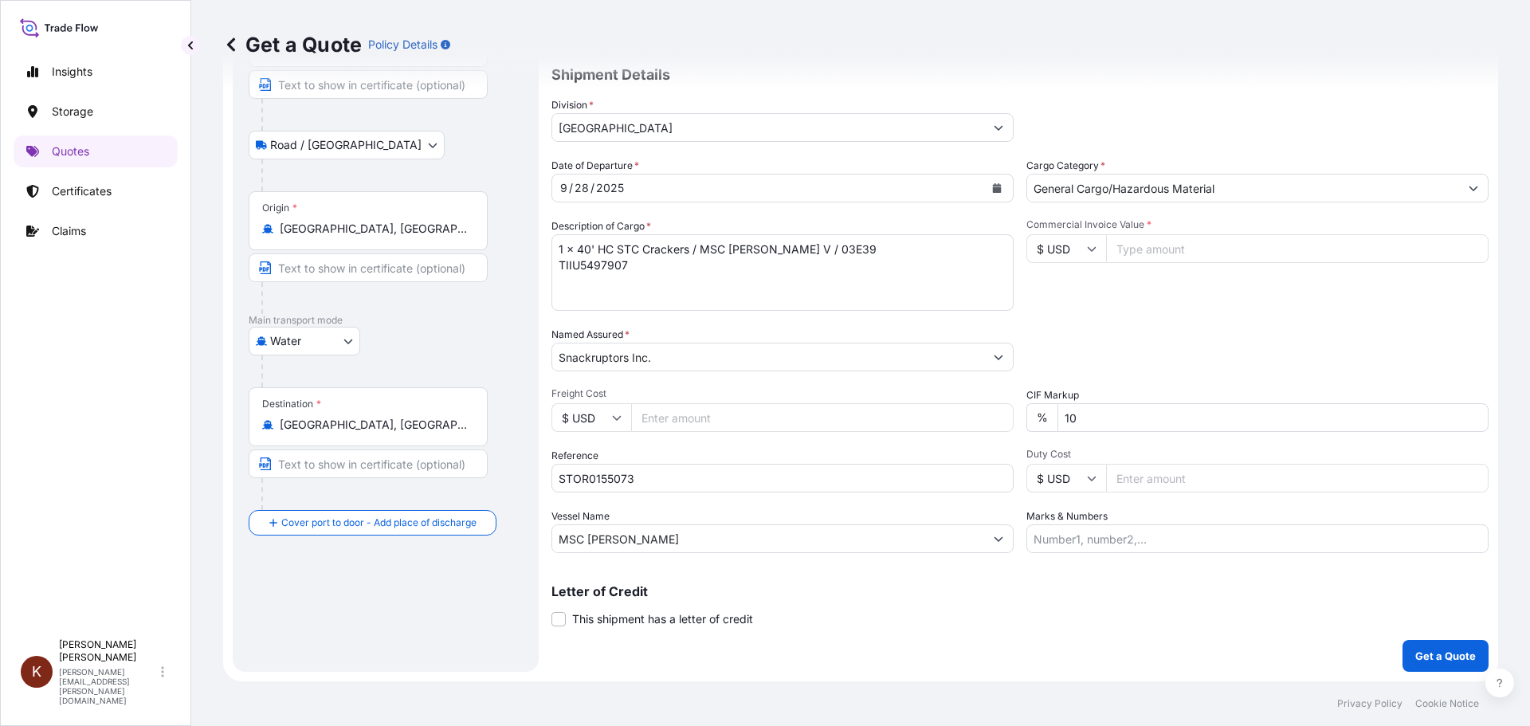
click at [1077, 250] on input "$ USD" at bounding box center [1066, 248] width 80 height 29
click at [1055, 349] on div "$ CAD" at bounding box center [1060, 334] width 67 height 30
type input "$ CAD"
click at [1128, 253] on input "Commercial Invoice Value *" at bounding box center [1297, 248] width 382 height 29
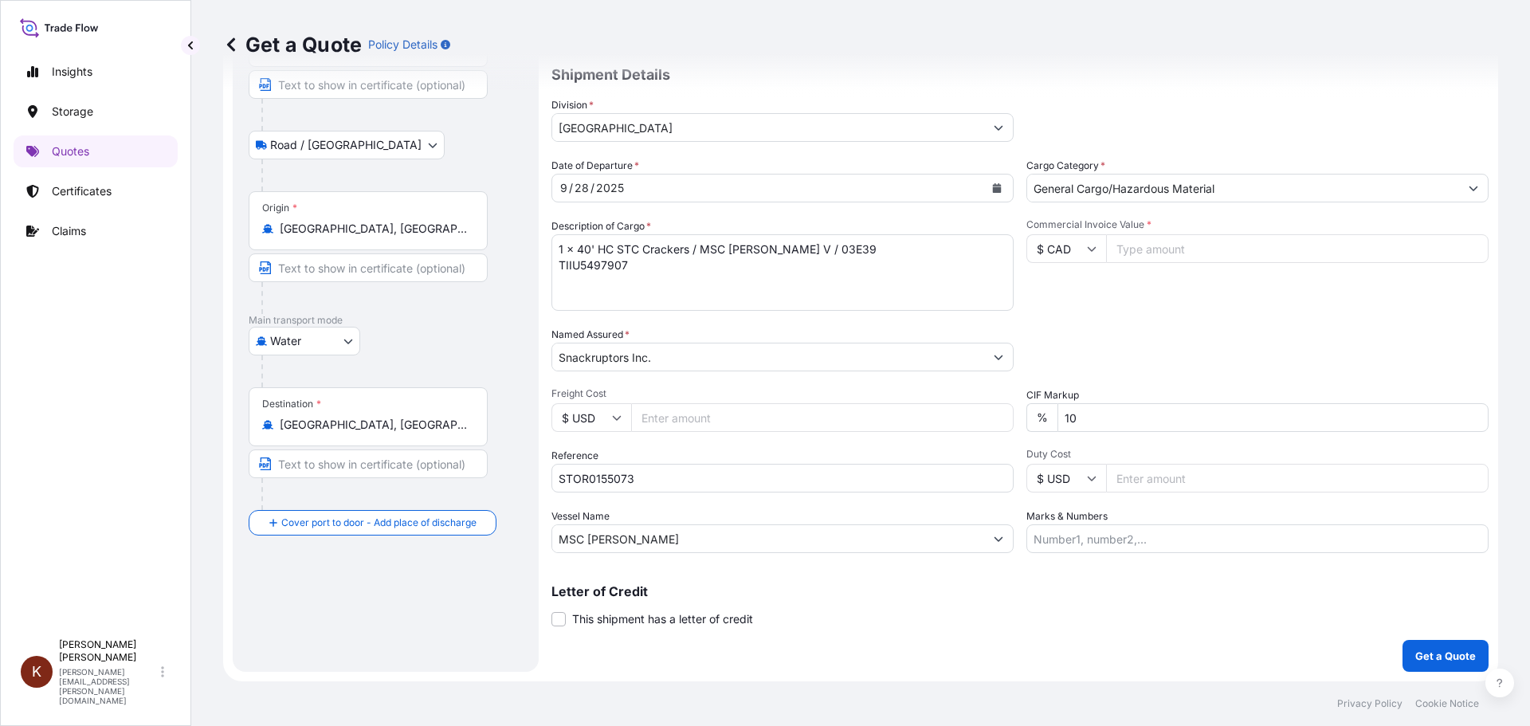
click at [1084, 314] on div "Date of Departure * [DATE] Cargo Category * General Cargo/Hazardous Material De…" at bounding box center [1019, 355] width 937 height 395
click at [1143, 257] on input "Commercial Invoice Value *" at bounding box center [1297, 248] width 382 height 29
paste input "49729.68"
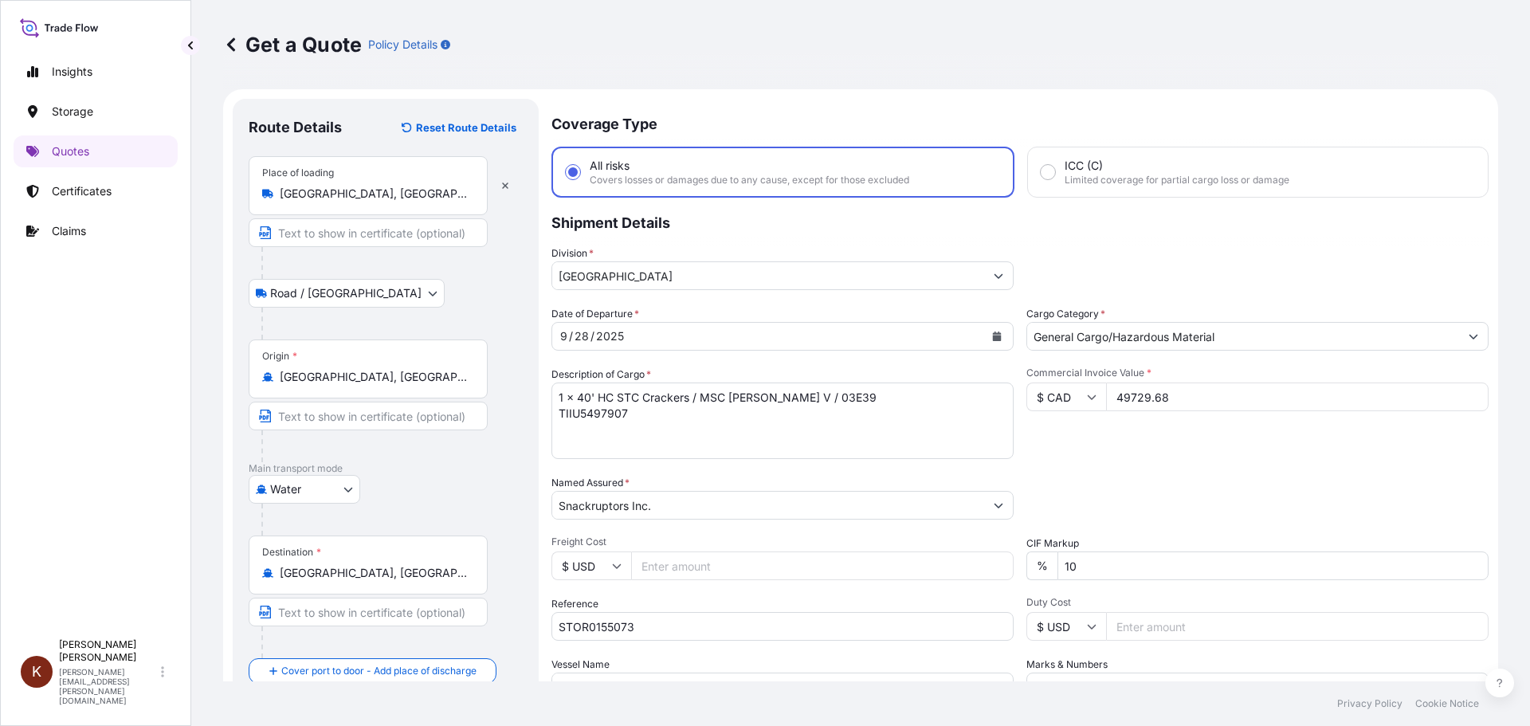
scroll to position [148, 0]
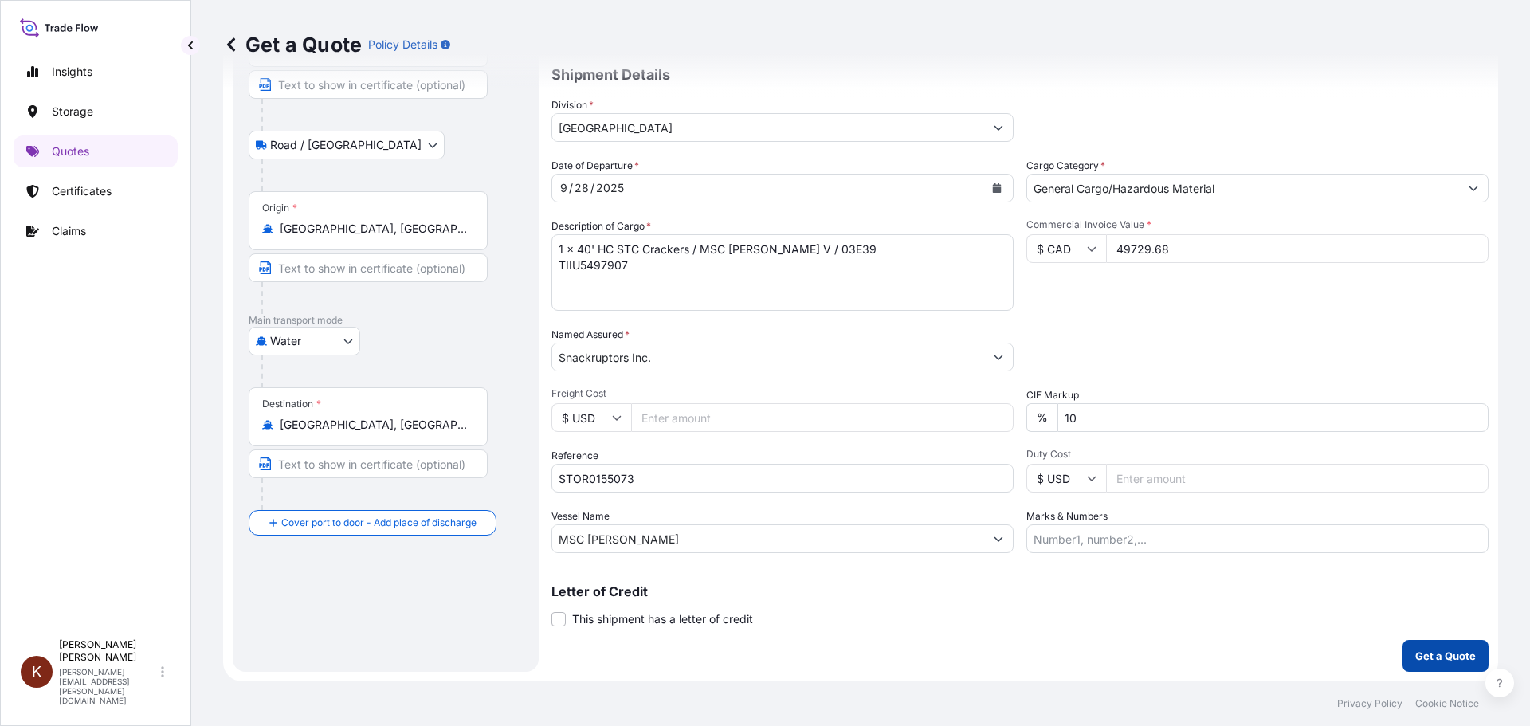
type input "49729.68"
click at [1223, 629] on p "Get a Quote" at bounding box center [1445, 656] width 61 height 16
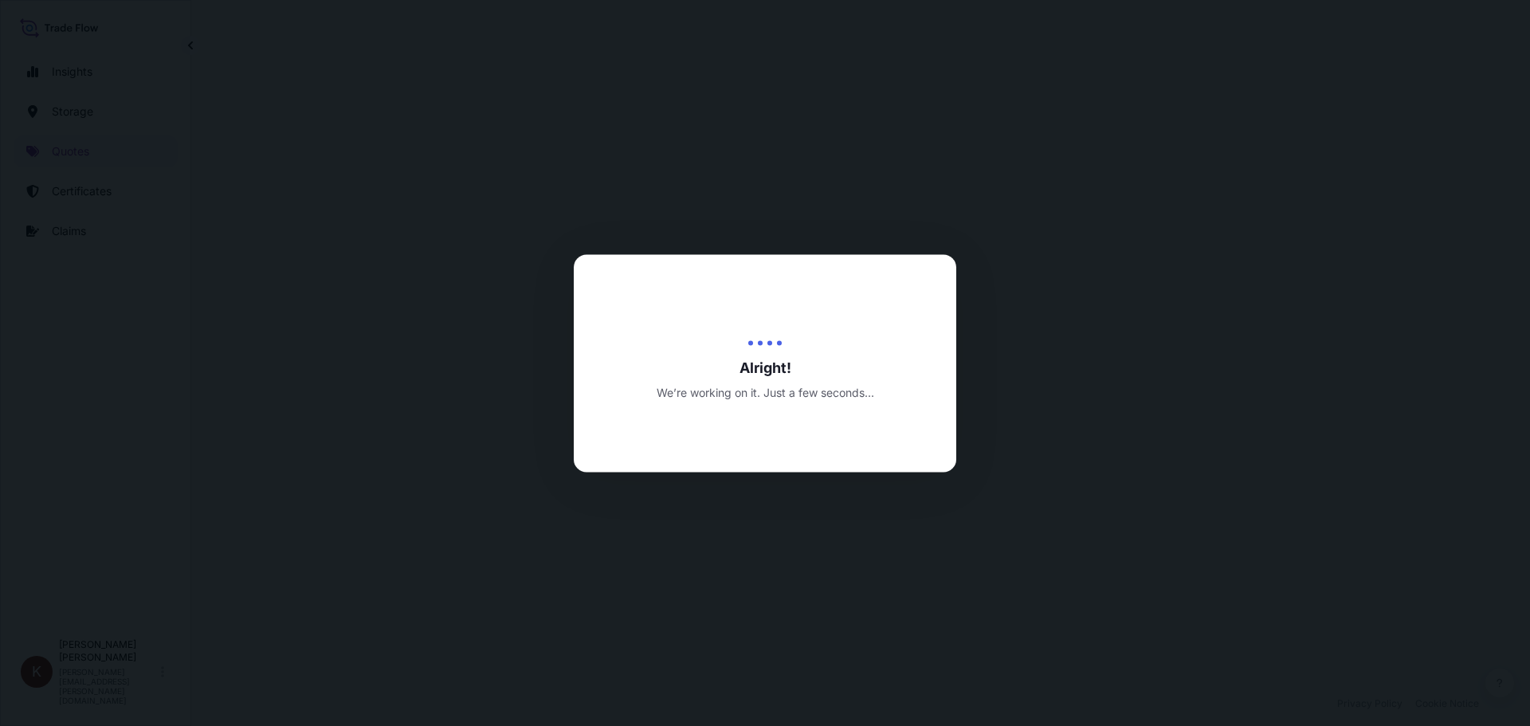
select select "Road / [GEOGRAPHIC_DATA]"
select select "Water"
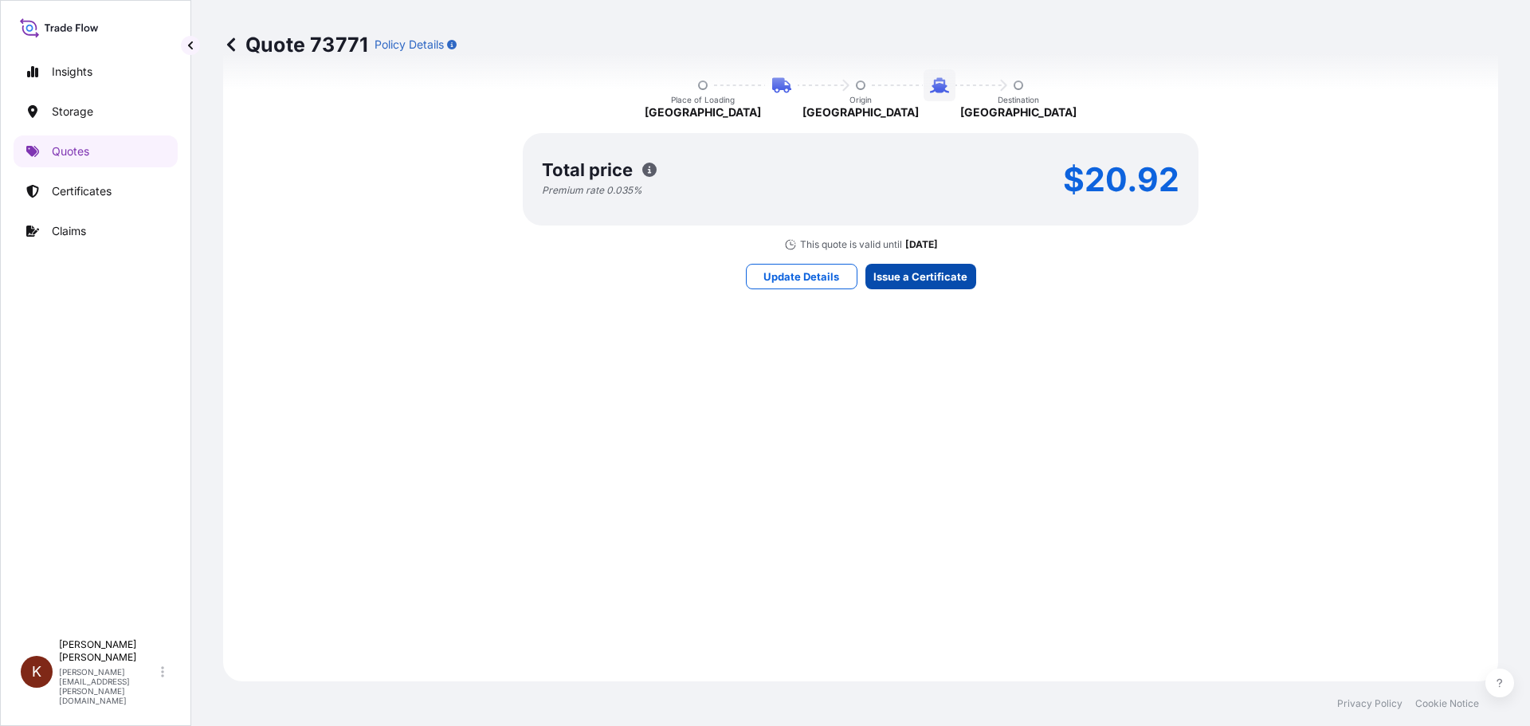
scroll to position [2424, 0]
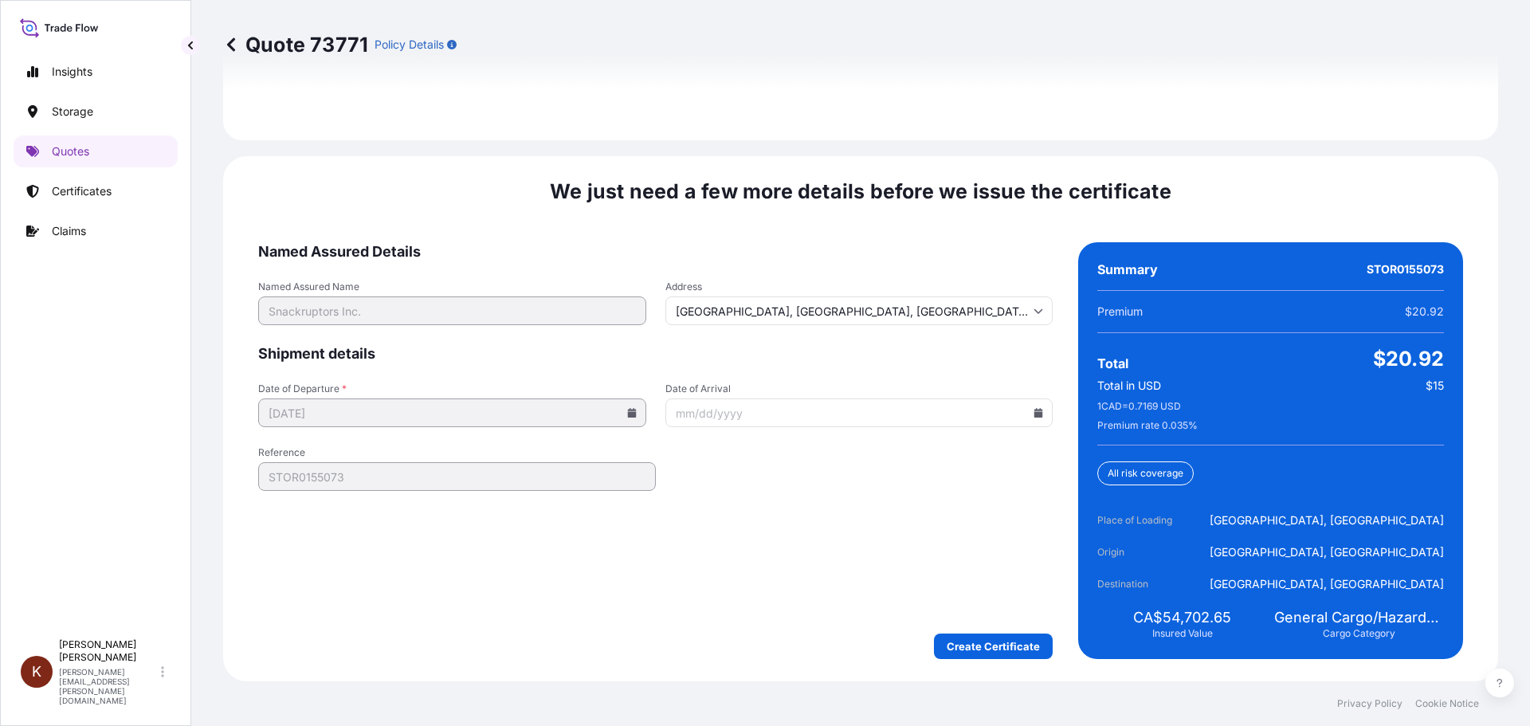
click at [1033, 408] on icon at bounding box center [1038, 413] width 10 height 10
click at [736, 607] on button "20" at bounding box center [741, 594] width 25 height 25
type input "[DATE]"
click at [674, 594] on form "Named Assured Details Named Assured Name Snackruptors Inc. Address [GEOGRAPHIC_…" at bounding box center [655, 450] width 794 height 417
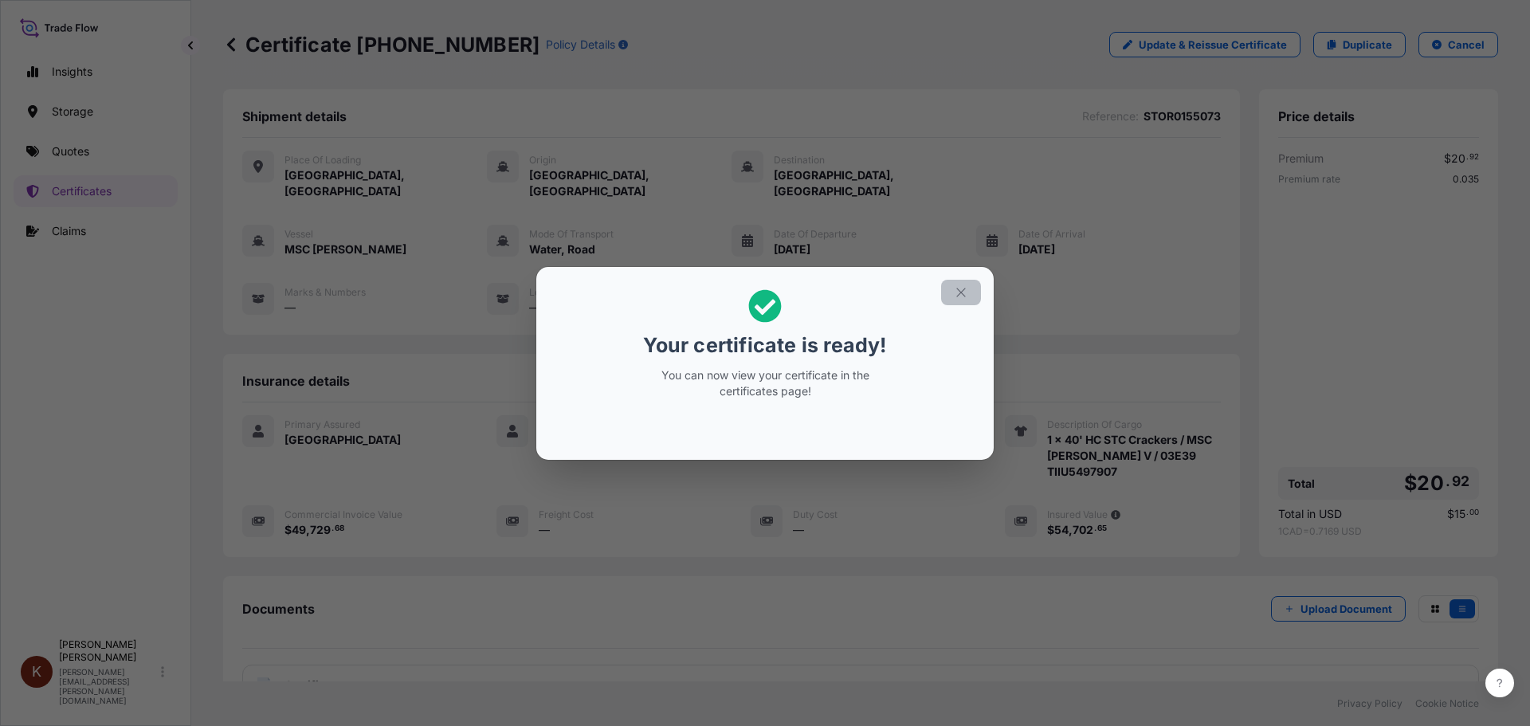
click at [960, 289] on icon "button" at bounding box center [961, 292] width 14 height 14
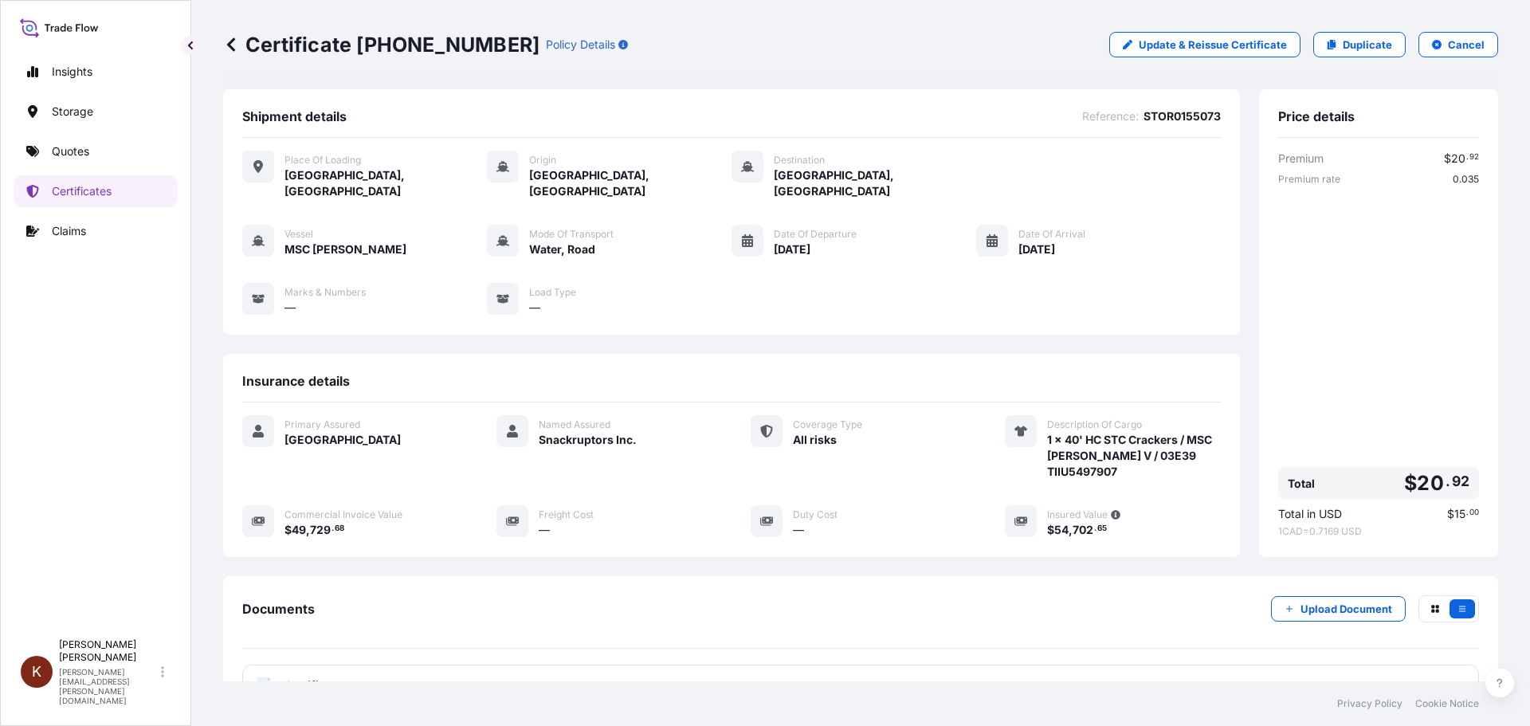
scroll to position [127, 0]
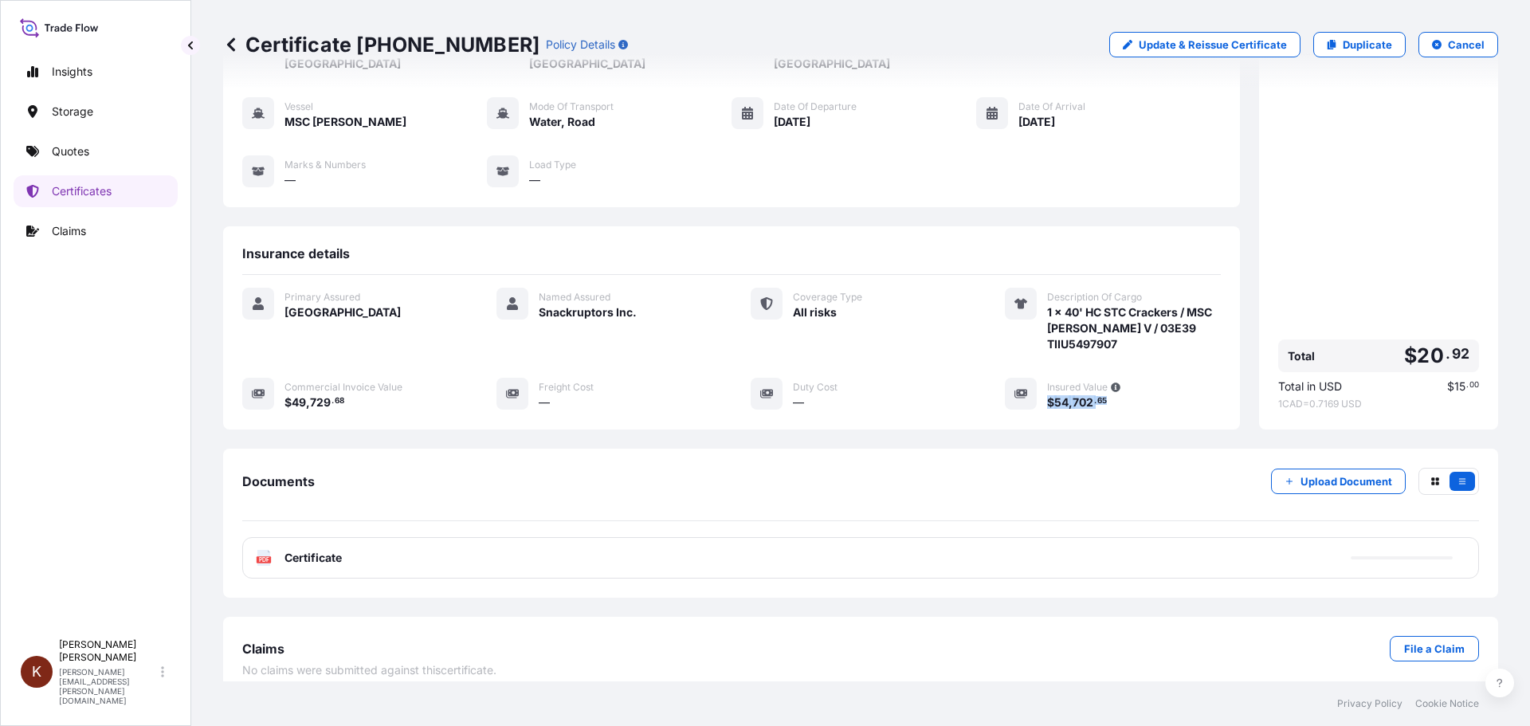
drag, startPoint x: 1103, startPoint y: 389, endPoint x: 1039, endPoint y: 385, distance: 63.9
click at [1047, 394] on div "$ 54 , 702 . 65" at bounding box center [1134, 402] width 174 height 17
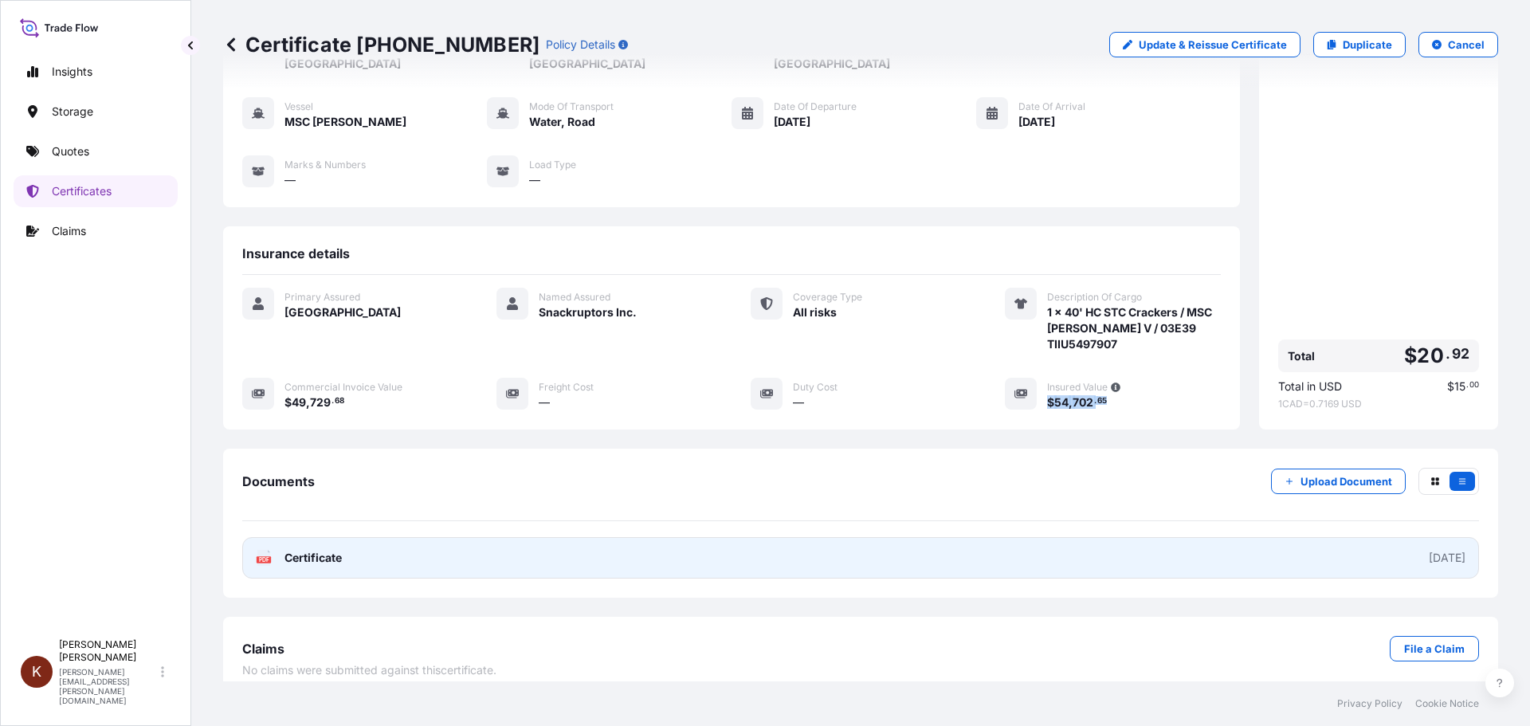
click at [312, 550] on span "Certificate" at bounding box center [312, 558] width 57 height 16
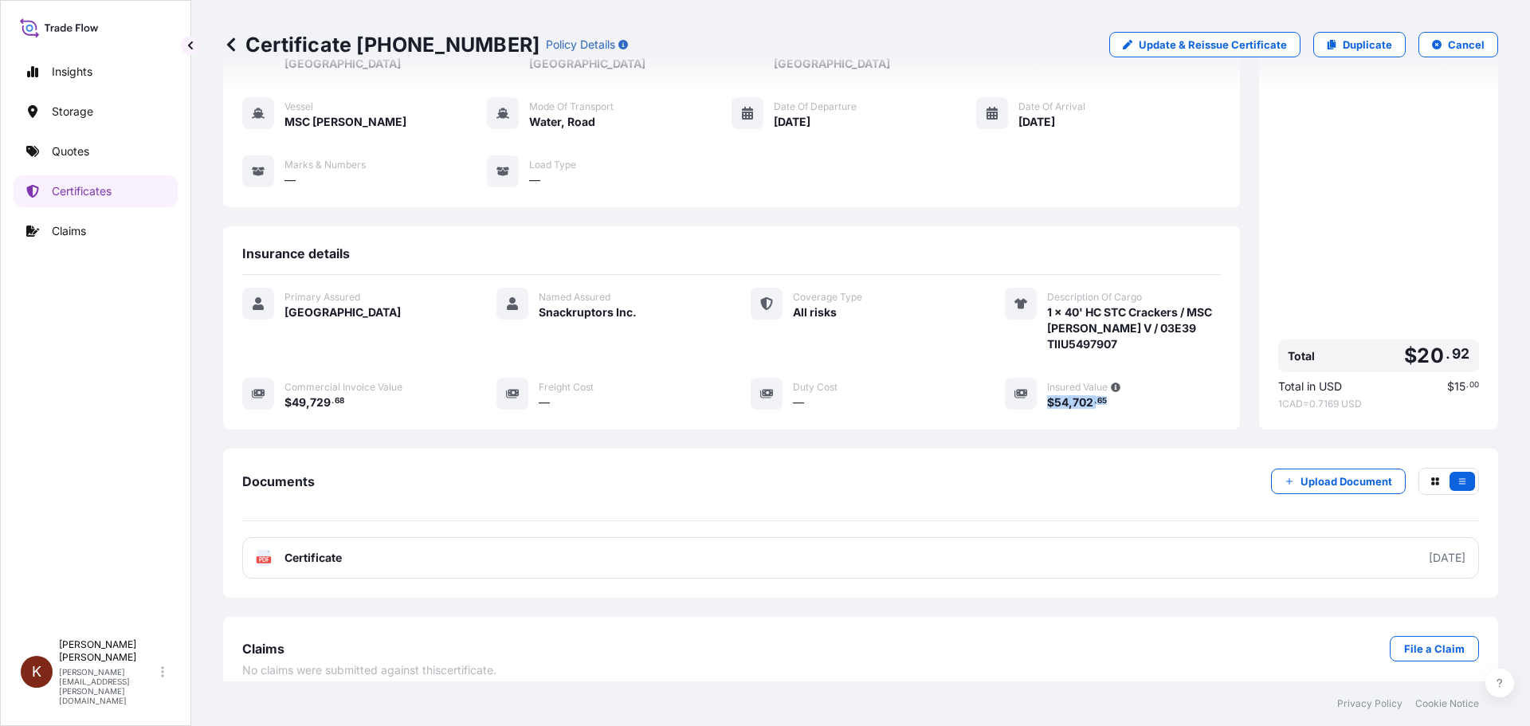
scroll to position [0, 0]
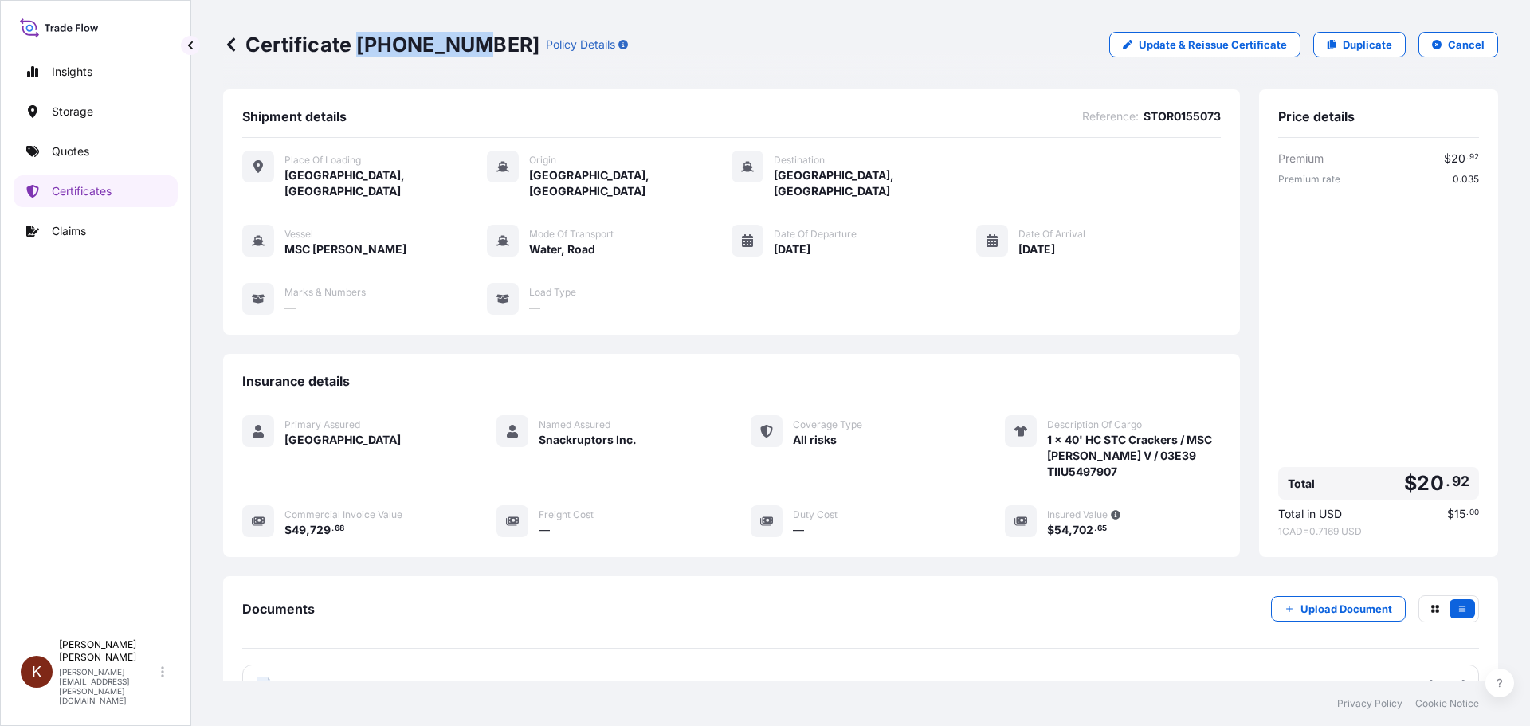
drag, startPoint x: 358, startPoint y: 43, endPoint x: 467, endPoint y: 49, distance: 109.3
click at [467, 49] on p "Certificate [PHONE_NUMBER]" at bounding box center [381, 44] width 316 height 25
click at [66, 151] on p "Quotes" at bounding box center [70, 151] width 37 height 16
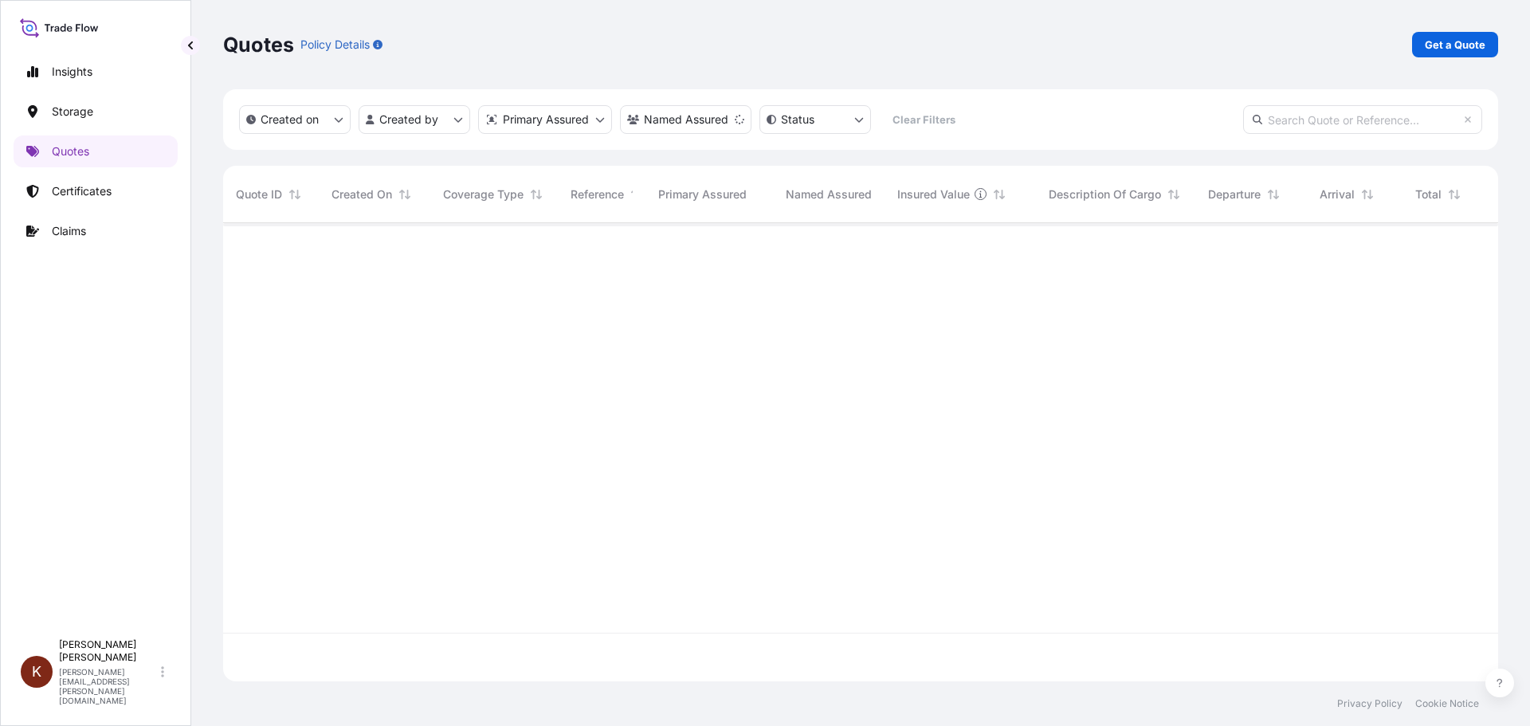
scroll to position [504, 1263]
click at [1223, 41] on p "Get a Quote" at bounding box center [1455, 45] width 61 height 16
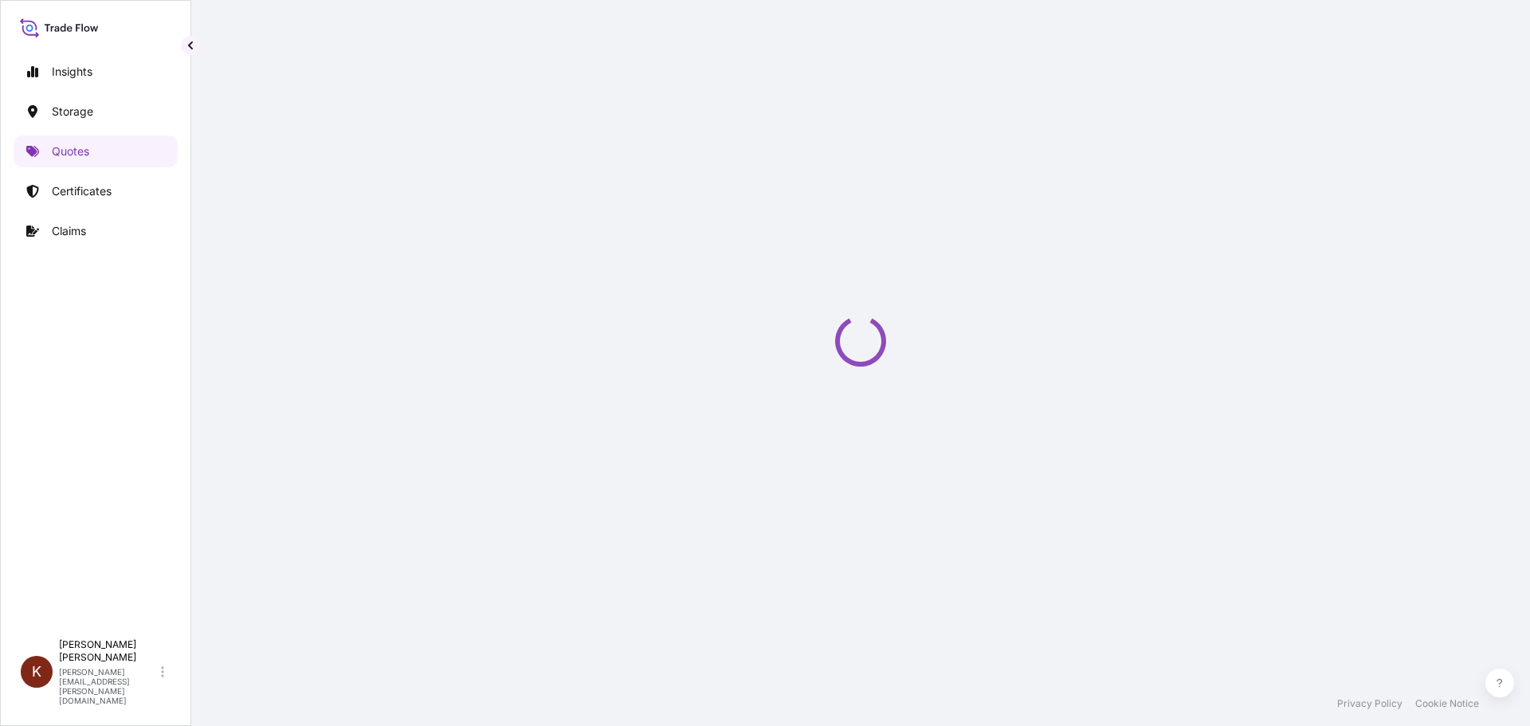
select select "Road / [GEOGRAPHIC_DATA]"
select select "Water"
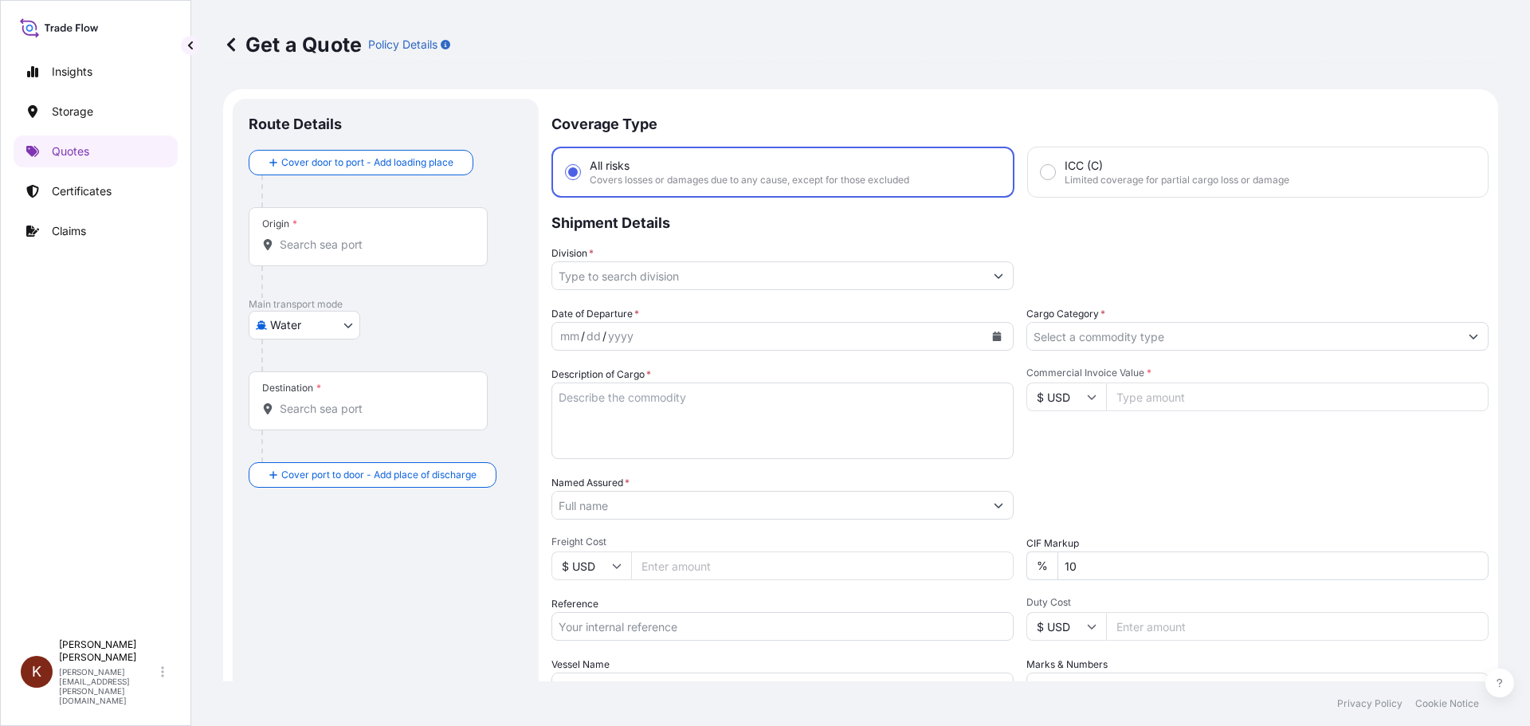
scroll to position [25, 0]
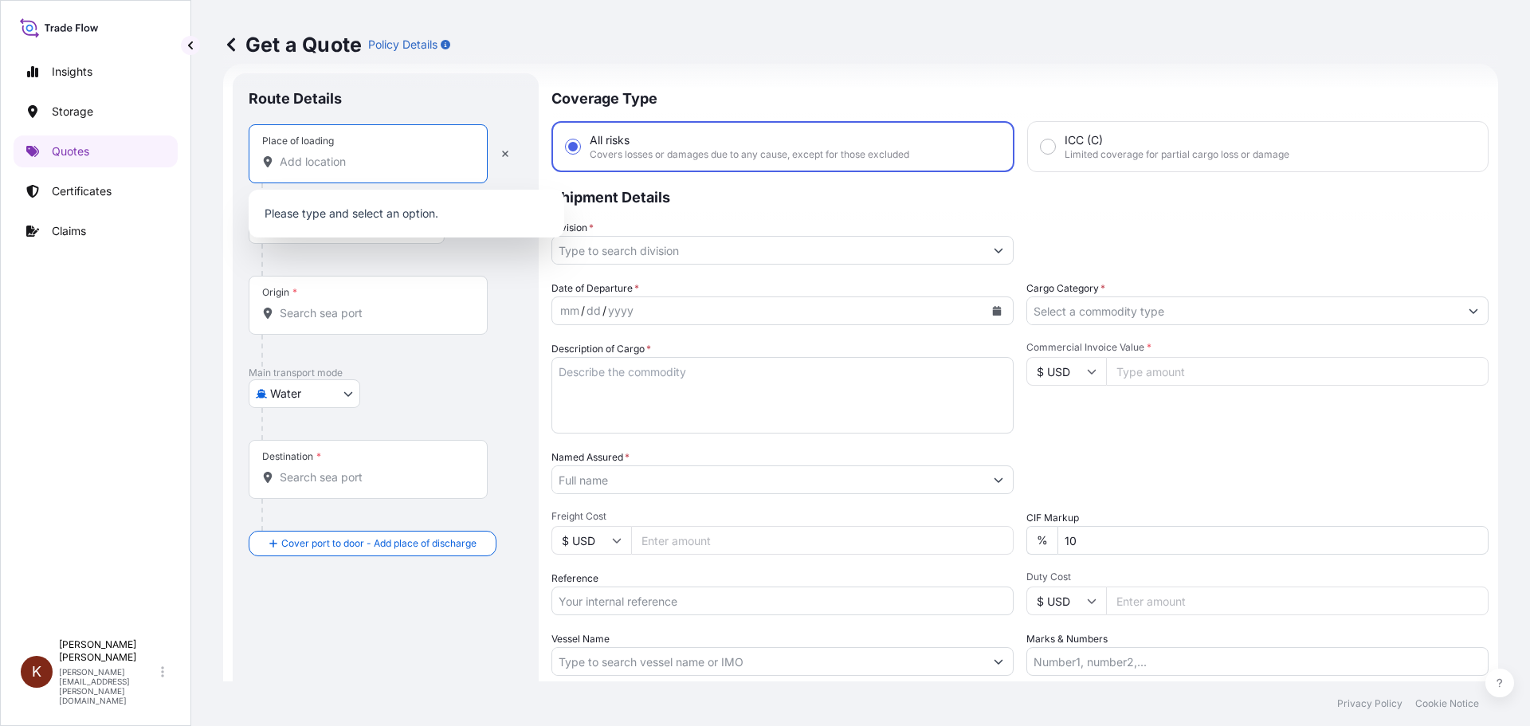
click at [302, 159] on input "Place of loading" at bounding box center [374, 162] width 188 height 16
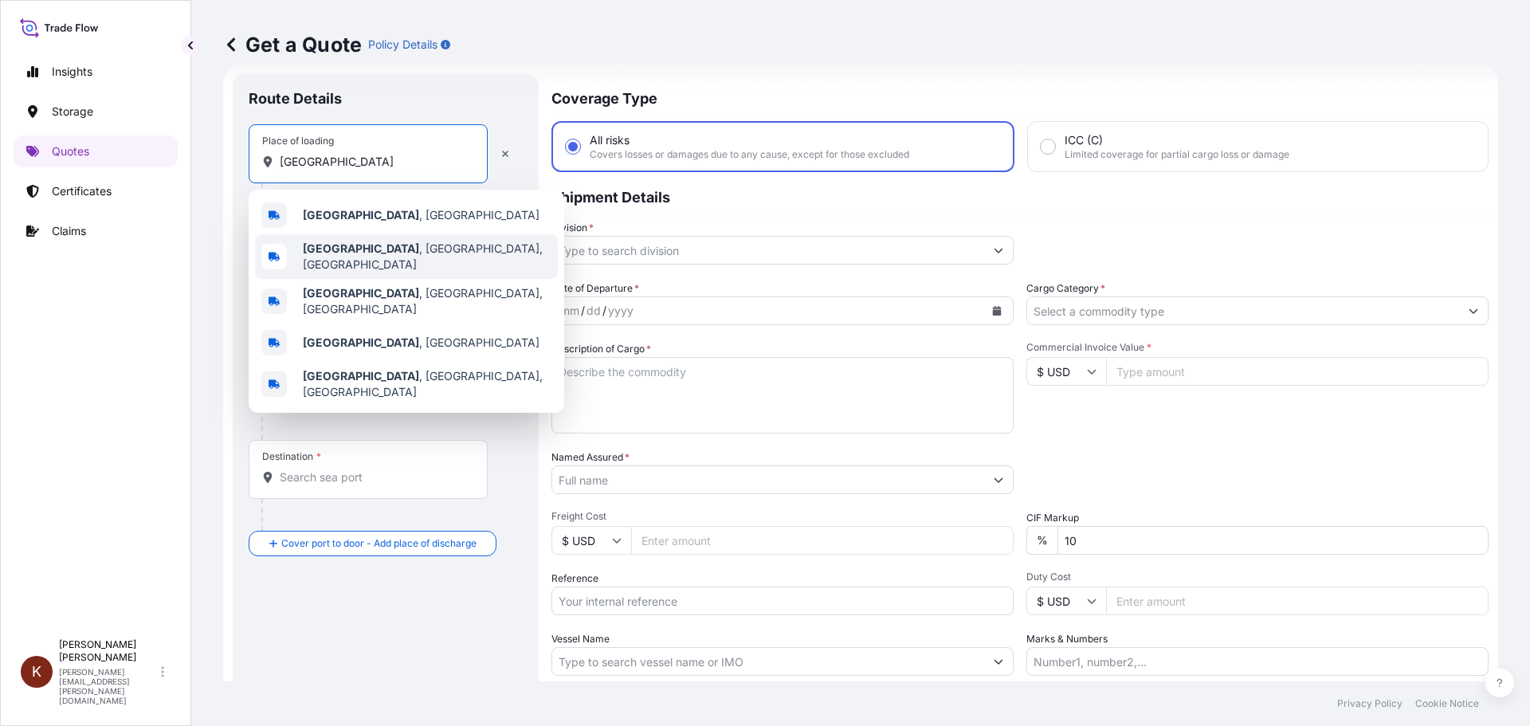
click at [348, 248] on b "[GEOGRAPHIC_DATA]" at bounding box center [361, 248] width 116 height 14
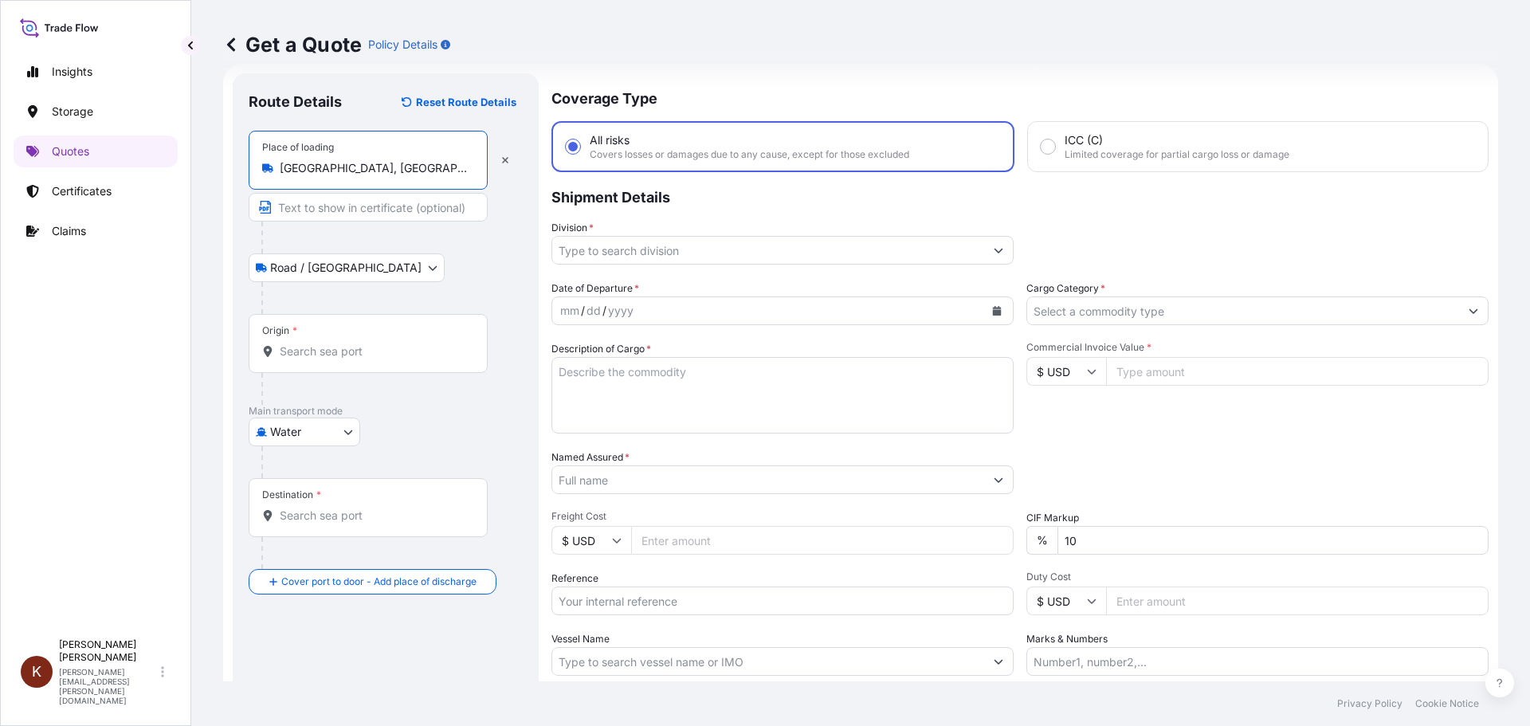
type input "[GEOGRAPHIC_DATA], [GEOGRAPHIC_DATA], [GEOGRAPHIC_DATA]"
click at [302, 357] on input "Origin *" at bounding box center [374, 351] width 188 height 16
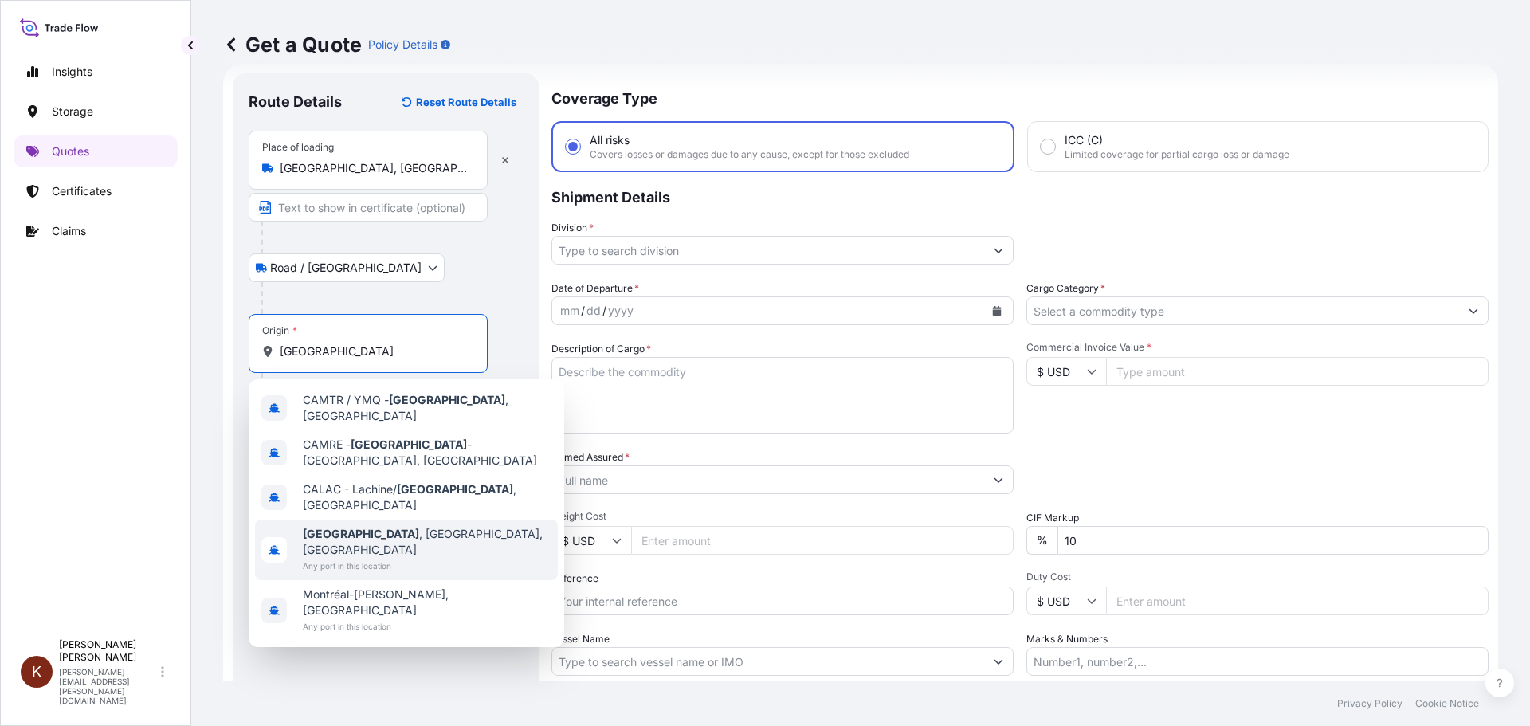
click at [335, 527] on b "[GEOGRAPHIC_DATA]" at bounding box center [361, 534] width 116 height 14
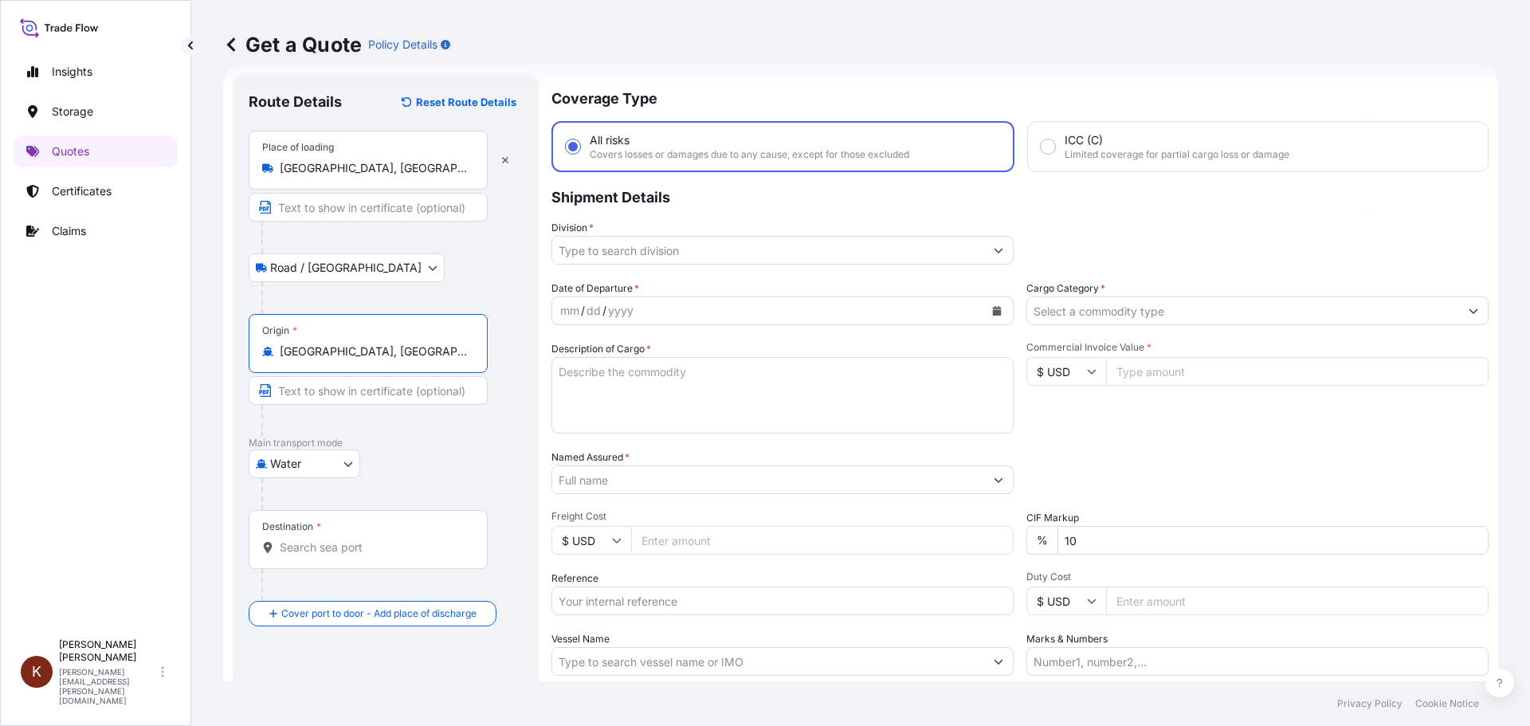
type input "[GEOGRAPHIC_DATA], [GEOGRAPHIC_DATA], [GEOGRAPHIC_DATA]"
click at [288, 555] on input "Destination *" at bounding box center [374, 547] width 188 height 16
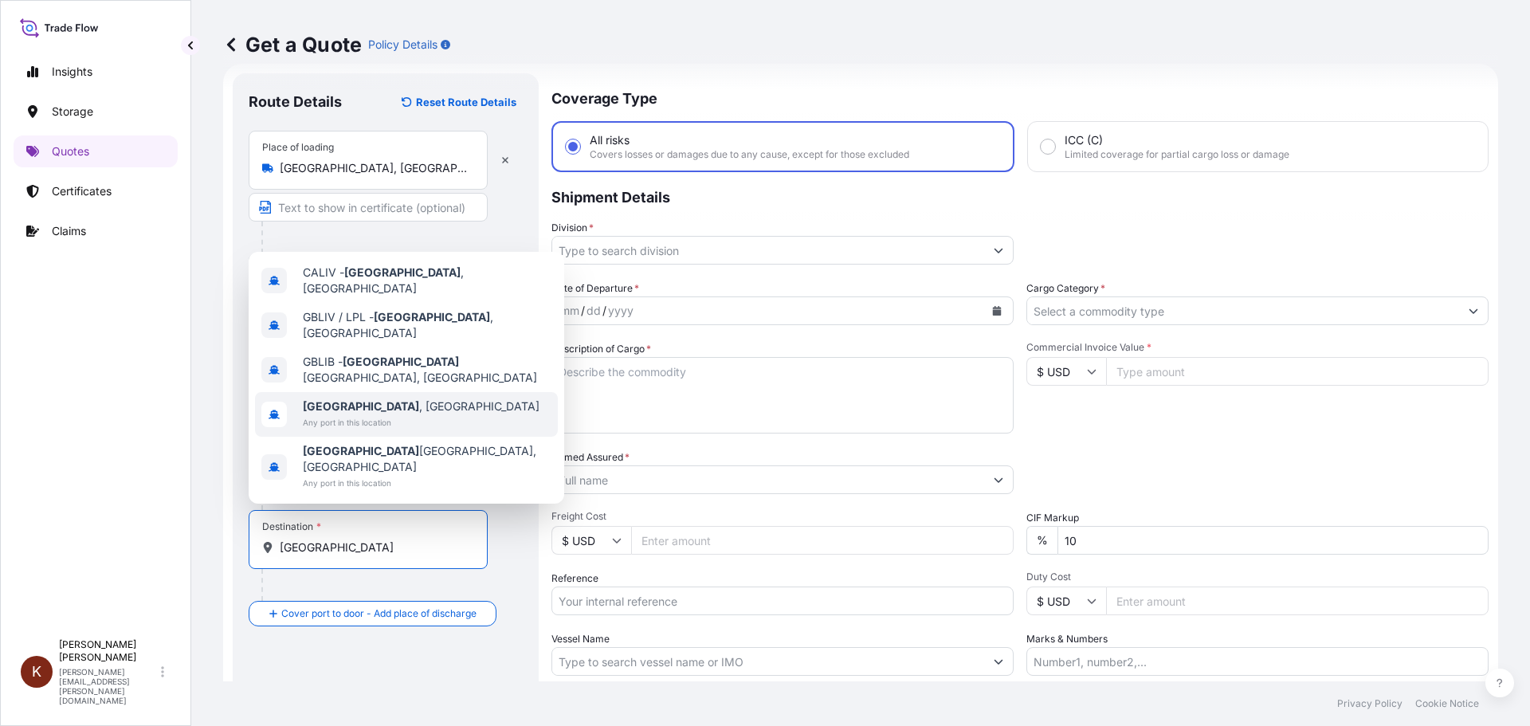
click at [329, 413] on b "[GEOGRAPHIC_DATA]" at bounding box center [361, 406] width 116 height 14
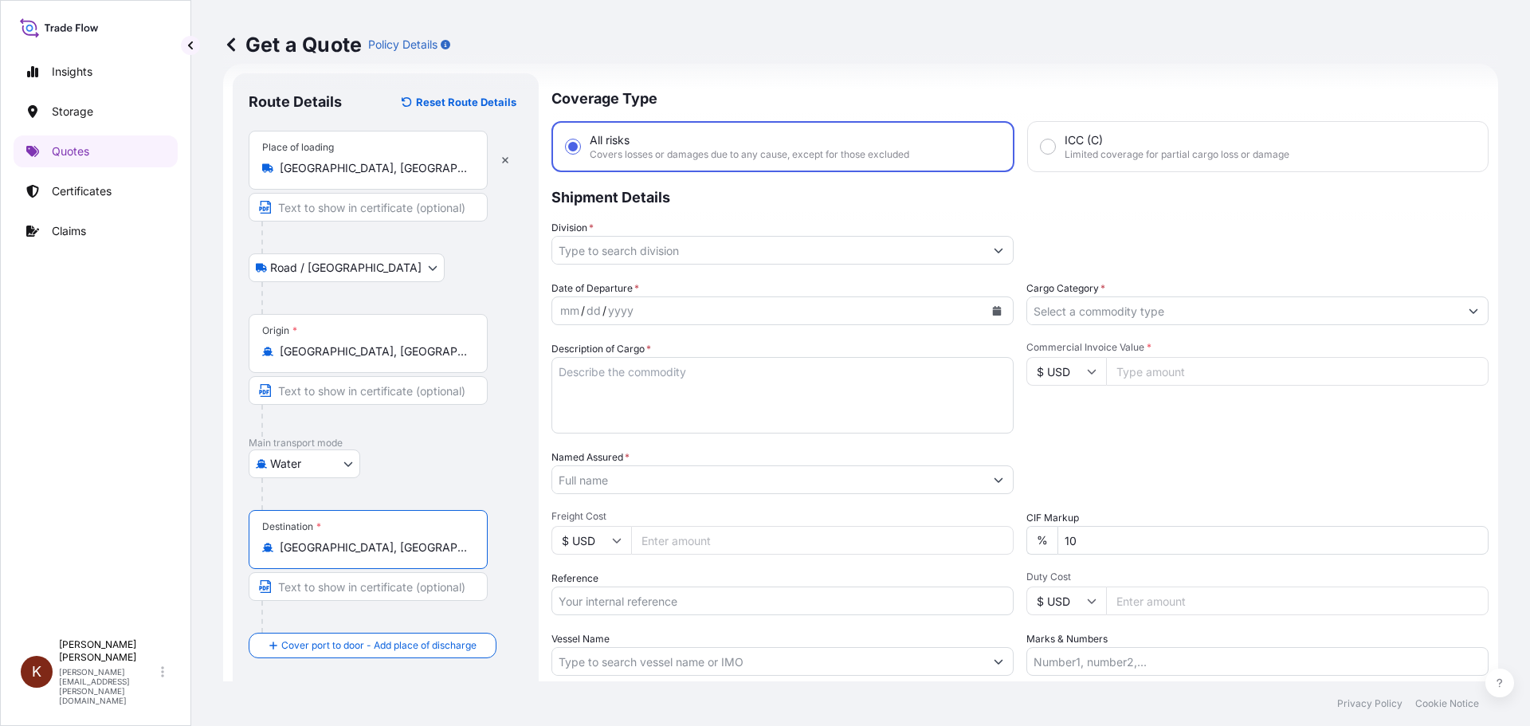
type input "[GEOGRAPHIC_DATA], [GEOGRAPHIC_DATA]"
click at [602, 247] on input "Division *" at bounding box center [768, 250] width 432 height 29
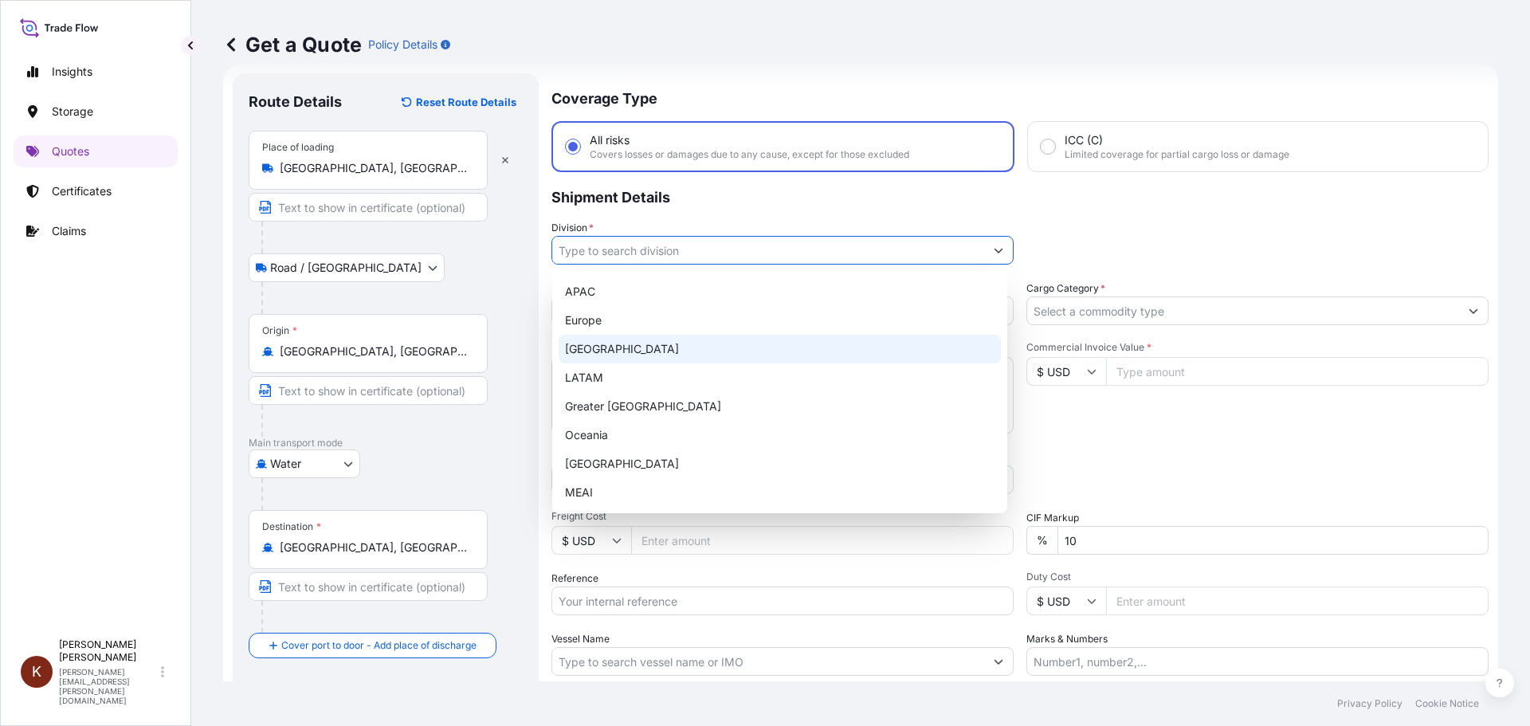
click at [598, 355] on div "[GEOGRAPHIC_DATA]" at bounding box center [780, 349] width 442 height 29
type input "[GEOGRAPHIC_DATA]"
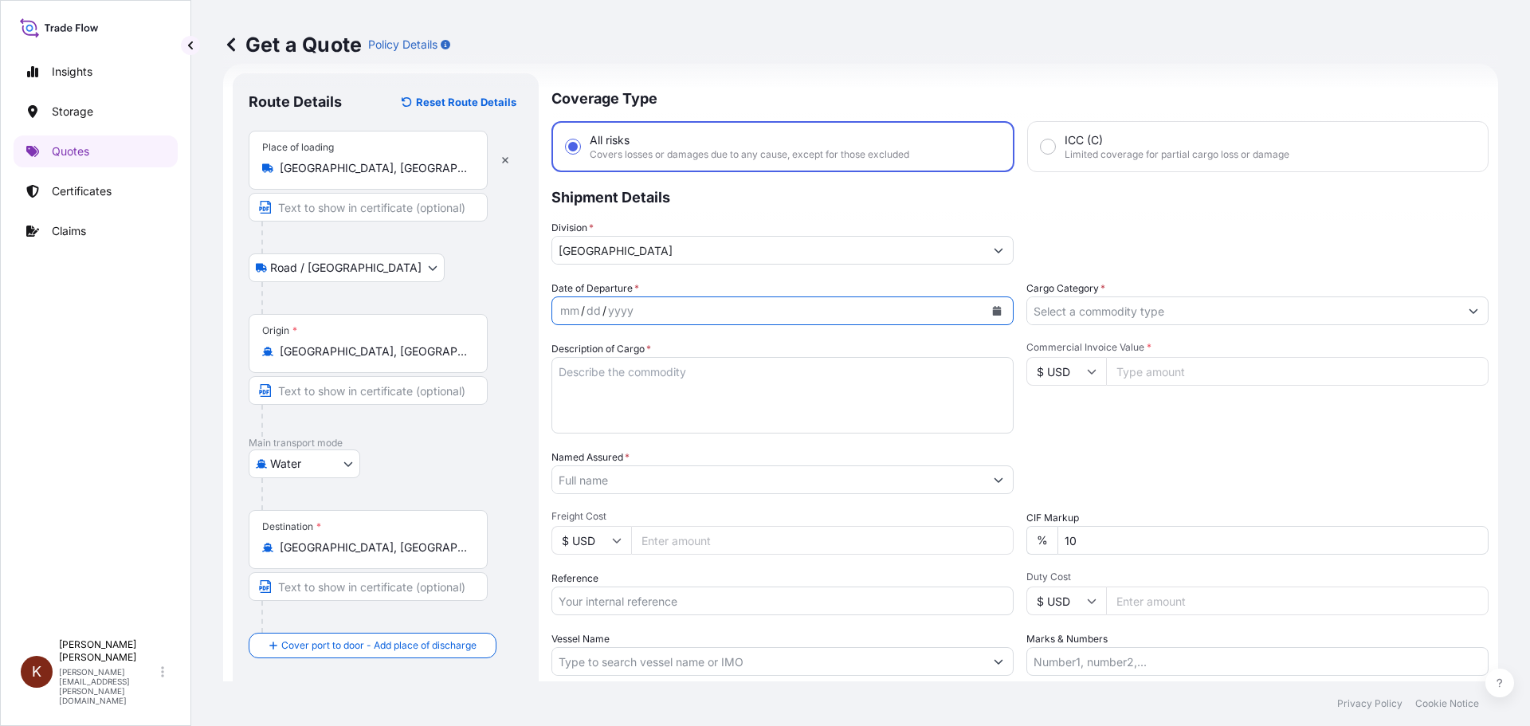
click at [992, 306] on icon "Calendar" at bounding box center [997, 311] width 10 height 10
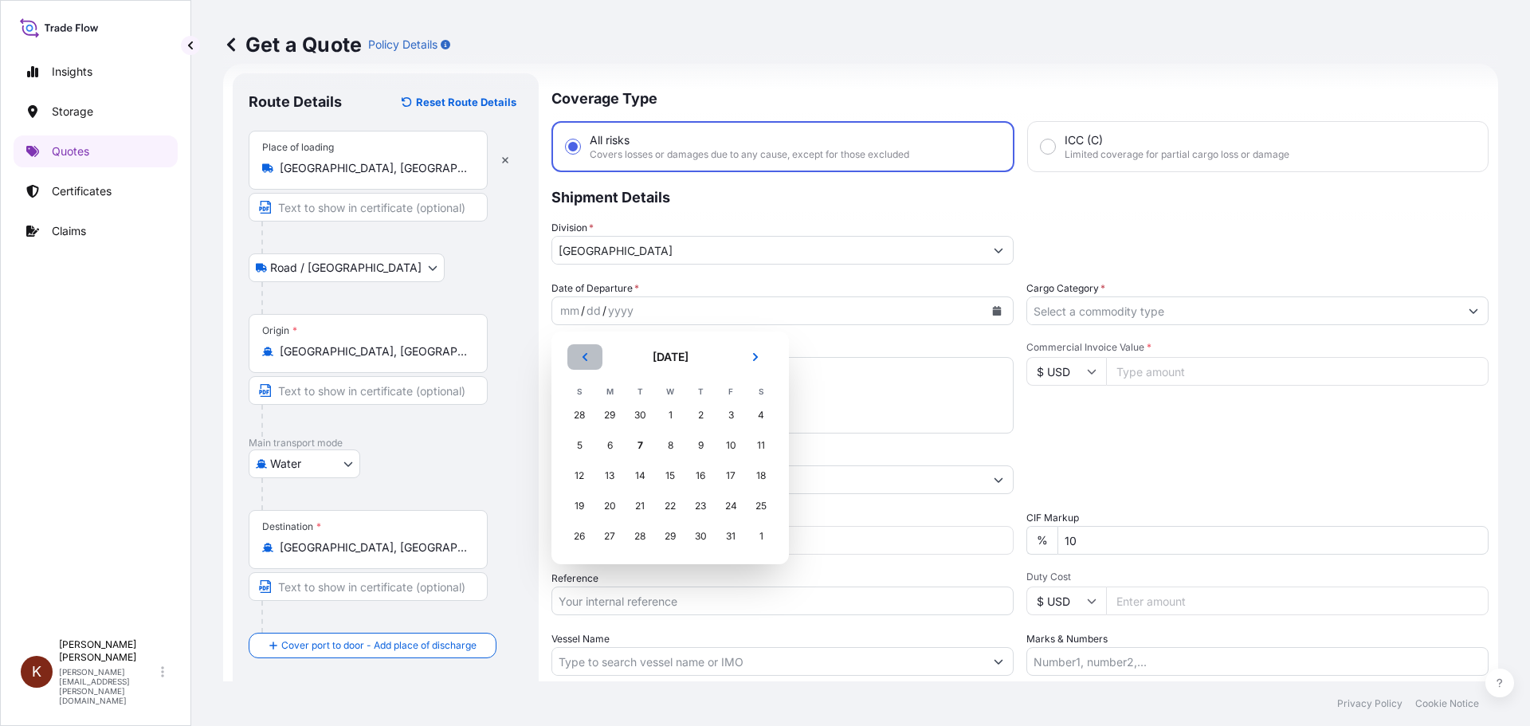
click at [581, 355] on icon "Previous" at bounding box center [585, 357] width 10 height 10
click at [581, 505] on div "21" at bounding box center [579, 506] width 29 height 29
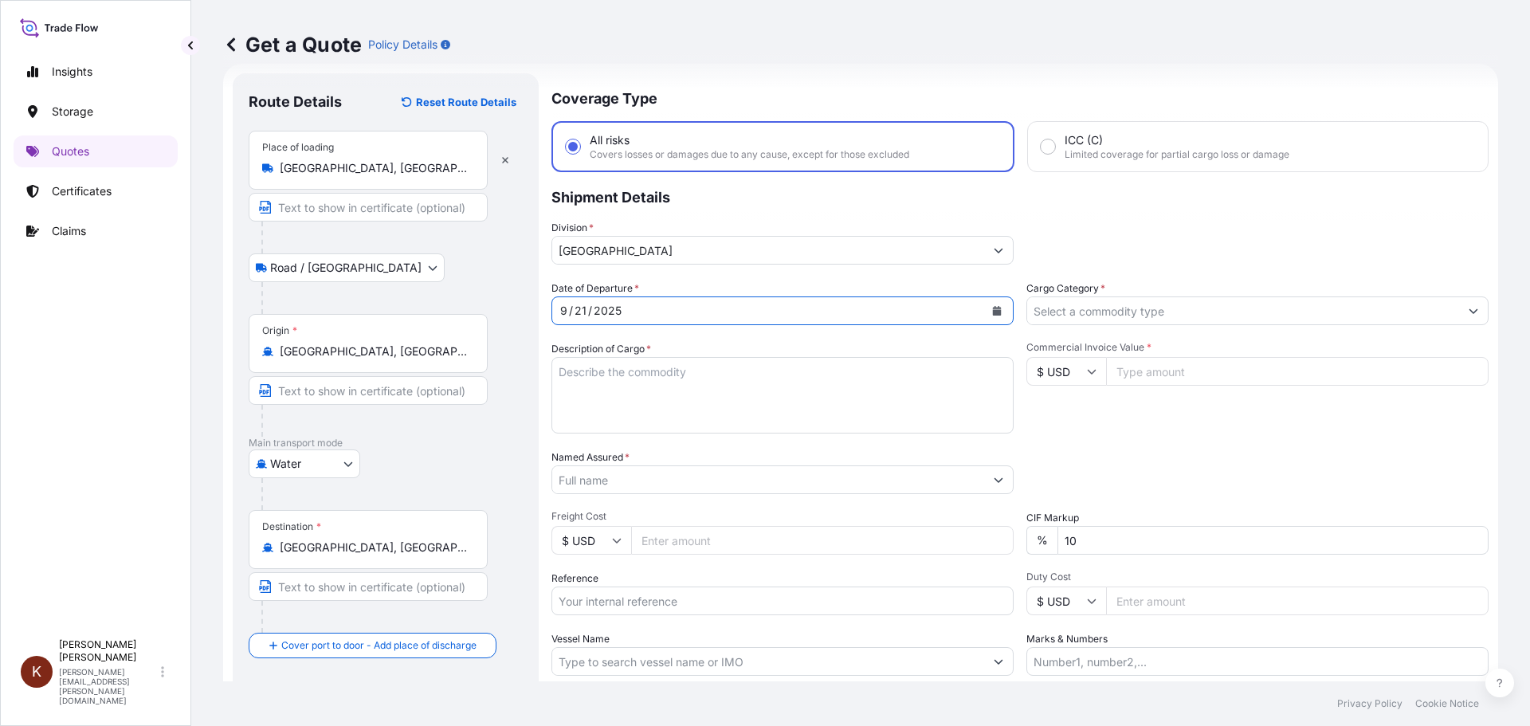
click at [567, 375] on textarea "Description of Cargo *" at bounding box center [782, 395] width 462 height 76
click at [739, 374] on textarea "1 x 40' HC STC Crackers /" at bounding box center [782, 395] width 462 height 76
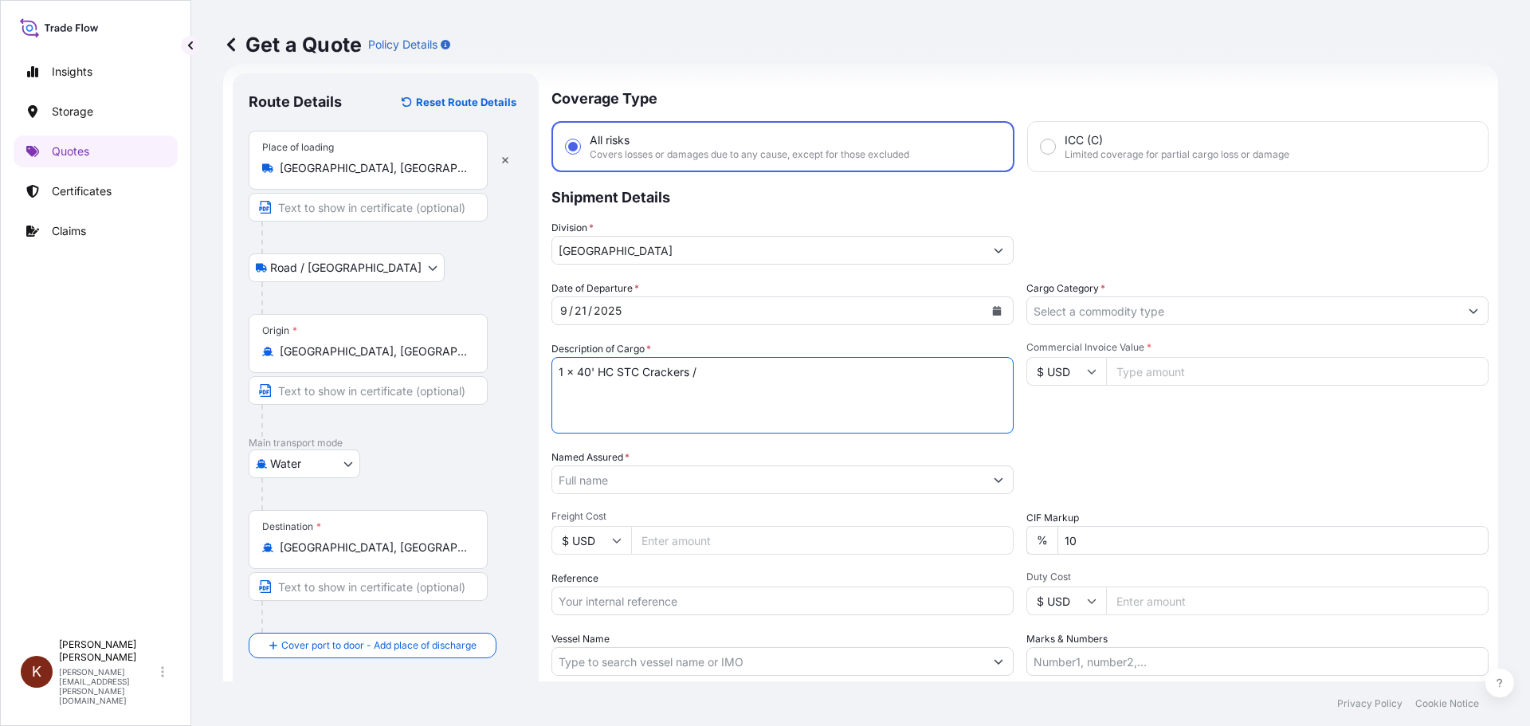
paste textarea "OOCL ST. [PERSON_NAME] / 54E38"
click at [583, 400] on textarea "1 x 40' HC STC Crackers / OOCL ST. [PERSON_NAME] / 54E38" at bounding box center [782, 395] width 462 height 76
paste textarea "HAMU4126558"
type textarea "1 x 40' HC STC Crackers / OOCL ST. [PERSON_NAME] / 54E38 HAMU4126558"
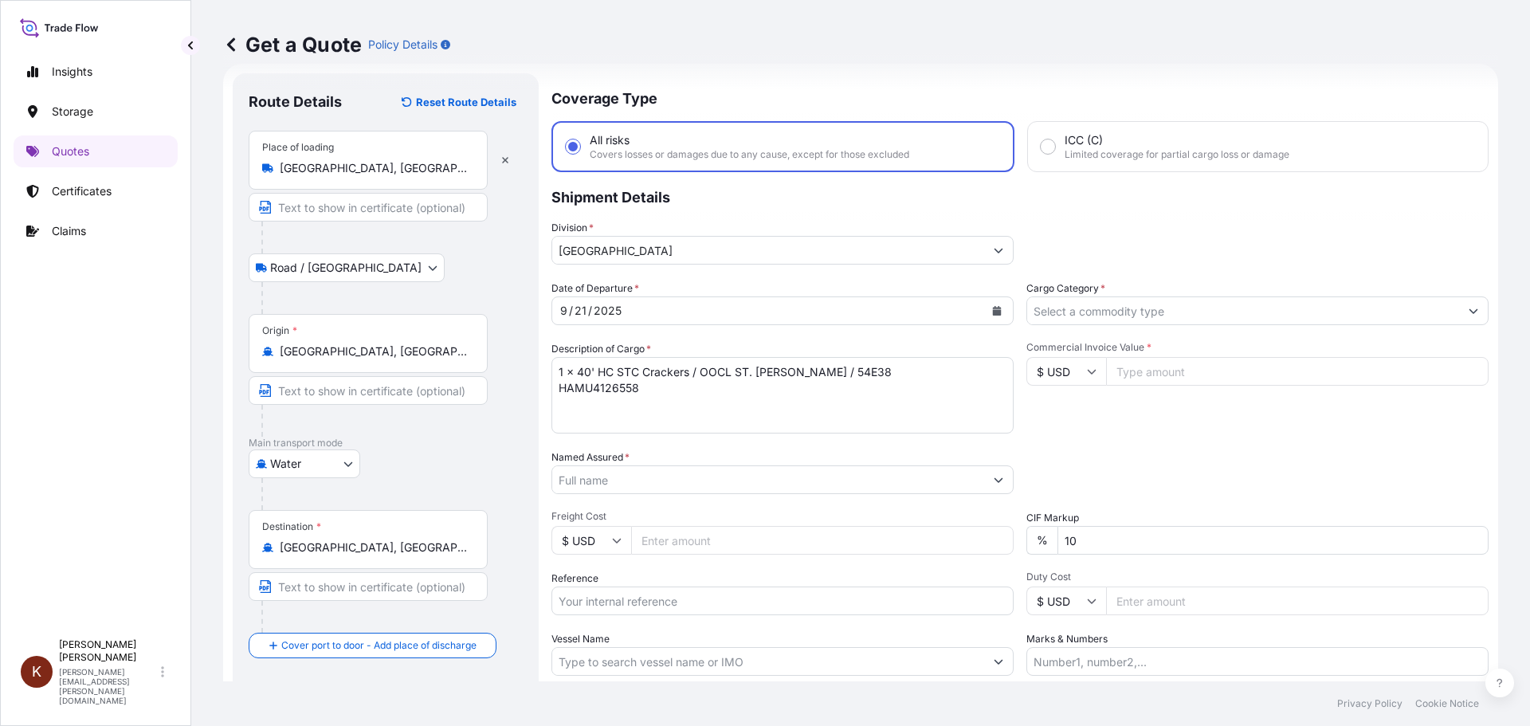
click at [601, 593] on input "Reference" at bounding box center [782, 600] width 462 height 29
paste input "STOR0154984"
type input "STOR0154984"
click at [617, 484] on input "Named Assured *" at bounding box center [768, 479] width 432 height 29
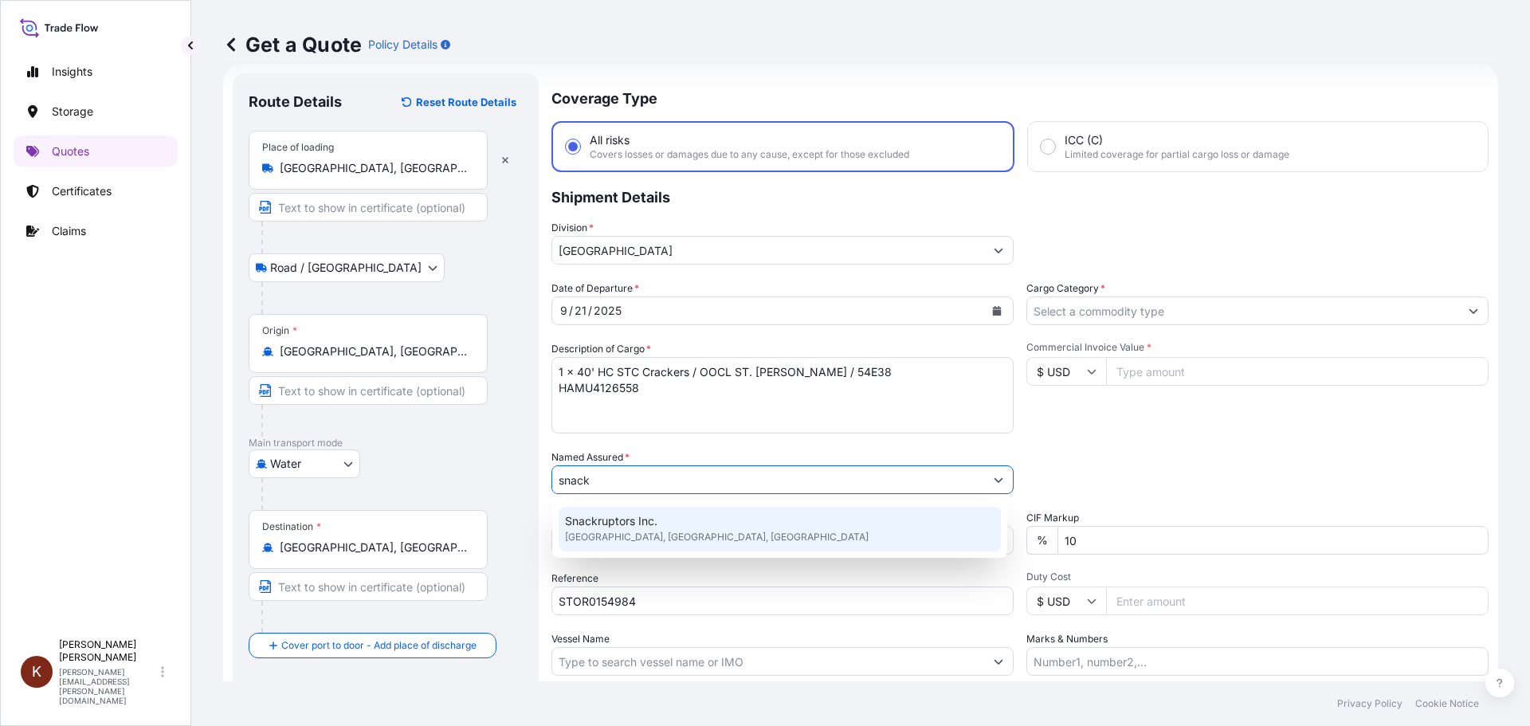
click at [614, 525] on span "Snackruptors Inc." at bounding box center [611, 521] width 92 height 16
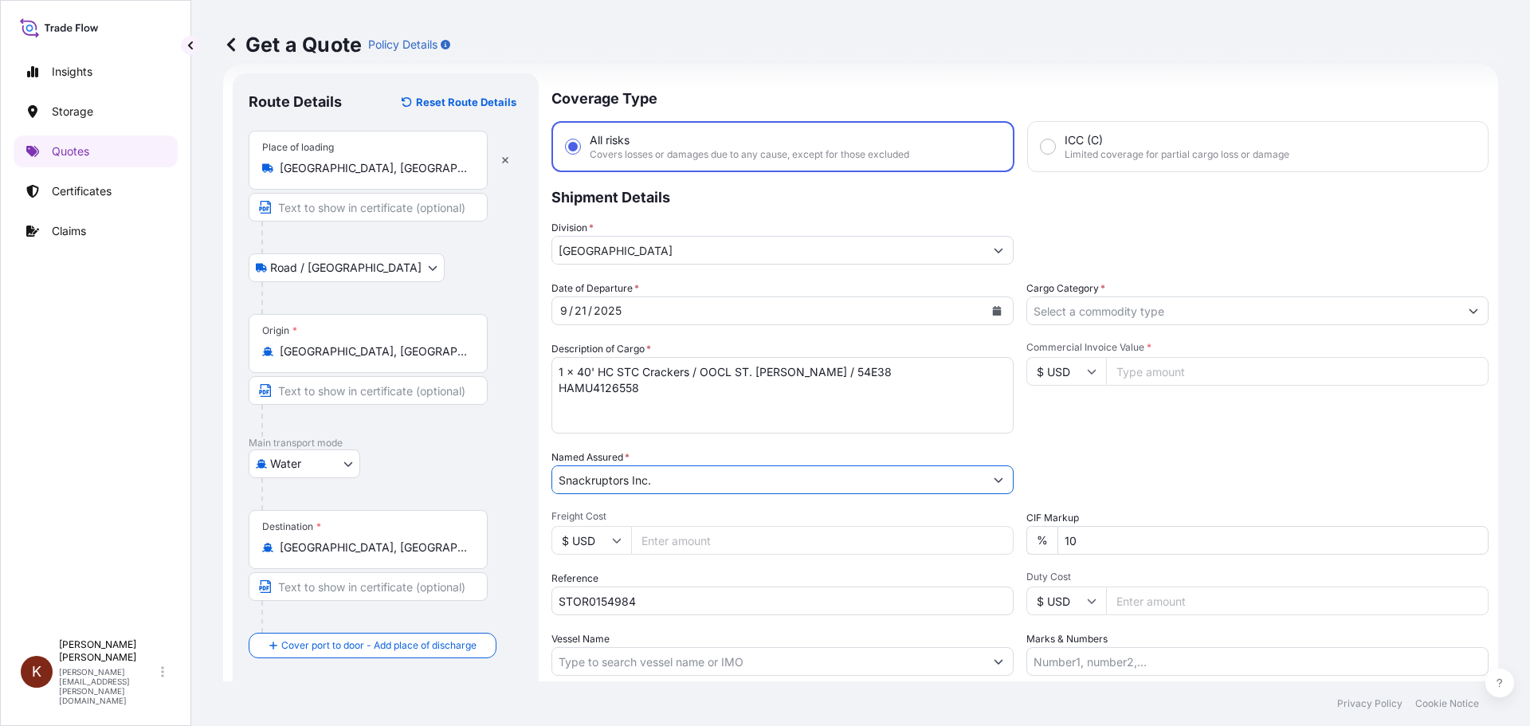
type input "Snackruptors Inc."
click at [600, 629] on input "Vessel Name" at bounding box center [768, 661] width 432 height 29
paste input "OOCL ST. [PERSON_NAME]"
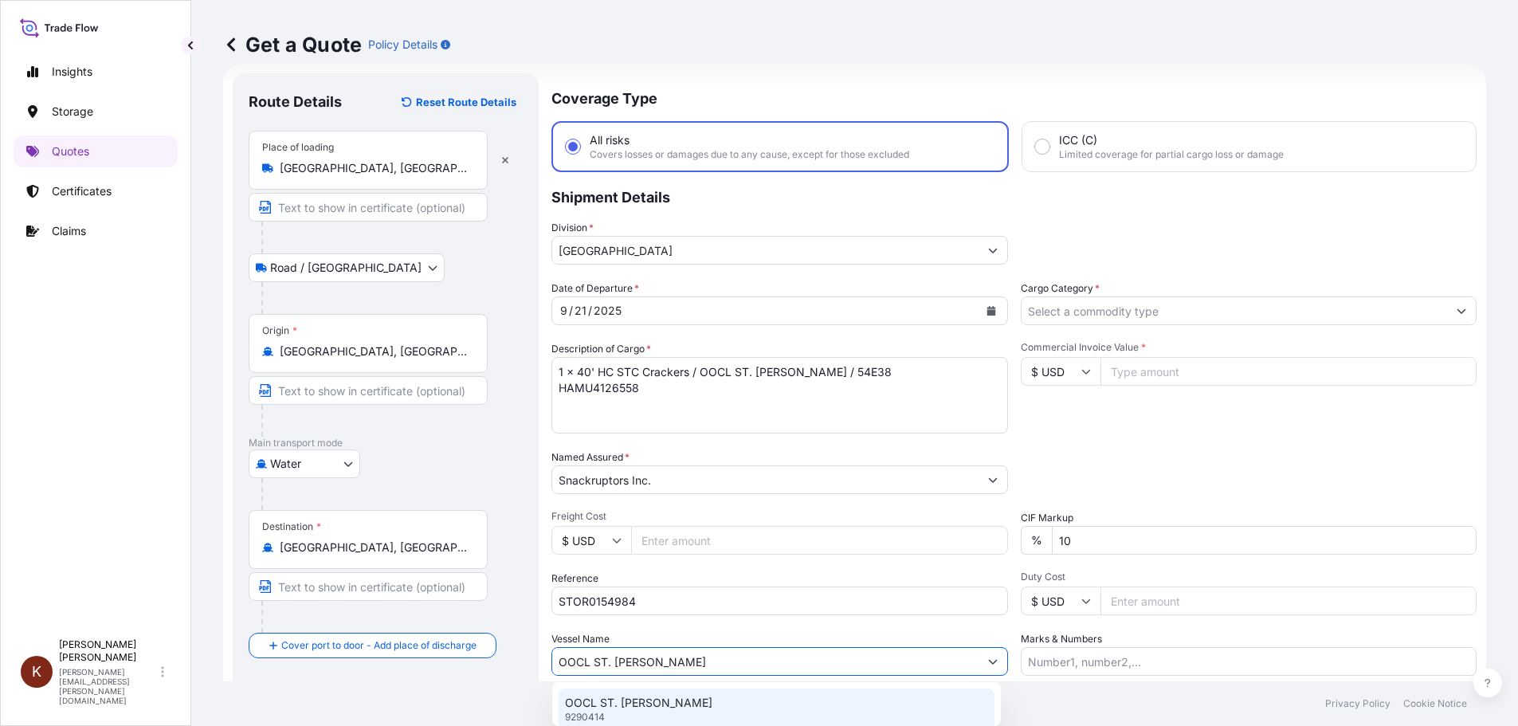
click at [596, 629] on p "OOCL ST. [PERSON_NAME]" at bounding box center [638, 703] width 147 height 16
type input "OOCL ST. [PERSON_NAME]"
click at [1065, 304] on input "Cargo Category *" at bounding box center [1243, 310] width 432 height 29
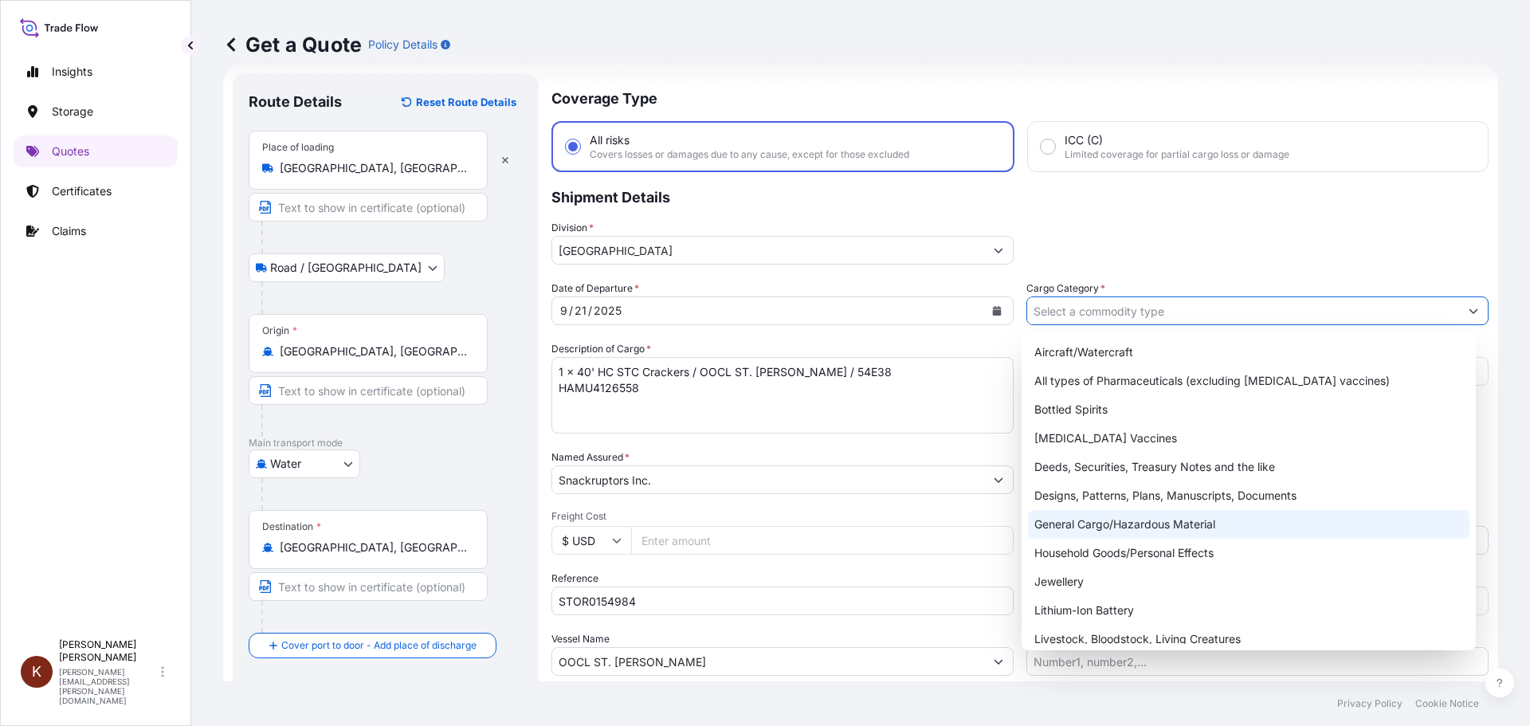
click at [1064, 524] on div "General Cargo/Hazardous Material" at bounding box center [1249, 524] width 442 height 29
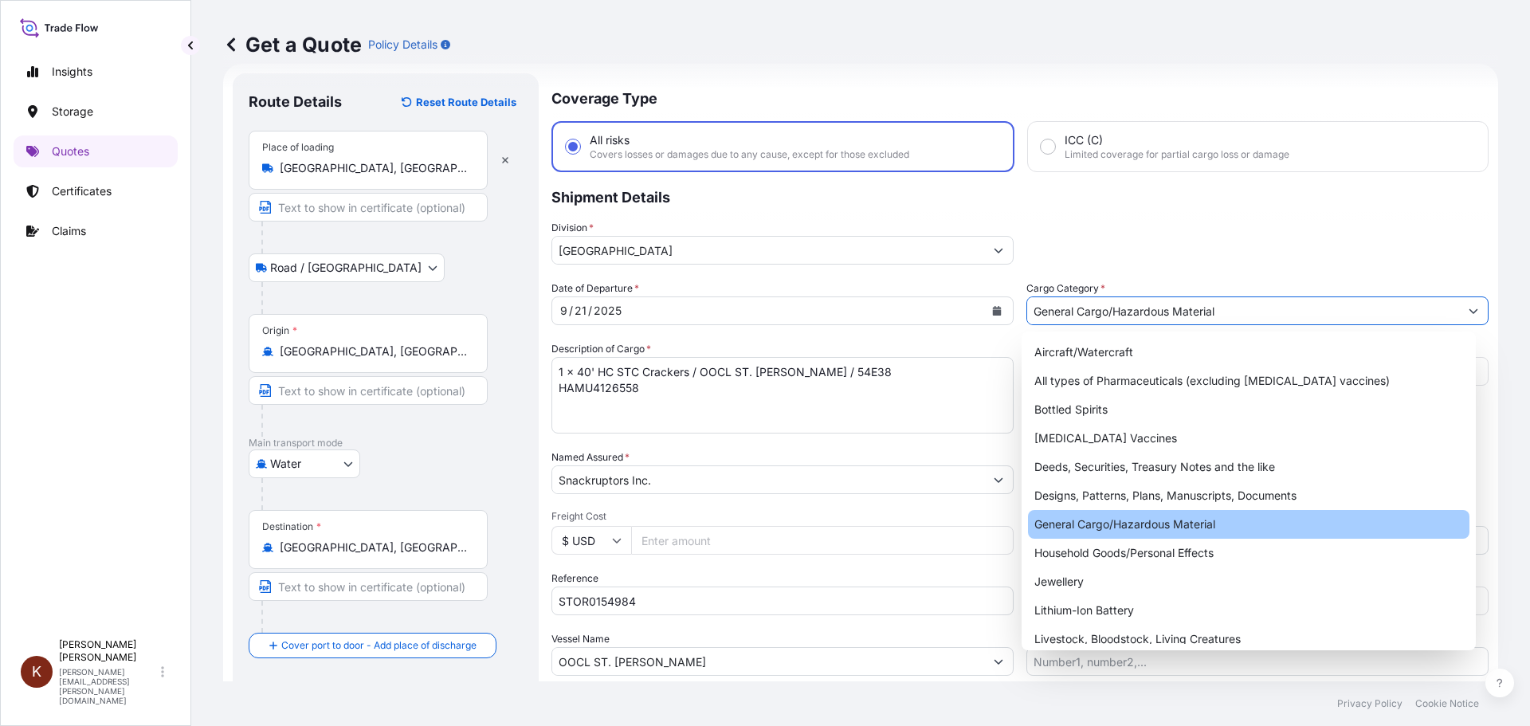
type input "General Cargo/Hazardous Material"
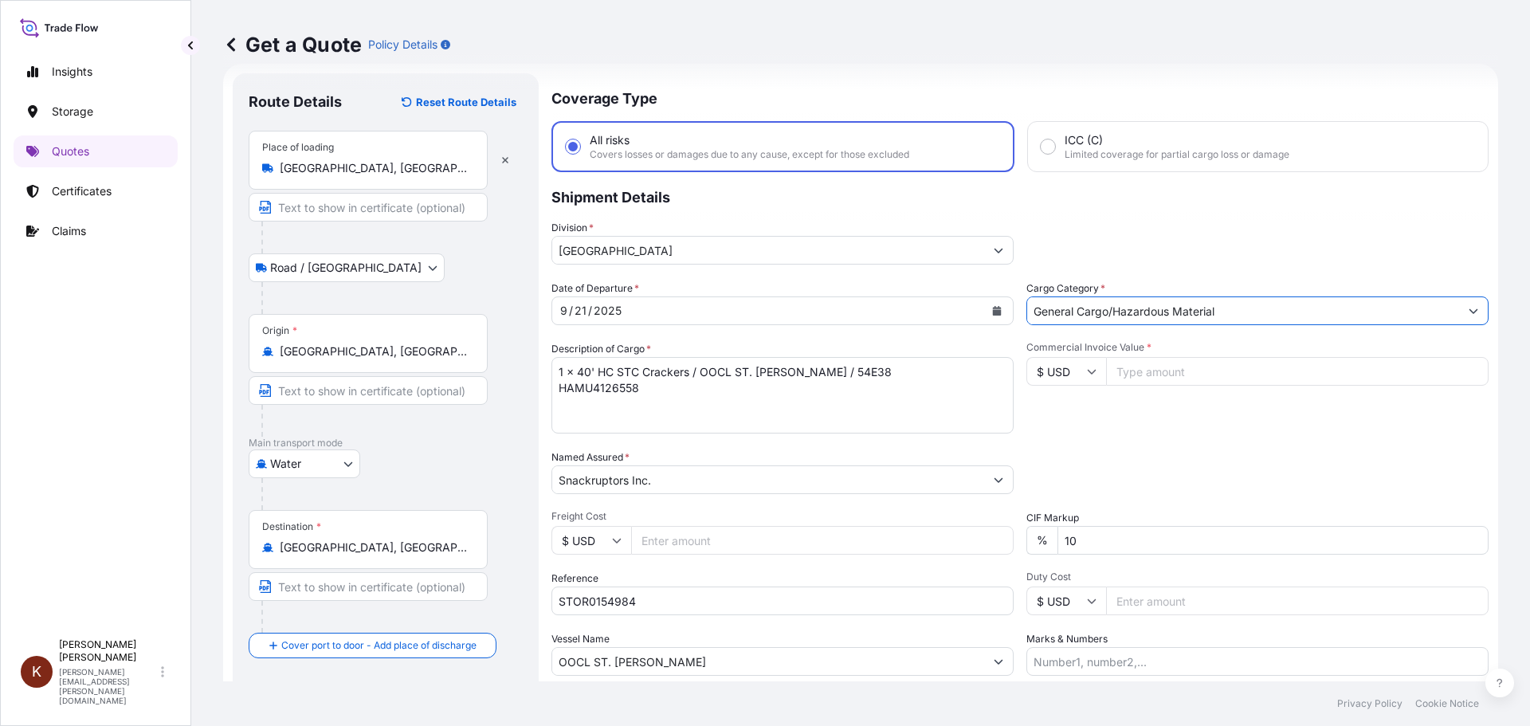
click at [1070, 214] on p "Shipment Details" at bounding box center [1019, 196] width 937 height 48
click at [1071, 375] on input "$ USD" at bounding box center [1066, 371] width 80 height 29
click at [1055, 472] on div "$ CAD" at bounding box center [1060, 456] width 67 height 30
type input "$ CAD"
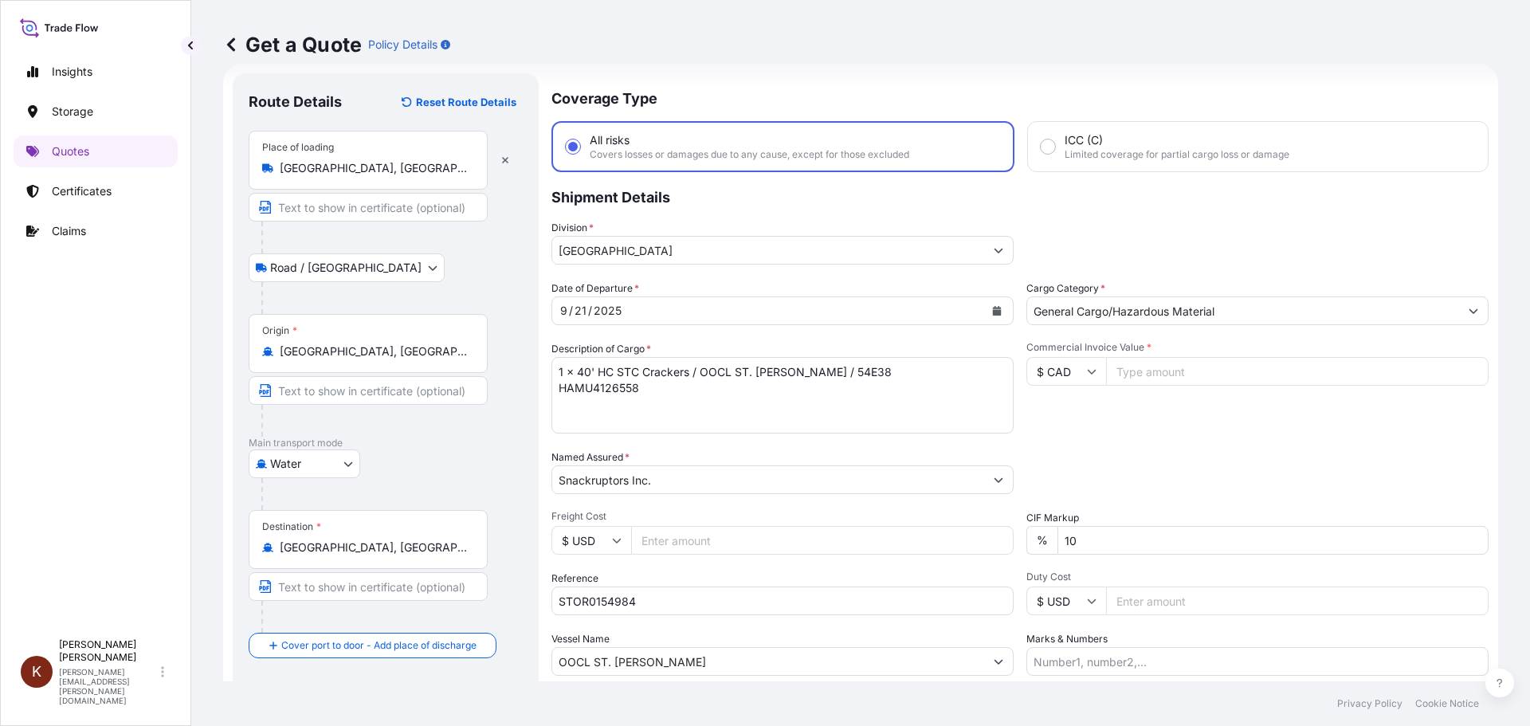
click at [1162, 440] on div "Date of Departure * [DATE] Cargo Category * General Cargo/Hazardous Material De…" at bounding box center [1019, 477] width 937 height 395
click at [1112, 369] on input "Commercial Invoice Value *" at bounding box center [1297, 371] width 382 height 29
click at [1138, 370] on input "Commercial Invoice Value *" at bounding box center [1297, 371] width 382 height 29
paste input "38650.68"
type input "38650.68"
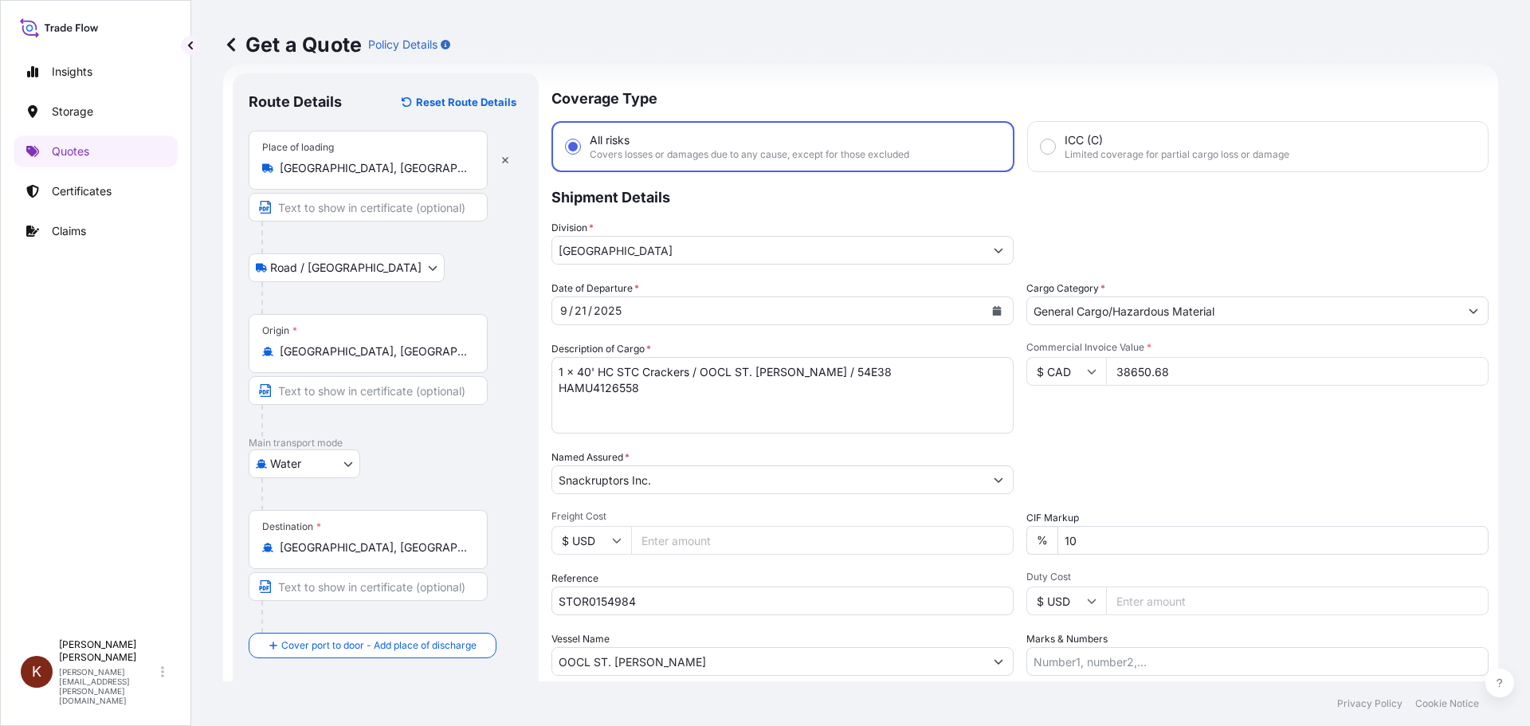
click at [1143, 438] on div "Date of Departure * [DATE] Cargo Category * General Cargo/Hazardous Material De…" at bounding box center [1019, 477] width 937 height 395
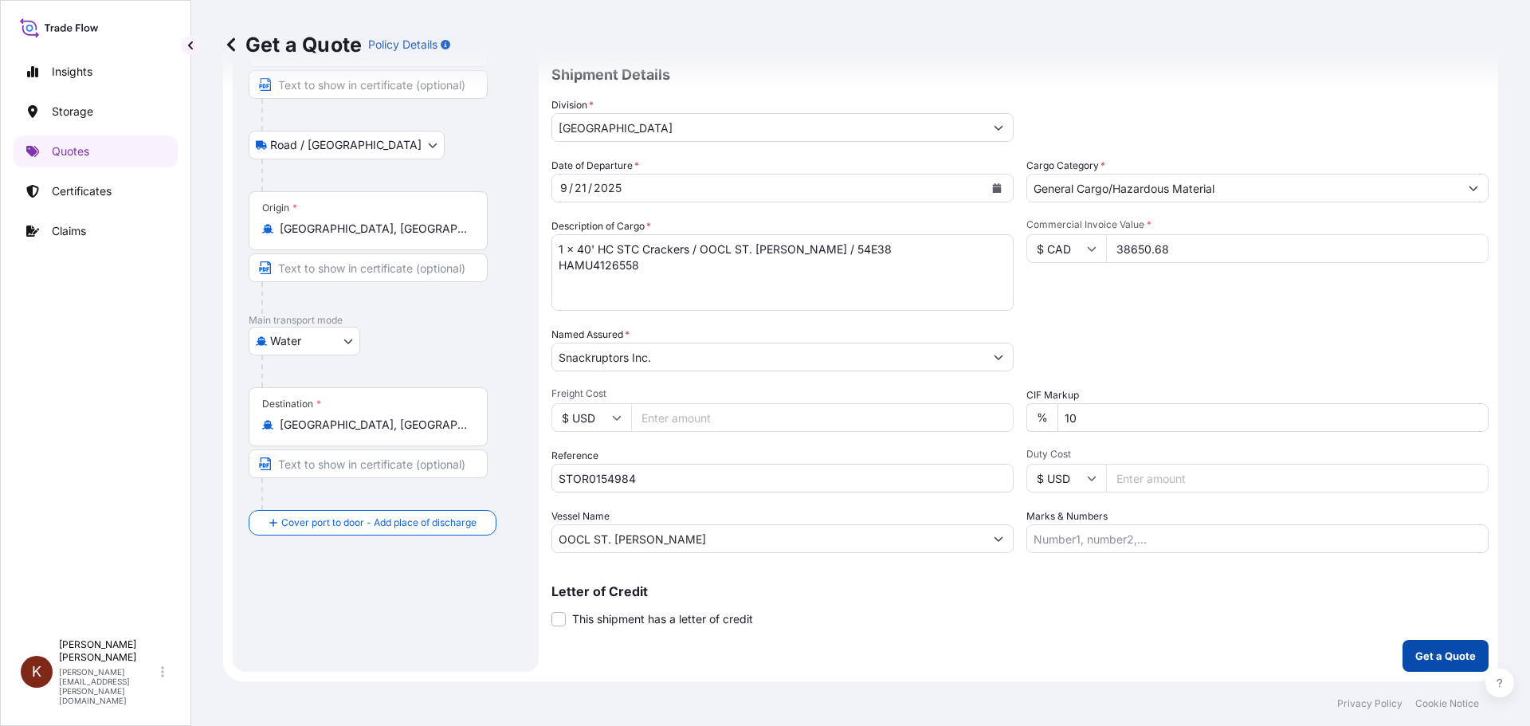
click at [1223, 629] on p "Get a Quote" at bounding box center [1445, 656] width 61 height 16
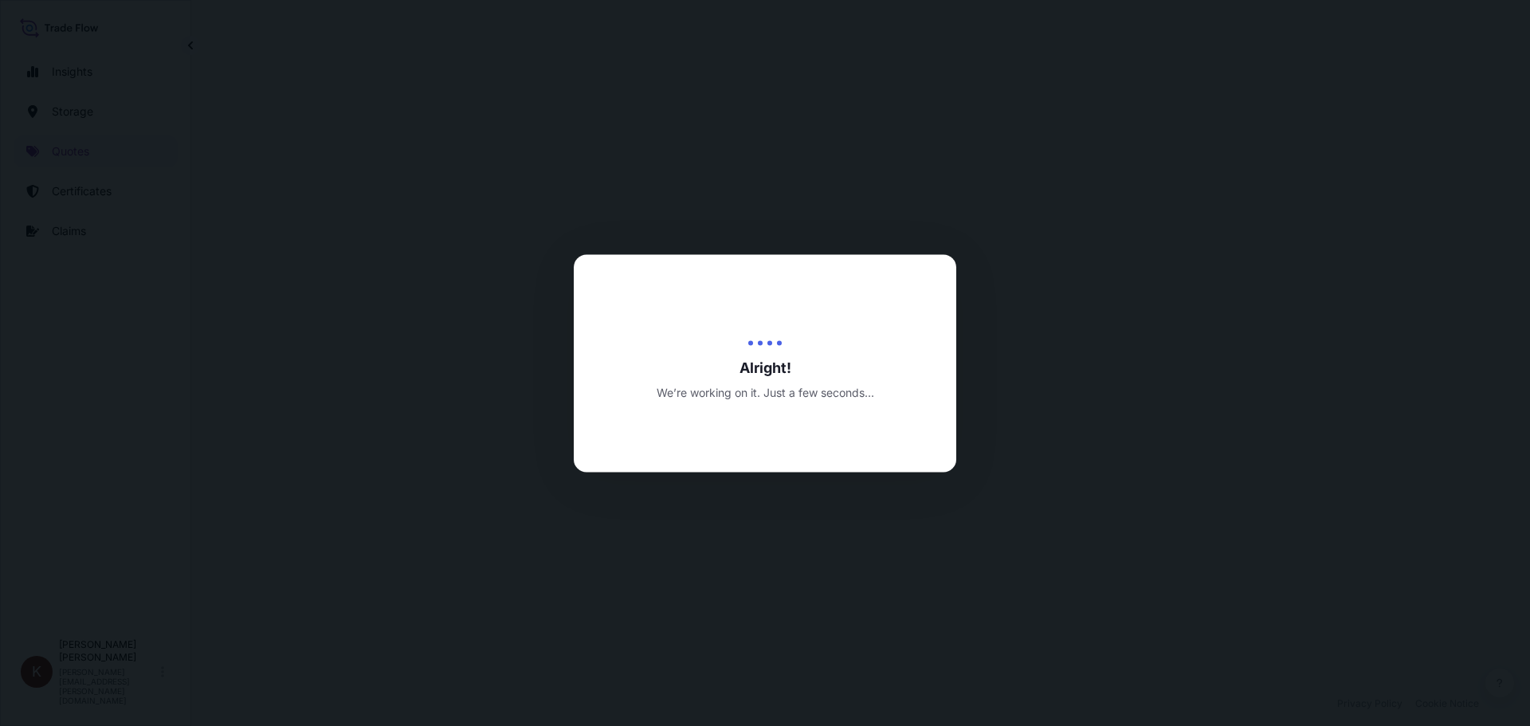
select select "Road / [GEOGRAPHIC_DATA]"
select select "Water"
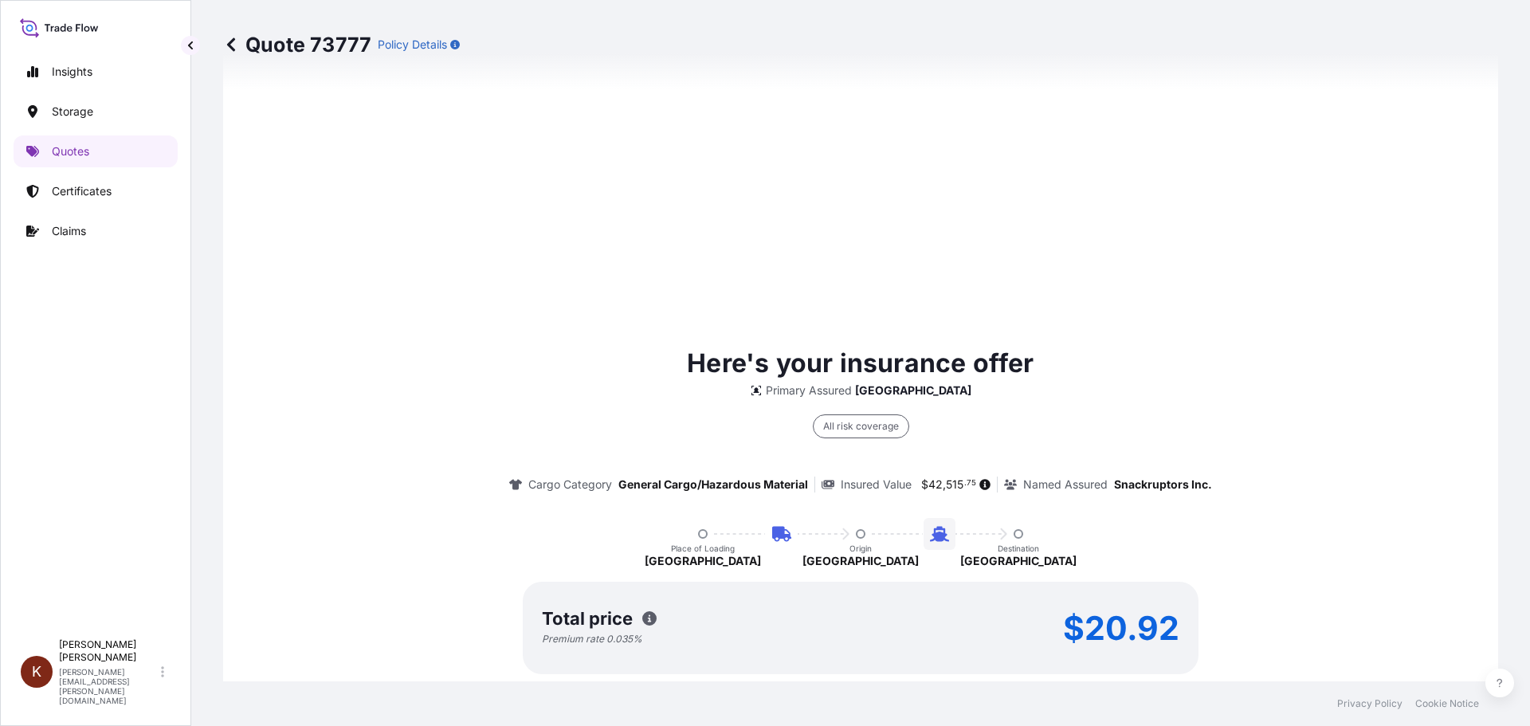
scroll to position [2424, 0]
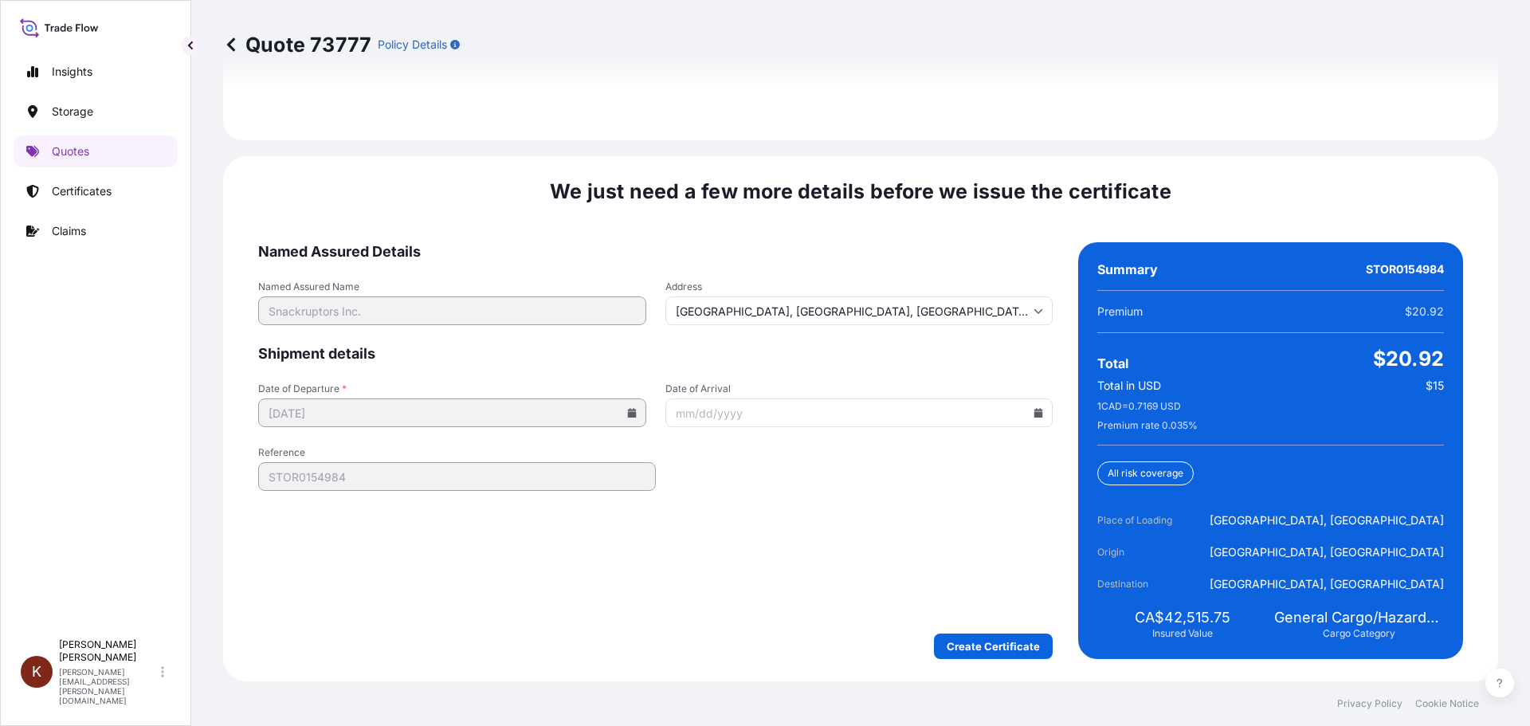
click at [1034, 414] on icon at bounding box center [1038, 413] width 9 height 10
click at [817, 578] on button "15" at bounding box center [805, 565] width 25 height 25
type input "[DATE]"
click at [660, 538] on form "Named Assured Details Named Assured Name Snackruptors Inc. Address [GEOGRAPHIC_…" at bounding box center [655, 450] width 794 height 417
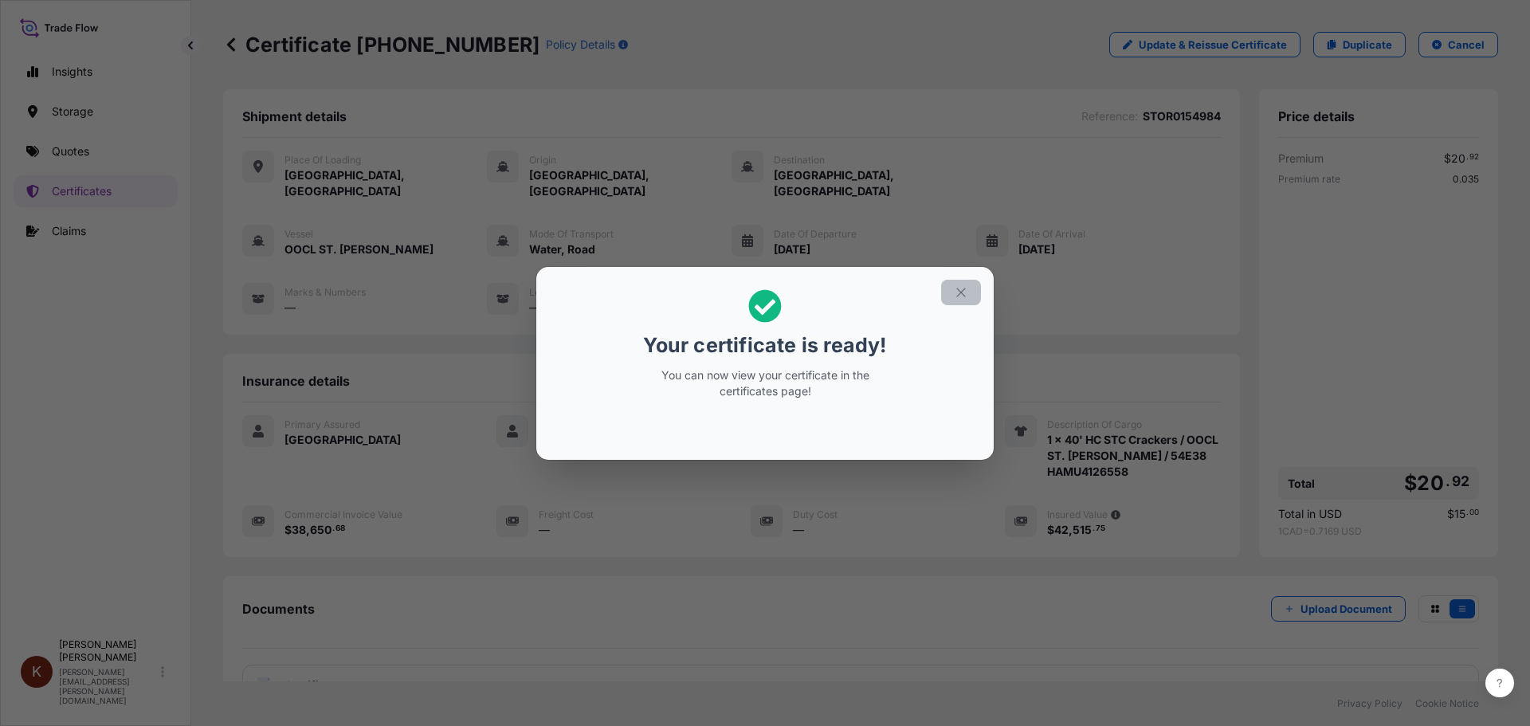
click at [958, 293] on icon "button" at bounding box center [961, 292] width 14 height 14
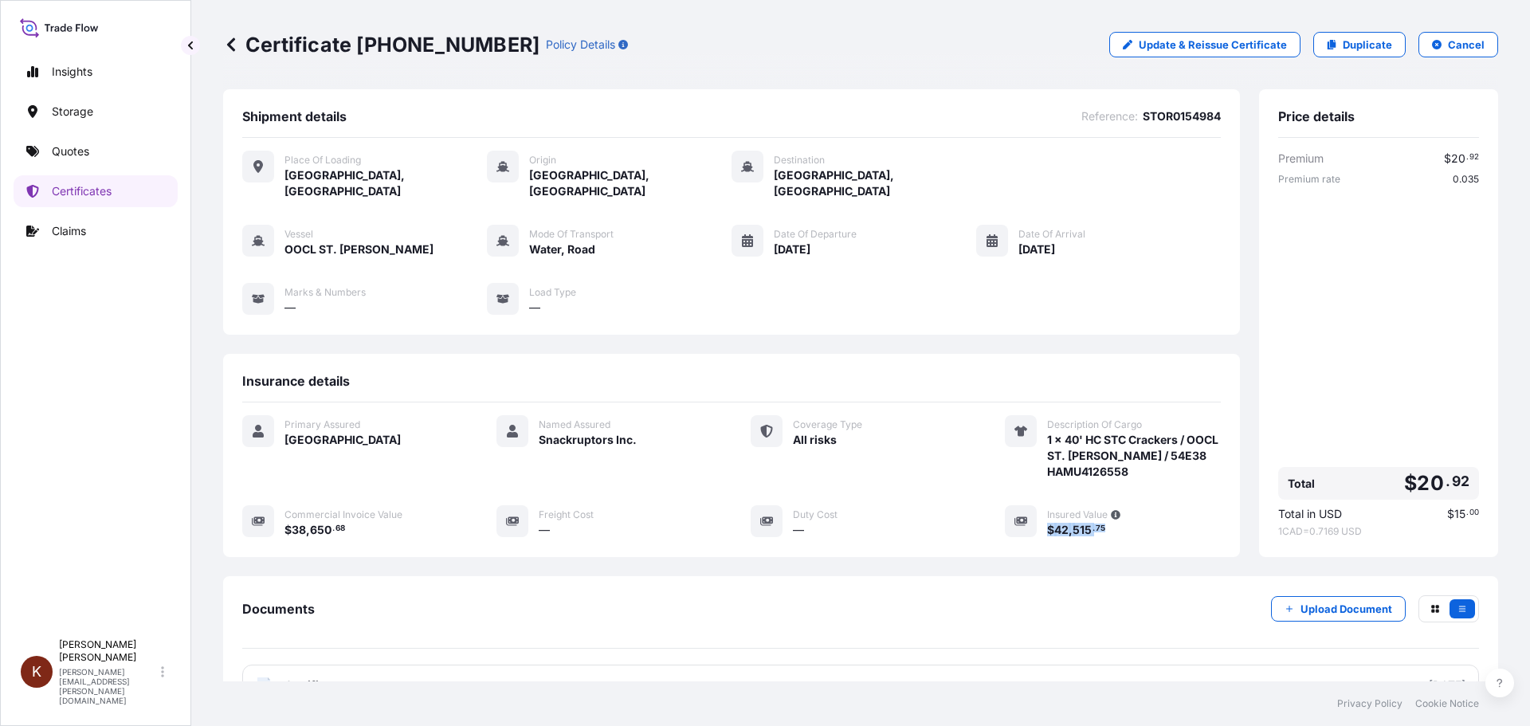
drag, startPoint x: 1100, startPoint y: 516, endPoint x: 1038, endPoint y: 516, distance: 62.1
click at [1047, 521] on div "$ 42 , 515 . 75" at bounding box center [1134, 529] width 174 height 17
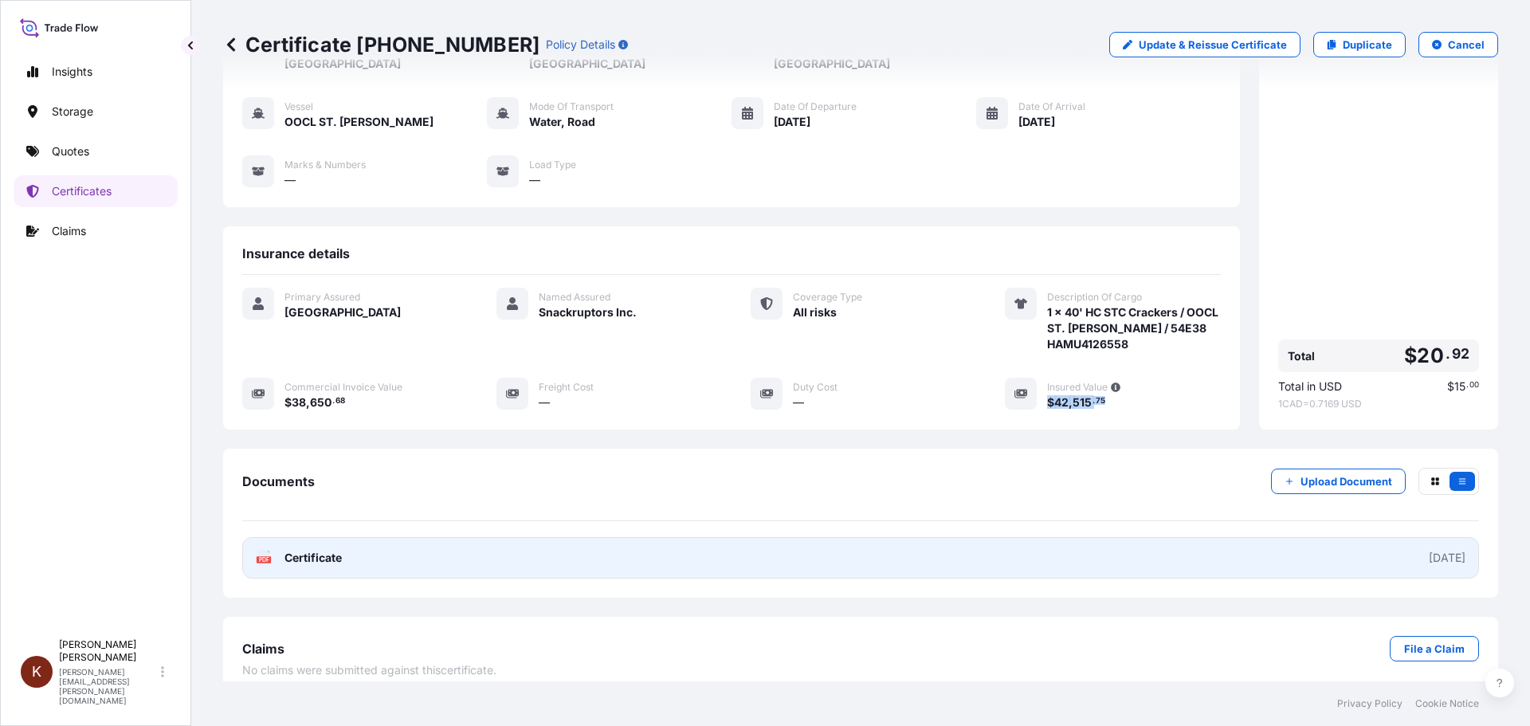
click at [311, 550] on span "Certificate" at bounding box center [312, 558] width 57 height 16
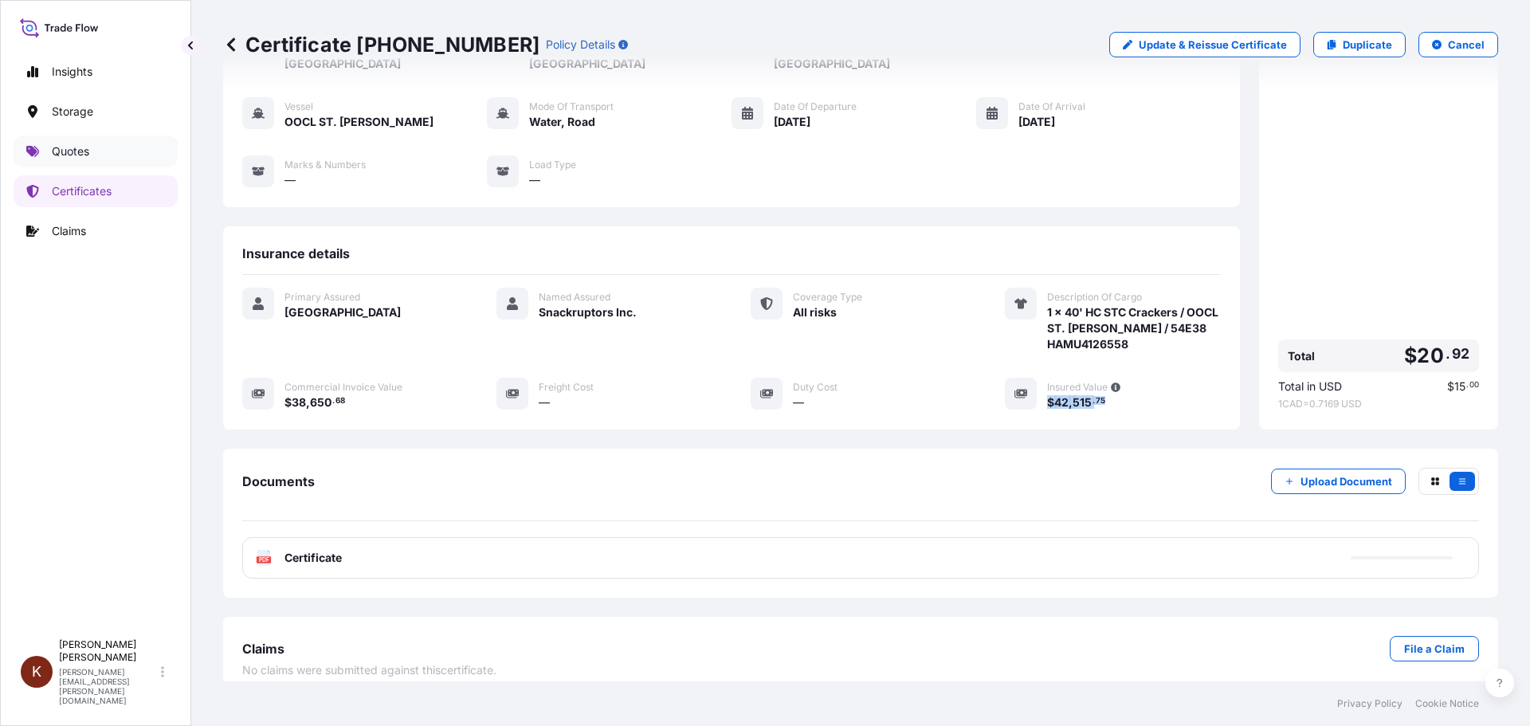
click at [102, 146] on link "Quotes" at bounding box center [96, 151] width 164 height 32
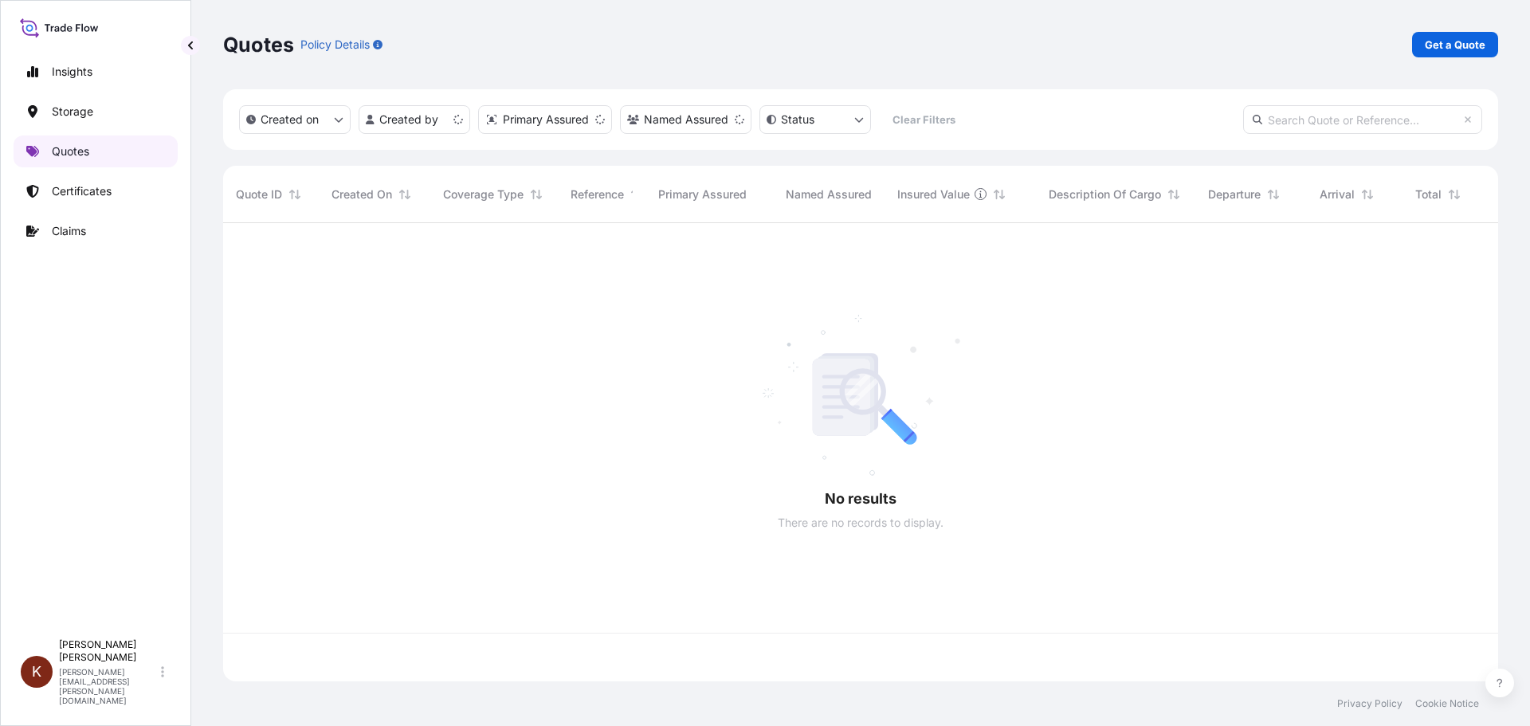
click at [83, 146] on p "Quotes" at bounding box center [70, 151] width 37 height 16
click at [1223, 39] on p "Get a Quote" at bounding box center [1455, 45] width 61 height 16
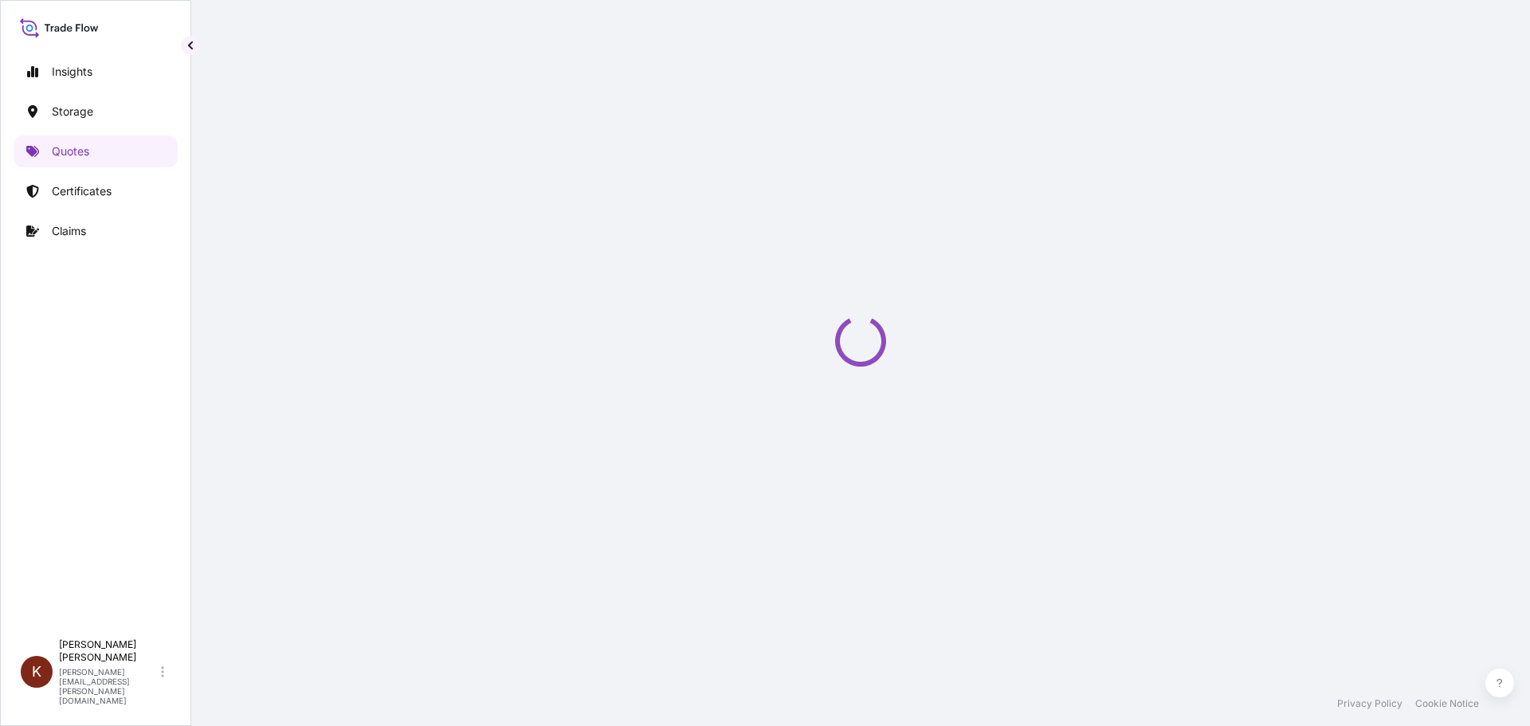
select select "Water"
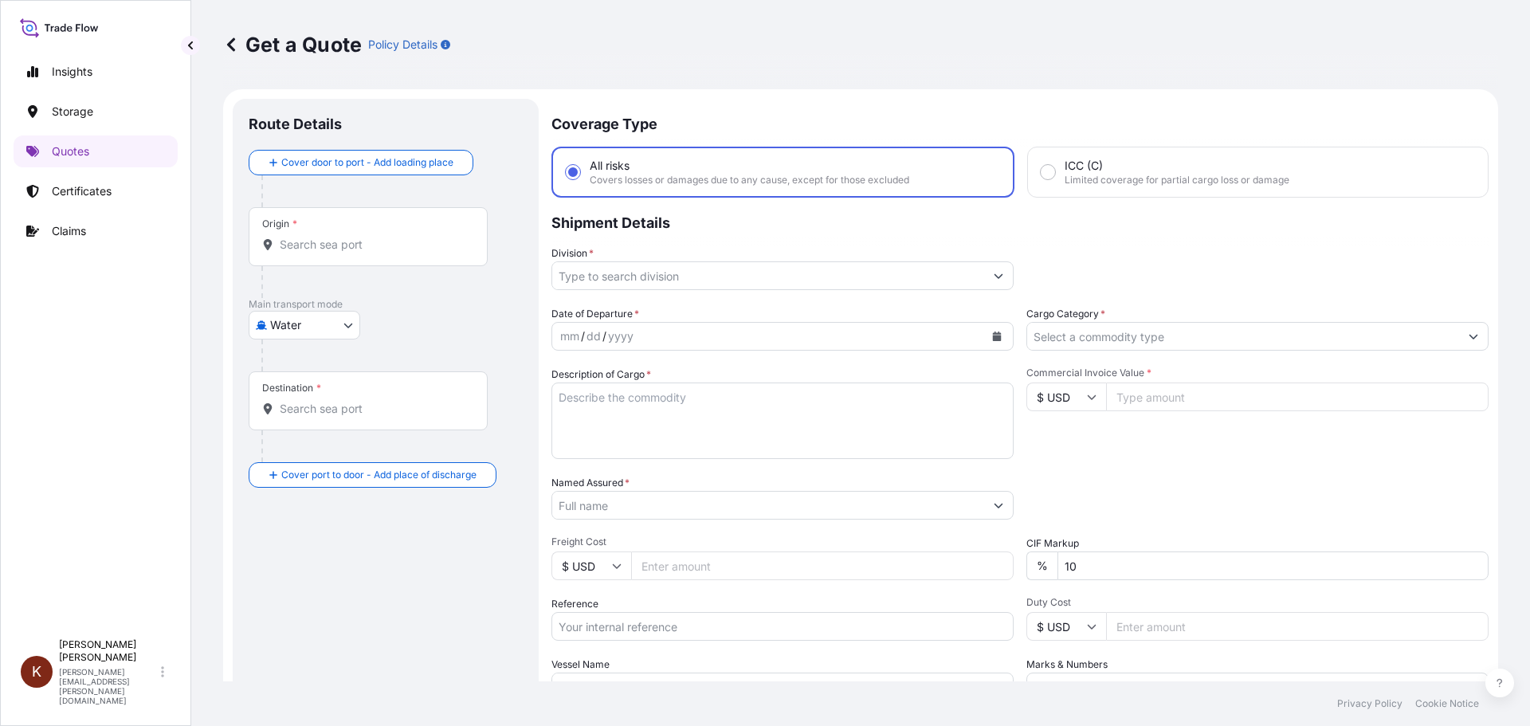
scroll to position [25, 0]
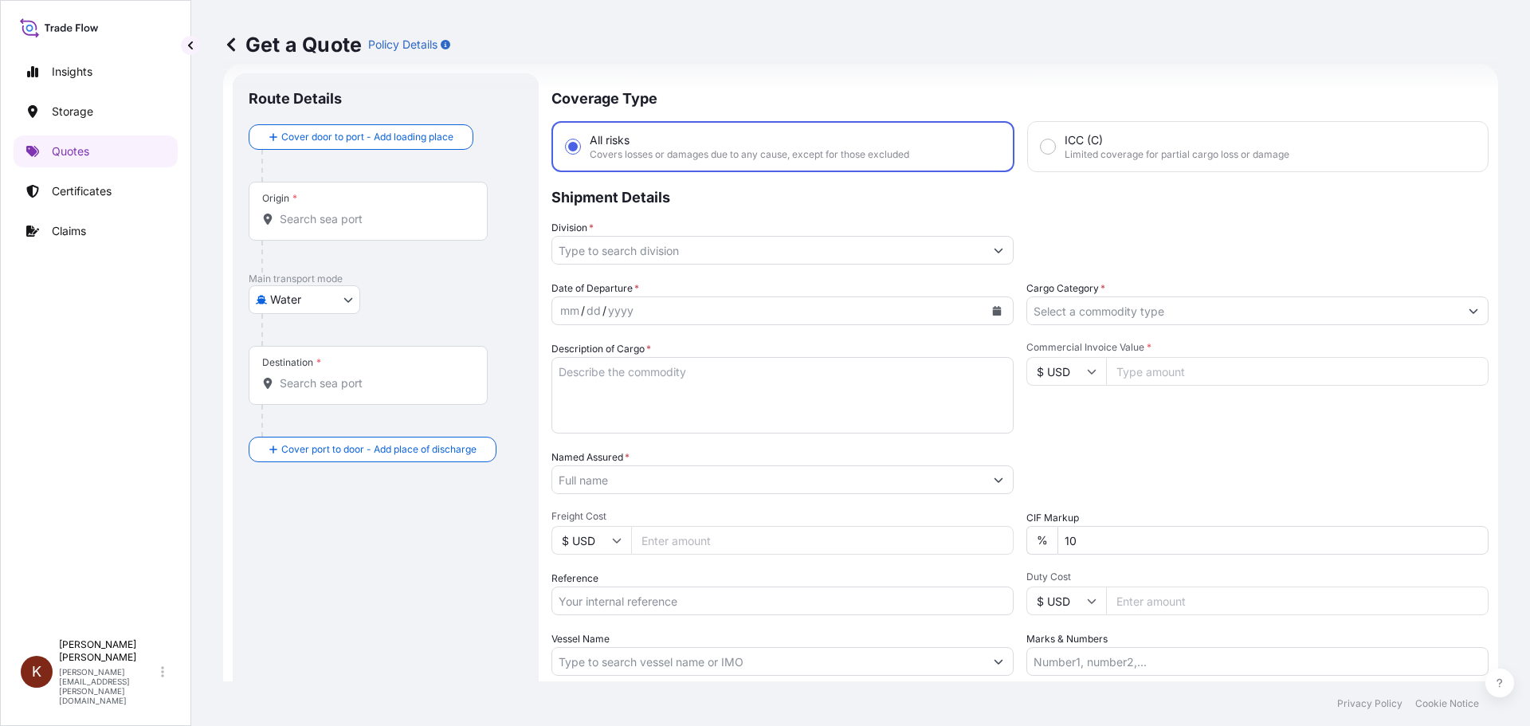
click at [591, 256] on input "Division *" at bounding box center [768, 250] width 432 height 29
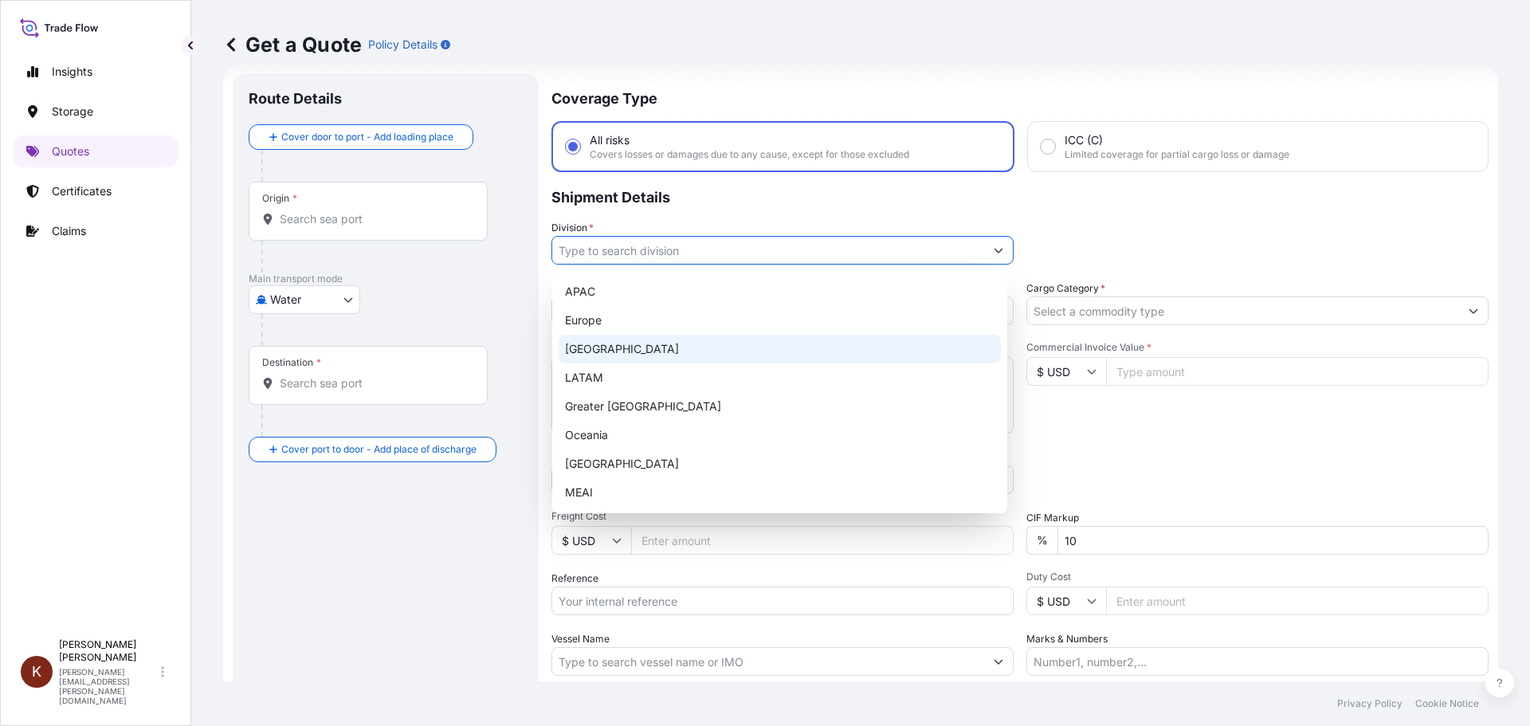
click at [595, 350] on div "[GEOGRAPHIC_DATA]" at bounding box center [780, 349] width 442 height 29
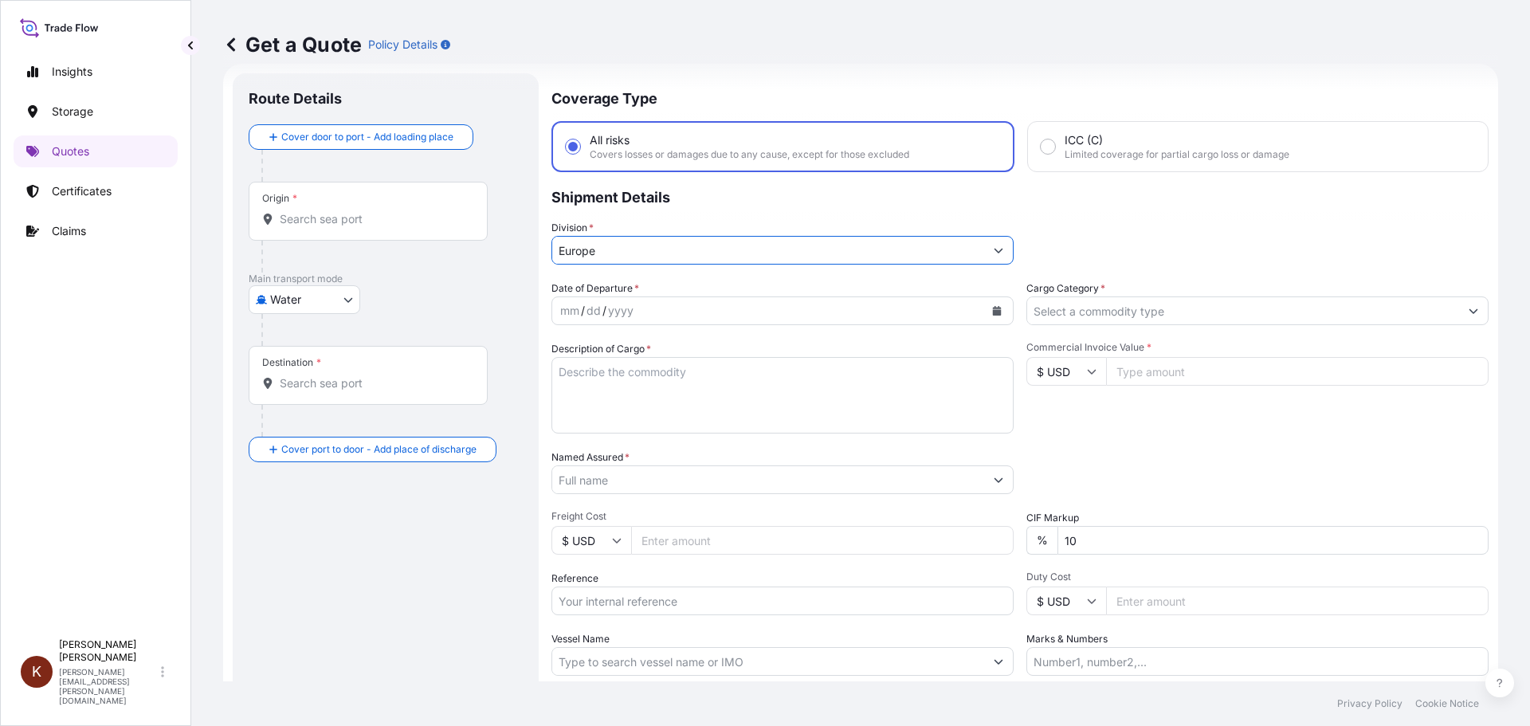
click at [993, 312] on icon "Calendar" at bounding box center [997, 311] width 9 height 10
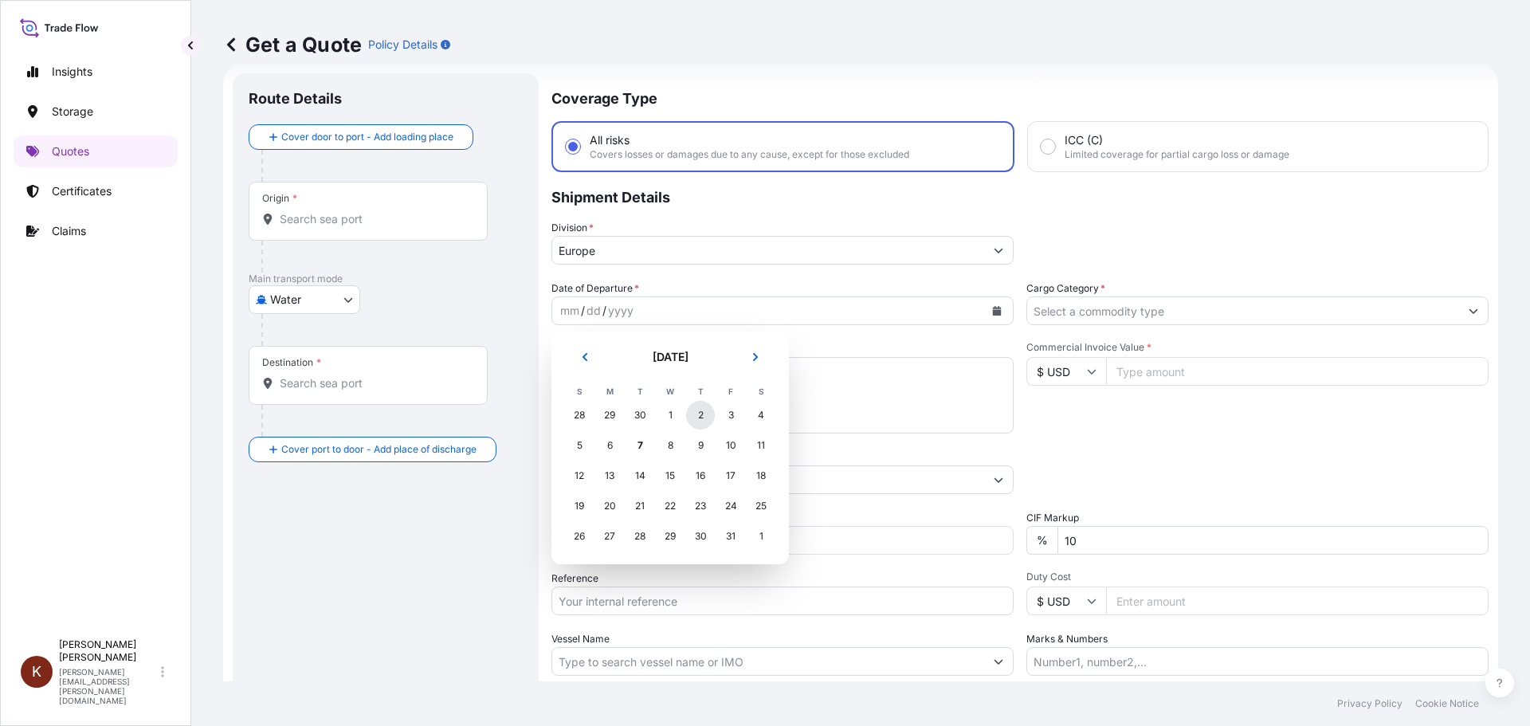
click at [701, 414] on div "2" at bounding box center [700, 415] width 29 height 29
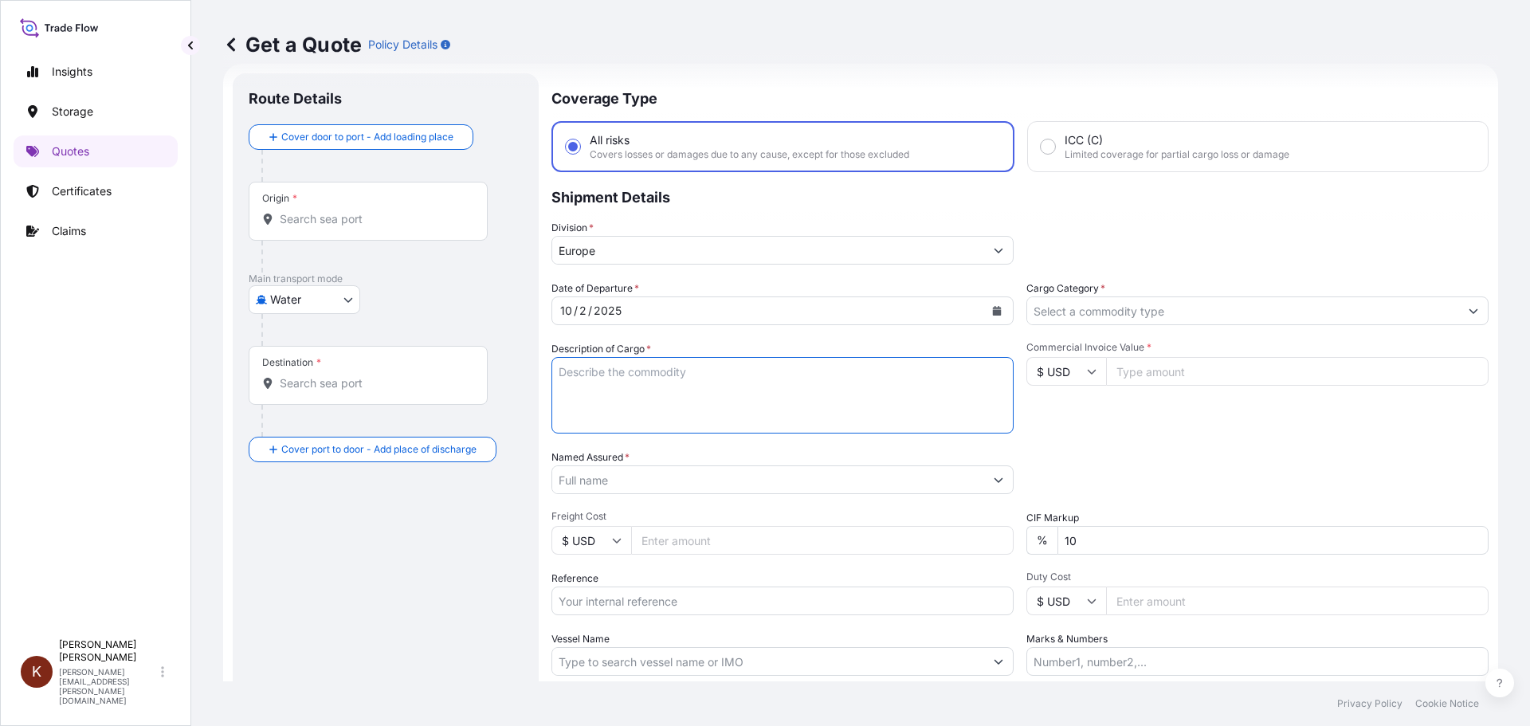
click at [567, 374] on textarea "Description of Cargo *" at bounding box center [782, 395] width 462 height 76
click at [698, 246] on input "Europe" at bounding box center [768, 250] width 432 height 29
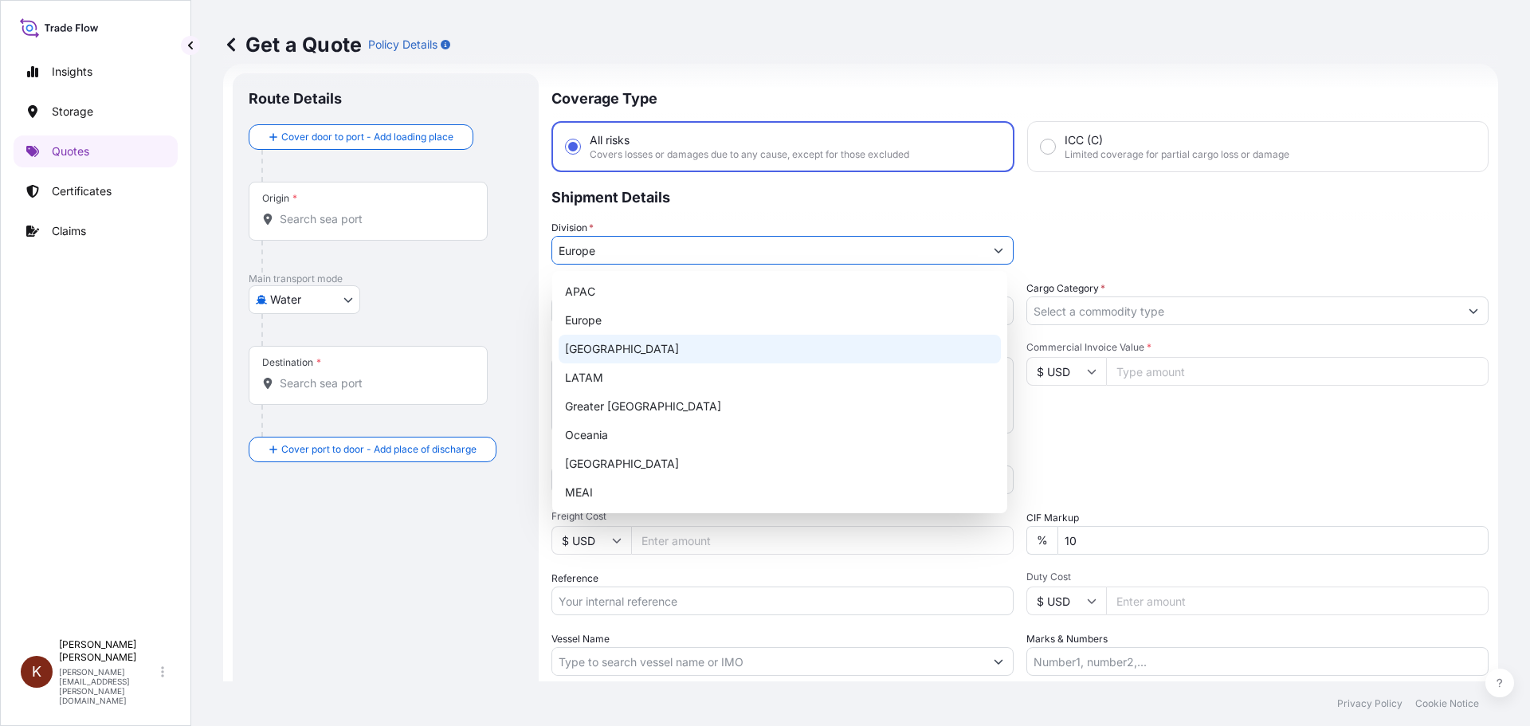
click at [620, 351] on div "[GEOGRAPHIC_DATA]" at bounding box center [780, 349] width 442 height 29
type input "[GEOGRAPHIC_DATA]"
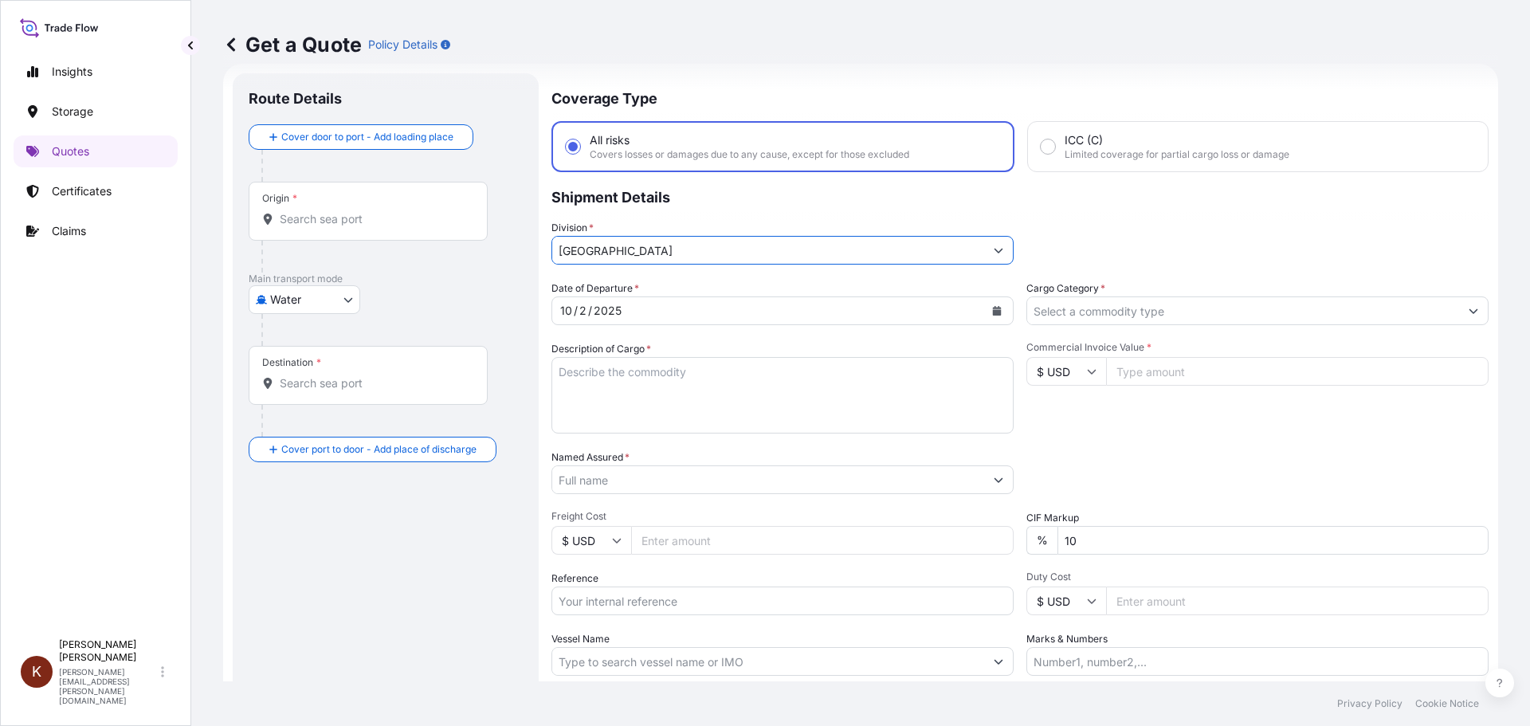
click at [578, 374] on textarea "Description of Cargo *" at bounding box center [782, 395] width 462 height 76
click at [725, 371] on textarea "30 x 40' HC STC Crackers /" at bounding box center [782, 395] width 462 height 76
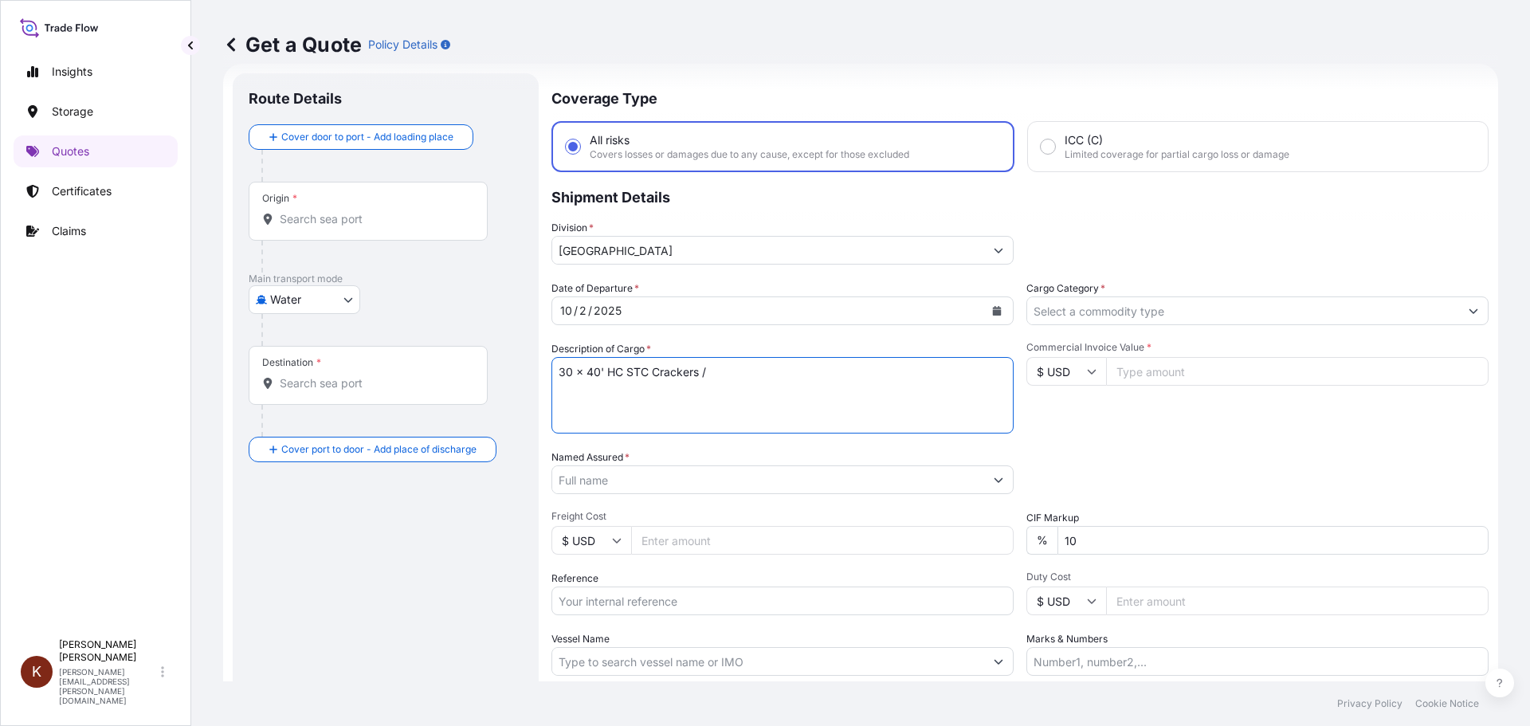
paste textarea "ATLANTIC SAIL/ATS5125 SA01207955 CA1001086452"
click at [845, 370] on textarea "30 x 40' HC STC Crackers / ATLANTIC SAIL/ATS5125 SA01207955 CA1001086452" at bounding box center [782, 395] width 462 height 76
click at [927, 370] on textarea "30 x 40' HC STC Crackers / ATLANTIC SAIL/ATS5125 / SA01207955 CA1001086452" at bounding box center [782, 395] width 462 height 76
click at [560, 387] on textarea "30 x 40' HC STC Crackers / ATLANTIC SAIL/ATS5125 / SA01207955 CA1001086452" at bounding box center [782, 395] width 462 height 76
click at [641, 387] on textarea "30 x 40' HC STC Crackers / ATLANTIC SAIL/ATS5125 / SA01207955 / CA1001086452" at bounding box center [782, 395] width 462 height 76
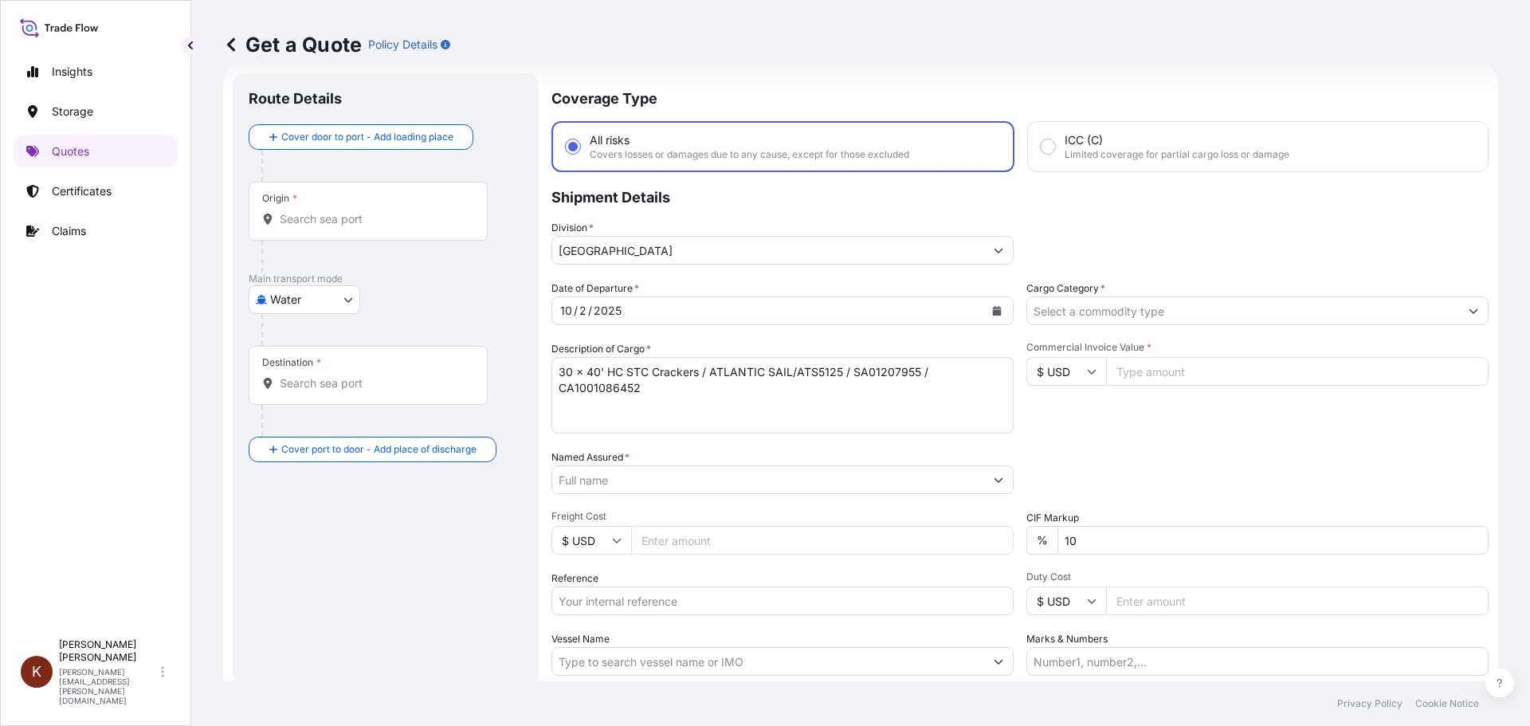
click at [660, 390] on textarea "30 x 40' HC STC Crackers / ATLANTIC SAIL/ATS5125 / SA01207955 / CA1001086452" at bounding box center [782, 395] width 462 height 76
click at [567, 405] on textarea "30 x 40' HC STC Crackers / ATLANTIC SAIL/ATS5125 / SA01207955 / CA1001086452" at bounding box center [782, 395] width 462 height 76
paste textarea "ACLU 9794338 GCNU 4756555 ACLU 9740753 ACLU 9793835 ACLU 9822110 GCNU 4800302 A…"
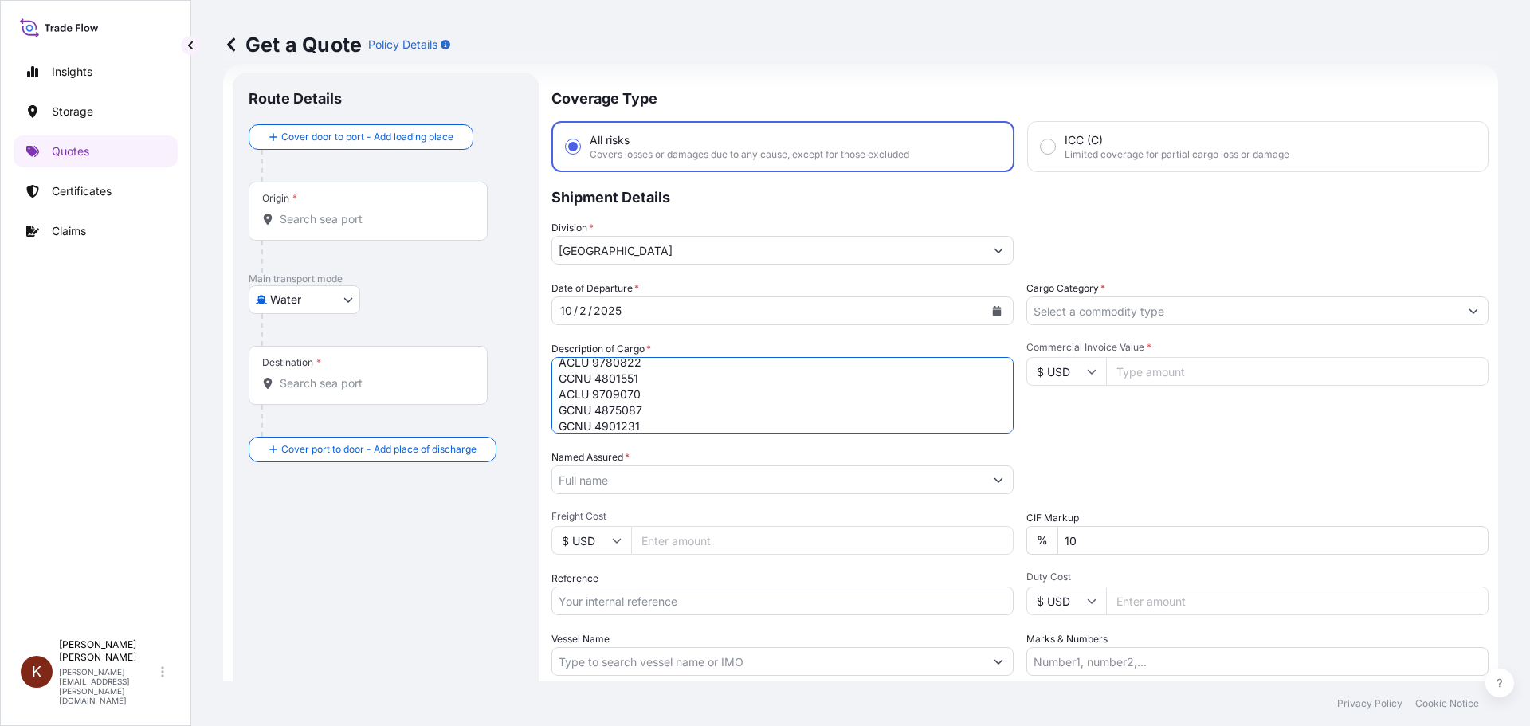
type textarea "30 x 40' HC STC Crackers / ATLANTIC SAIL/ATS5125 / SA01207955 / CA1001086452 AC…"
click at [577, 480] on input "Named Assured *" at bounding box center [768, 479] width 432 height 29
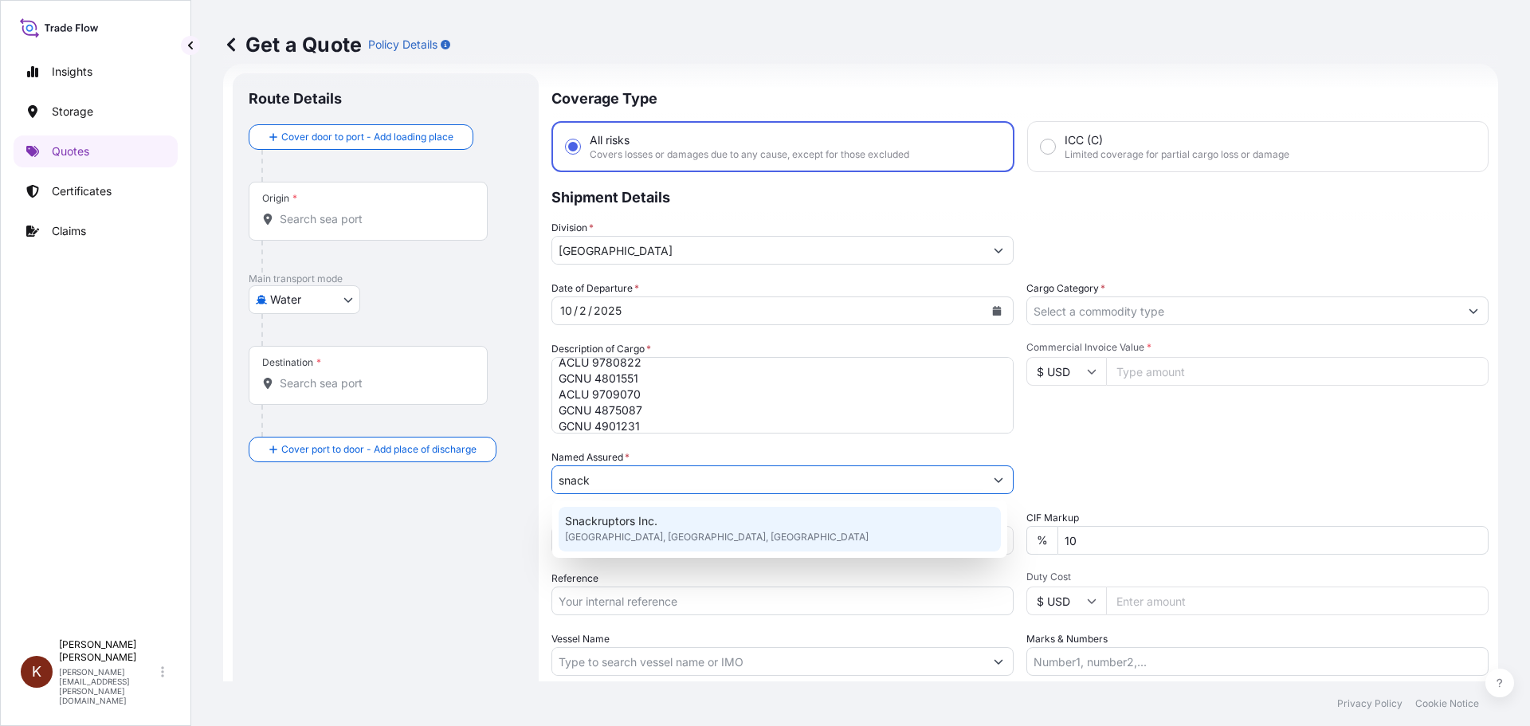
click at [630, 530] on span "[GEOGRAPHIC_DATA], [GEOGRAPHIC_DATA], [GEOGRAPHIC_DATA]" at bounding box center [717, 537] width 304 height 16
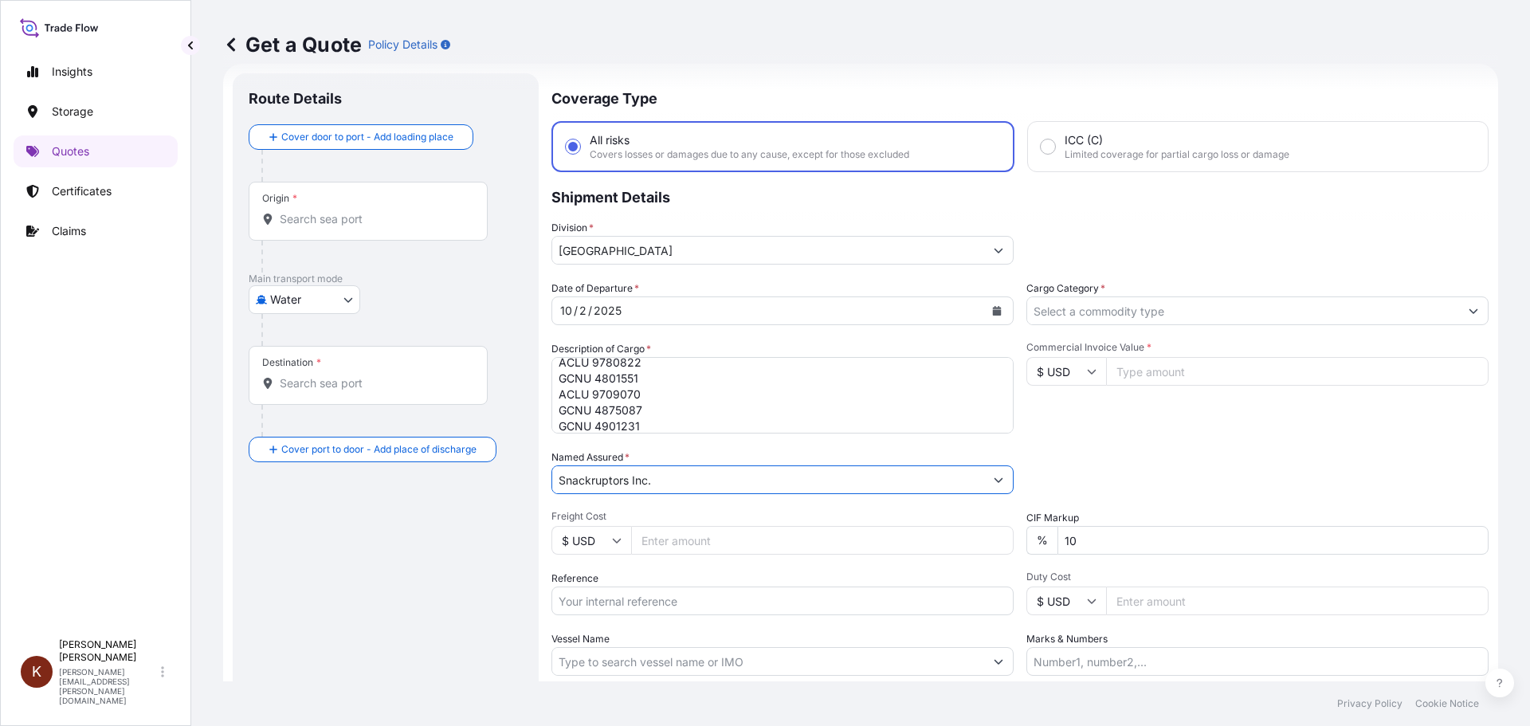
type input "Snackruptors Inc."
click at [574, 602] on input "Reference" at bounding box center [782, 600] width 462 height 29
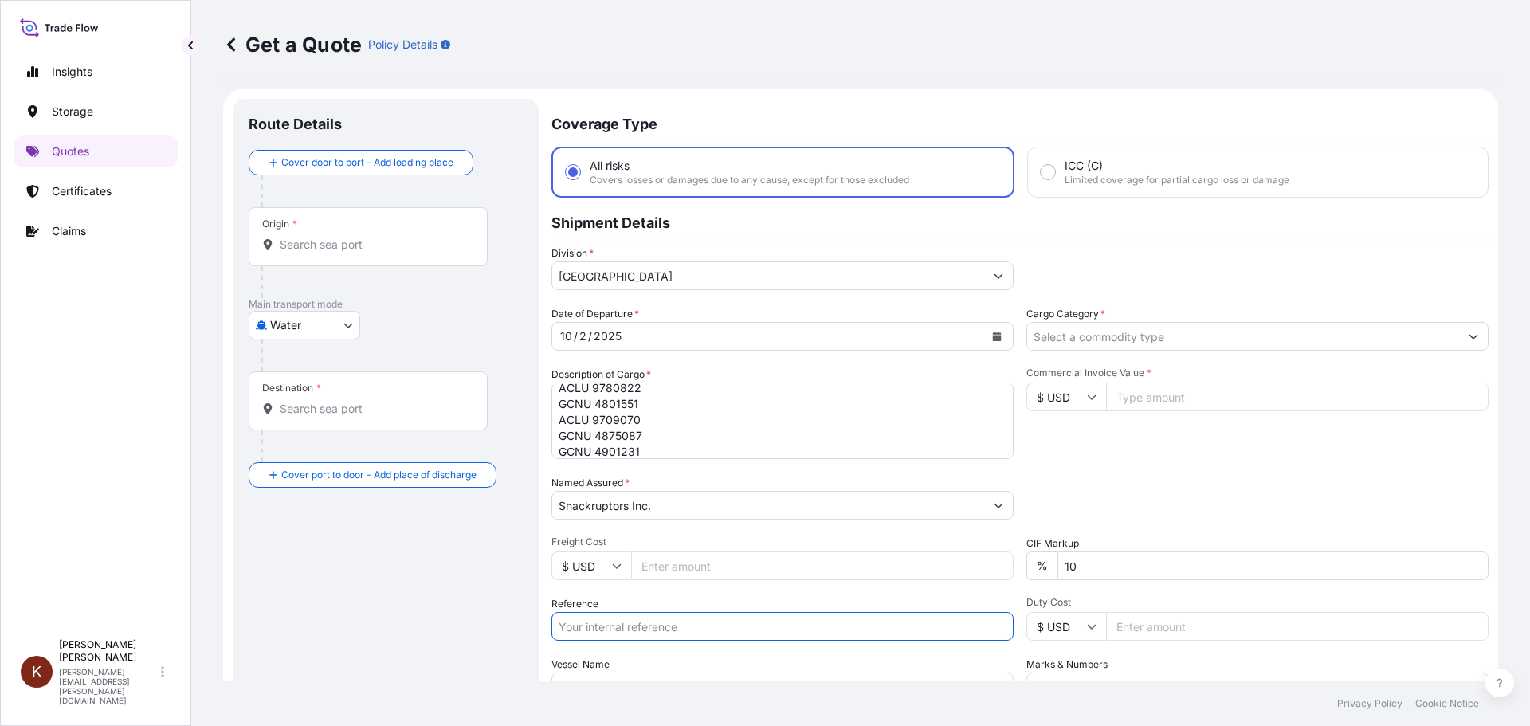
click at [815, 405] on textarea "30 x 40' HC STC Crackers / ATLANTIC SAIL/ATS5125 / SA01207955 / CA1001086452 AC…" at bounding box center [782, 420] width 462 height 76
drag, startPoint x: 637, startPoint y: 414, endPoint x: 556, endPoint y: 413, distance: 80.5
click at [556, 413] on textarea "30 x 40' HC STC Crackers / ATLANTIC SAIL/ATS5125 / SA01207955 / CA1001086452 AC…" at bounding box center [782, 420] width 462 height 76
click at [933, 394] on textarea "30 x 40' HC STC Crackers / ATLANTIC SAIL/ATS5125 / SA01207955 / ACLU 9794338 GC…" at bounding box center [782, 420] width 462 height 76
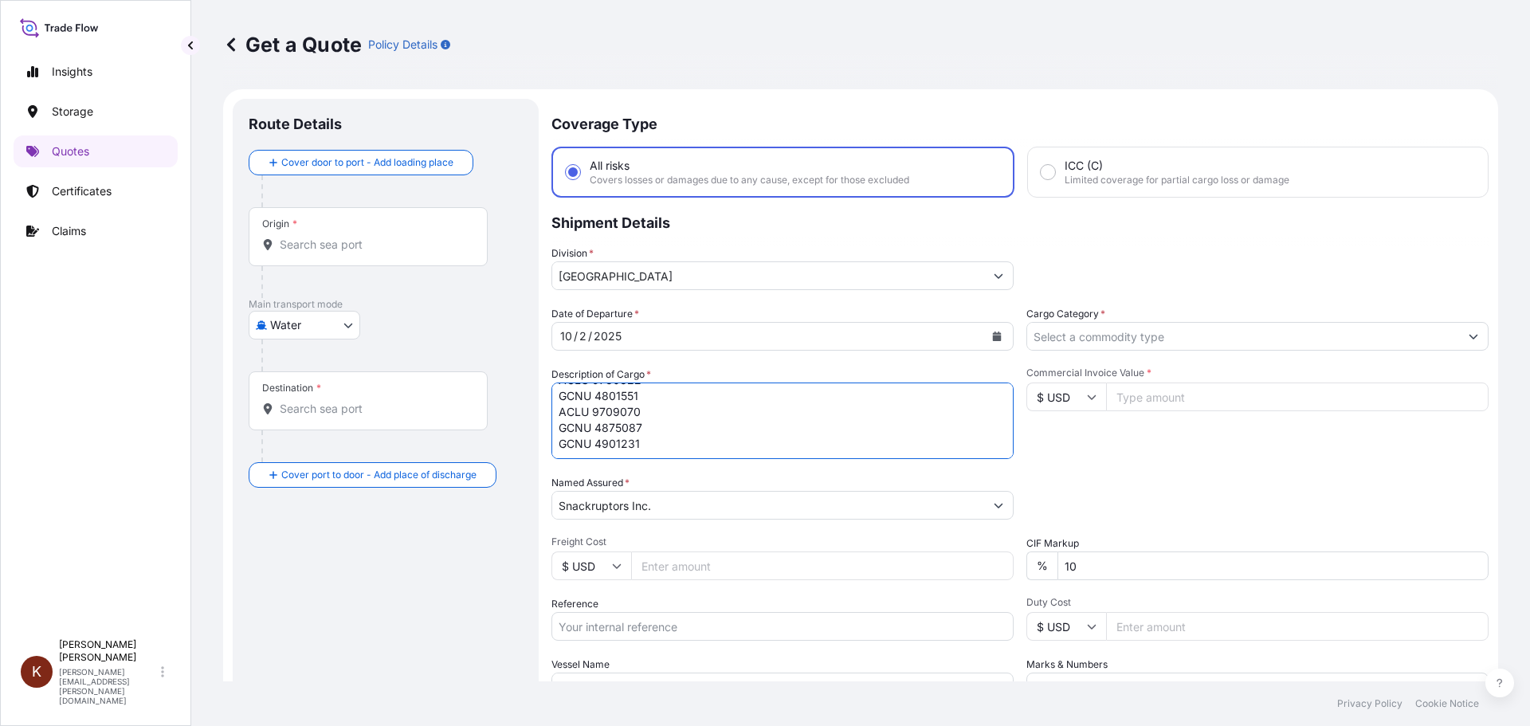
type textarea "30 x 40' HC STC Crackers / ATLANTIC SAIL/ATS5125 / SA01207955 ACLU 9794338 GCNU…"
click at [562, 624] on input "Reference" at bounding box center [782, 626] width 462 height 29
paste input "CA1001086452"
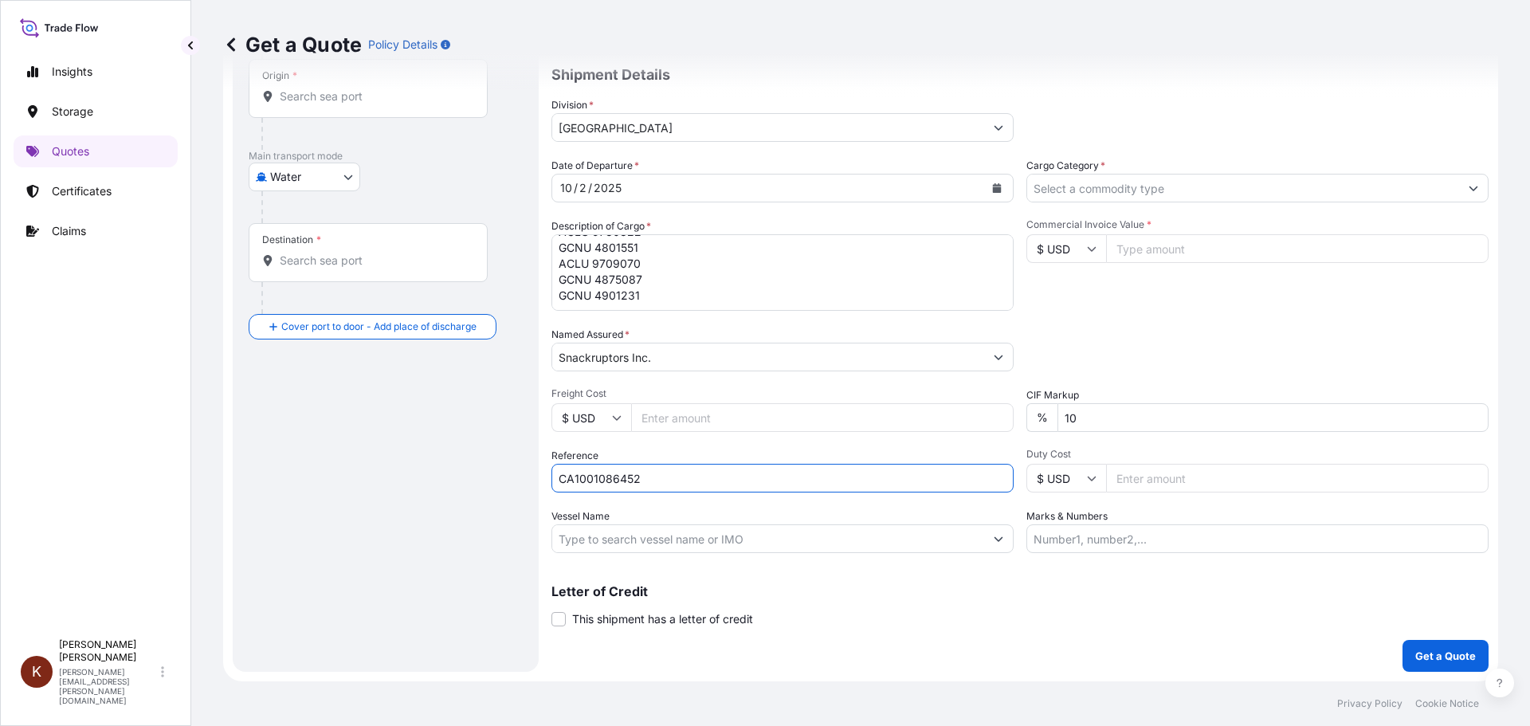
type input "CA1001086452"
click at [576, 545] on input "Vessel Name" at bounding box center [768, 538] width 432 height 29
click at [576, 536] on input "Vessel Name" at bounding box center [768, 538] width 432 height 29
paste input "A"
click at [576, 536] on input "Vessel Name" at bounding box center [768, 538] width 432 height 29
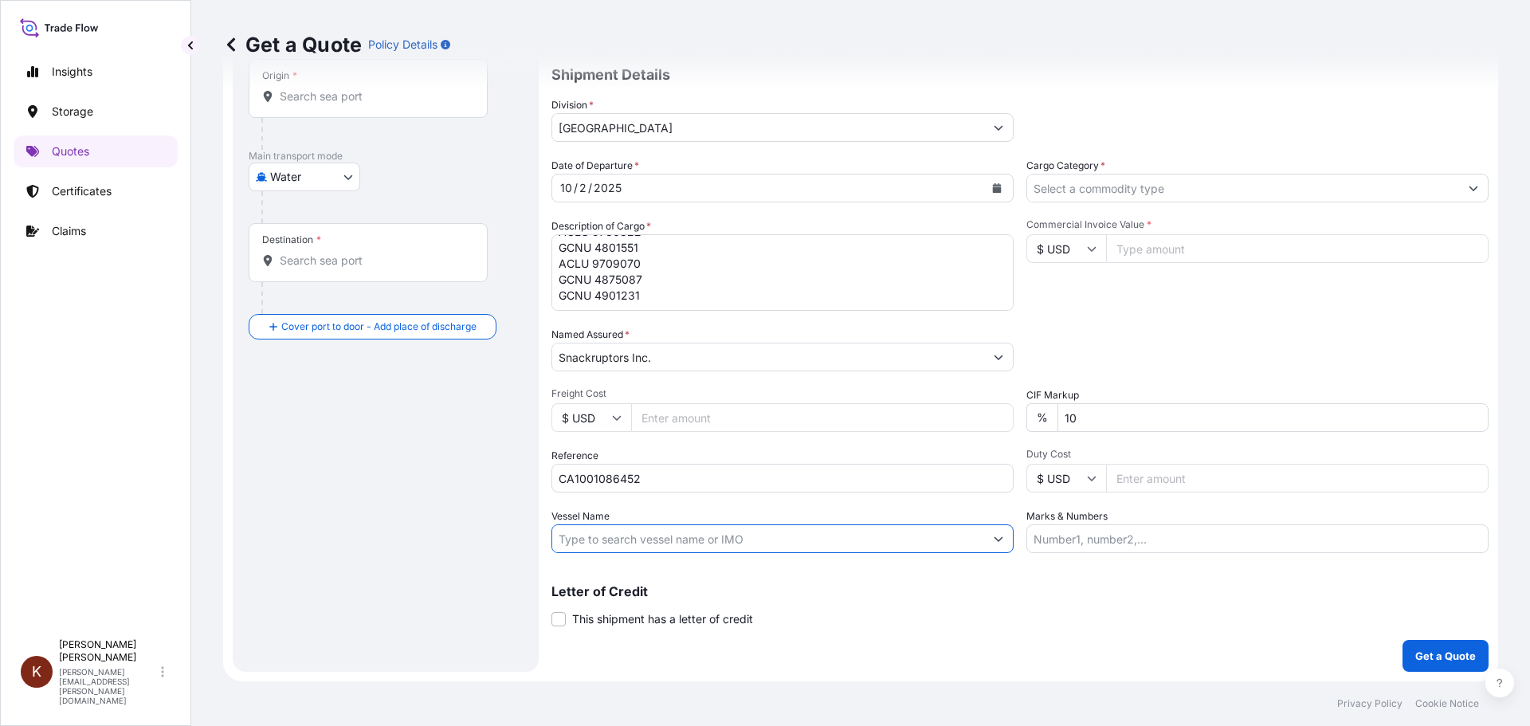
click at [576, 536] on input "Vessel Name" at bounding box center [768, 538] width 432 height 29
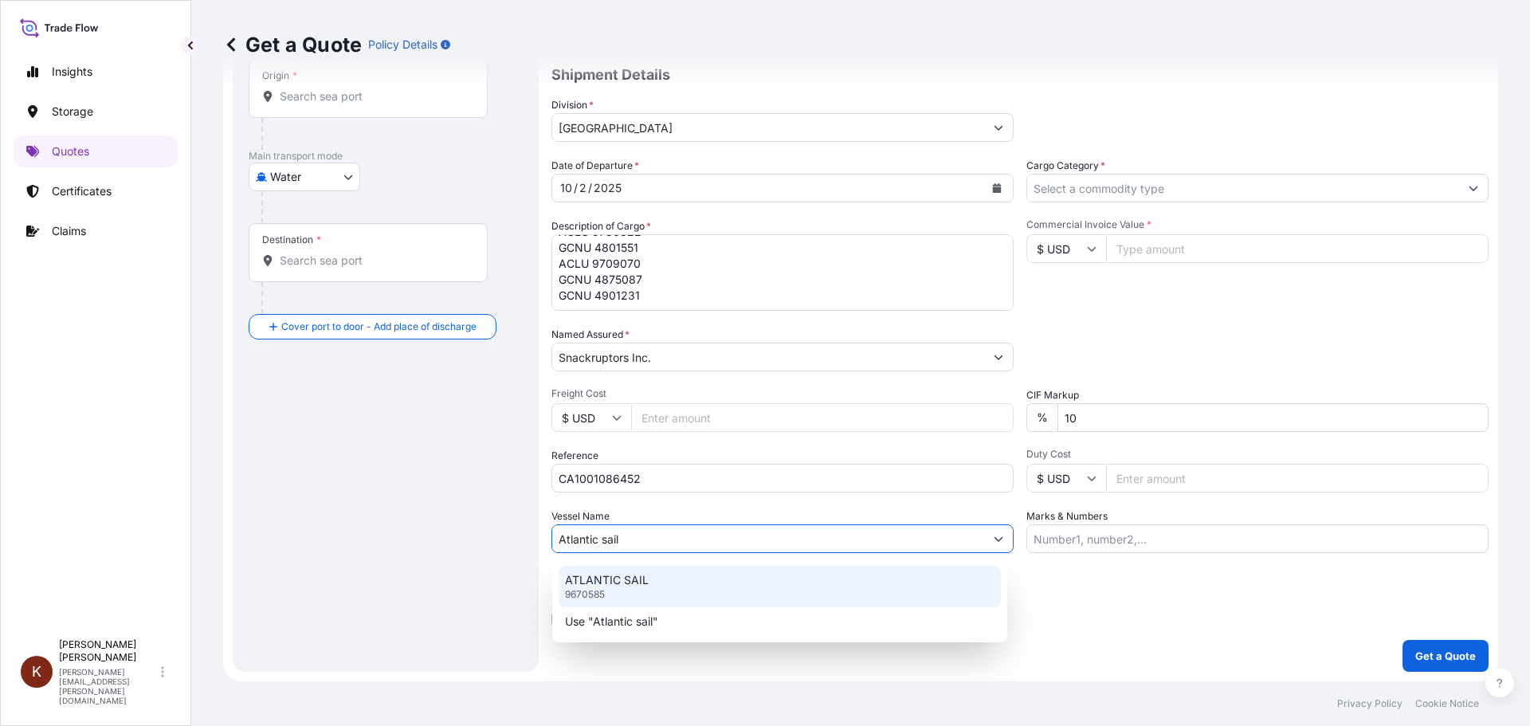
click at [620, 578] on p "ATLANTIC SAIL" at bounding box center [607, 580] width 84 height 16
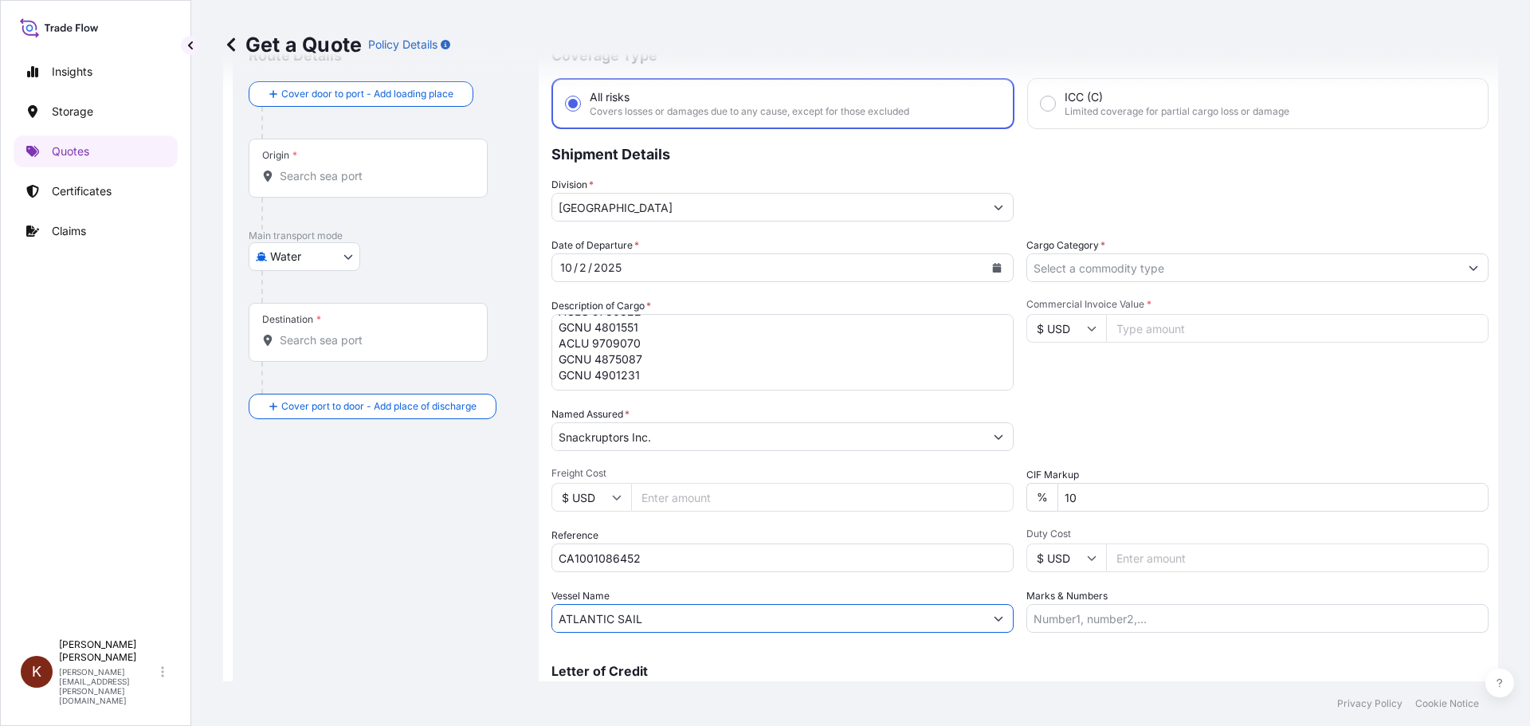
scroll to position [0, 0]
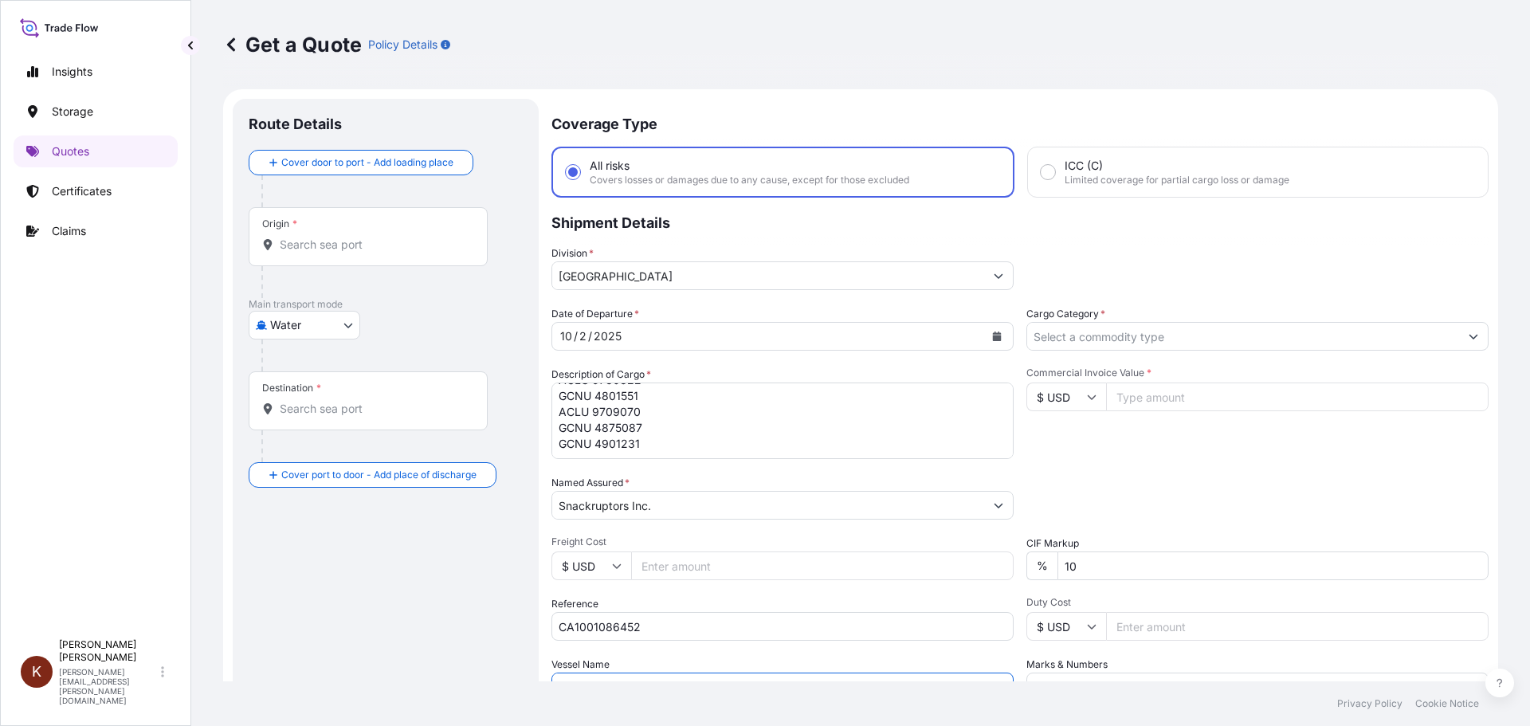
type input "ATLANTIC SAIL"
click at [1087, 395] on icon at bounding box center [1092, 397] width 10 height 10
click at [1059, 492] on div "$ CAD" at bounding box center [1060, 482] width 67 height 30
type input "$ CAD"
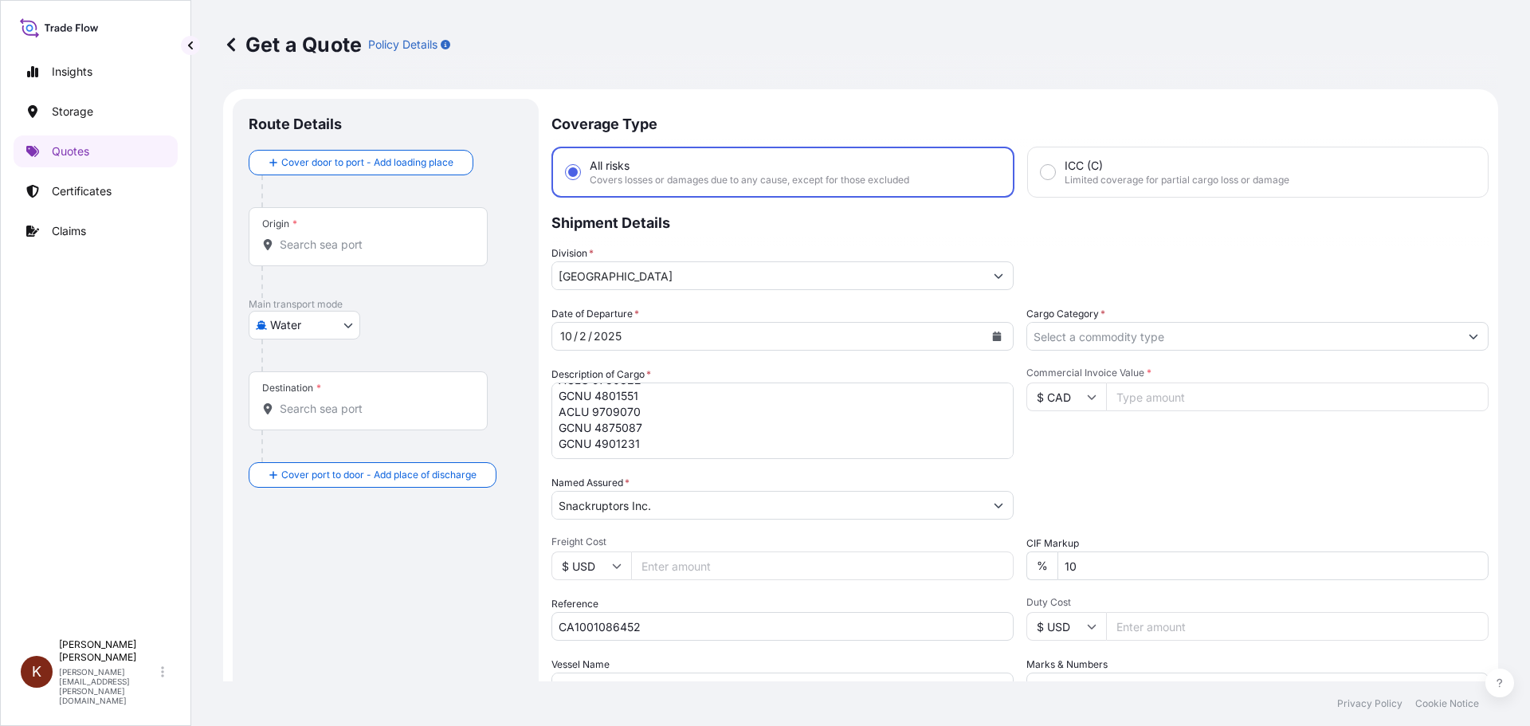
click at [1154, 448] on div "Commercial Invoice Value * $ CAD" at bounding box center [1257, 412] width 462 height 92
click at [1146, 341] on input "Cargo Category *" at bounding box center [1243, 336] width 432 height 29
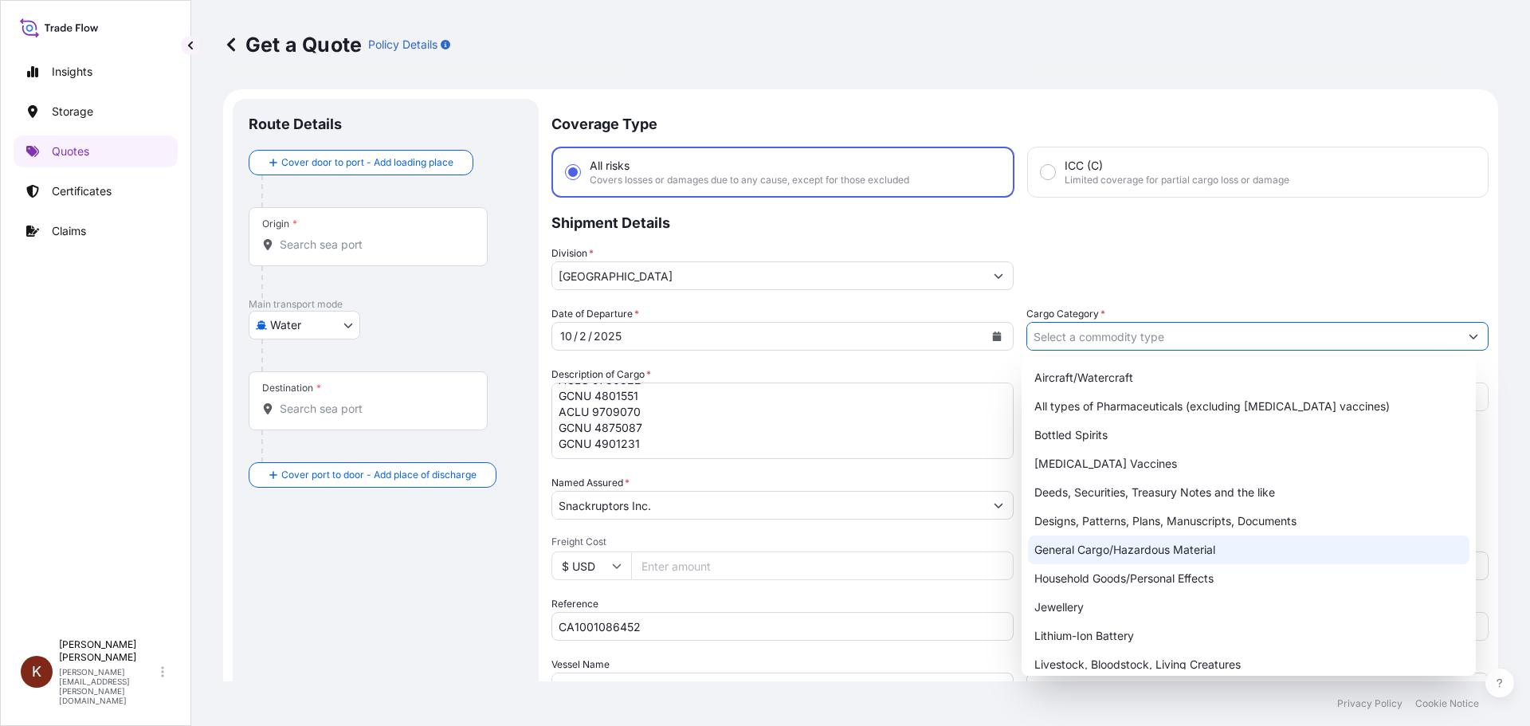
click at [1085, 550] on div "General Cargo/Hazardous Material" at bounding box center [1249, 549] width 442 height 29
type input "General Cargo/Hazardous Material"
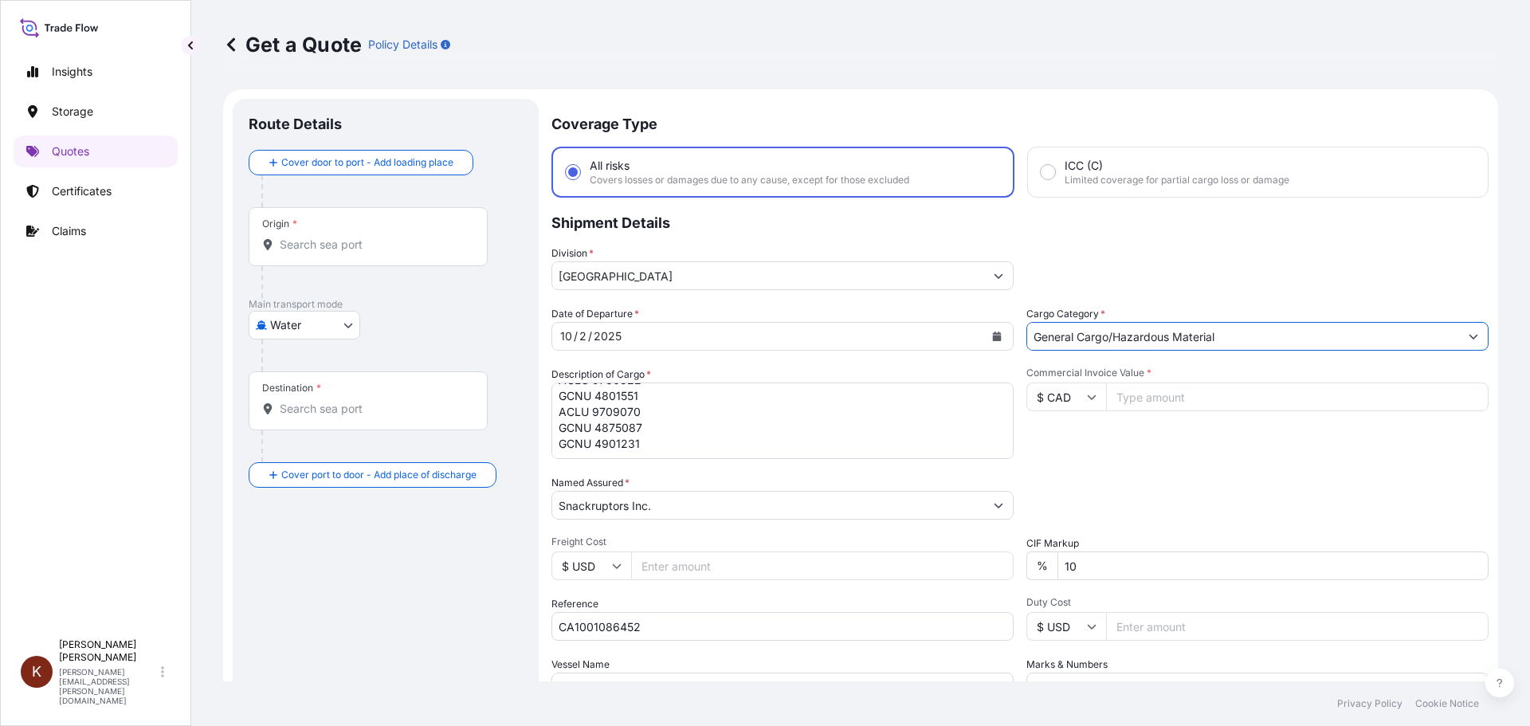
click at [1084, 473] on div "Date of Departure * [DATE] Cargo Category * General Cargo/Hazardous Material De…" at bounding box center [1019, 503] width 937 height 395
click at [1134, 389] on input "Commercial Invoice Value *" at bounding box center [1297, 396] width 382 height 29
paste input "1626263.05"
type input "1626263.05"
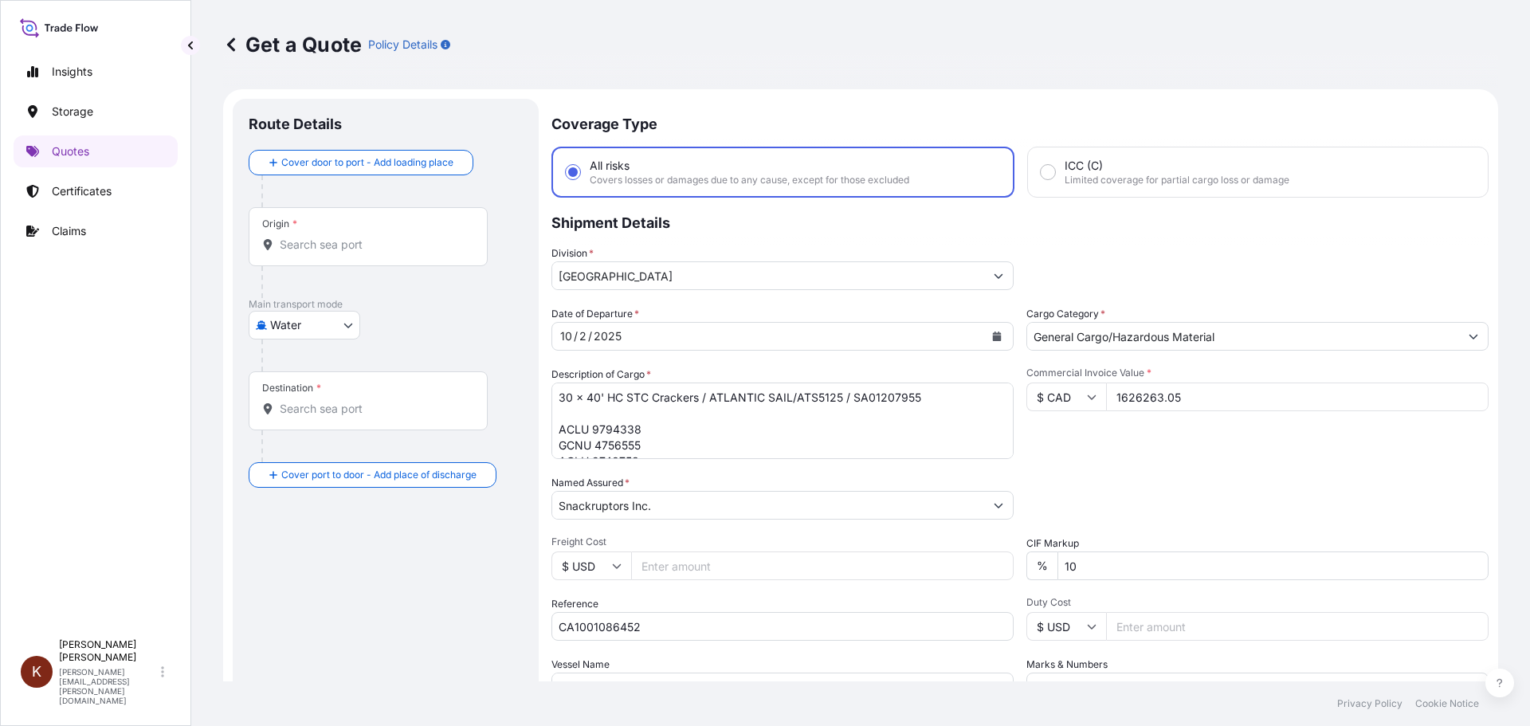
scroll to position [148, 0]
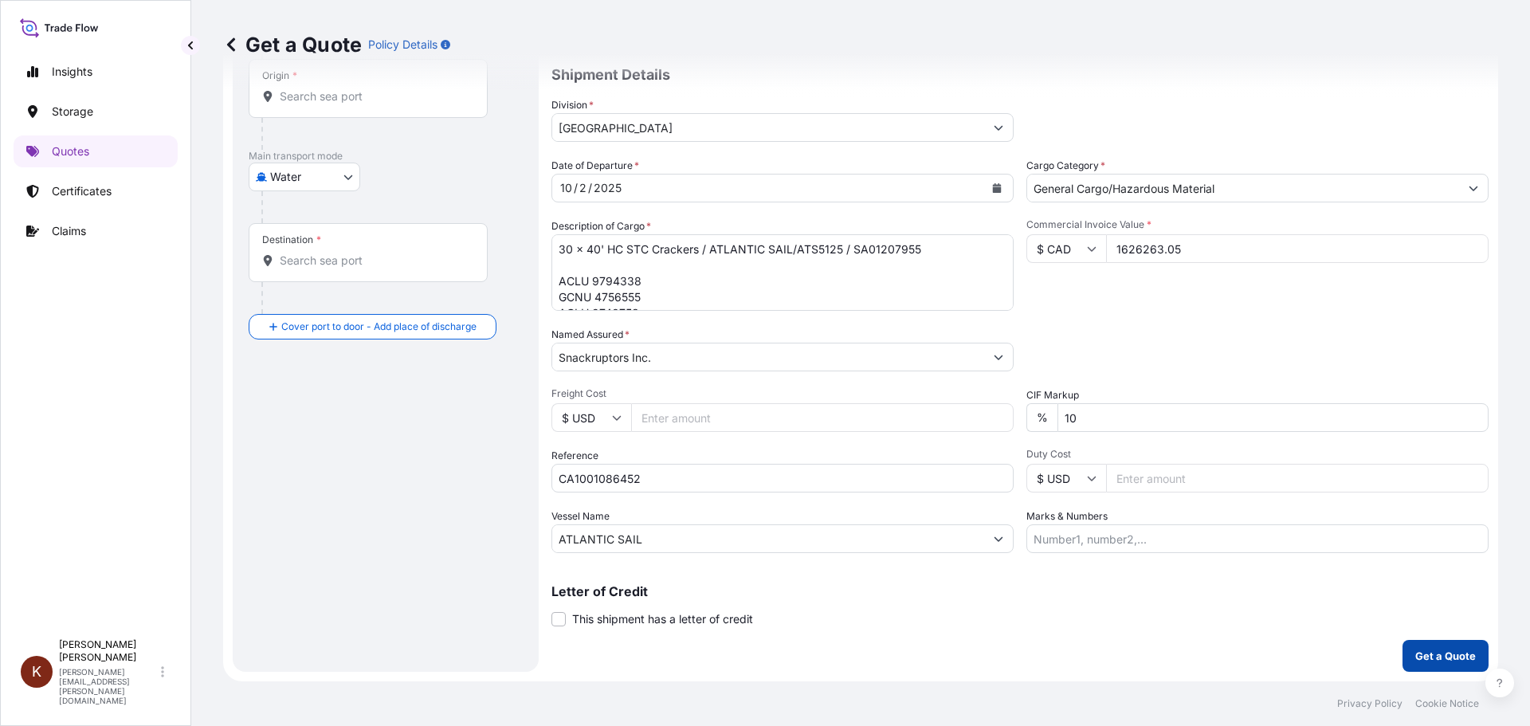
click at [1223, 629] on p "Get a Quote" at bounding box center [1445, 656] width 61 height 16
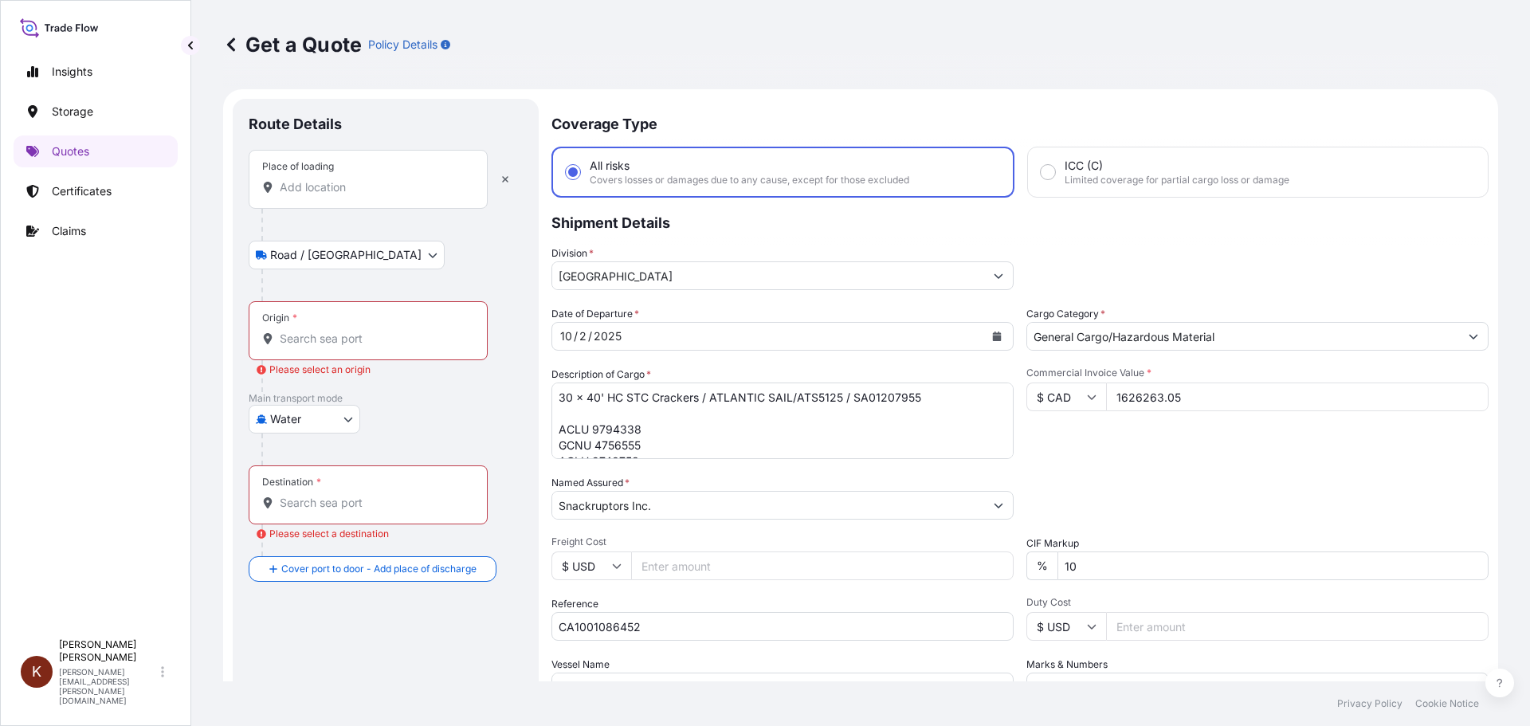
click at [303, 185] on input "Place of loading" at bounding box center [374, 187] width 188 height 16
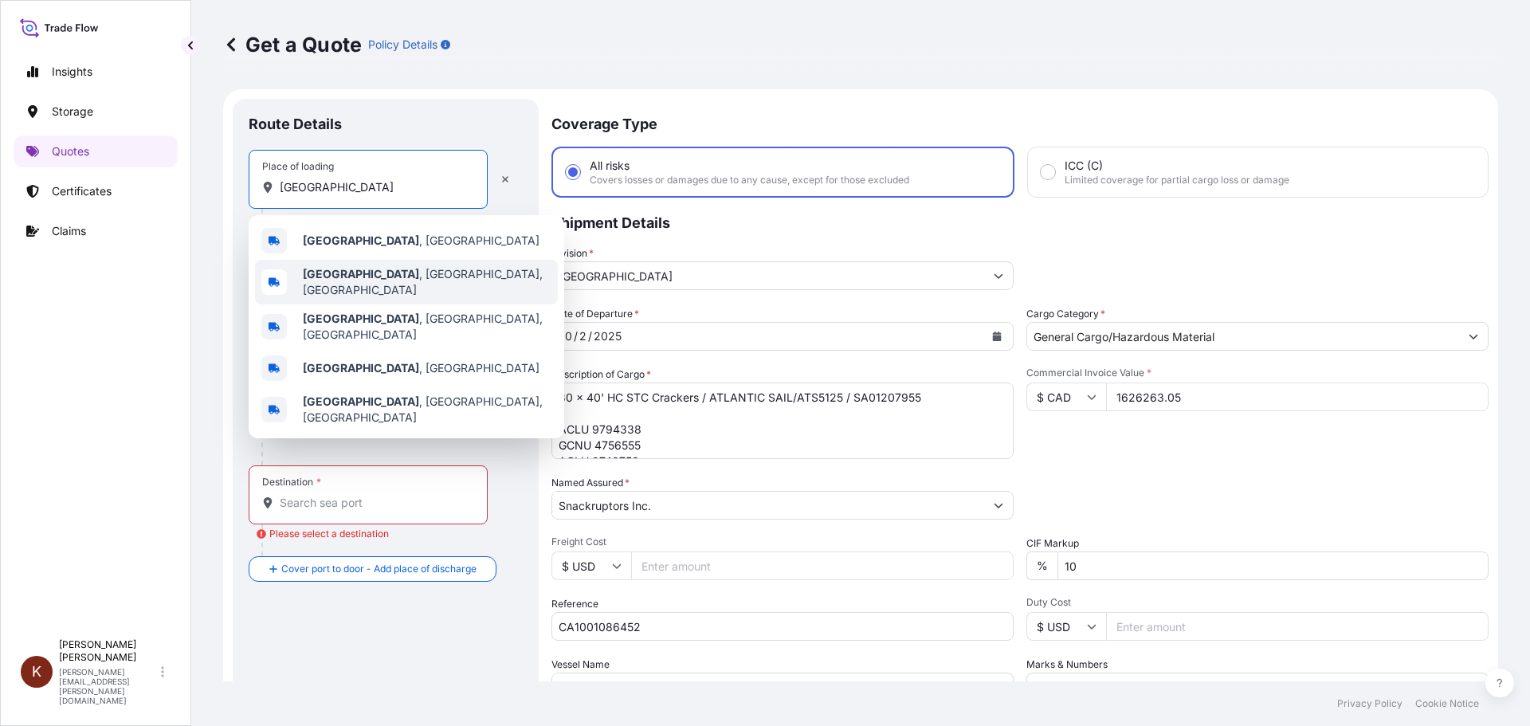
click at [341, 275] on b "[GEOGRAPHIC_DATA]" at bounding box center [361, 274] width 116 height 14
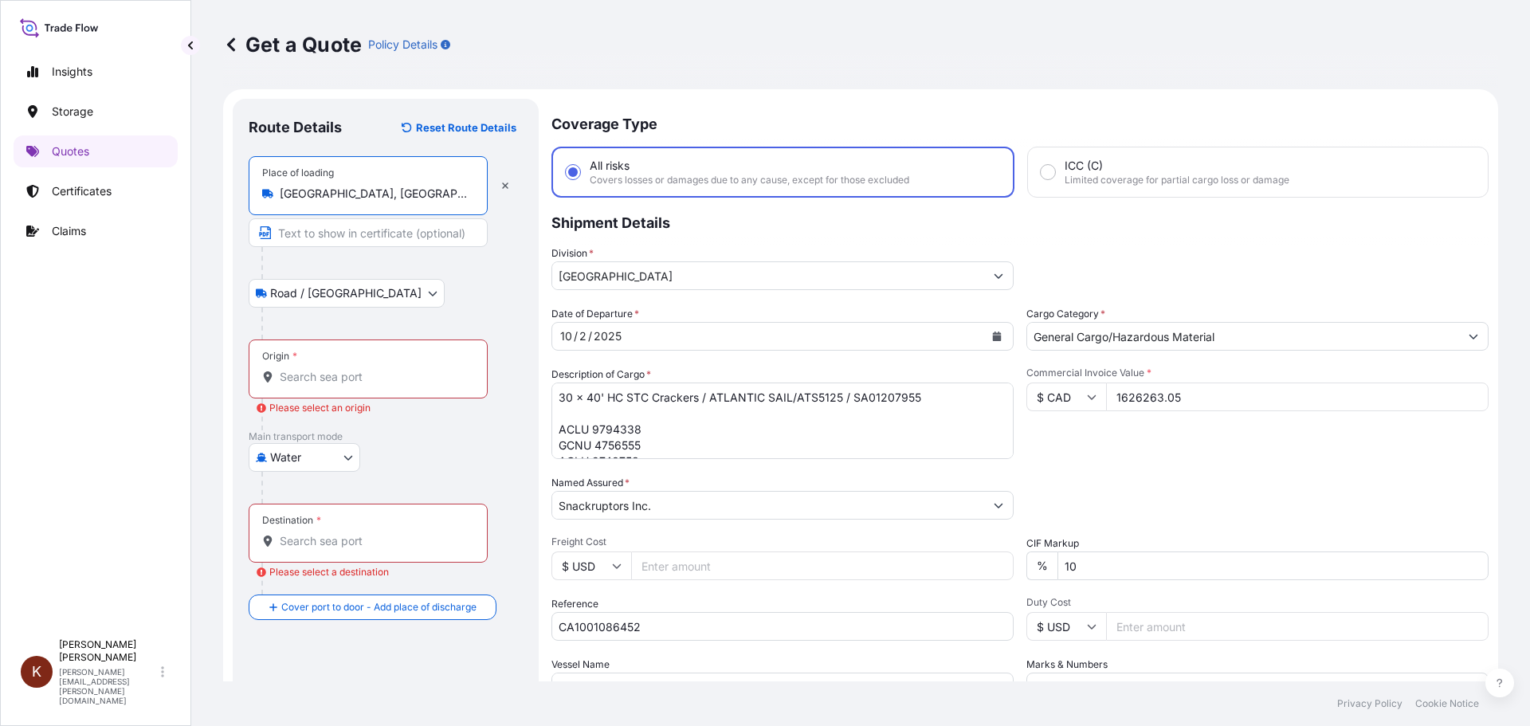
type input "[GEOGRAPHIC_DATA], [GEOGRAPHIC_DATA], [GEOGRAPHIC_DATA]"
click at [292, 375] on input "Origin * Please select an origin" at bounding box center [374, 377] width 188 height 16
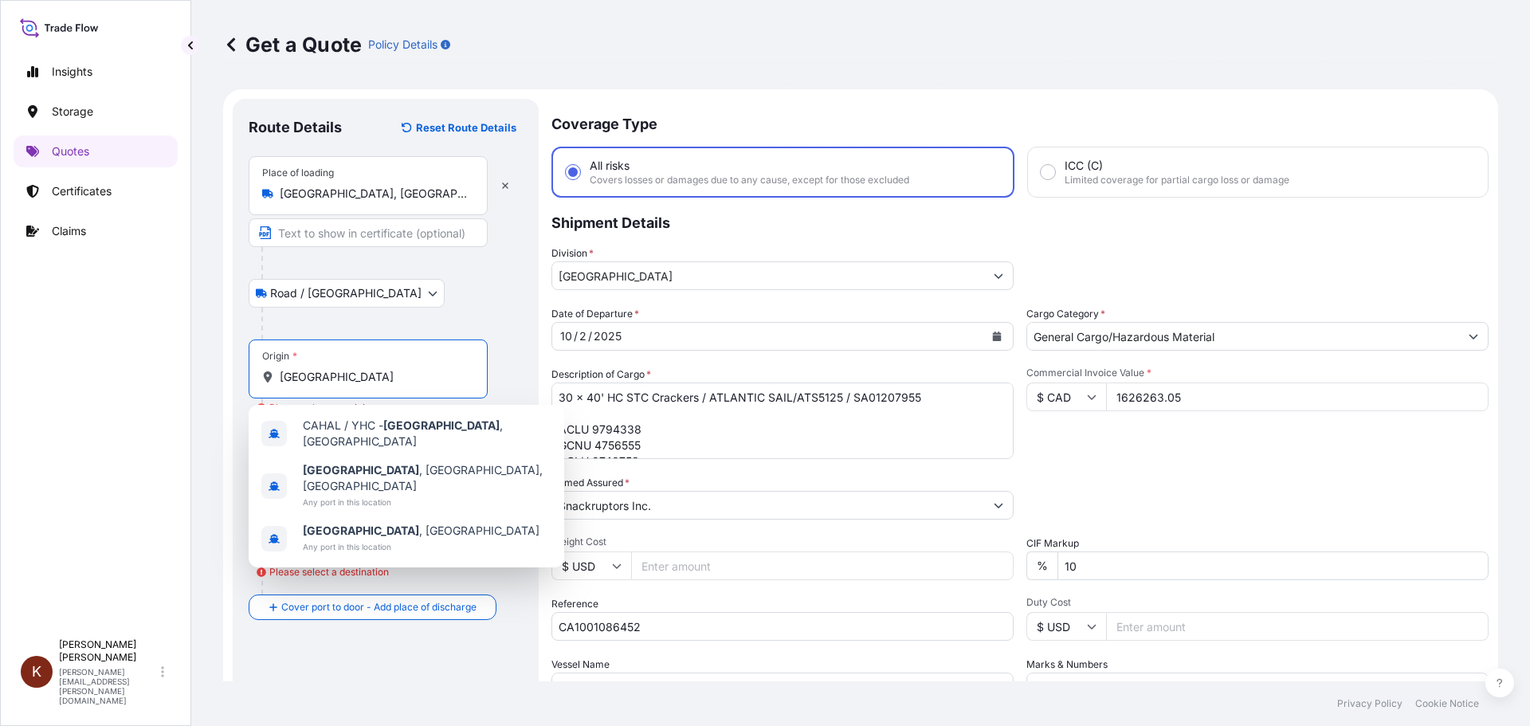
click at [342, 296] on body "2 options available. 0 options available. 3 options available. Insights Storage…" at bounding box center [765, 363] width 1530 height 726
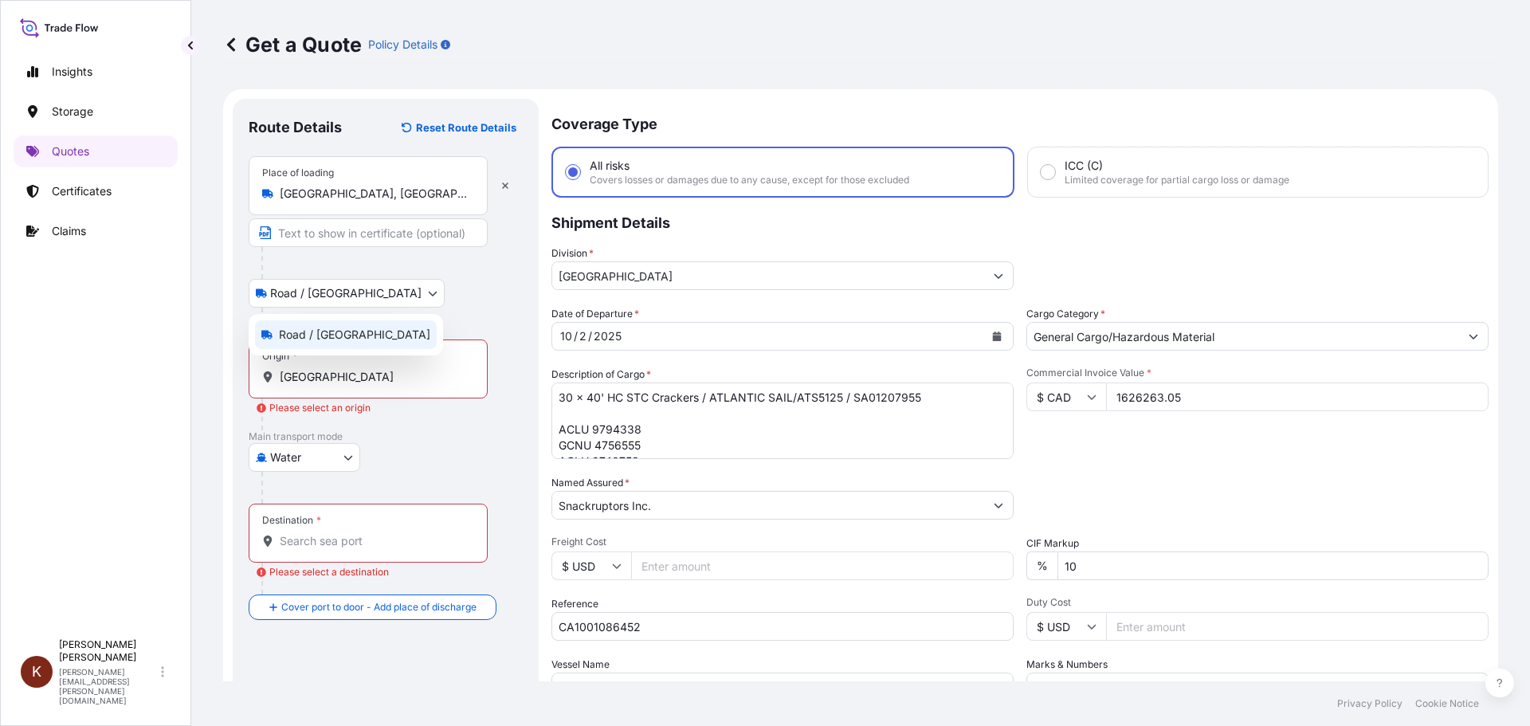
click at [323, 328] on span "Road / [GEOGRAPHIC_DATA]" at bounding box center [354, 335] width 151 height 16
click at [339, 374] on input "[GEOGRAPHIC_DATA]" at bounding box center [374, 377] width 188 height 16
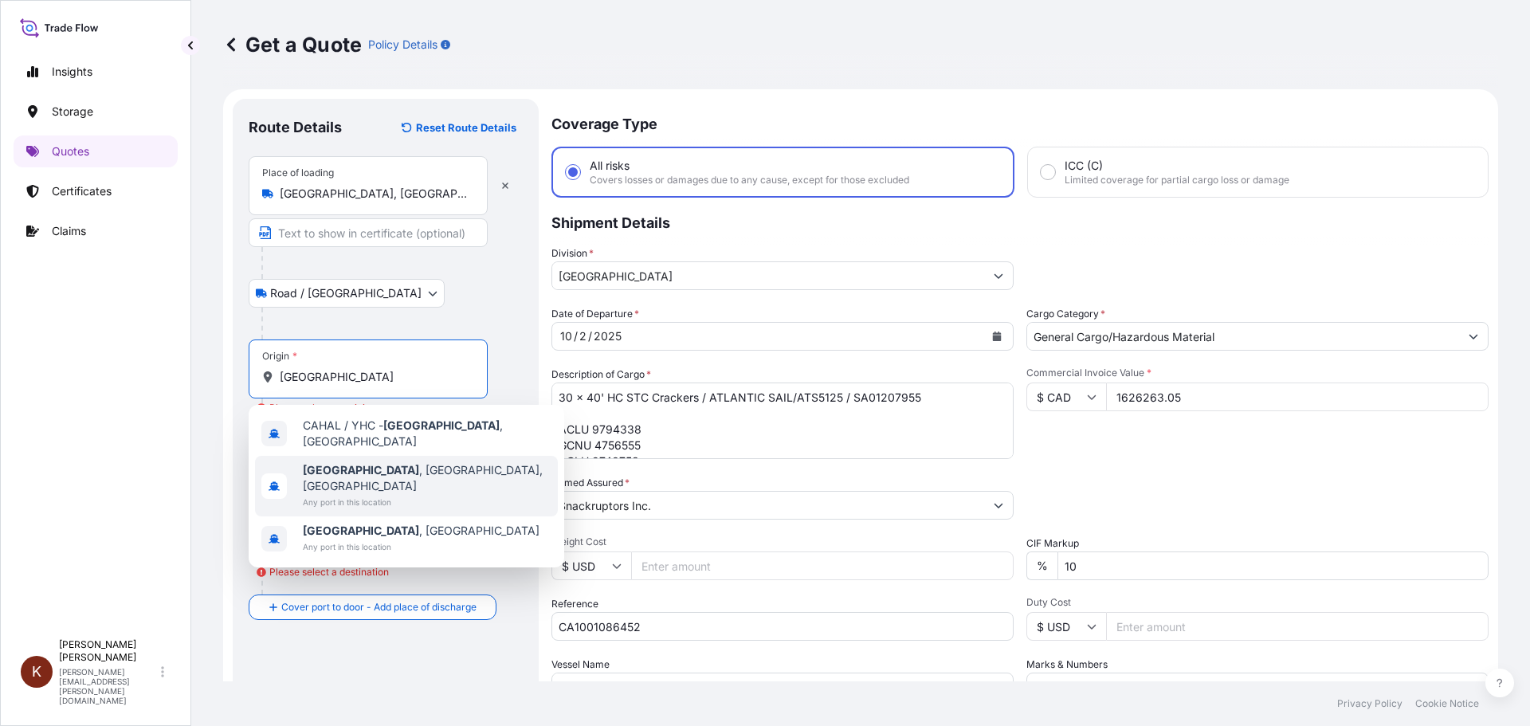
click at [366, 468] on span "[GEOGRAPHIC_DATA] , [GEOGRAPHIC_DATA], [GEOGRAPHIC_DATA]" at bounding box center [427, 478] width 249 height 32
type input "[GEOGRAPHIC_DATA], [GEOGRAPHIC_DATA], [GEOGRAPHIC_DATA]"
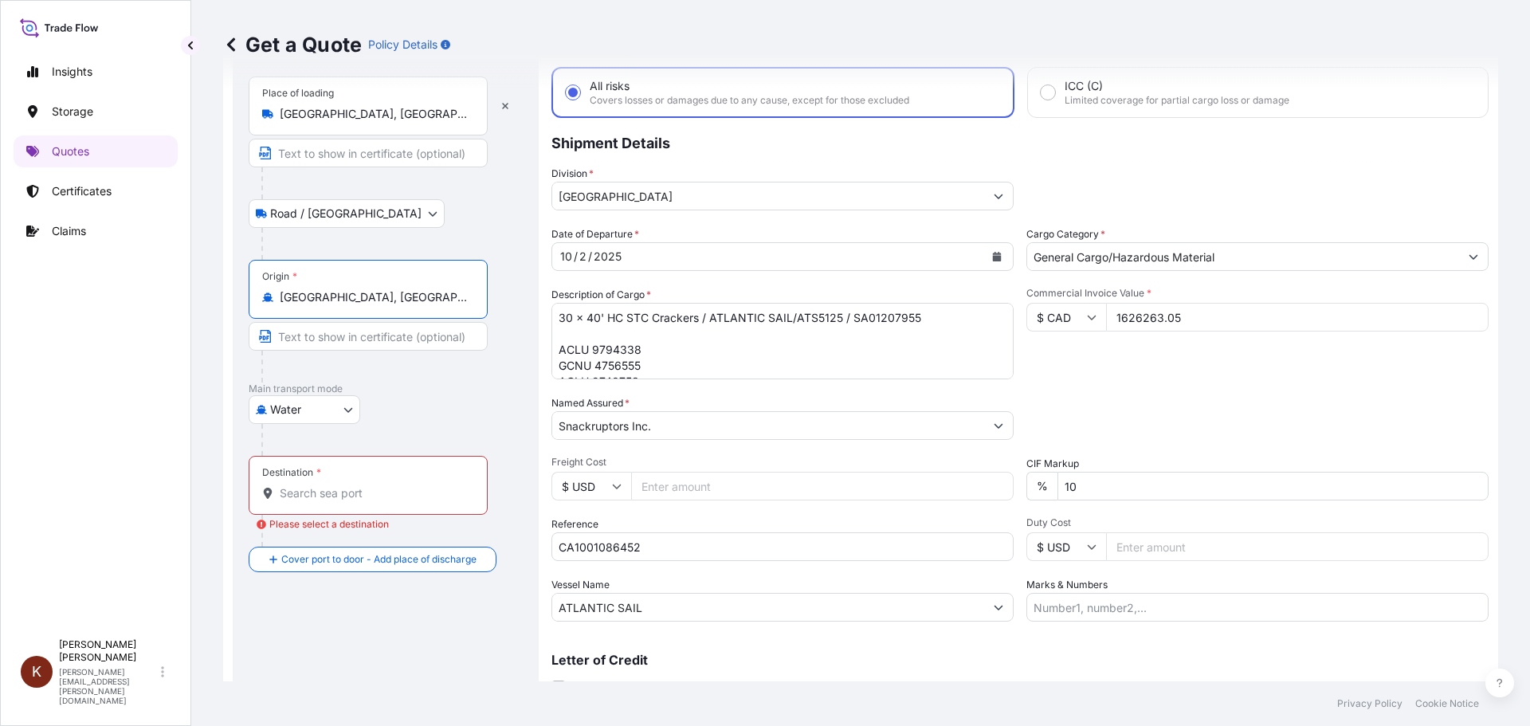
scroll to position [148, 0]
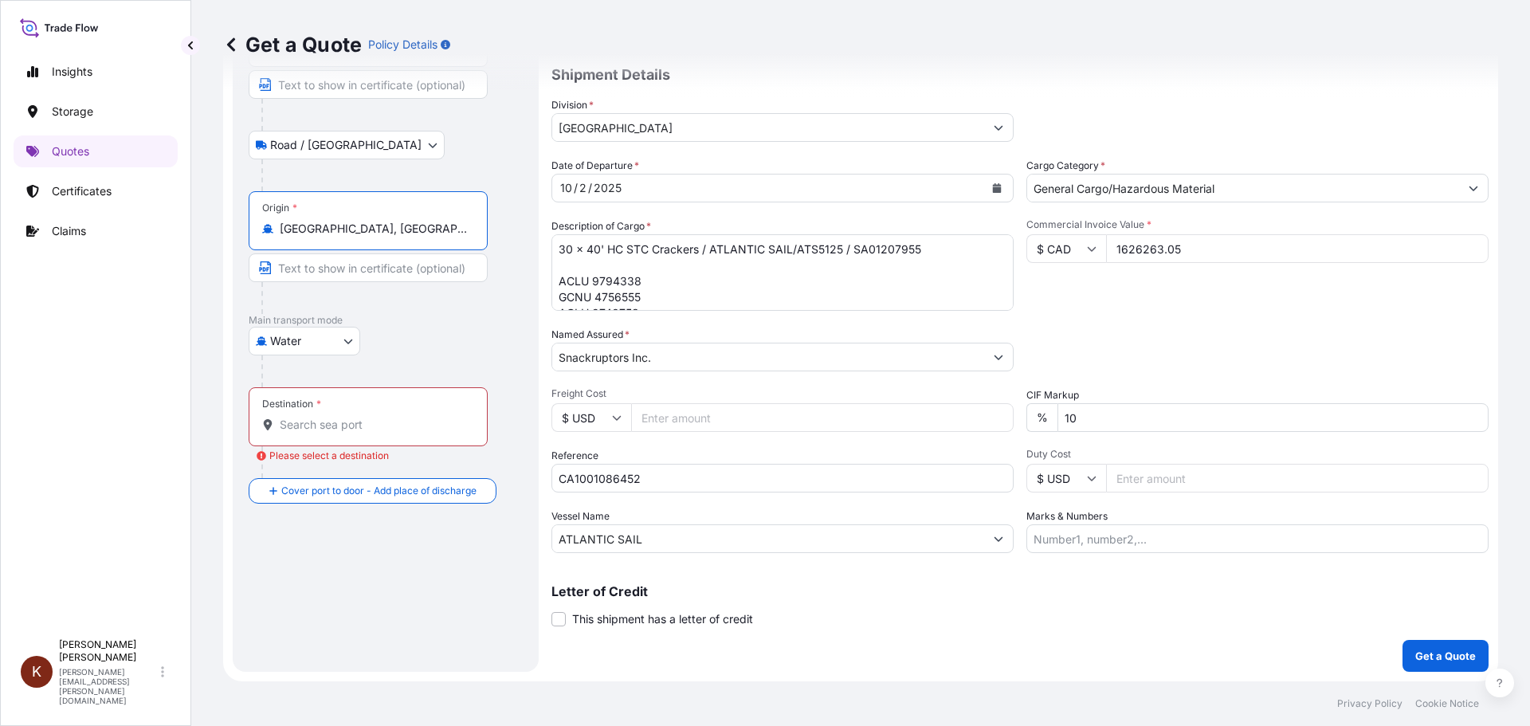
click at [289, 421] on input "Destination * Please select a destination" at bounding box center [374, 425] width 188 height 16
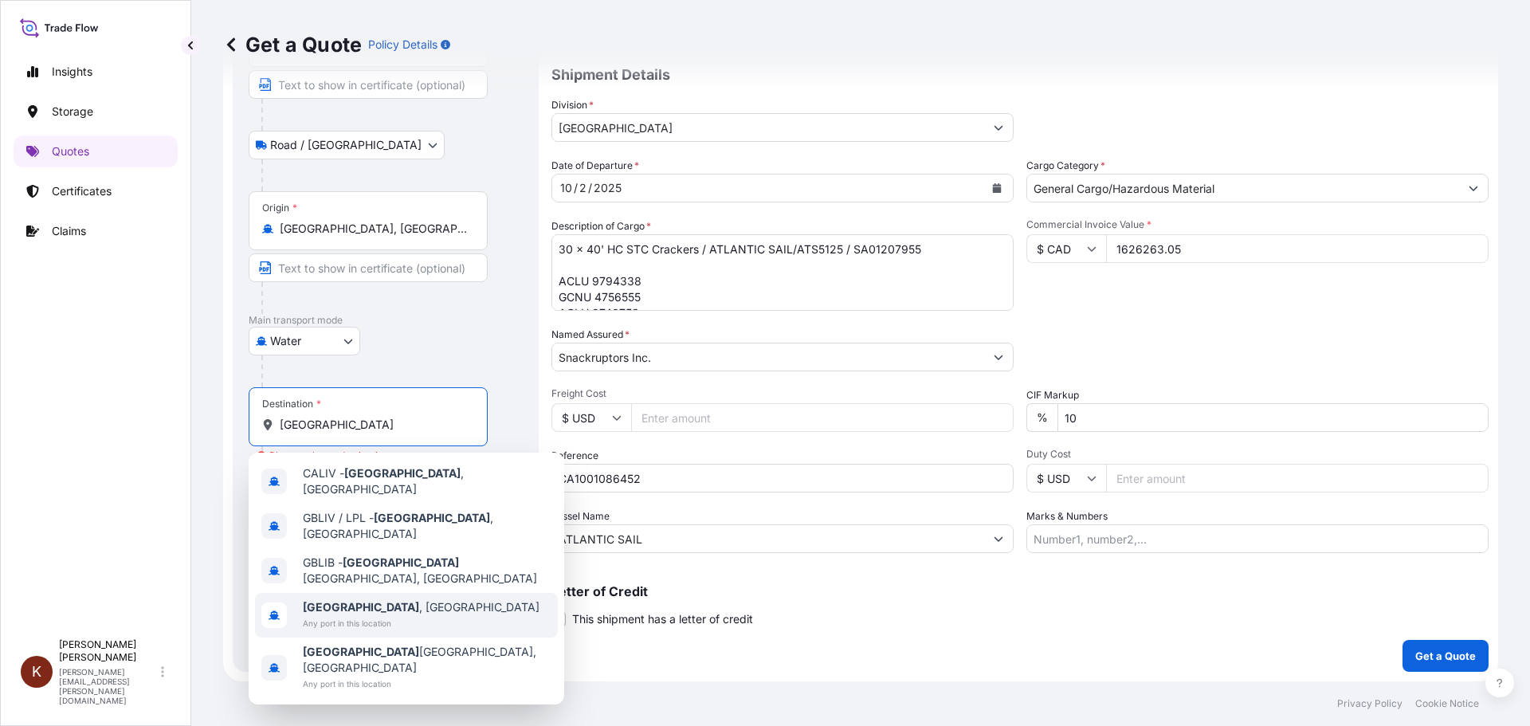
click at [320, 600] on b "[GEOGRAPHIC_DATA]" at bounding box center [361, 607] width 116 height 14
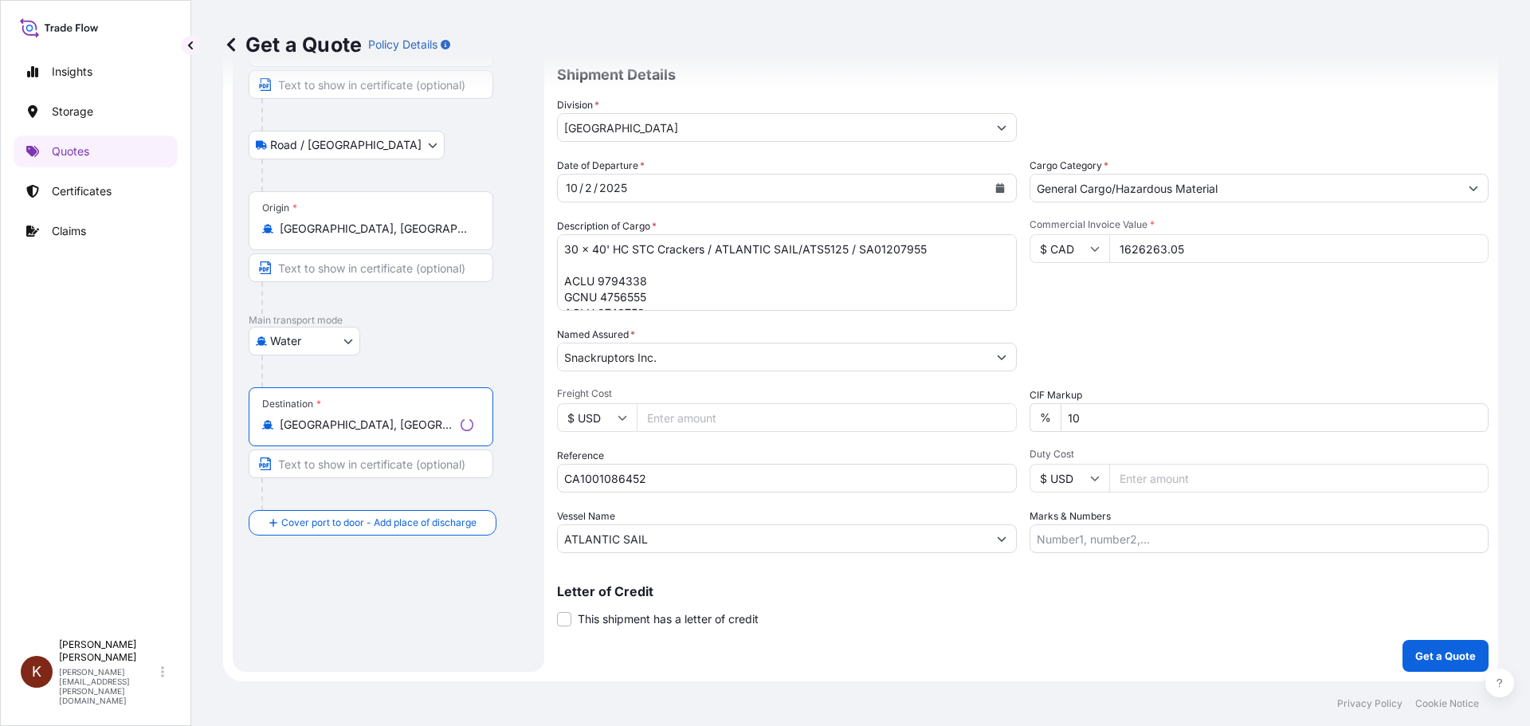
type input "[GEOGRAPHIC_DATA], [GEOGRAPHIC_DATA]"
click at [512, 402] on div "Destination * [GEOGRAPHIC_DATA], [GEOGRAPHIC_DATA]" at bounding box center [389, 448] width 280 height 123
click at [1223, 629] on p "Get a Quote" at bounding box center [1445, 656] width 61 height 16
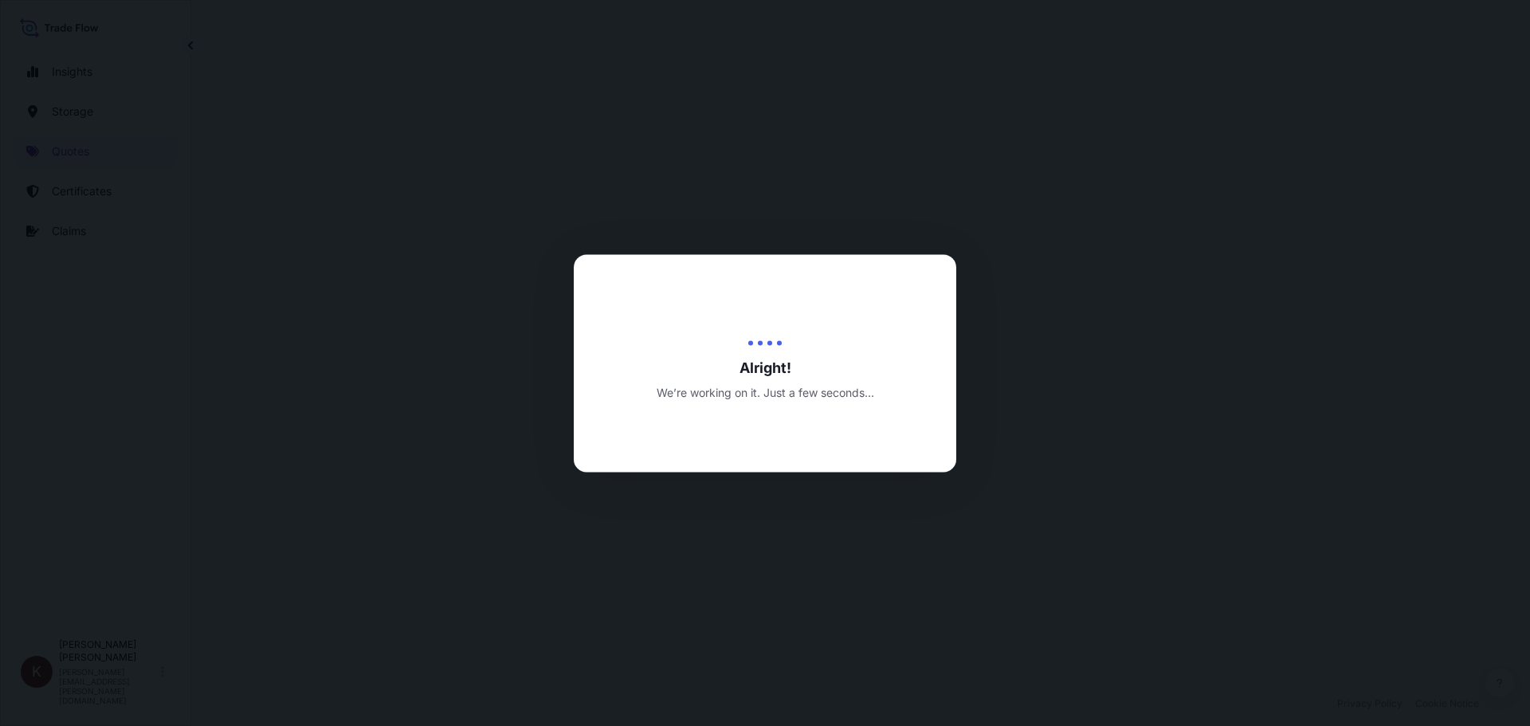
select select "Road / [GEOGRAPHIC_DATA]"
select select "Water"
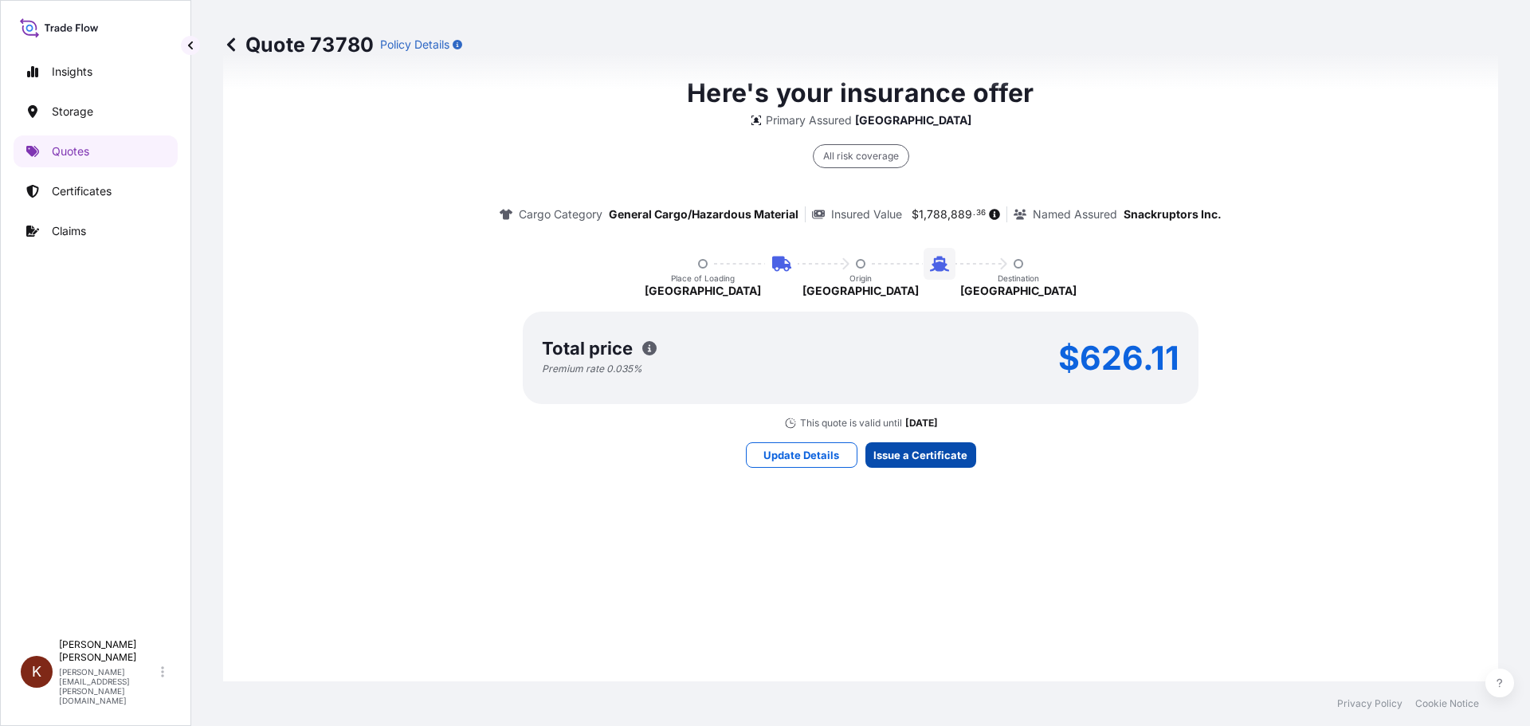
scroll to position [2424, 0]
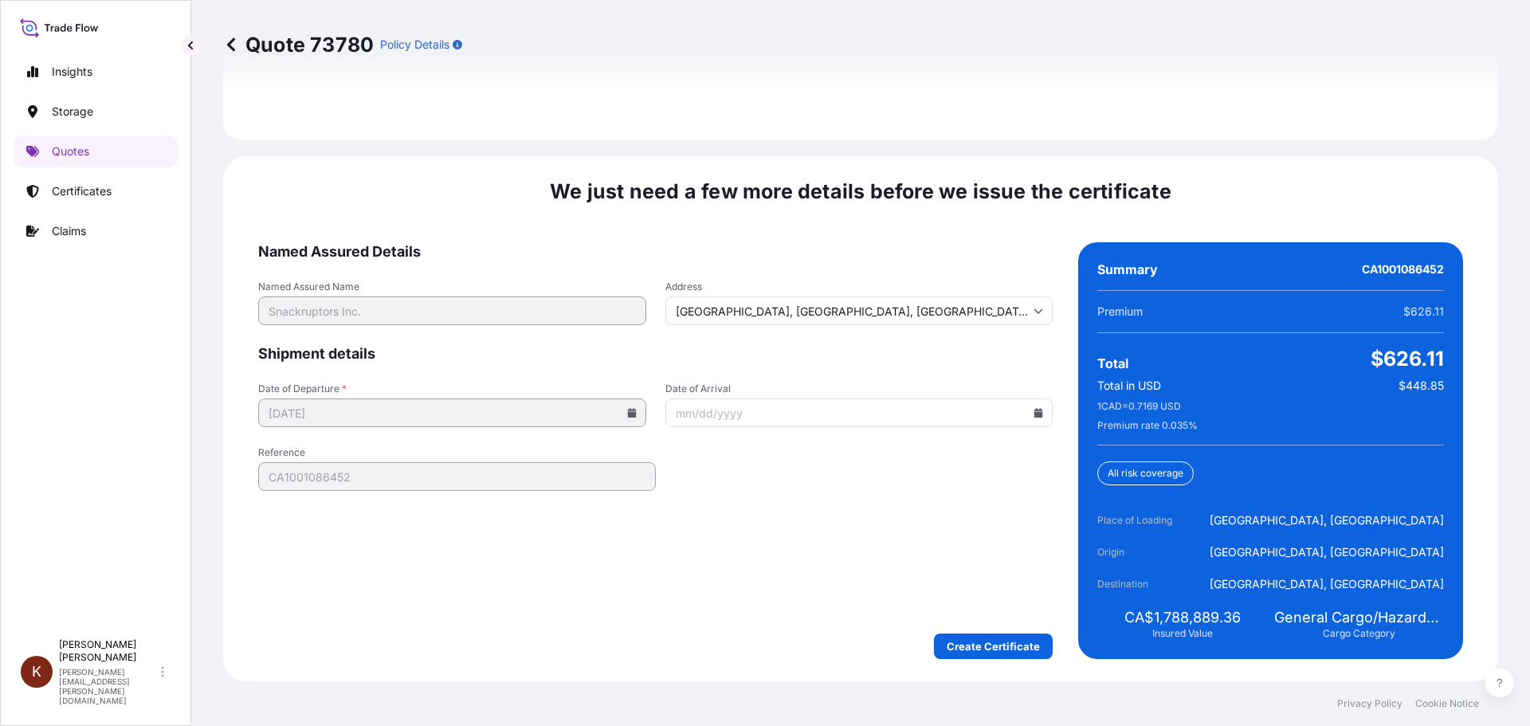
click at [1034, 413] on icon at bounding box center [1038, 413] width 9 height 10
click at [850, 550] on button "9" at bounding box center [837, 536] width 25 height 25
type input "[DATE]"
click at [760, 516] on form "Named Assured Details Named Assured Name Snackruptors Inc. Address [GEOGRAPHIC_…" at bounding box center [655, 450] width 794 height 417
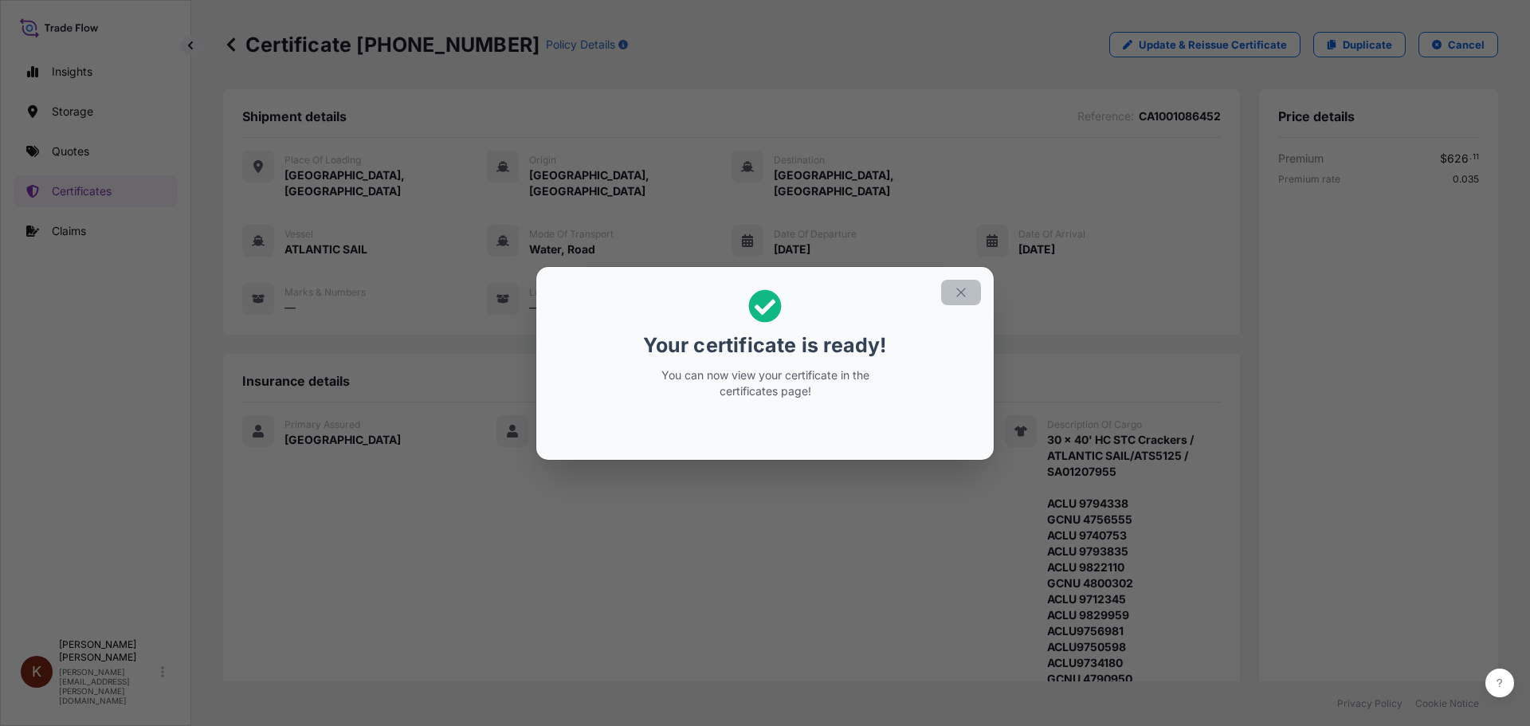
click at [962, 296] on icon "button" at bounding box center [961, 292] width 14 height 14
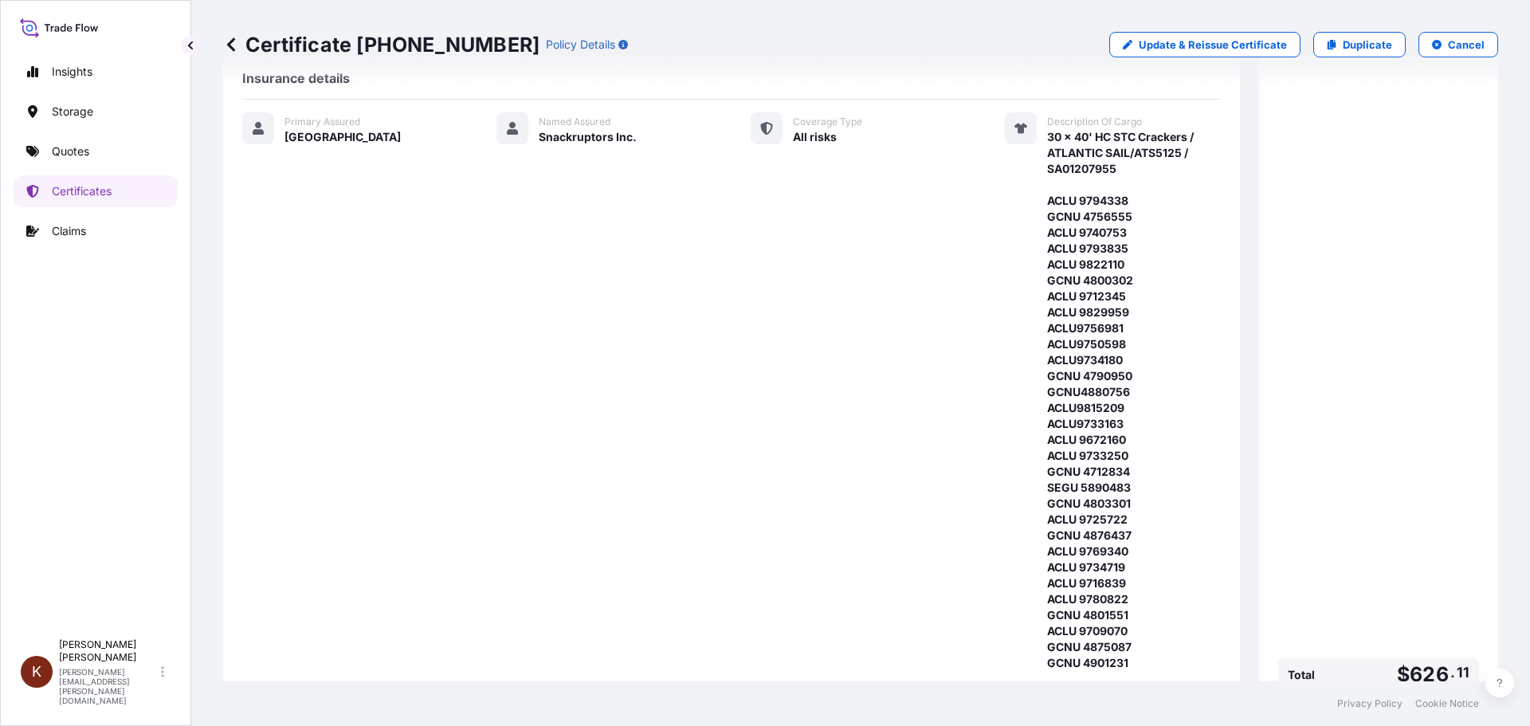
scroll to position [621, 0]
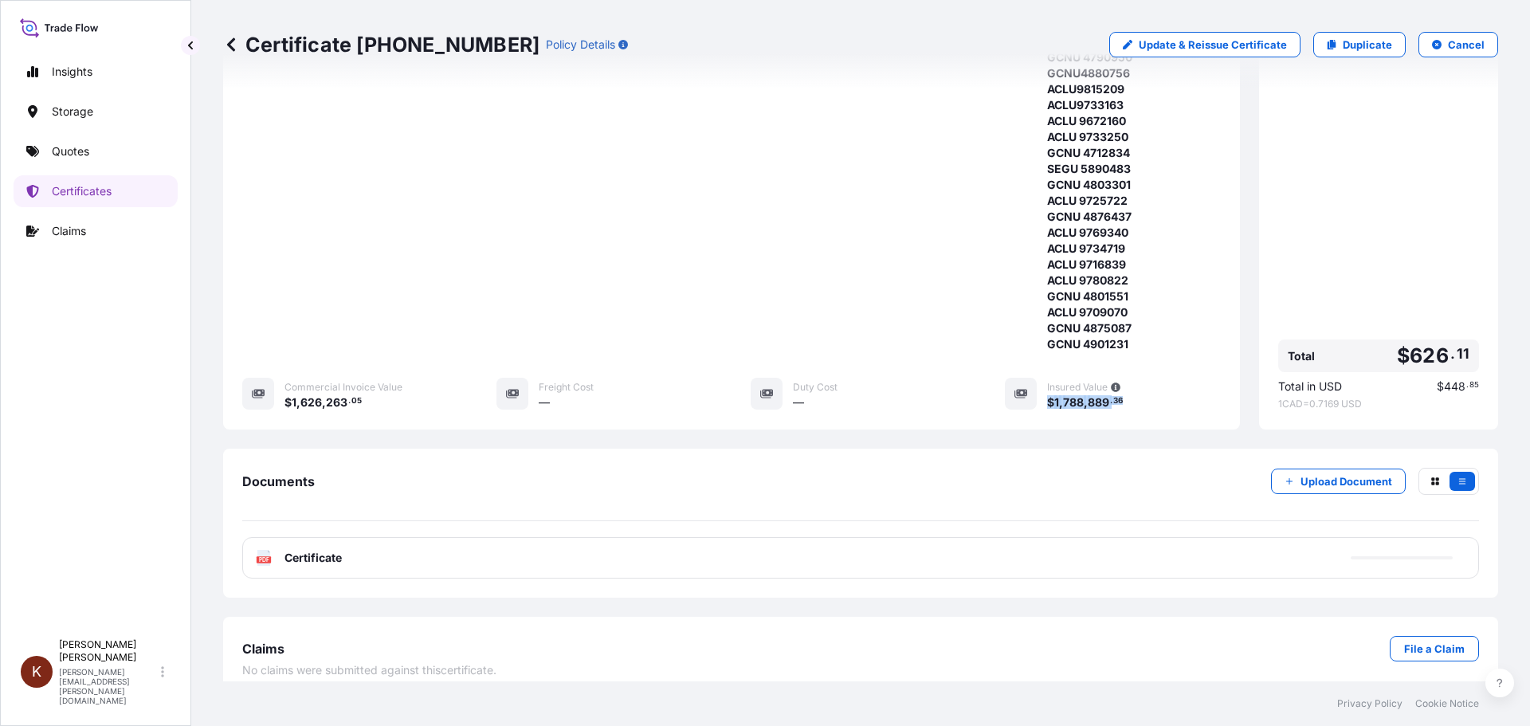
drag, startPoint x: 1123, startPoint y: 384, endPoint x: 1041, endPoint y: 384, distance: 82.1
click at [1047, 394] on div "$ 1 , 788 , 889 . 36" at bounding box center [1134, 402] width 174 height 17
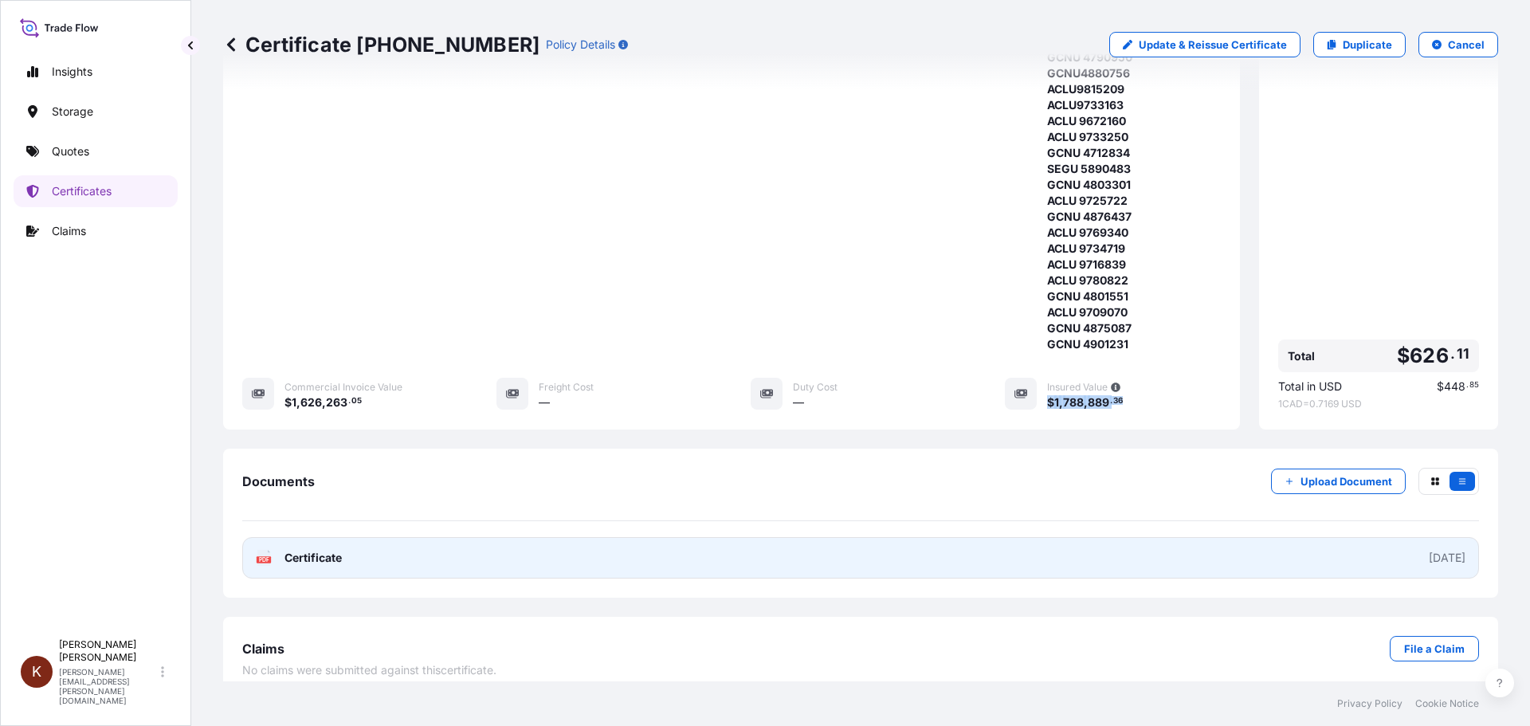
click at [318, 550] on span "Certificate" at bounding box center [312, 558] width 57 height 16
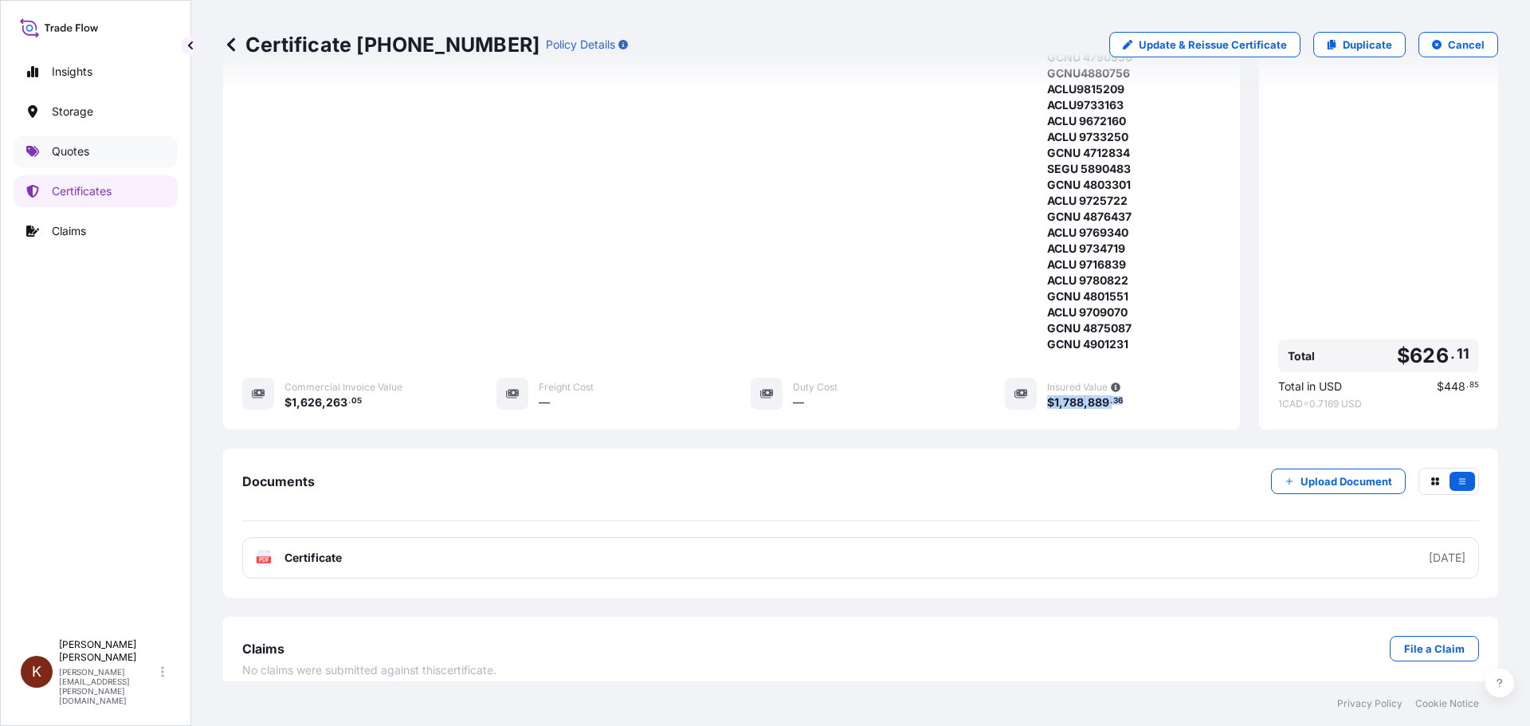
click at [75, 144] on p "Quotes" at bounding box center [70, 151] width 37 height 16
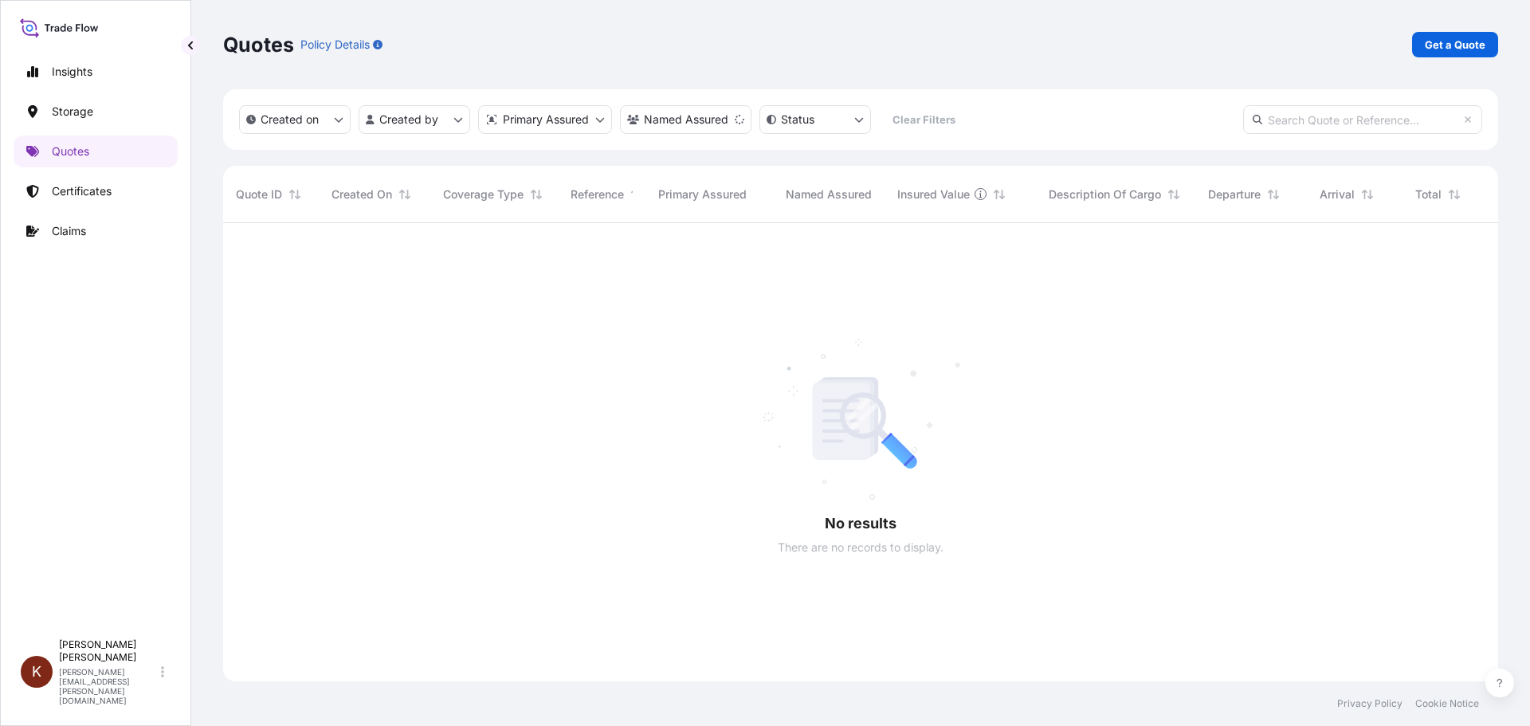
scroll to position [504, 1263]
click at [1223, 45] on p "Get a Quote" at bounding box center [1455, 45] width 61 height 16
select select "Water"
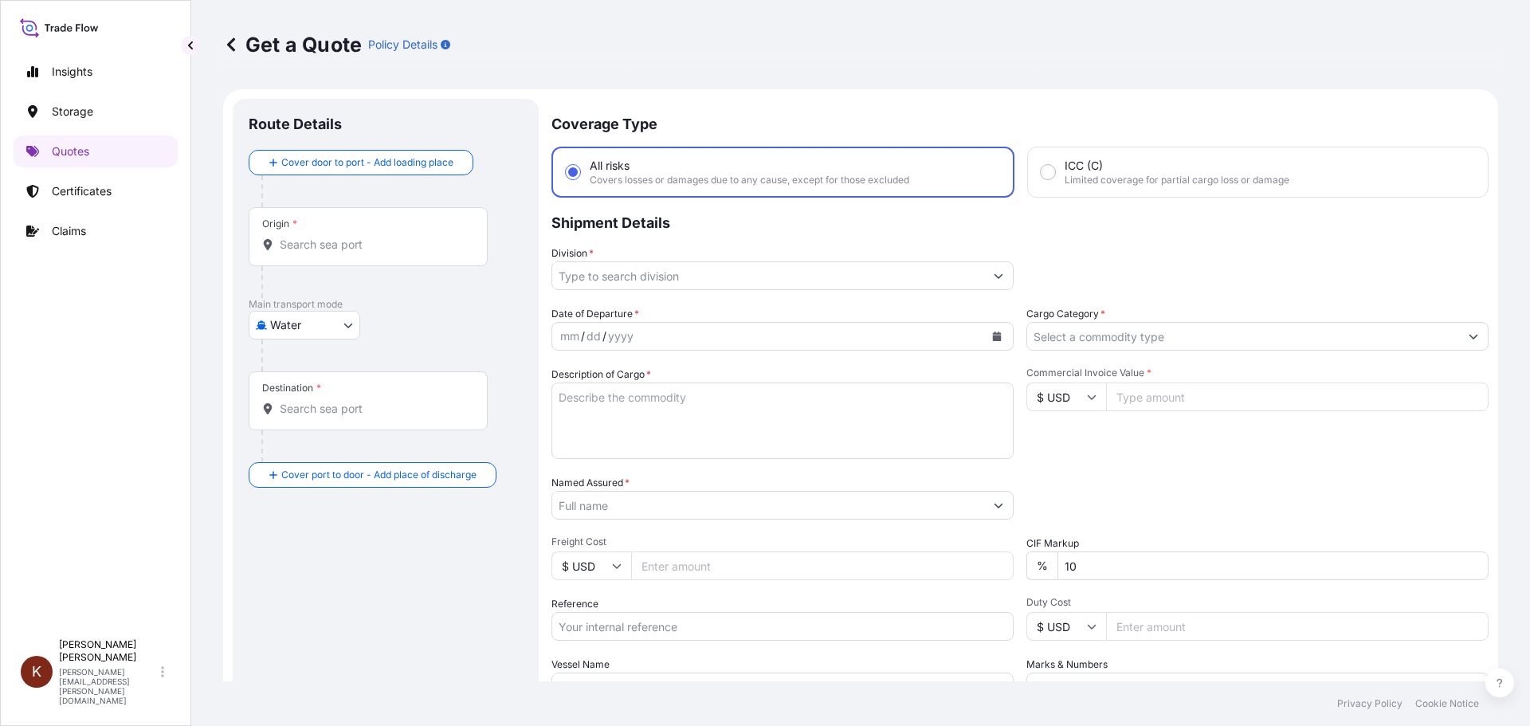
scroll to position [25, 0]
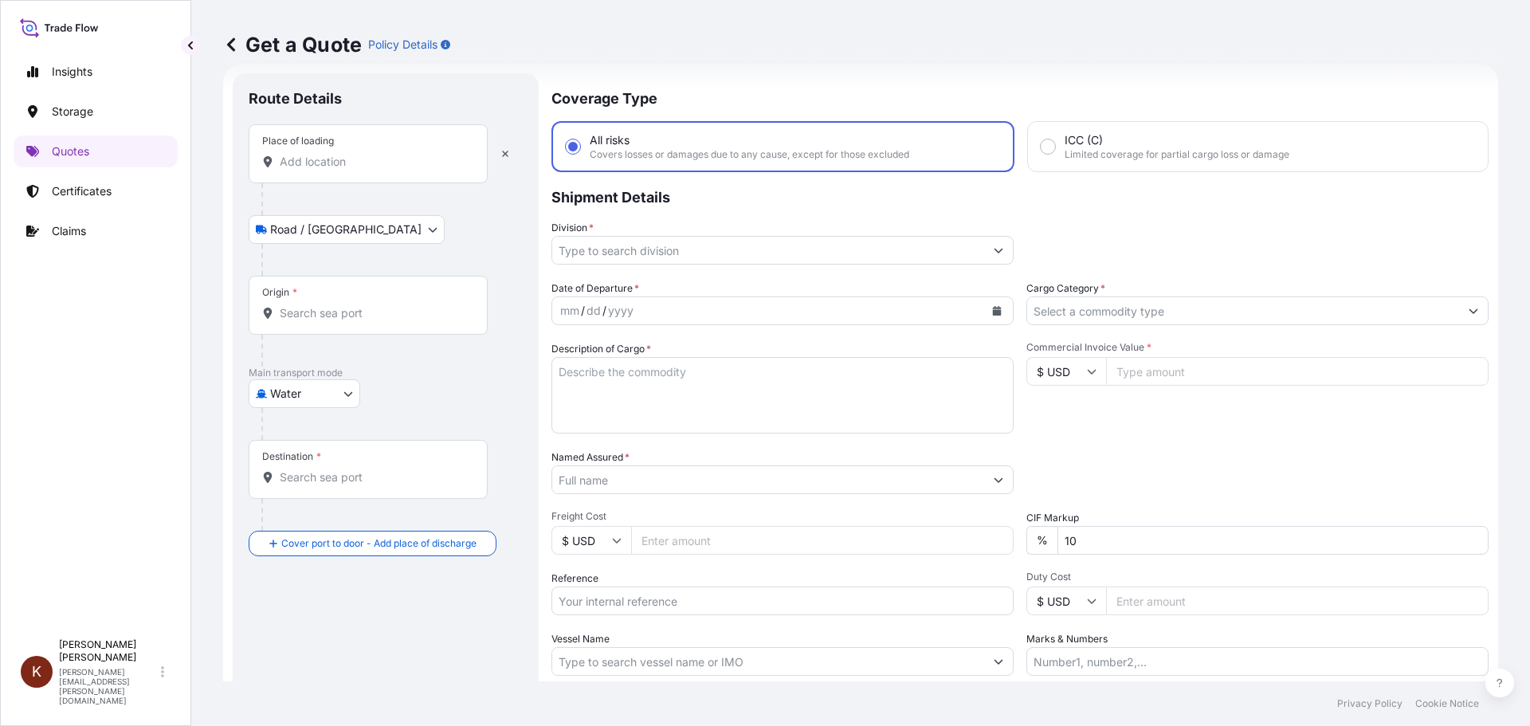
click at [290, 159] on input "Place of loading" at bounding box center [374, 162] width 188 height 16
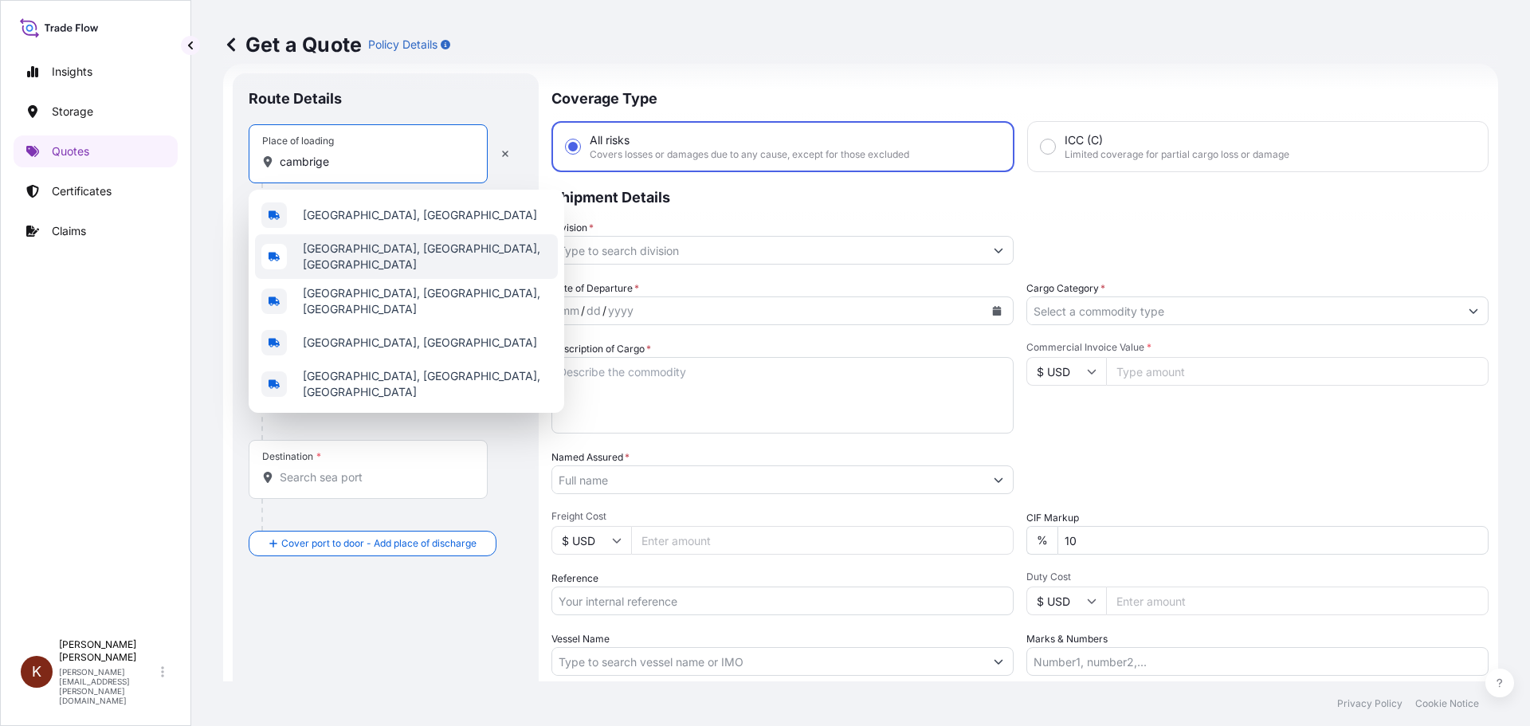
click at [359, 257] on span "[GEOGRAPHIC_DATA], [GEOGRAPHIC_DATA], [GEOGRAPHIC_DATA]" at bounding box center [427, 257] width 249 height 32
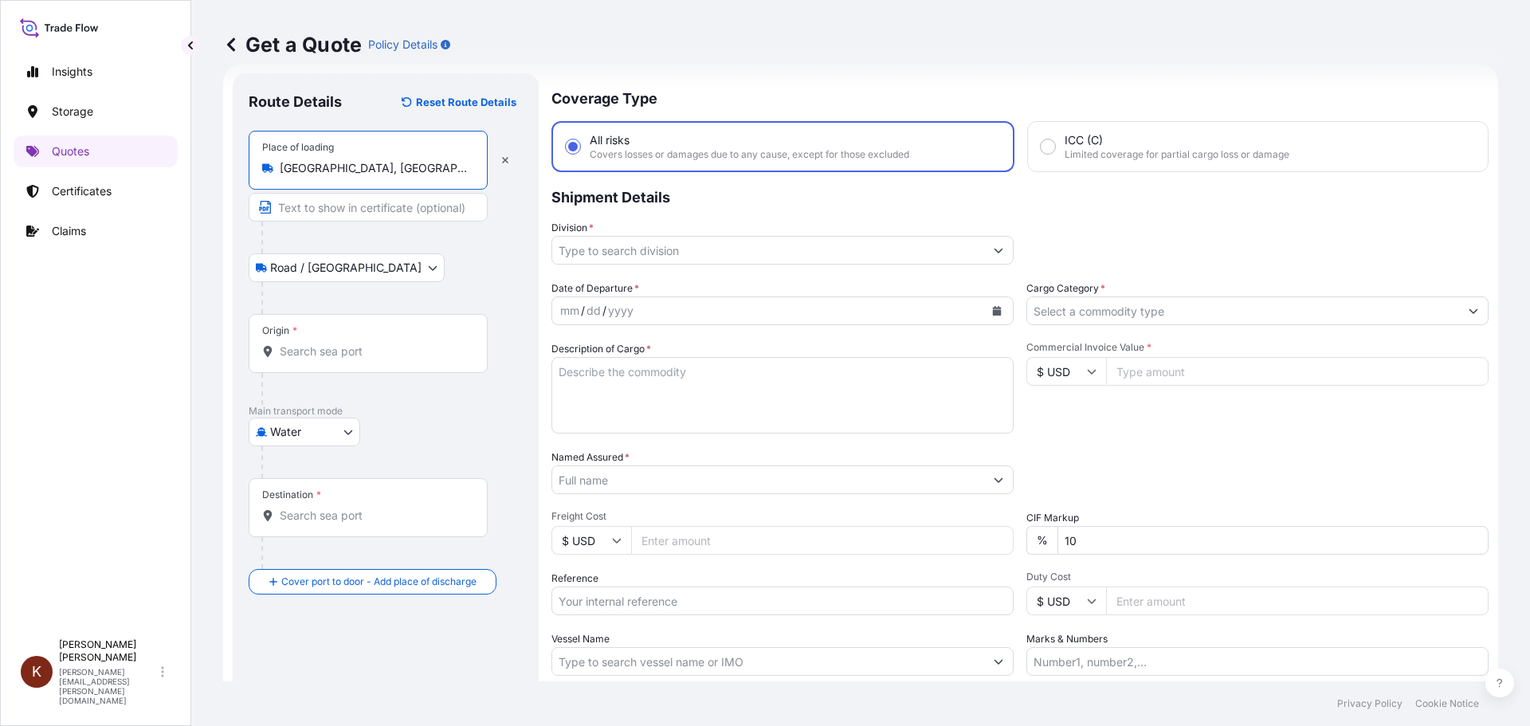
type input "[GEOGRAPHIC_DATA], [GEOGRAPHIC_DATA], [GEOGRAPHIC_DATA]"
click at [300, 347] on input "Origin *" at bounding box center [374, 351] width 188 height 16
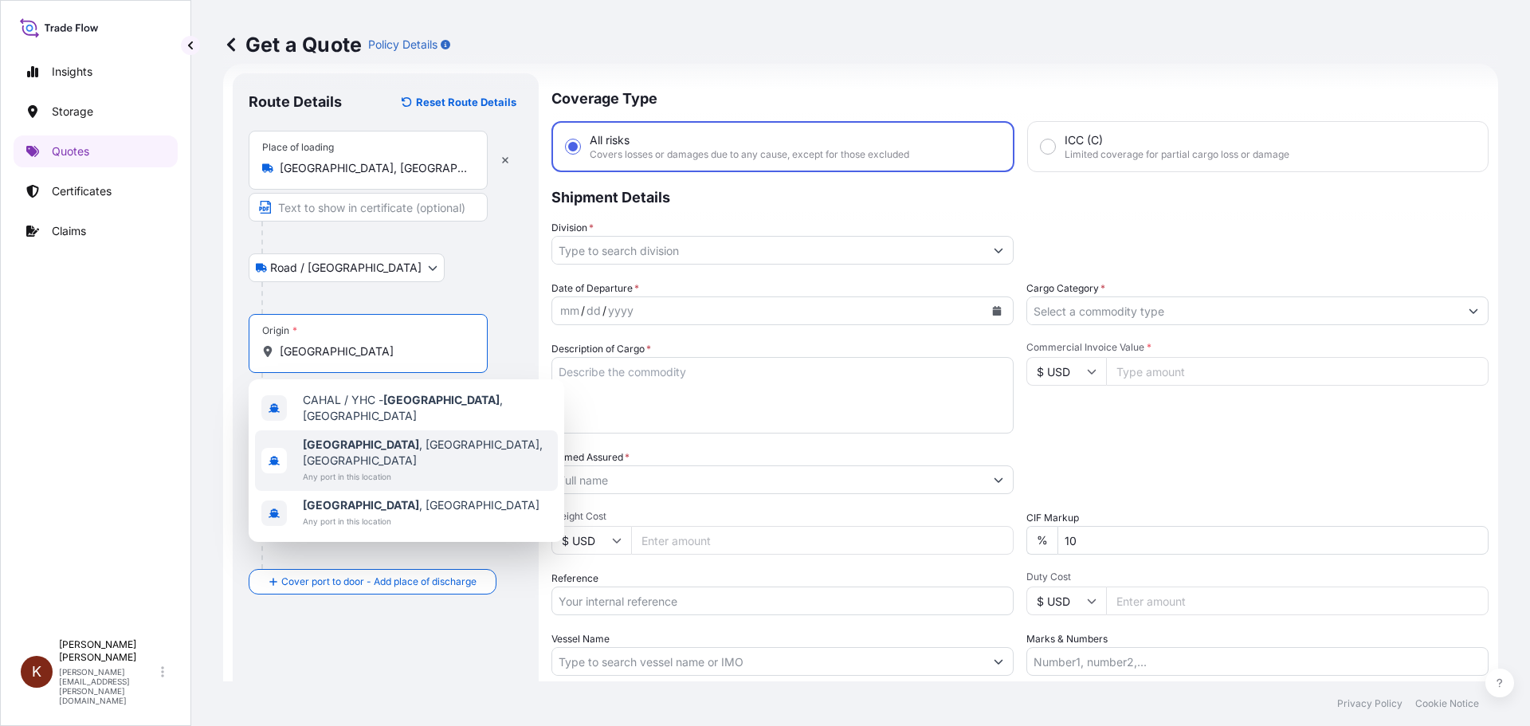
click at [379, 441] on span "[GEOGRAPHIC_DATA] , [GEOGRAPHIC_DATA], [GEOGRAPHIC_DATA]" at bounding box center [427, 453] width 249 height 32
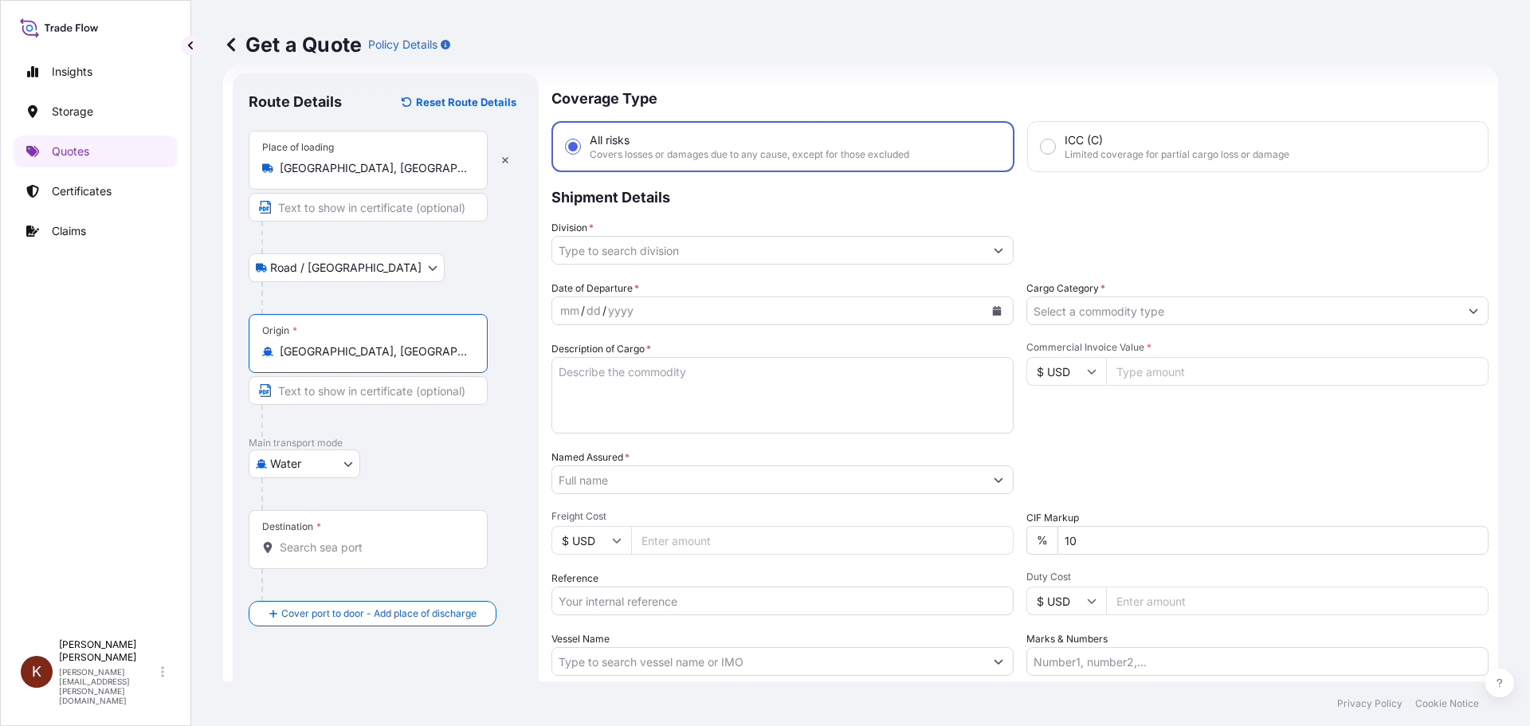
type input "[GEOGRAPHIC_DATA], [GEOGRAPHIC_DATA], [GEOGRAPHIC_DATA]"
click at [497, 455] on div "Water Air Water Inland" at bounding box center [386, 463] width 274 height 29
click at [302, 546] on input "Destination *" at bounding box center [374, 547] width 188 height 16
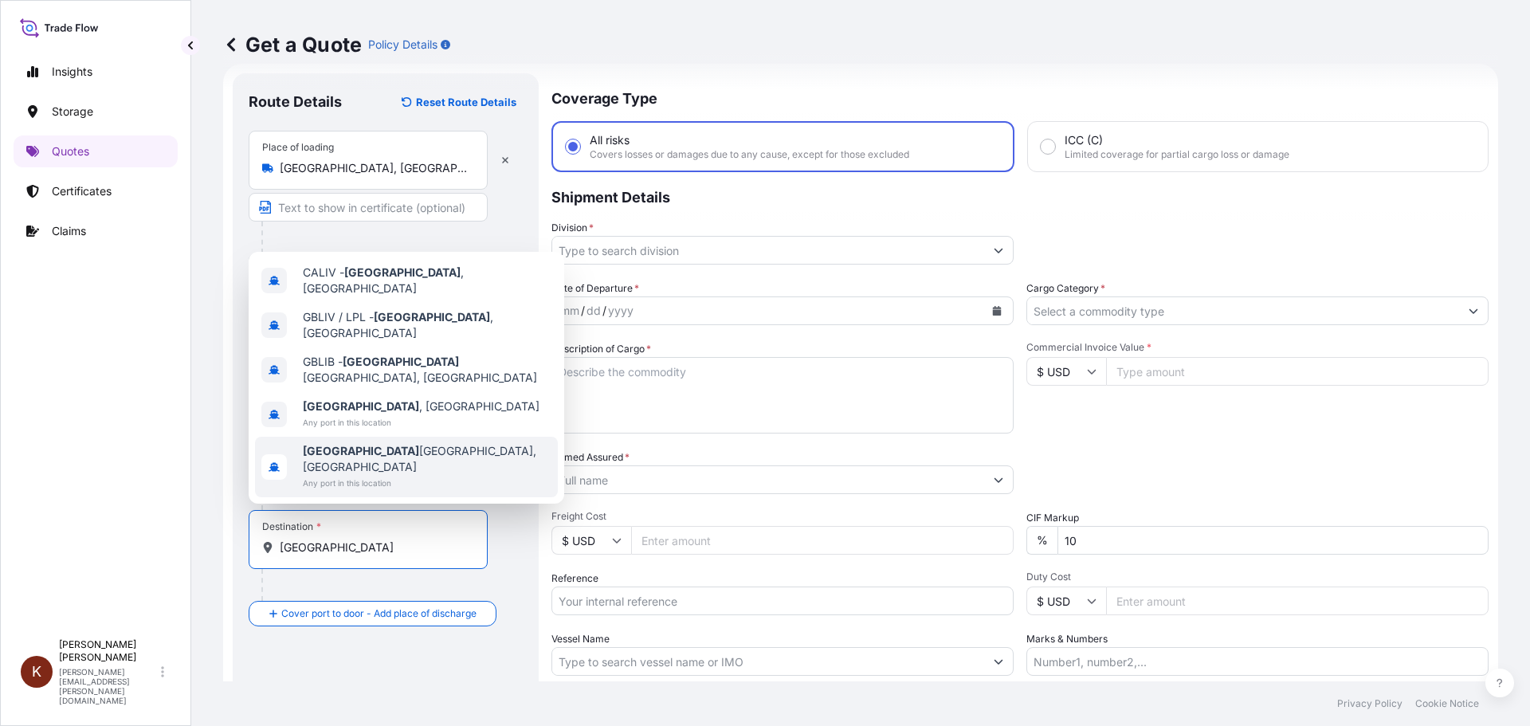
click at [321, 629] on footer "Privacy Policy Cookie Notice" at bounding box center [860, 703] width 1339 height 45
drag, startPoint x: 336, startPoint y: 539, endPoint x: 213, endPoint y: 544, distance: 123.6
click at [213, 544] on div "Get a Quote Policy Details Route Details Reset Route Details Place of loading […" at bounding box center [860, 340] width 1339 height 681
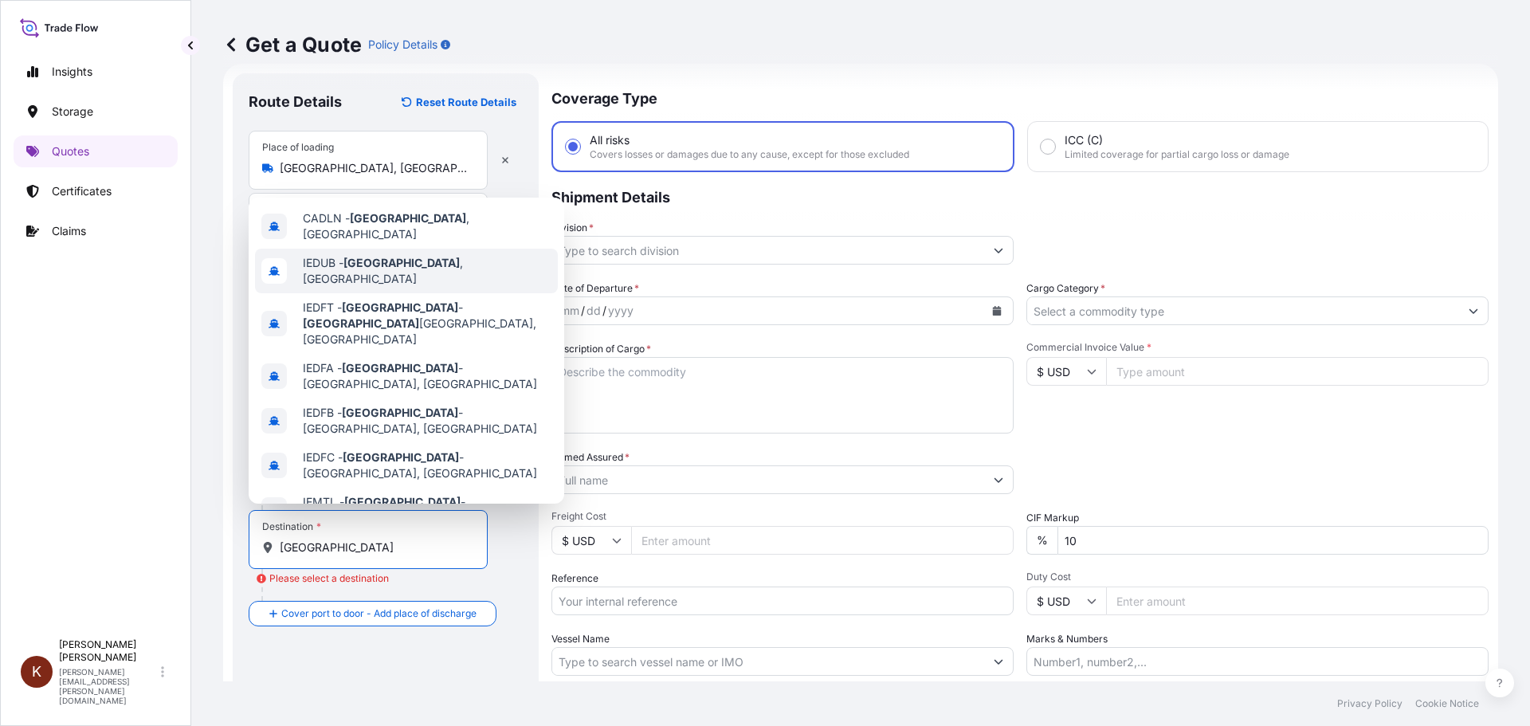
scroll to position [108, 0]
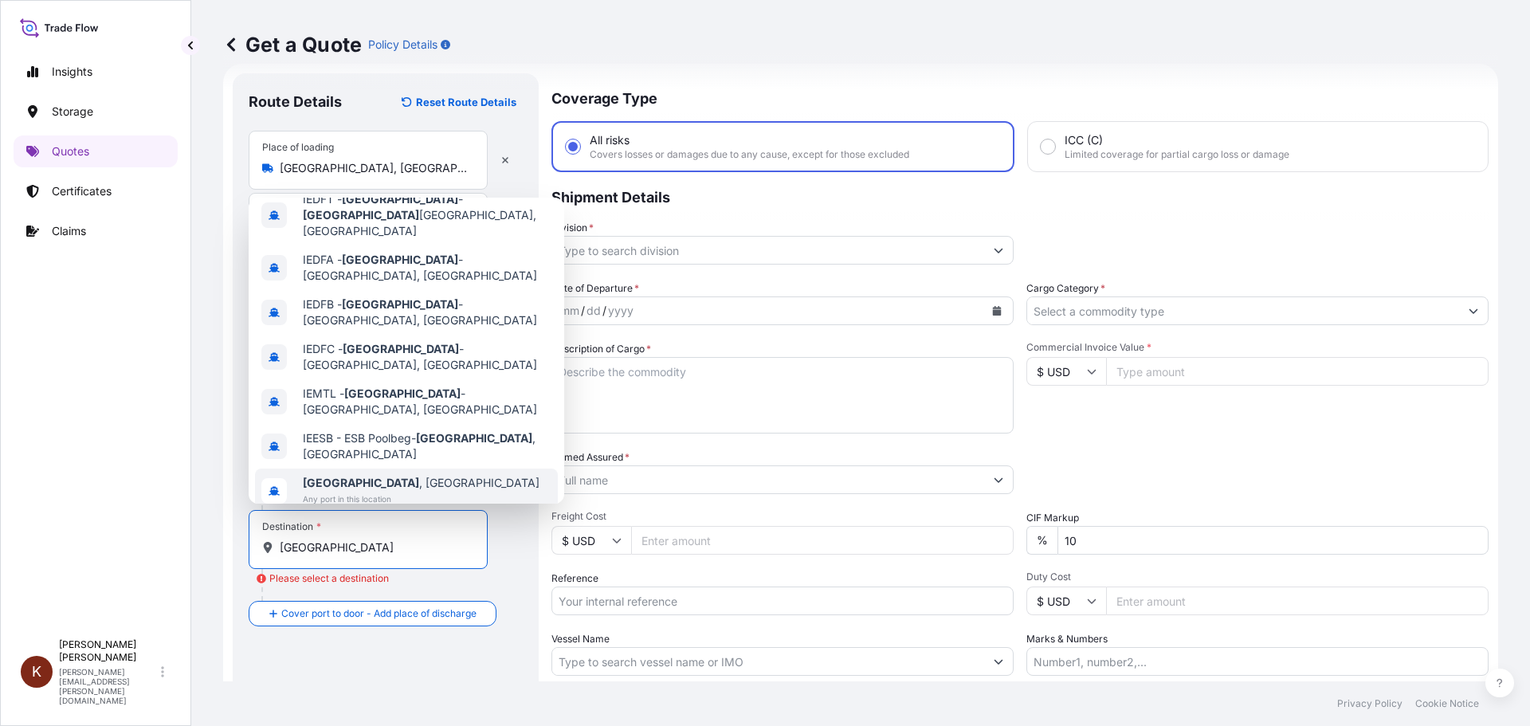
click at [359, 475] on span "[GEOGRAPHIC_DATA] , [GEOGRAPHIC_DATA]" at bounding box center [421, 483] width 237 height 16
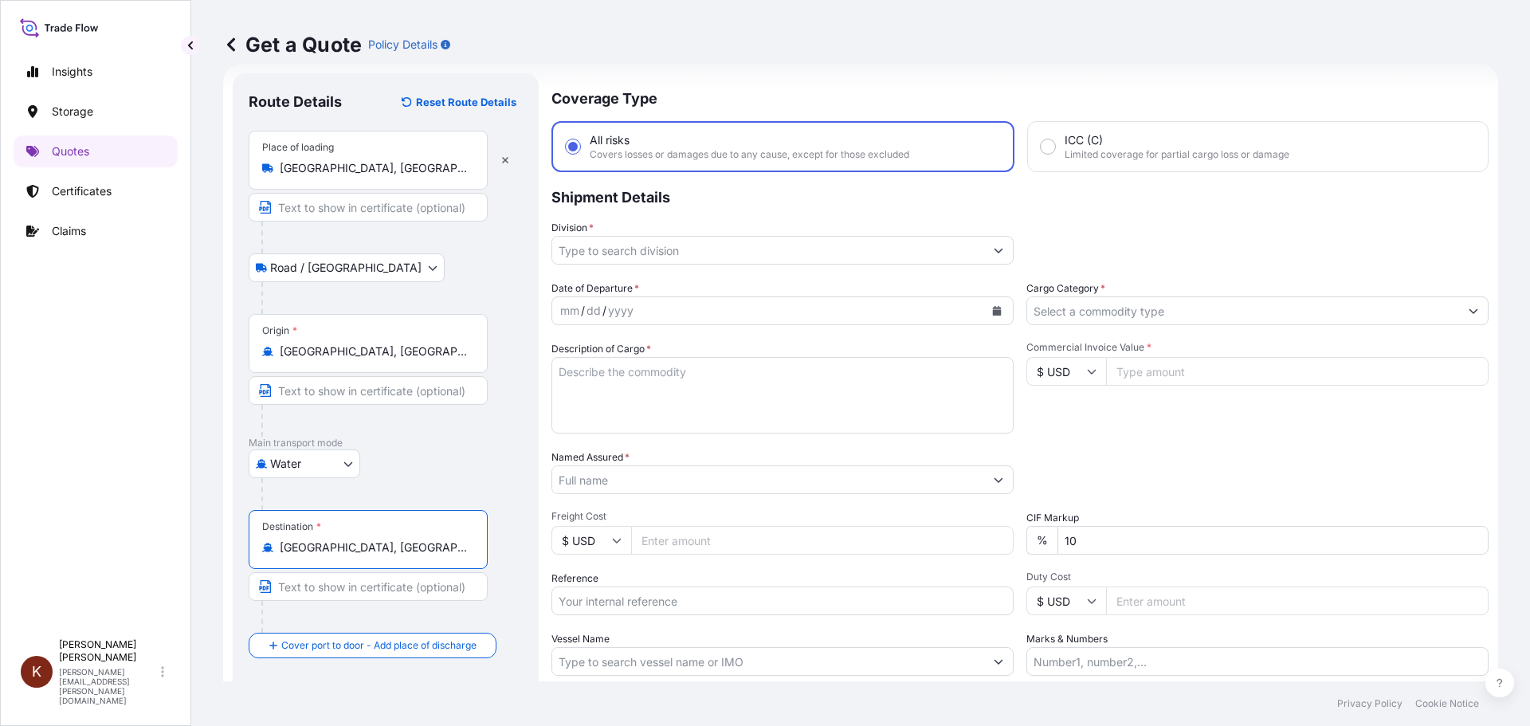
type input "[GEOGRAPHIC_DATA], [GEOGRAPHIC_DATA]"
click at [497, 458] on div "Water Air Water Inland" at bounding box center [386, 463] width 274 height 29
click at [595, 244] on input "Division *" at bounding box center [768, 250] width 432 height 29
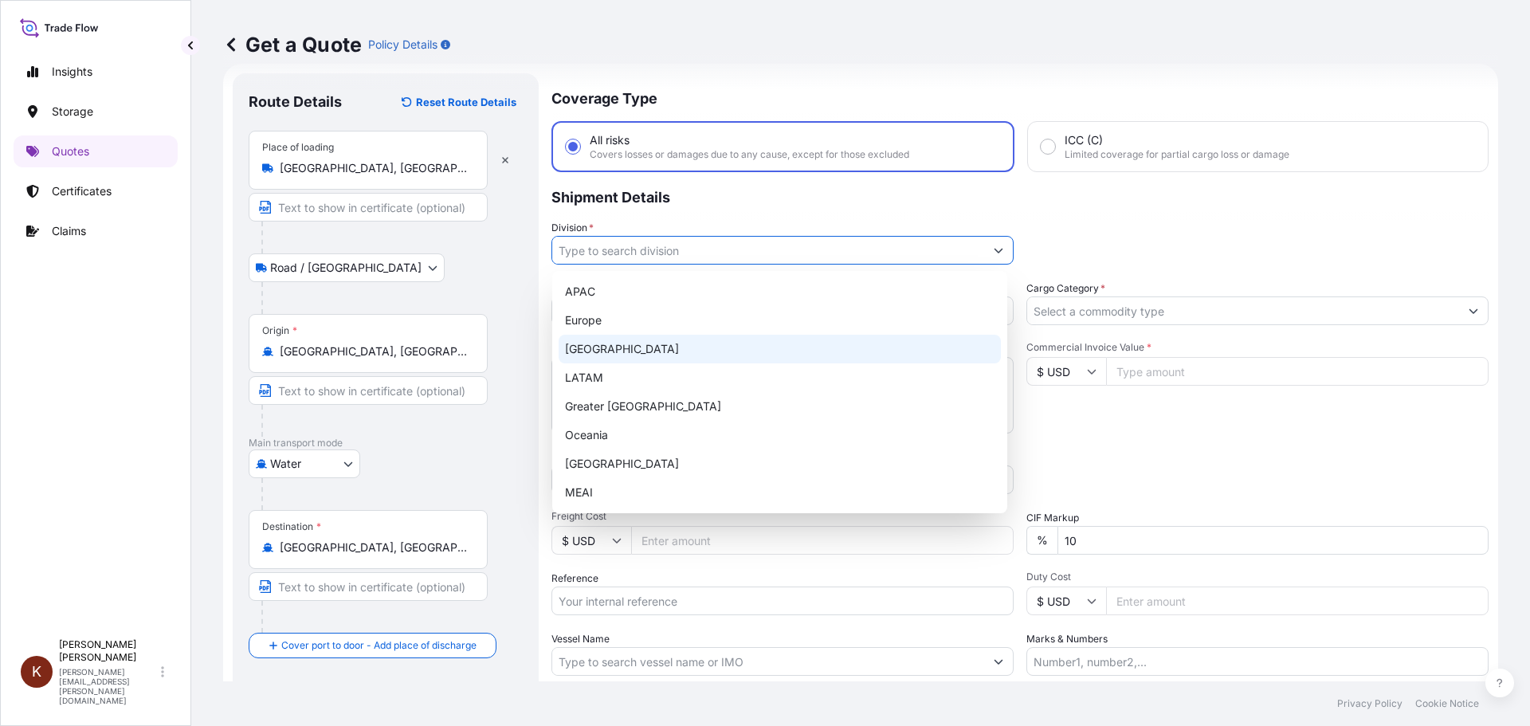
click at [598, 339] on div "[GEOGRAPHIC_DATA]" at bounding box center [780, 349] width 442 height 29
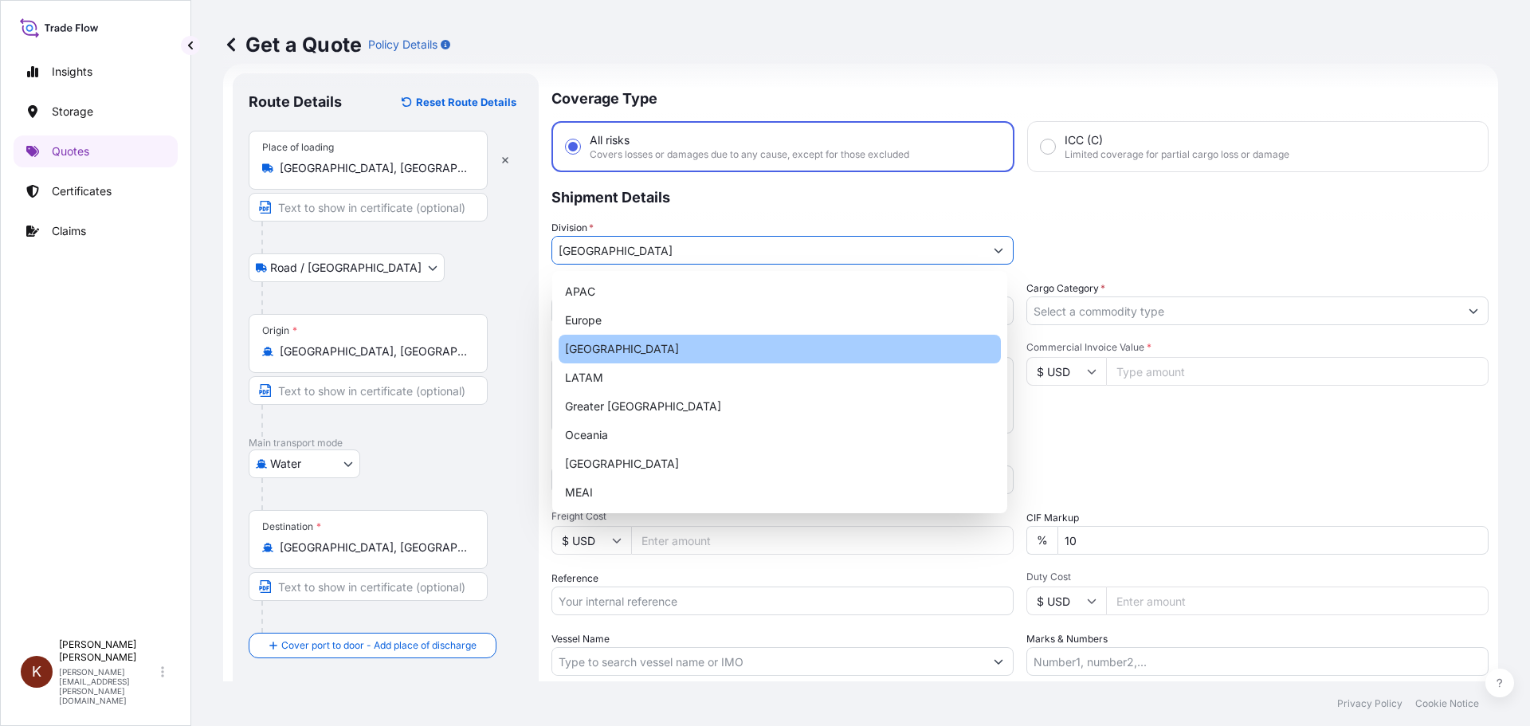
type input "[GEOGRAPHIC_DATA]"
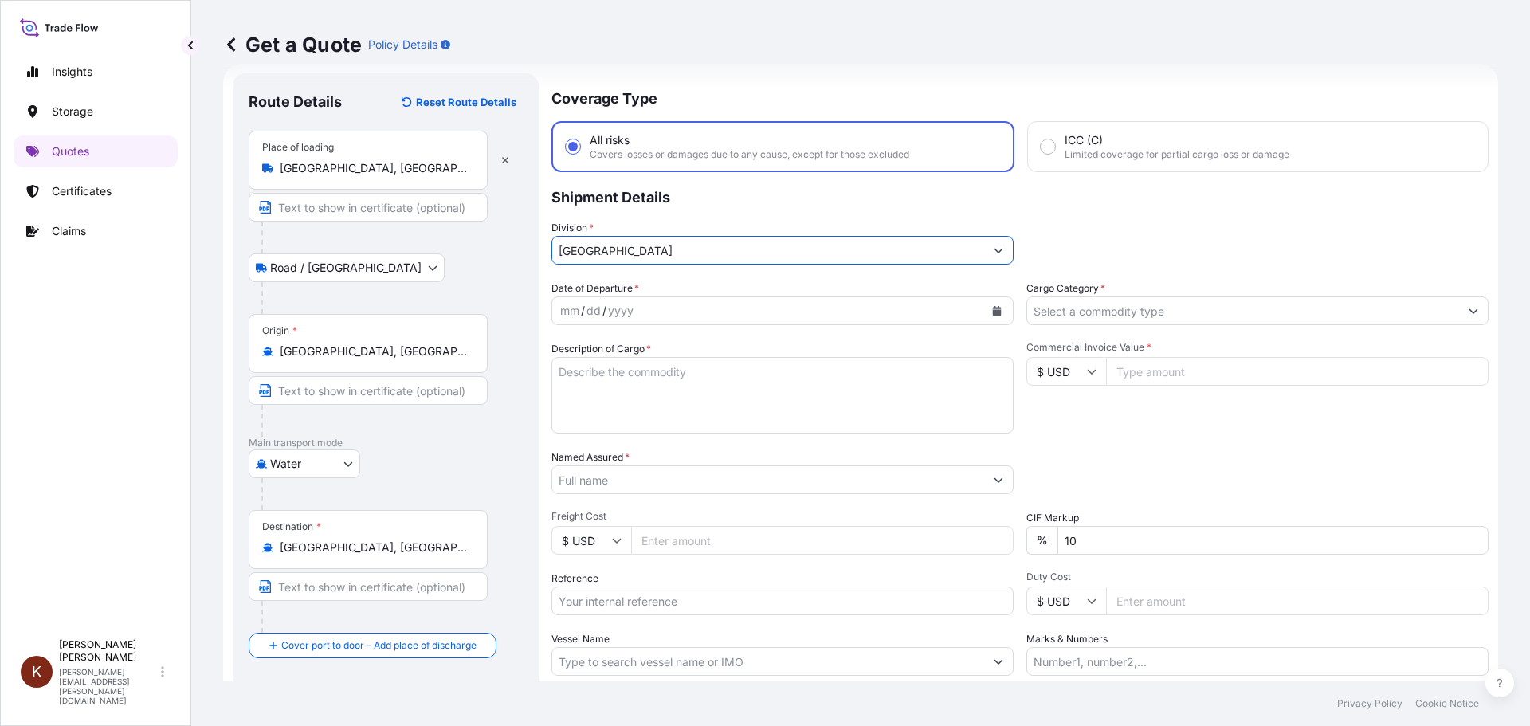
click at [992, 309] on icon "Calendar" at bounding box center [997, 311] width 10 height 10
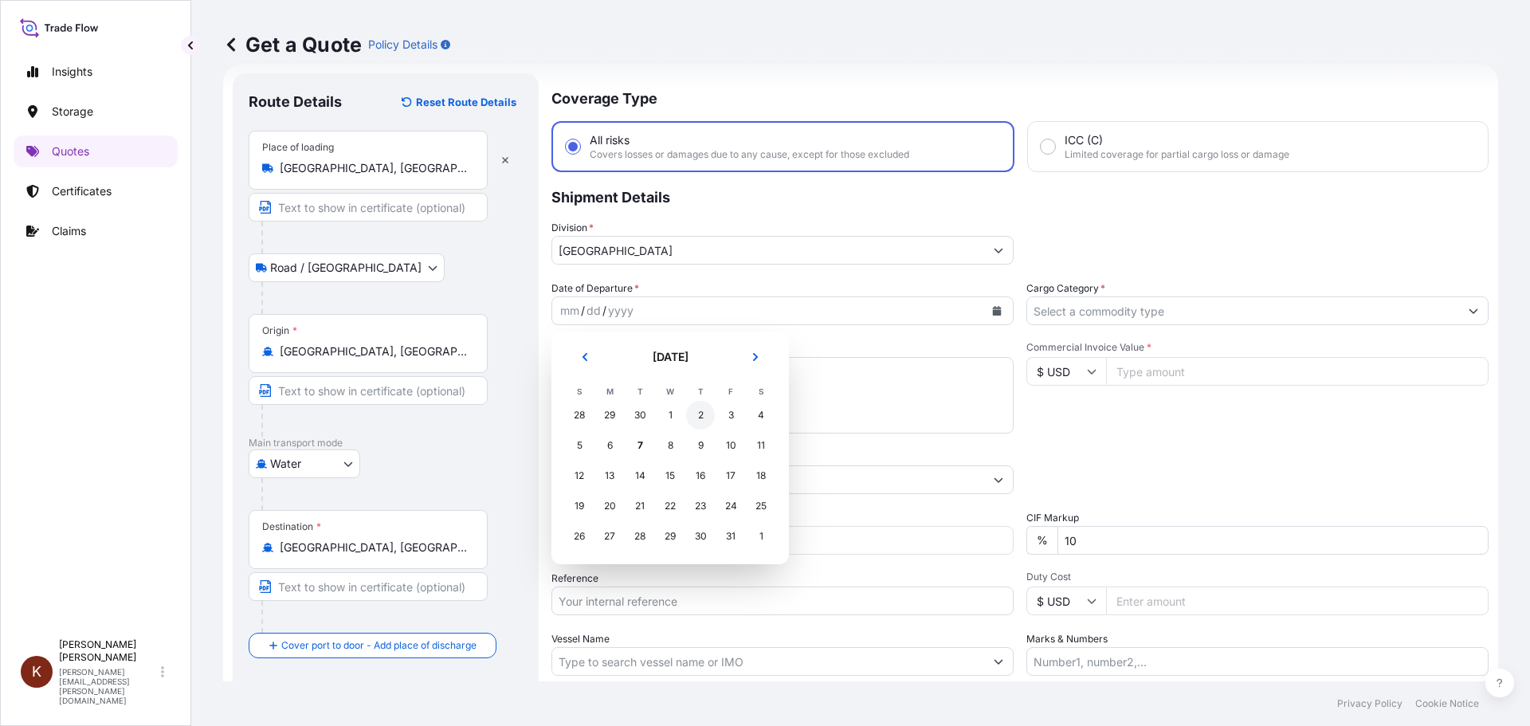
click at [703, 411] on div "2" at bounding box center [700, 415] width 29 height 29
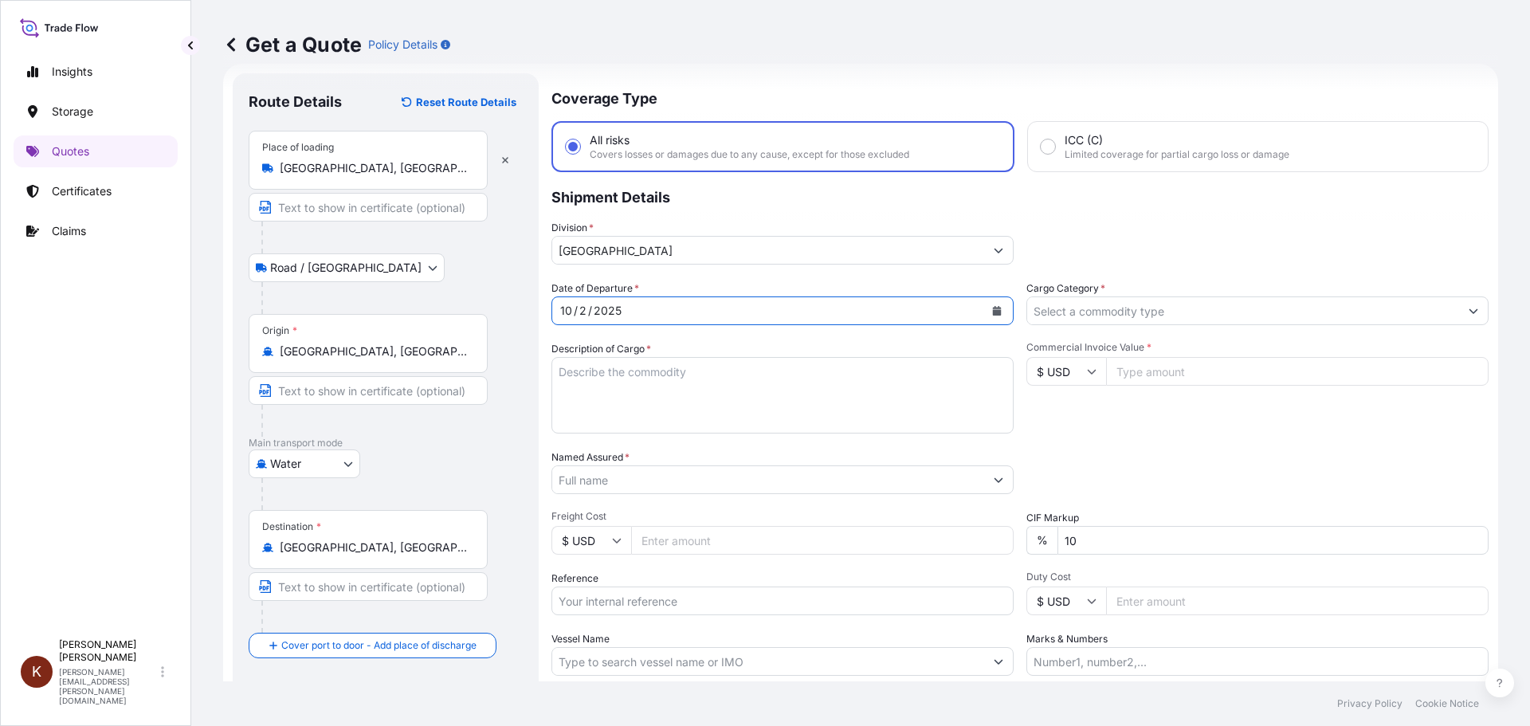
click at [585, 374] on textarea "Description of Cargo *" at bounding box center [782, 395] width 462 height 76
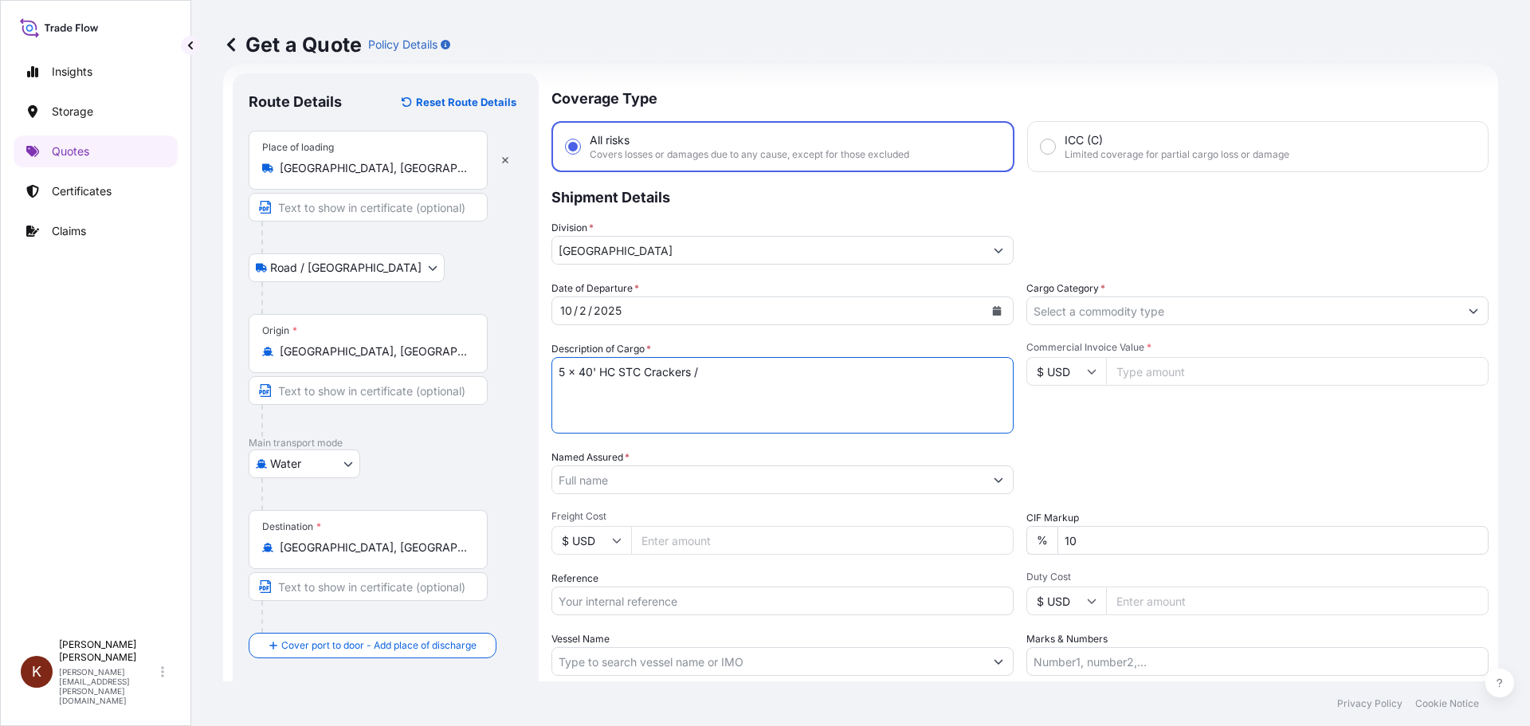
type textarea "5 x 40' HC STC Crackers /"
click at [571, 599] on input "Reference" at bounding box center [782, 600] width 462 height 29
paste input "CA1001086970"
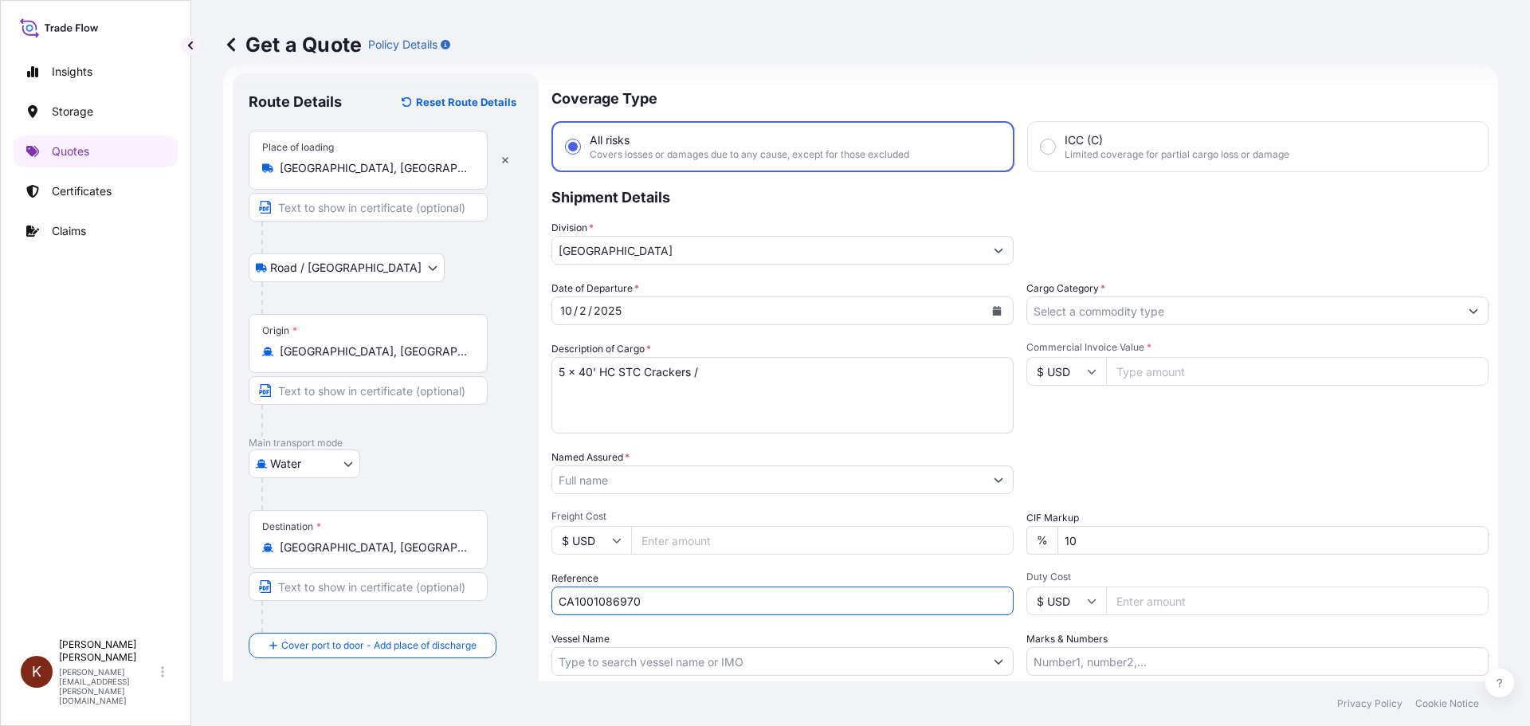
type input "CA1001086970"
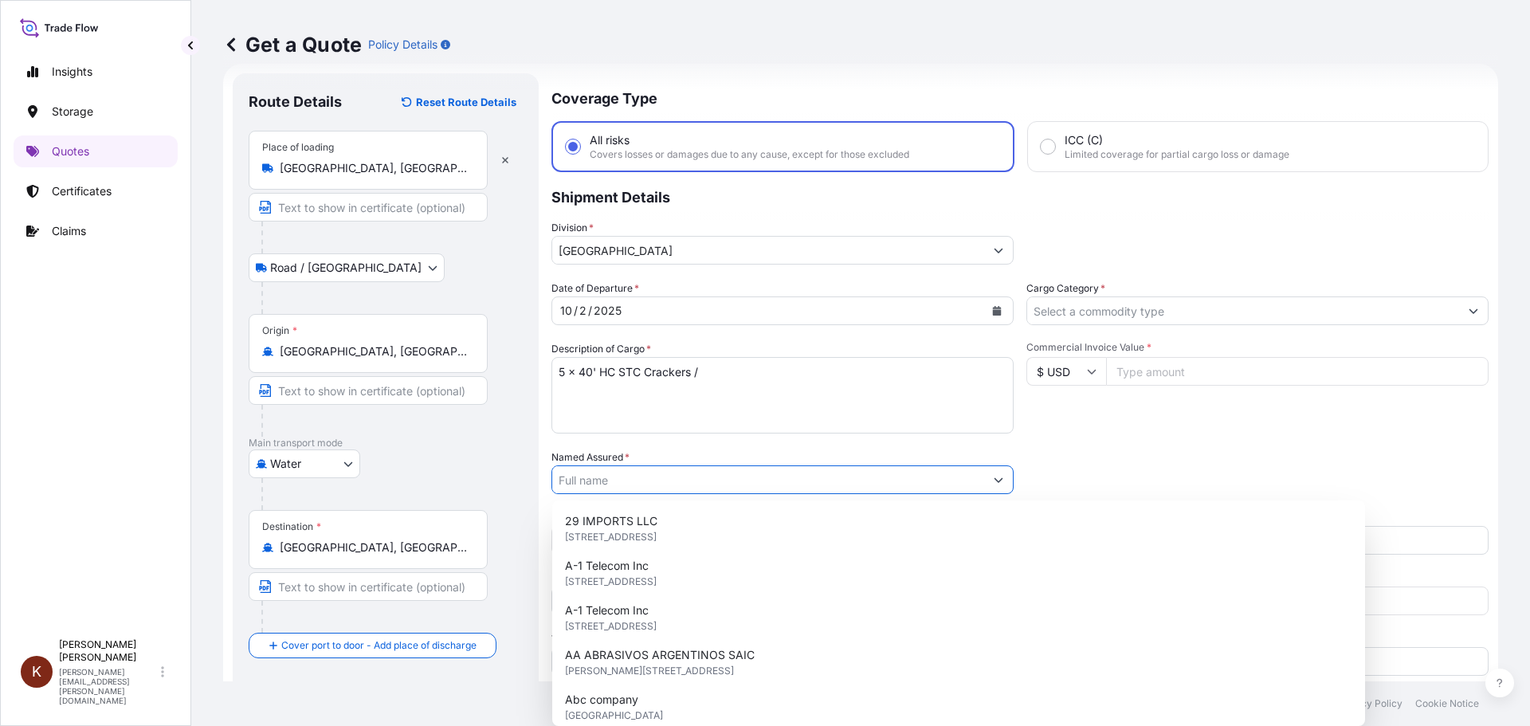
click at [586, 475] on input "Named Assured *" at bounding box center [768, 479] width 432 height 29
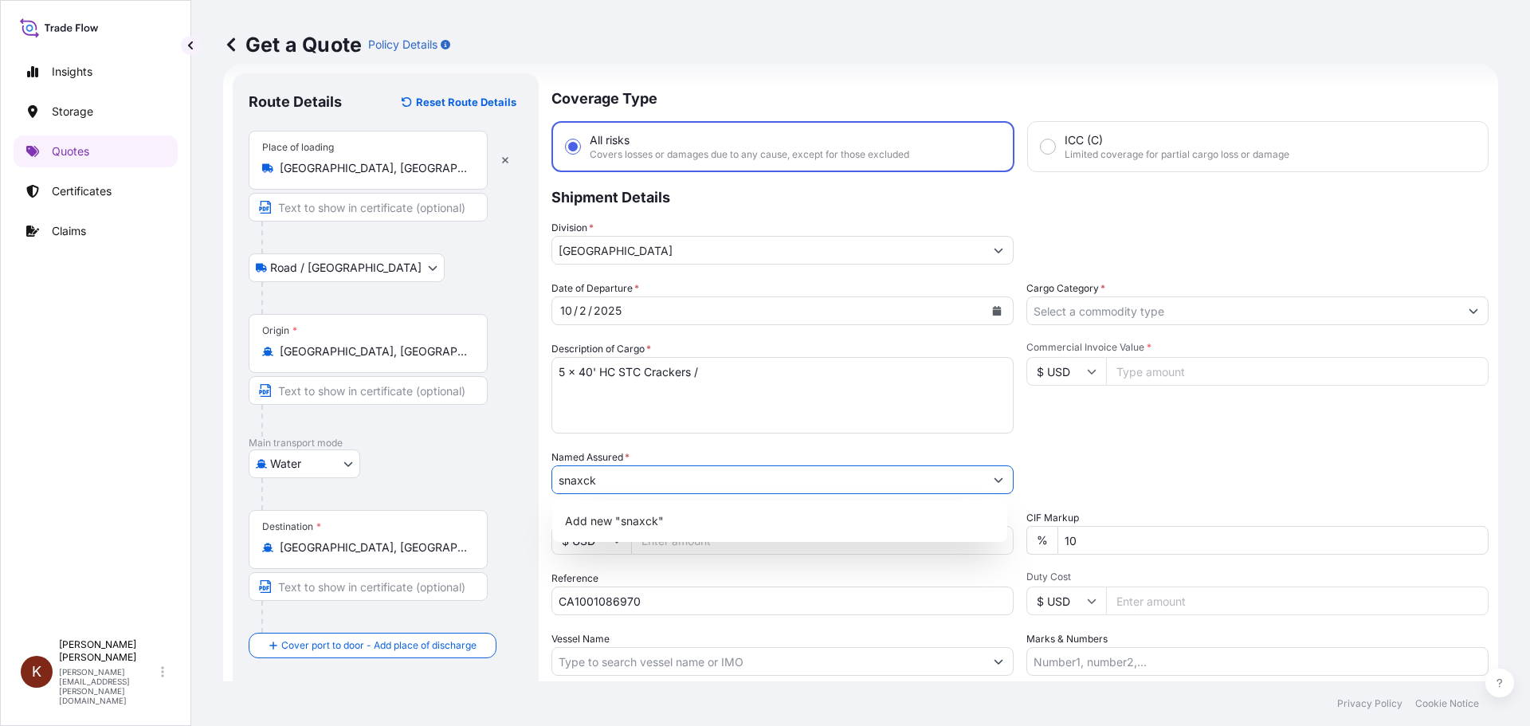
click at [582, 479] on input "snaxck" at bounding box center [768, 479] width 432 height 29
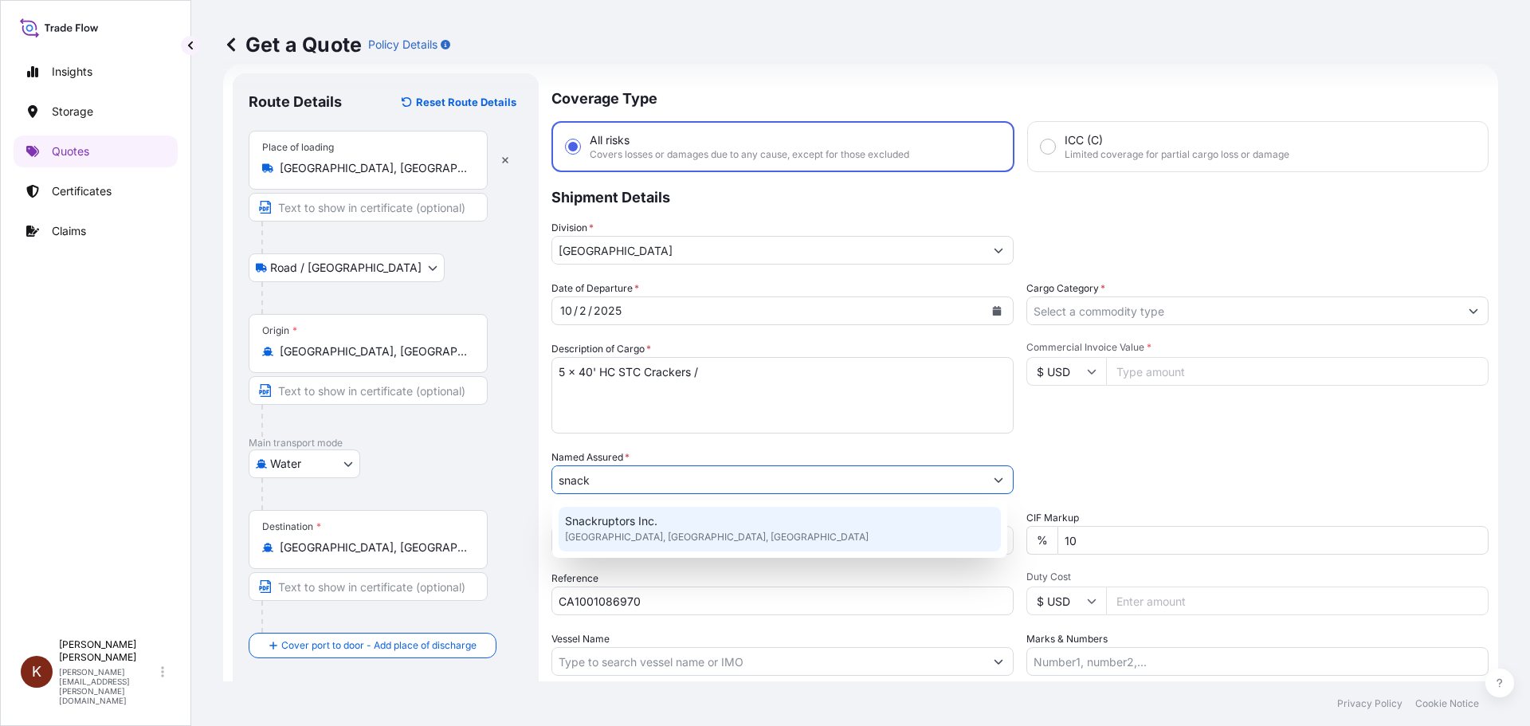
click at [601, 524] on span "Snackruptors Inc." at bounding box center [611, 521] width 92 height 16
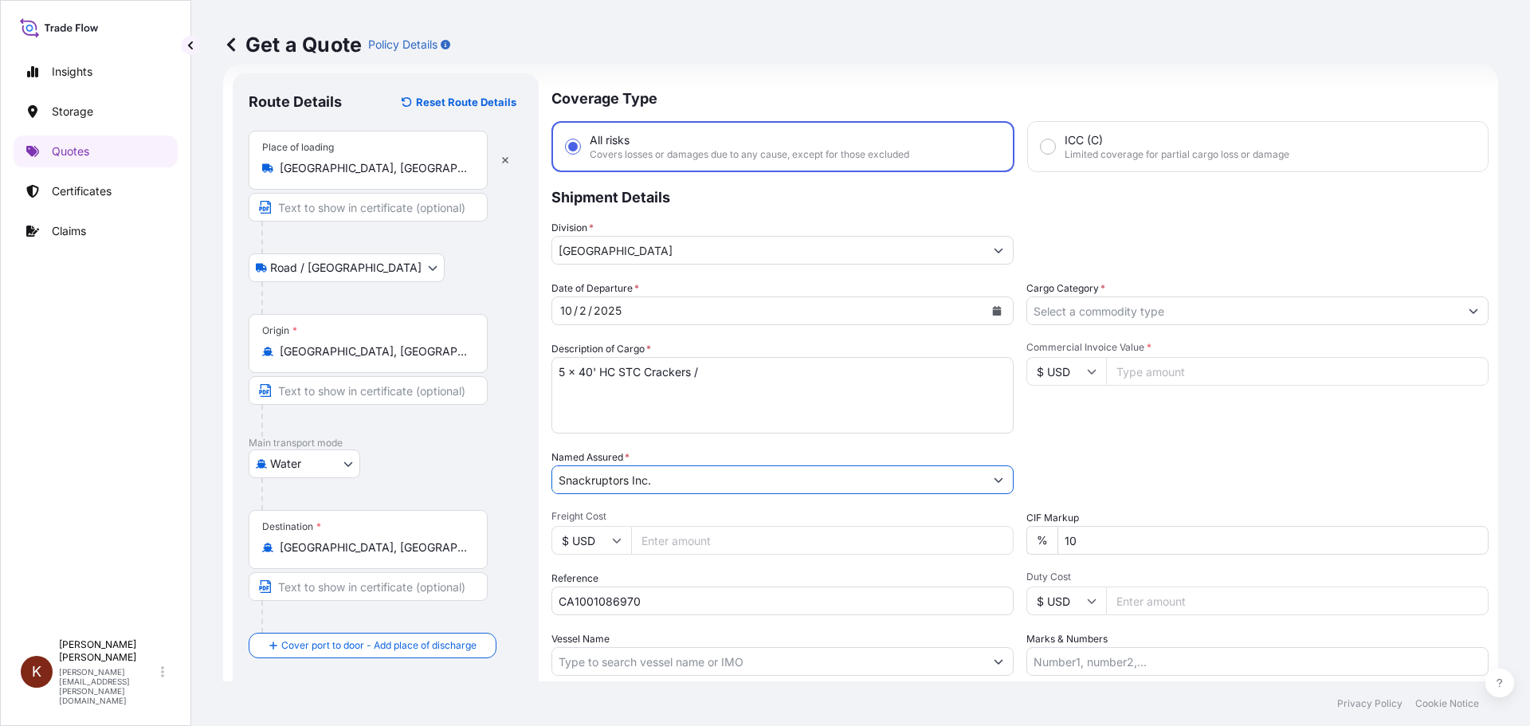
type input "Snackruptors Inc."
click at [711, 372] on textarea "5 x 40' HC STC Crackers /" at bounding box center [782, 395] width 462 height 76
click at [722, 372] on textarea "5 x 40' HC STC Crackers /" at bounding box center [782, 395] width 462 height 76
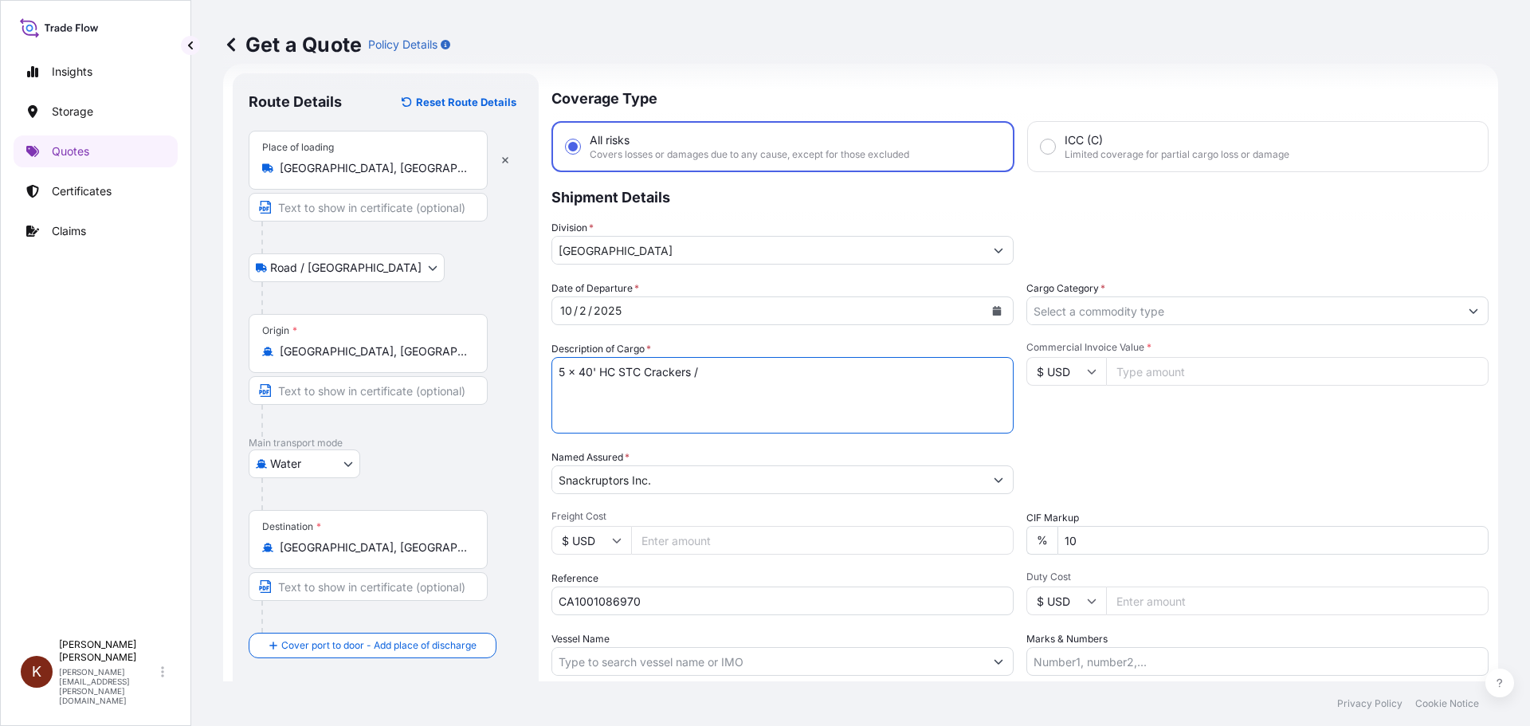
paste textarea "ATLANTIC SAIL/ATS5125 SA01214162"
click at [559, 390] on textarea "5 x 40' HC STC Crackers / ATLANTIC SAIL/ATS5125 SA01214162" at bounding box center [782, 395] width 462 height 76
click at [910, 377] on textarea "5 x 40' HC STC Crackers / ATLANTIC SAIL/ATS5125 / SA01214162" at bounding box center [782, 395] width 462 height 76
click at [574, 399] on textarea "5 x 40' HC STC Crackers / ATLANTIC SAIL/ATS5125 / SA01214162" at bounding box center [782, 395] width 462 height 76
drag, startPoint x: 573, startPoint y: 399, endPoint x: 565, endPoint y: 386, distance: 15.0
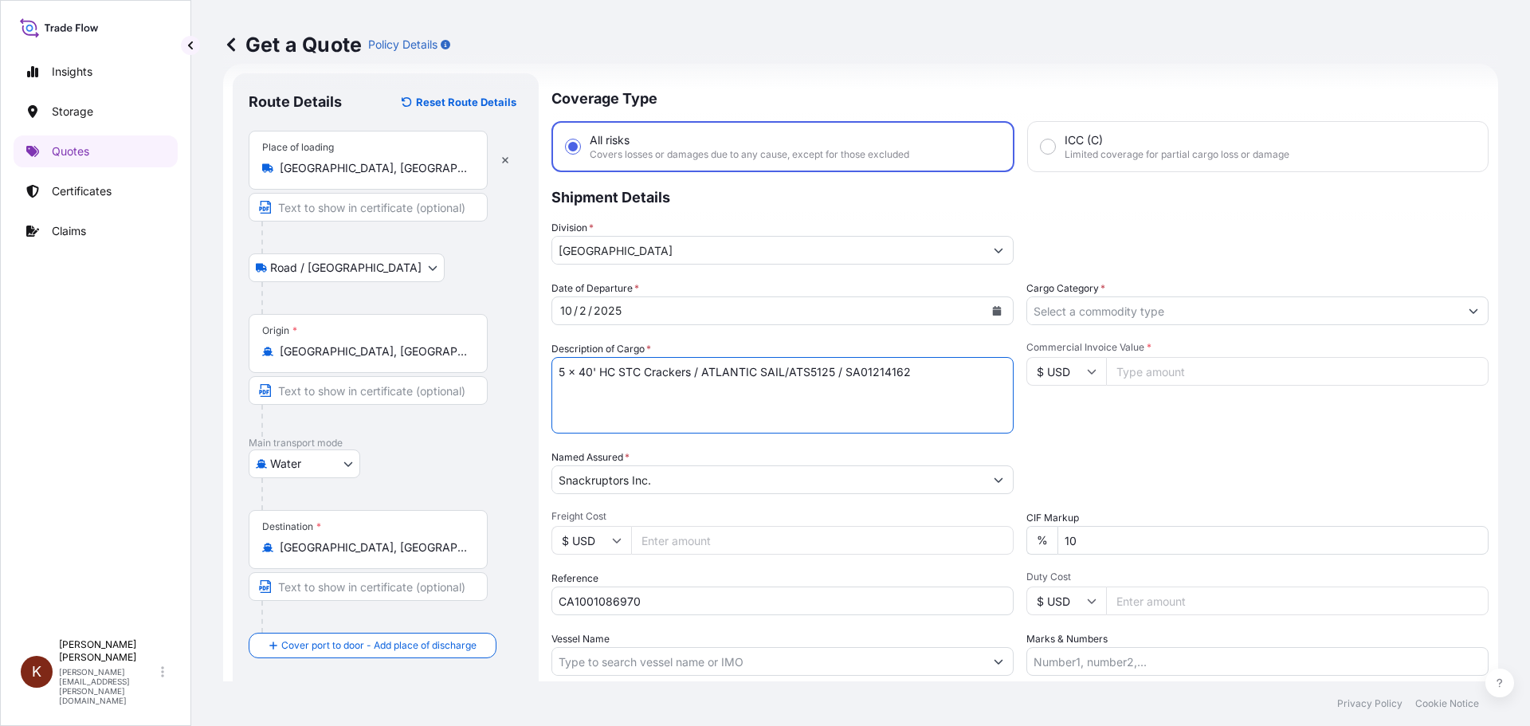
click at [565, 386] on textarea "5 x 40' HC STC Crackers / ATLANTIC SAIL/ATS5125 / SA01214162" at bounding box center [782, 395] width 462 height 76
paste textarea "GCNU 4788721 [GEOGRAPHIC_DATA] ~ ~ SEGU 5987529 [GEOGRAPHIC_DATA] ACLU 9800343 …"
drag, startPoint x: 646, startPoint y: 365, endPoint x: 685, endPoint y: 404, distance: 55.2
click at [685, 404] on textarea "5 x 40' HC STC Crackers / ATLANTIC SAIL/ATS5125 / SA01214162 GCNU 4788721 [GEOG…" at bounding box center [782, 395] width 462 height 76
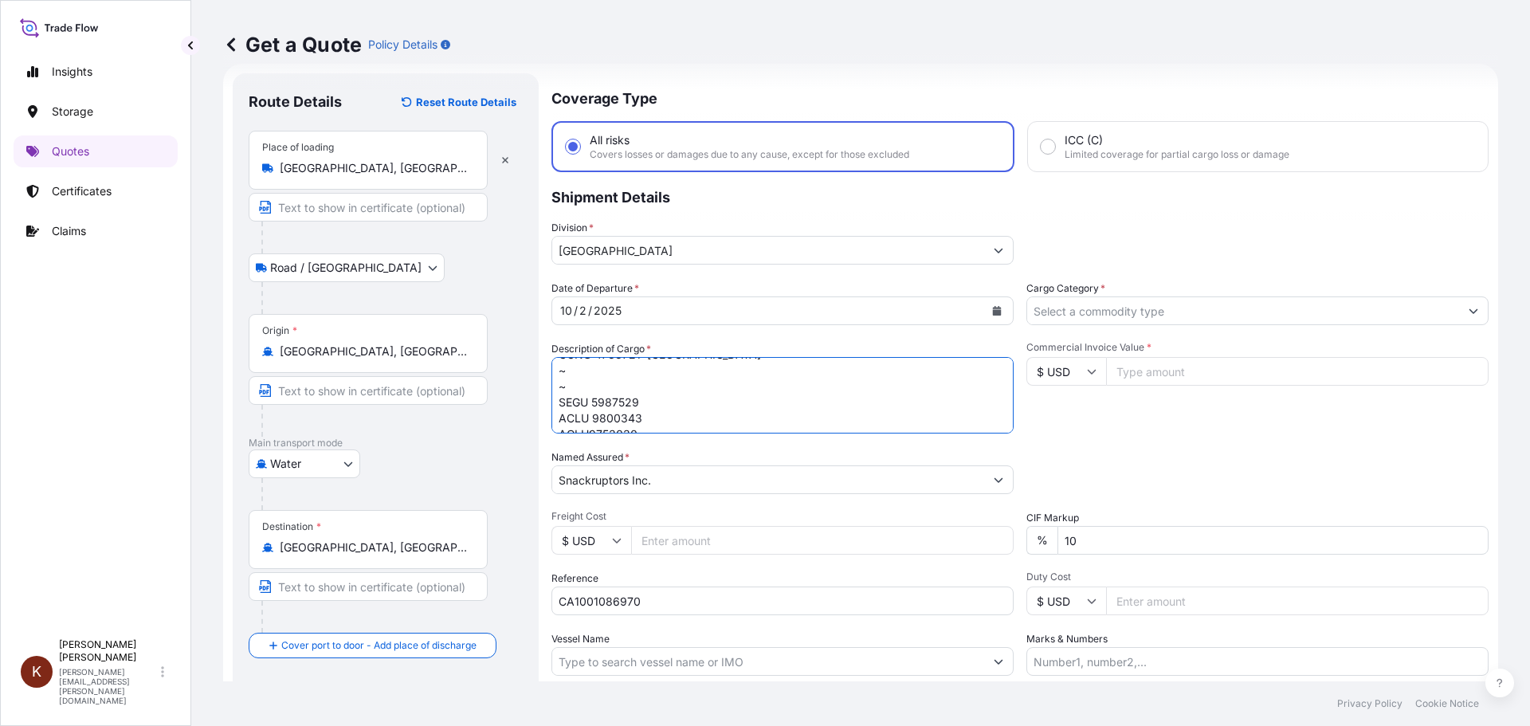
click at [561, 405] on textarea "5 x 40' HC STC Crackers / ATLANTIC SAIL/ATS5125 / SA01214162 GCNU 4788721 [GEOG…" at bounding box center [782, 395] width 462 height 76
drag, startPoint x: 687, startPoint y: 389, endPoint x: 645, endPoint y: 390, distance: 41.4
click at [645, 390] on textarea "5 x 40' HC STC Crackers / ATLANTIC SAIL/ATS5125 / SA01214162 GCNU 4788721 Irela…" at bounding box center [782, 395] width 462 height 76
click at [675, 403] on textarea "5 x 40' HC STC Crackers / ATLANTIC SAIL/ATS5125 / SA01214162 GCNU 4788721 SEGU …" at bounding box center [782, 395] width 462 height 76
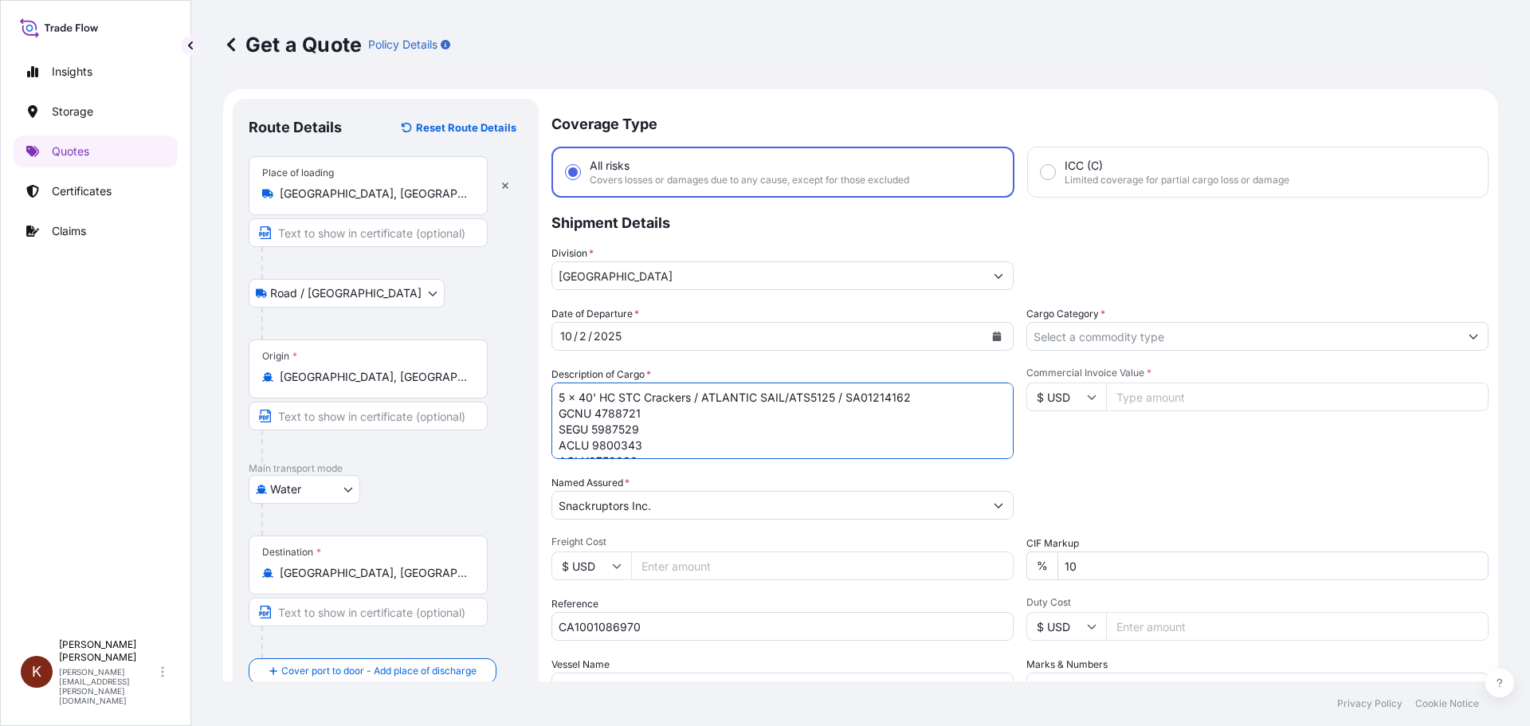
scroll to position [148, 0]
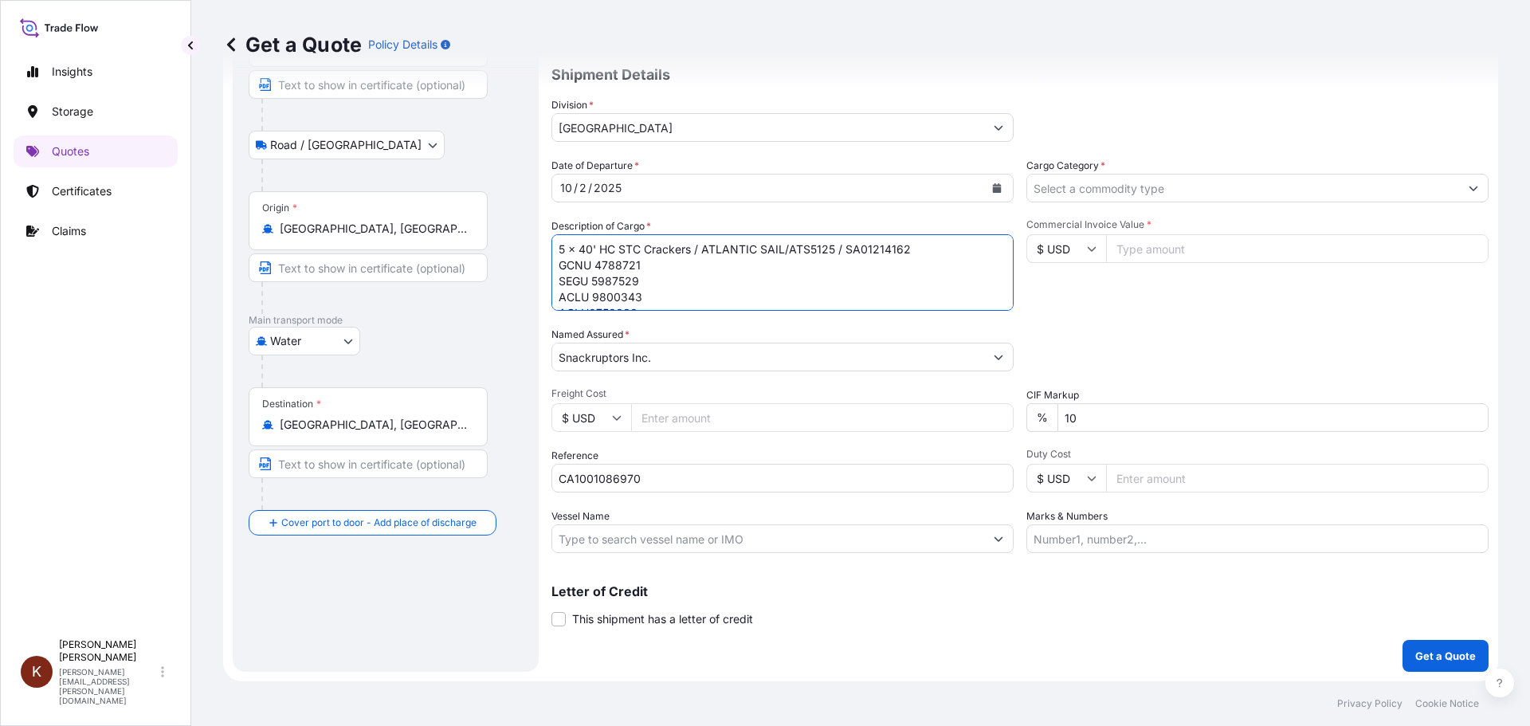
type textarea "5 x 40' HC STC Crackers / ATLANTIC SAIL/ATS5125 / SA01214162 GCNU 4788721 SEGU …"
click at [597, 539] on input "Vessel Name" at bounding box center [768, 538] width 432 height 29
click at [617, 537] on input "Vessel Name" at bounding box center [768, 538] width 432 height 29
paste input "ATLANTIC SAIL"
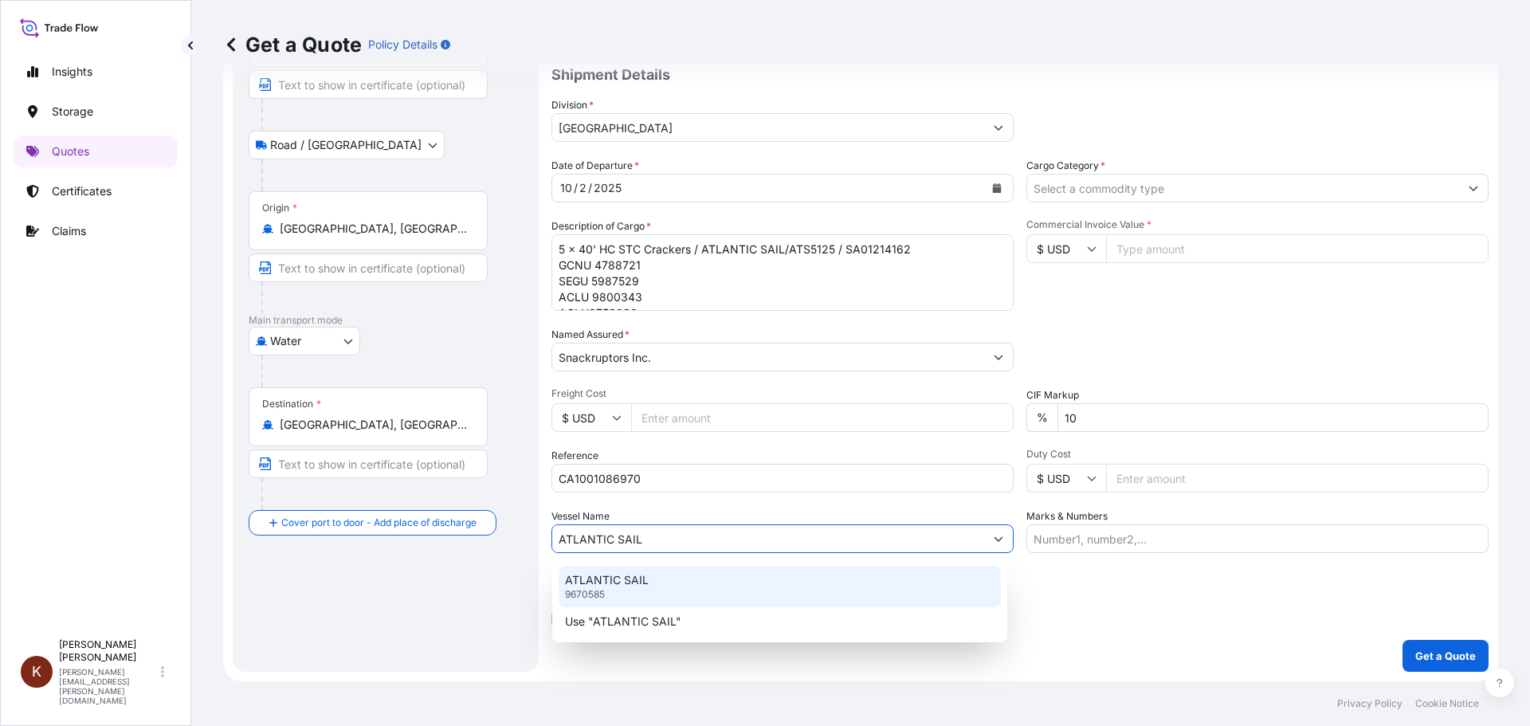
click at [609, 578] on p "ATLANTIC SAIL" at bounding box center [607, 580] width 84 height 16
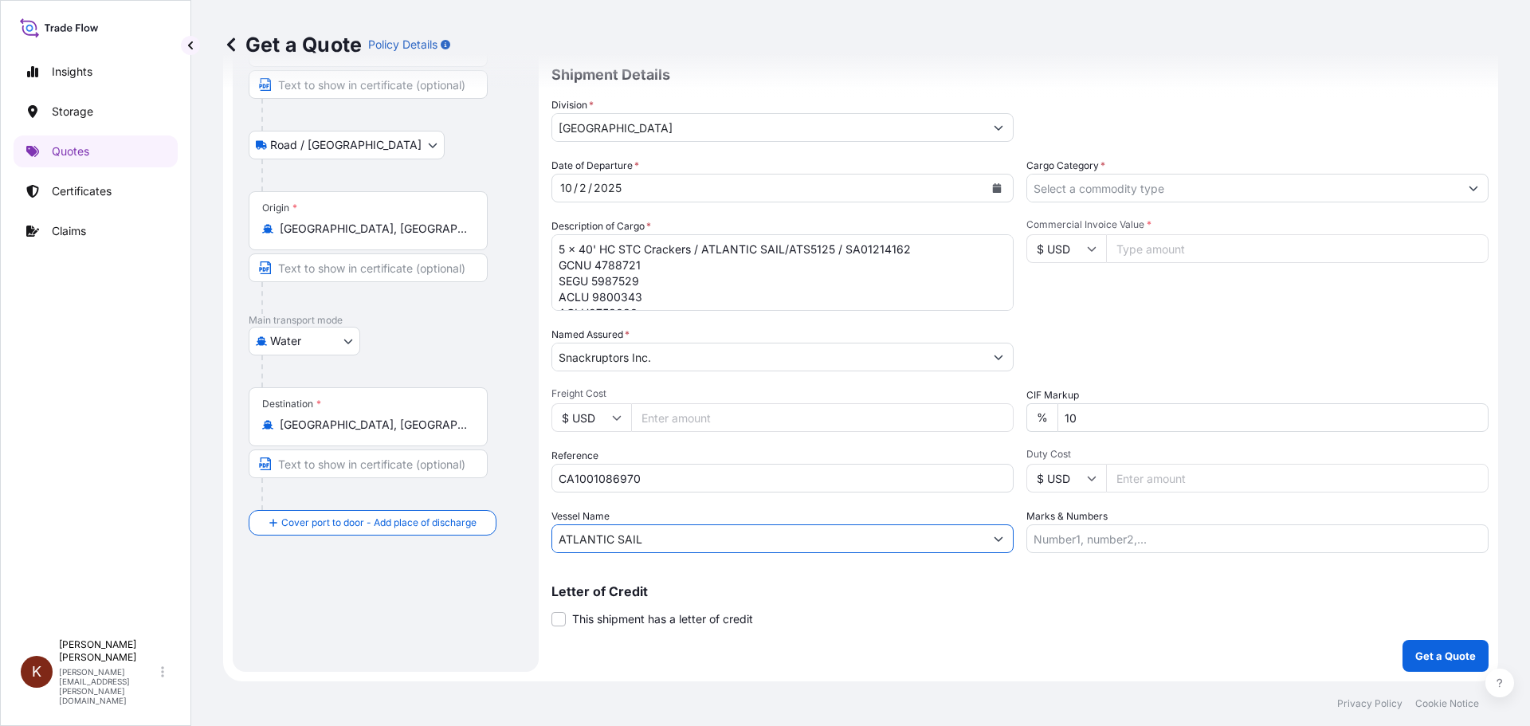
type input "ATLANTIC SAIL"
click at [1036, 598] on div "Letter of Credit This shipment has a letter of credit Letter of credit * Letter…" at bounding box center [1019, 606] width 937 height 42
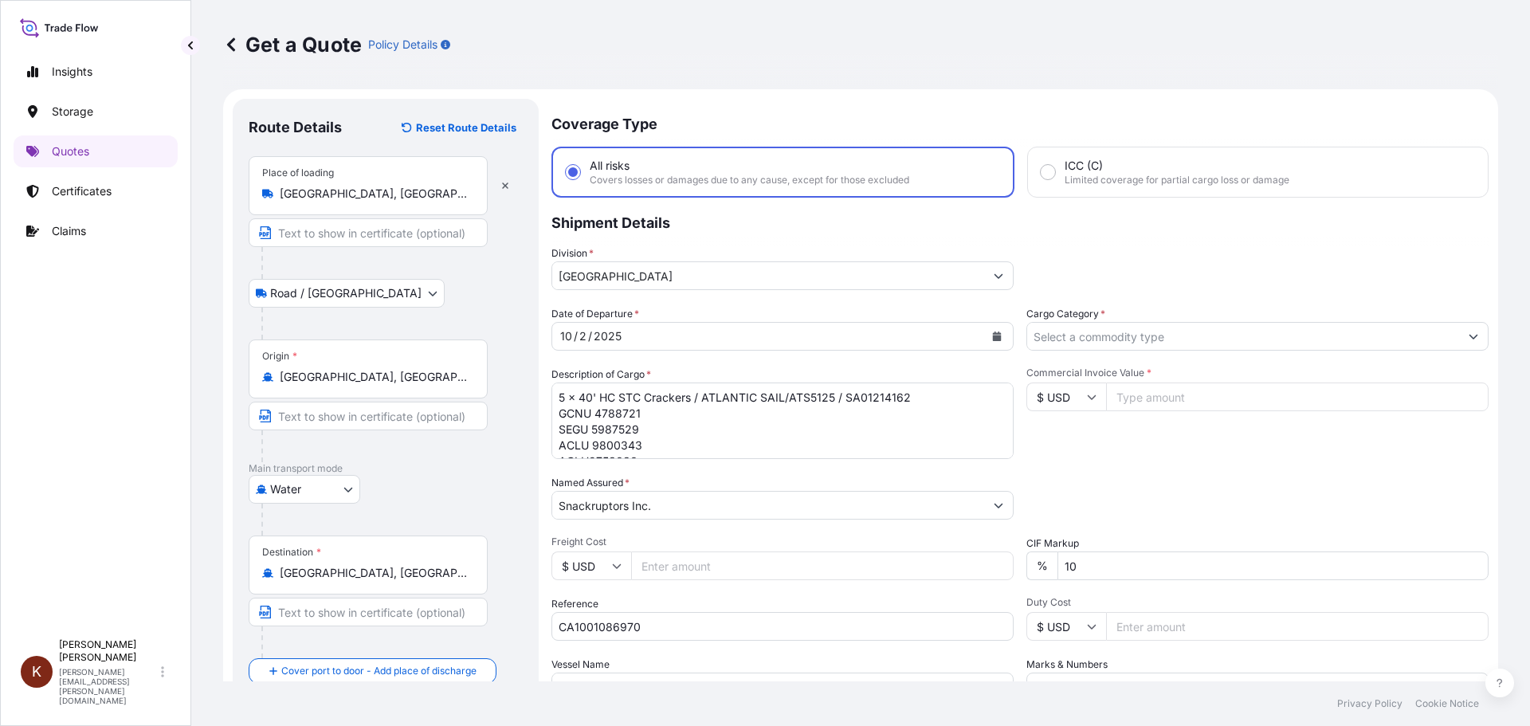
click at [1077, 335] on input "Cargo Category *" at bounding box center [1243, 336] width 432 height 29
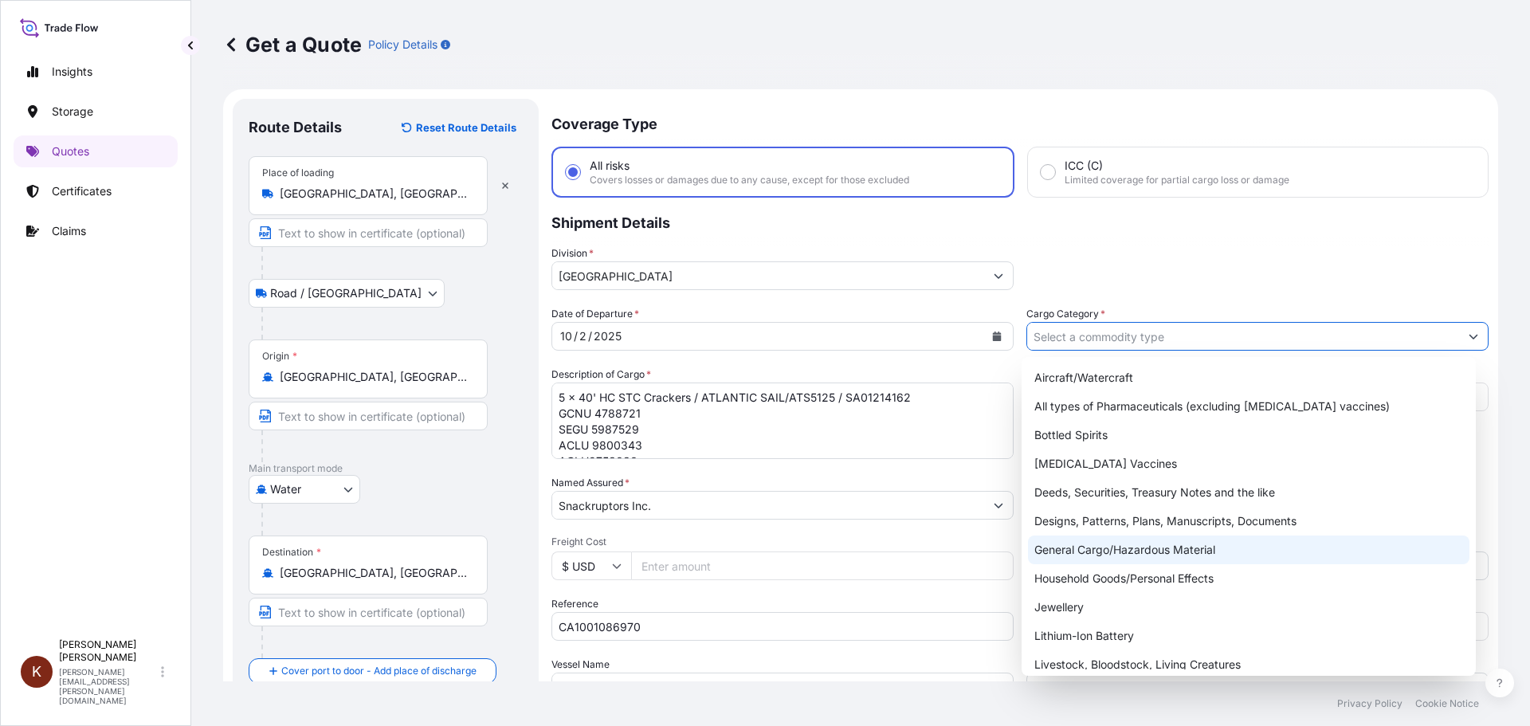
click at [1052, 551] on div "General Cargo/Hazardous Material" at bounding box center [1249, 549] width 442 height 29
type input "General Cargo/Hazardous Material"
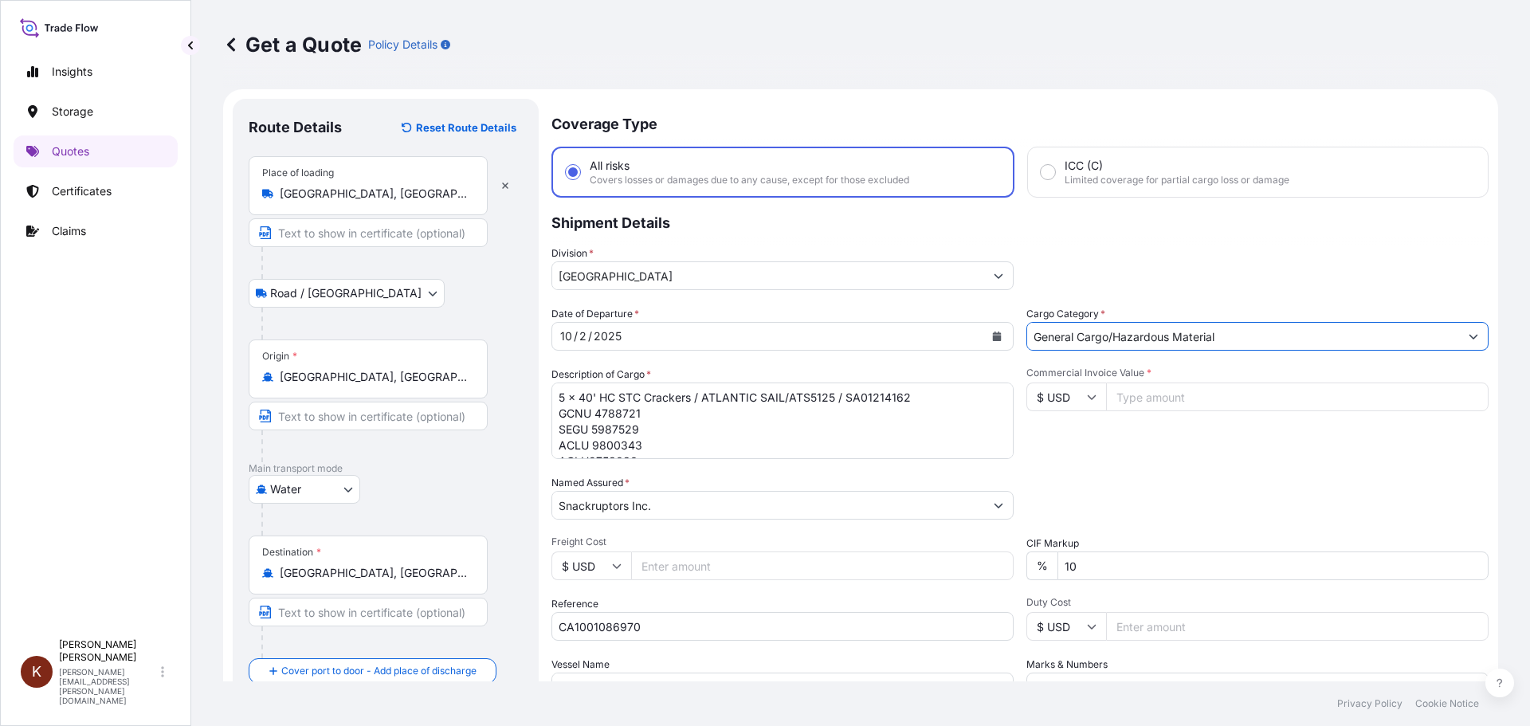
click at [1055, 400] on input "$ USD" at bounding box center [1066, 396] width 80 height 29
click at [1053, 486] on div "$ CAD" at bounding box center [1060, 482] width 67 height 30
type input "$ CAD"
click at [1127, 400] on input "Commercial Invoice Value *" at bounding box center [1297, 396] width 382 height 29
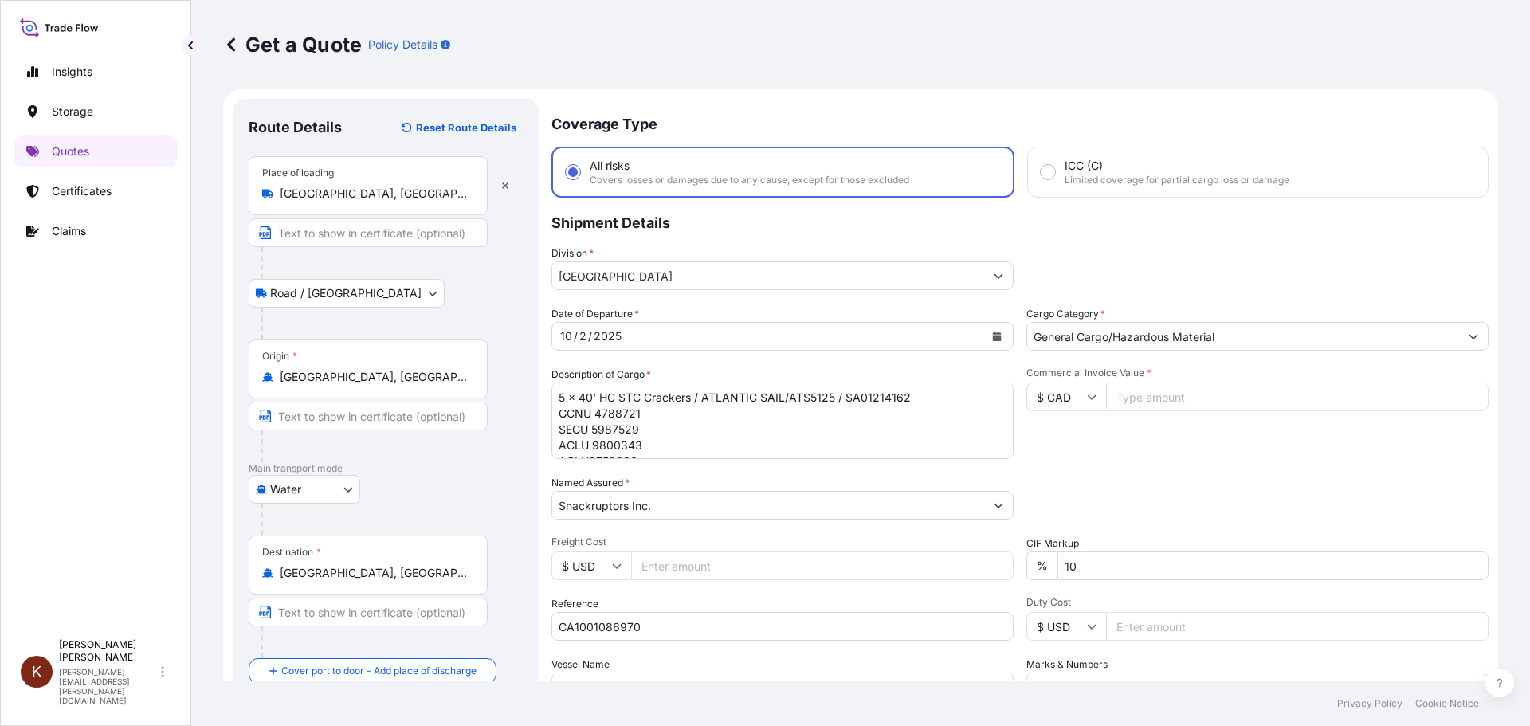
paste input "273134.34"
type input "273134.34"
click at [1108, 453] on div "Commercial Invoice Value * $ CAD 273134.34" at bounding box center [1257, 412] width 462 height 92
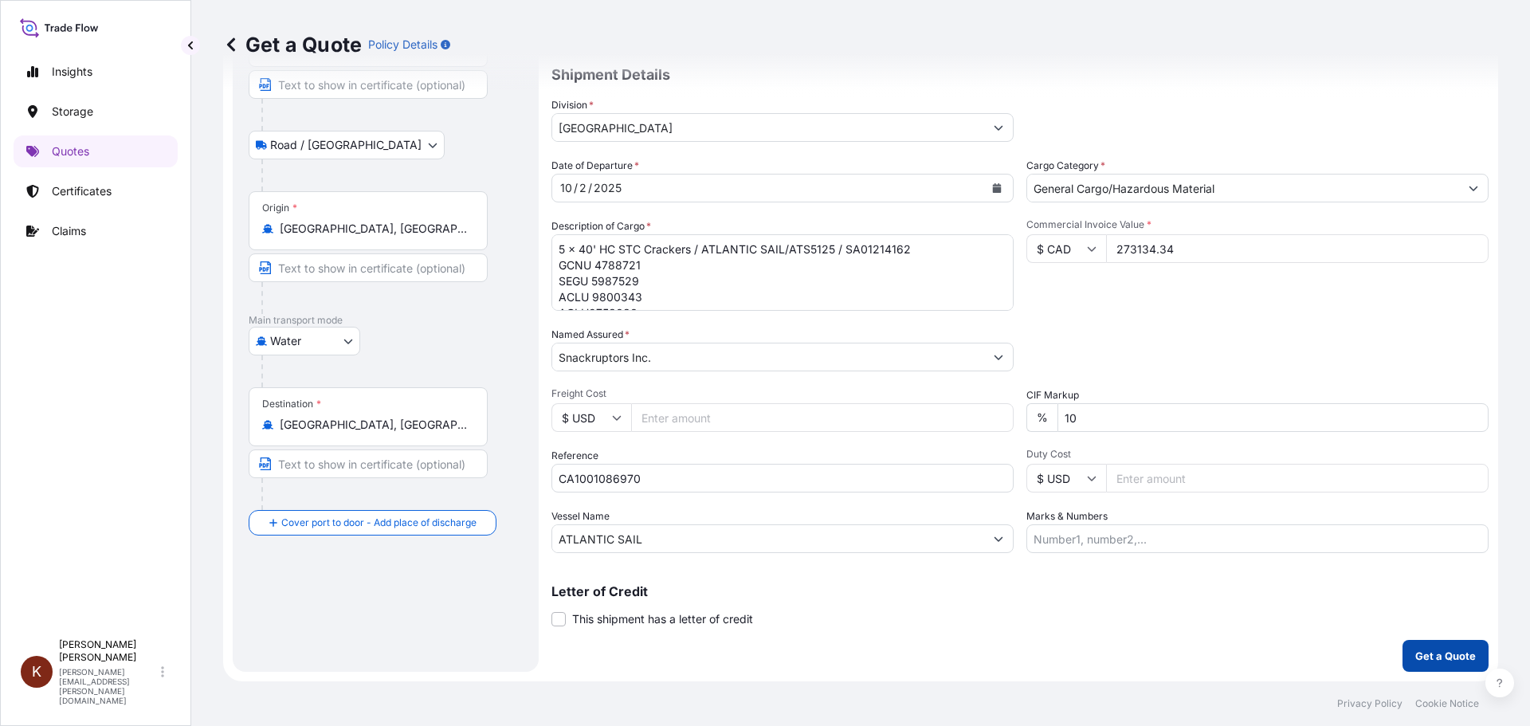
click at [1223, 629] on p "Get a Quote" at bounding box center [1445, 656] width 61 height 16
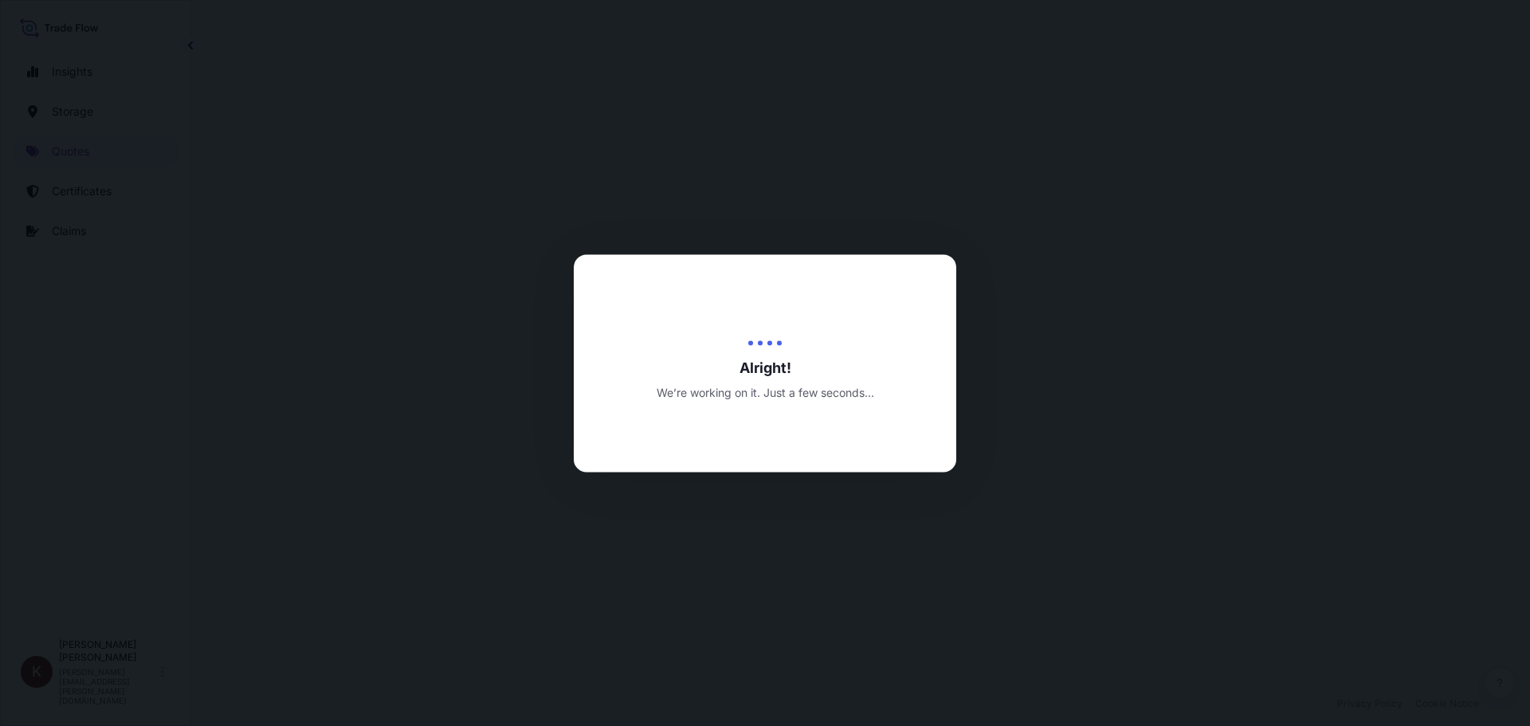
select select "Road / [GEOGRAPHIC_DATA]"
select select "Water"
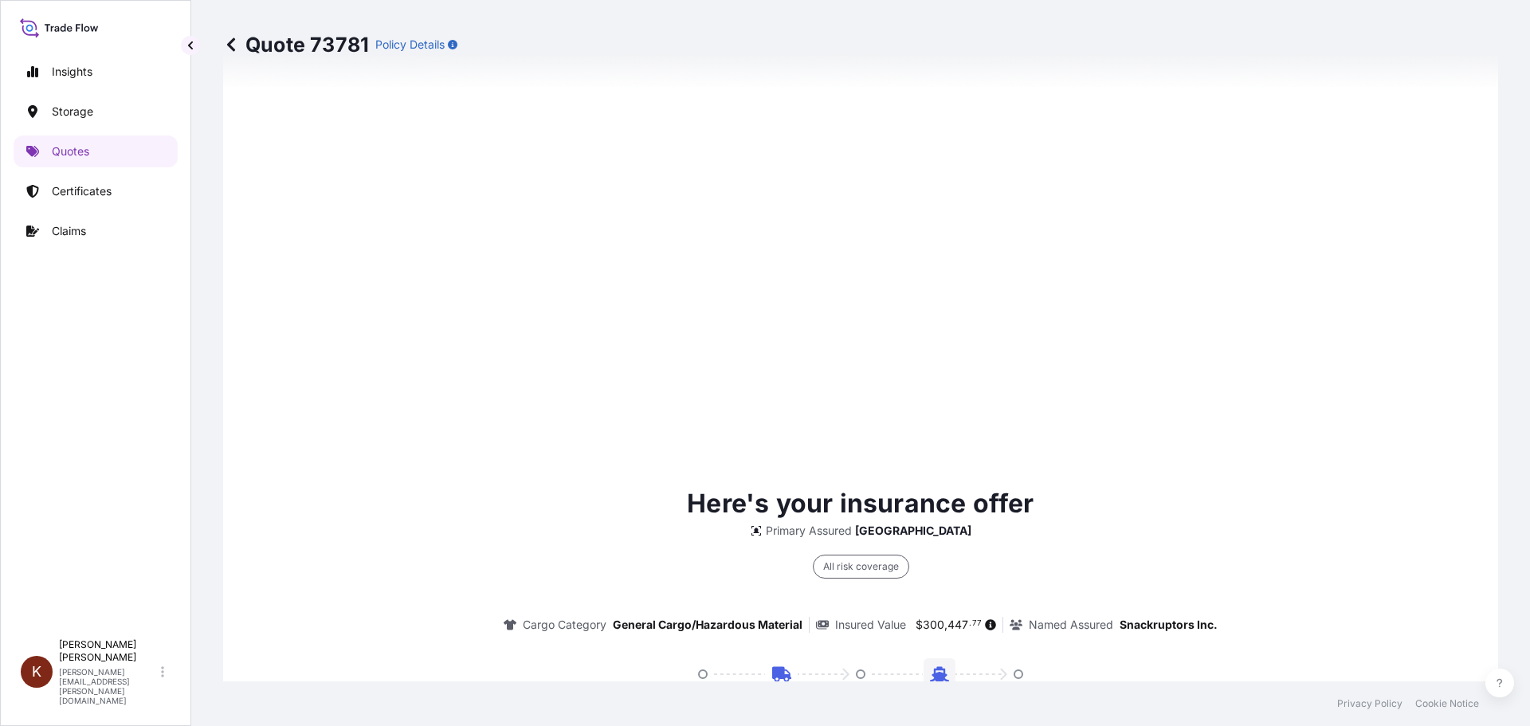
scroll to position [2424, 0]
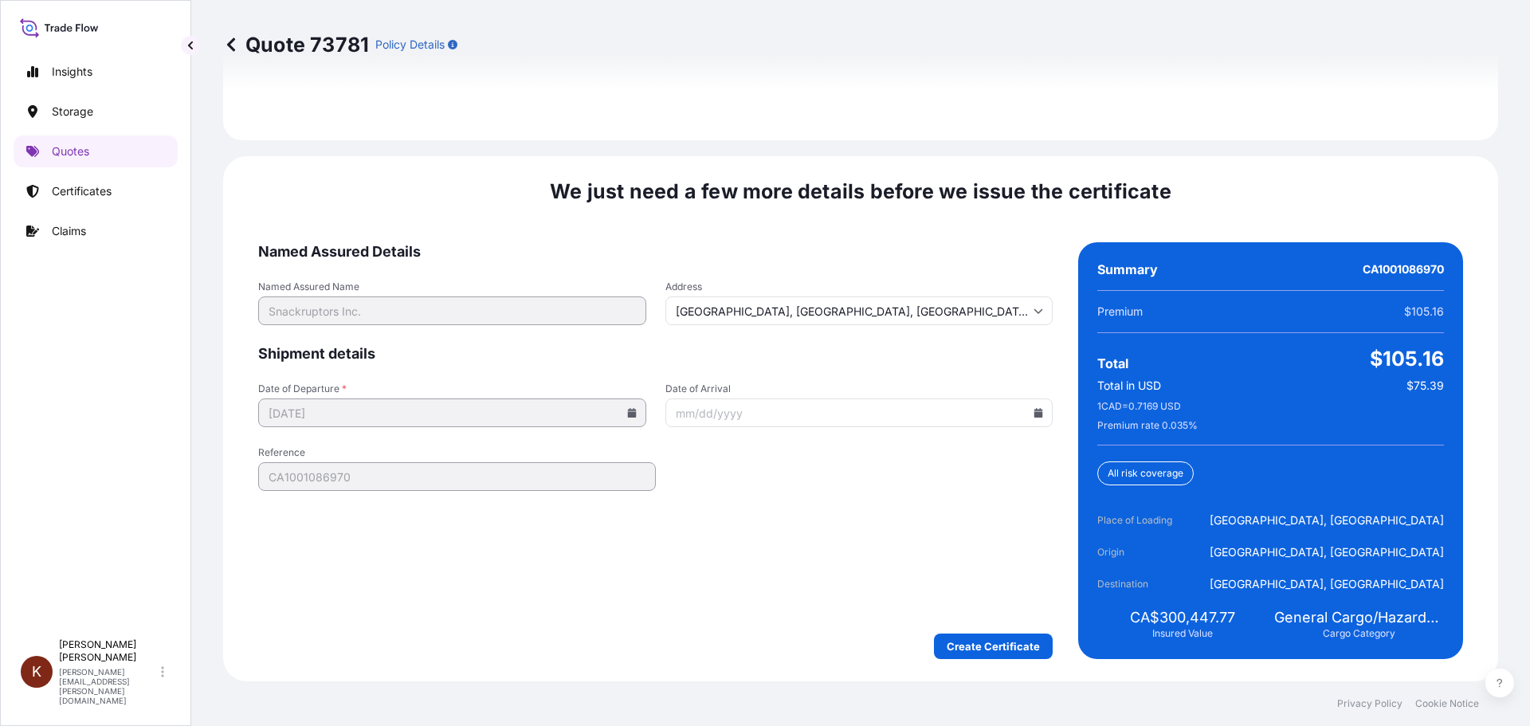
click at [1033, 410] on icon at bounding box center [1038, 413] width 10 height 10
click at [850, 578] on button "16" at bounding box center [837, 565] width 25 height 25
type input "[DATE]"
click at [684, 574] on form "Named Assured Details Named Assured Name Snackruptors Inc. Address [GEOGRAPHIC_…" at bounding box center [655, 450] width 794 height 417
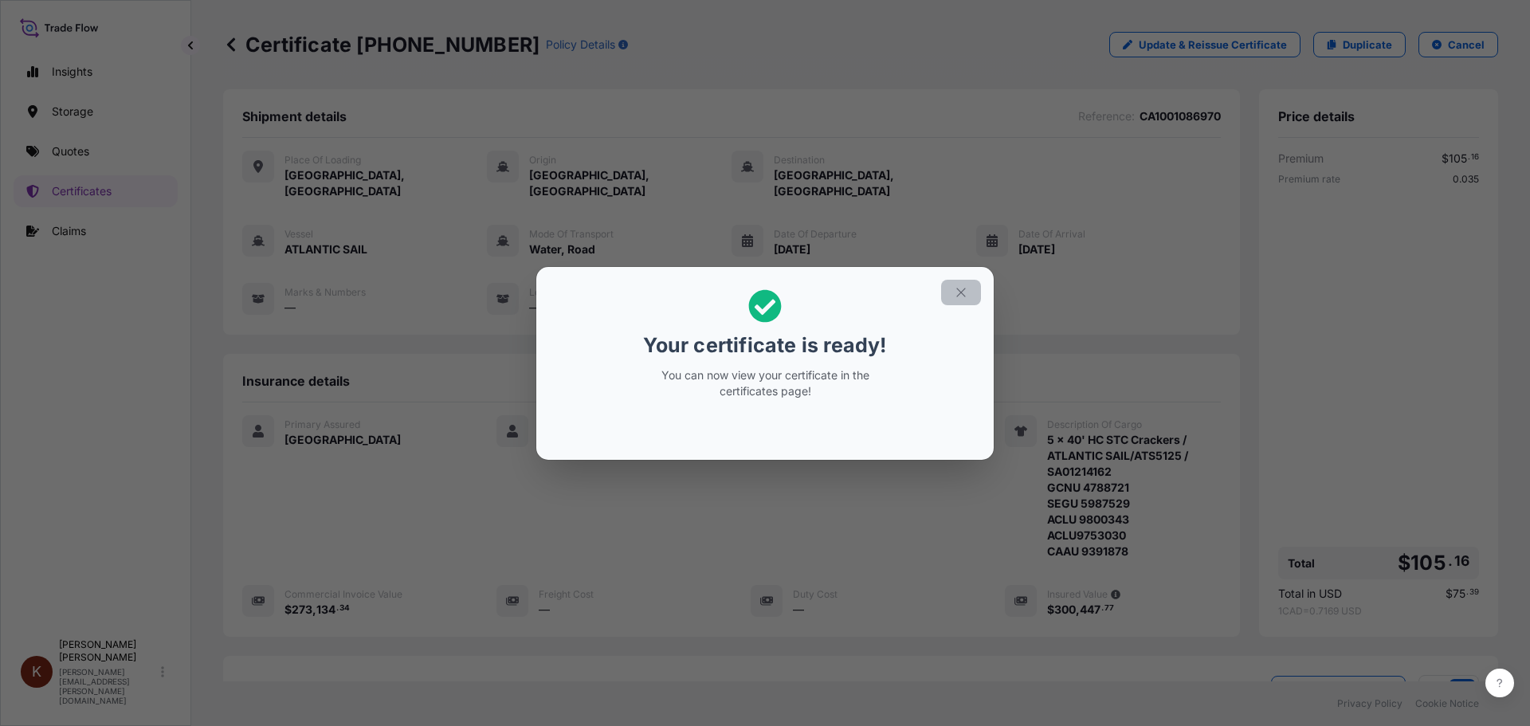
click at [962, 292] on icon "button" at bounding box center [960, 292] width 9 height 9
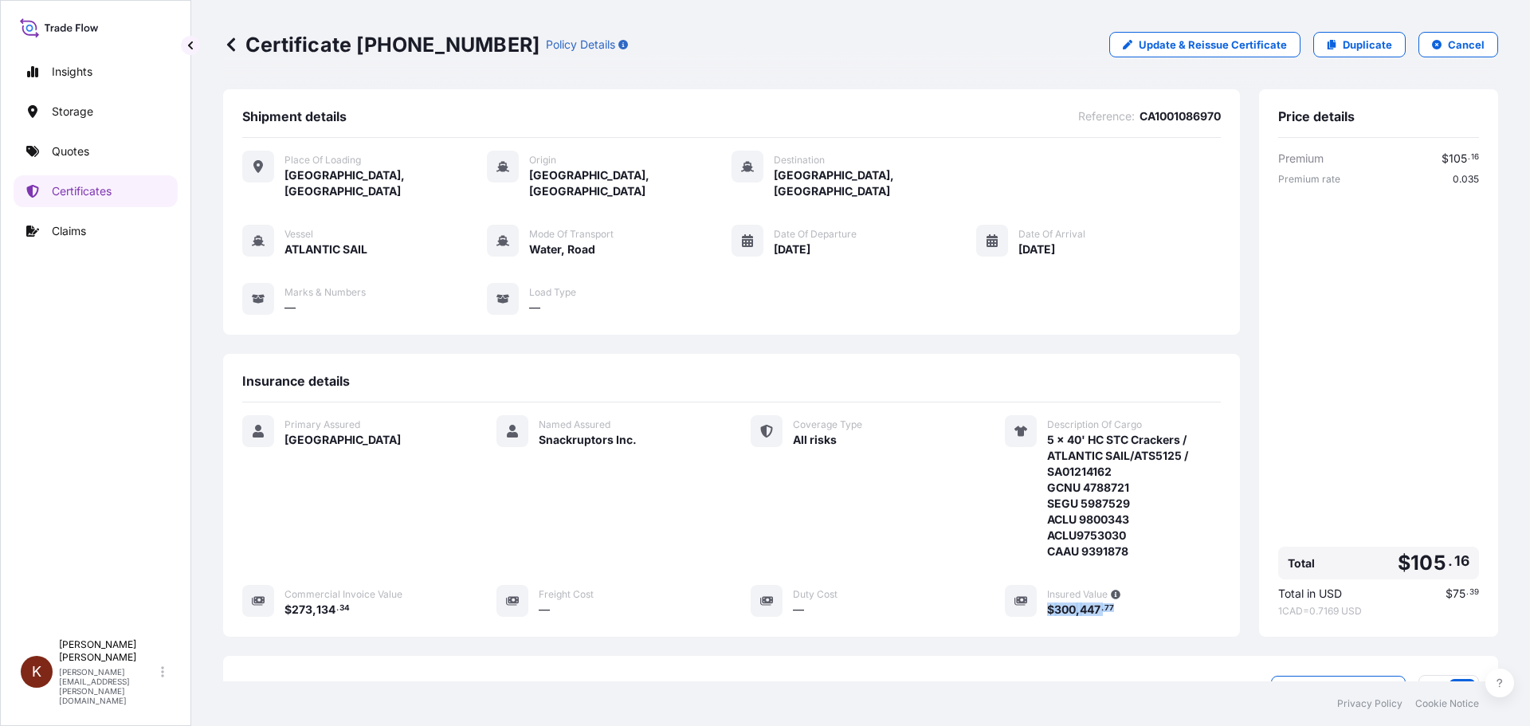
drag, startPoint x: 1114, startPoint y: 594, endPoint x: 1041, endPoint y: 595, distance: 73.3
click at [1047, 601] on div "$ 300 , 447 . 77" at bounding box center [1134, 609] width 174 height 17
drag, startPoint x: 360, startPoint y: 593, endPoint x: 287, endPoint y: 598, distance: 73.5
click at [287, 601] on div "$ 273 , 134 . 34" at bounding box center [371, 609] width 174 height 17
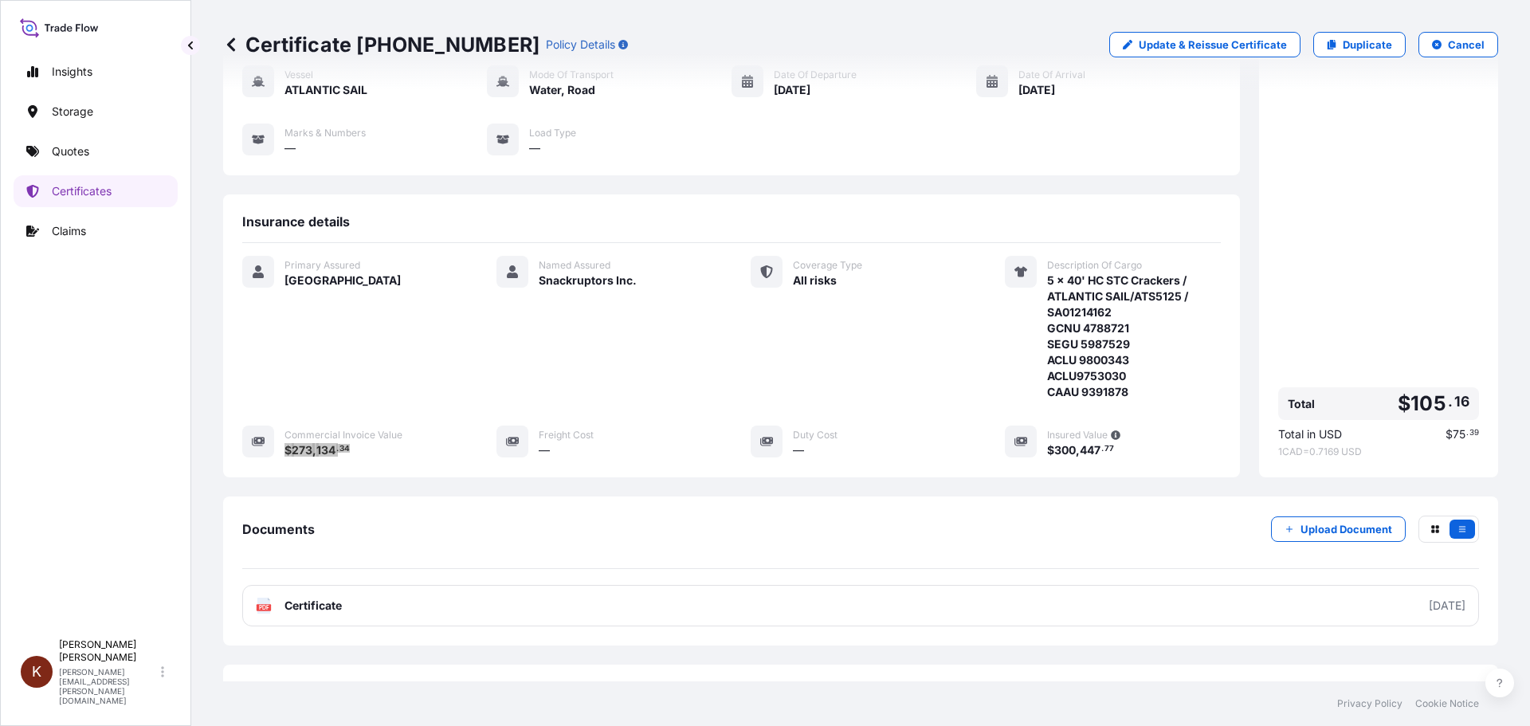
scroll to position [207, 0]
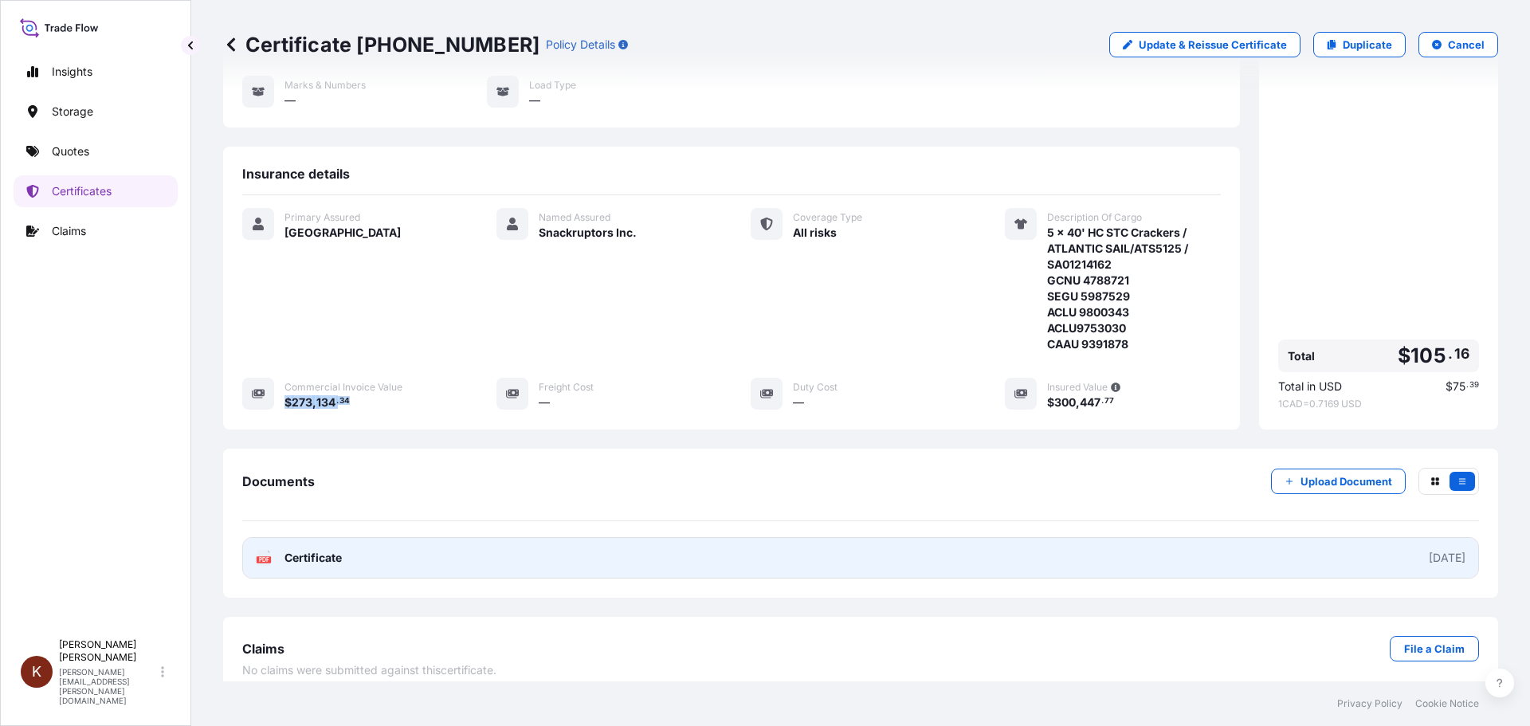
click at [315, 550] on span "Certificate" at bounding box center [312, 558] width 57 height 16
